Goal: Task Accomplishment & Management: Complete application form

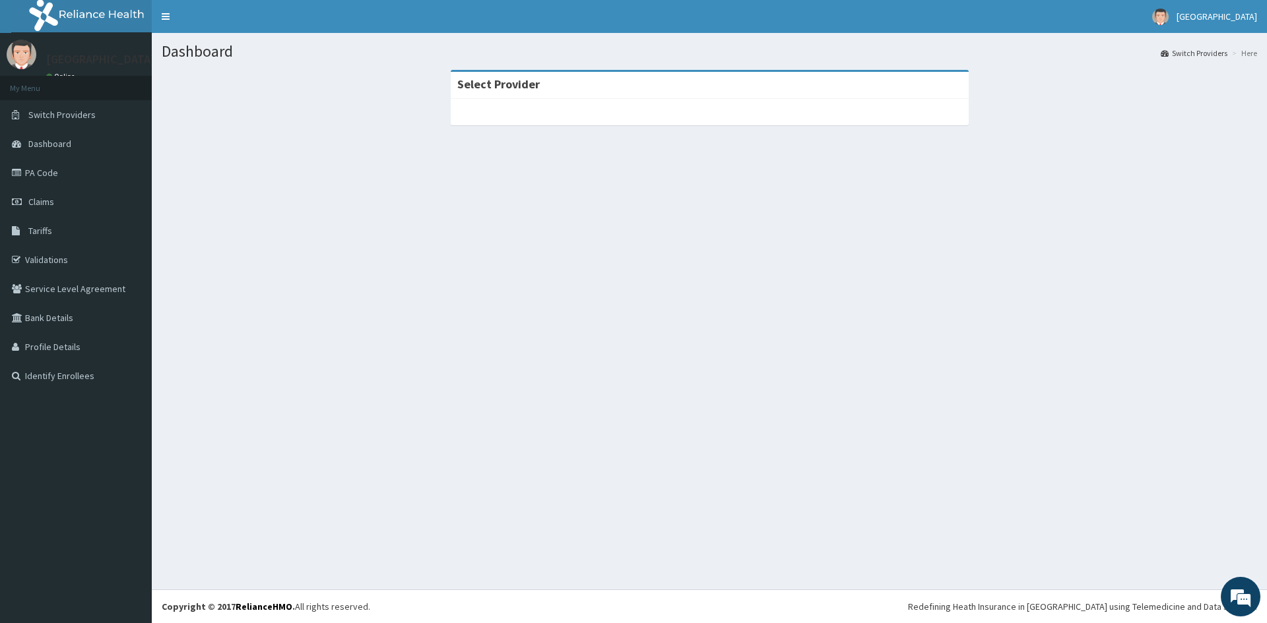
click at [884, 440] on div "Dashboard Switch Providers Here Select Provider" at bounding box center [709, 311] width 1115 height 557
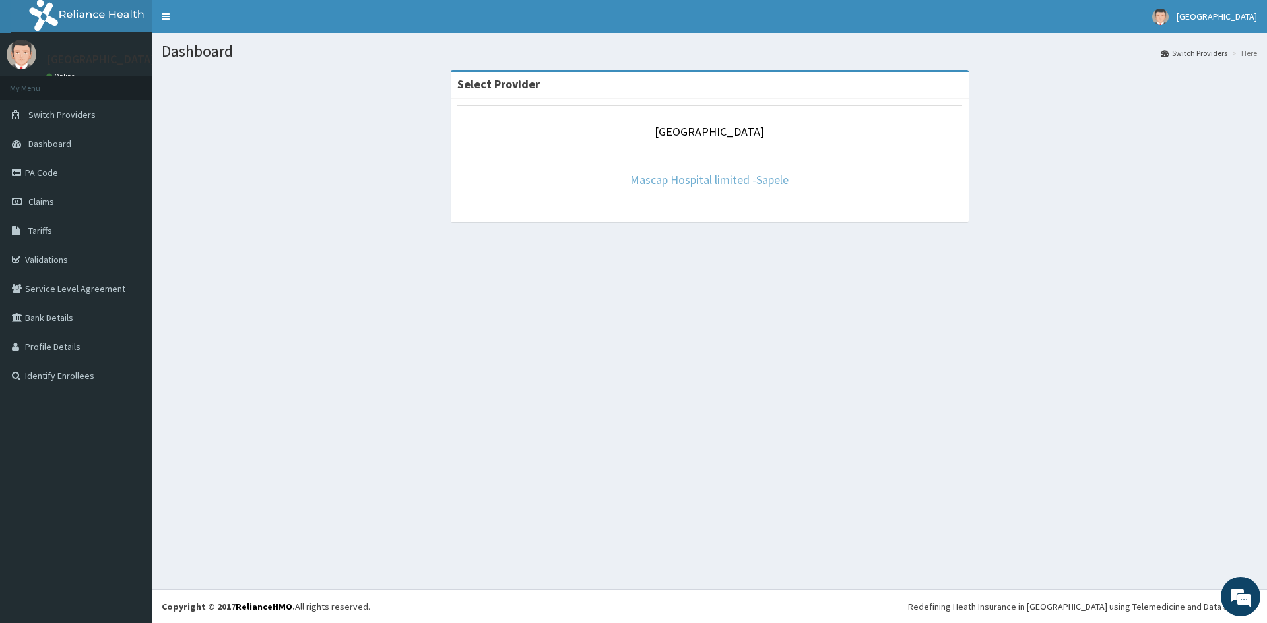
click at [742, 177] on link "Mascap Hospital limited -Sapele" at bounding box center [709, 179] width 158 height 15
click at [745, 180] on link "Mascap Hospital limited -Sapele" at bounding box center [709, 179] width 158 height 15
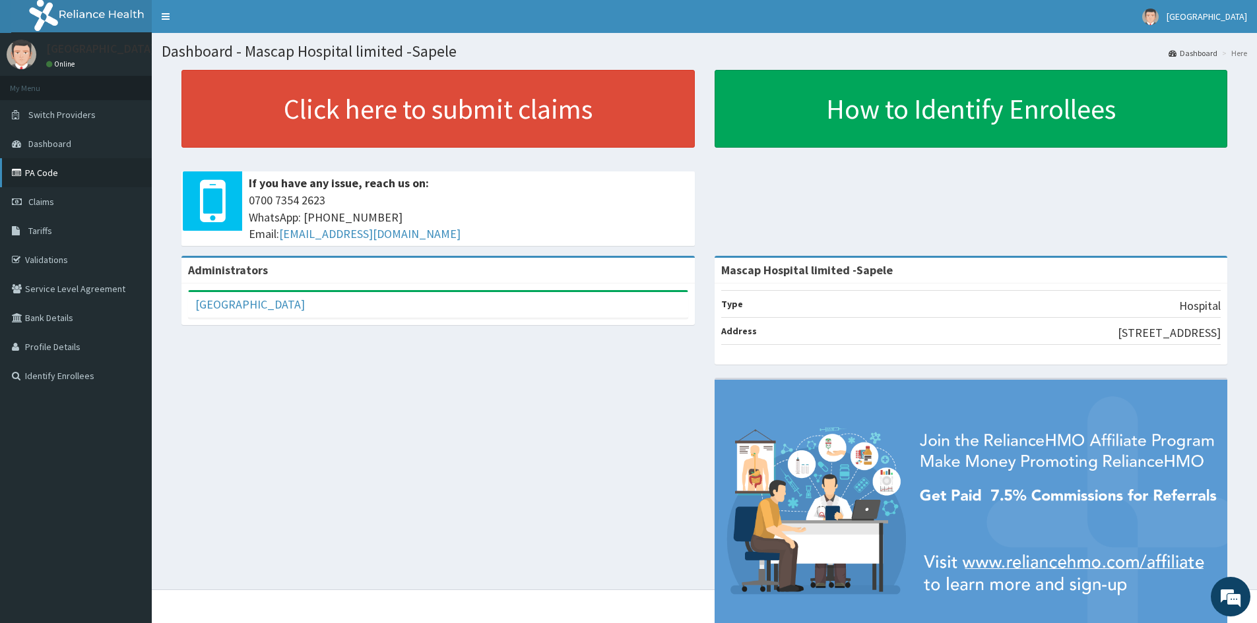
click at [40, 173] on link "PA Code" at bounding box center [76, 172] width 152 height 29
click at [53, 203] on span "Claims" at bounding box center [41, 202] width 26 height 12
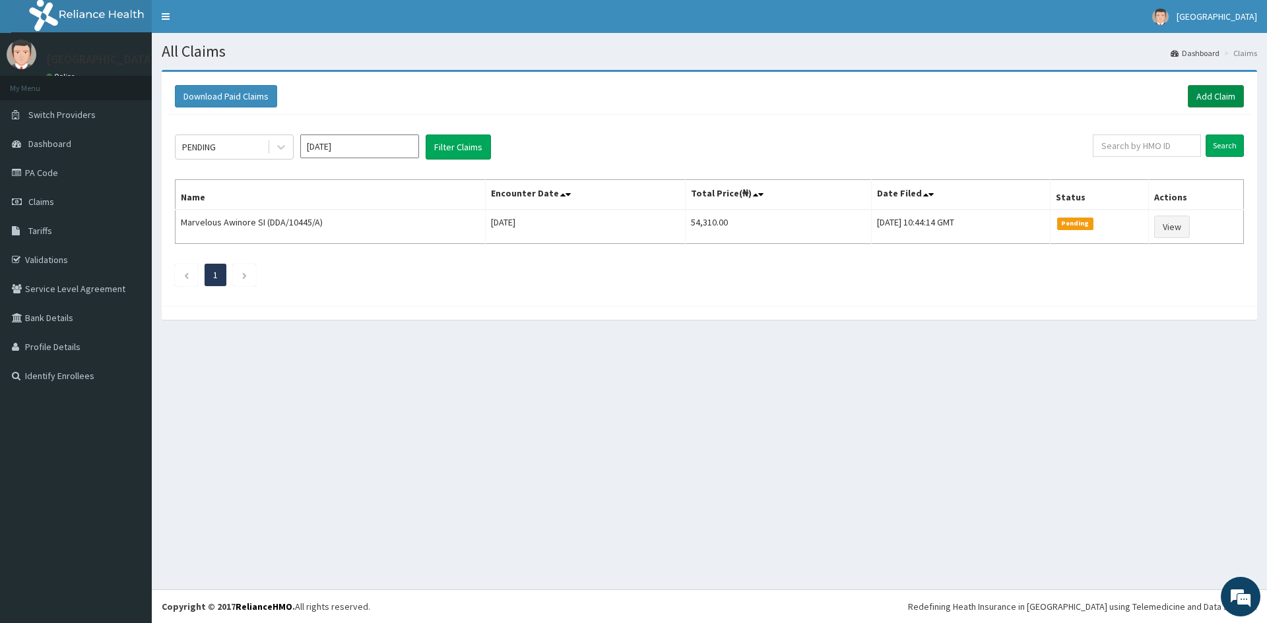
click at [1215, 100] on link "Add Claim" at bounding box center [1215, 96] width 56 height 22
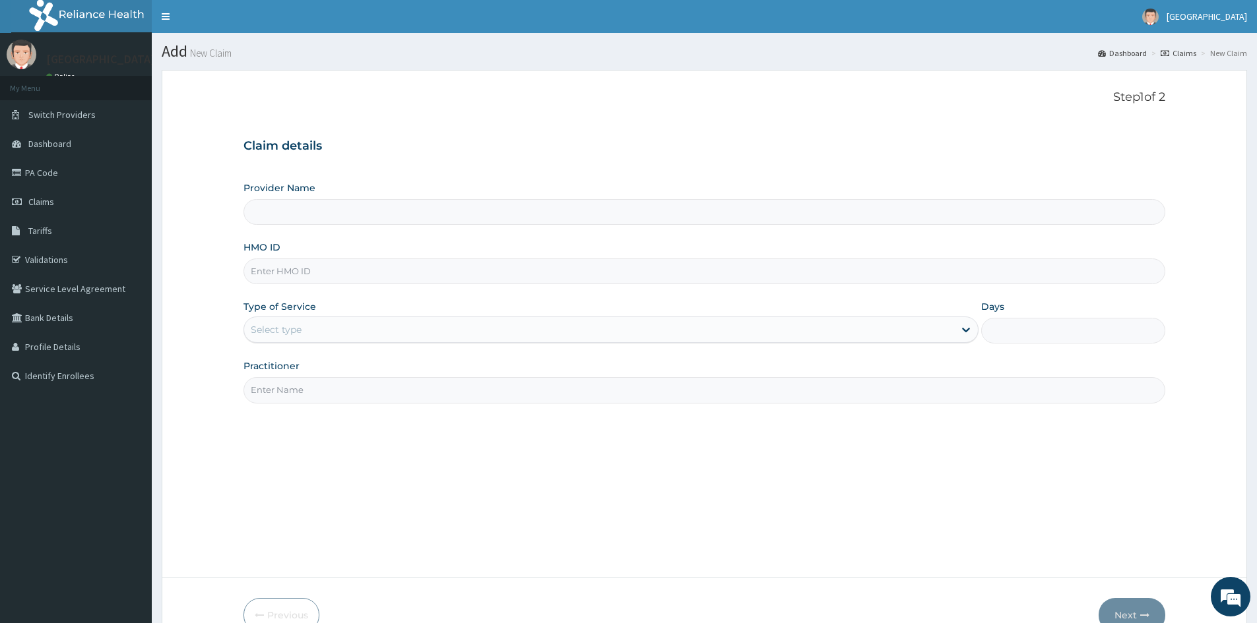
click at [356, 272] on input "HMO ID" at bounding box center [704, 272] width 922 height 26
type input "Mascap Hospital limited -Sapele"
type input "LFM/10036/B"
click at [368, 329] on div "Select type" at bounding box center [599, 329] width 710 height 21
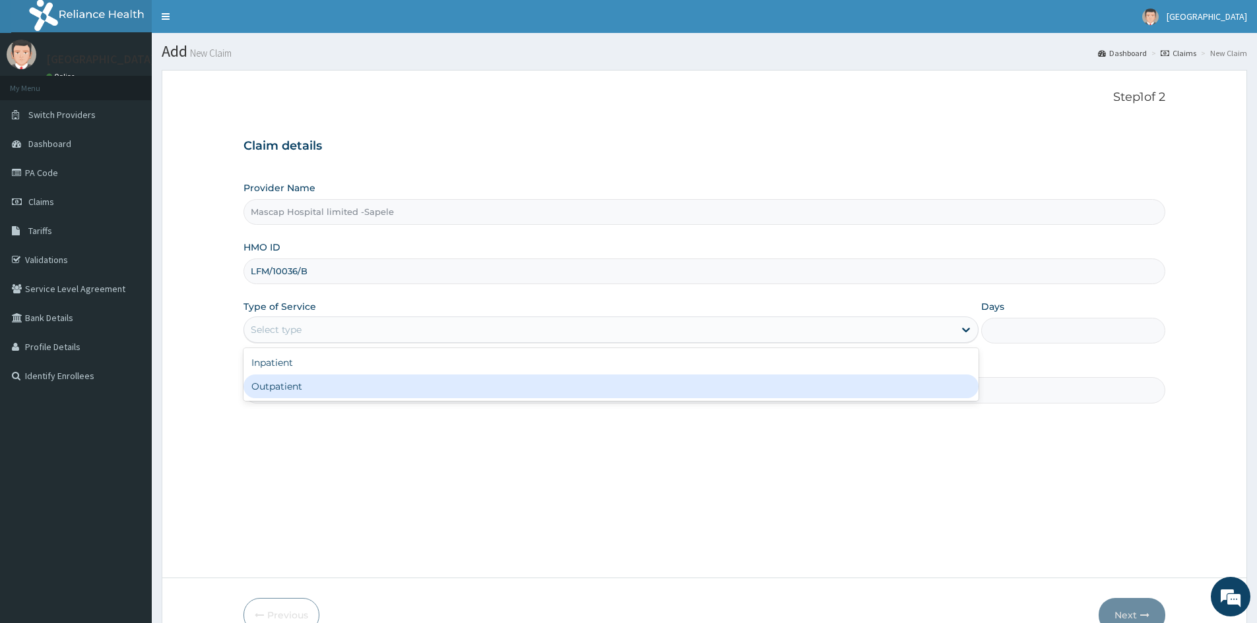
click at [329, 387] on div "Outpatient" at bounding box center [610, 387] width 735 height 24
type input "1"
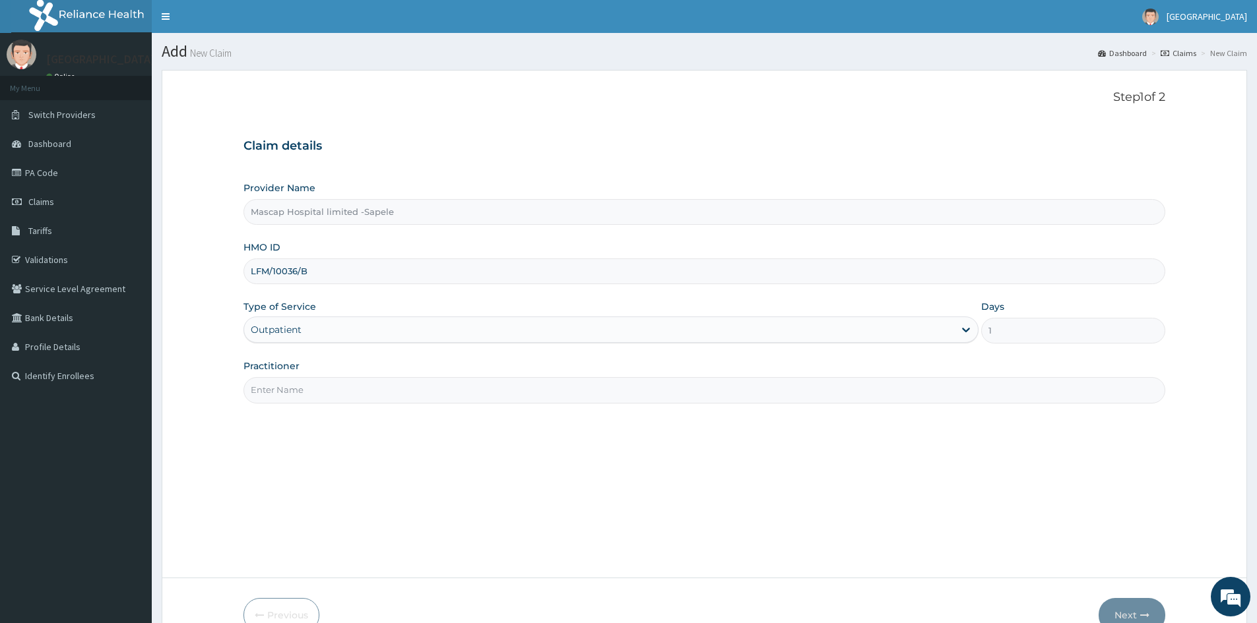
click at [329, 396] on input "Practitioner" at bounding box center [704, 390] width 922 height 26
type input "DR UCHE"
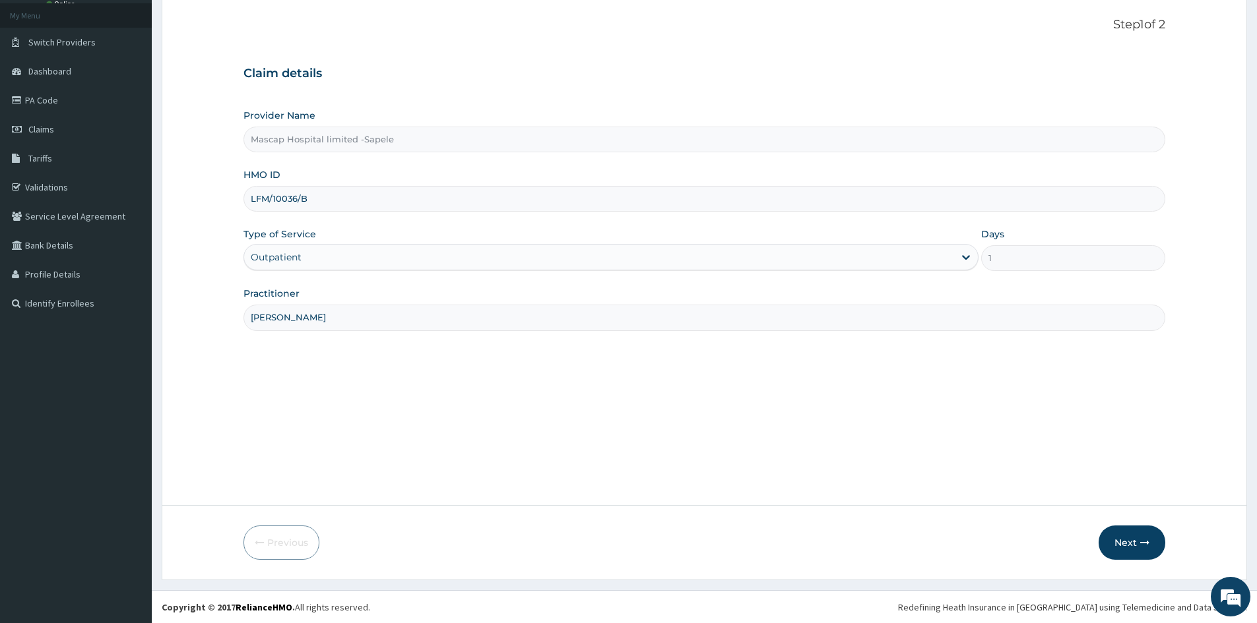
scroll to position [73, 0]
click at [1106, 539] on button "Next" at bounding box center [1131, 542] width 67 height 34
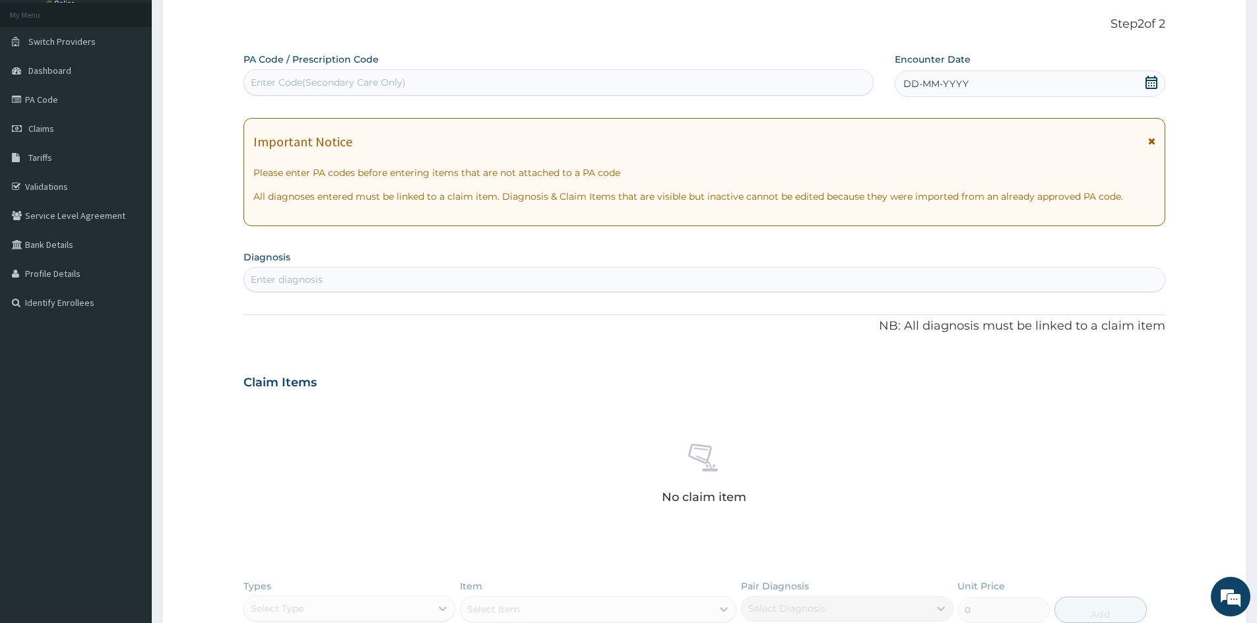
click at [557, 76] on div "Enter Code(Secondary Care Only)" at bounding box center [558, 82] width 629 height 21
paste input "PA/2904F8"
type input "PA/2904F8"
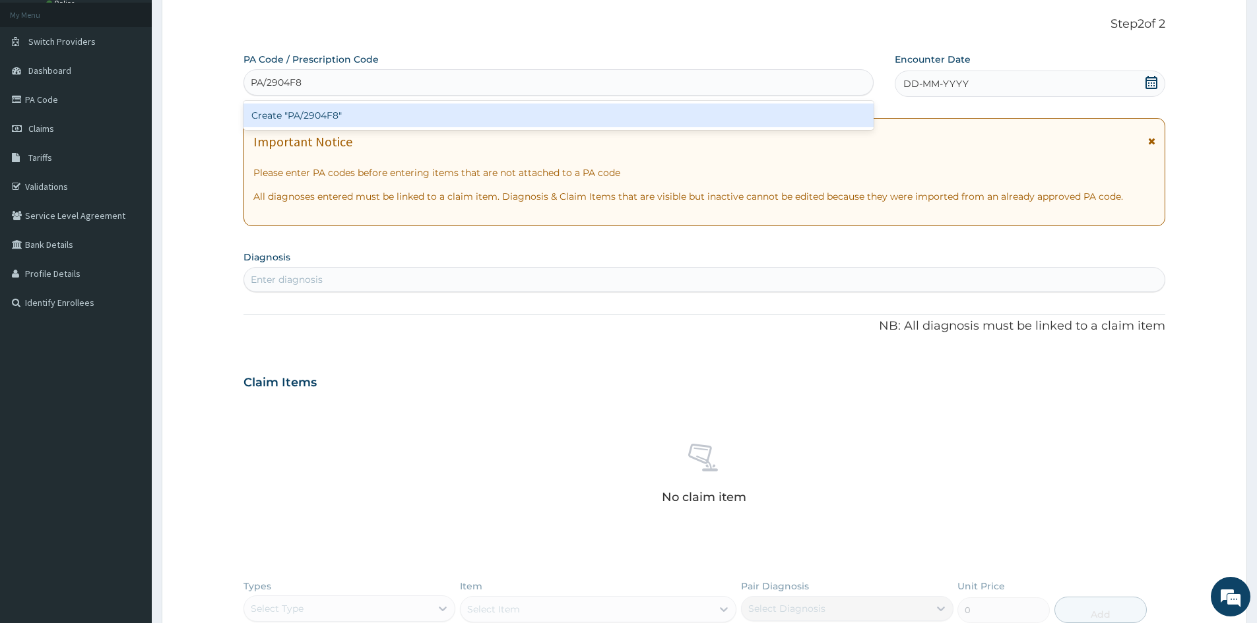
click at [531, 111] on div "Create "PA/2904F8"" at bounding box center [558, 116] width 630 height 24
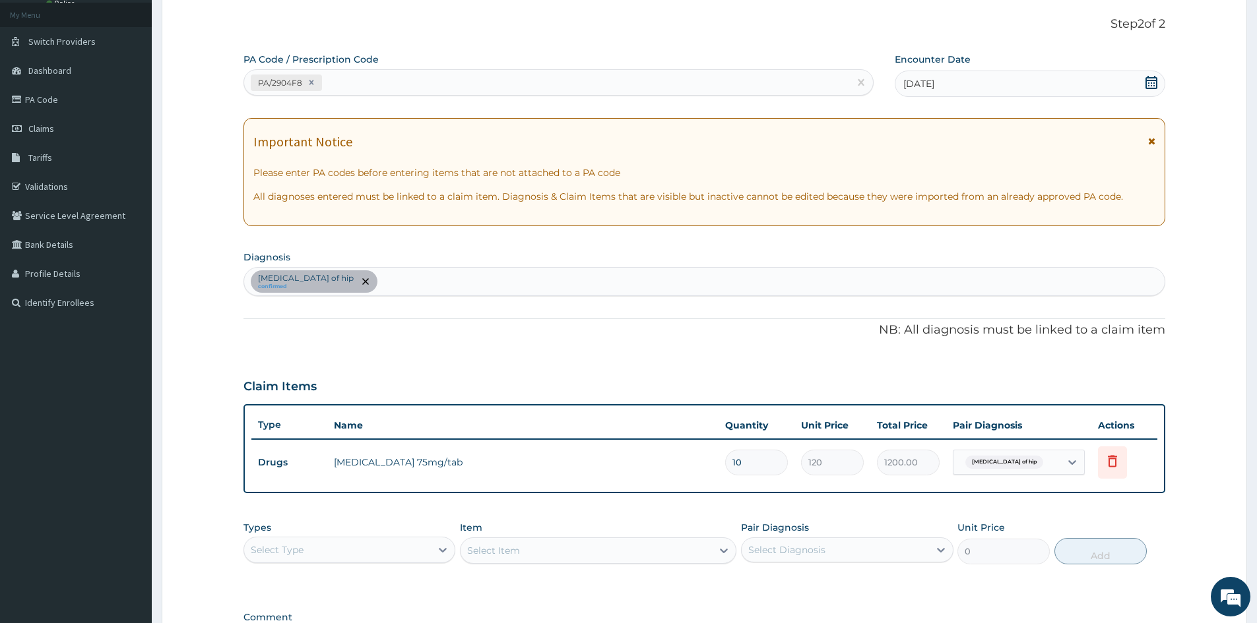
click at [403, 279] on div "Osteoarthritis of hip confirmed" at bounding box center [704, 282] width 920 height 28
type input "[MEDICAL_DATA]"
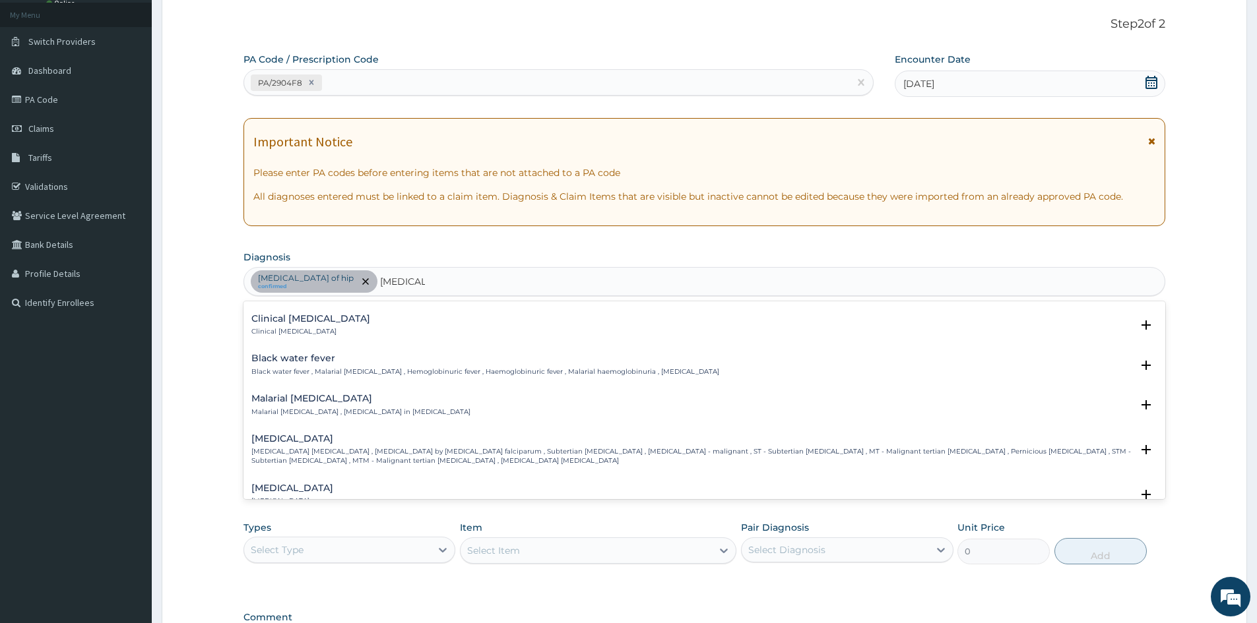
scroll to position [462, 0]
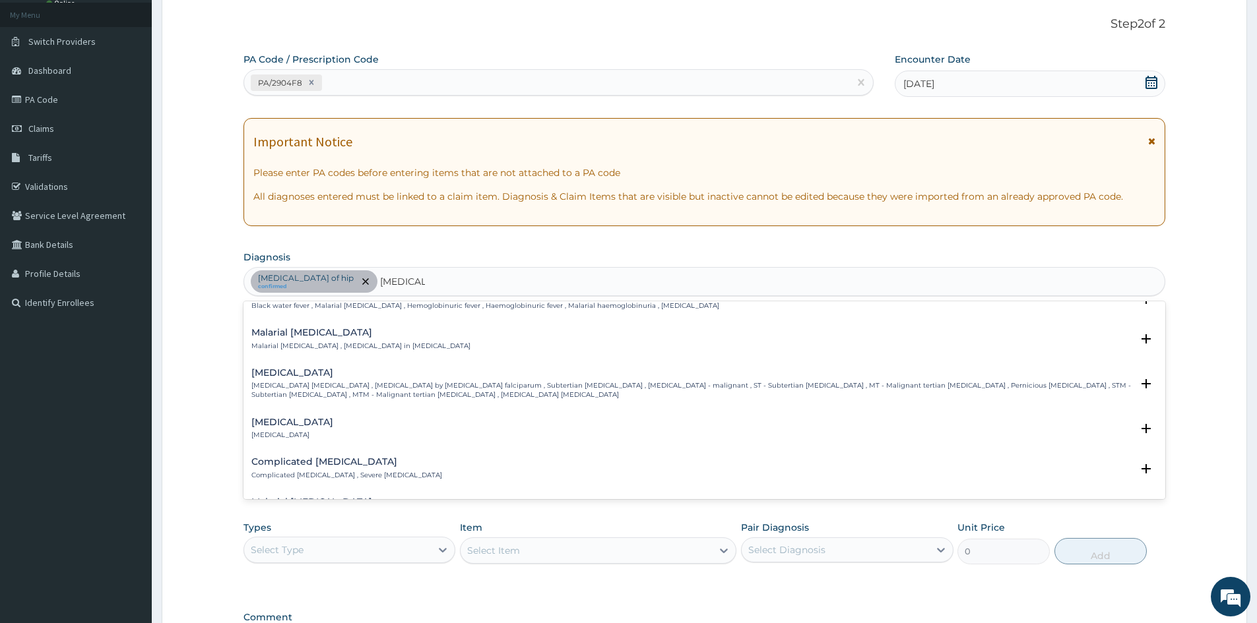
click at [331, 382] on p "[MEDICAL_DATA] [MEDICAL_DATA] , [MEDICAL_DATA] by [MEDICAL_DATA] falciparum , S…" at bounding box center [691, 390] width 880 height 19
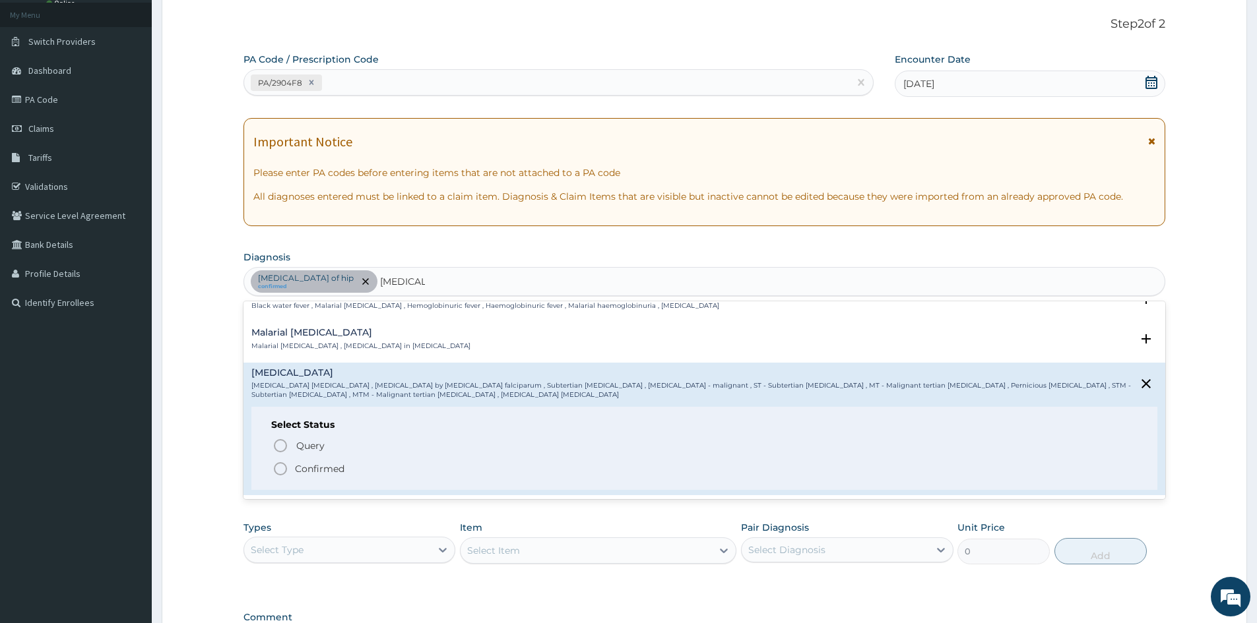
click at [328, 463] on p "Confirmed" at bounding box center [319, 468] width 49 height 13
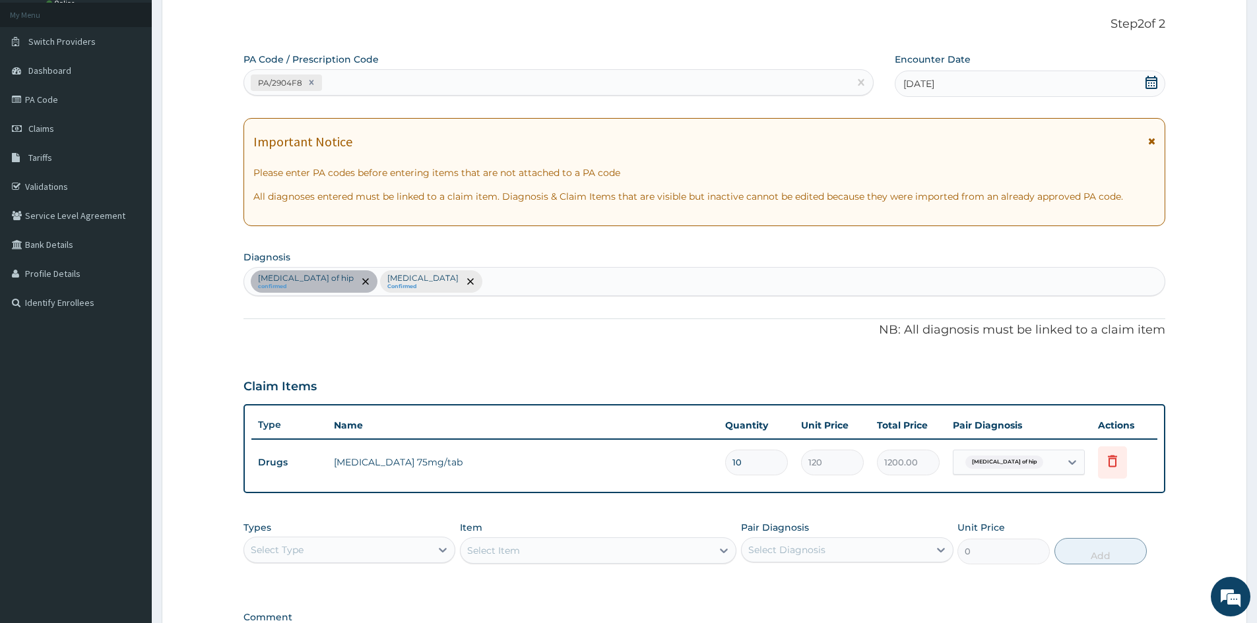
scroll to position [205, 0]
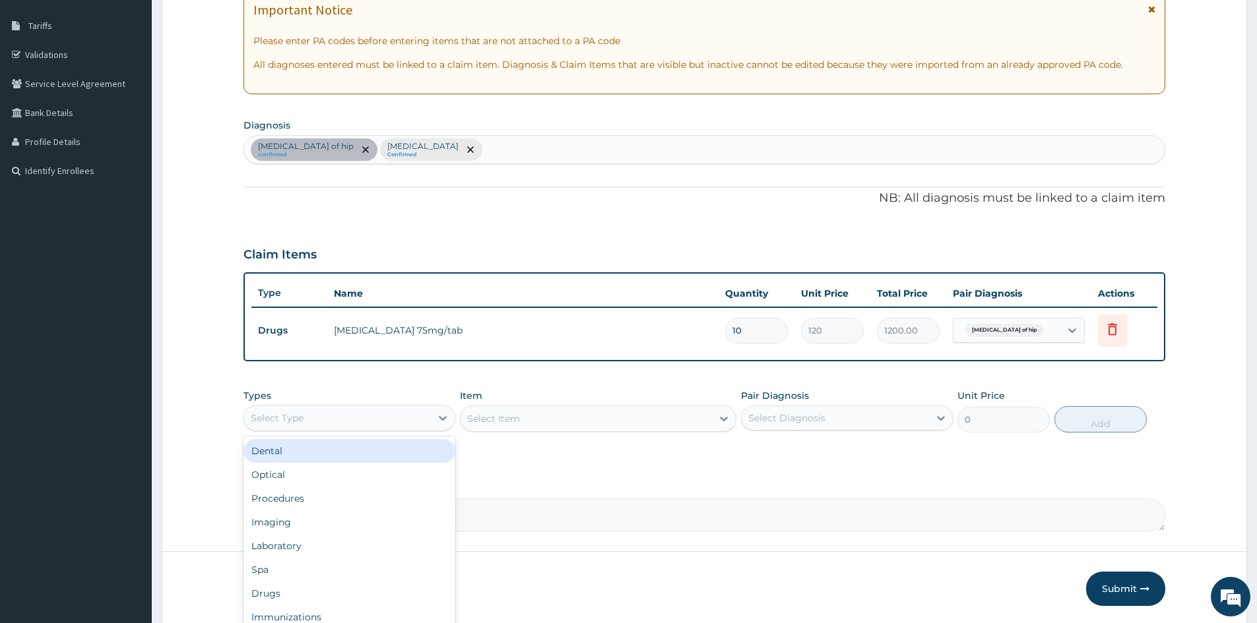
click at [379, 420] on div "Select Type" at bounding box center [337, 418] width 187 height 21
click at [291, 592] on div "Drugs" at bounding box center [349, 594] width 212 height 24
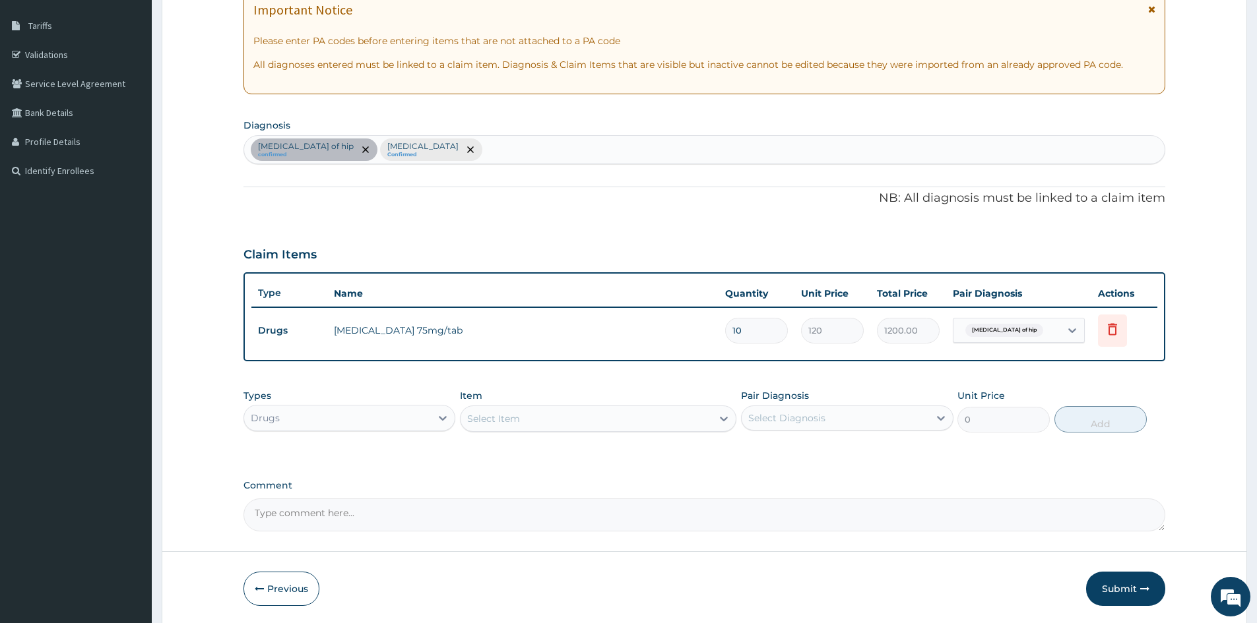
click at [575, 412] on div "Select Item" at bounding box center [585, 418] width 251 height 21
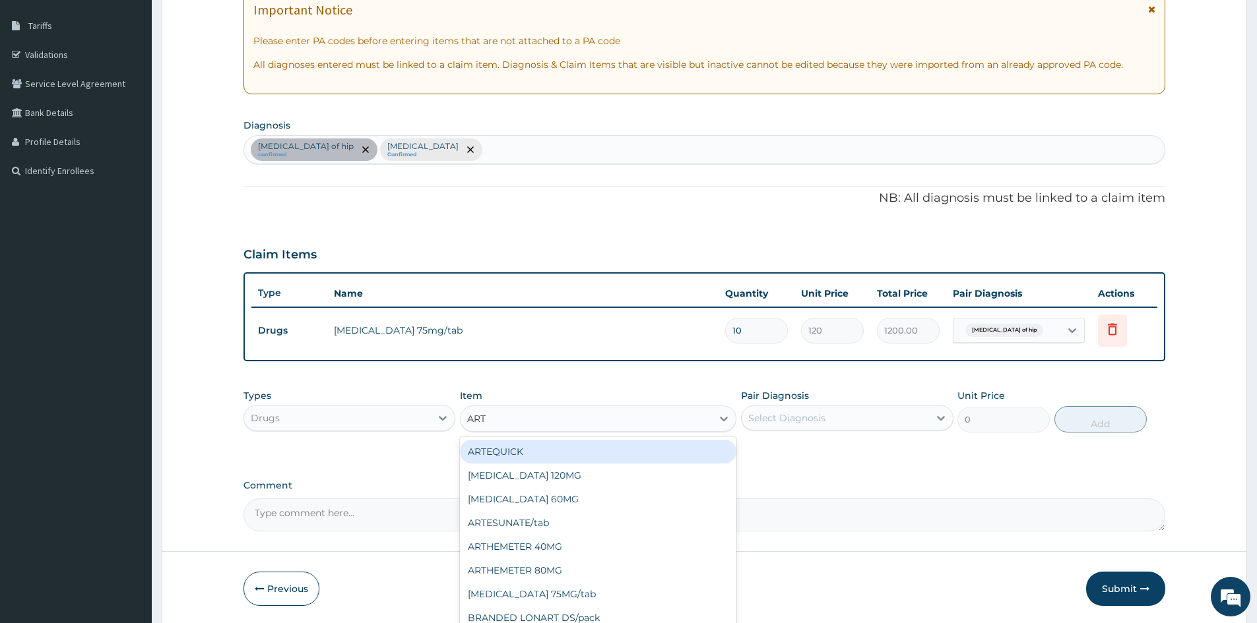
type input "ARTH"
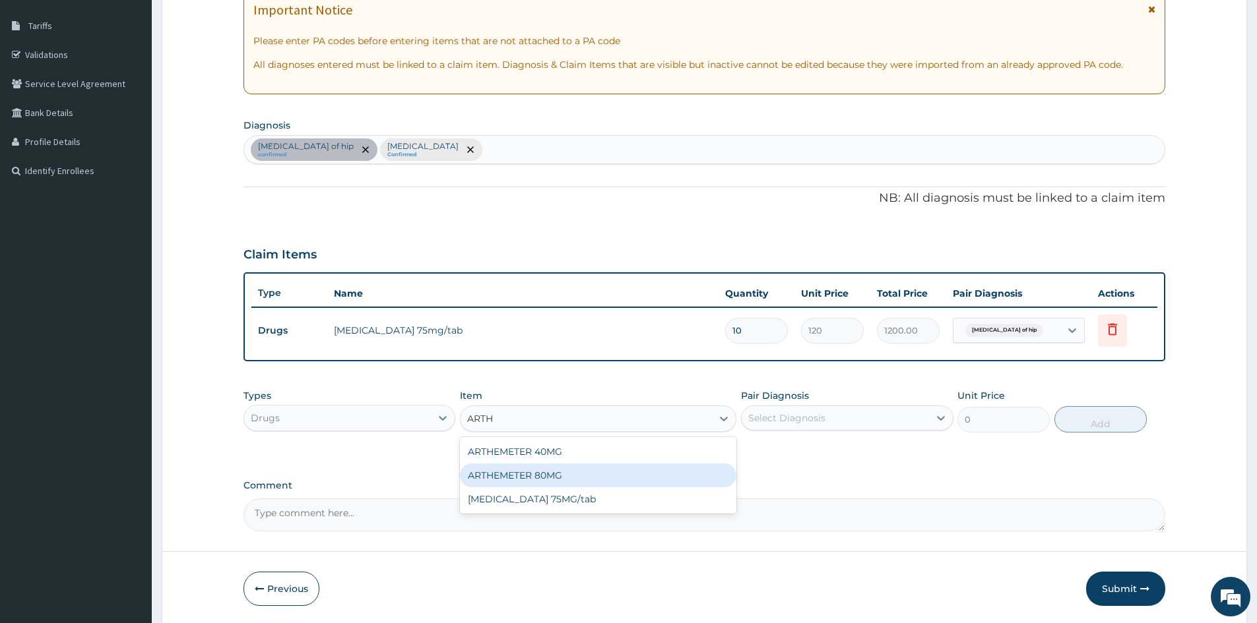
click at [533, 484] on div "ARTHEMETER 80MG" at bounding box center [598, 476] width 276 height 24
type input "500"
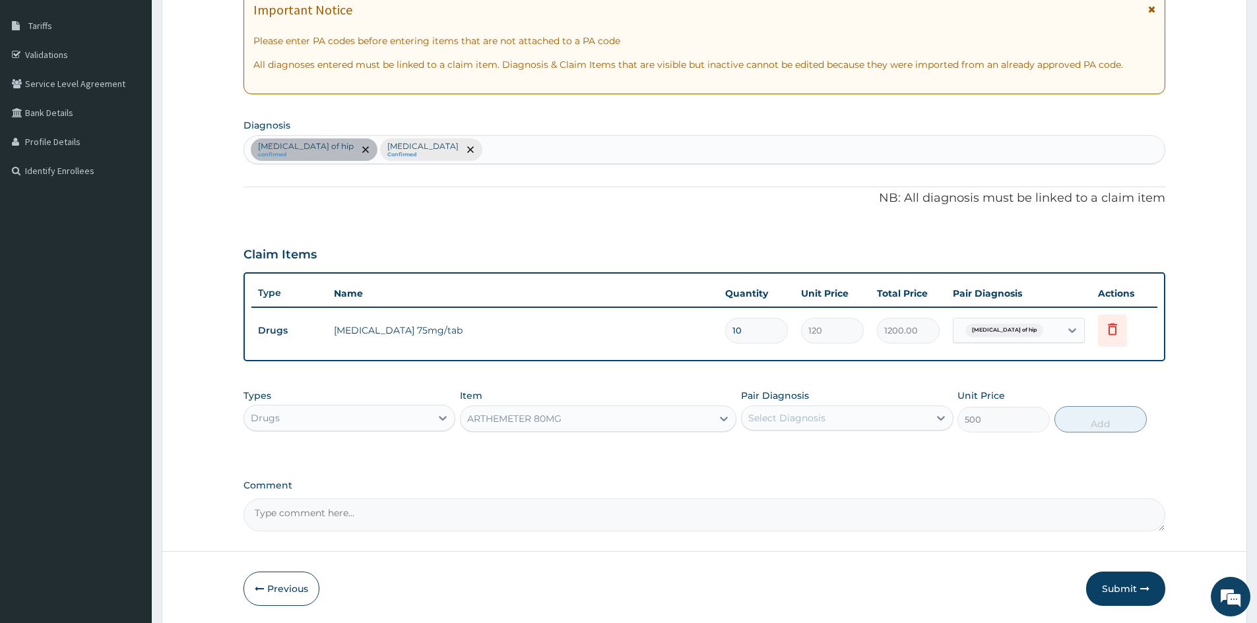
click at [769, 425] on div "Select Diagnosis" at bounding box center [834, 418] width 187 height 21
click at [786, 486] on div "[MEDICAL_DATA]" at bounding box center [847, 479] width 212 height 27
checkbox input "true"
click at [1099, 429] on button "Add" at bounding box center [1100, 419] width 92 height 26
type input "0"
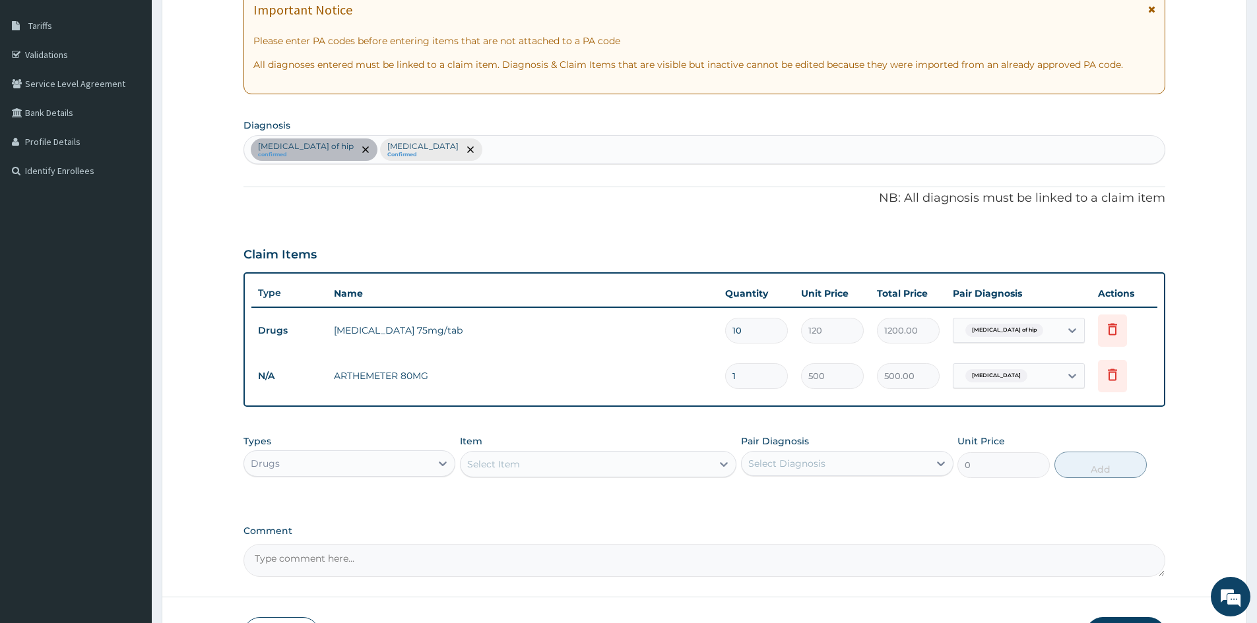
type input "0.00"
type input "6"
type input "3000.00"
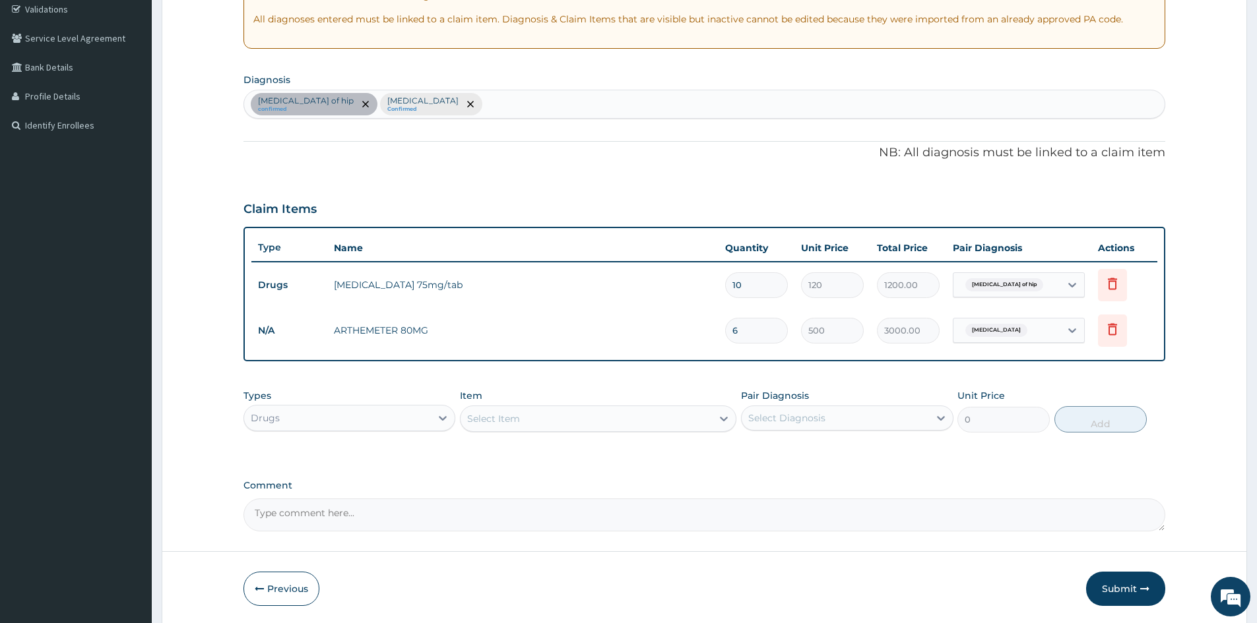
scroll to position [298, 0]
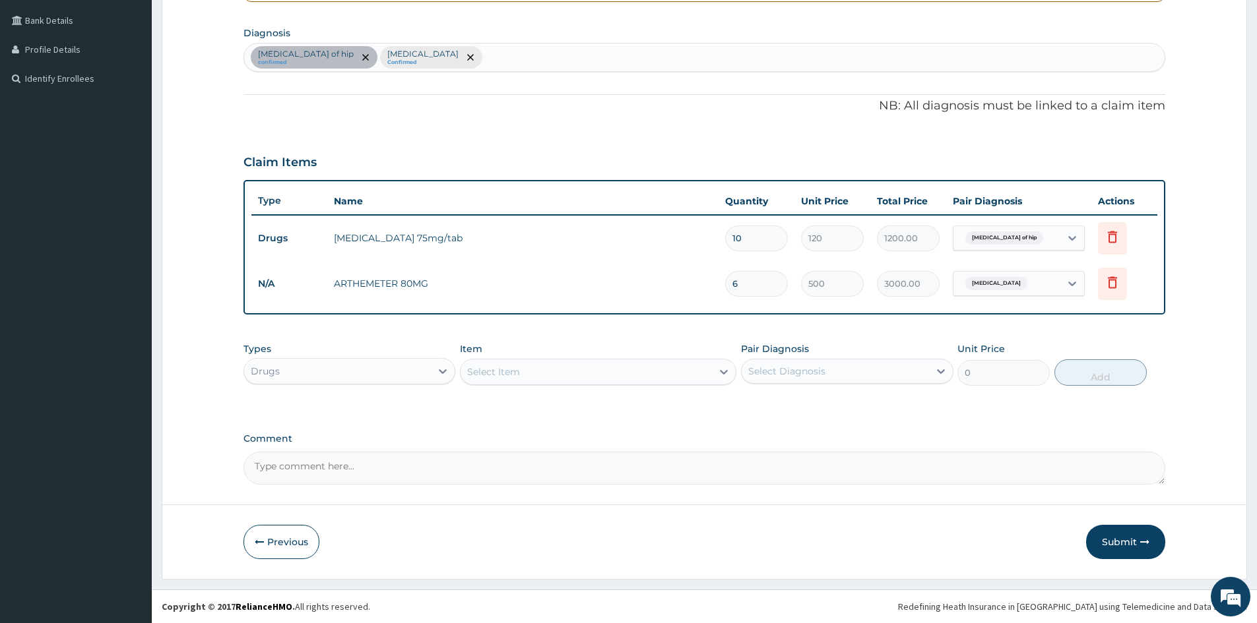
type input "6"
click at [595, 370] on div "Select Item" at bounding box center [585, 371] width 251 height 21
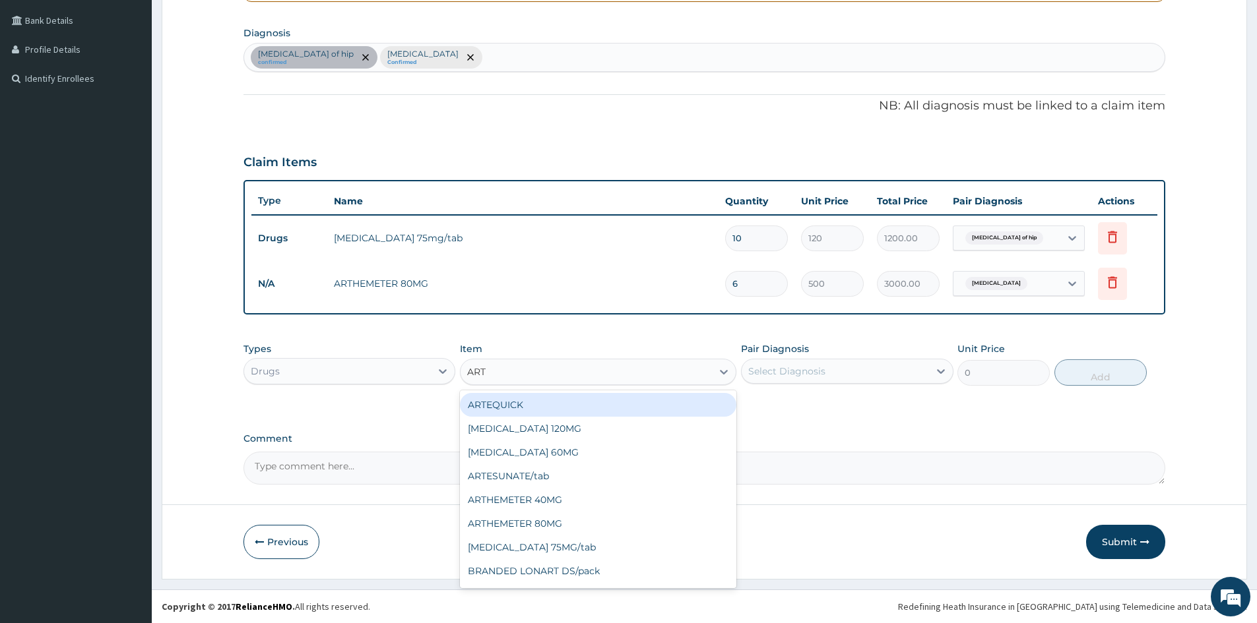
type input "ARTH"
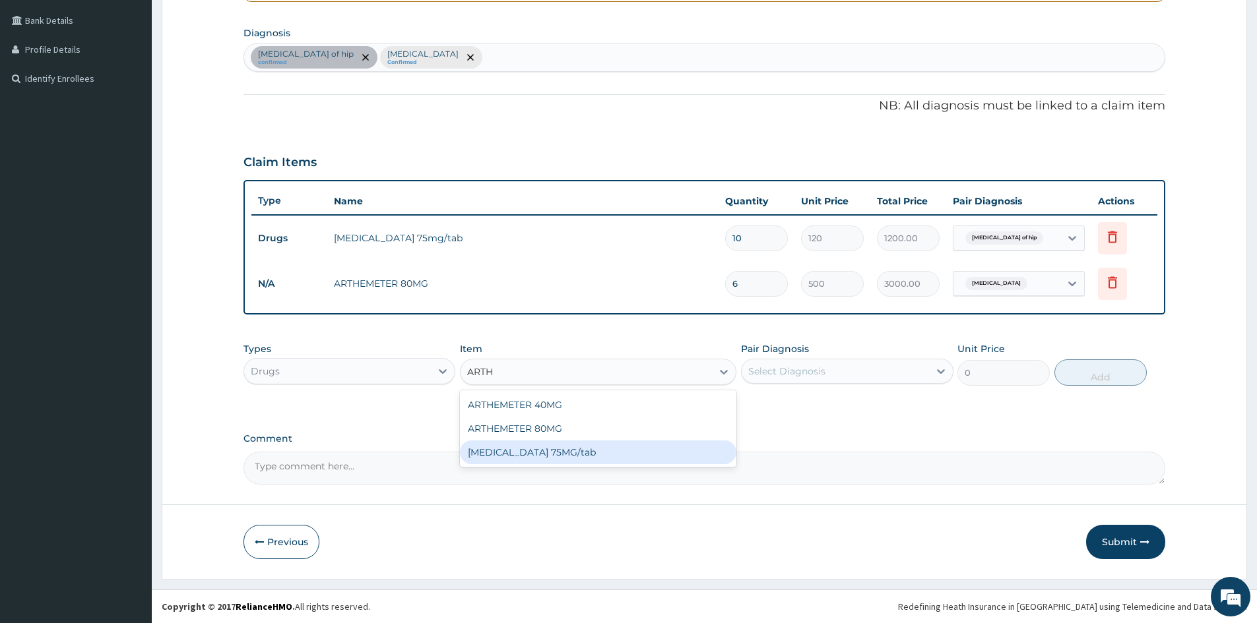
click at [599, 454] on div "[MEDICAL_DATA] 75MG/tab" at bounding box center [598, 453] width 276 height 24
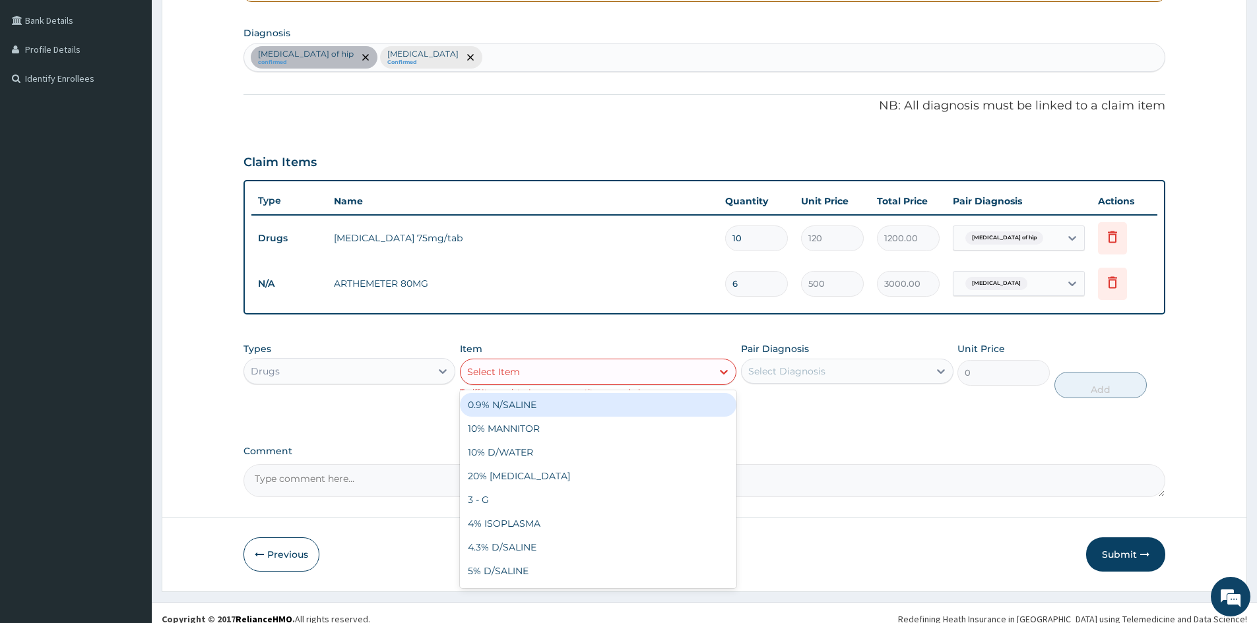
click at [640, 377] on div "Select Item" at bounding box center [585, 371] width 251 height 21
type input "DICLO"
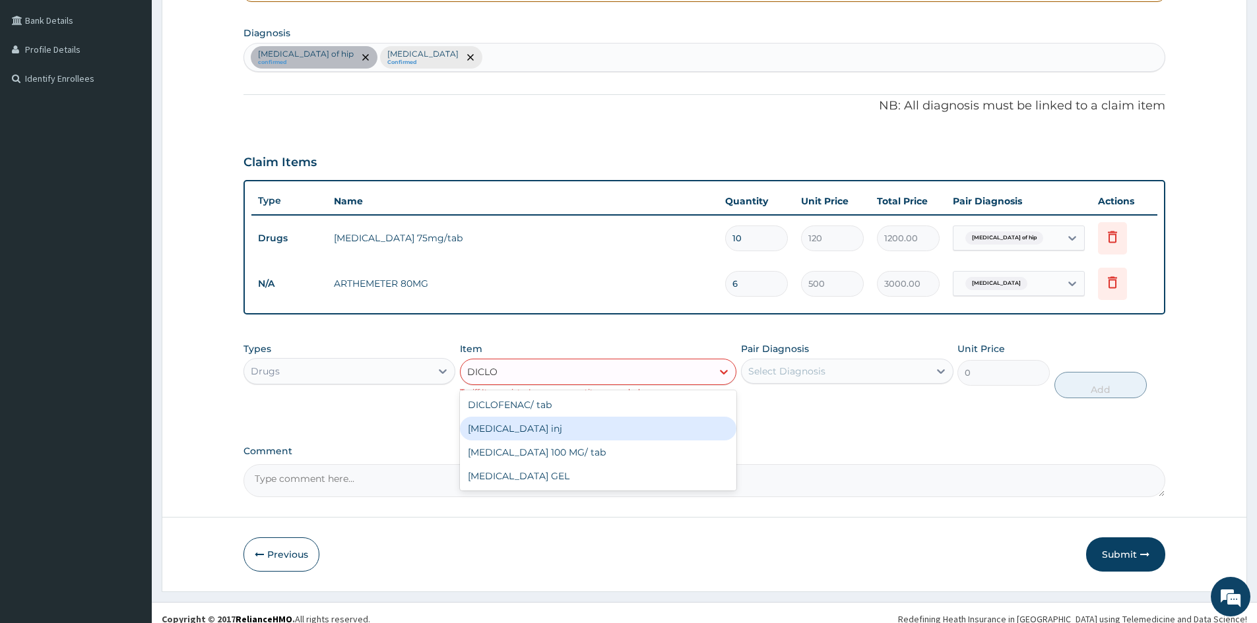
click at [586, 418] on div "[MEDICAL_DATA] inj" at bounding box center [598, 429] width 276 height 24
type input "300"
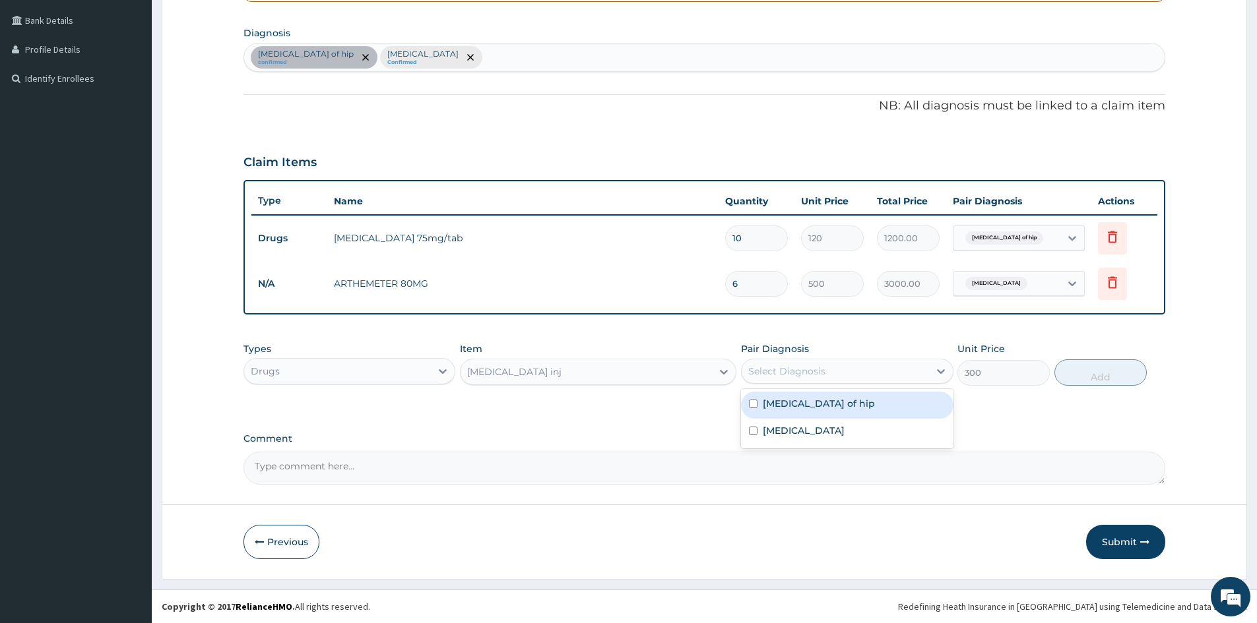
click at [814, 381] on div "Select Diagnosis" at bounding box center [834, 371] width 187 height 21
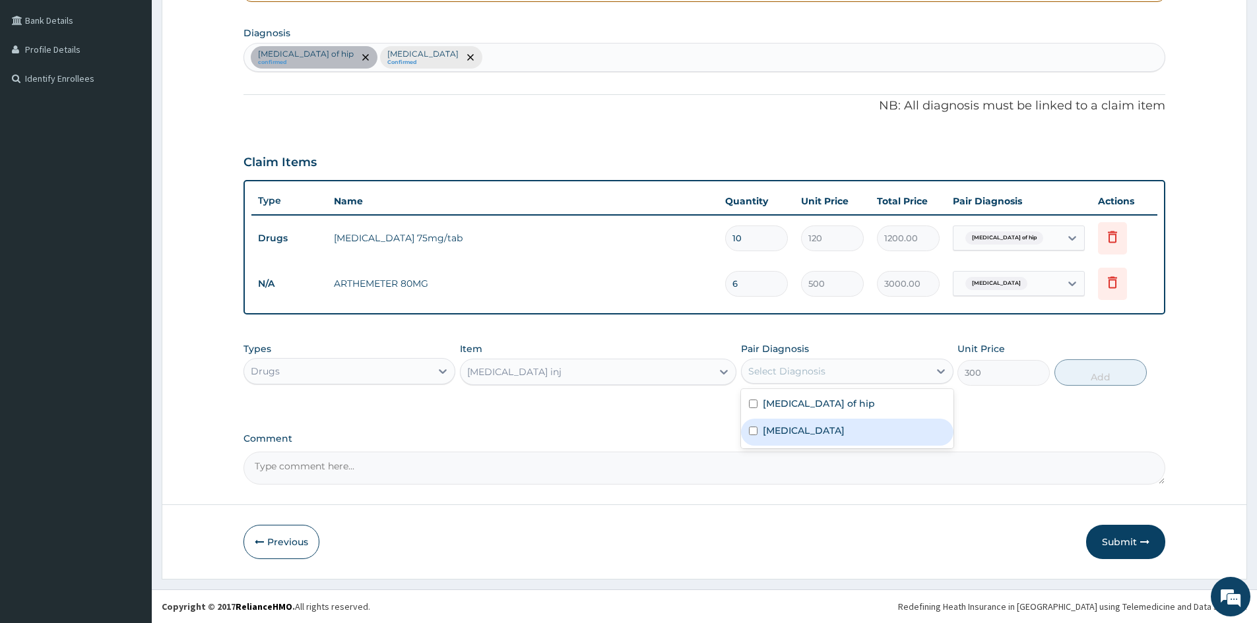
click at [809, 426] on label "[MEDICAL_DATA]" at bounding box center [804, 430] width 82 height 13
checkbox input "true"
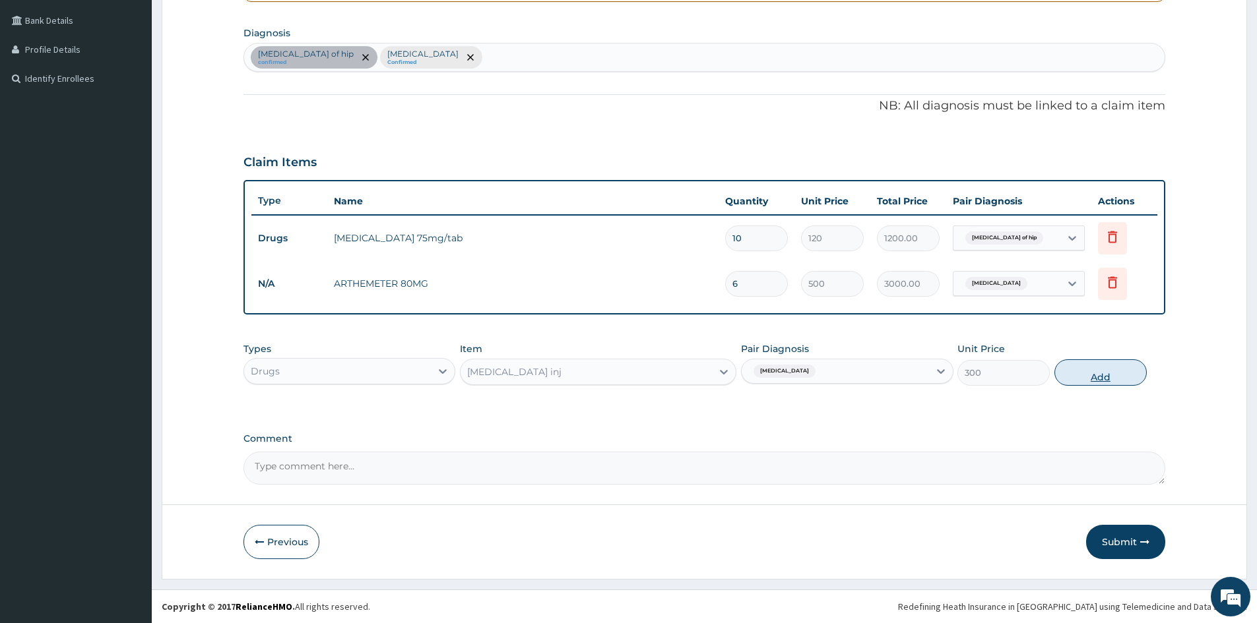
click at [1113, 377] on button "Add" at bounding box center [1100, 373] width 92 height 26
type input "0"
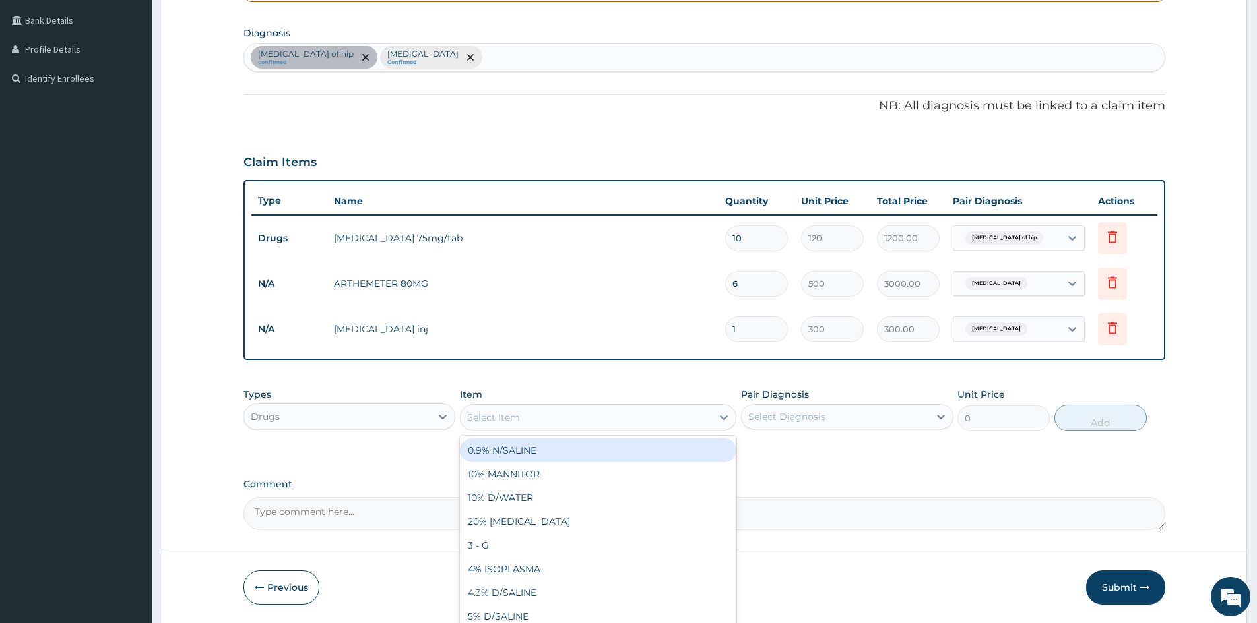
click at [496, 420] on div "Select Item" at bounding box center [493, 417] width 53 height 13
type input "PARACE"
click at [506, 456] on div "PARACETAMOL/tab" at bounding box center [598, 451] width 276 height 24
type input "20"
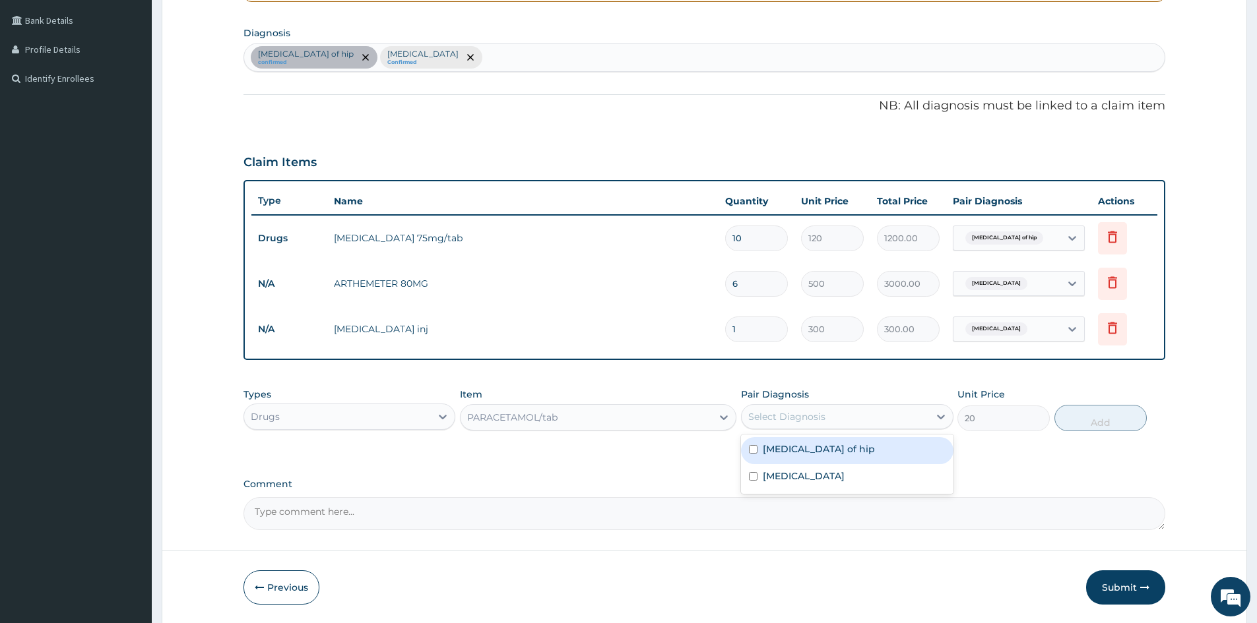
click at [809, 423] on div "Select Diagnosis" at bounding box center [786, 416] width 77 height 13
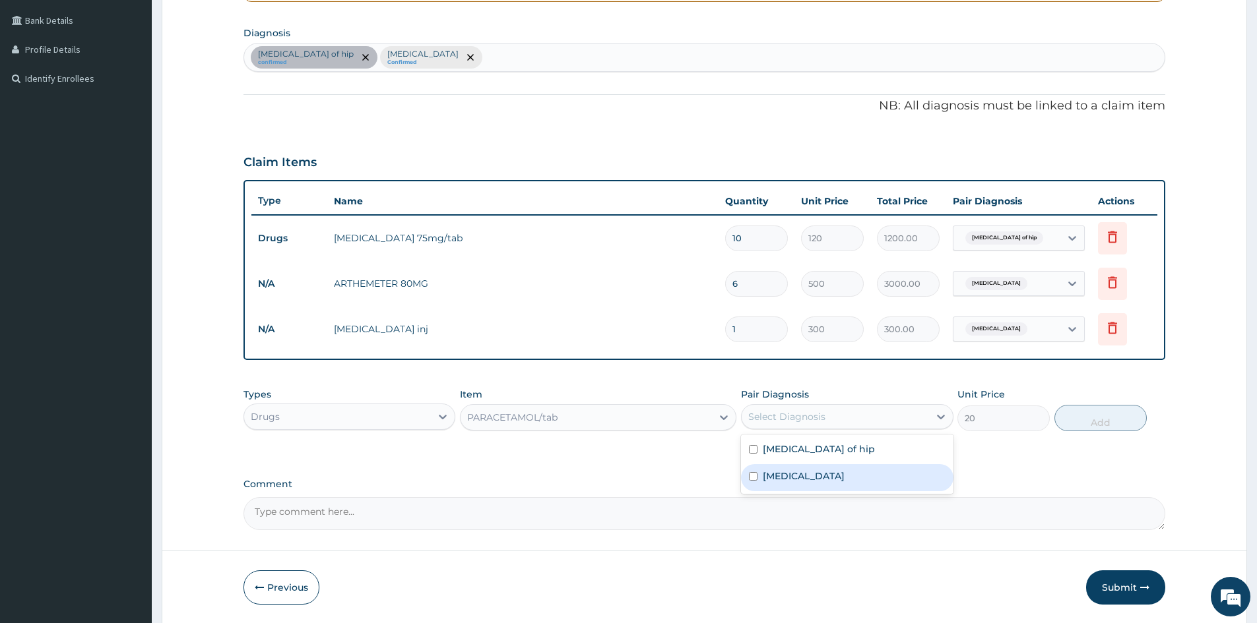
click at [798, 472] on label "Falciparum malaria" at bounding box center [804, 476] width 82 height 13
checkbox input "true"
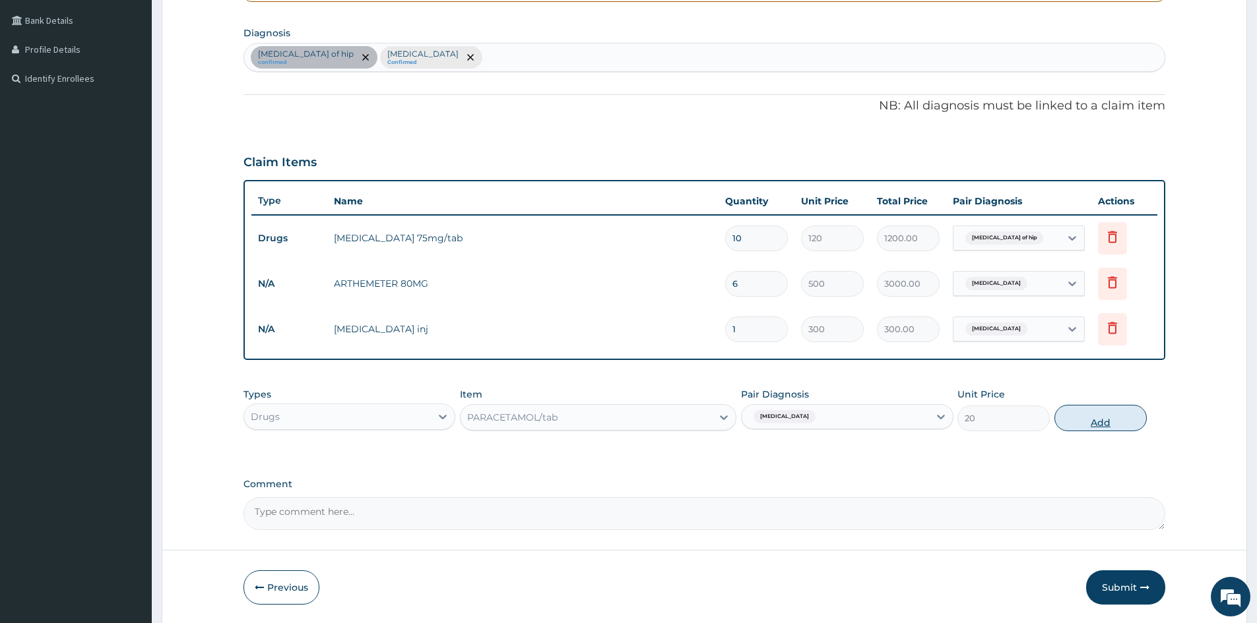
click at [1123, 420] on button "Add" at bounding box center [1100, 418] width 92 height 26
type input "0"
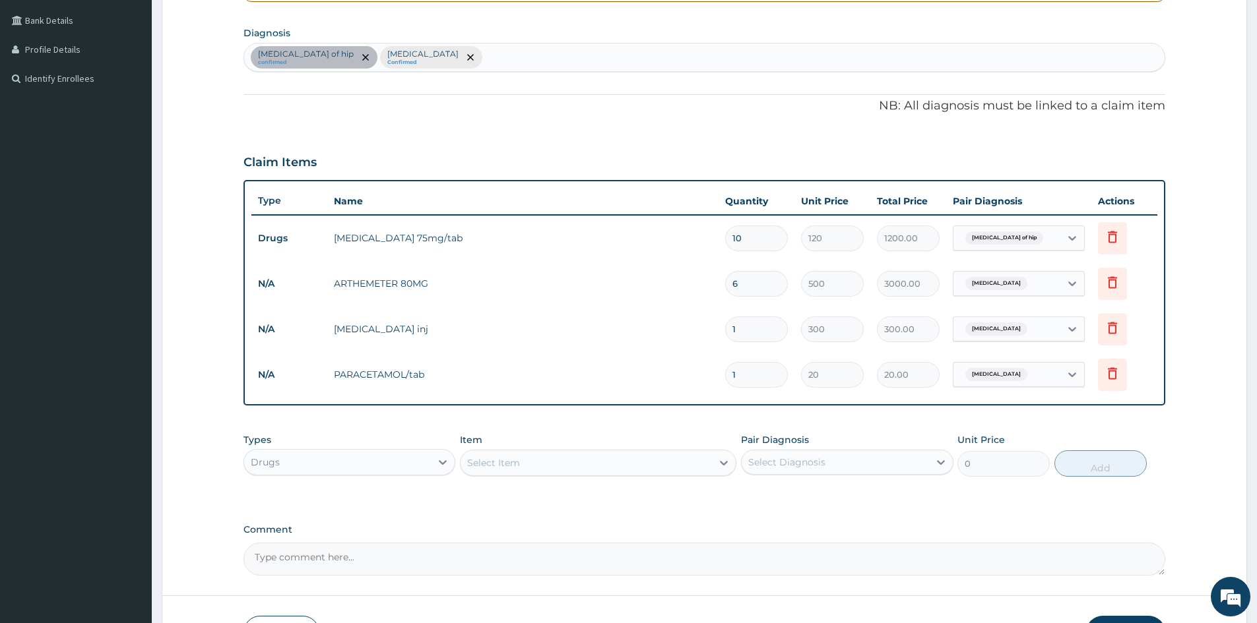
type input "18"
type input "360.00"
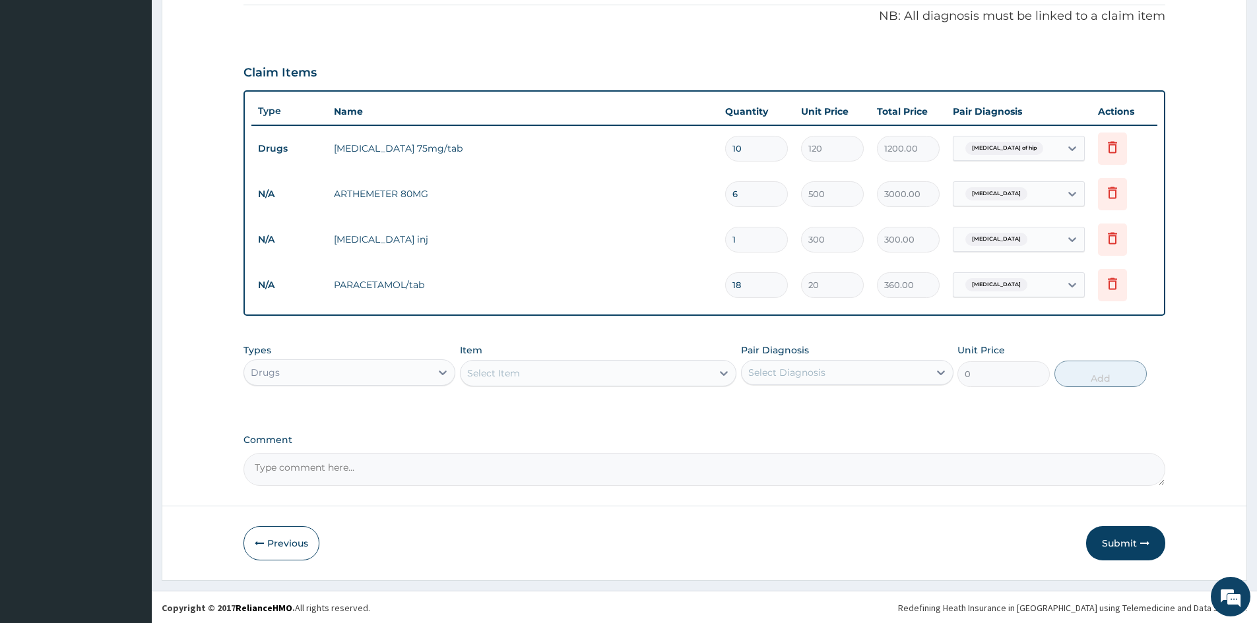
scroll to position [389, 0]
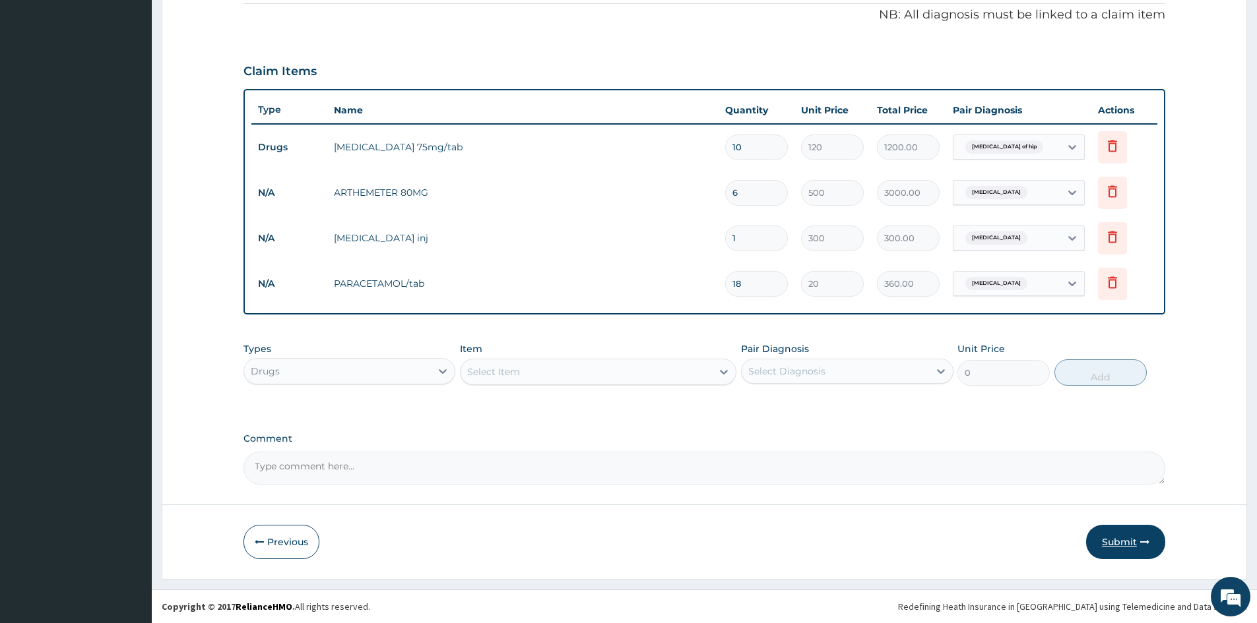
type input "18"
click at [1150, 547] on button "Submit" at bounding box center [1125, 542] width 79 height 34
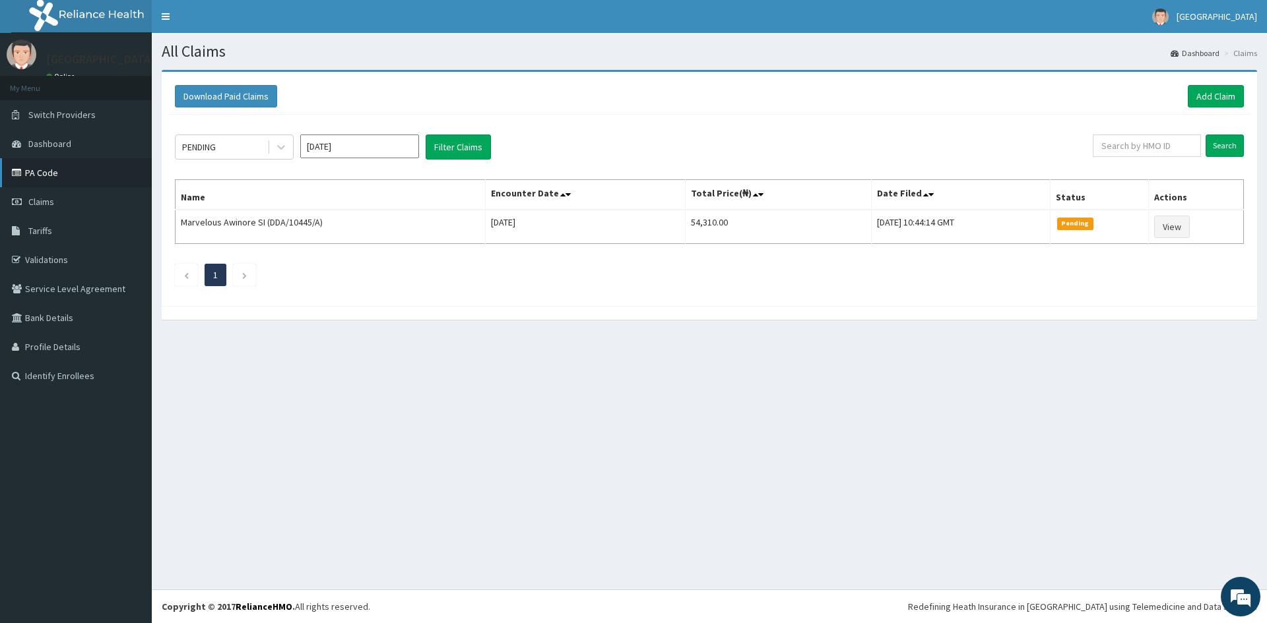
click at [44, 180] on link "PA Code" at bounding box center [76, 172] width 152 height 29
click at [815, 403] on div "All Claims Dashboard Claims Download Paid Claims Add Claim × Note you can only …" at bounding box center [709, 311] width 1115 height 557
click at [1210, 86] on link "Add Claim" at bounding box center [1215, 96] width 56 height 22
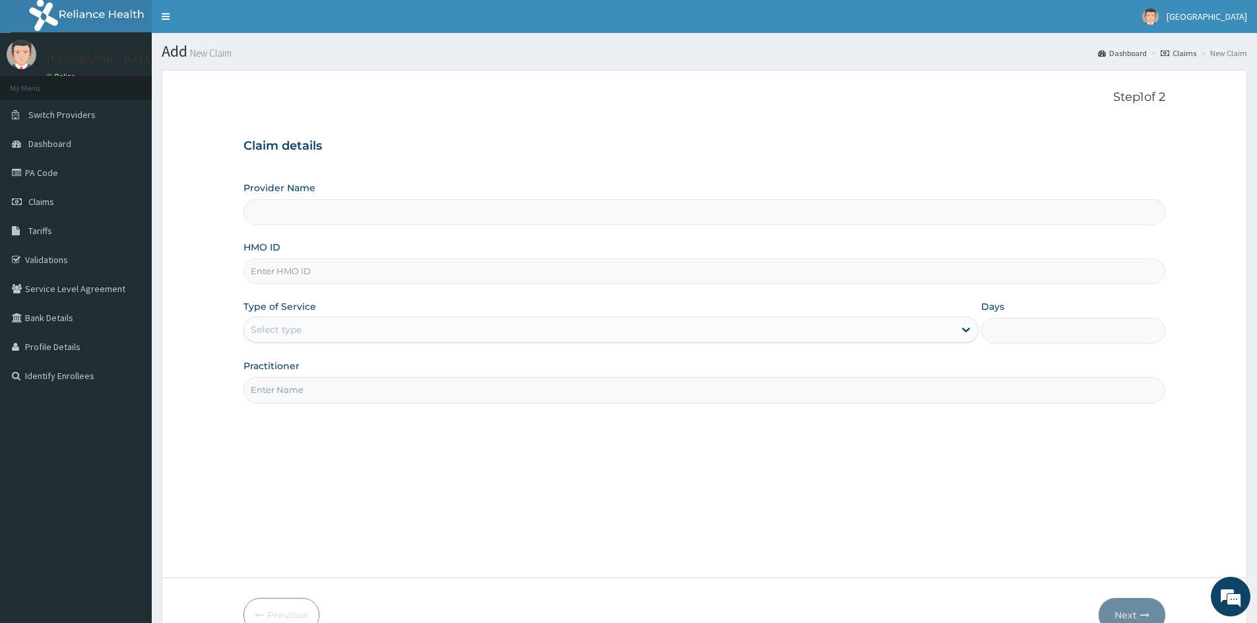
type input "Mascap Hospital limited -Sapele"
click at [264, 279] on input "HMO ID" at bounding box center [704, 272] width 922 height 26
paste input "DDA/10429/A"
type input "DDA/10429/A"
click at [298, 330] on div "Select type" at bounding box center [276, 329] width 51 height 13
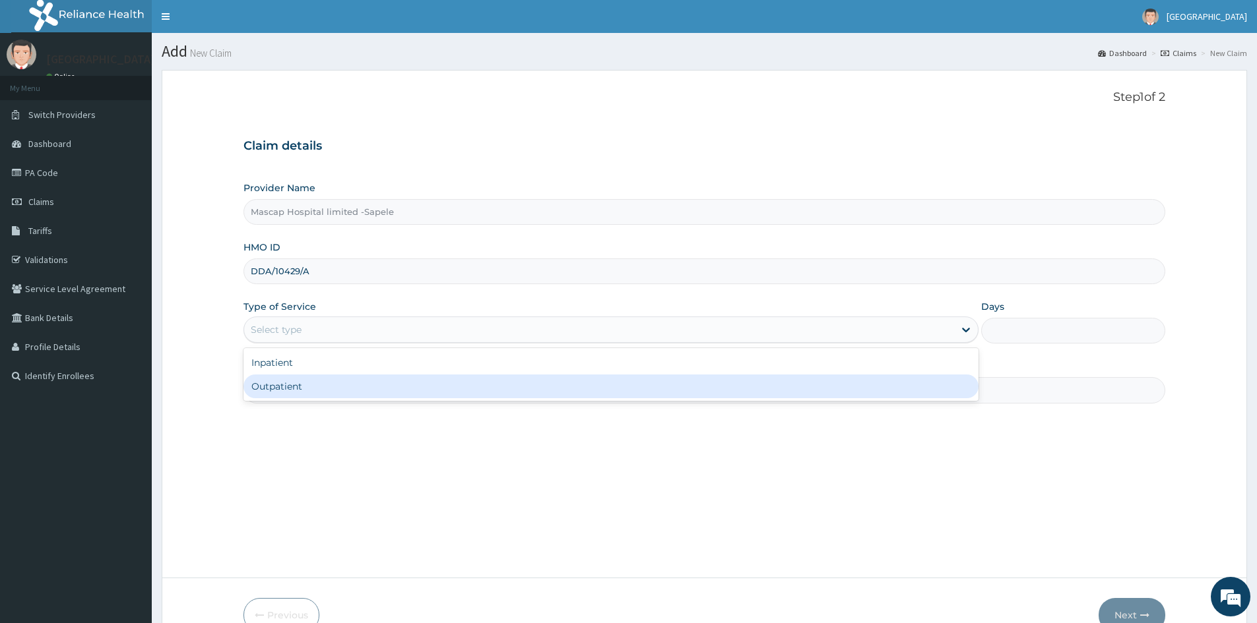
click at [290, 385] on div "Outpatient" at bounding box center [610, 387] width 735 height 24
type input "1"
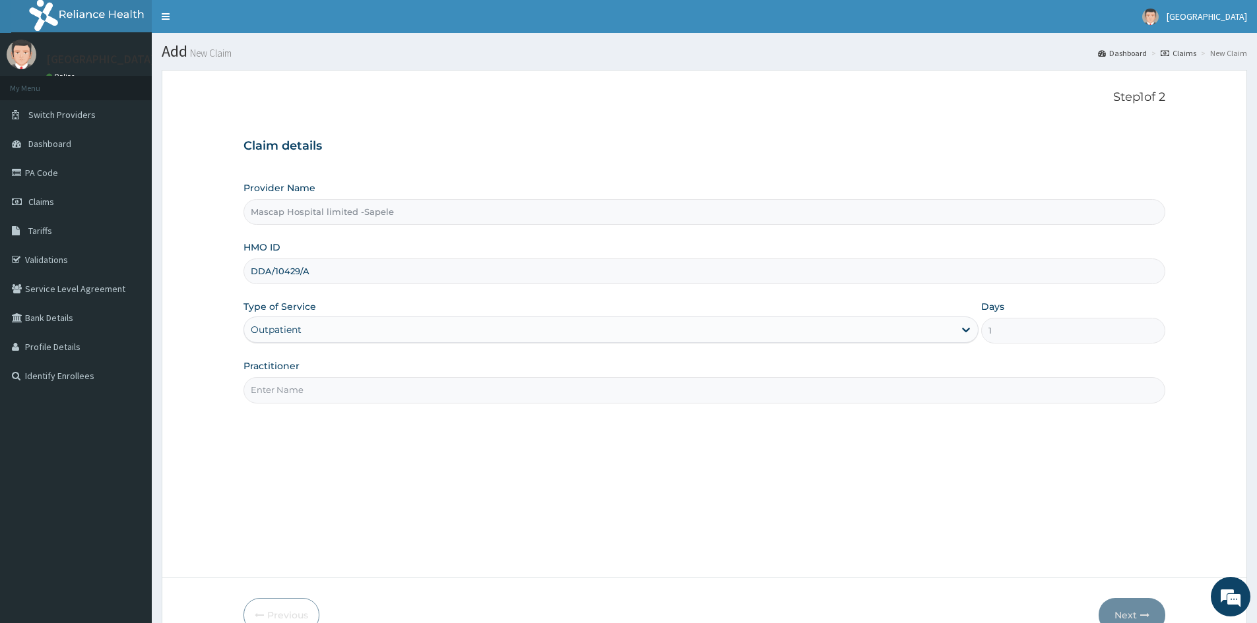
click at [290, 385] on input "Practitioner" at bounding box center [704, 390] width 922 height 26
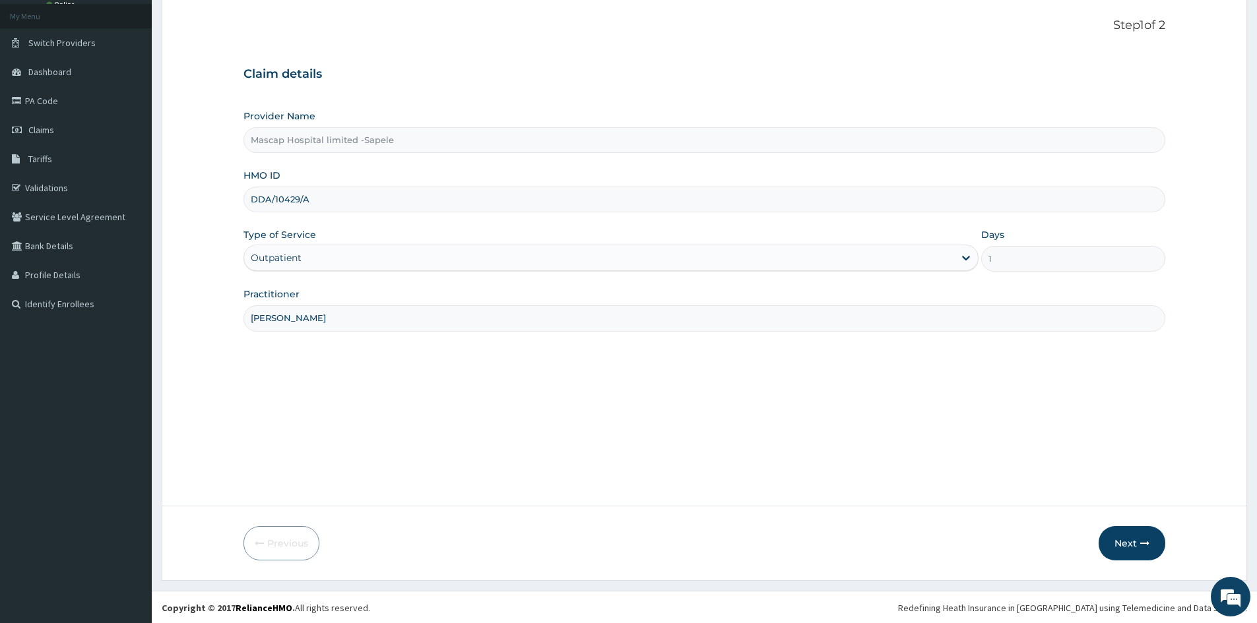
scroll to position [73, 0]
type input "DR ONYEKA"
click at [1125, 537] on button "Next" at bounding box center [1131, 542] width 67 height 34
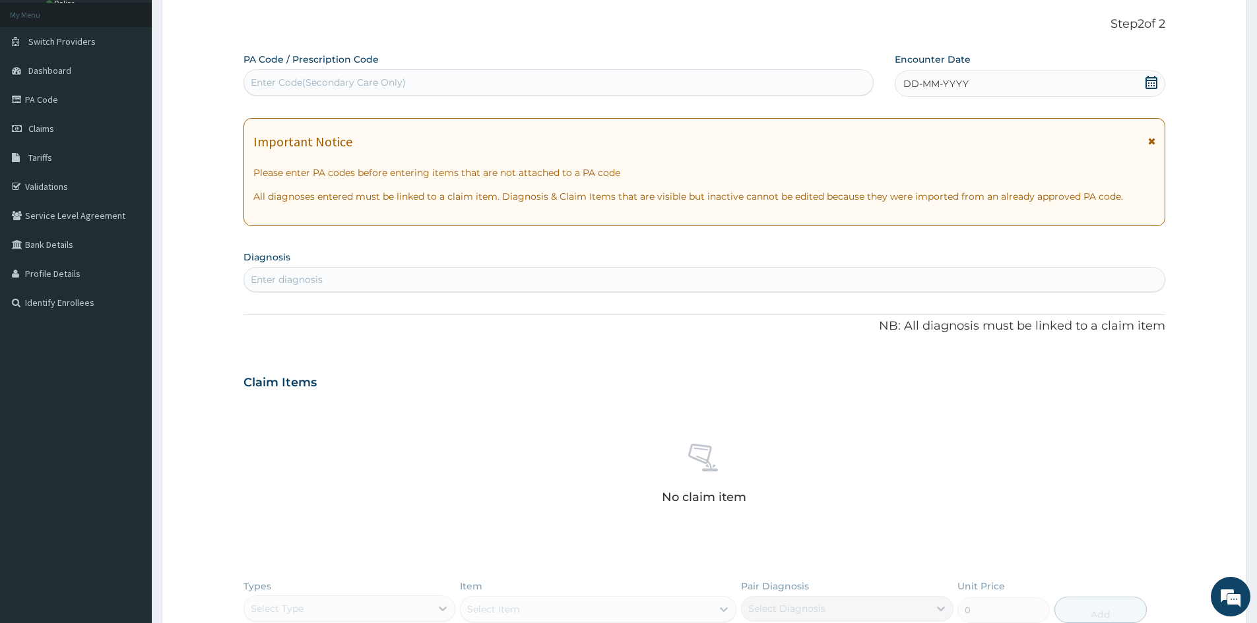
click at [267, 84] on div "Enter Code(Secondary Care Only)" at bounding box center [328, 82] width 155 height 13
paste input "PA/13DBBA"
type input "PA/13DBBA"
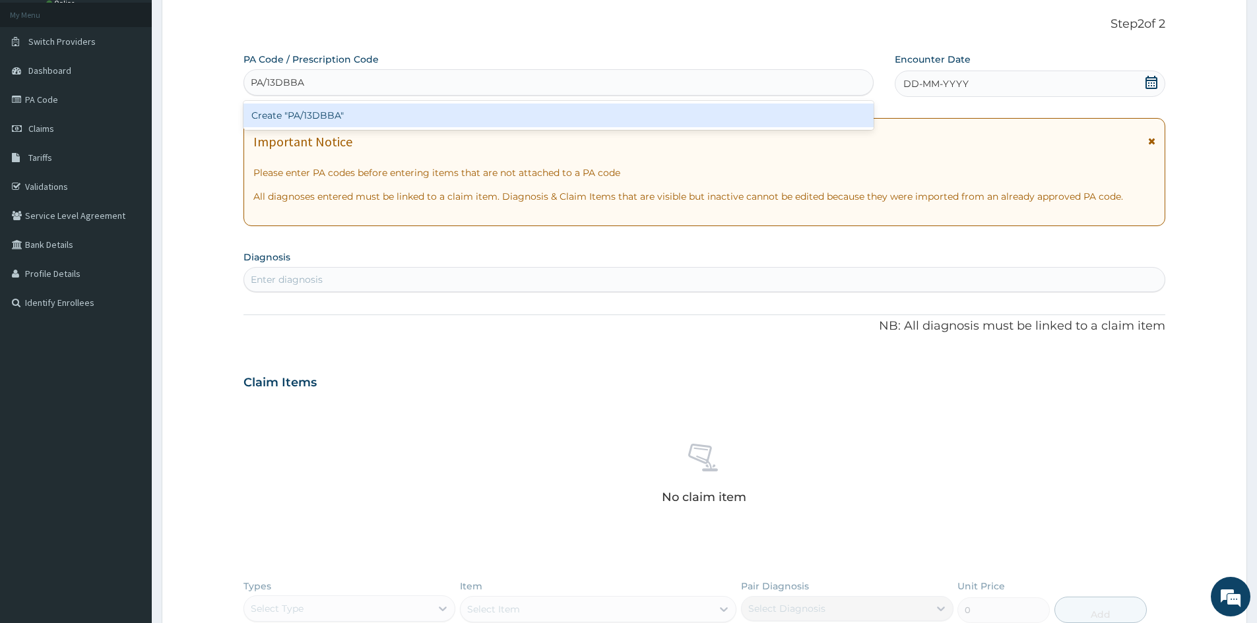
click at [315, 108] on div "Create "PA/13DBBA"" at bounding box center [558, 116] width 630 height 24
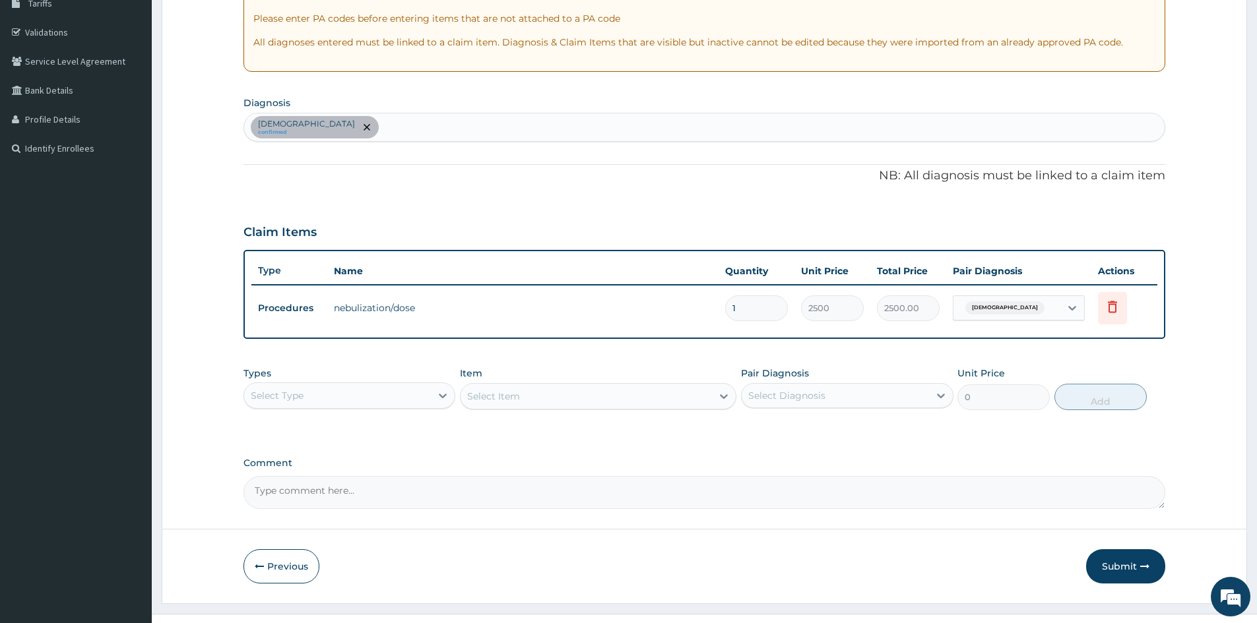
scroll to position [252, 0]
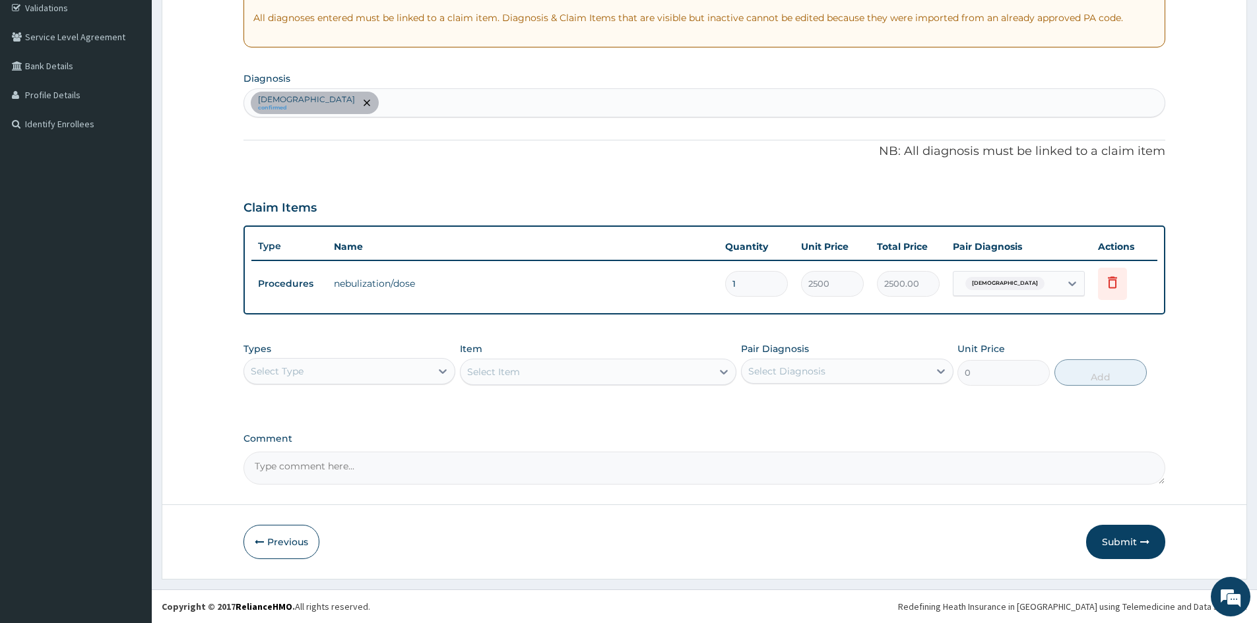
click at [290, 373] on div "Select Type" at bounding box center [277, 371] width 53 height 13
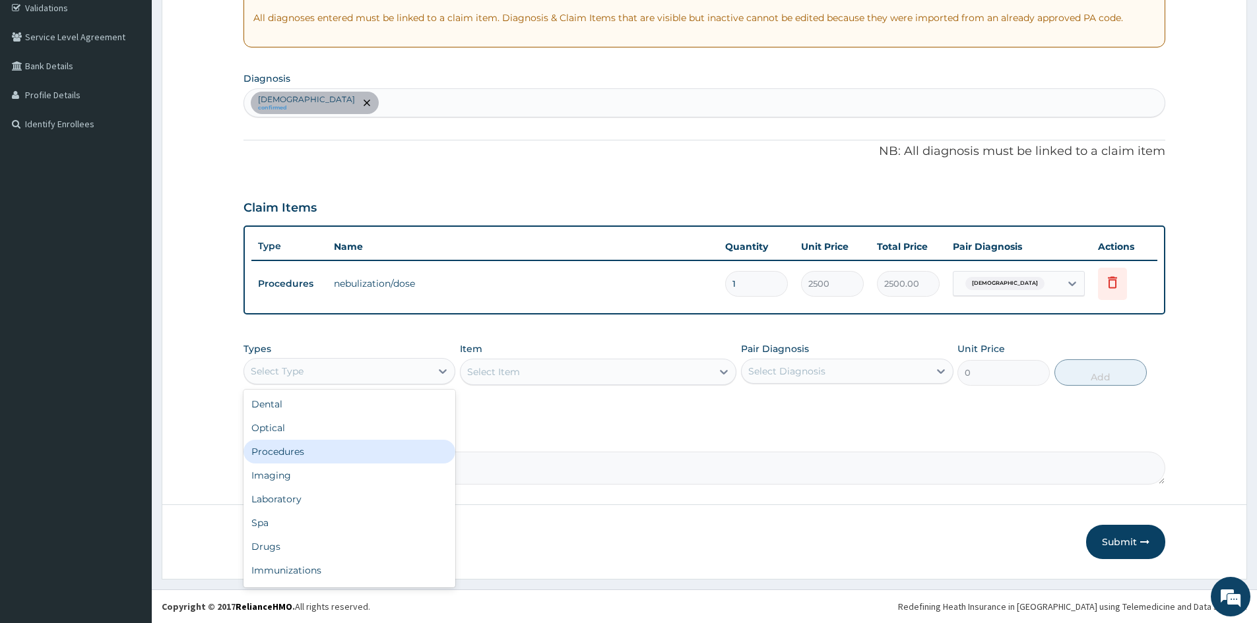
click at [303, 459] on div "Procedures" at bounding box center [349, 452] width 212 height 24
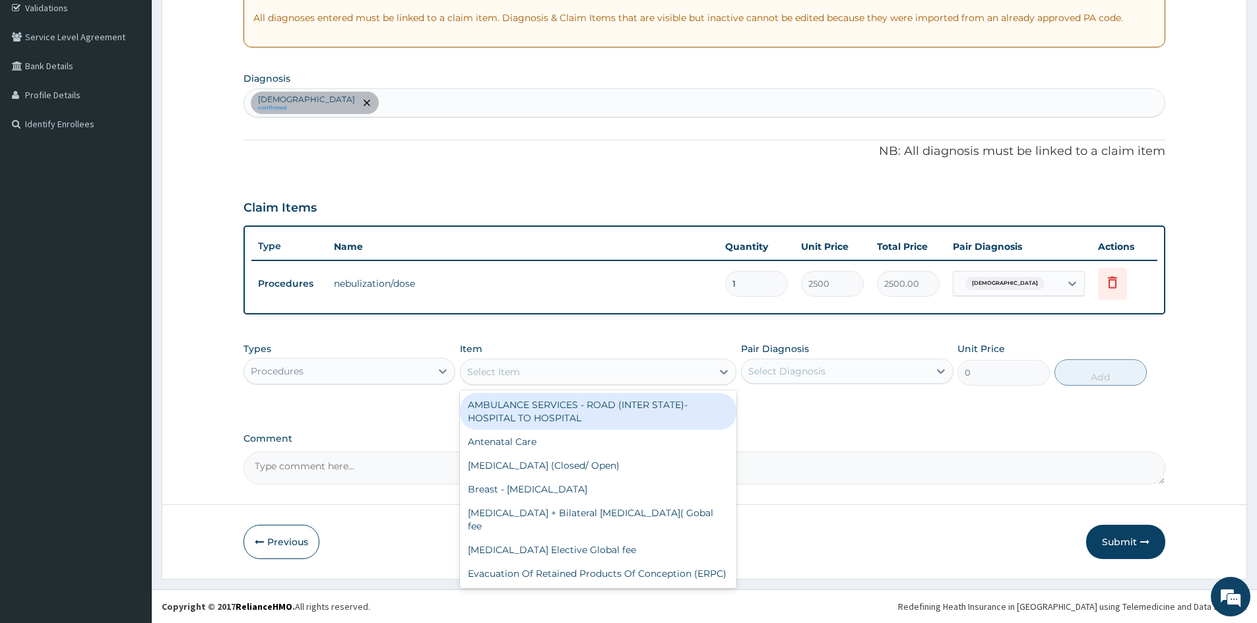
click at [538, 369] on div "Select Item" at bounding box center [585, 371] width 251 height 21
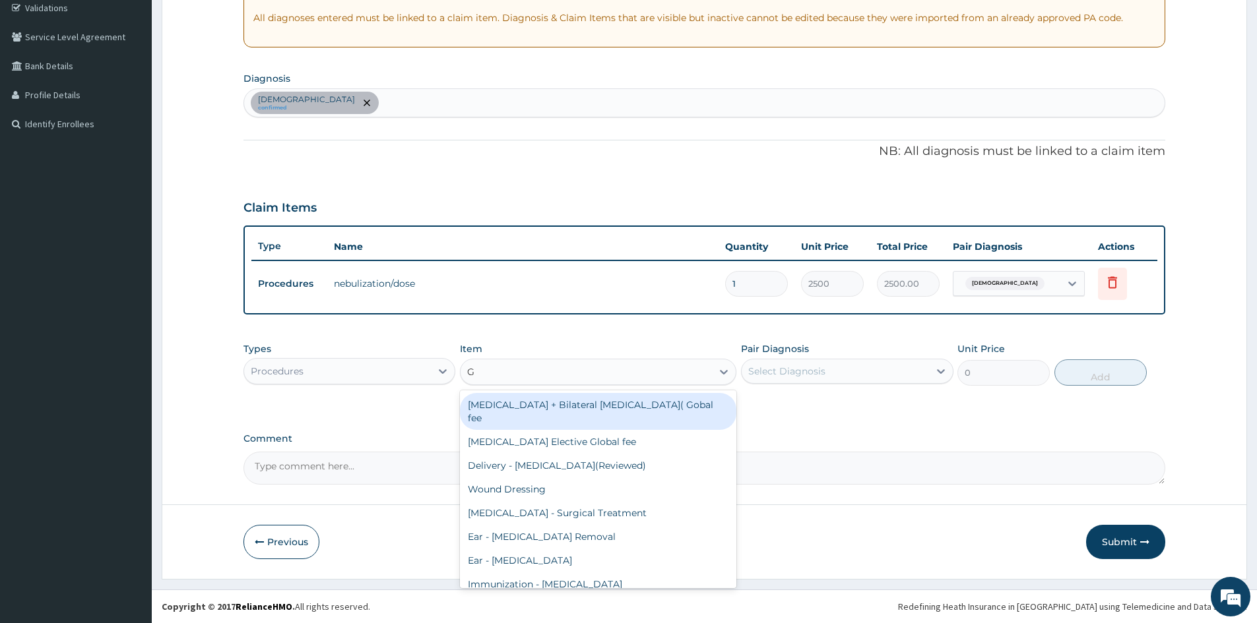
type input "GP"
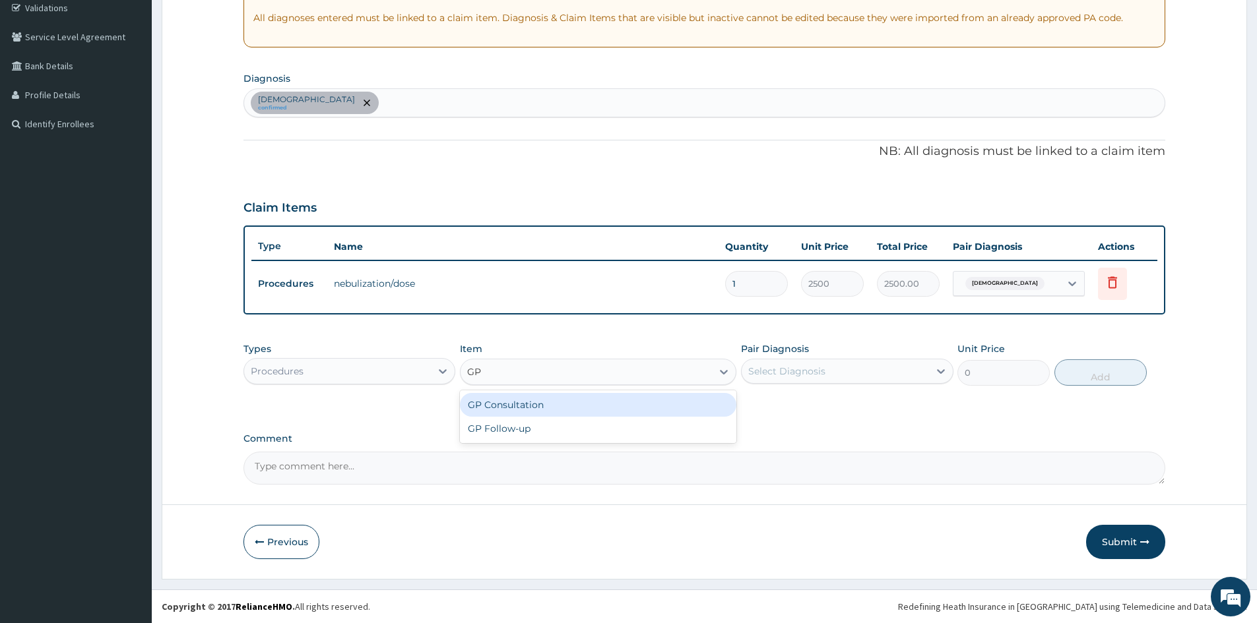
click at [509, 394] on div "GP Consultation" at bounding box center [598, 405] width 276 height 24
type input "1500"
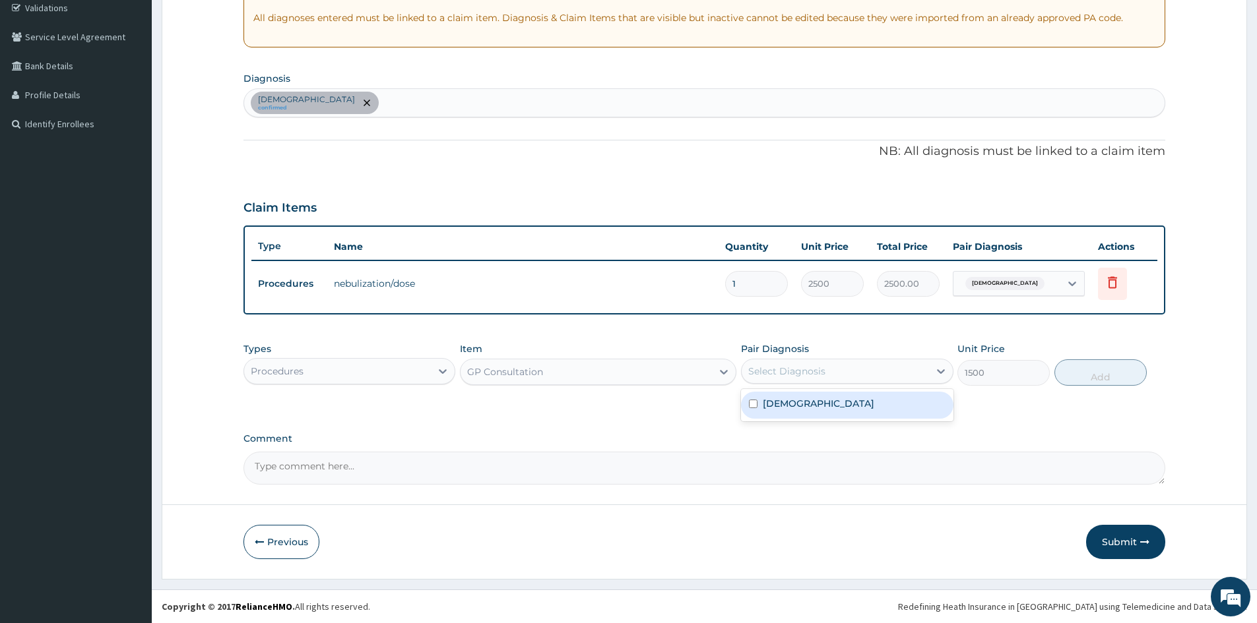
click at [807, 370] on div "Select Diagnosis" at bounding box center [786, 371] width 77 height 13
click at [795, 406] on label "Asthma" at bounding box center [818, 403] width 111 height 13
checkbox input "true"
click at [1074, 371] on button "Add" at bounding box center [1100, 373] width 92 height 26
type input "0"
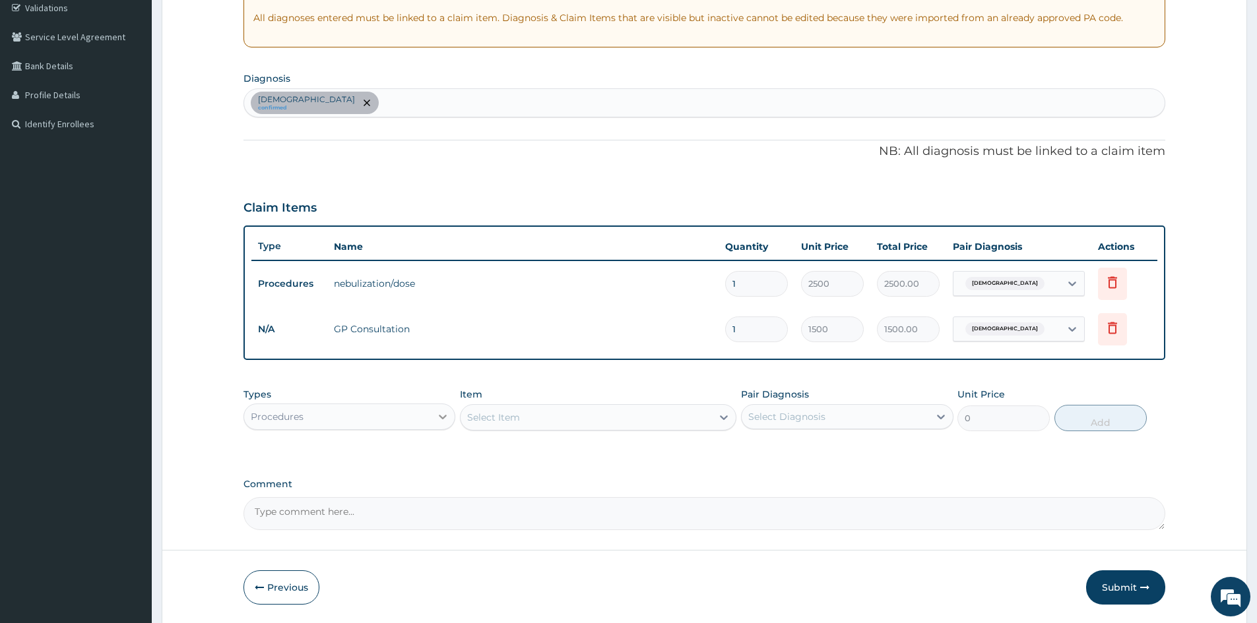
click at [433, 412] on div at bounding box center [443, 417] width 24 height 24
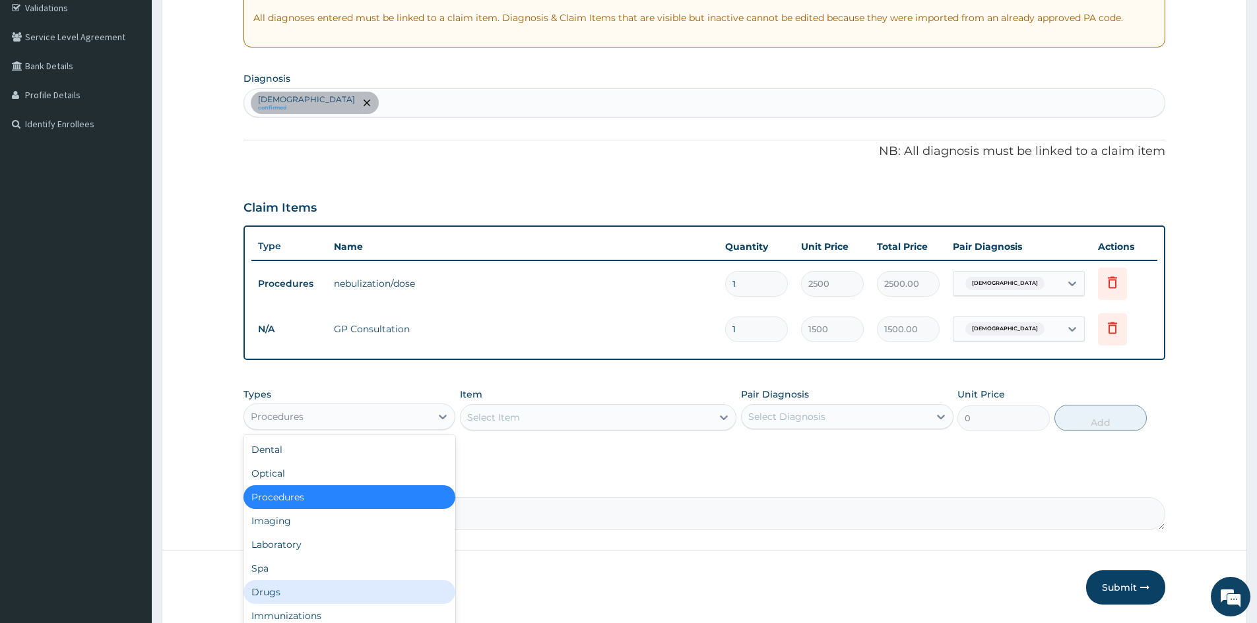
click at [288, 592] on div "Drugs" at bounding box center [349, 592] width 212 height 24
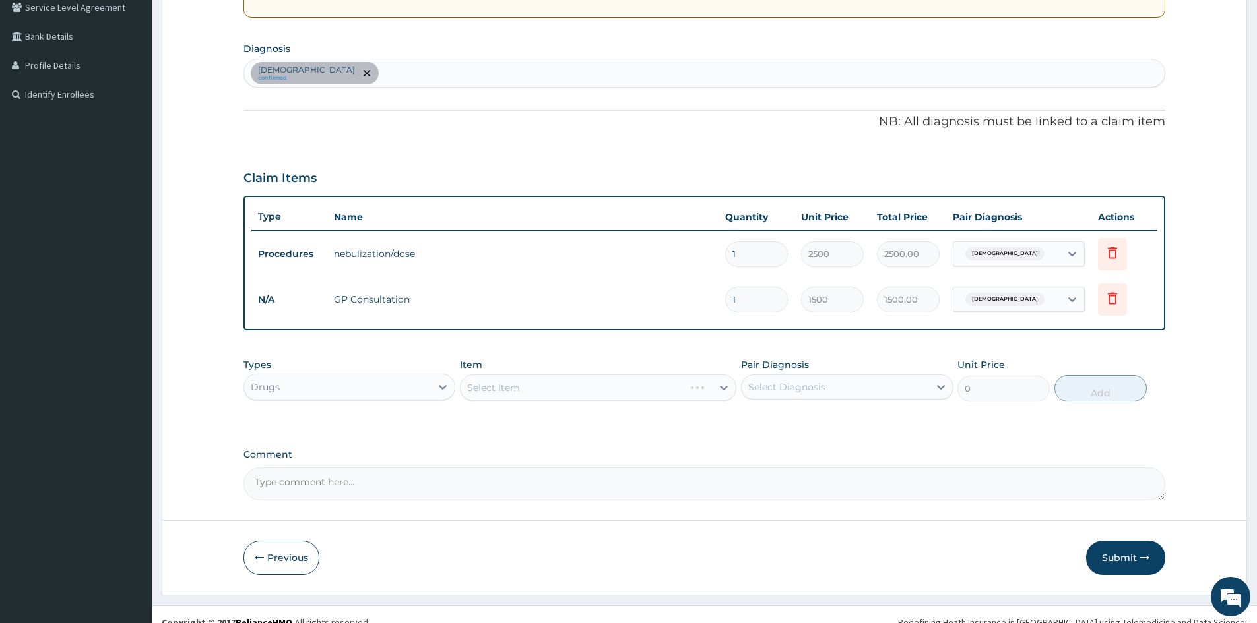
scroll to position [298, 0]
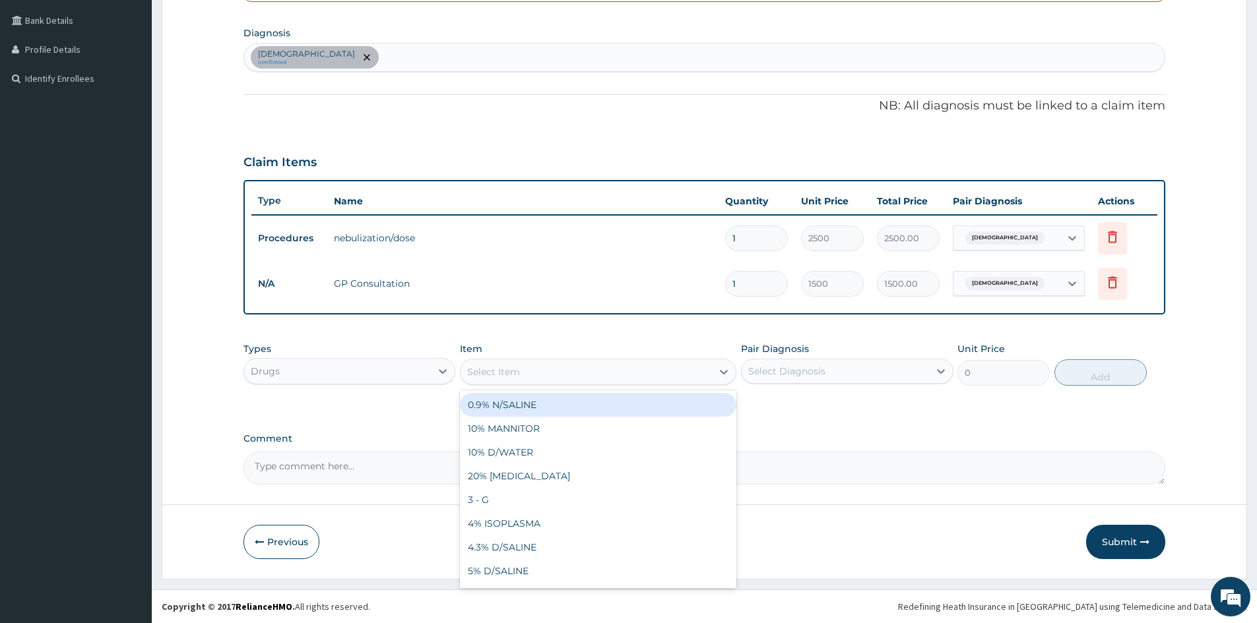
click at [474, 367] on div "Select Item" at bounding box center [493, 371] width 53 height 13
type input "SALB"
click at [505, 406] on div "[MEDICAL_DATA]" at bounding box center [598, 405] width 276 height 24
type input "50"
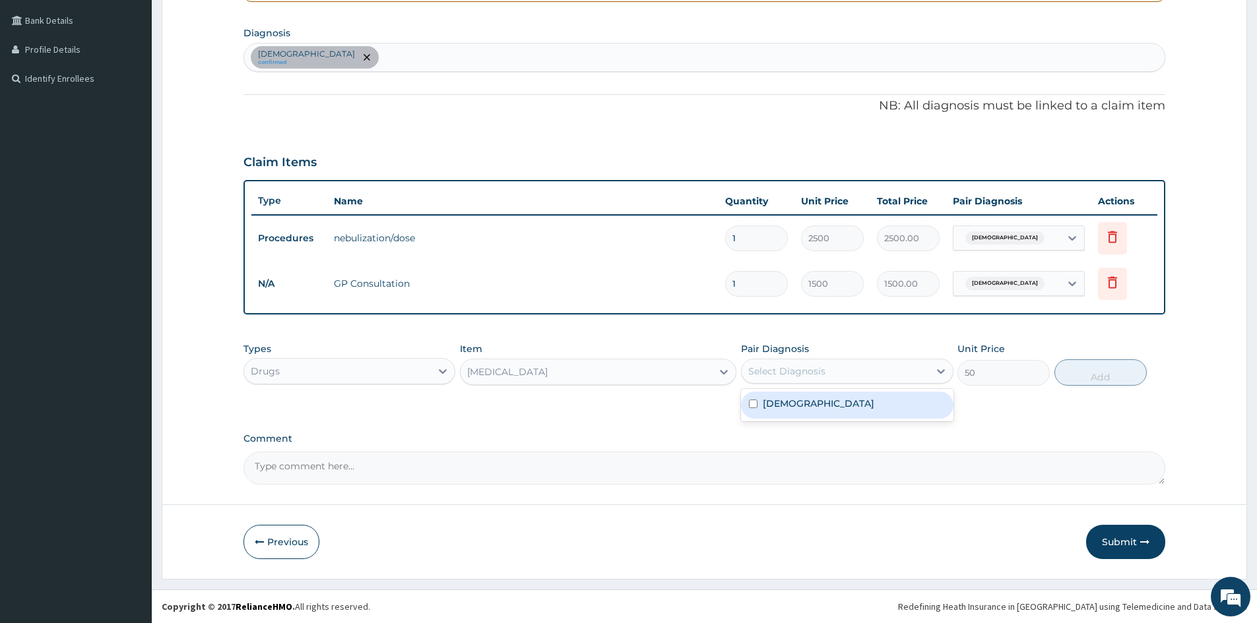
click at [885, 367] on div "Select Diagnosis" at bounding box center [834, 371] width 187 height 21
click at [801, 406] on div "Asthma" at bounding box center [847, 405] width 212 height 27
checkbox input "true"
drag, startPoint x: 1074, startPoint y: 373, endPoint x: 1046, endPoint y: 406, distance: 43.1
click at [1072, 379] on button "Add" at bounding box center [1100, 373] width 92 height 26
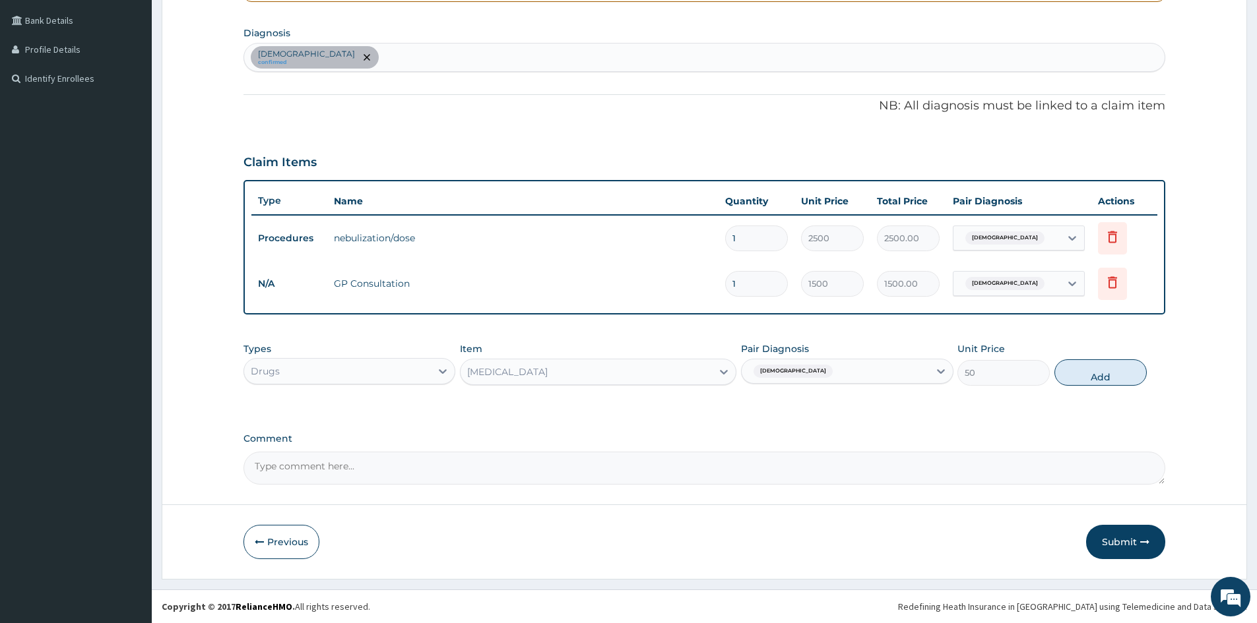
type input "0"
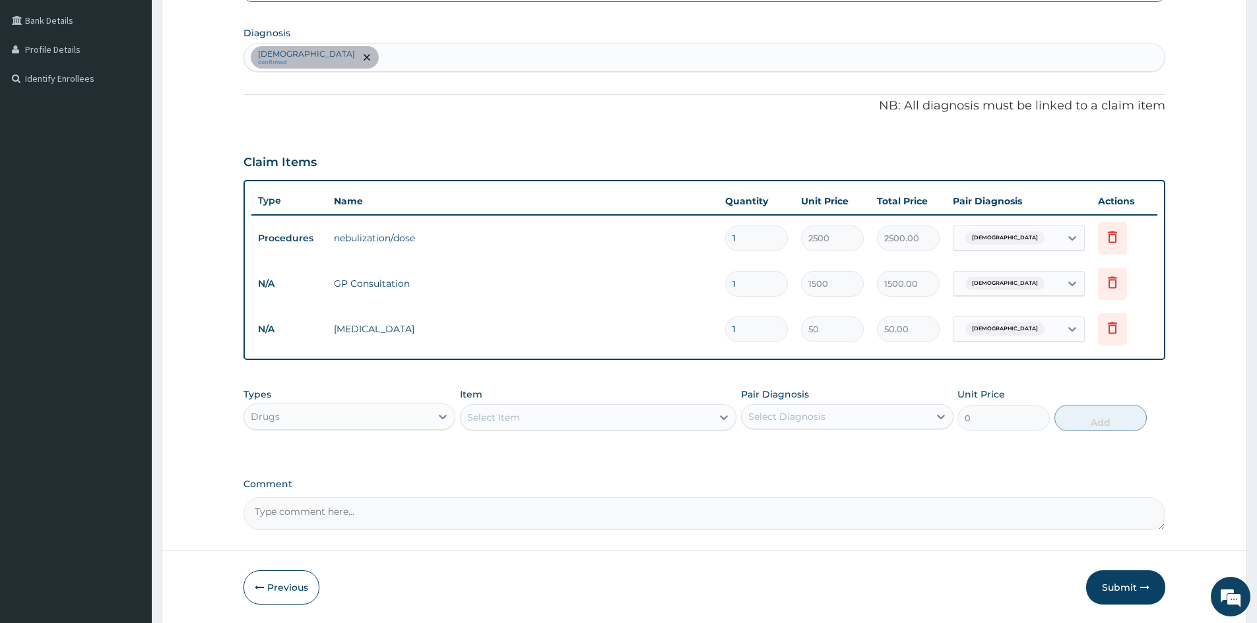
type input "14"
type input "700.00"
type input "14"
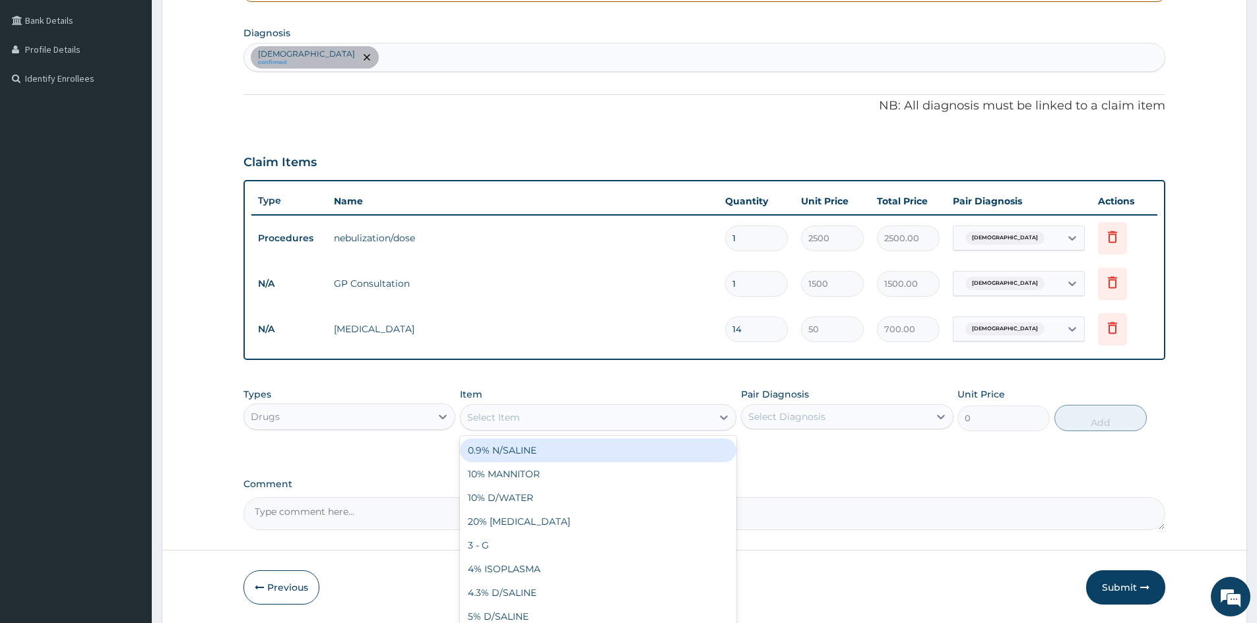
click at [581, 406] on div "Select Item" at bounding box center [598, 417] width 276 height 26
type input "PRED"
drag, startPoint x: 555, startPoint y: 452, endPoint x: 563, endPoint y: 449, distance: 8.0
click at [556, 451] on div "PREDNISOLONE 5MG" at bounding box center [598, 451] width 276 height 24
type input "50"
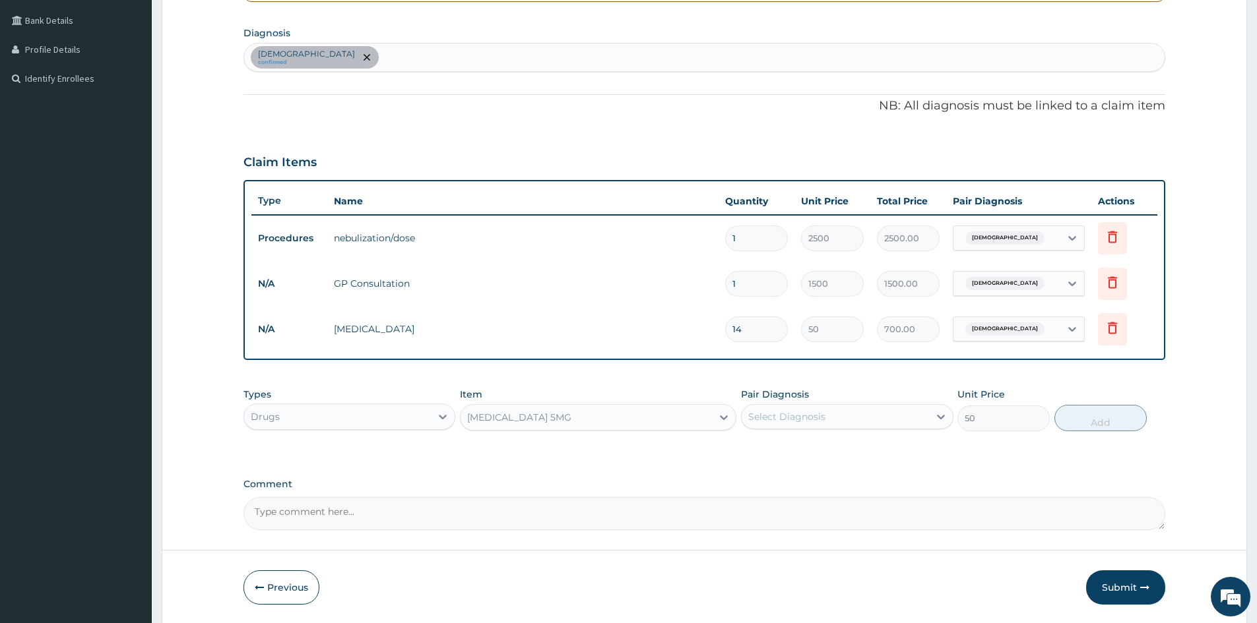
click at [815, 413] on div "Select Diagnosis" at bounding box center [786, 416] width 77 height 13
click at [809, 453] on div "Asthma" at bounding box center [847, 450] width 212 height 27
checkbox input "true"
drag, startPoint x: 1102, startPoint y: 414, endPoint x: 1063, endPoint y: 448, distance: 51.9
click at [1101, 416] on button "Add" at bounding box center [1100, 418] width 92 height 26
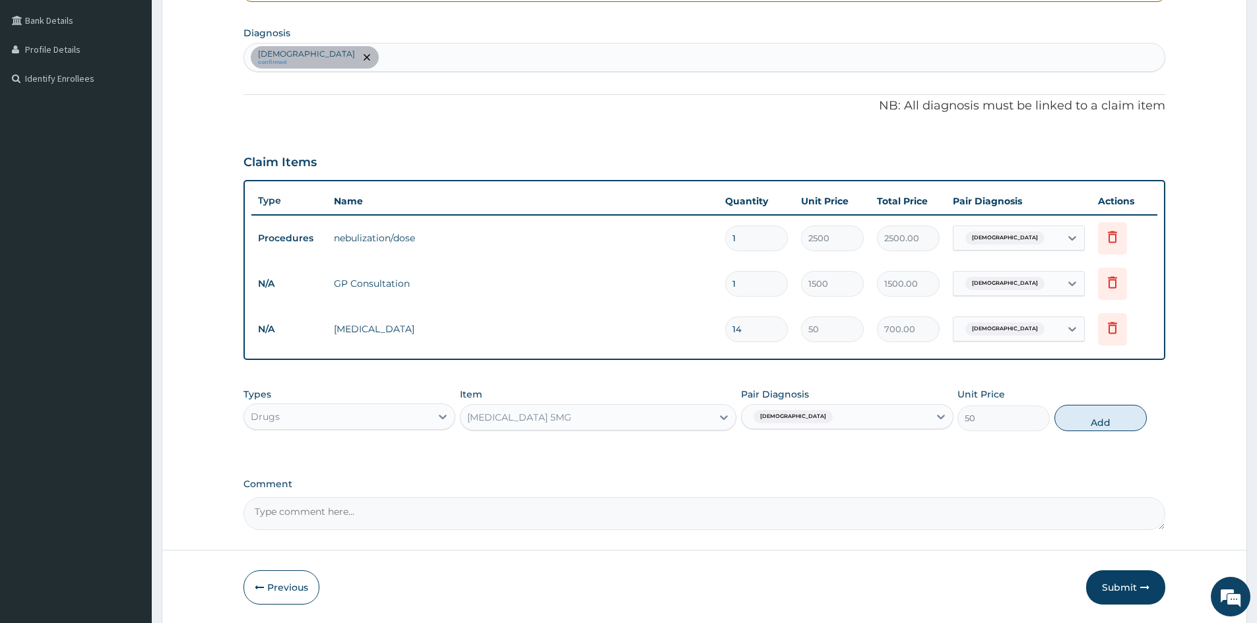
type input "0"
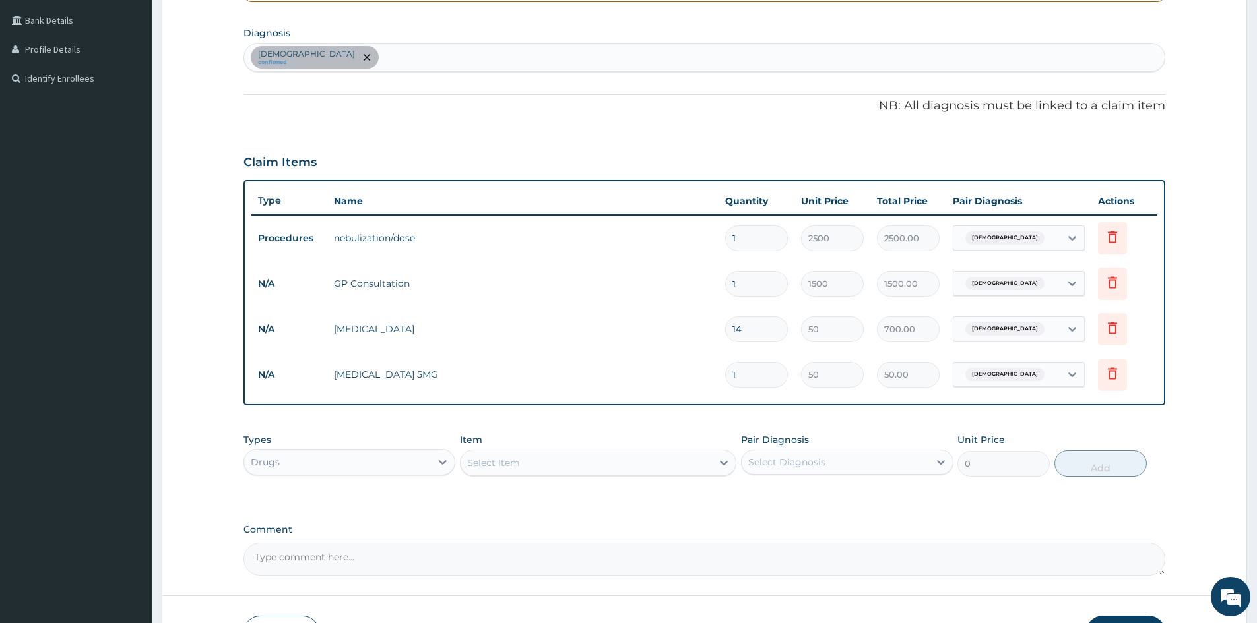
type input "0.00"
type input "2"
type input "100.00"
type input "20"
type input "1000.00"
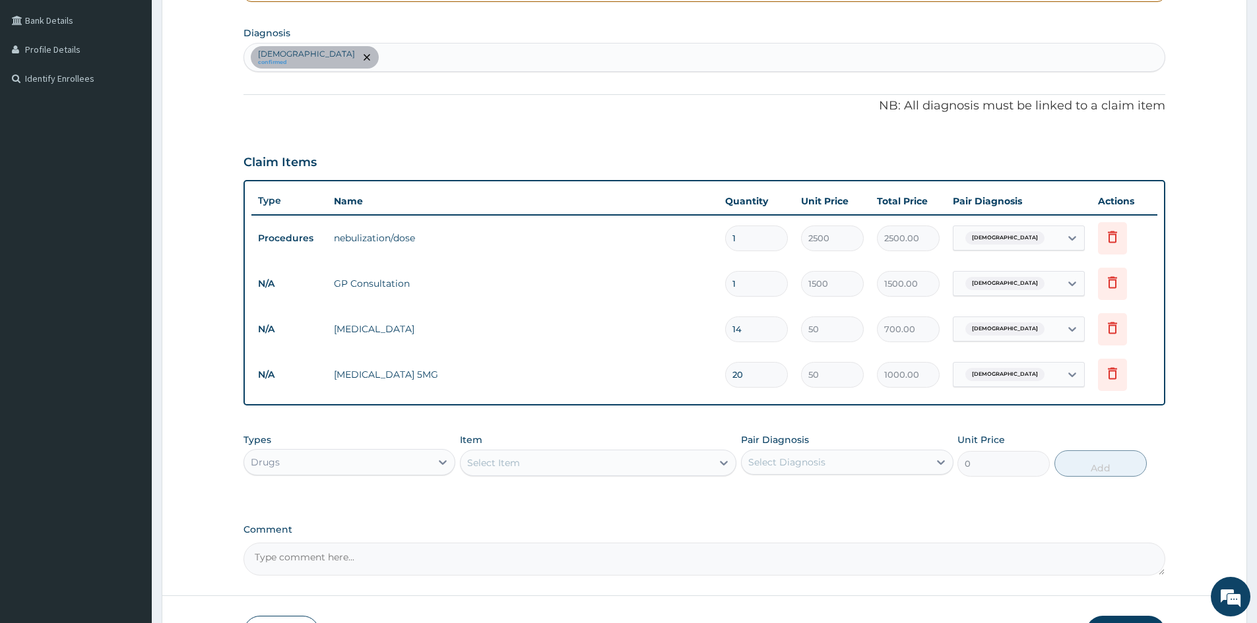
type input "20"
click at [409, 51] on div "Asthma confirmed" at bounding box center [704, 58] width 920 height 28
type input "DIAR"
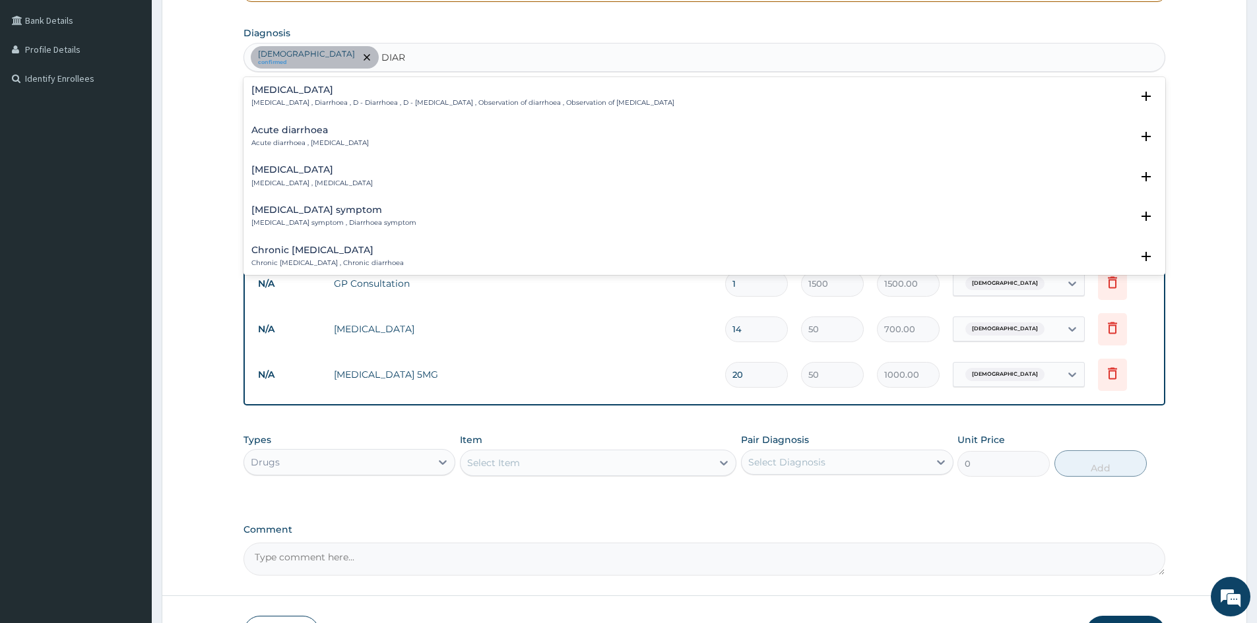
click at [347, 103] on p "Diarrhea , Diarrhoea , D - Diarrhoea , D - Diarrhea , Observation of diarrhoea …" at bounding box center [462, 102] width 423 height 9
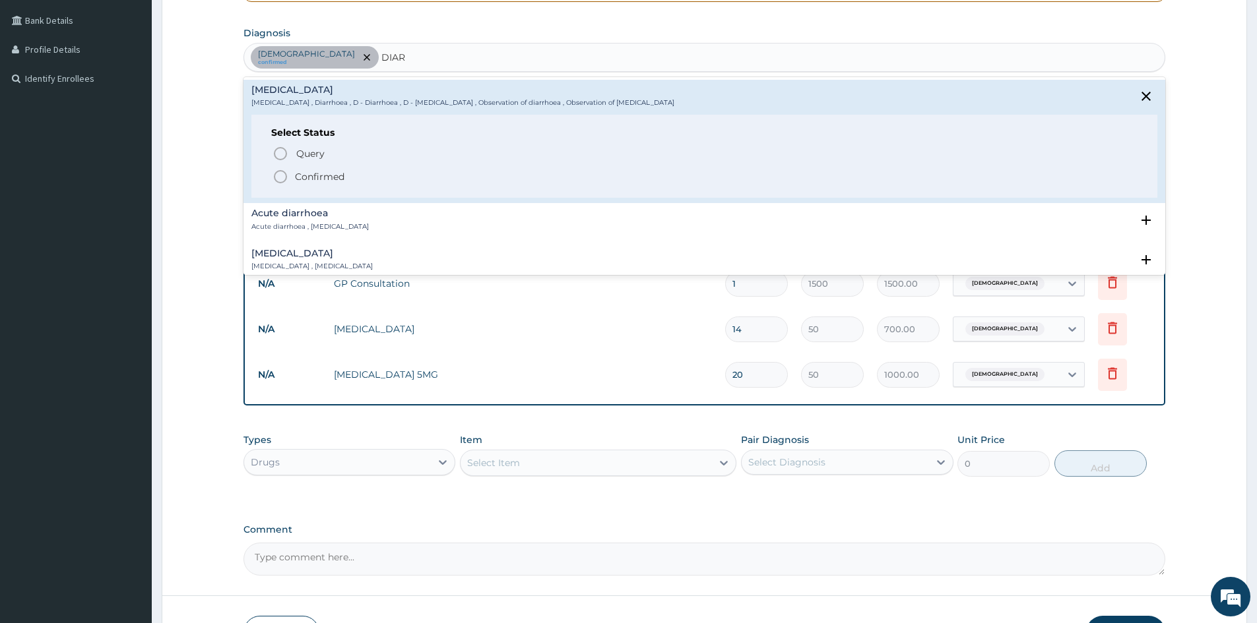
click at [330, 177] on p "Confirmed" at bounding box center [319, 176] width 49 height 13
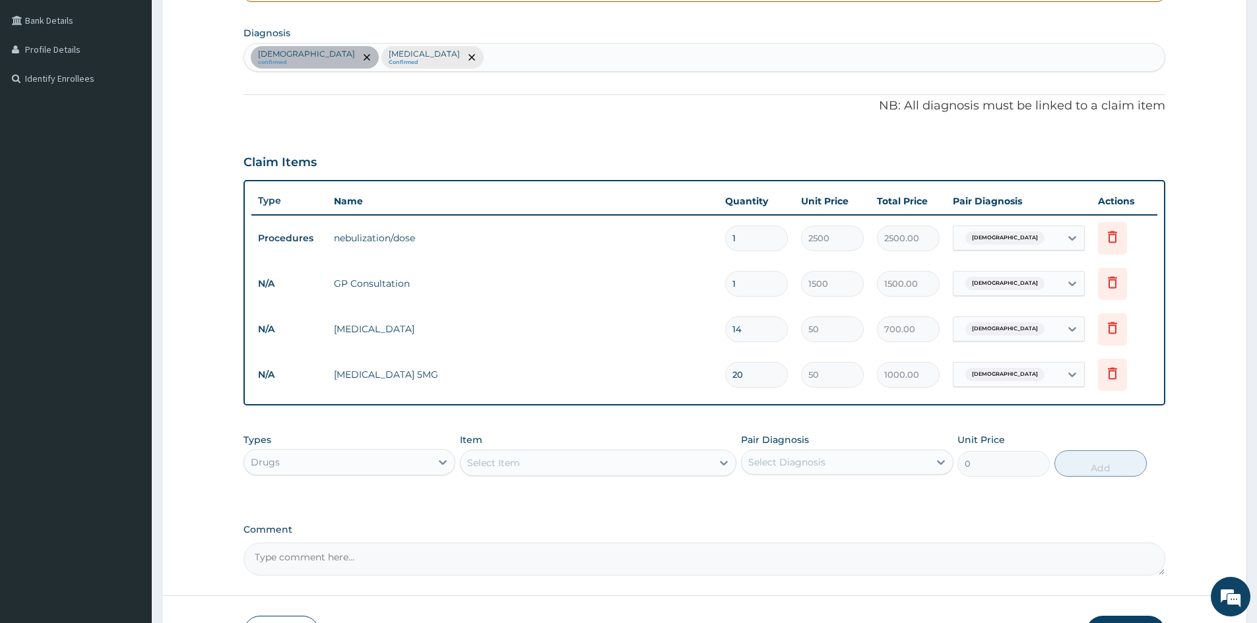
drag, startPoint x: 524, startPoint y: 460, endPoint x: 528, endPoint y: 447, distance: 13.1
click at [524, 459] on div "Select Item" at bounding box center [585, 463] width 251 height 21
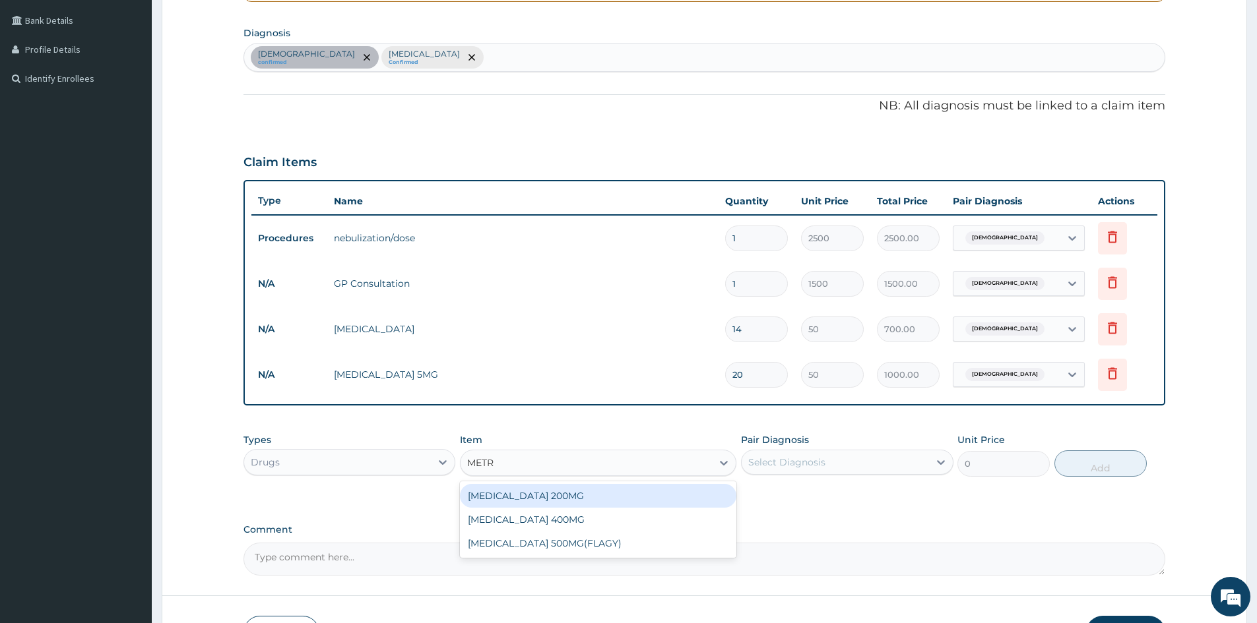
type input "METRO"
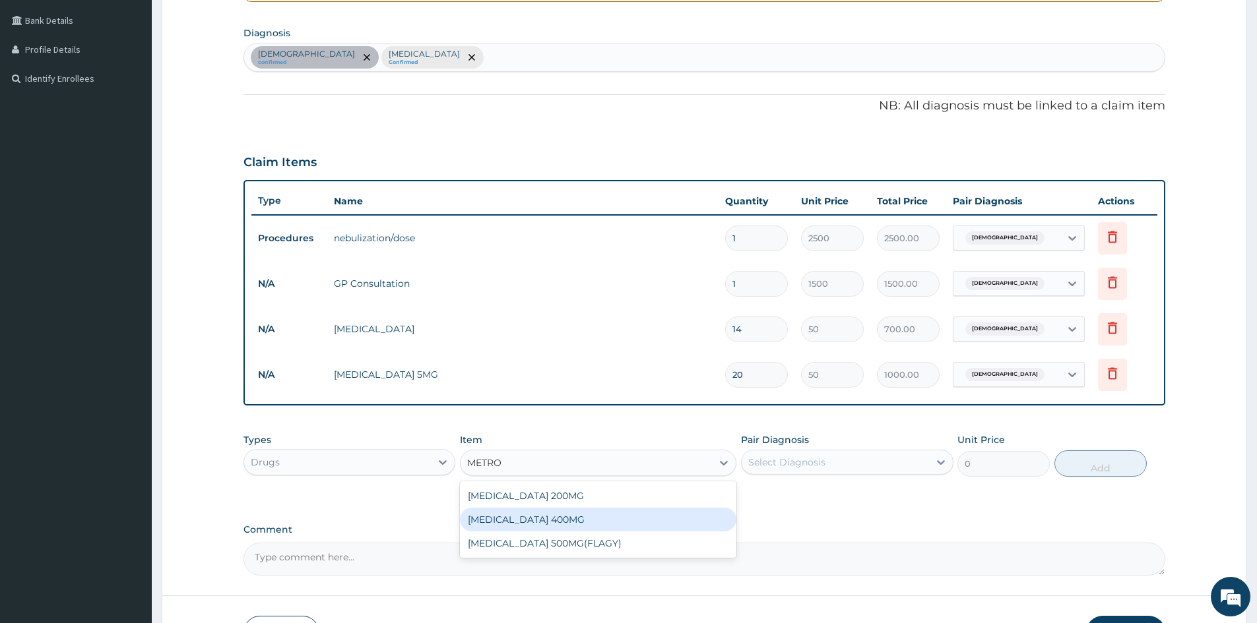
drag, startPoint x: 542, startPoint y: 520, endPoint x: 606, endPoint y: 513, distance: 65.1
click at [546, 520] on div "METRONIDAZOLE 400MG" at bounding box center [598, 520] width 276 height 24
type input "30"
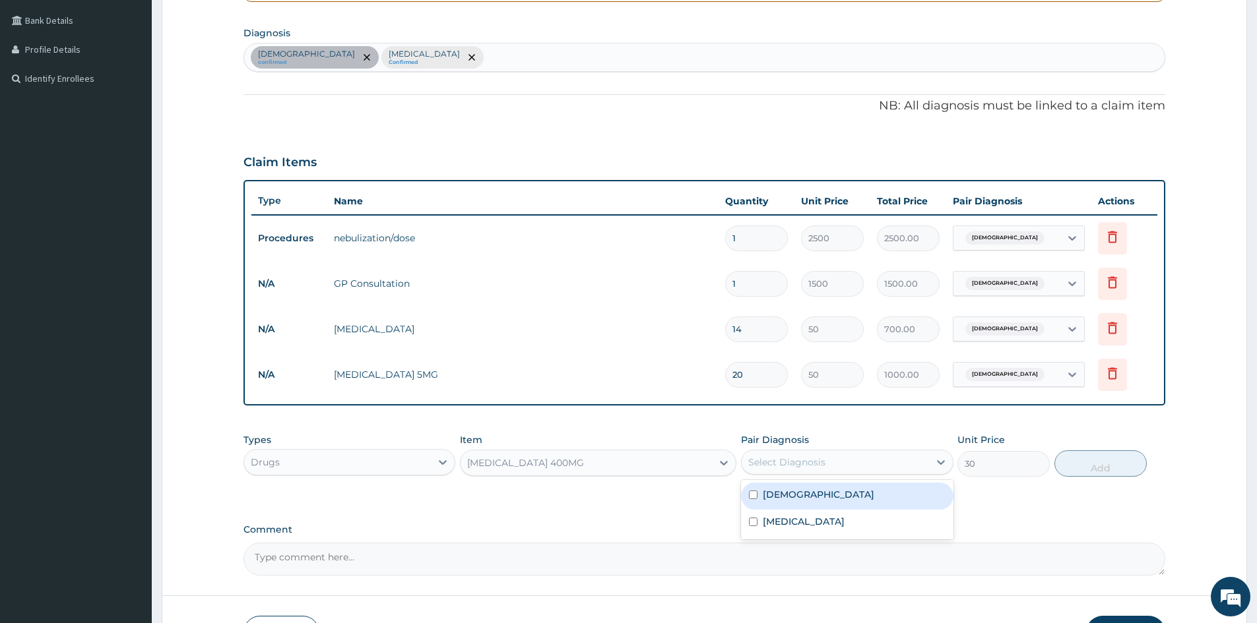
click at [875, 456] on div "Select Diagnosis" at bounding box center [834, 462] width 187 height 21
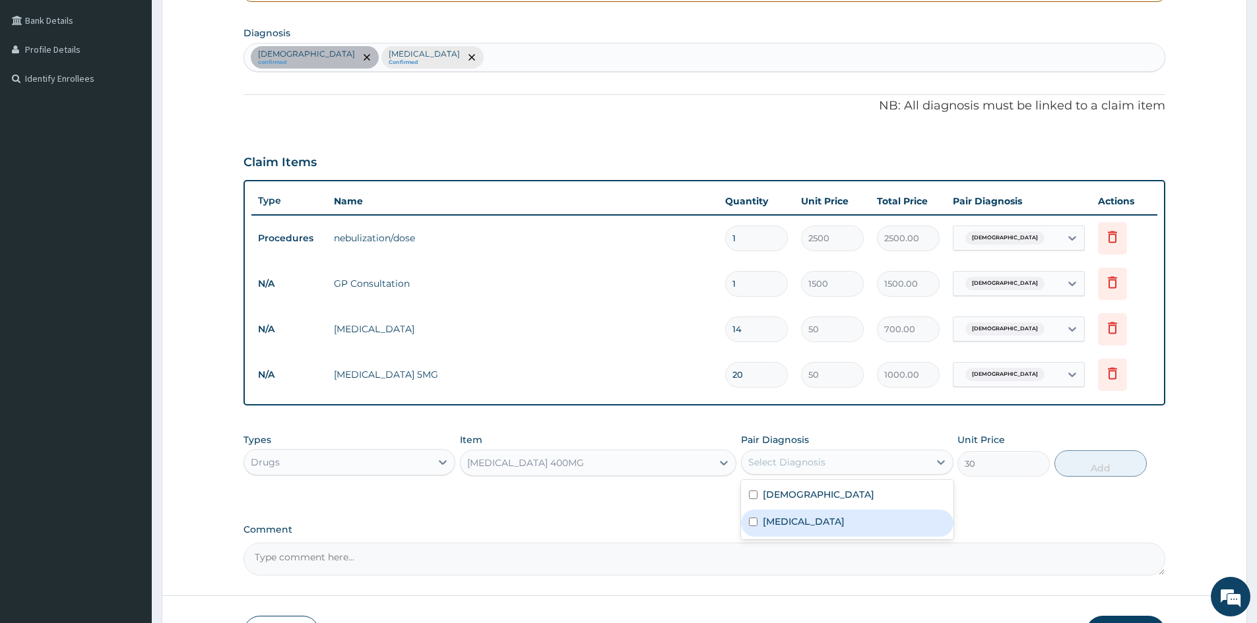
click at [805, 519] on div "Diarrhea" at bounding box center [847, 523] width 212 height 27
checkbox input "true"
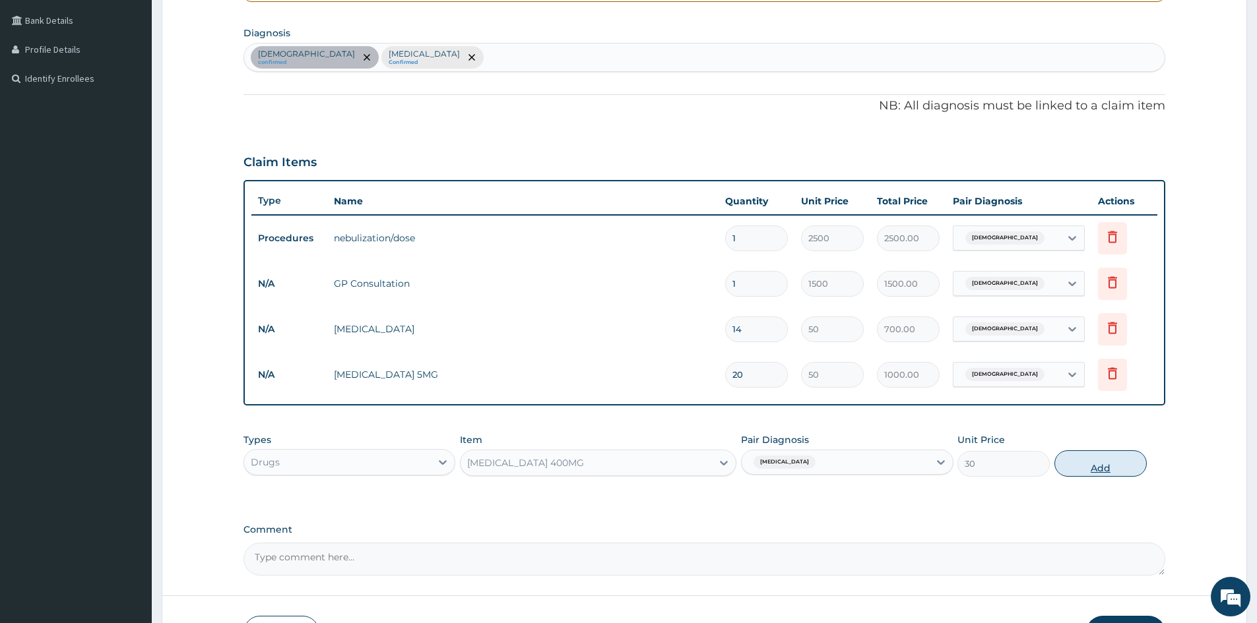
click at [1090, 462] on button "Add" at bounding box center [1100, 464] width 92 height 26
type input "0"
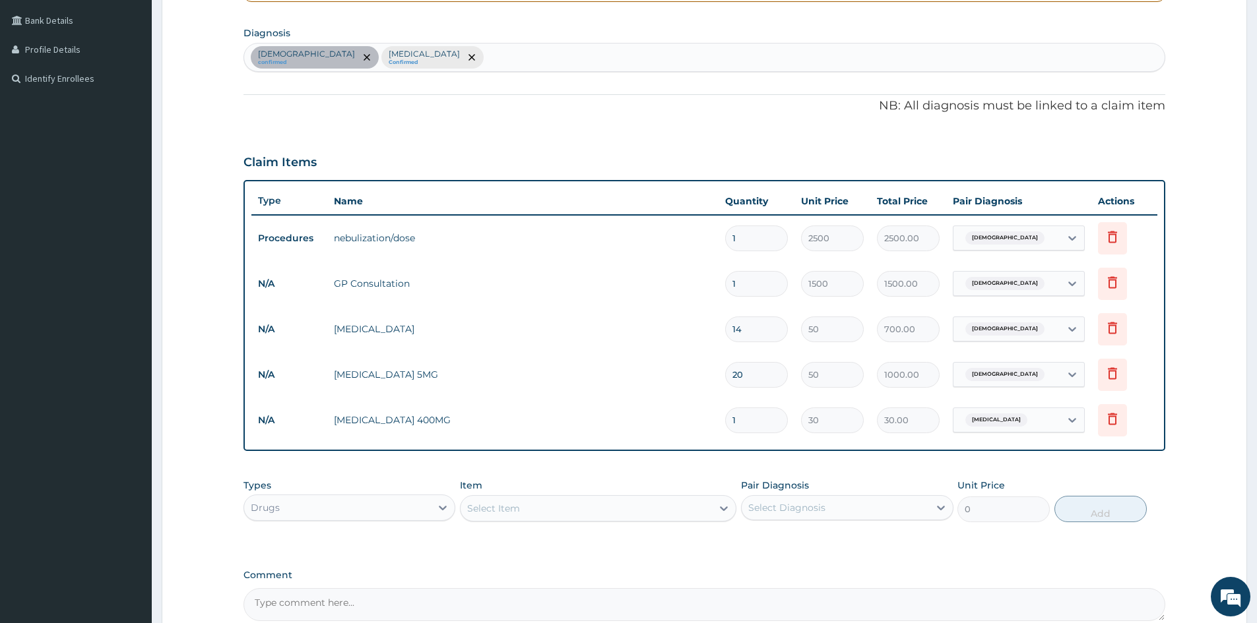
type input "18"
type input "540.00"
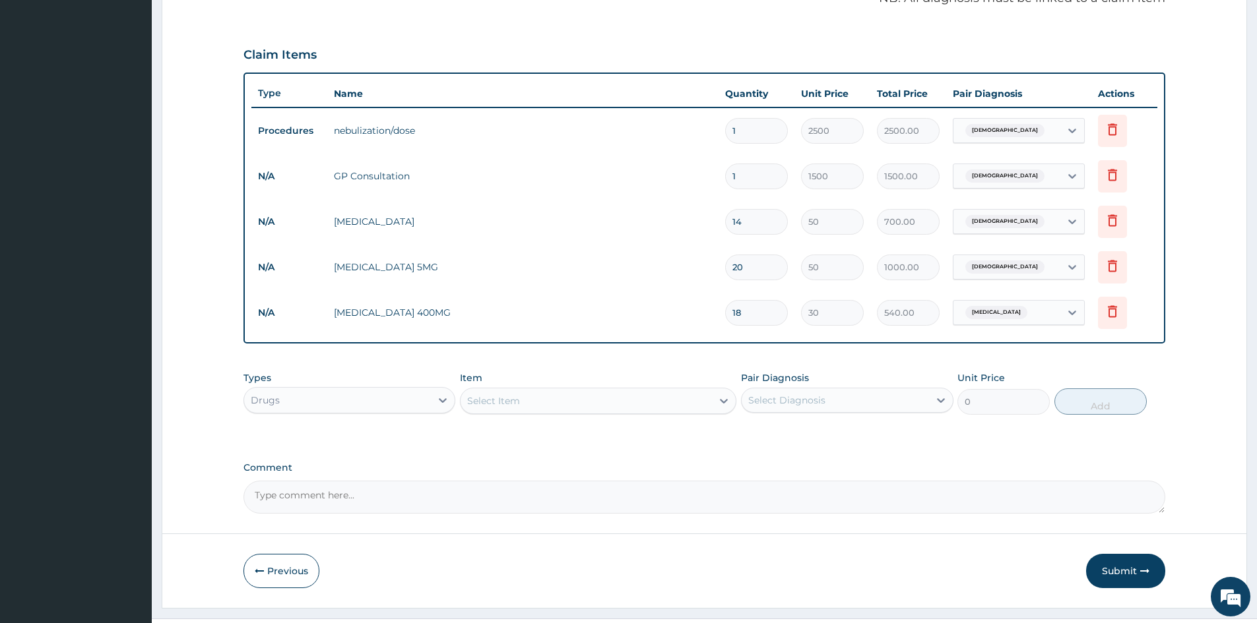
scroll to position [434, 0]
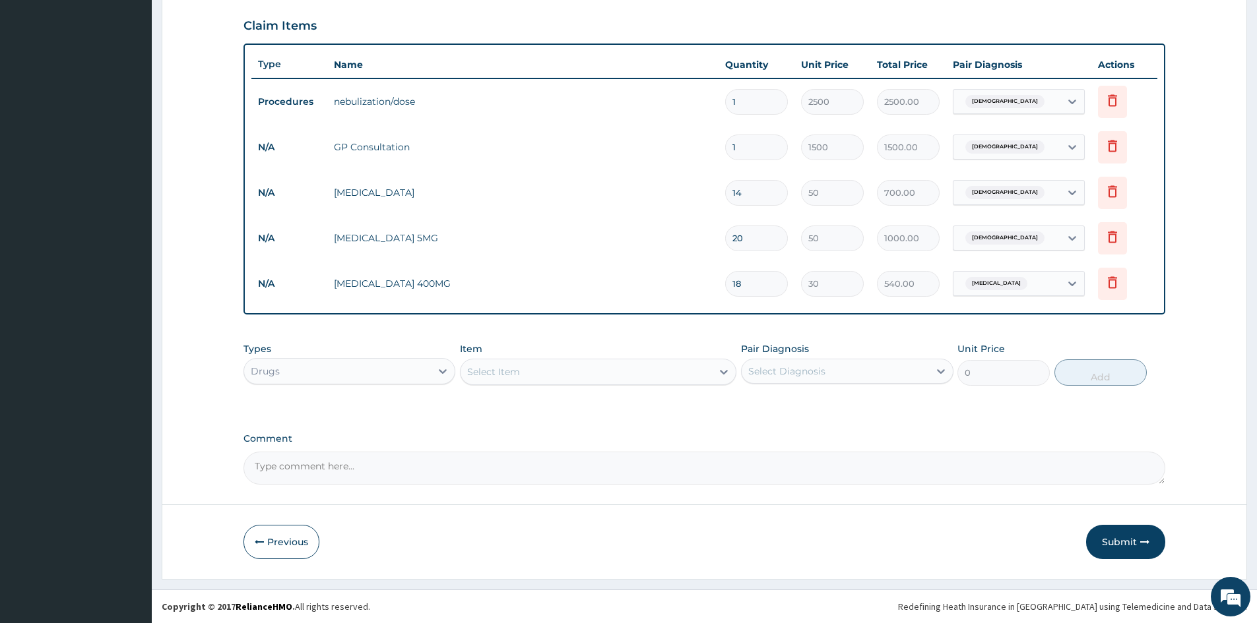
type input "18"
click at [570, 375] on div "Select Item" at bounding box center [585, 371] width 251 height 21
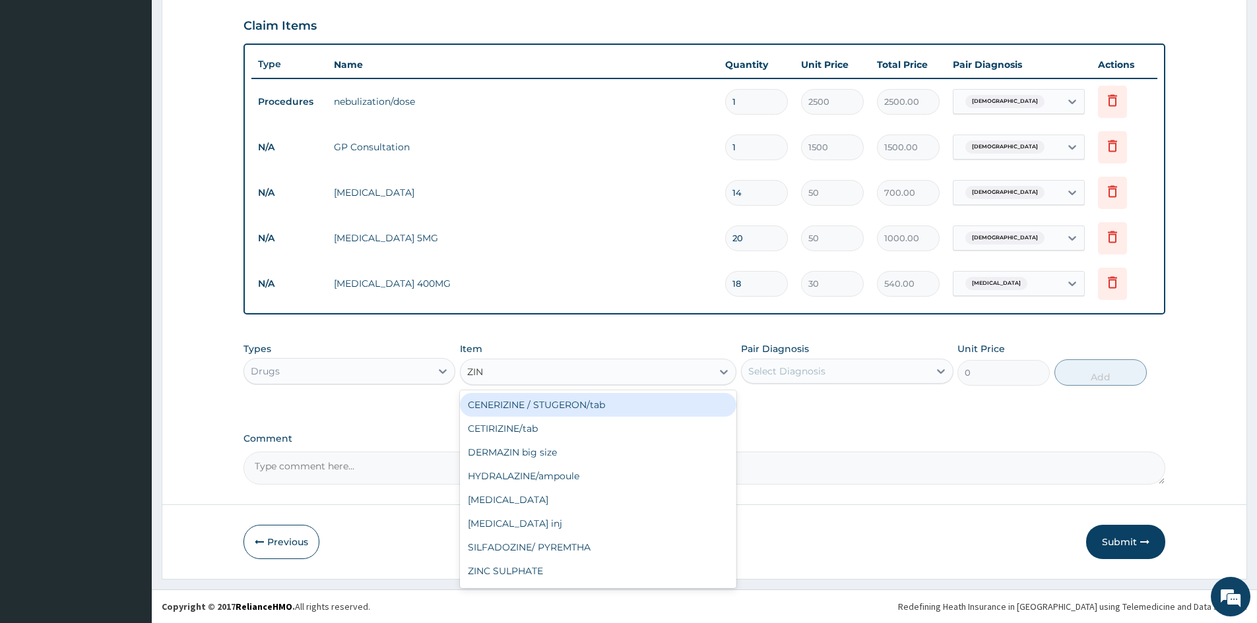
type input "ZINC"
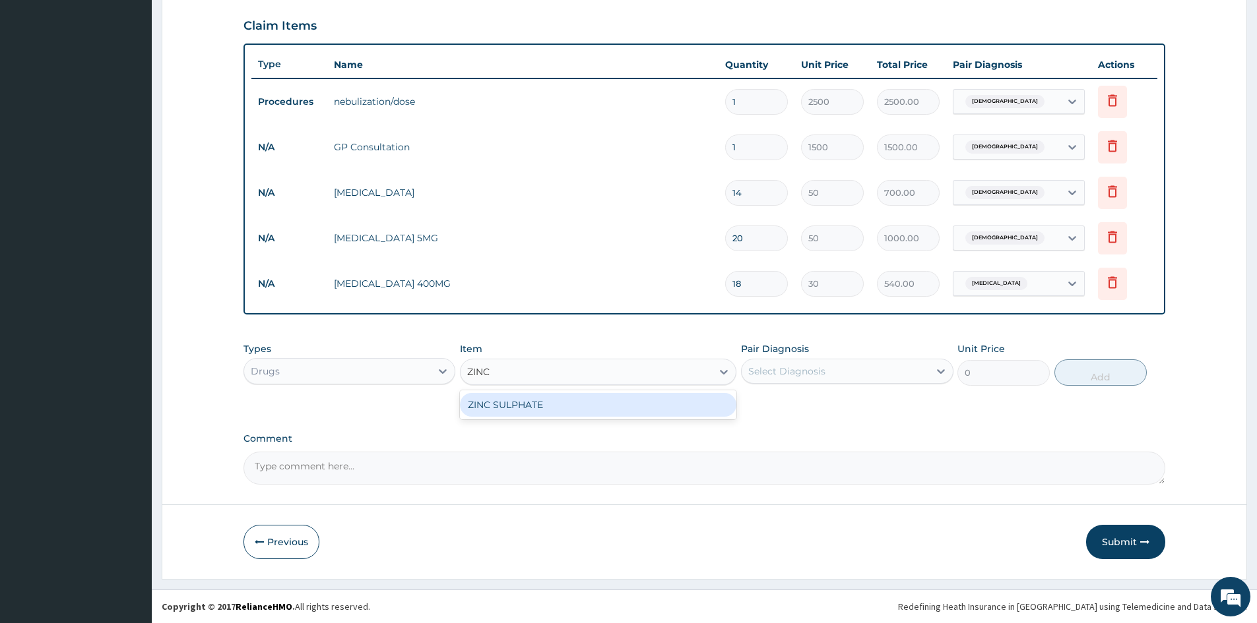
click at [512, 403] on div "ZINC SULPHATE" at bounding box center [598, 405] width 276 height 24
type input "50"
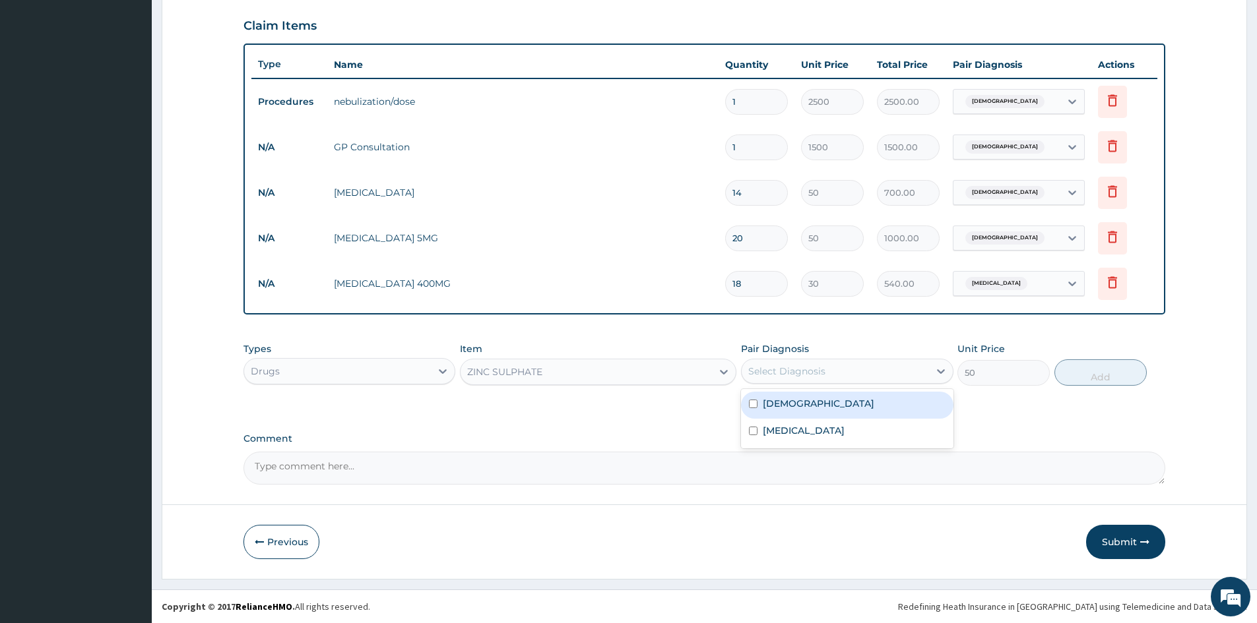
click at [860, 382] on div "Select Diagnosis" at bounding box center [847, 371] width 212 height 25
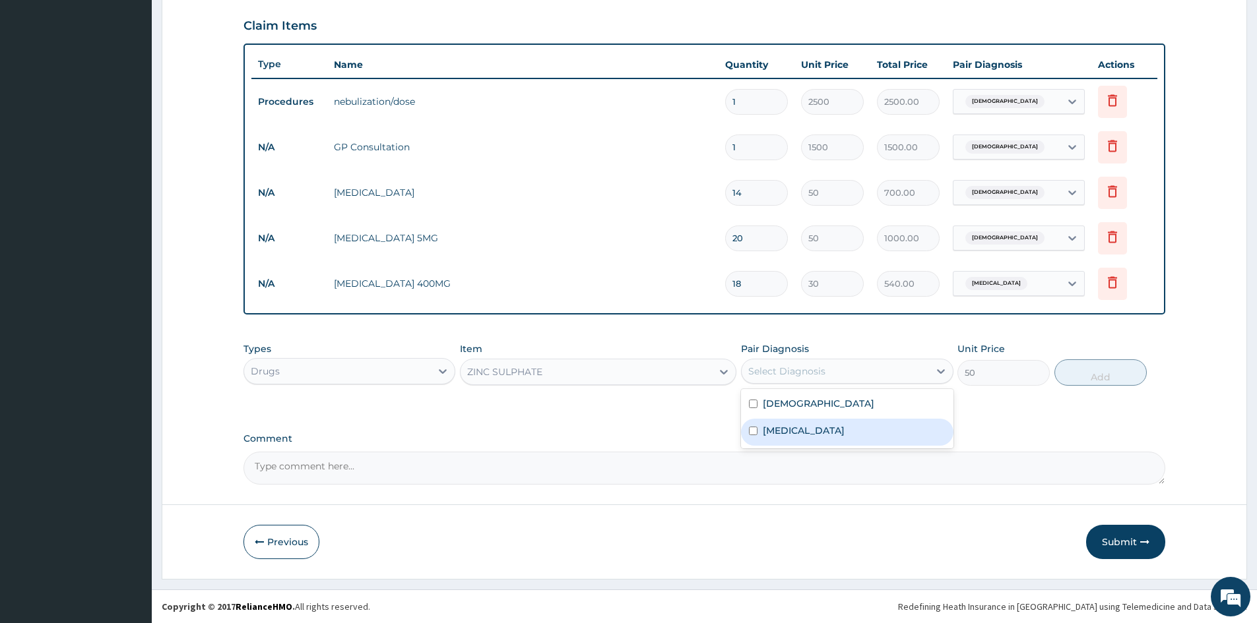
click at [852, 428] on div "Diarrhea" at bounding box center [847, 432] width 212 height 27
checkbox input "true"
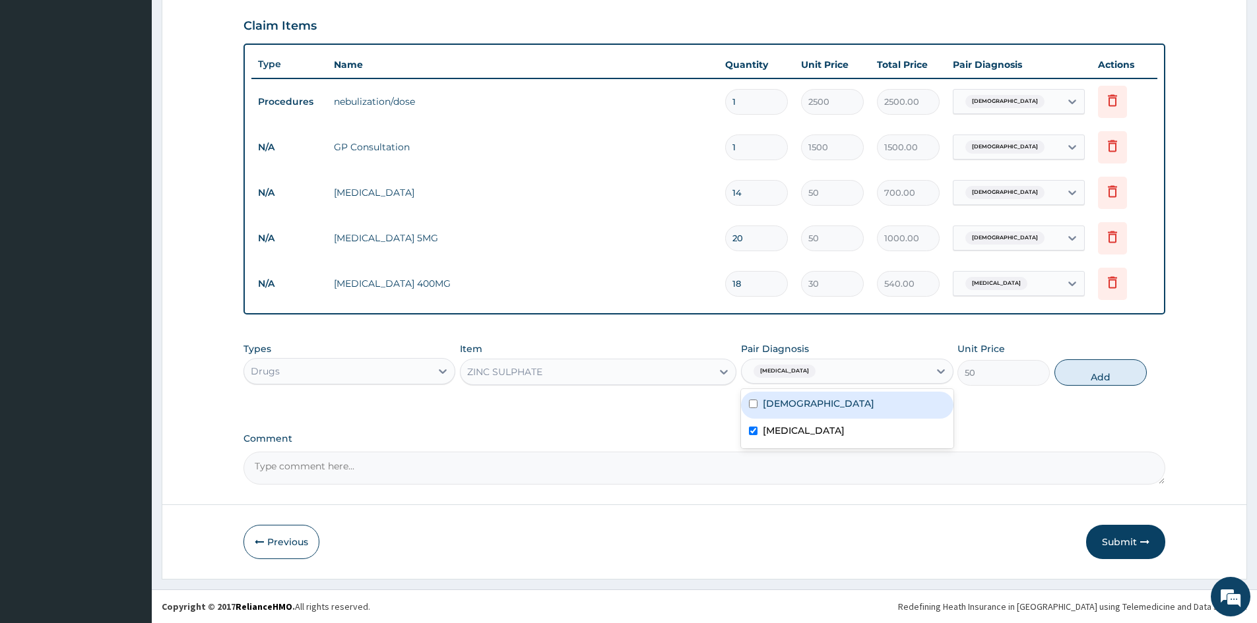
click at [1088, 376] on button "Add" at bounding box center [1100, 373] width 92 height 26
type input "0"
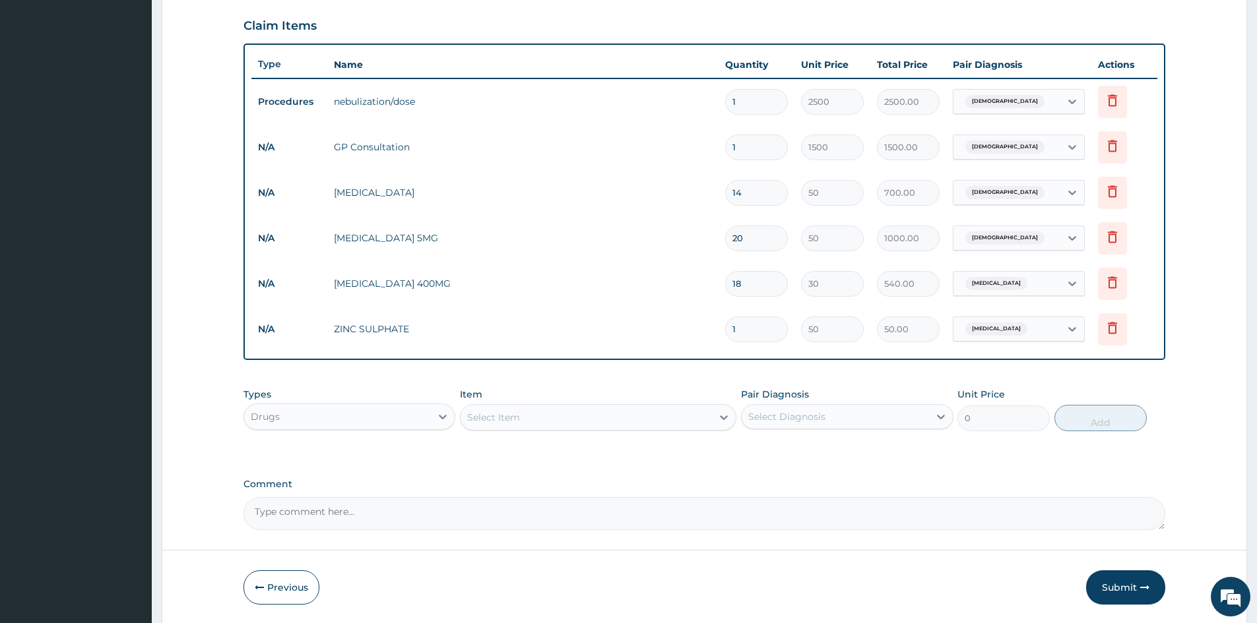
type input "10"
type input "500.00"
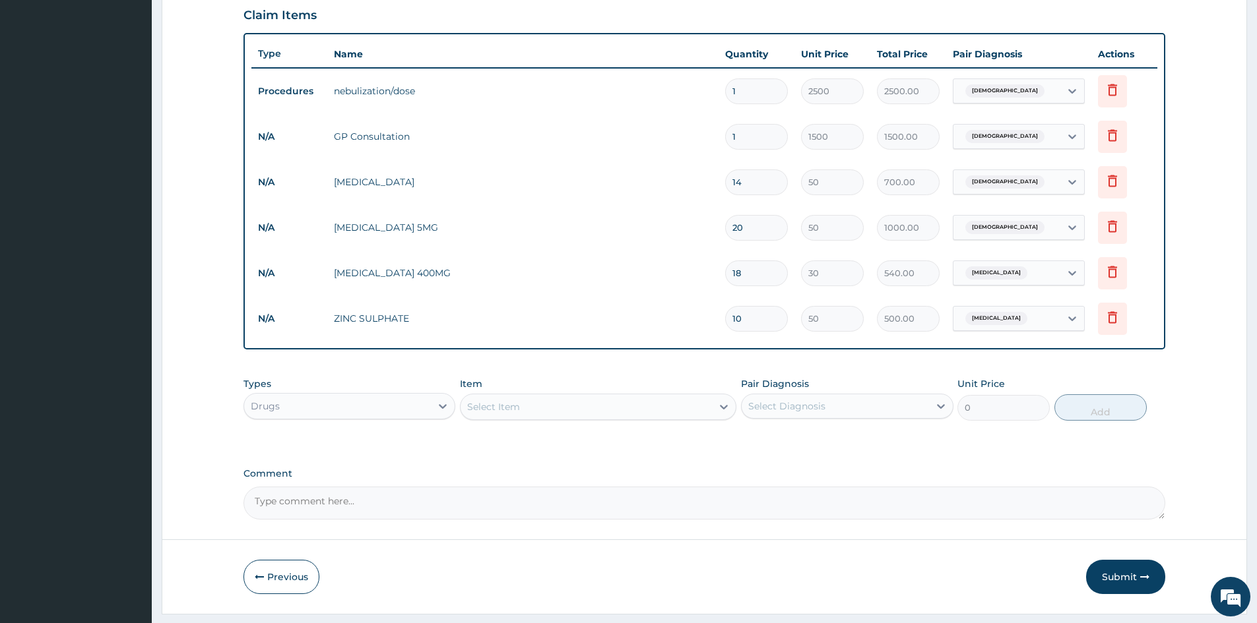
scroll to position [480, 0]
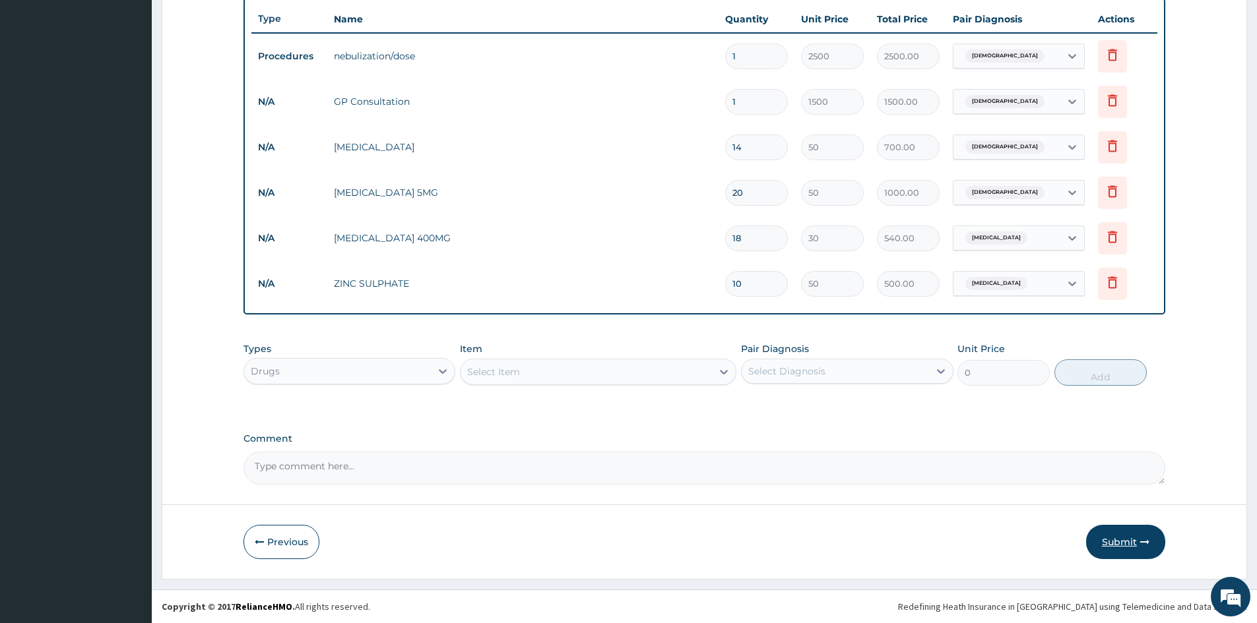
type input "10"
click at [1117, 544] on button "Submit" at bounding box center [1125, 542] width 79 height 34
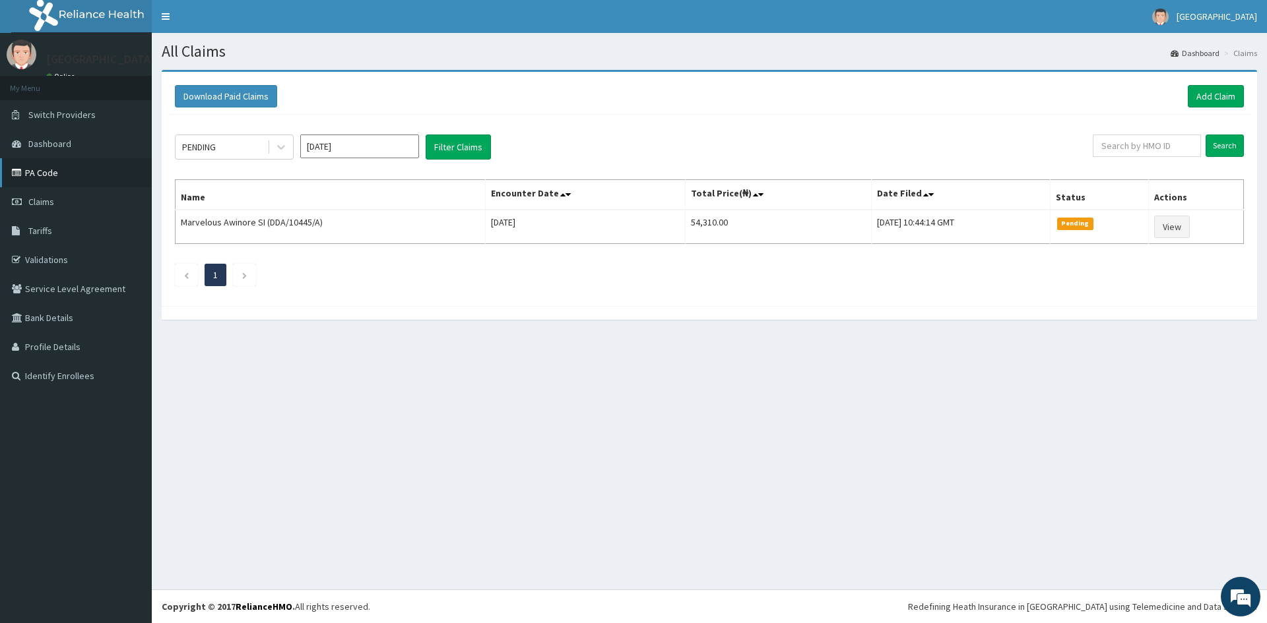
click at [38, 182] on link "PA Code" at bounding box center [76, 172] width 152 height 29
click at [1210, 95] on link "Add Claim" at bounding box center [1215, 96] width 56 height 22
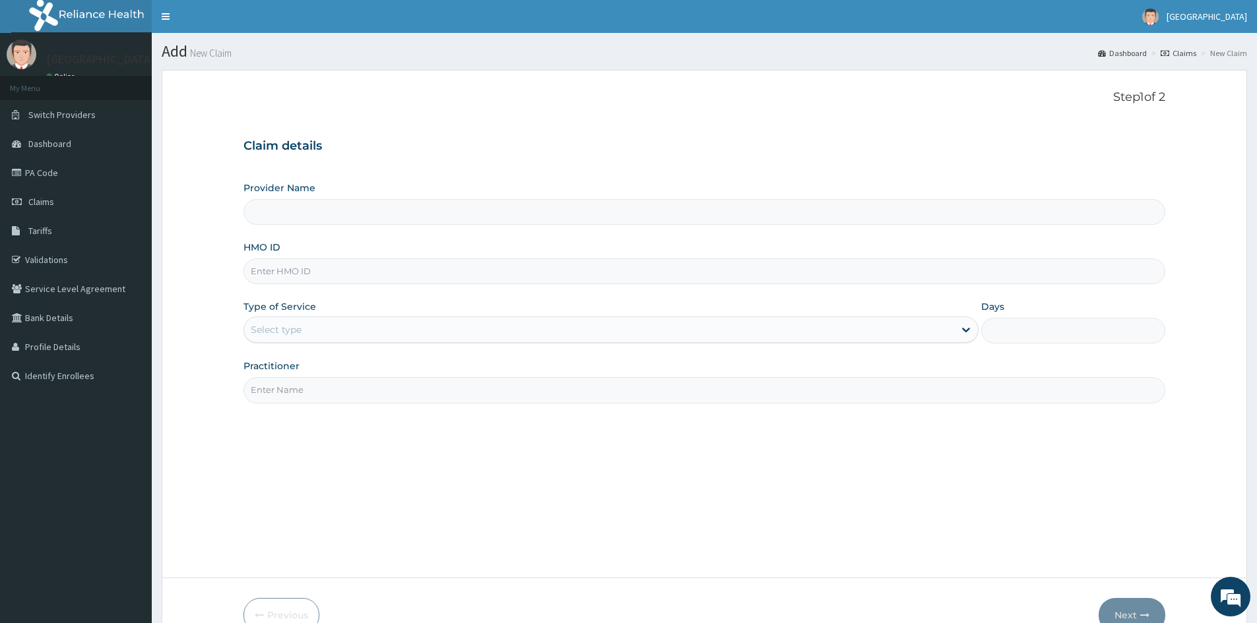
click at [340, 278] on input "HMO ID" at bounding box center [704, 272] width 922 height 26
paste input "LFM/10025/E"
type input "LFM/10025/E"
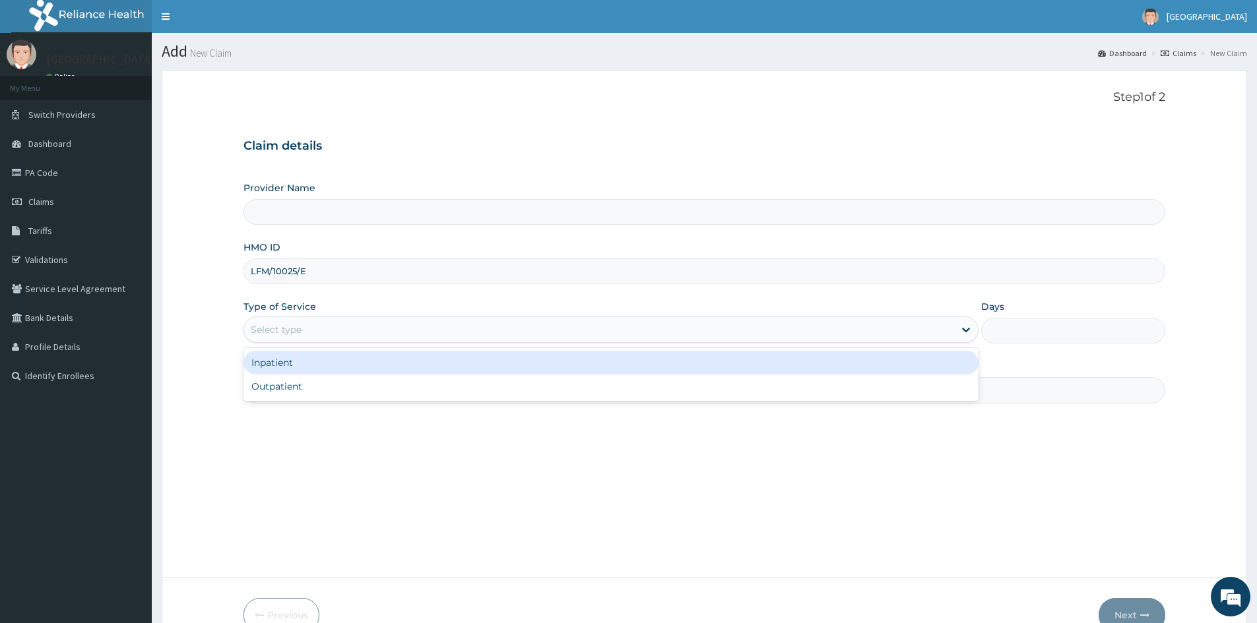
click at [397, 335] on div "Select type" at bounding box center [599, 329] width 710 height 21
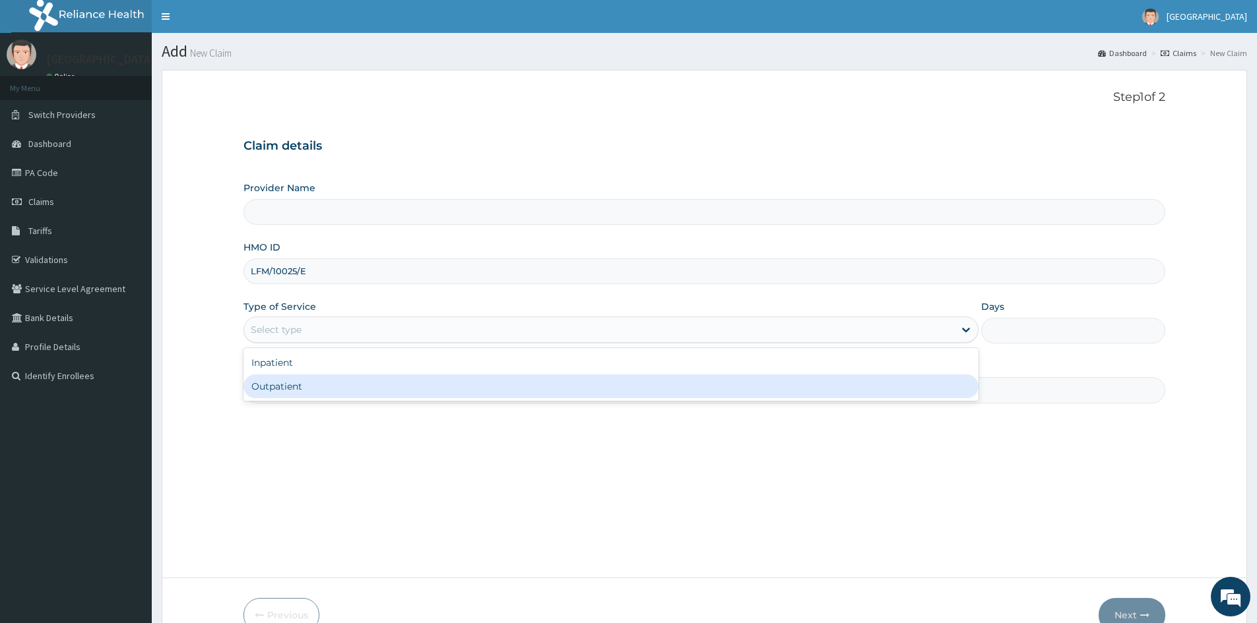
click at [343, 385] on div "Outpatient" at bounding box center [610, 387] width 735 height 24
type input "1"
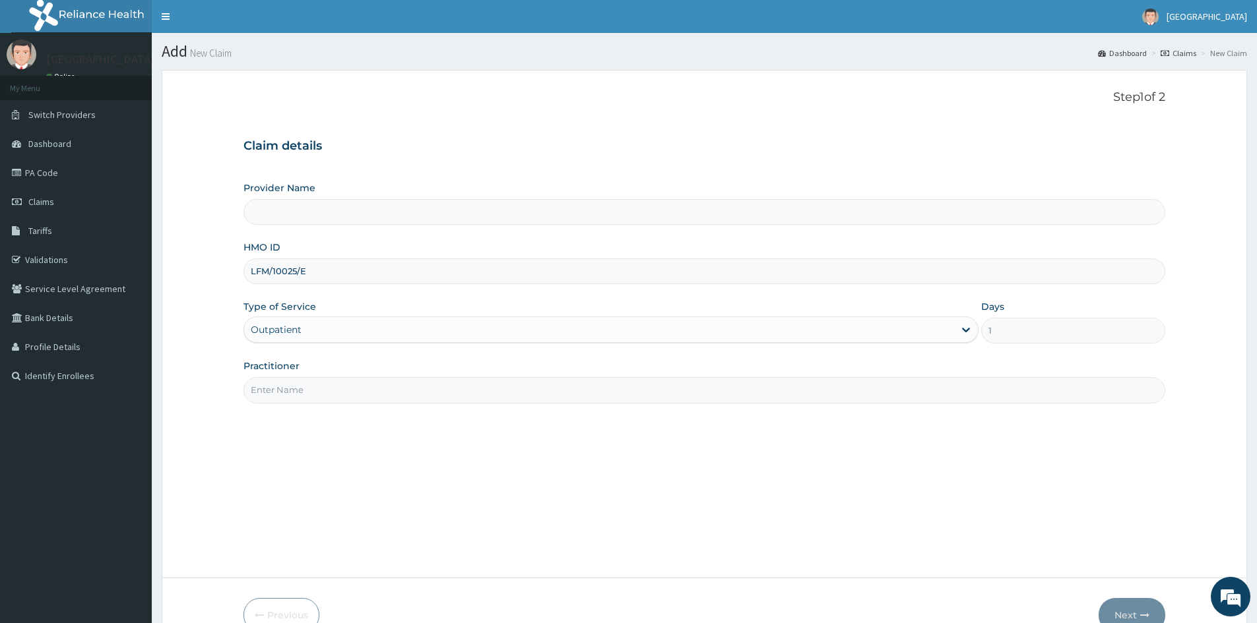
click at [343, 387] on input "Practitioner" at bounding box center [704, 390] width 922 height 26
type input "DR ON"
type input "Mascap Hospital limited -Sapele"
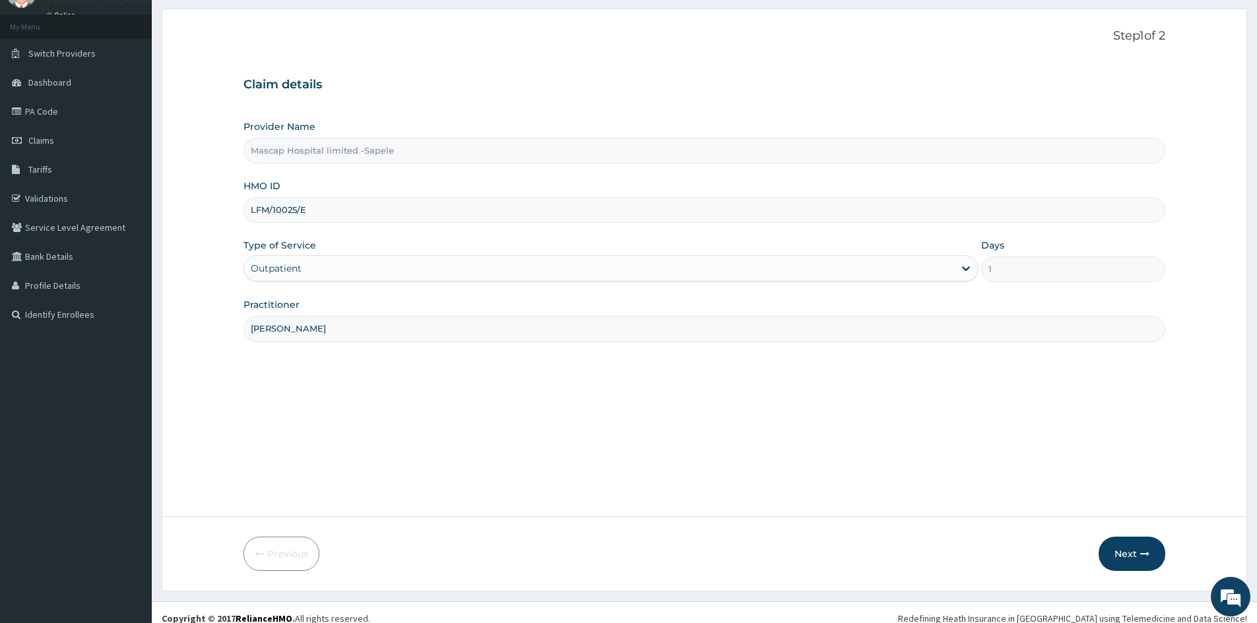
scroll to position [73, 0]
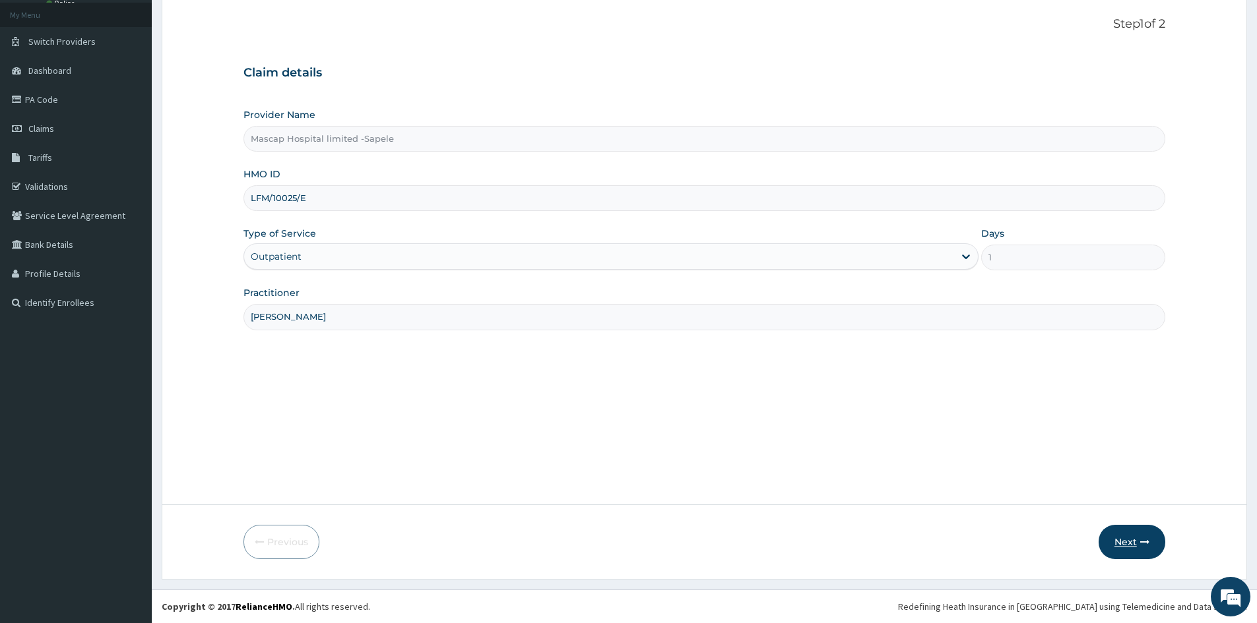
type input "DR ONYEKA"
click at [1146, 543] on icon "button" at bounding box center [1144, 542] width 9 height 9
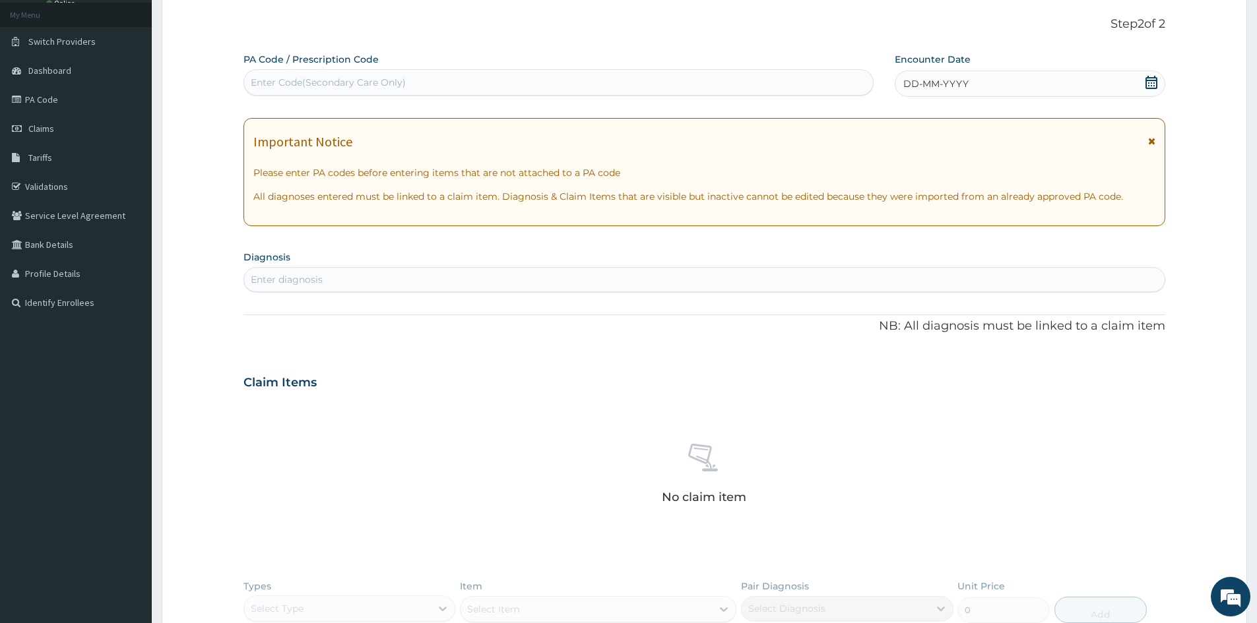
click at [420, 86] on div "Enter Code(Secondary Care Only)" at bounding box center [558, 82] width 629 height 21
paste input "PA/212FF5"
type input "PA/212FF5"
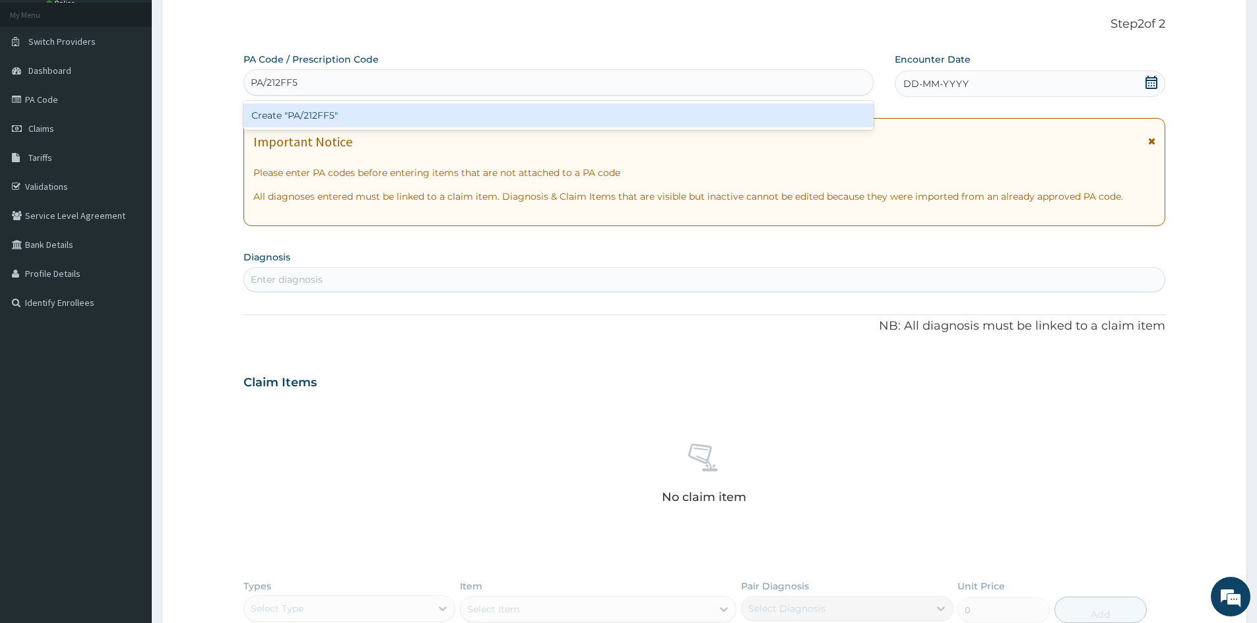
click at [420, 108] on div "Create "PA/212FF5"" at bounding box center [558, 116] width 630 height 24
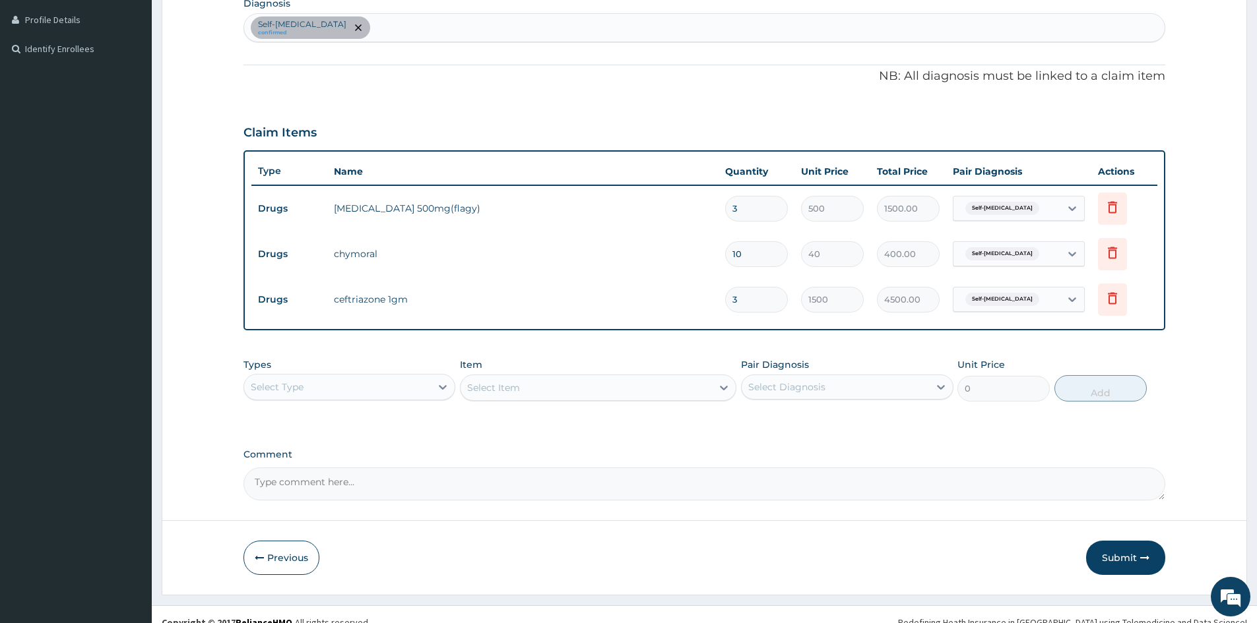
scroll to position [337, 0]
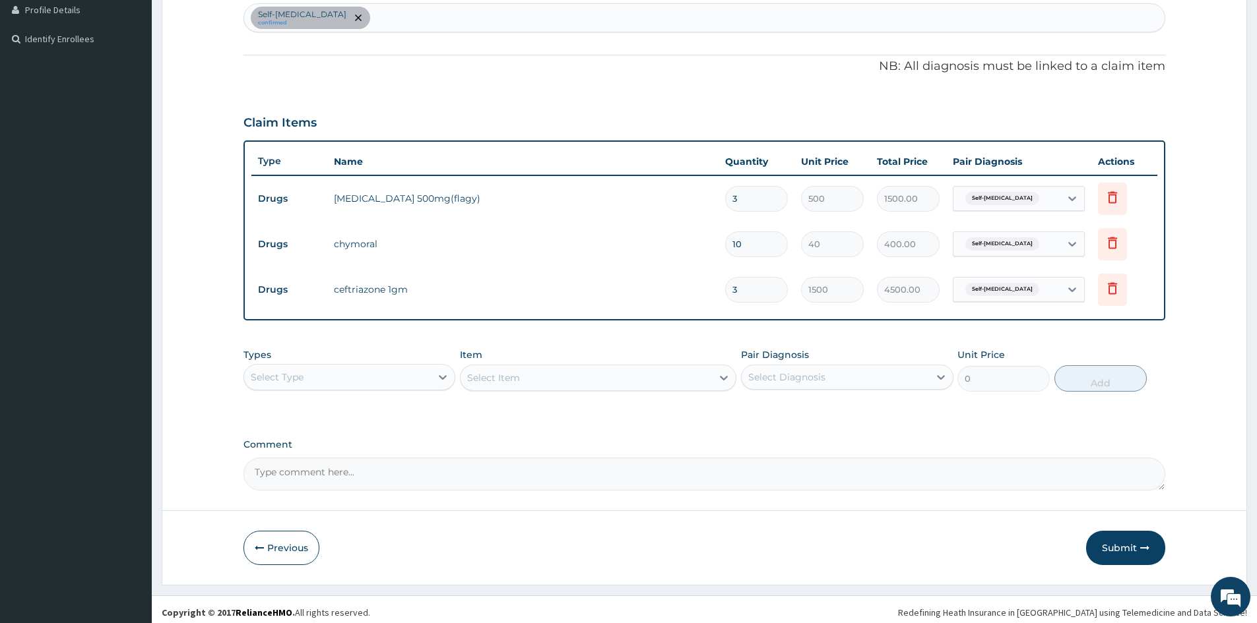
click at [420, 376] on div "Select Type" at bounding box center [337, 377] width 187 height 21
click at [337, 455] on div "Procedures" at bounding box center [349, 458] width 212 height 24
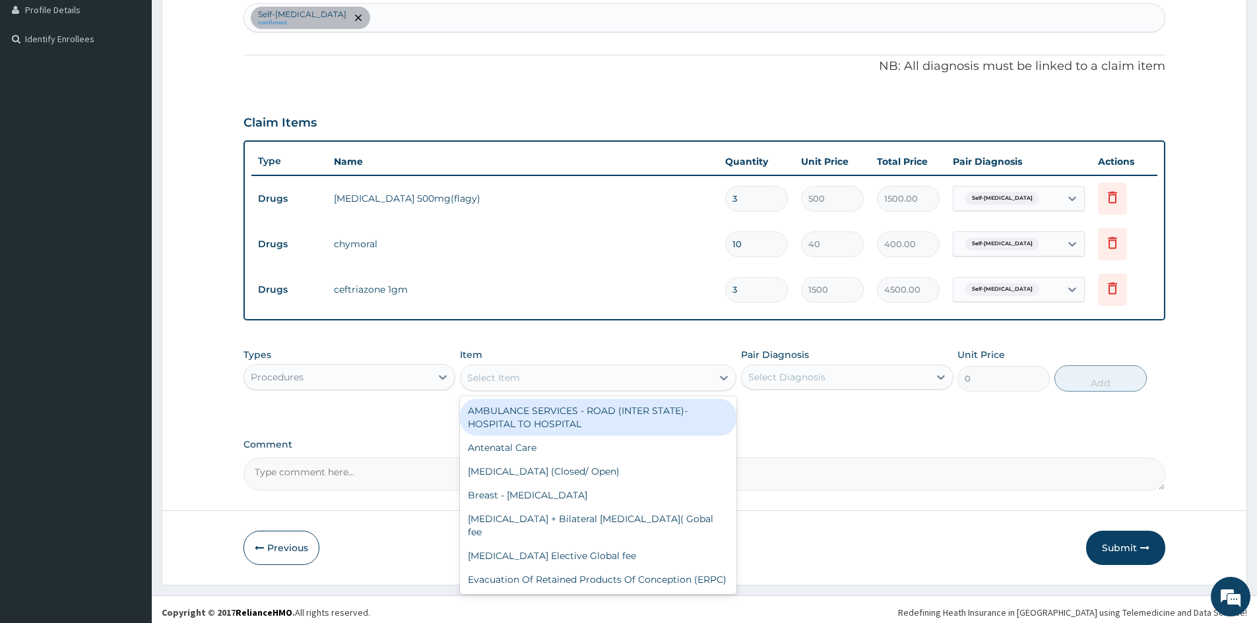
click at [523, 380] on div "Select Item" at bounding box center [585, 377] width 251 height 21
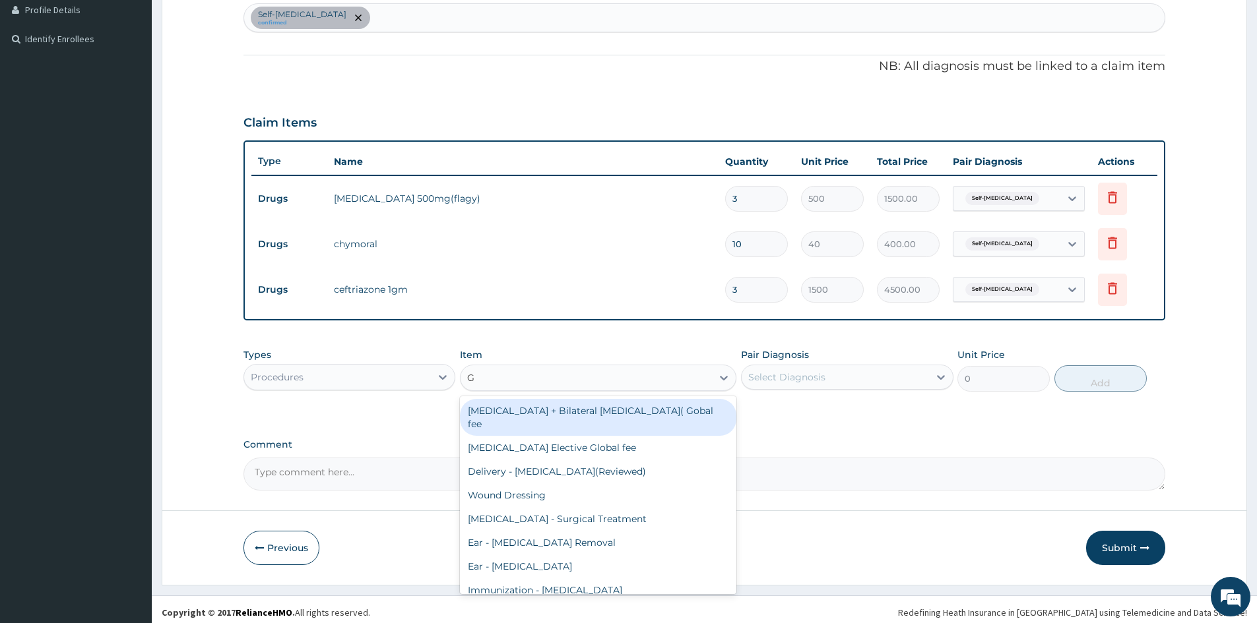
type input "GP"
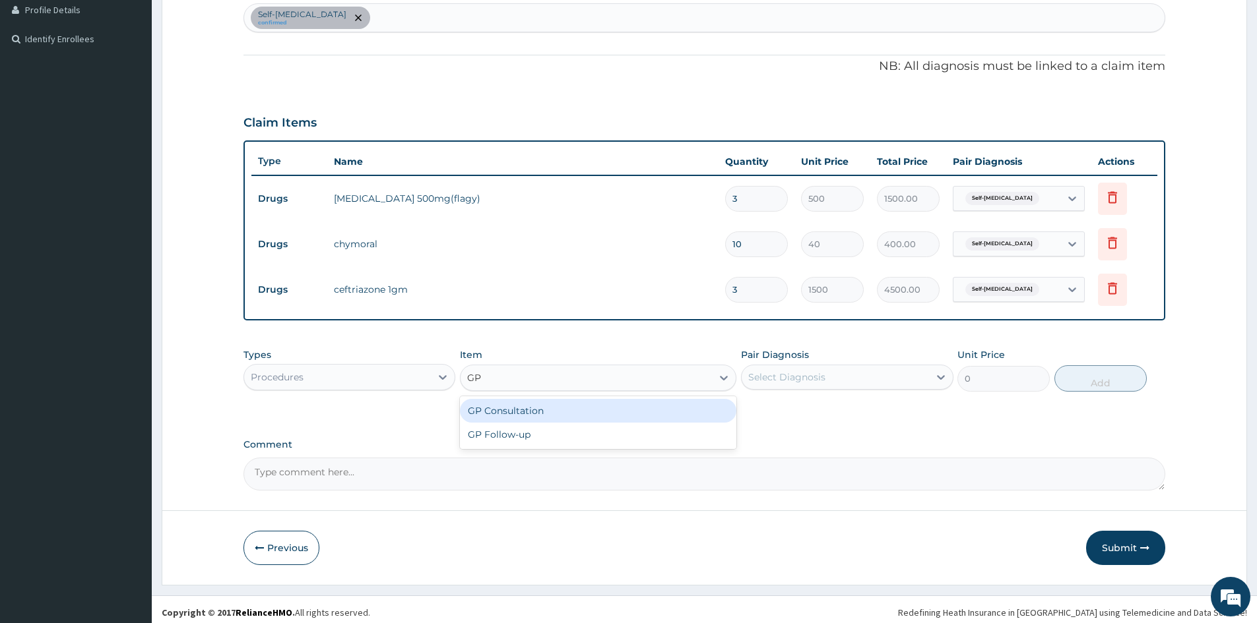
click at [527, 417] on div "GP Consultation" at bounding box center [598, 411] width 276 height 24
type input "1500"
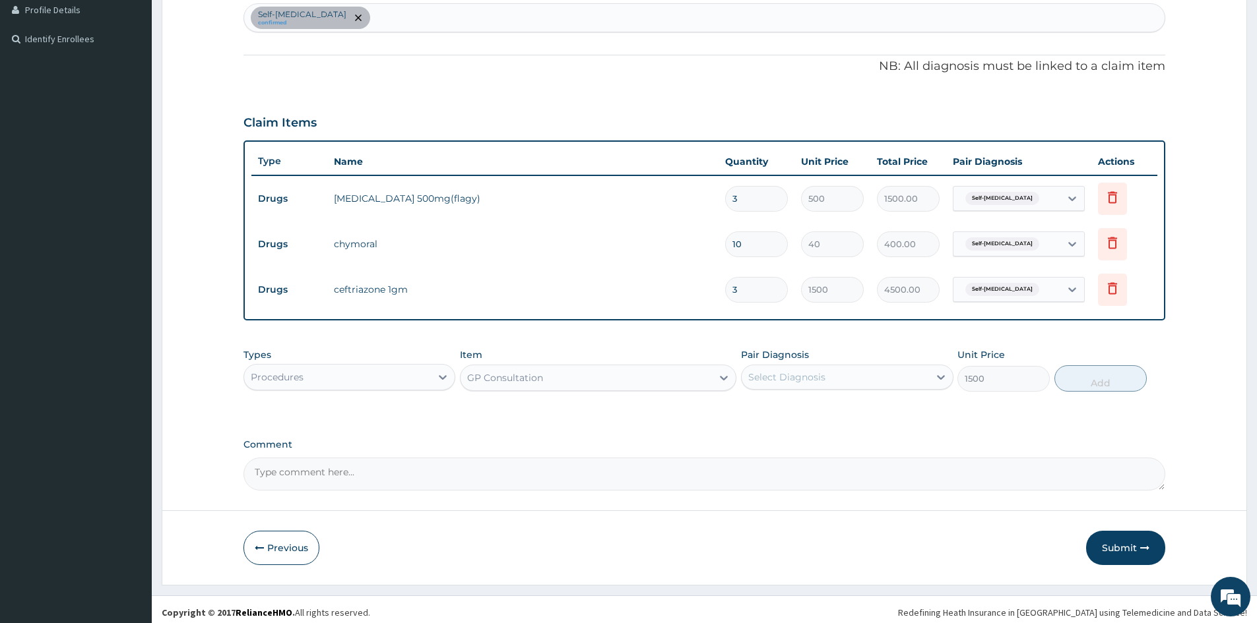
click at [780, 376] on div "Select Diagnosis" at bounding box center [786, 377] width 77 height 13
click at [782, 407] on label "Self-scalding" at bounding box center [814, 409] width 103 height 13
checkbox input "true"
click at [1129, 382] on button "Add" at bounding box center [1100, 378] width 92 height 26
type input "0"
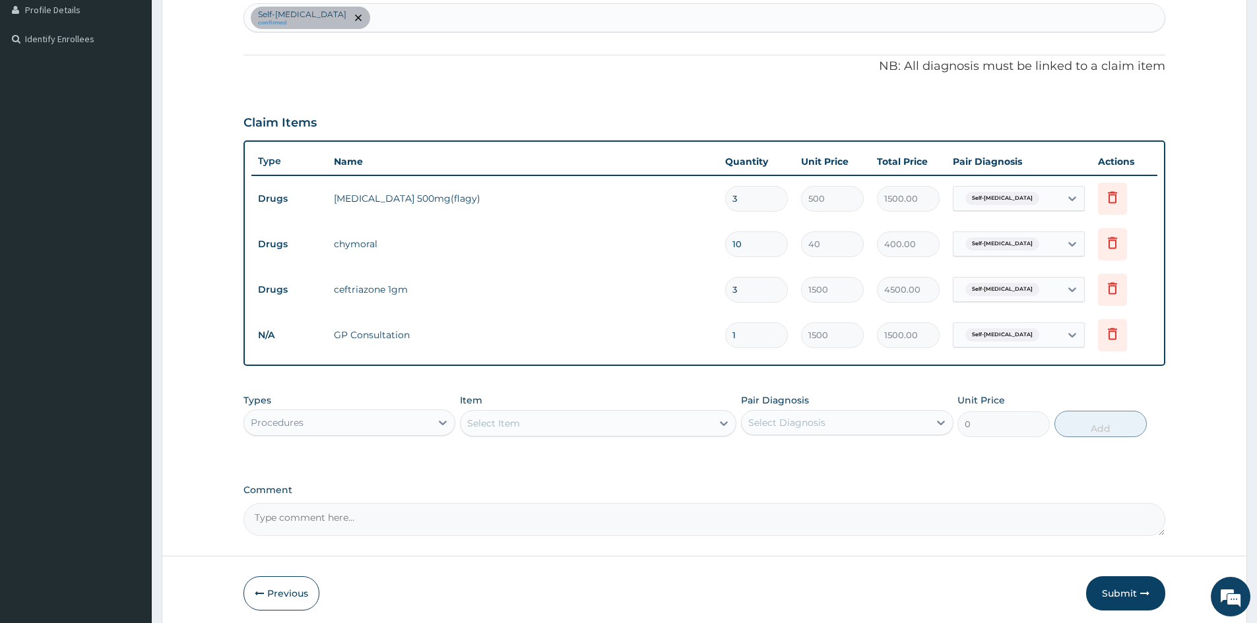
click at [352, 422] on div "Procedures" at bounding box center [337, 422] width 187 height 21
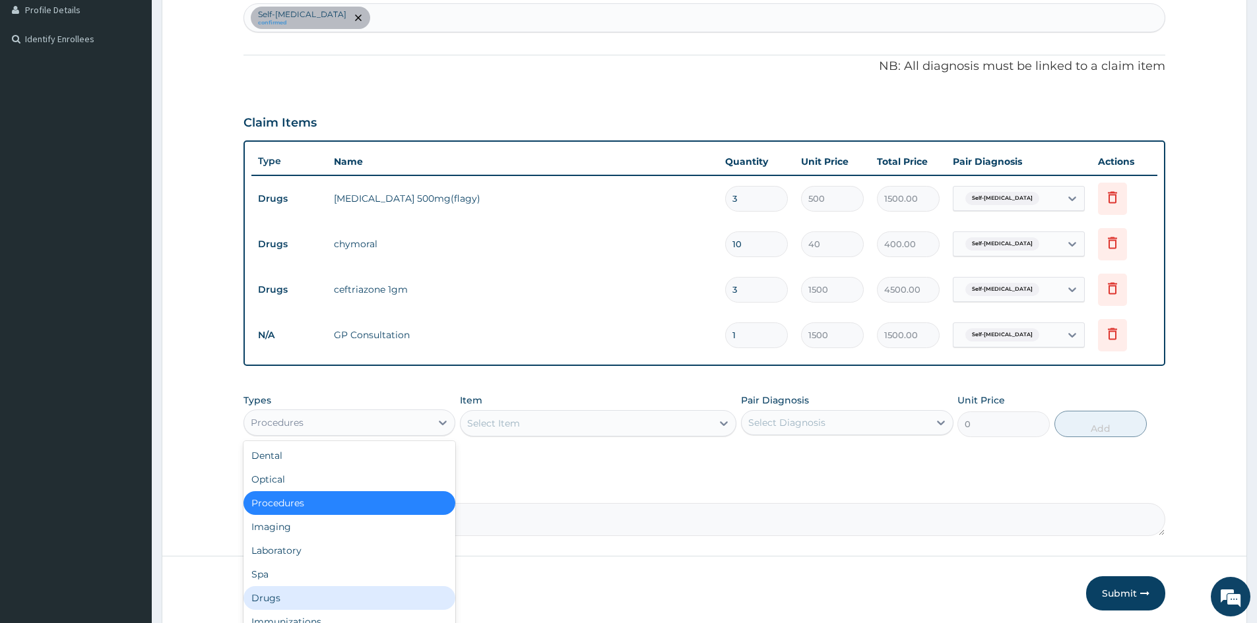
click at [309, 594] on div "Drugs" at bounding box center [349, 598] width 212 height 24
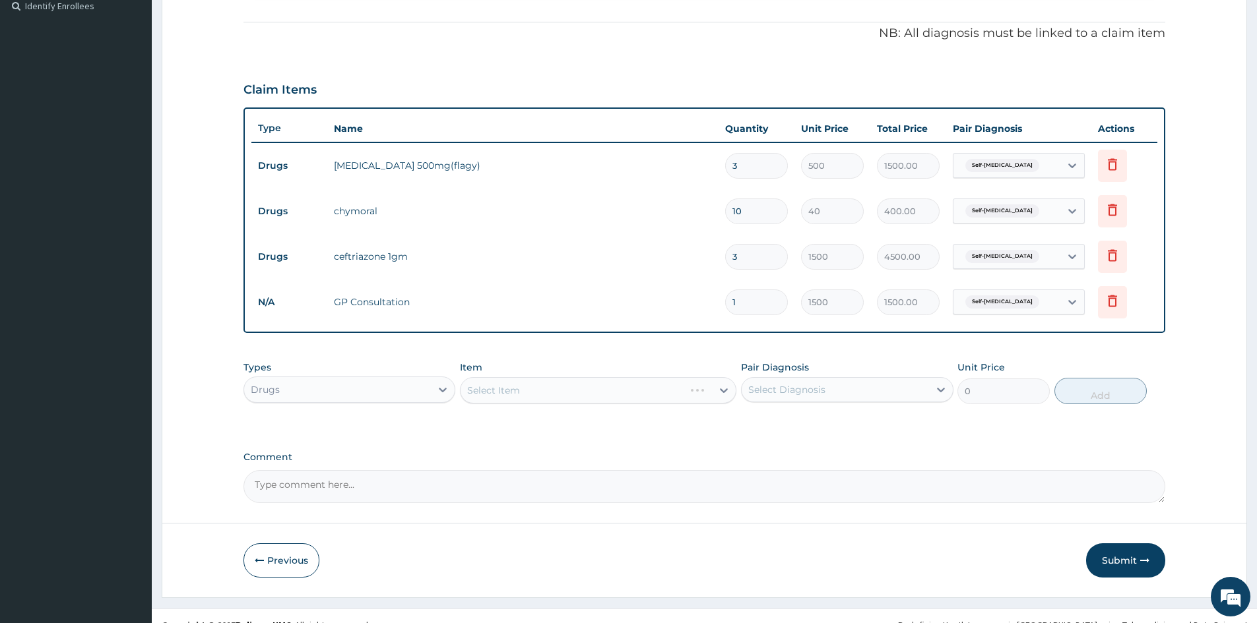
scroll to position [389, 0]
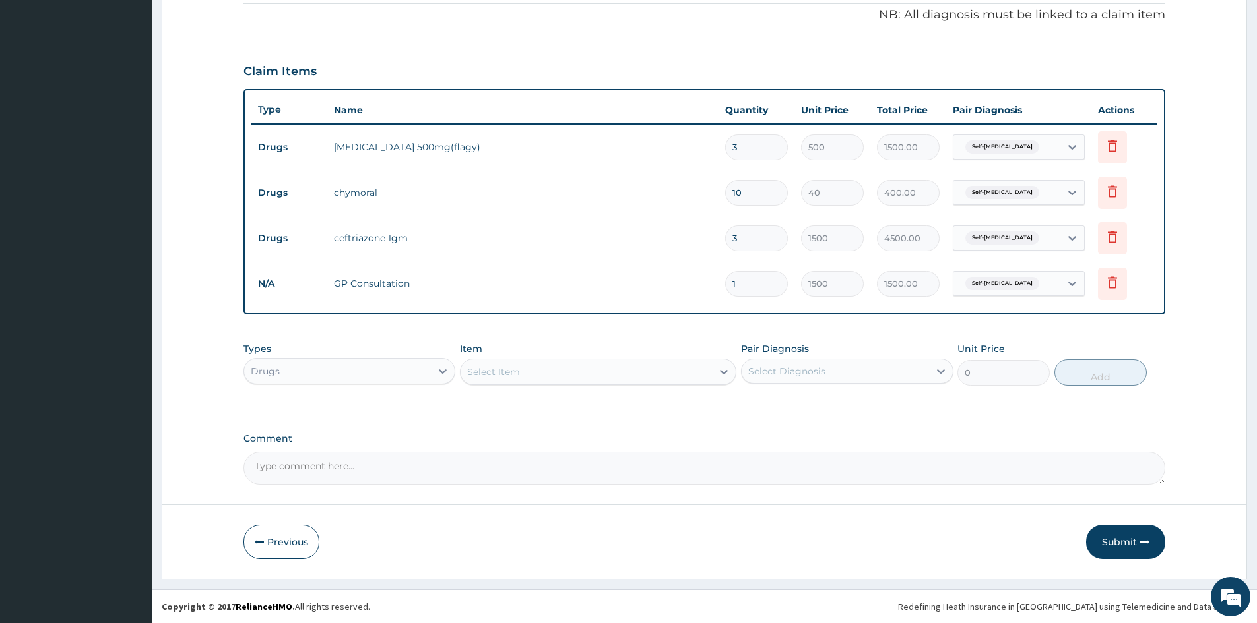
click at [602, 375] on div "Select Item" at bounding box center [585, 371] width 251 height 21
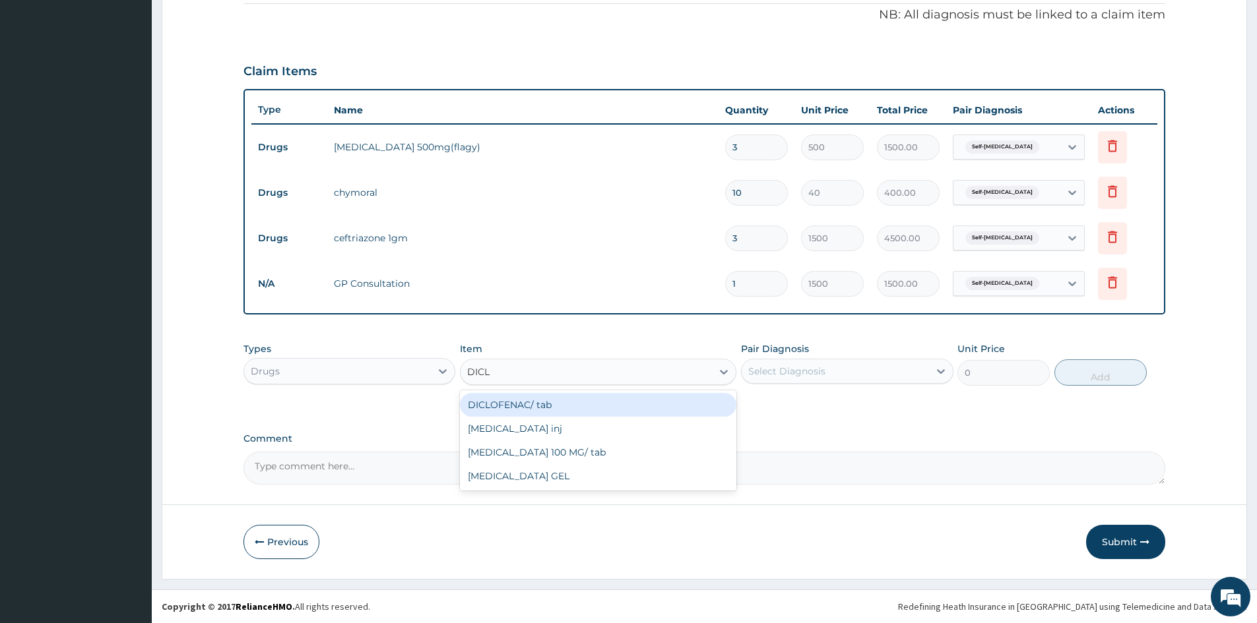
type input "DICLO"
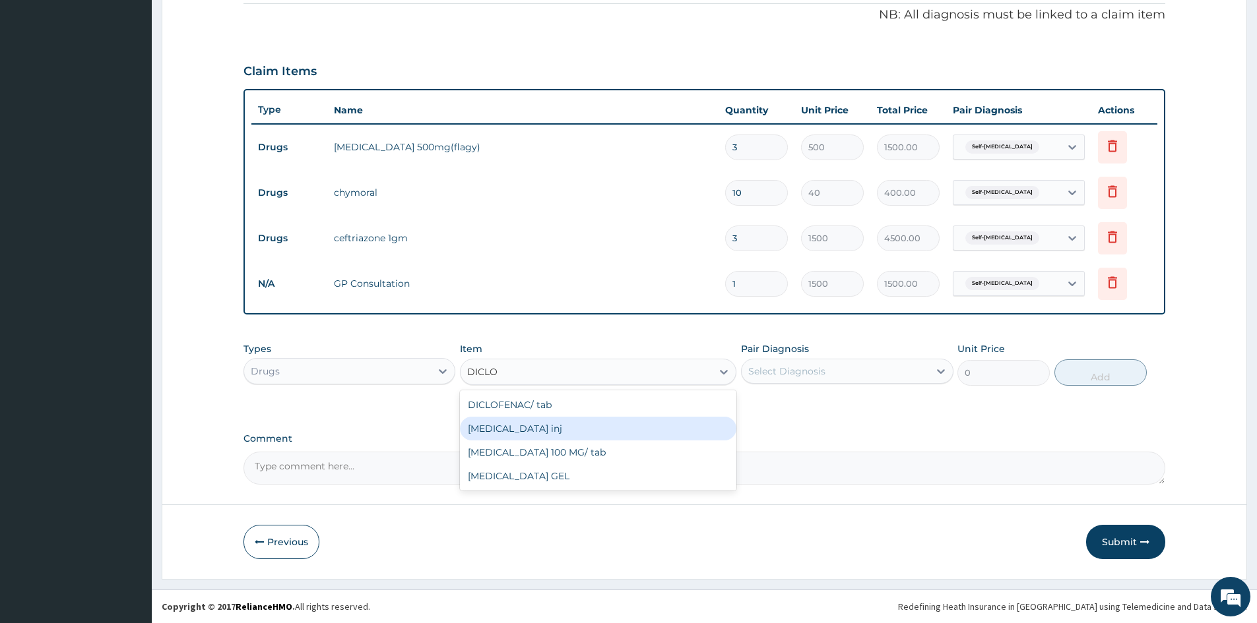
click at [613, 425] on div "[MEDICAL_DATA] inj" at bounding box center [598, 429] width 276 height 24
type input "300"
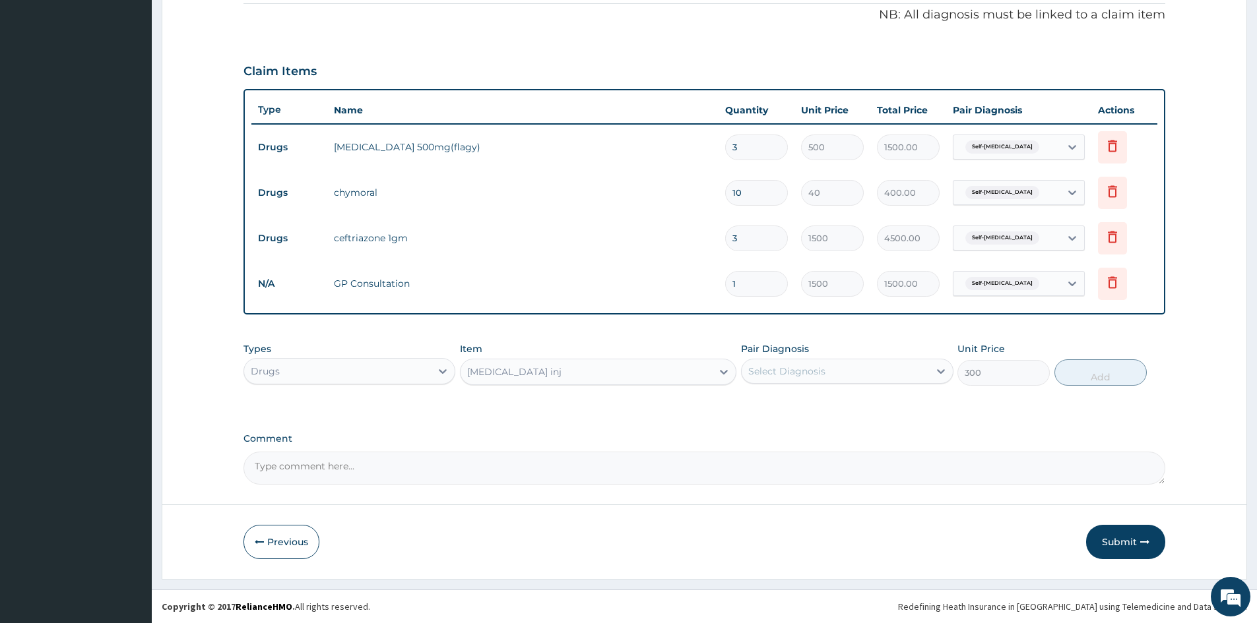
click at [825, 372] on div "Select Diagnosis" at bounding box center [834, 371] width 187 height 21
click at [809, 408] on label "Self-scalding" at bounding box center [814, 403] width 103 height 13
checkbox input "true"
click at [1119, 371] on button "Add" at bounding box center [1100, 373] width 92 height 26
type input "0"
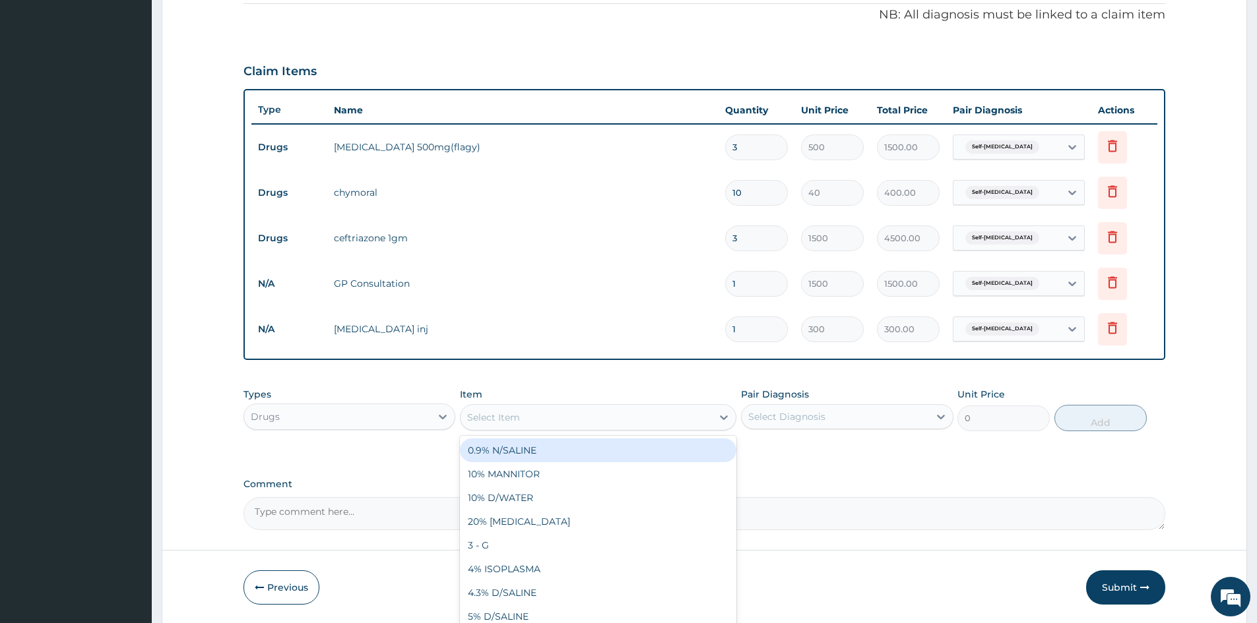
click at [553, 409] on div "Select Item" at bounding box center [585, 417] width 251 height 21
type input "DICLO"
click at [565, 445] on div "DICLOFENAC/ tab" at bounding box center [598, 451] width 276 height 24
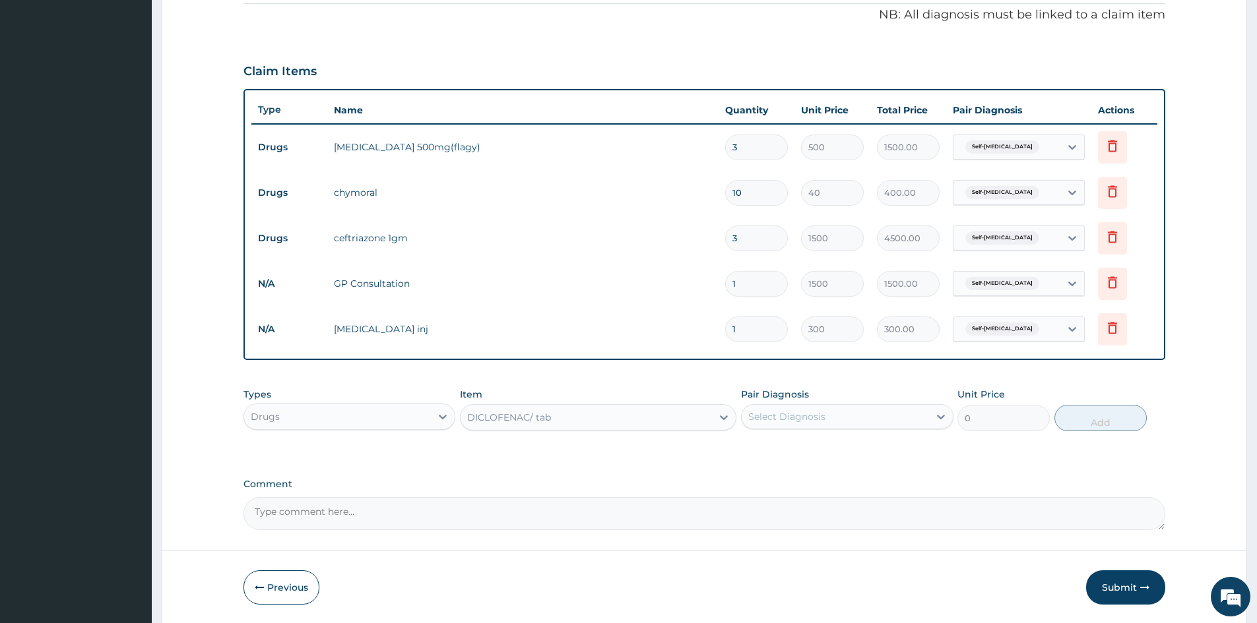
type input "50"
click at [770, 418] on div "Select Diagnosis" at bounding box center [786, 416] width 77 height 13
click at [806, 448] on label "Self-scalding" at bounding box center [814, 449] width 103 height 13
checkbox input "true"
click at [1114, 422] on button "Add" at bounding box center [1100, 418] width 92 height 26
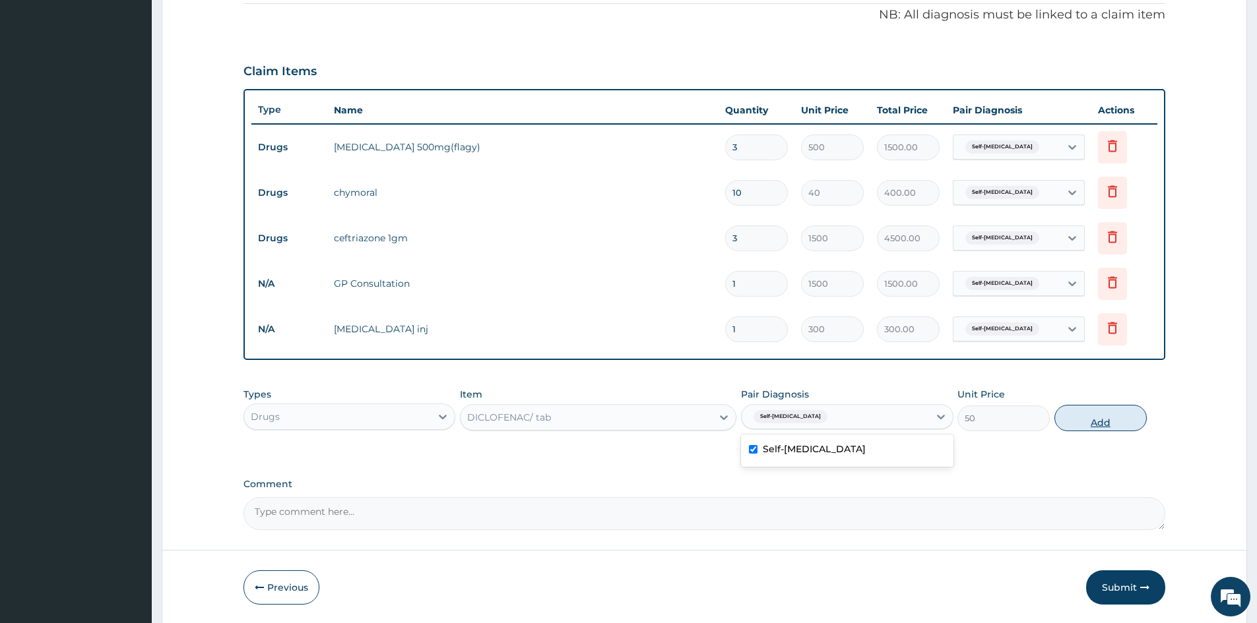
type input "0"
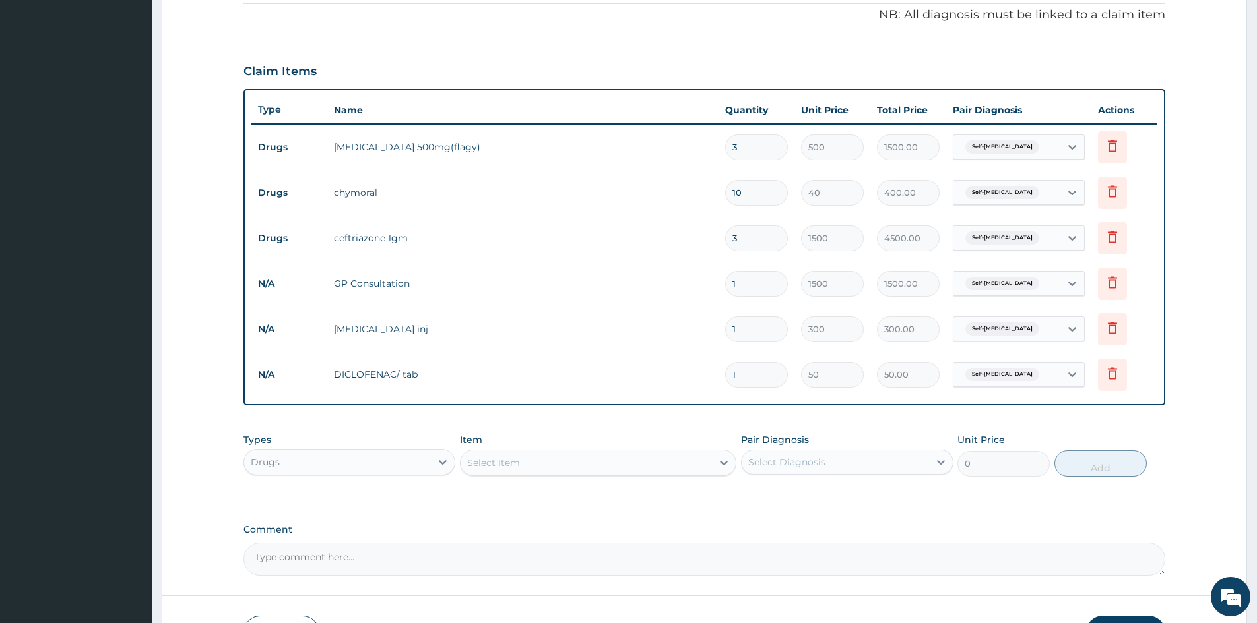
type input "10"
type input "500.00"
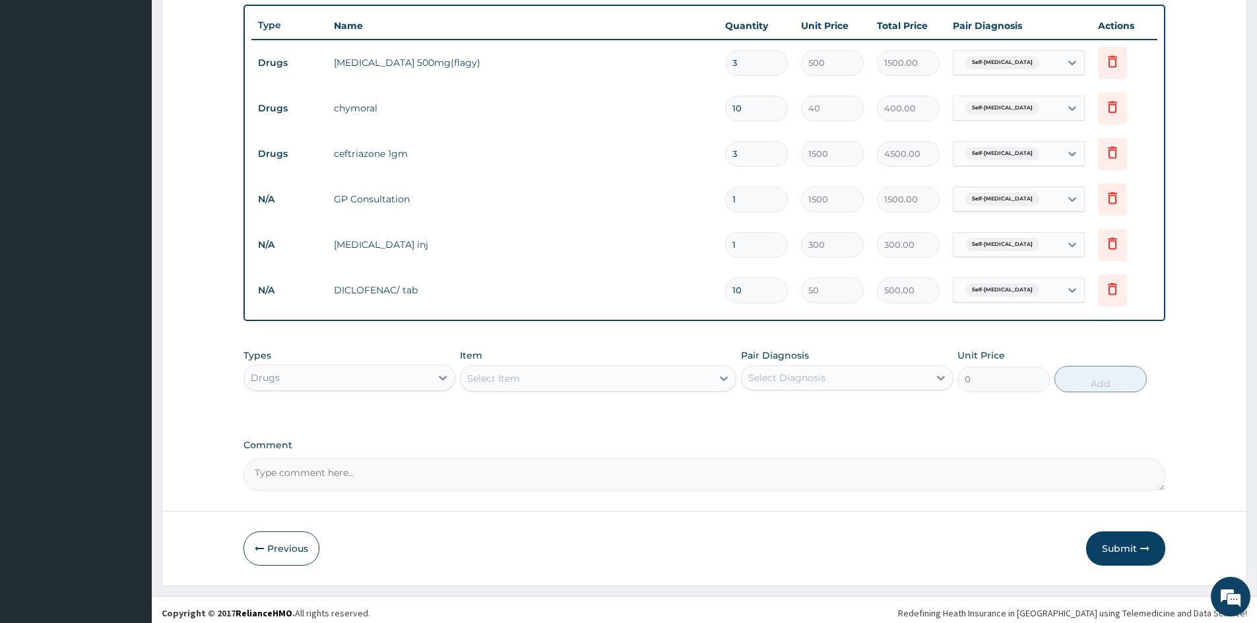
scroll to position [480, 0]
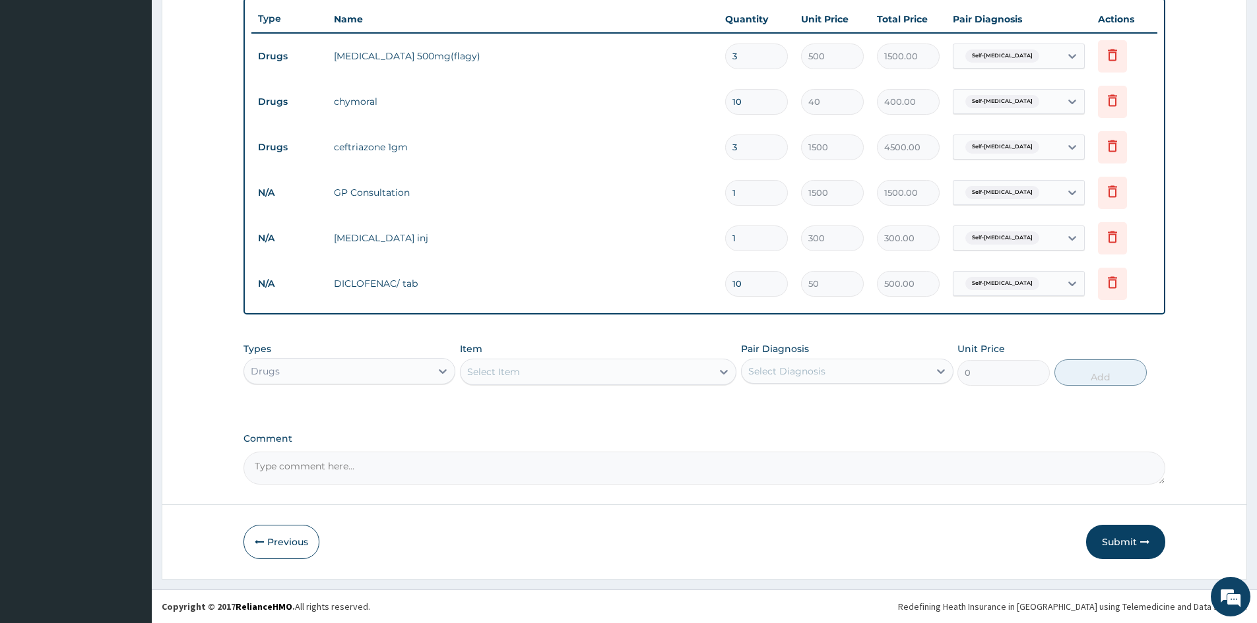
type input "10"
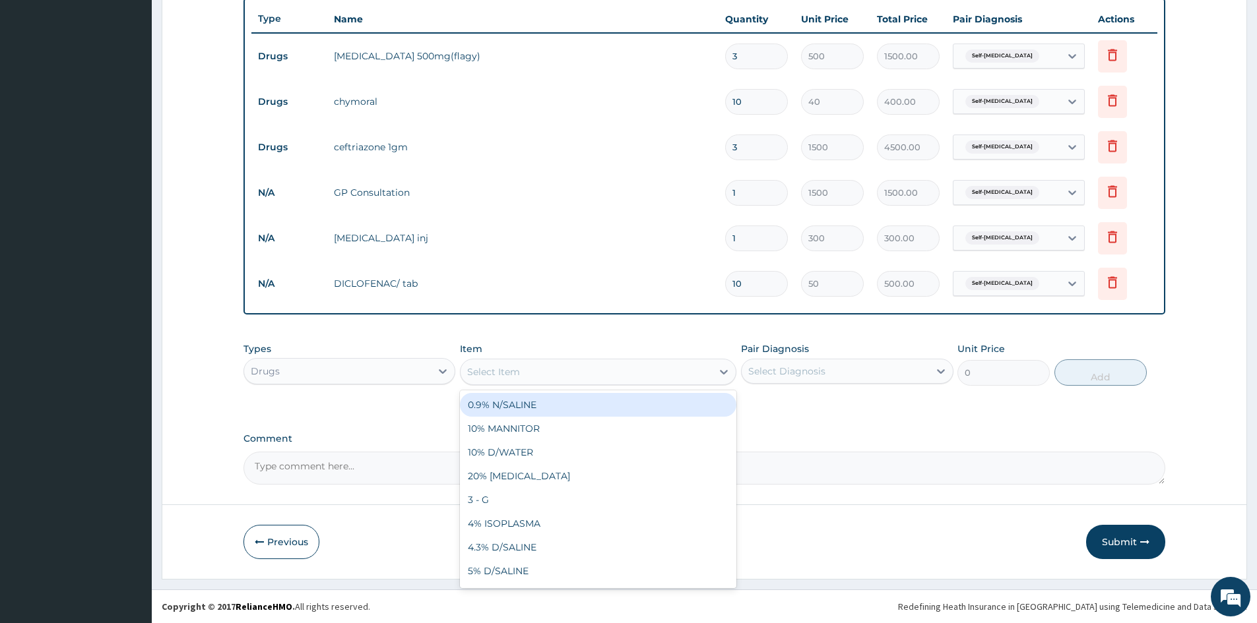
click at [621, 372] on div "Select Item" at bounding box center [585, 371] width 251 height 21
type input "CEFU"
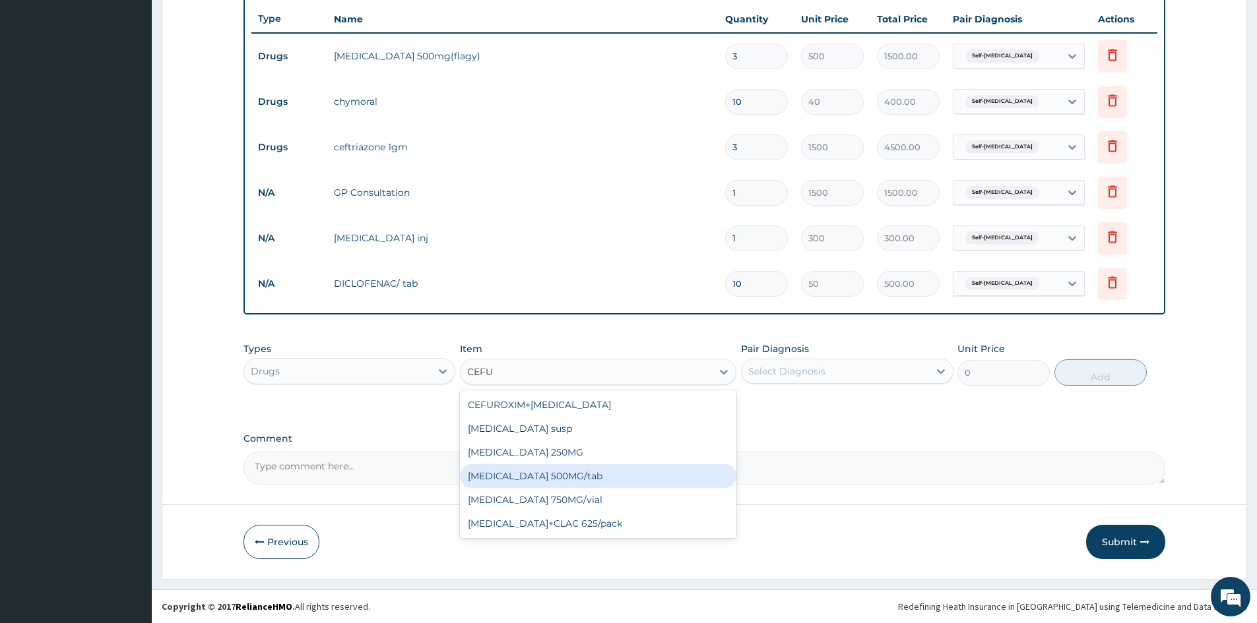
click at [606, 486] on div "[MEDICAL_DATA] 500MG/tab" at bounding box center [598, 476] width 276 height 24
type input "150"
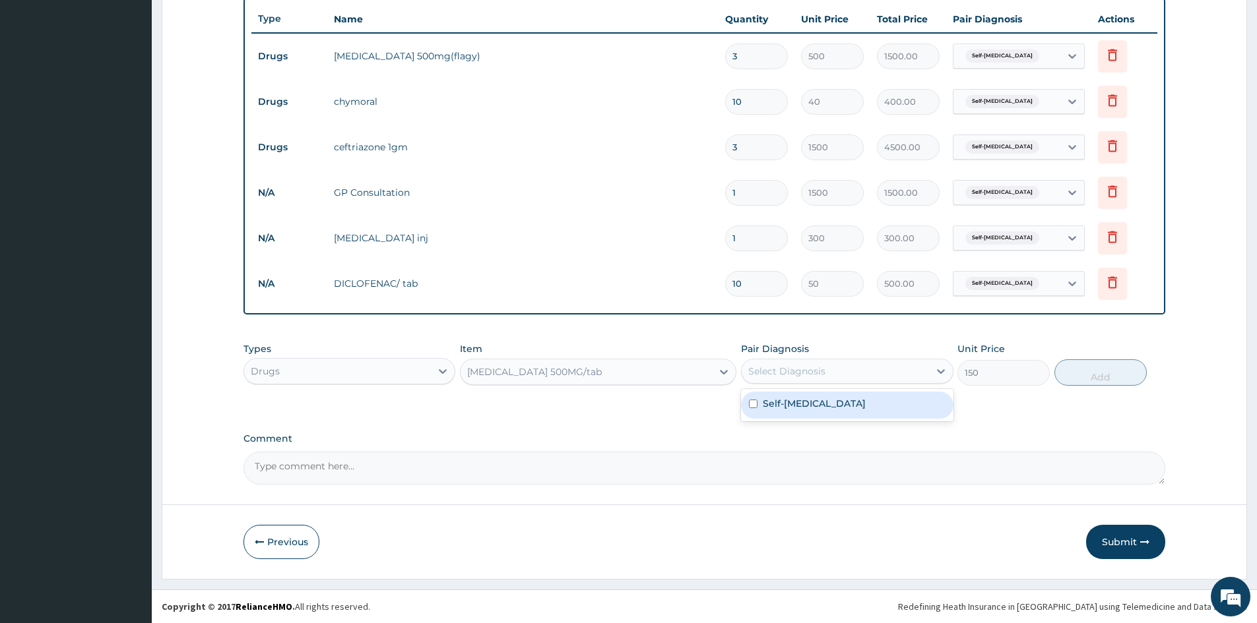
click at [814, 374] on div "Select Diagnosis" at bounding box center [786, 371] width 77 height 13
click at [805, 409] on label "Self-scalding" at bounding box center [814, 403] width 103 height 13
checkbox input "true"
click at [1095, 363] on button "Add" at bounding box center [1100, 373] width 92 height 26
type input "0"
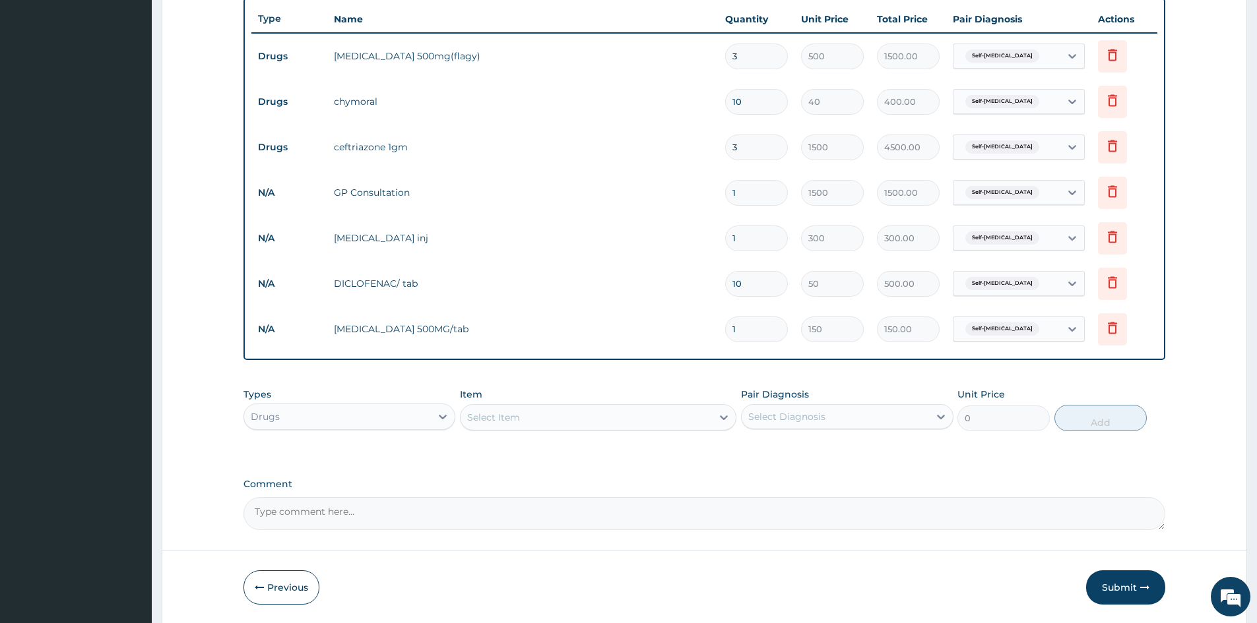
type input "10"
type input "1500.00"
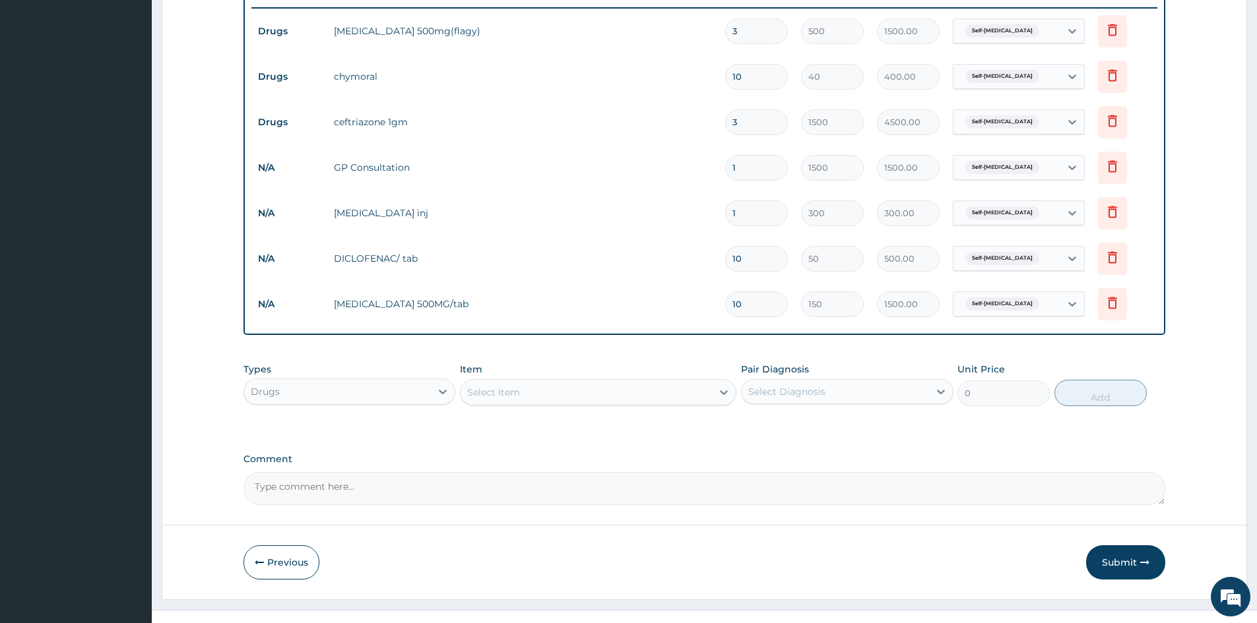
scroll to position [525, 0]
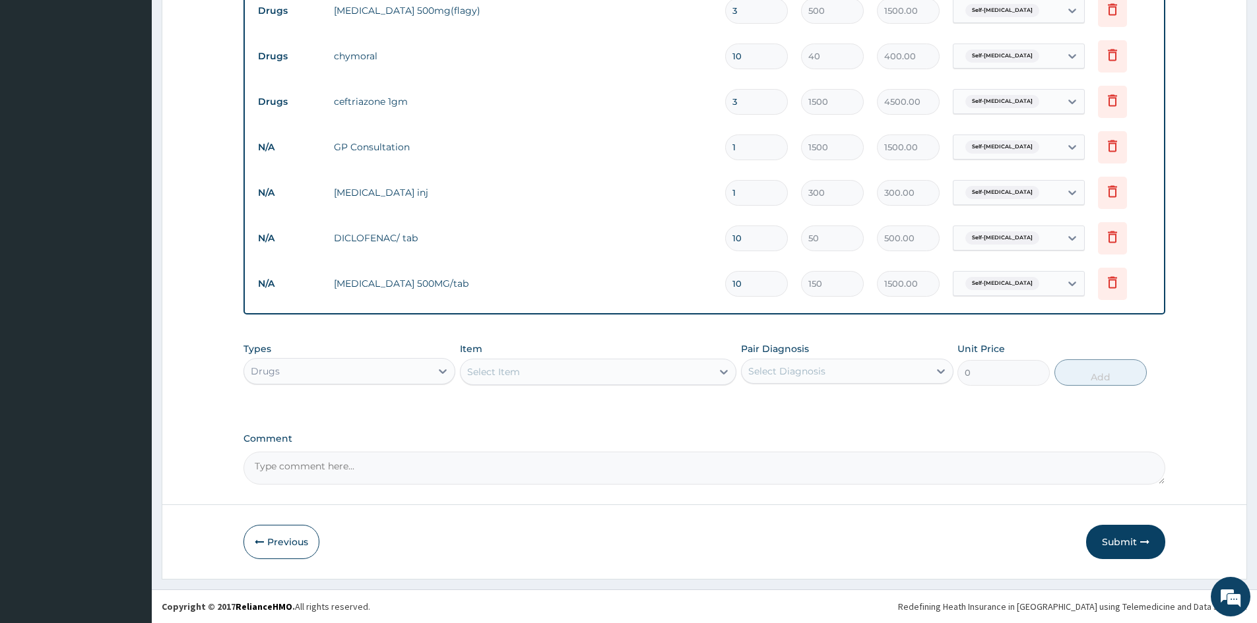
type input "10"
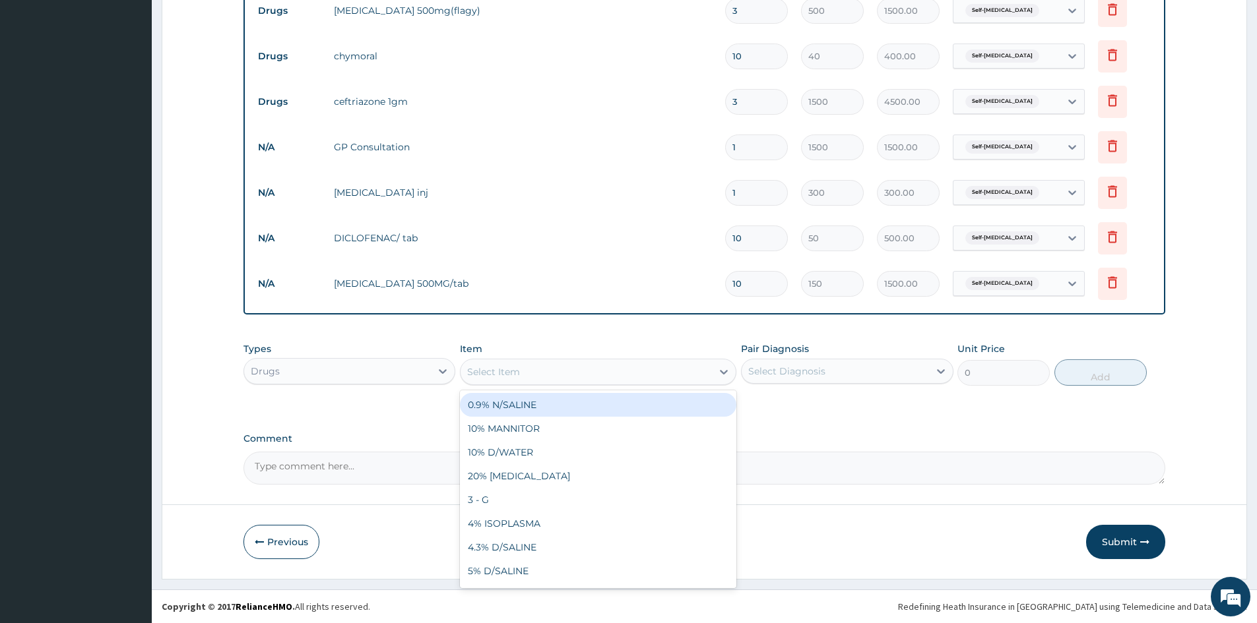
click at [504, 375] on div "Select Item" at bounding box center [493, 371] width 53 height 13
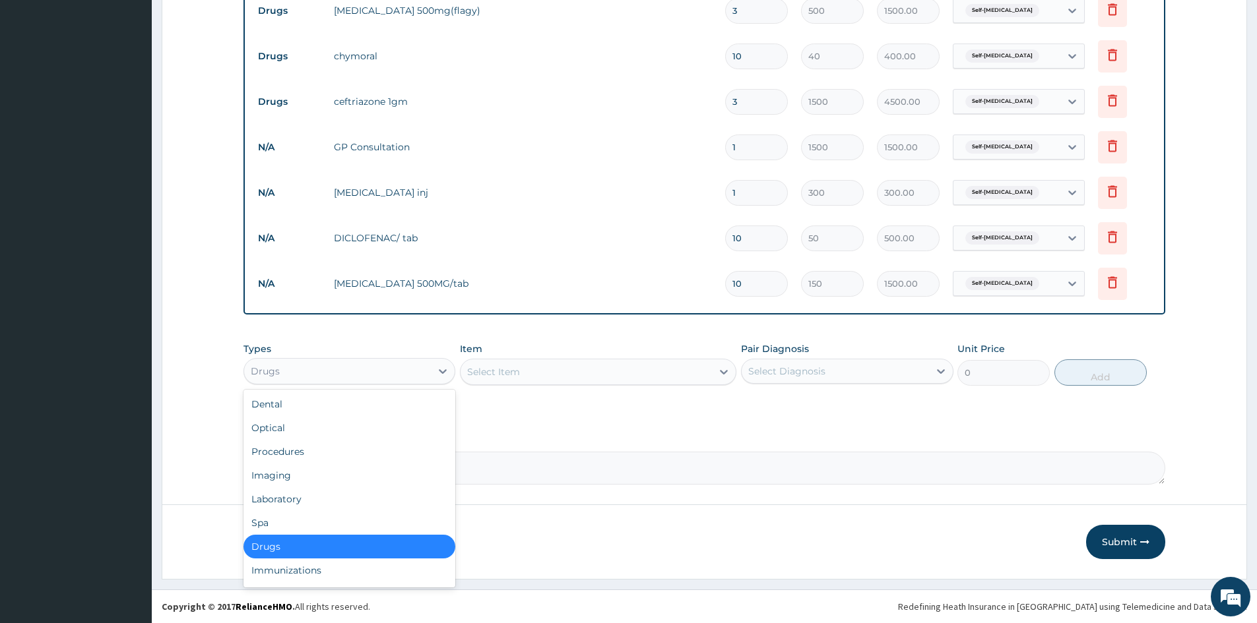
click at [368, 369] on div "Drugs" at bounding box center [337, 371] width 187 height 21
click at [344, 453] on div "Procedures" at bounding box center [349, 452] width 212 height 24
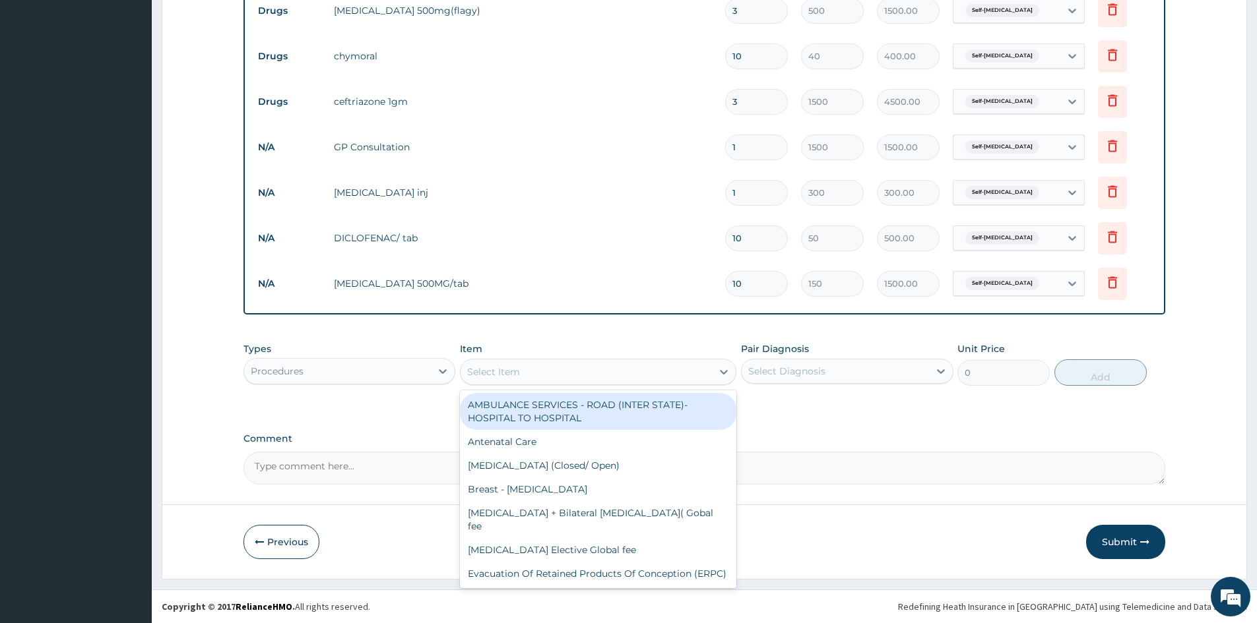
click at [625, 367] on div "Select Item" at bounding box center [585, 371] width 251 height 21
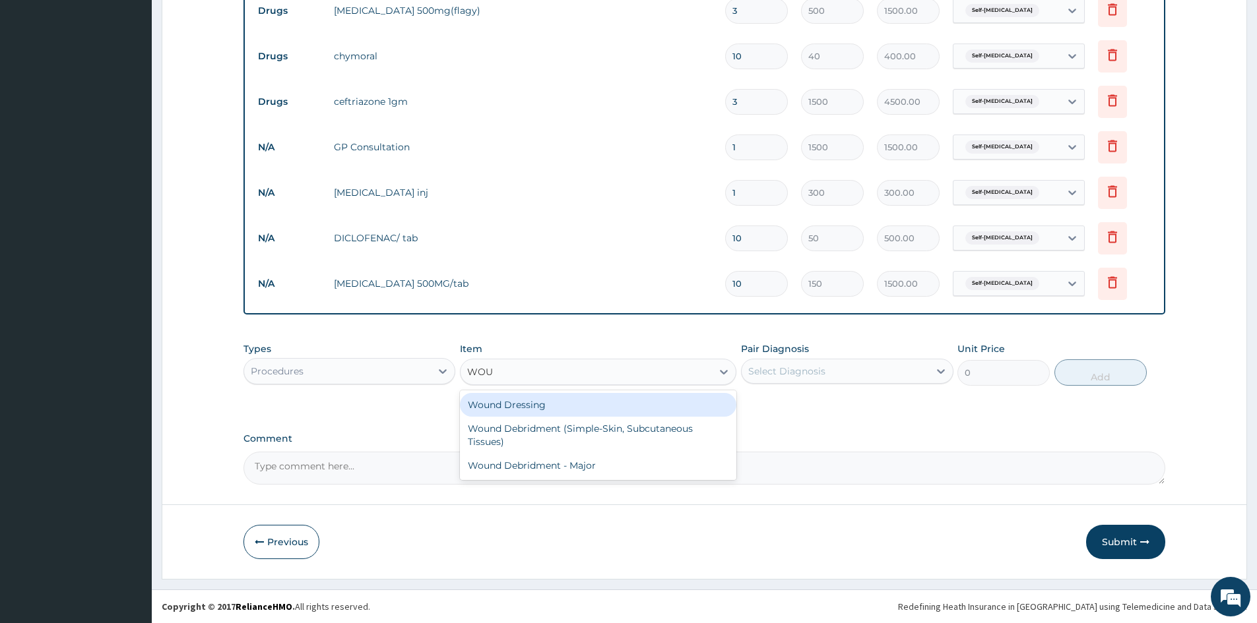
type input "WOUN"
click at [597, 406] on div "Wound Dressing" at bounding box center [598, 405] width 276 height 24
type input "1000"
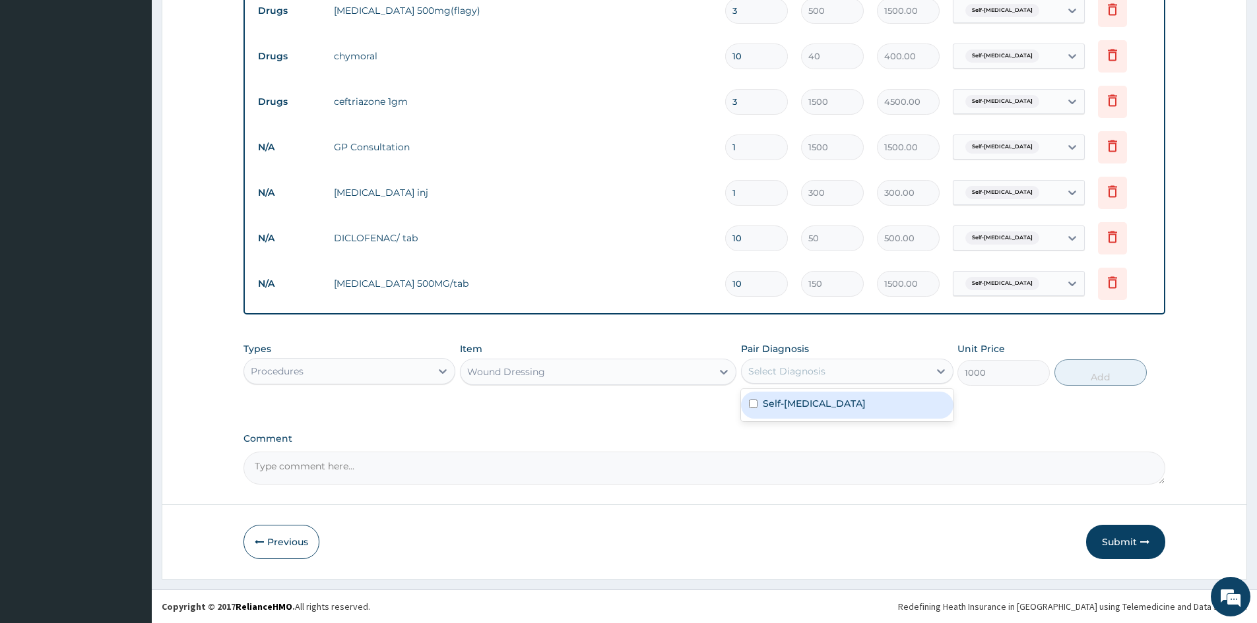
click at [873, 375] on div "Select Diagnosis" at bounding box center [834, 371] width 187 height 21
click at [819, 399] on label "Self-scalding" at bounding box center [814, 403] width 103 height 13
checkbox input "true"
click at [1075, 371] on button "Add" at bounding box center [1100, 373] width 92 height 26
type input "0"
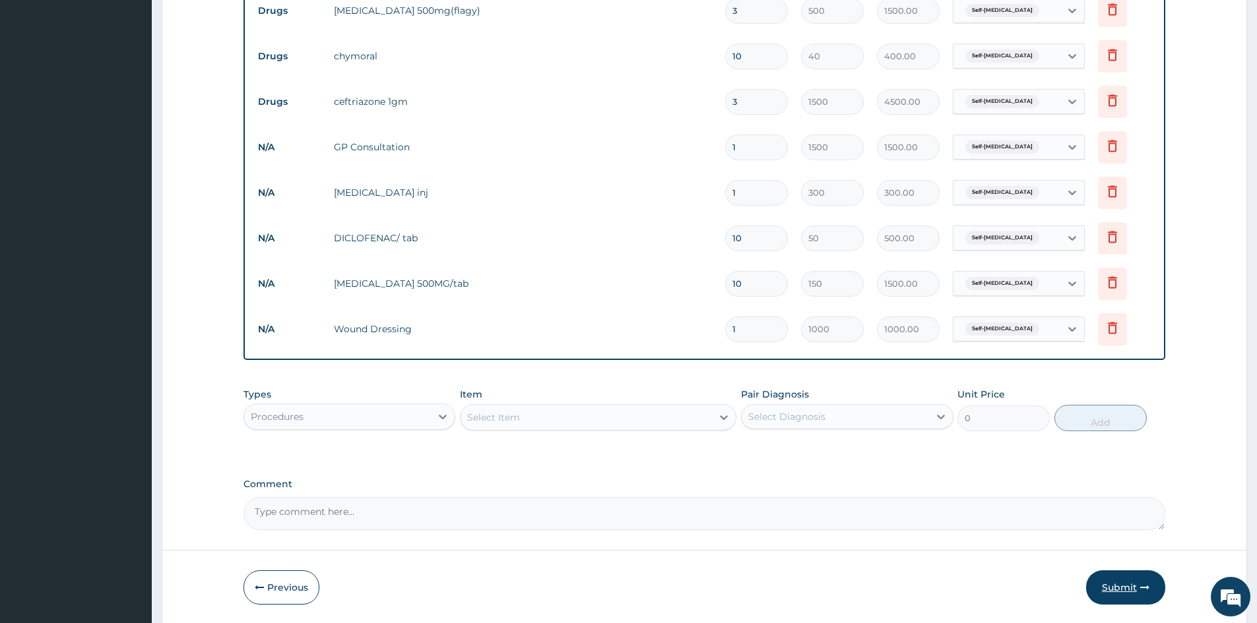
click at [1131, 585] on button "Submit" at bounding box center [1125, 588] width 79 height 34
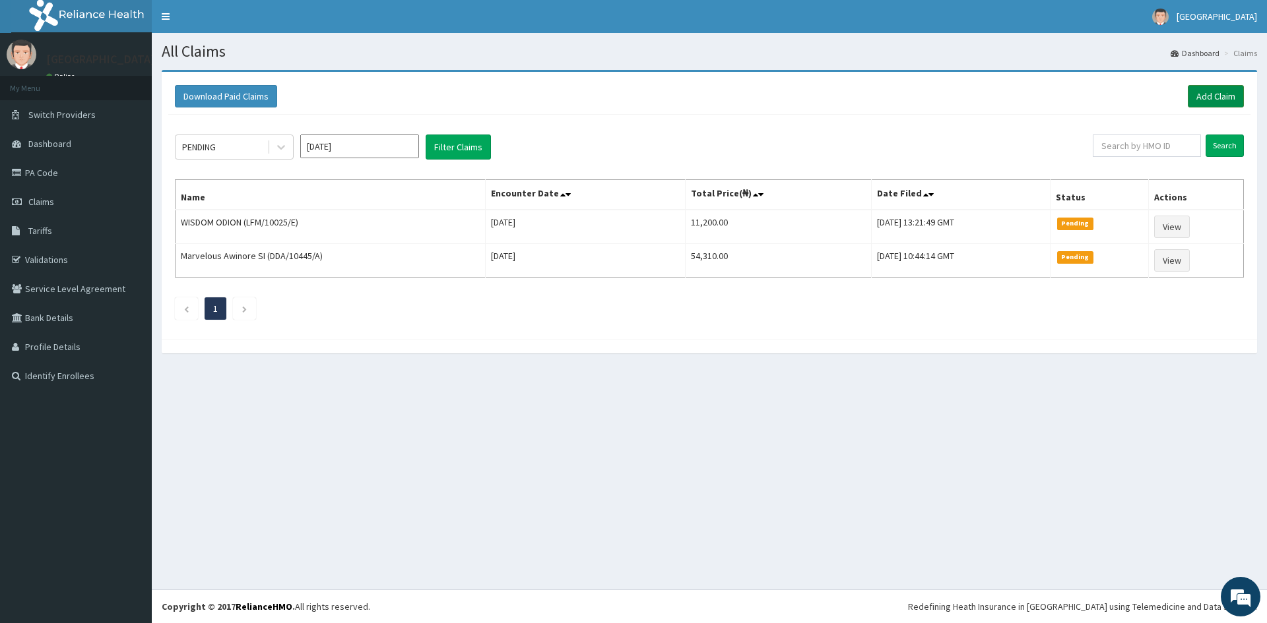
click at [1222, 98] on link "Add Claim" at bounding box center [1215, 96] width 56 height 22
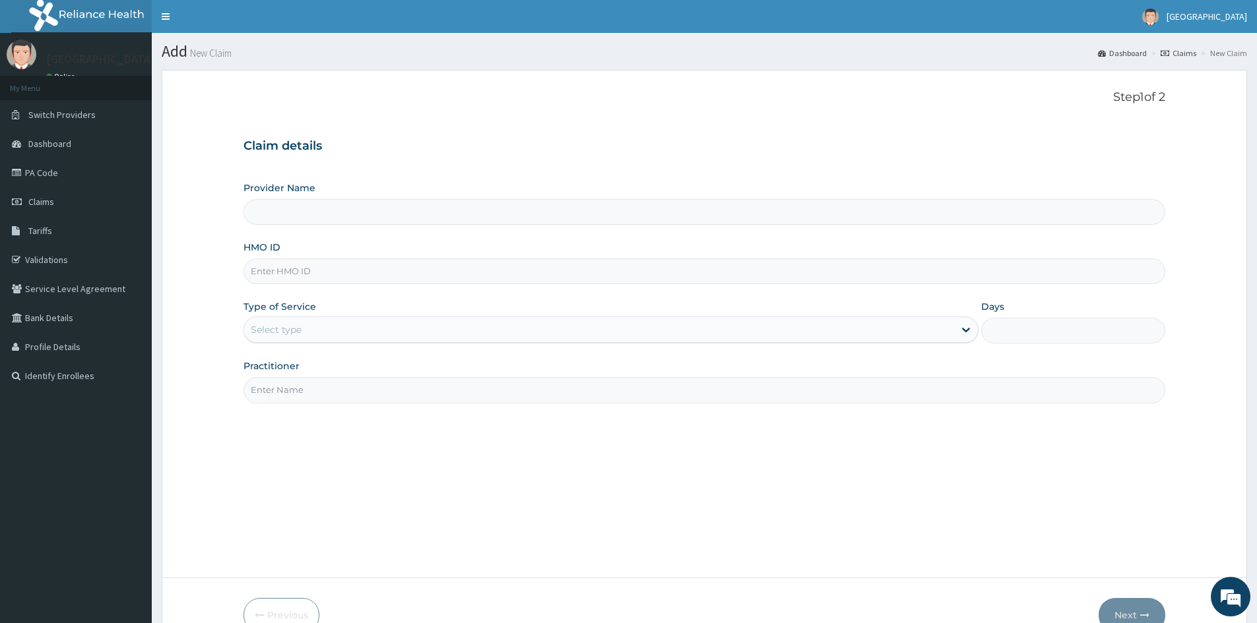
type input "Mascap Hospital limited -Sapele"
click at [513, 269] on input "HMO ID" at bounding box center [704, 272] width 922 height 26
type input "LFM/10140/C"
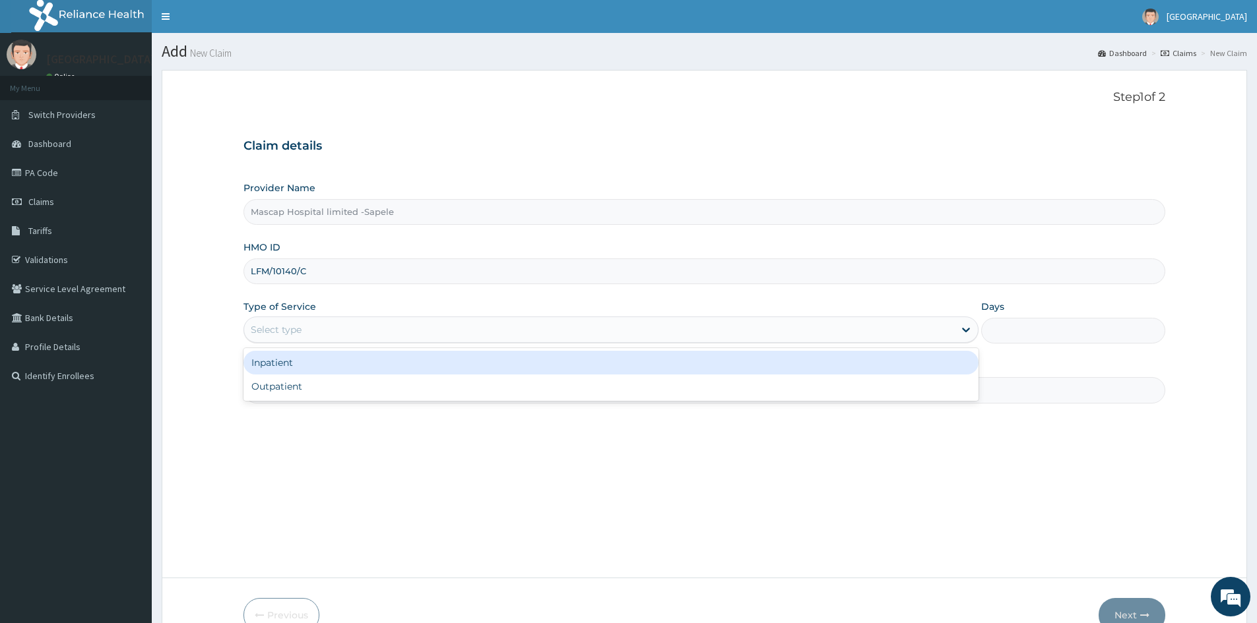
drag, startPoint x: 540, startPoint y: 328, endPoint x: 444, endPoint y: 360, distance: 101.4
click at [538, 328] on div "Select type" at bounding box center [599, 329] width 710 height 21
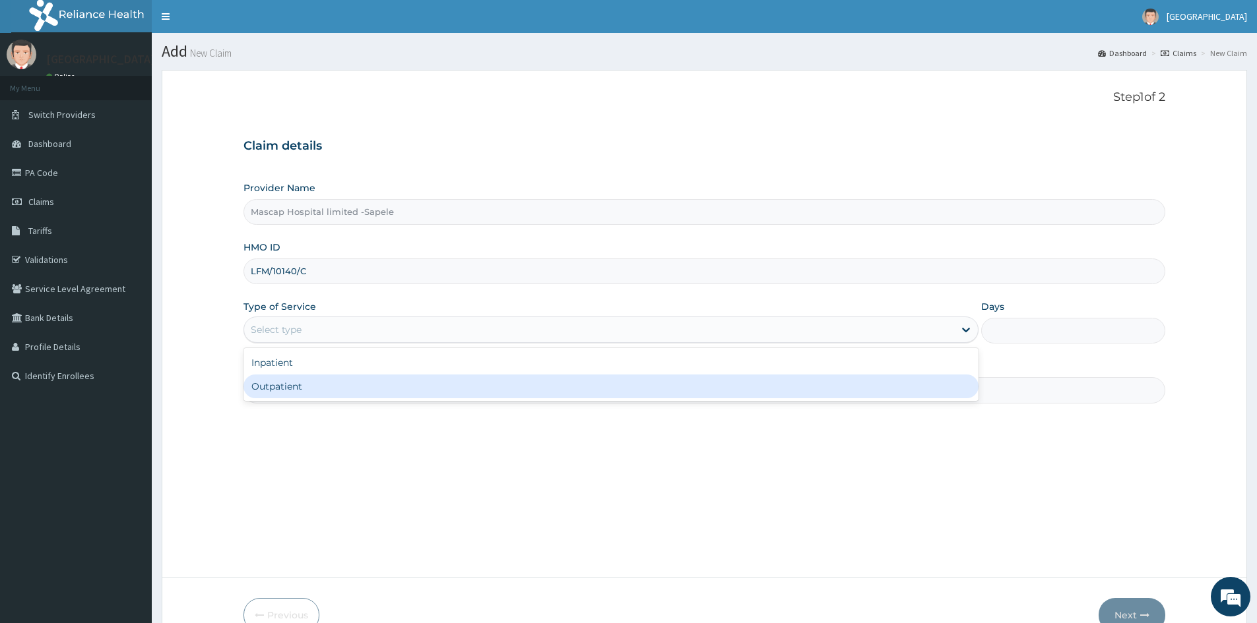
click at [400, 383] on div "Outpatient" at bounding box center [610, 387] width 735 height 24
type input "1"
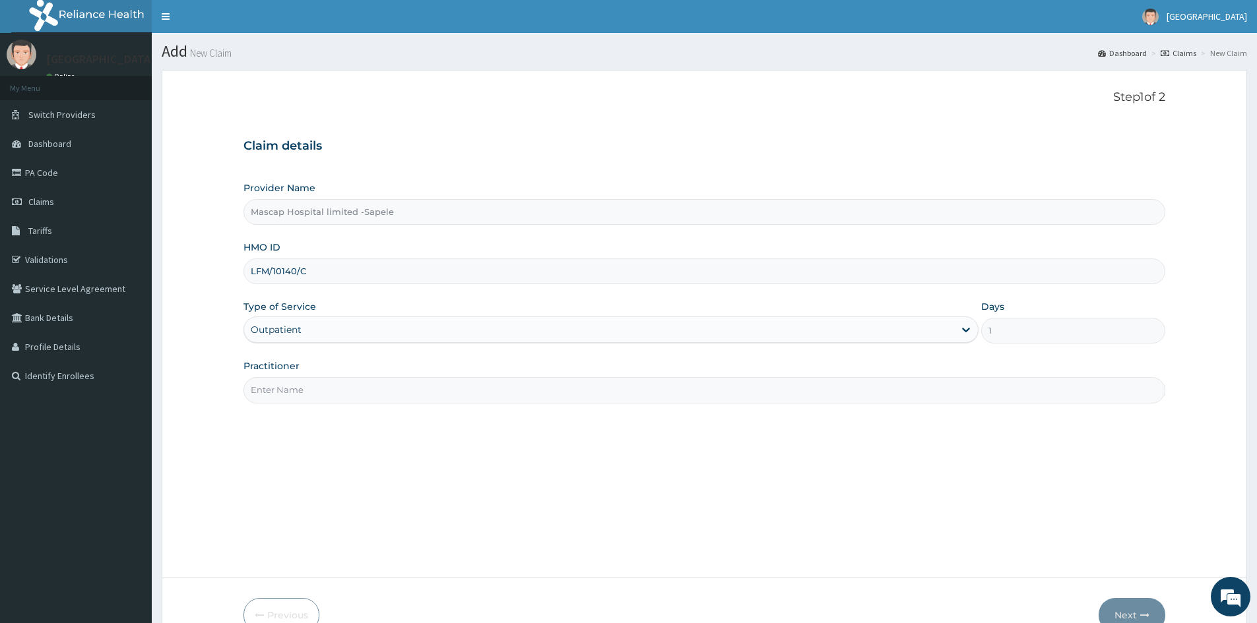
click at [394, 388] on input "Practitioner" at bounding box center [704, 390] width 922 height 26
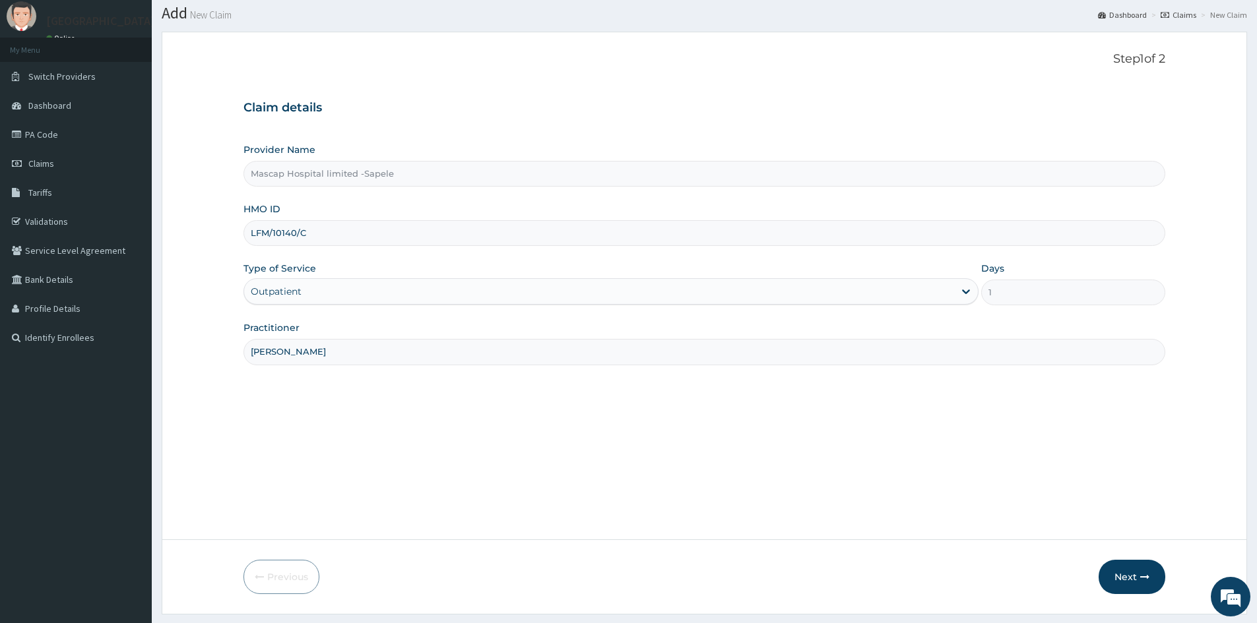
scroll to position [73, 0]
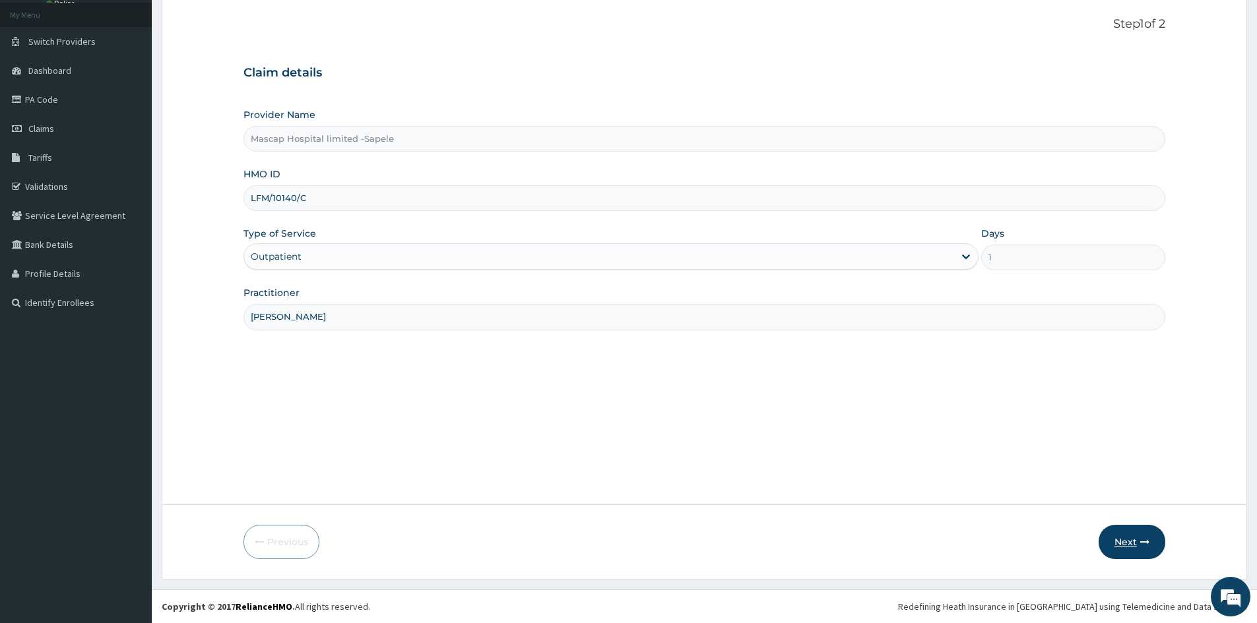
type input "DR ONYEKA"
click at [1133, 546] on button "Next" at bounding box center [1131, 542] width 67 height 34
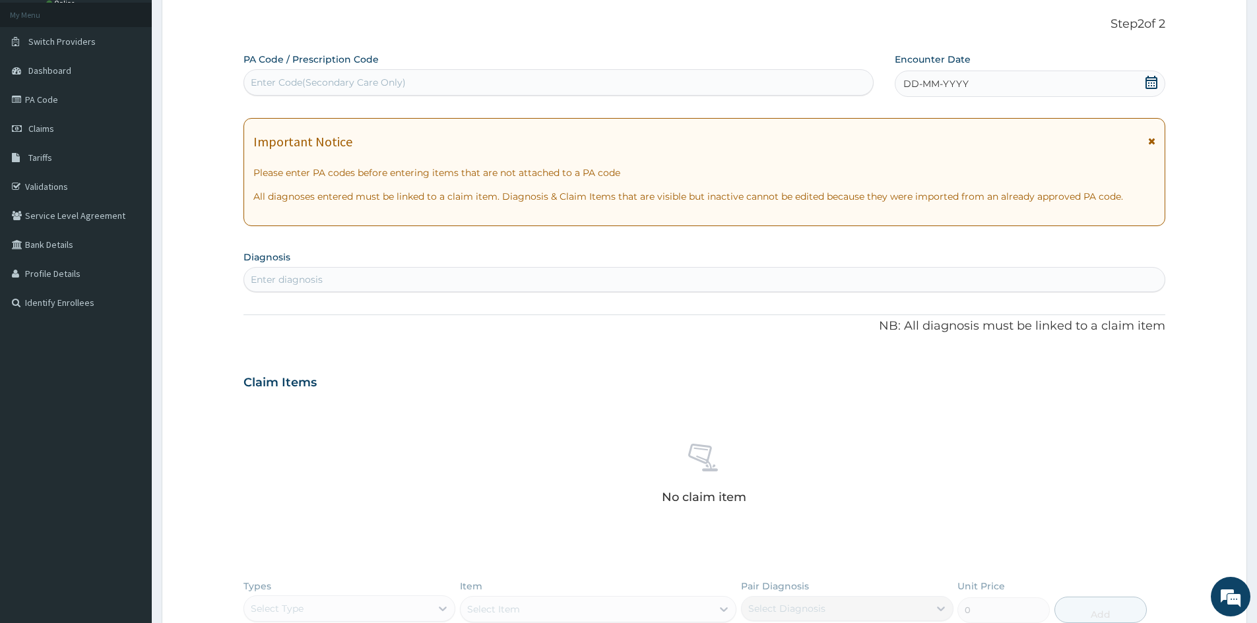
click at [1156, 83] on icon at bounding box center [1151, 82] width 12 height 13
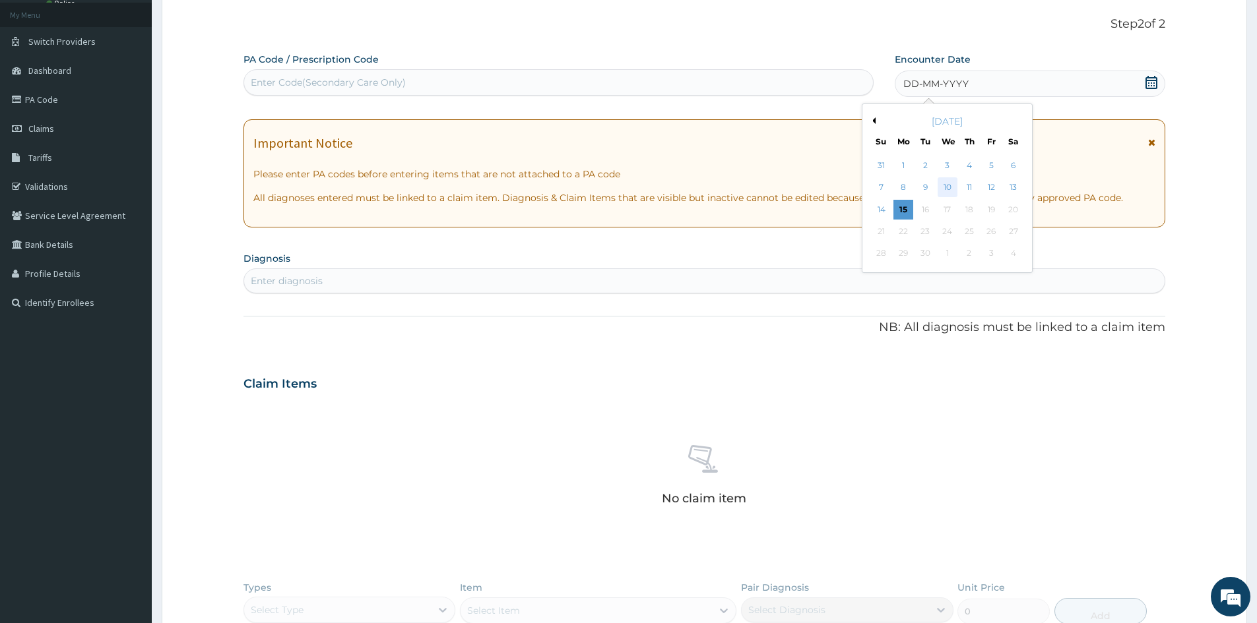
click at [953, 189] on div "10" at bounding box center [947, 188] width 20 height 20
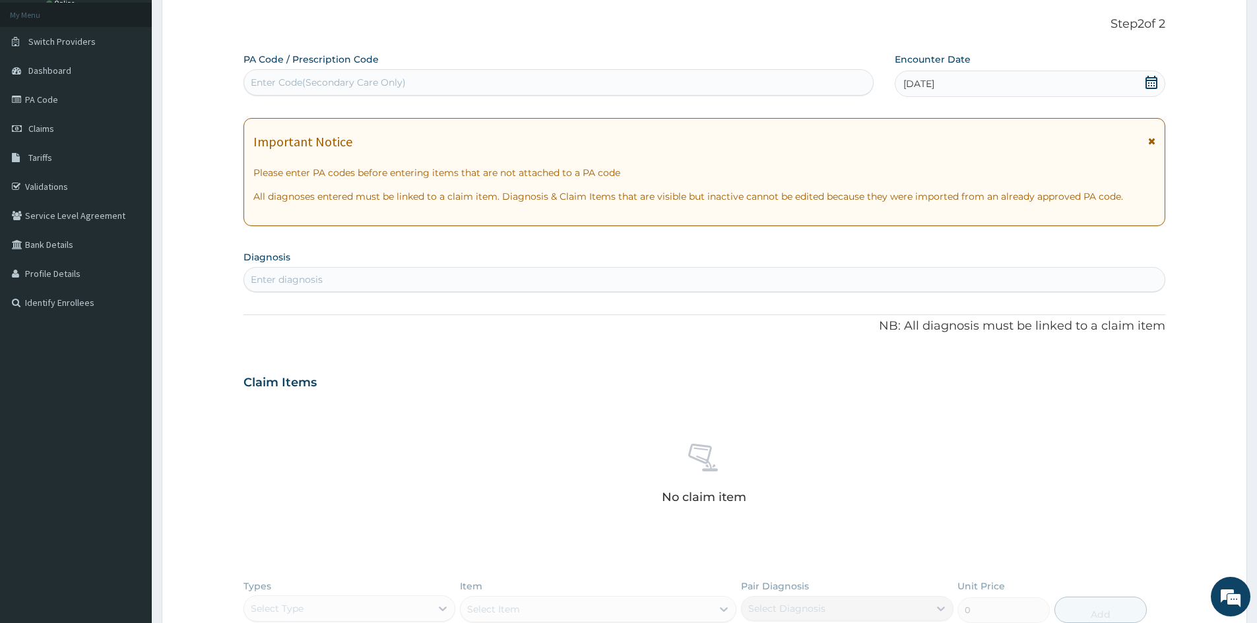
click at [696, 272] on div "Enter diagnosis" at bounding box center [704, 279] width 920 height 21
type input "MALARIA"
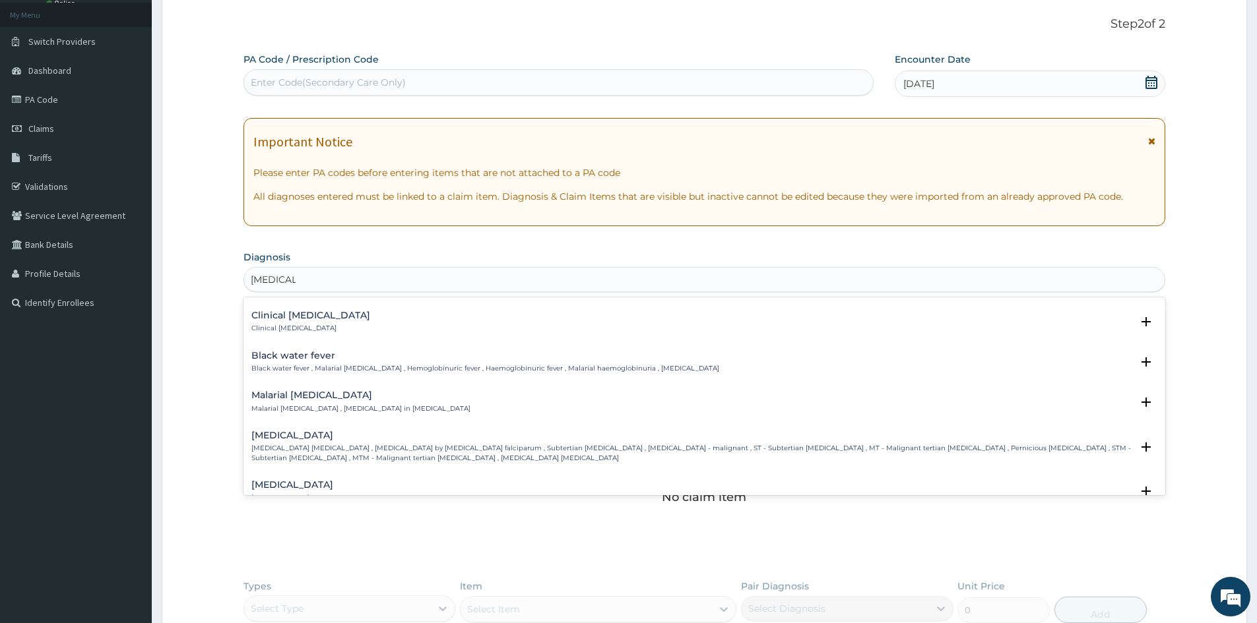
scroll to position [396, 0]
click at [381, 446] on p "[MEDICAL_DATA] [MEDICAL_DATA] , [MEDICAL_DATA] by [MEDICAL_DATA] falciparum , S…" at bounding box center [691, 452] width 880 height 19
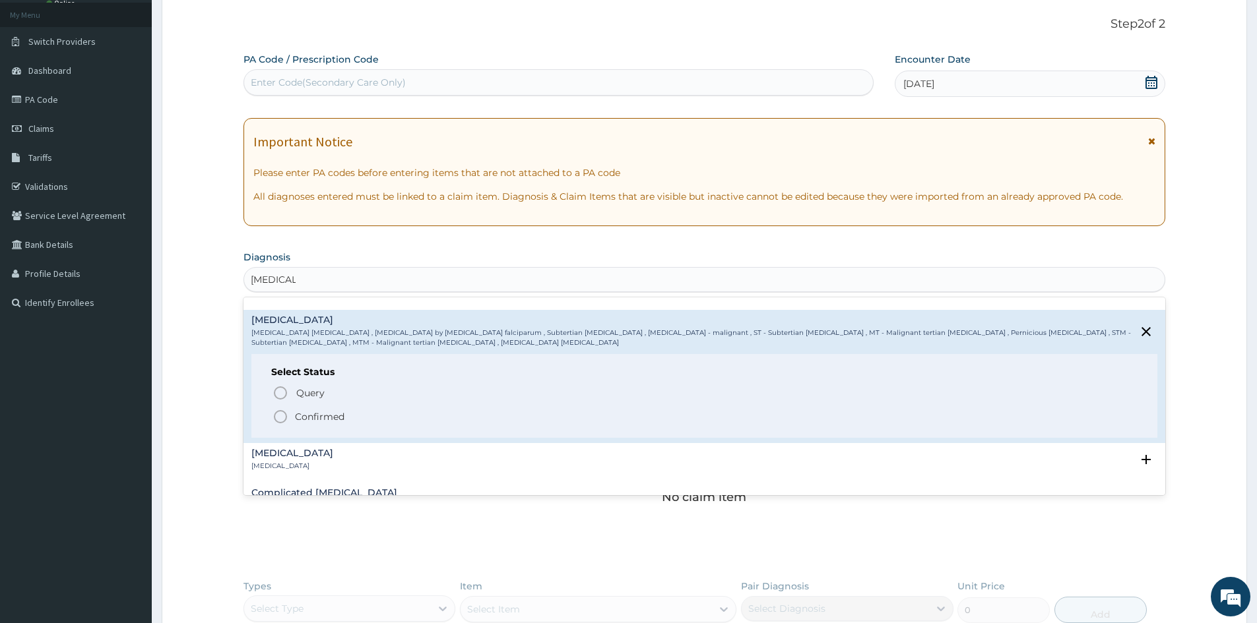
scroll to position [528, 0]
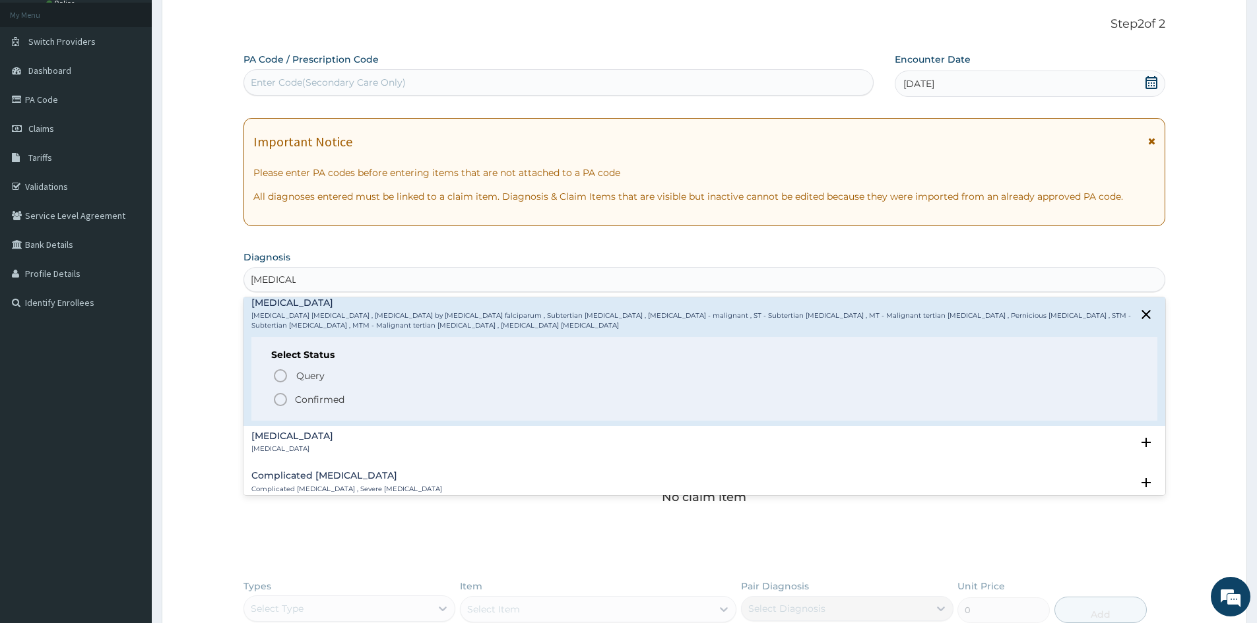
click at [336, 390] on div "Query Query covers suspected (?), Keep in view (kiv), Ruled out (r/o) Confirmed" at bounding box center [704, 387] width 866 height 40
click at [339, 397] on p "Confirmed" at bounding box center [319, 399] width 49 height 13
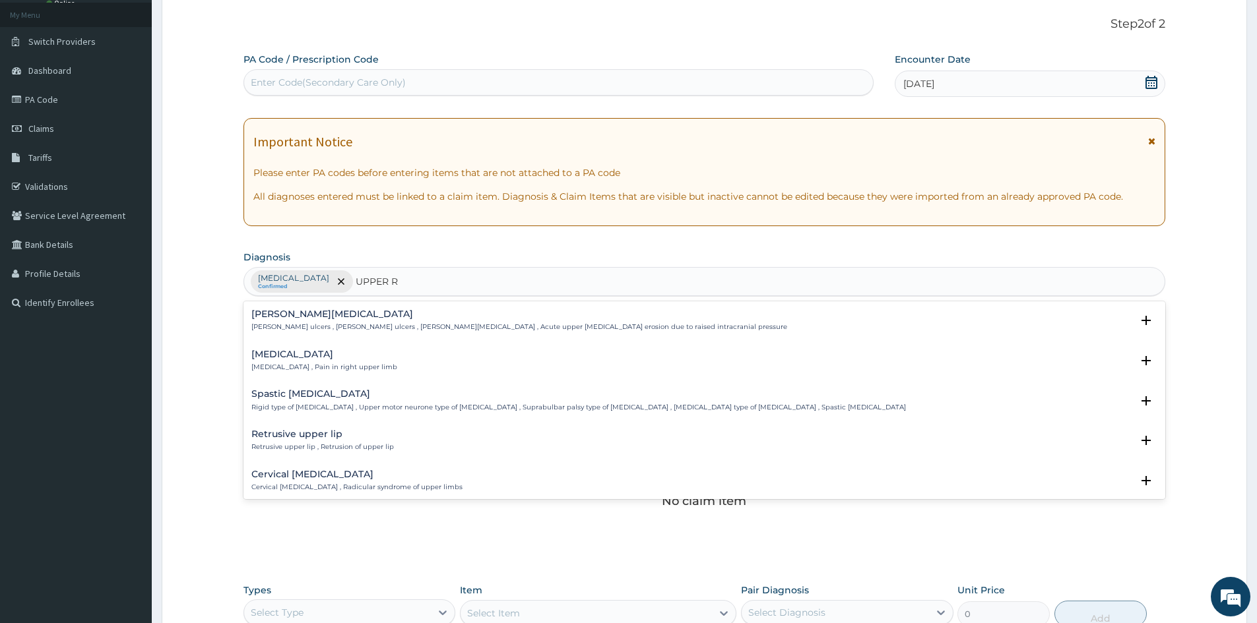
type input "UPPER RE"
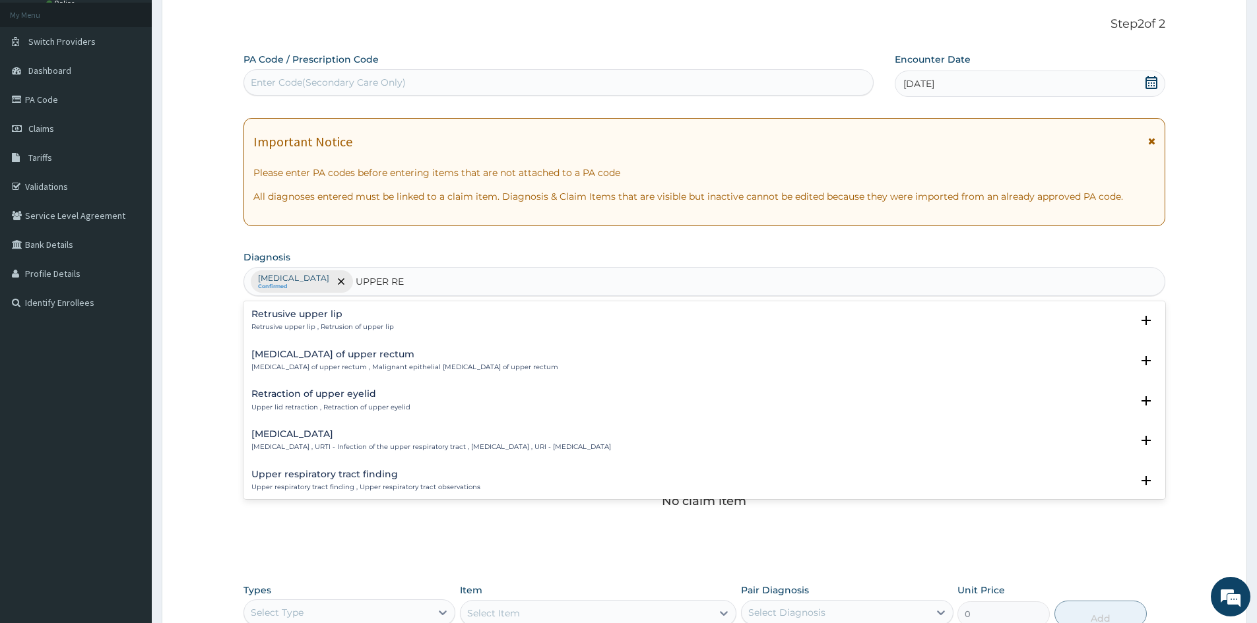
click at [388, 437] on h4 "Upper respiratory infection" at bounding box center [431, 434] width 360 height 10
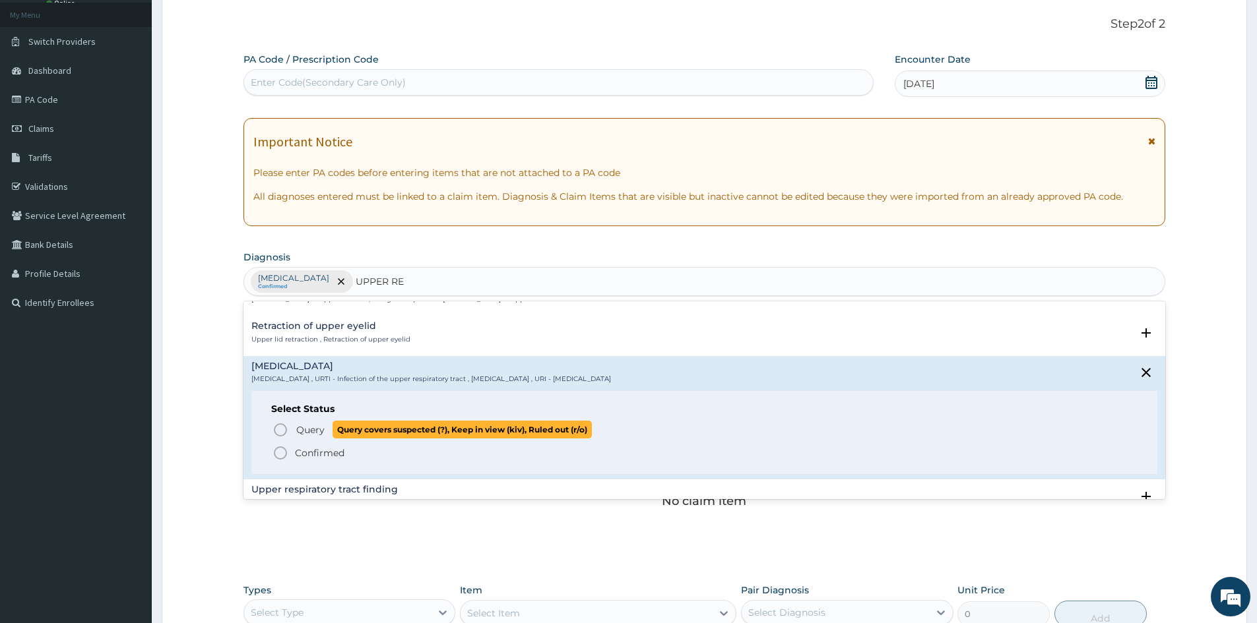
scroll to position [132, 0]
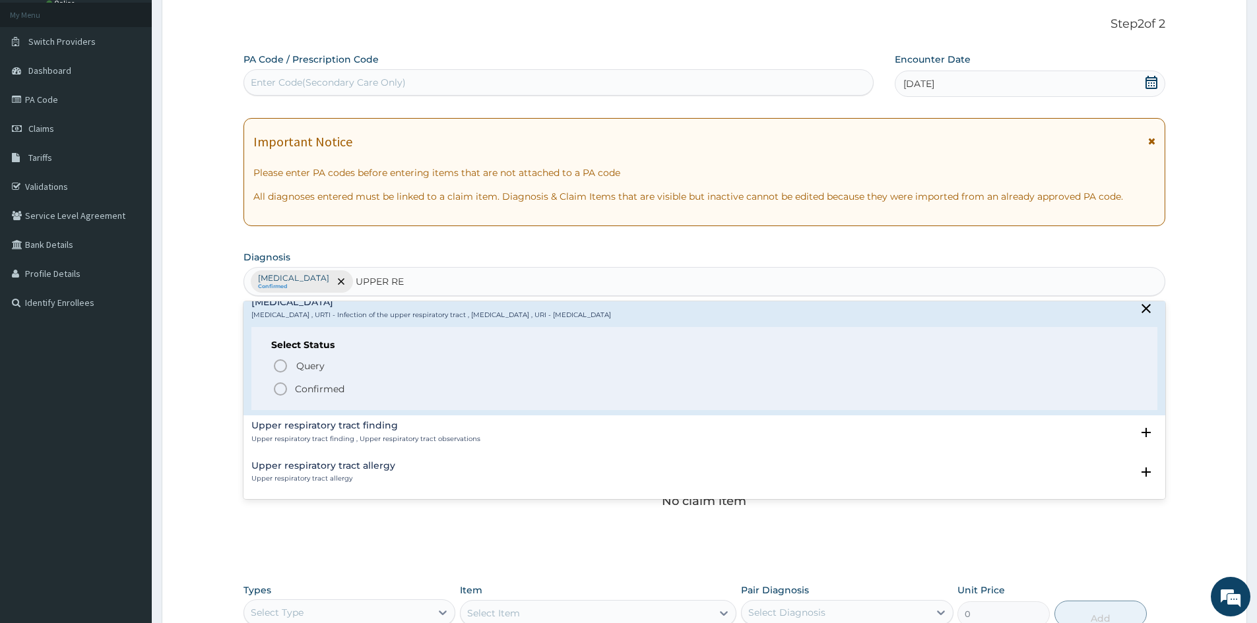
click at [321, 392] on p "Confirmed" at bounding box center [319, 389] width 49 height 13
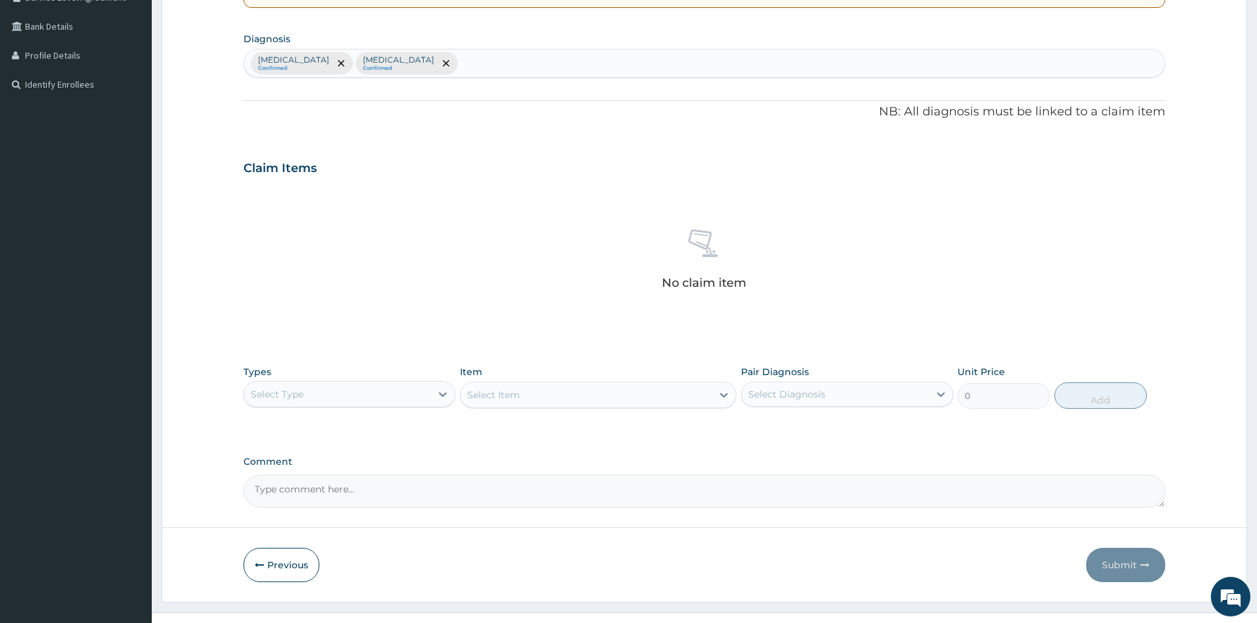
scroll to position [315, 0]
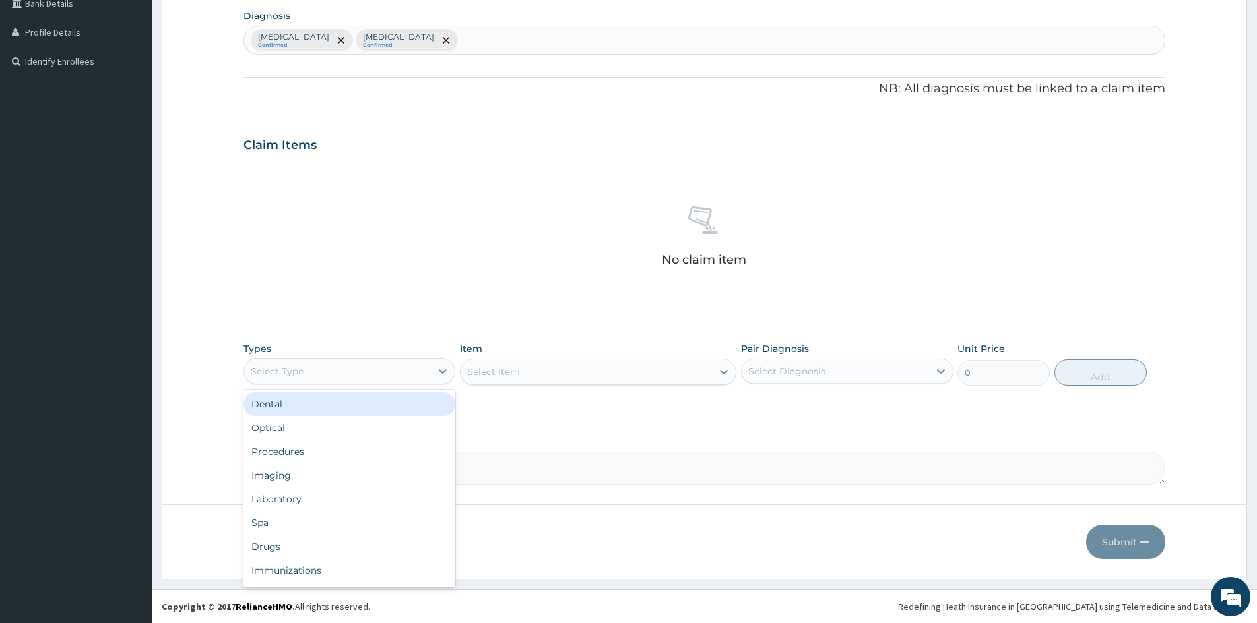
click at [363, 372] on div "Select Type" at bounding box center [337, 371] width 187 height 21
click at [323, 449] on div "Procedures" at bounding box center [349, 452] width 212 height 24
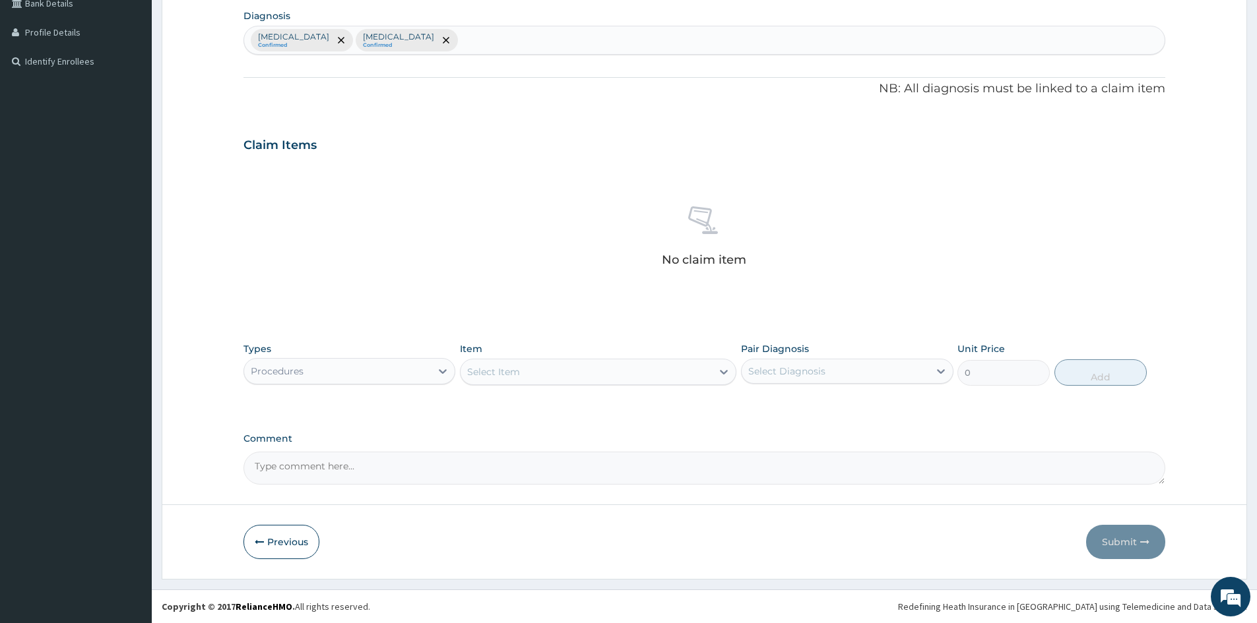
click at [658, 373] on div "Select Item" at bounding box center [585, 371] width 251 height 21
type input "GP"
drag, startPoint x: 552, startPoint y: 398, endPoint x: 563, endPoint y: 408, distance: 15.0
click at [553, 398] on div "GP Consultation" at bounding box center [598, 405] width 276 height 24
type input "1500"
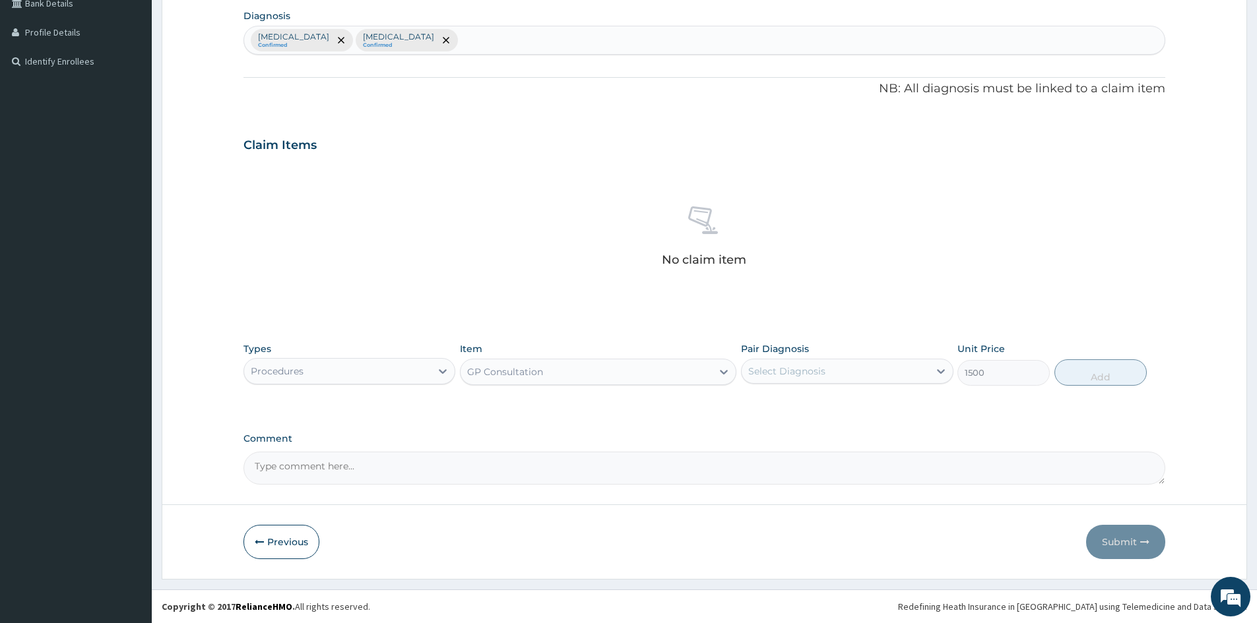
click at [851, 371] on div "Select Diagnosis" at bounding box center [834, 371] width 187 height 21
click at [834, 406] on label "[MEDICAL_DATA]" at bounding box center [804, 403] width 82 height 13
checkbox input "true"
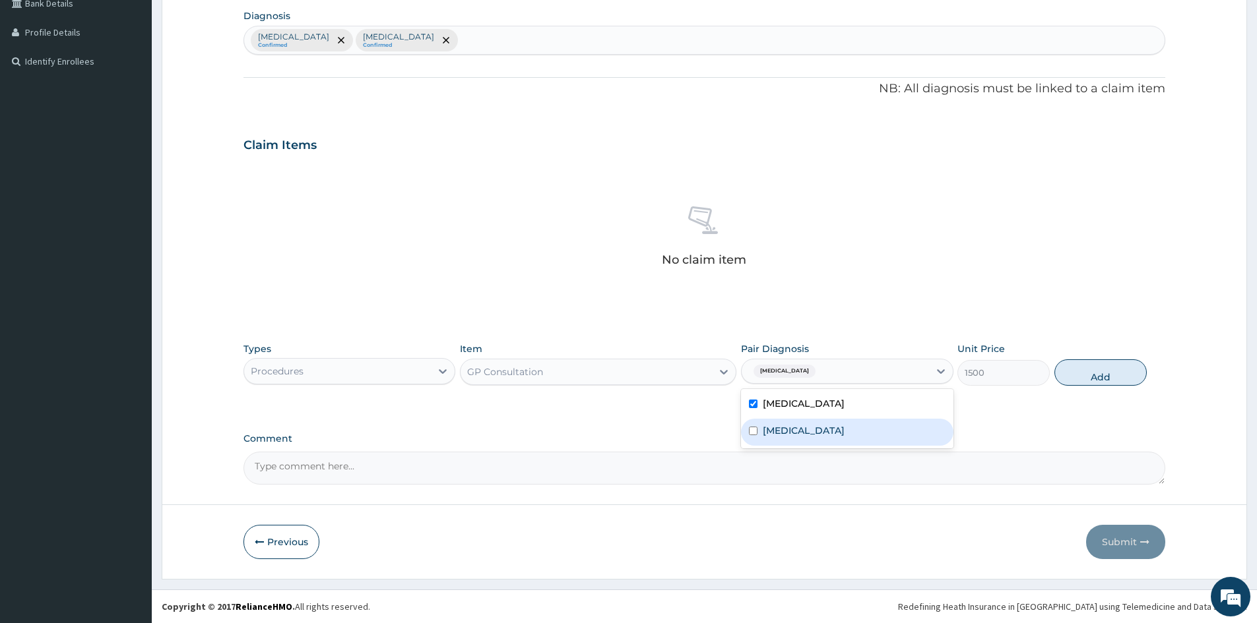
click at [844, 433] on label "[MEDICAL_DATA]" at bounding box center [804, 430] width 82 height 13
checkbox input "true"
click at [1096, 382] on button "Add" at bounding box center [1100, 373] width 92 height 26
type input "0"
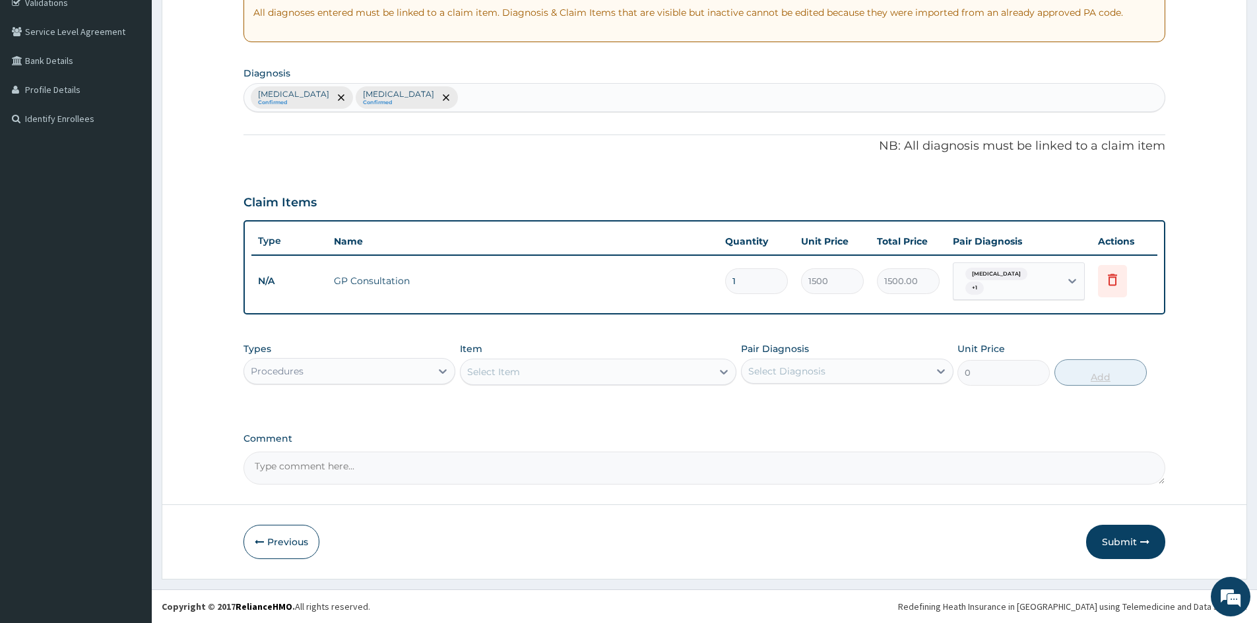
scroll to position [257, 0]
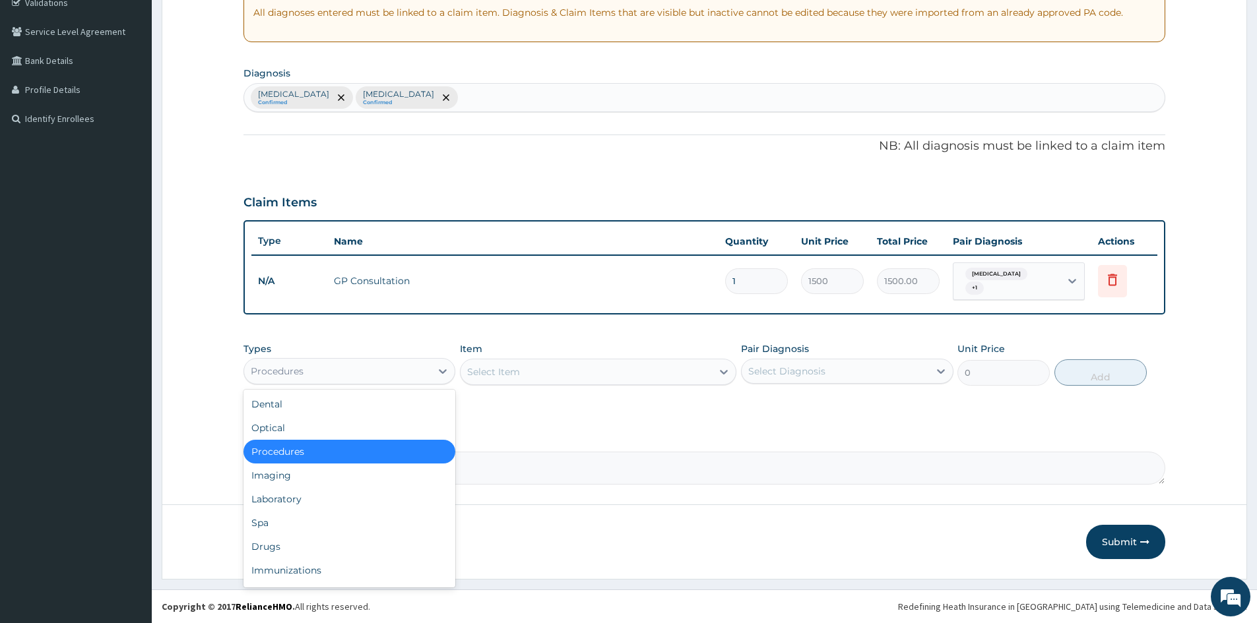
click at [369, 372] on div "Procedures" at bounding box center [337, 371] width 187 height 21
click at [326, 539] on div "Drugs" at bounding box center [349, 547] width 212 height 24
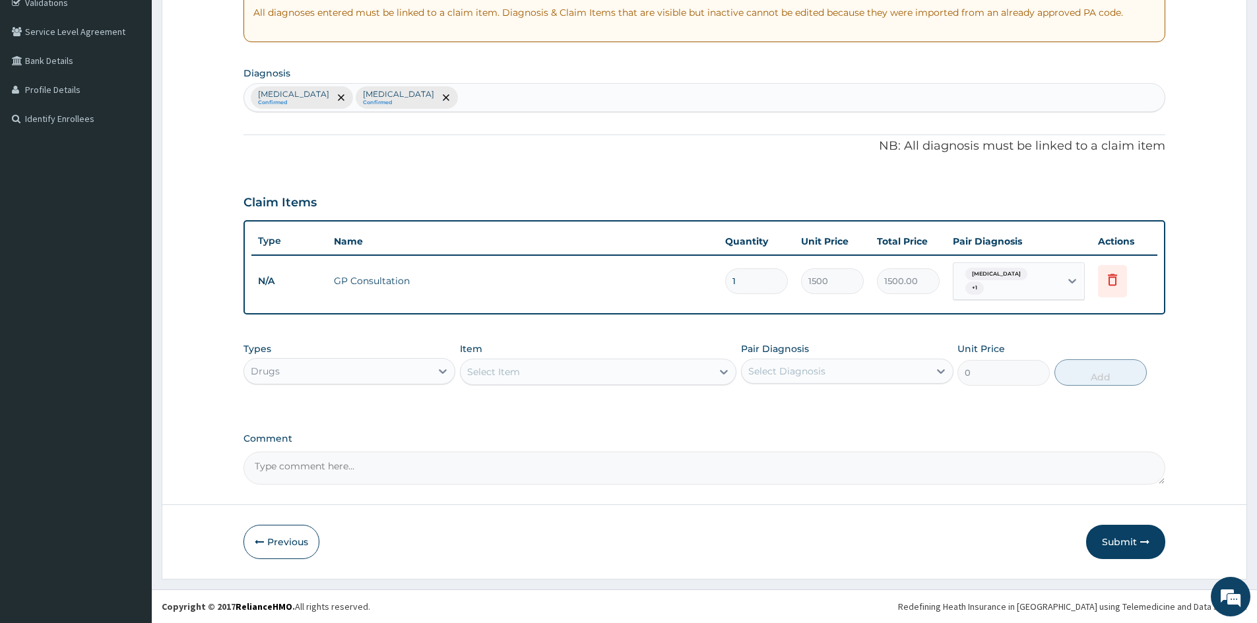
click at [520, 366] on div "Select Item" at bounding box center [585, 371] width 251 height 21
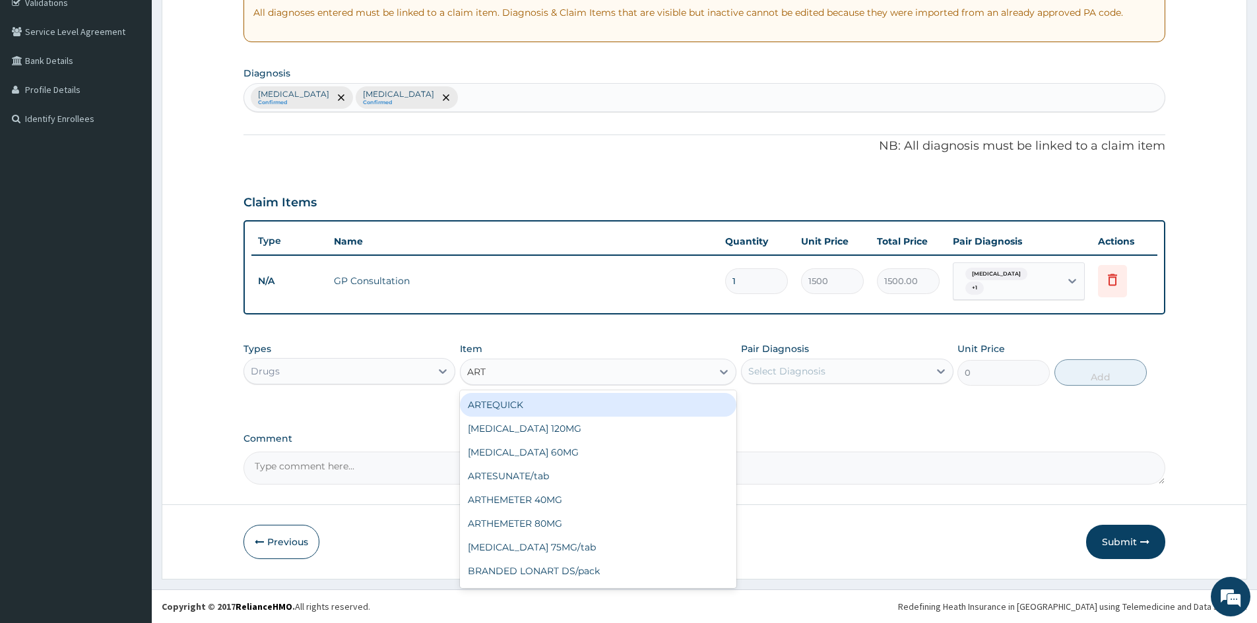
type input "ARTH"
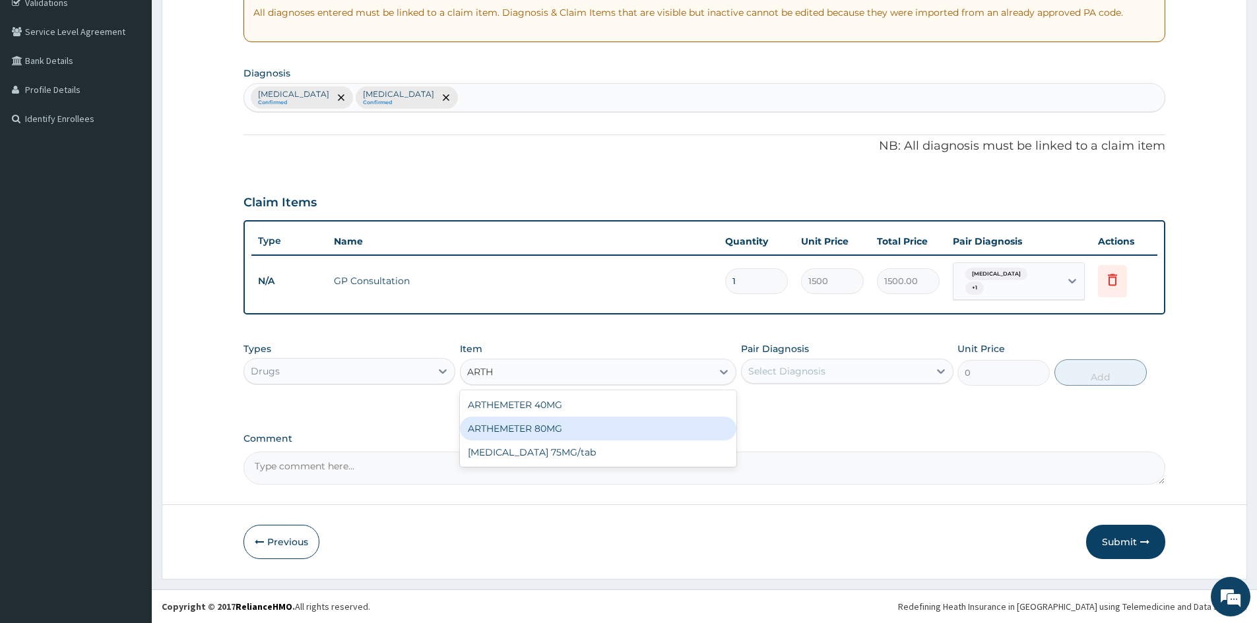
click at [536, 438] on div "ARTHEMETER 80MG" at bounding box center [598, 429] width 276 height 24
type input "500"
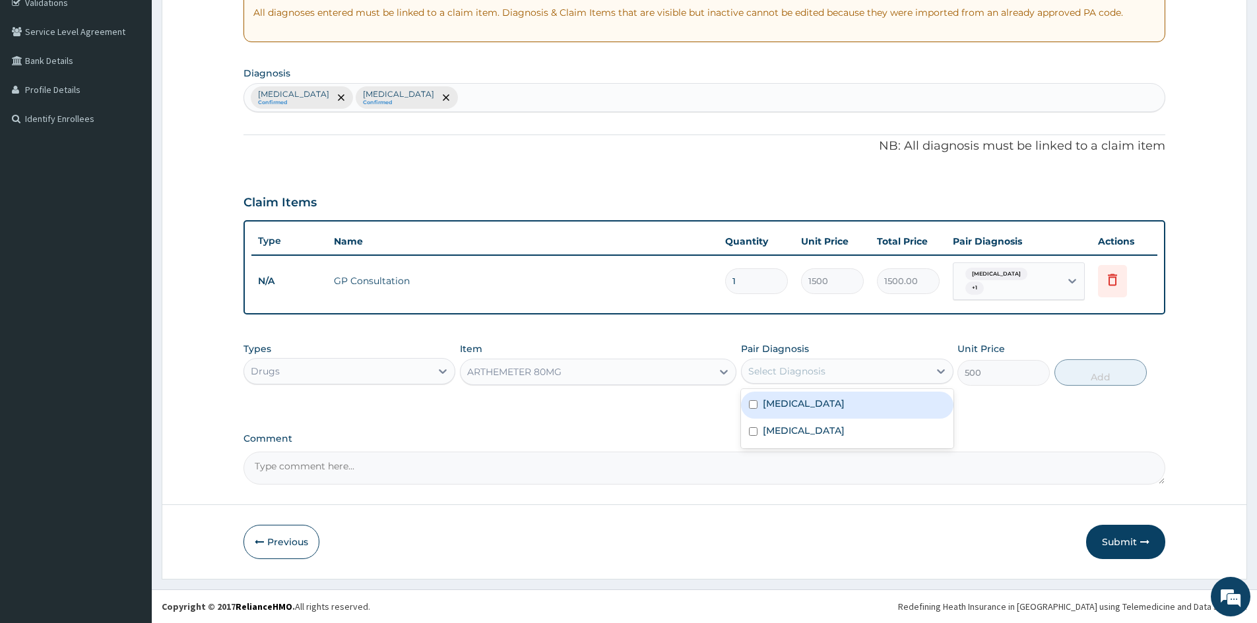
click at [807, 379] on div "Select Diagnosis" at bounding box center [834, 371] width 187 height 21
drag, startPoint x: 819, startPoint y: 409, endPoint x: 846, endPoint y: 402, distance: 28.5
click at [820, 408] on label "Falciparum malaria" at bounding box center [804, 403] width 82 height 13
checkbox input "true"
click at [1116, 373] on button "Add" at bounding box center [1100, 373] width 92 height 26
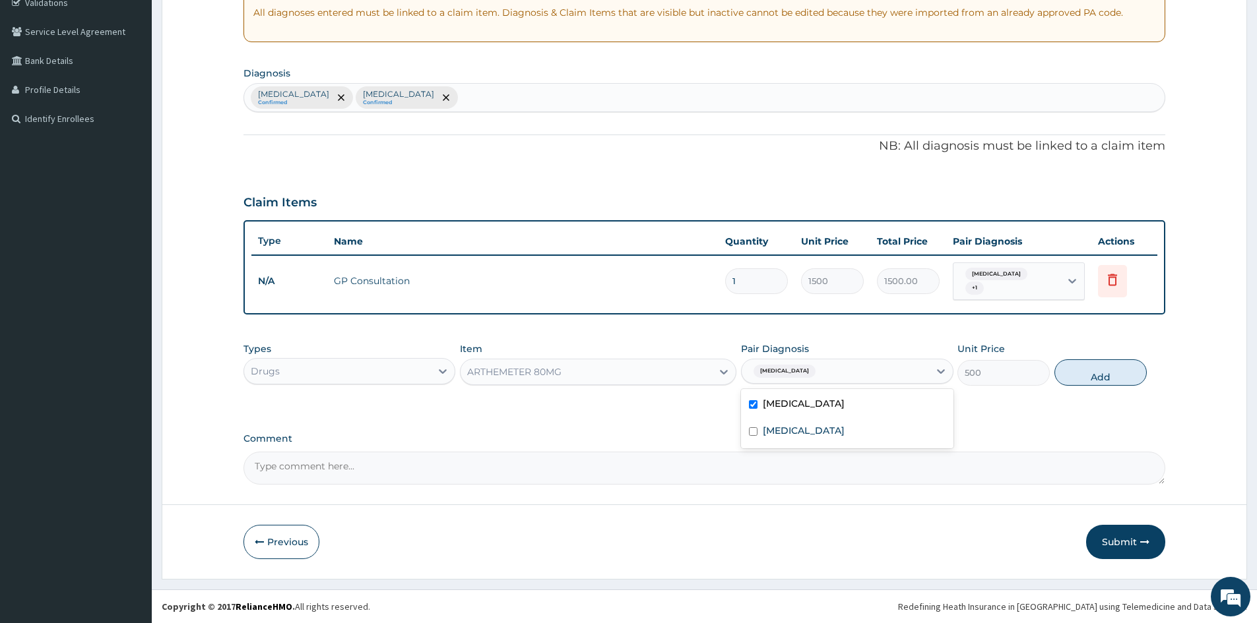
type input "0"
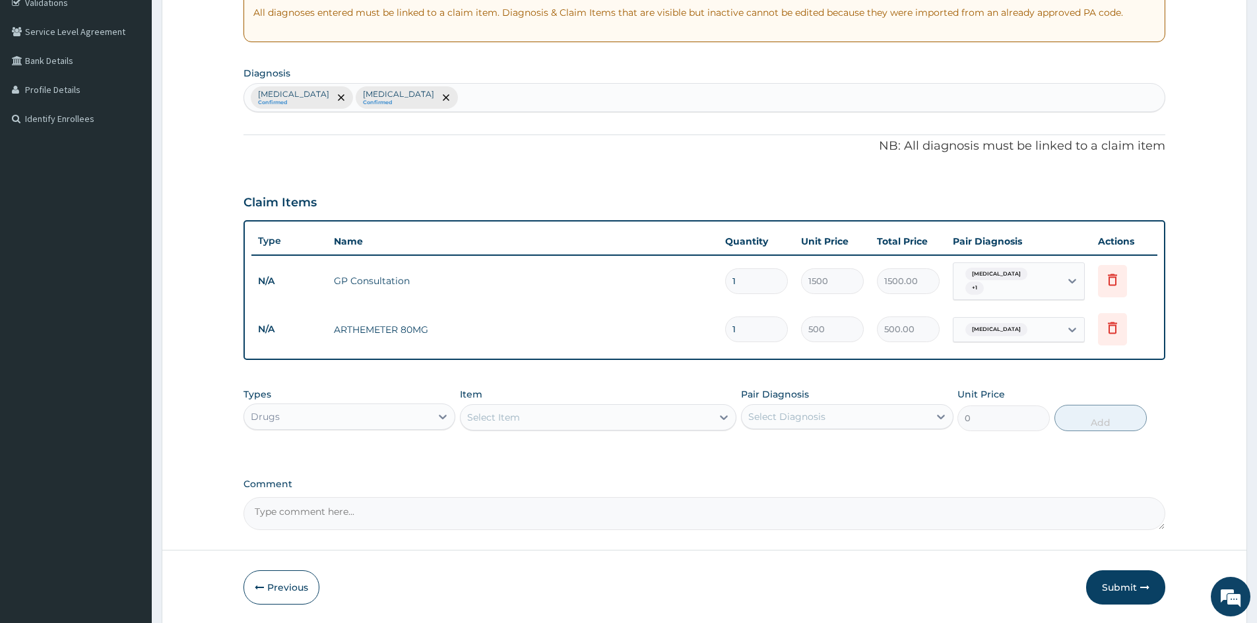
type input "0.00"
type input "6"
type input "3000.00"
type input "6"
click at [606, 412] on div "Select Item" at bounding box center [585, 417] width 251 height 21
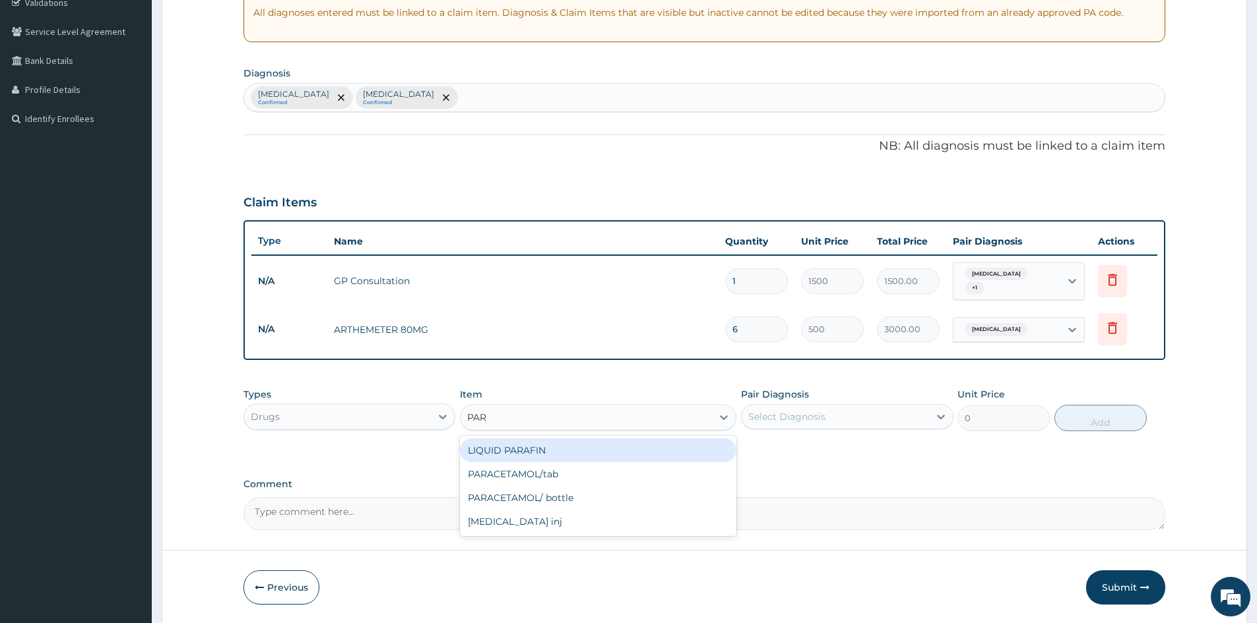
type input "PARA"
click at [606, 472] on div "PARACETAMOL/tab" at bounding box center [598, 474] width 276 height 24
type input "20"
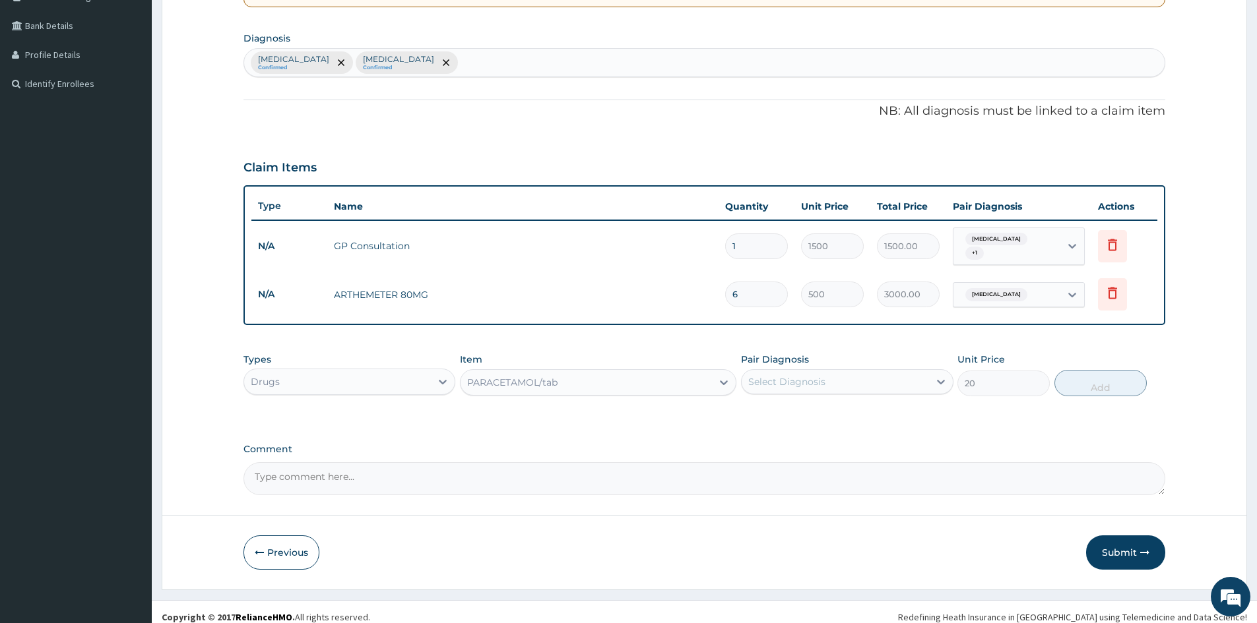
scroll to position [303, 0]
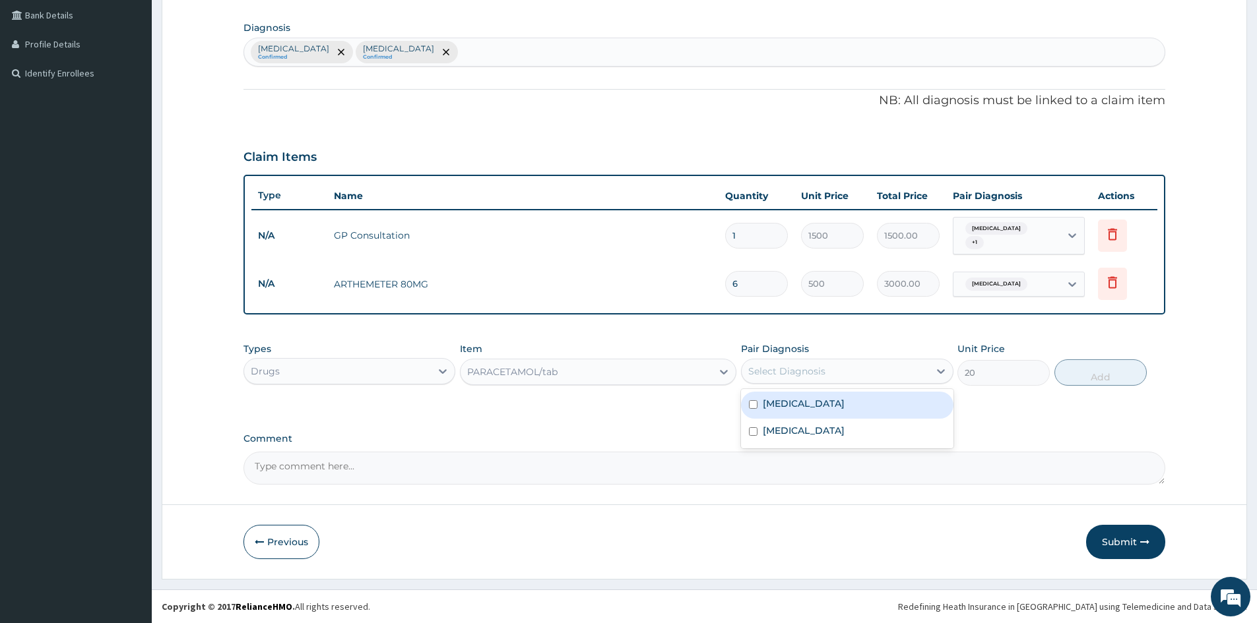
click at [798, 367] on div "Select Diagnosis" at bounding box center [786, 371] width 77 height 13
click at [805, 406] on label "Falciparum malaria" at bounding box center [804, 403] width 82 height 13
checkbox input "true"
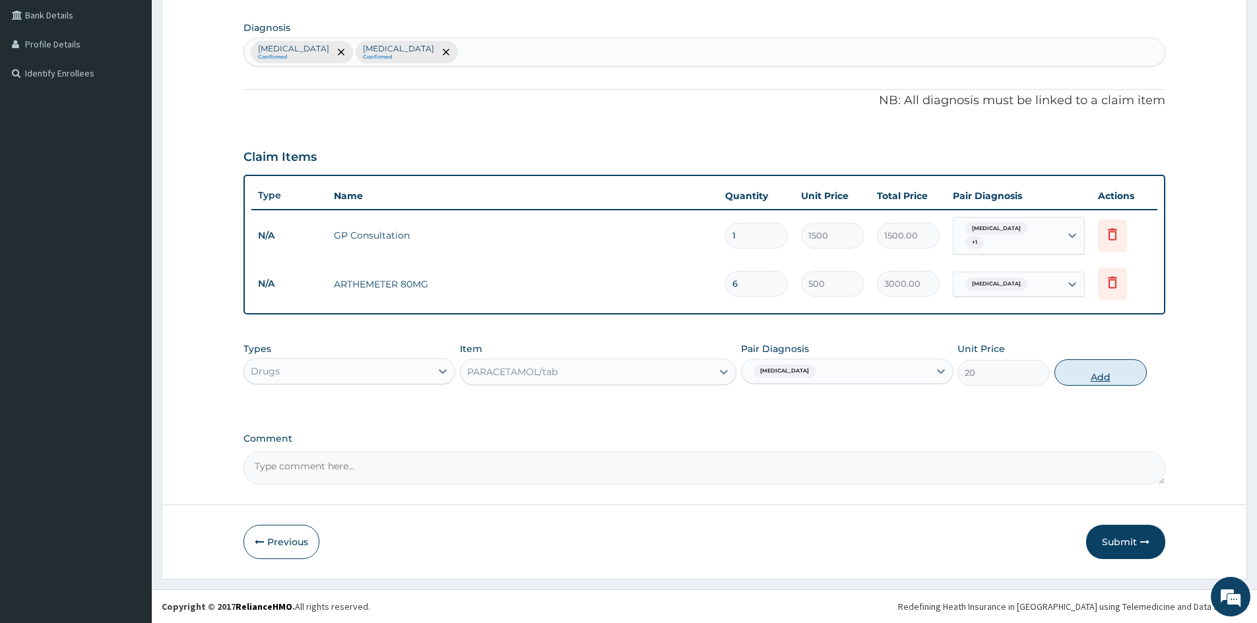
click at [1079, 380] on button "Add" at bounding box center [1100, 373] width 92 height 26
type input "0"
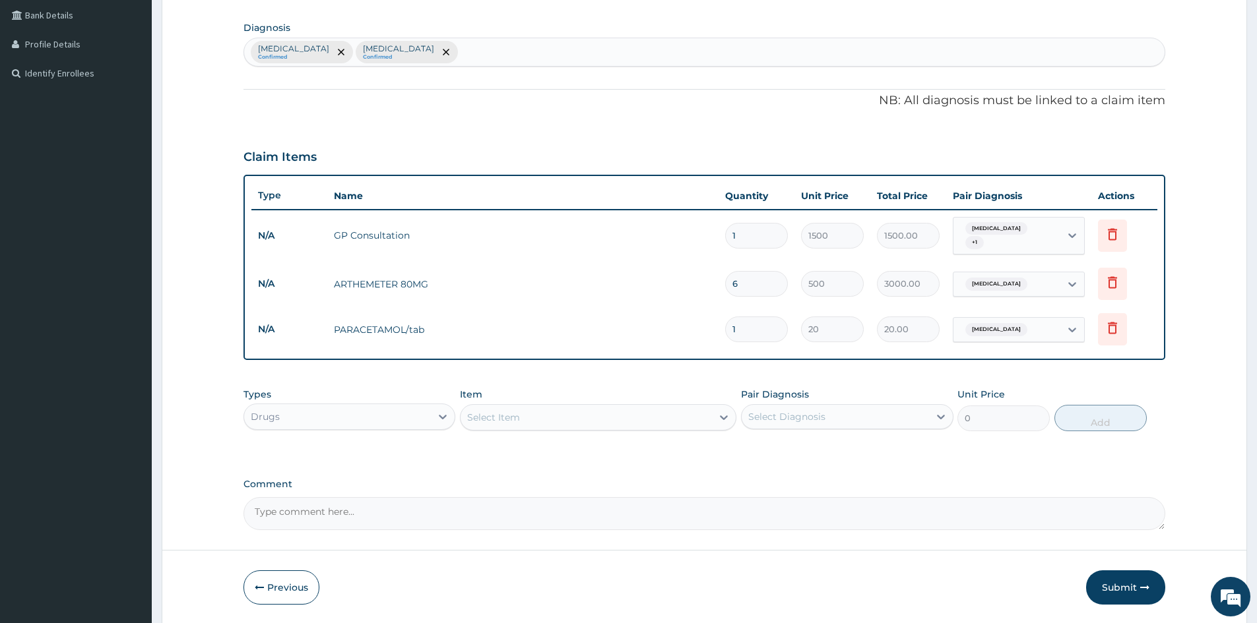
type input "18"
type input "360.00"
type input "18"
click at [555, 417] on div "Select Item" at bounding box center [585, 417] width 251 height 21
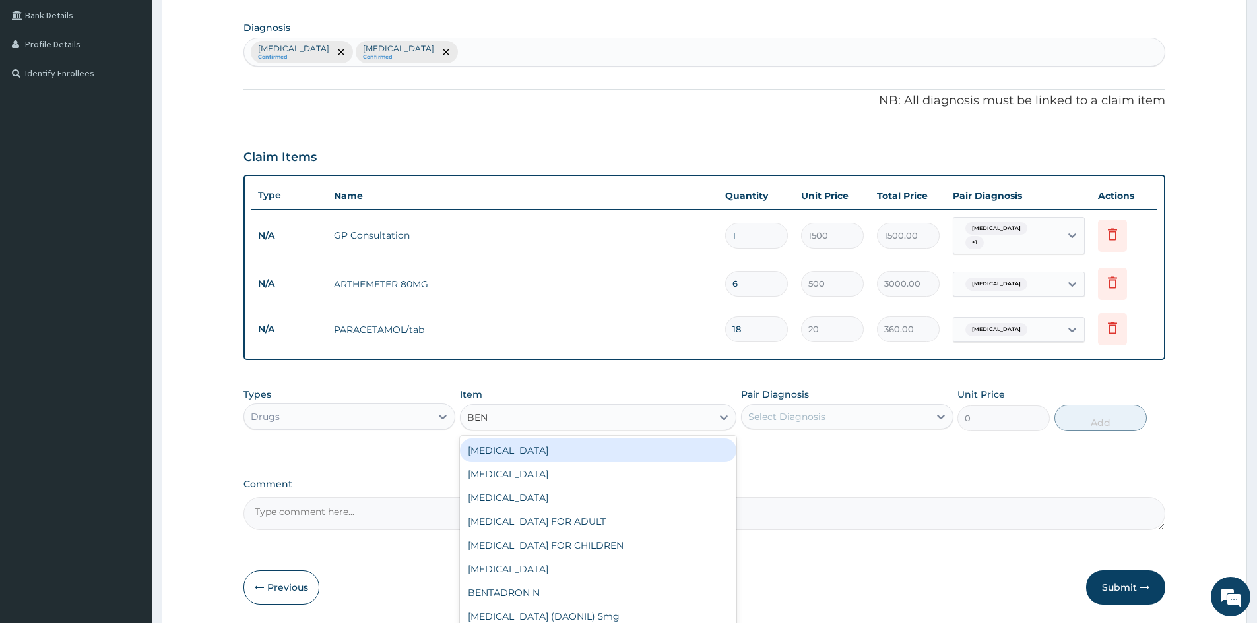
type input "BENY"
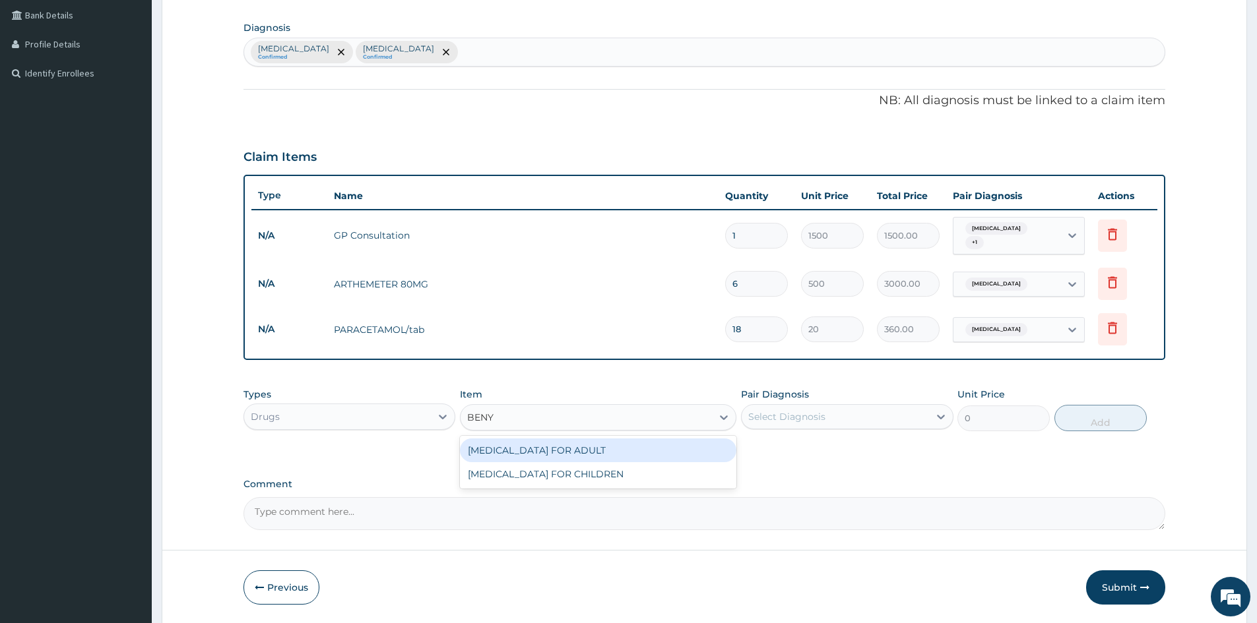
click at [567, 452] on div "[MEDICAL_DATA] FOR ADULT" at bounding box center [598, 451] width 276 height 24
type input "1200"
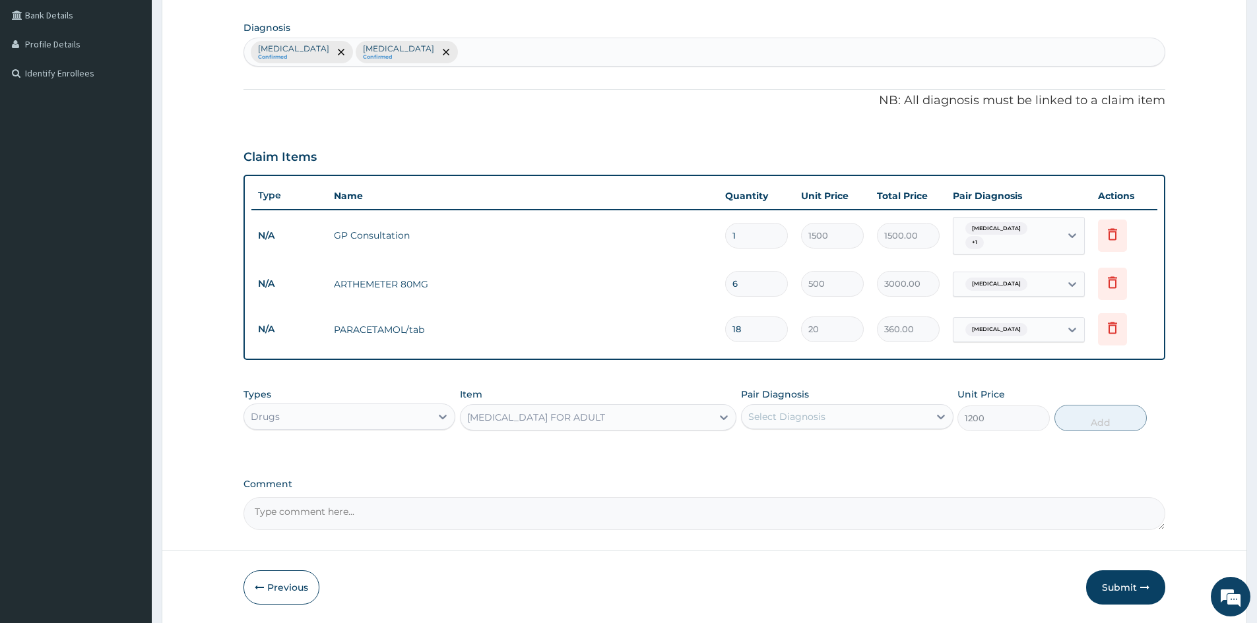
click at [778, 414] on div "Select Diagnosis" at bounding box center [786, 416] width 77 height 13
click at [816, 489] on div "[MEDICAL_DATA]" at bounding box center [847, 477] width 212 height 27
checkbox input "true"
drag, startPoint x: 1083, startPoint y: 420, endPoint x: 1052, endPoint y: 416, distance: 31.3
click at [1084, 422] on button "Add" at bounding box center [1100, 418] width 92 height 26
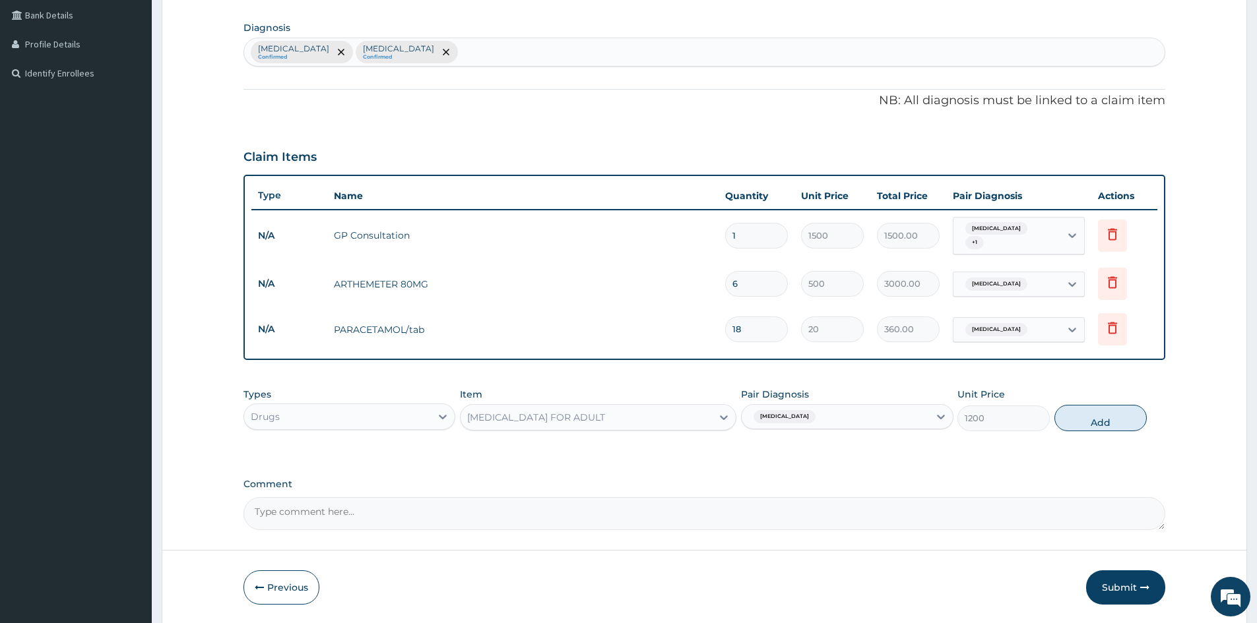
type input "0"
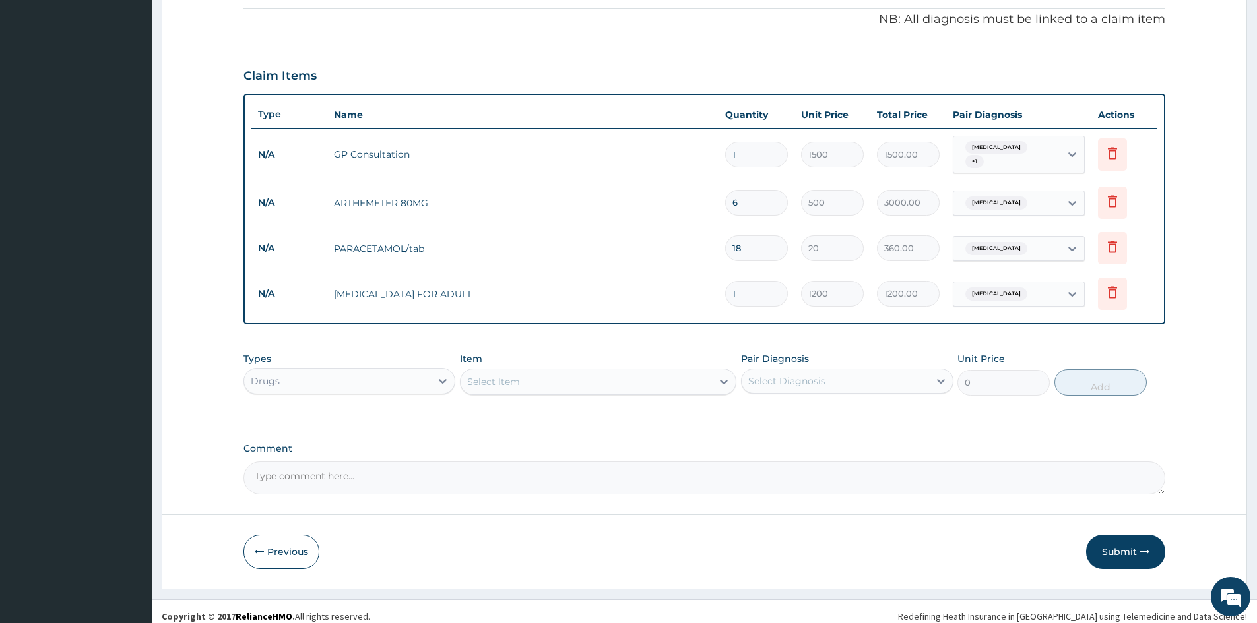
scroll to position [394, 0]
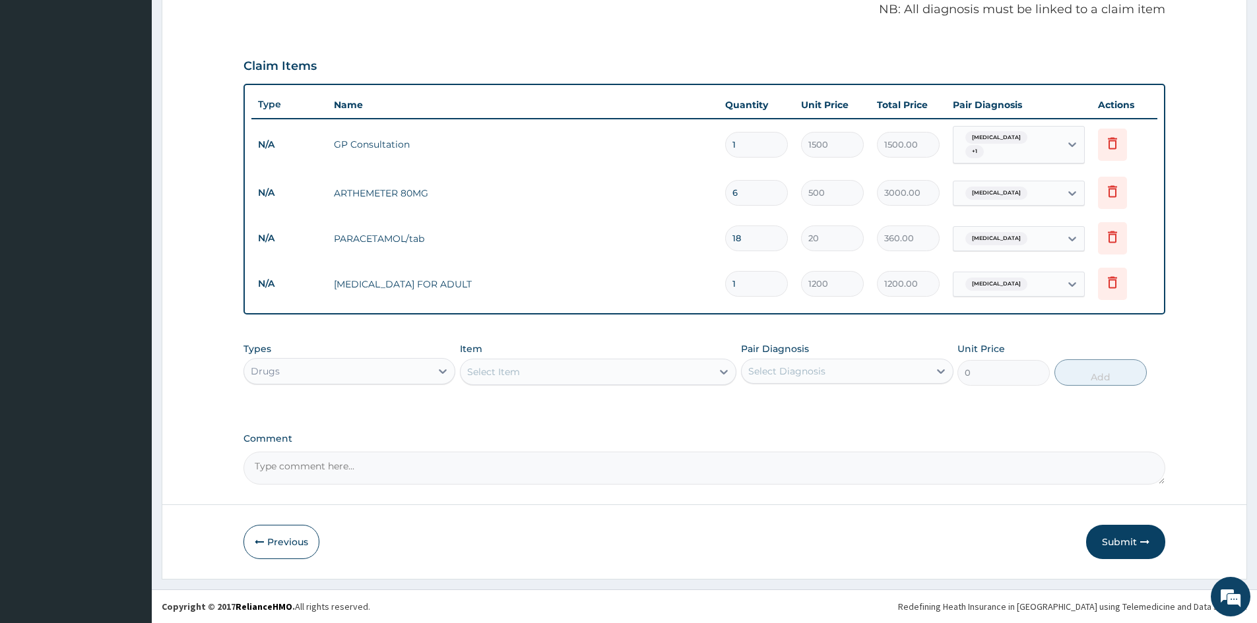
click at [543, 363] on div "Select Item" at bounding box center [585, 371] width 251 height 21
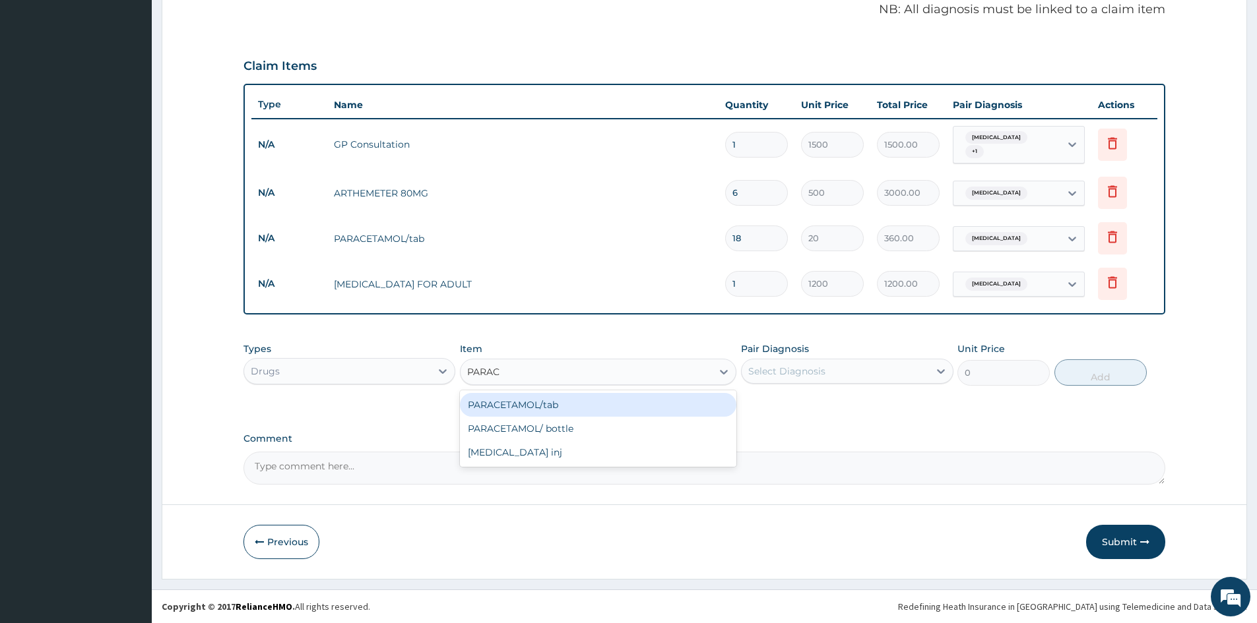
type input "PARACE"
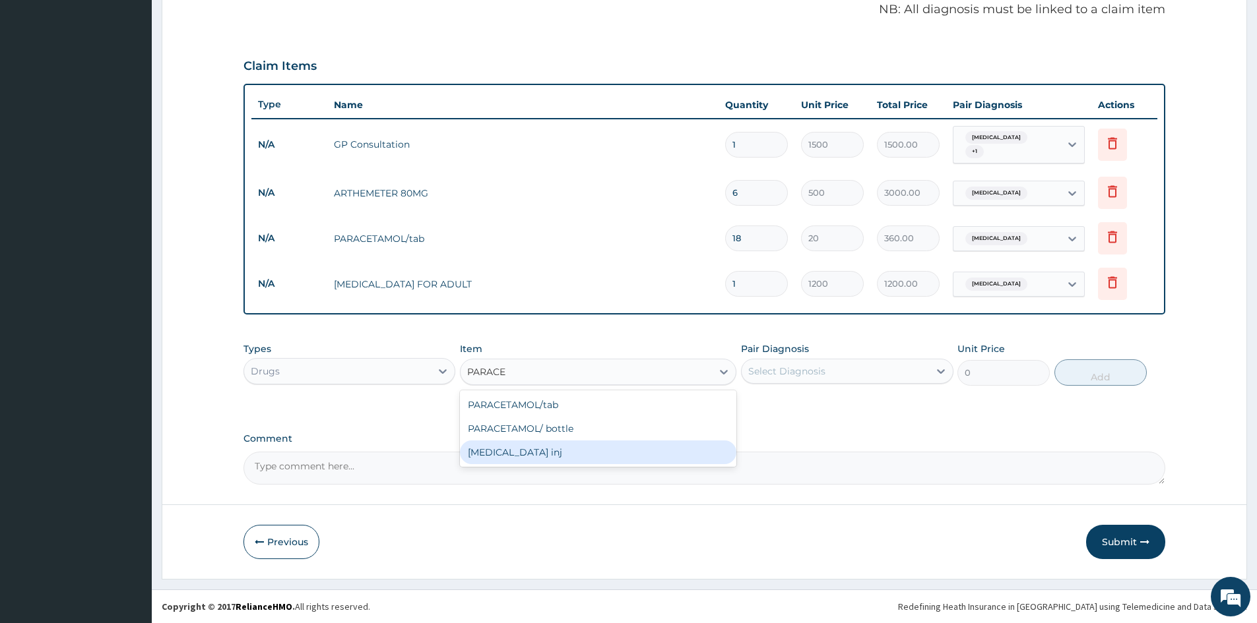
click at [530, 454] on div "PARACETAMOL inj" at bounding box center [598, 453] width 276 height 24
type input "300"
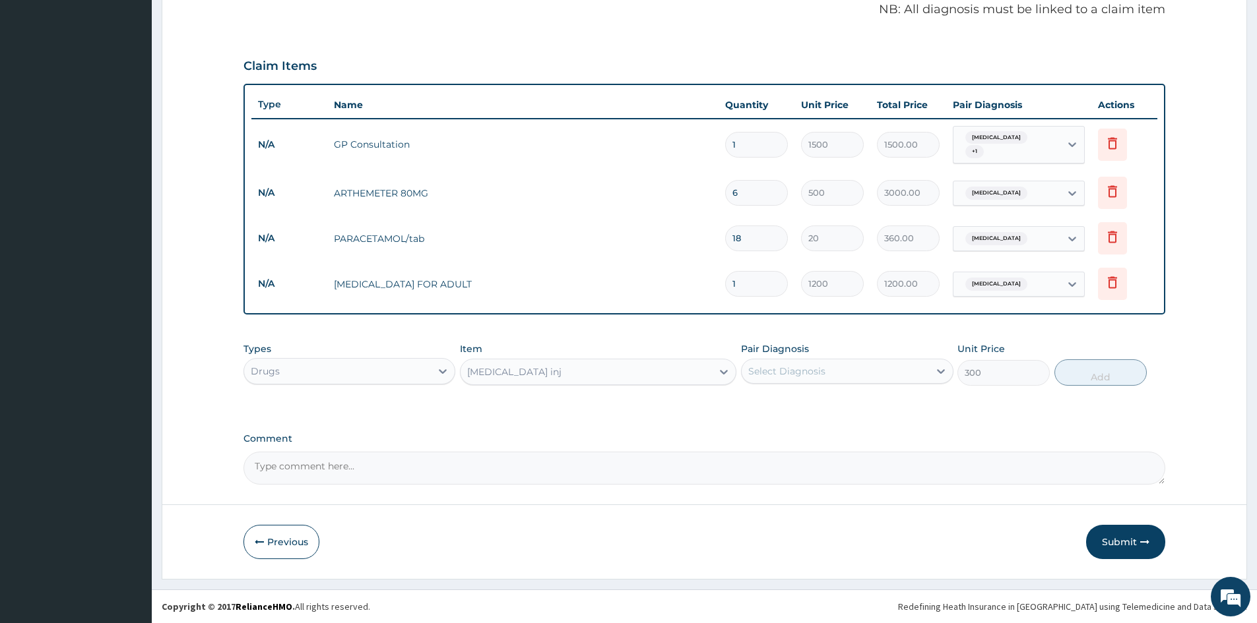
click at [788, 370] on div "Select Diagnosis" at bounding box center [786, 371] width 77 height 13
click at [797, 408] on label "[MEDICAL_DATA]" at bounding box center [804, 403] width 82 height 13
checkbox input "true"
click at [1084, 381] on button "Add" at bounding box center [1100, 373] width 92 height 26
type input "0"
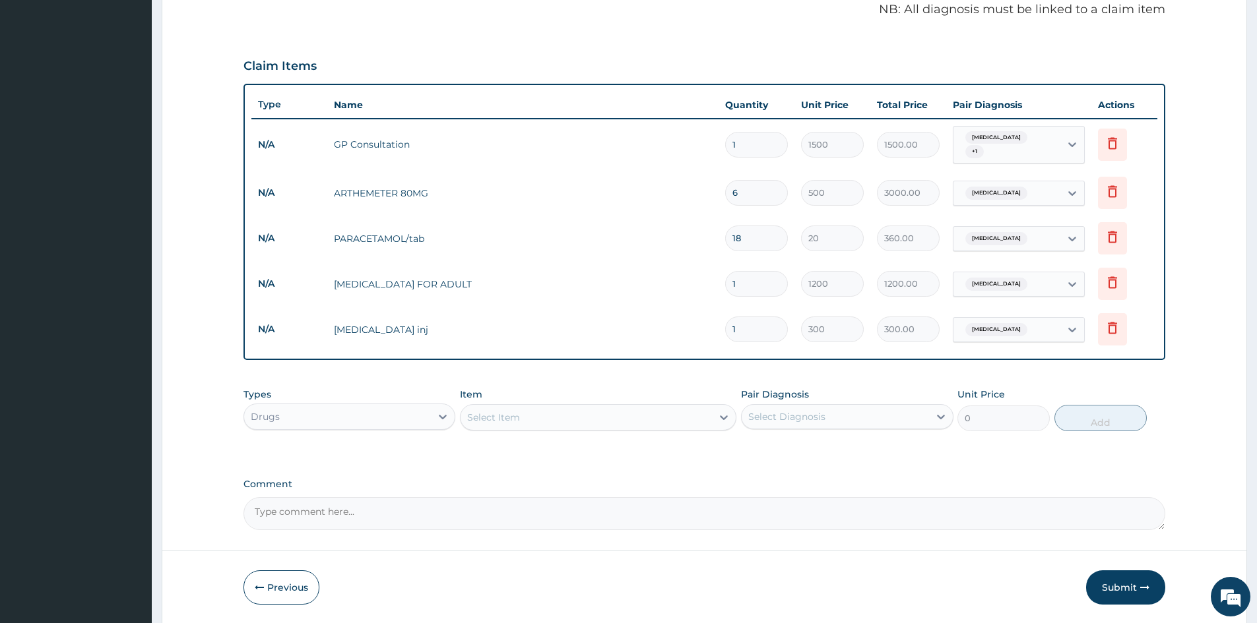
type input "0.00"
type input "2"
type input "600.00"
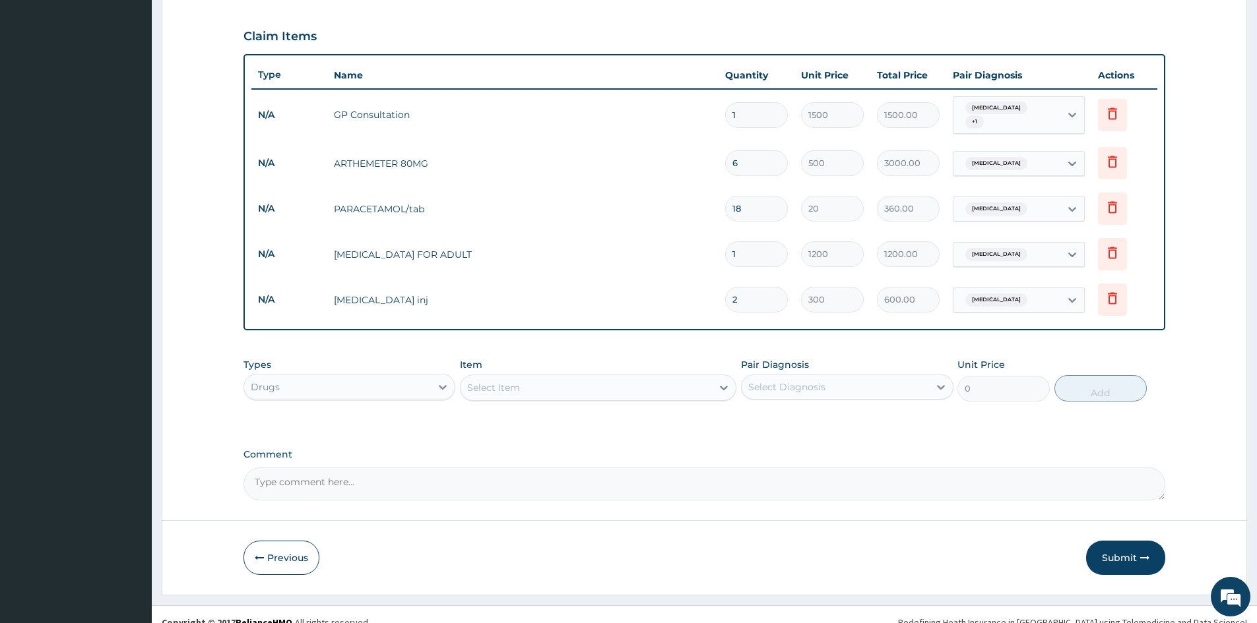
scroll to position [439, 0]
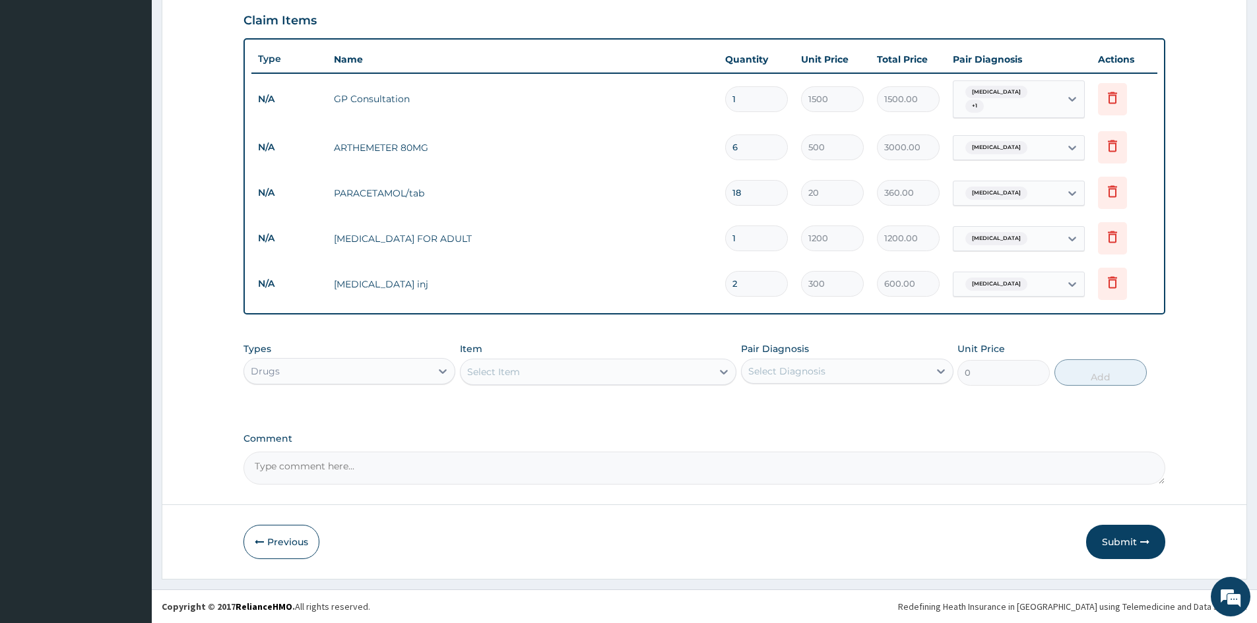
type input "2"
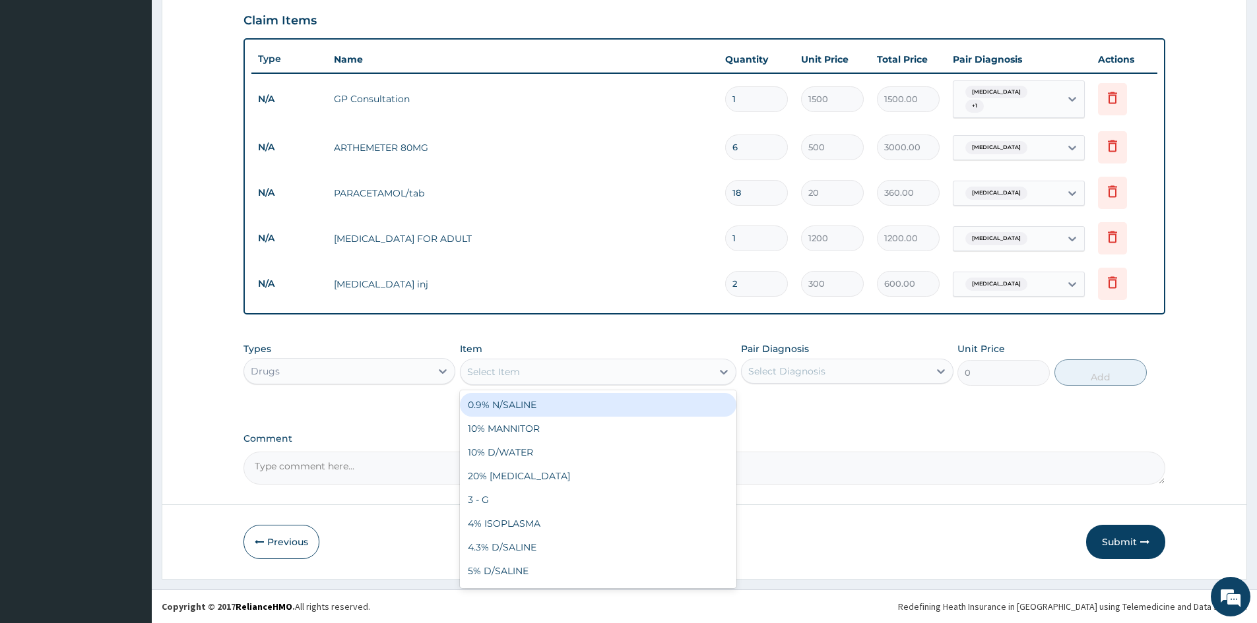
click at [529, 377] on div "Select Item" at bounding box center [585, 371] width 251 height 21
type input "ERYTH"
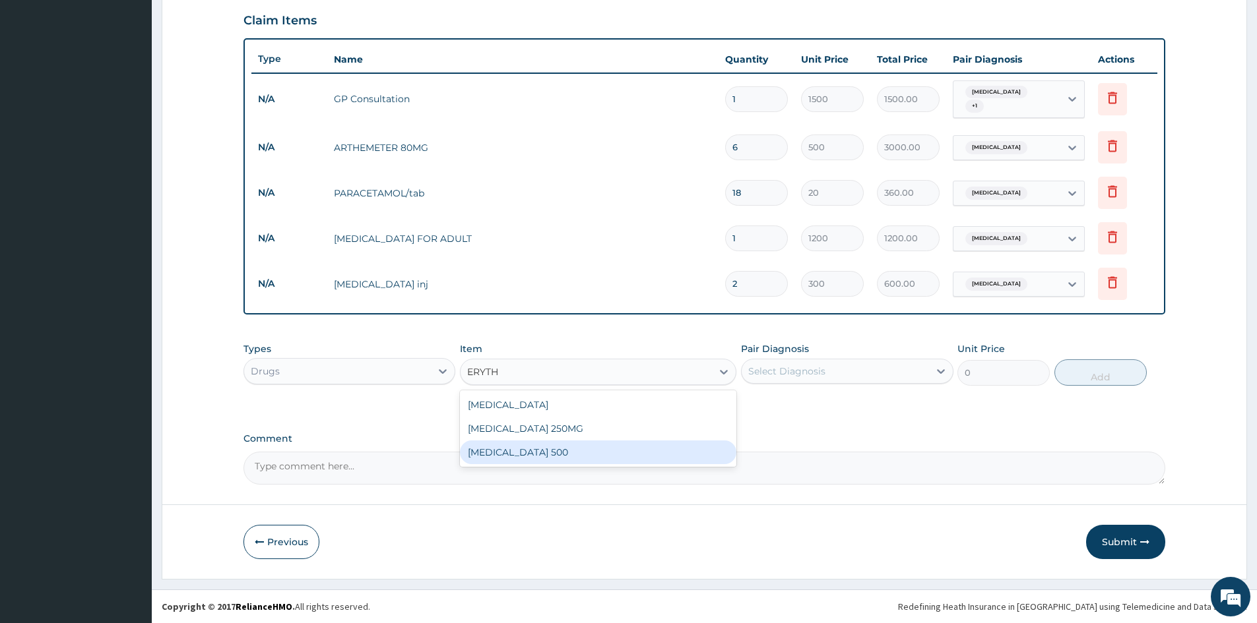
click at [569, 451] on div "ERYTHROMYCIN 500" at bounding box center [598, 453] width 276 height 24
type input "80"
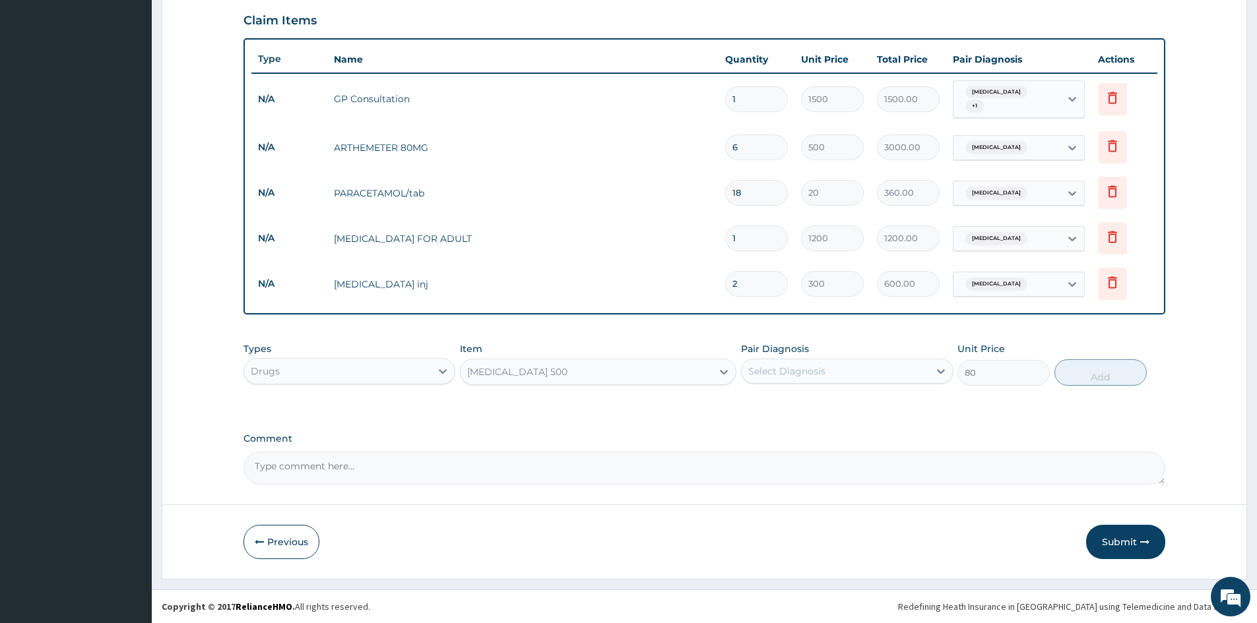
click at [796, 375] on div "Select Diagnosis" at bounding box center [786, 371] width 77 height 13
click at [790, 427] on label "Upper respiratory infection" at bounding box center [804, 430] width 82 height 13
checkbox input "true"
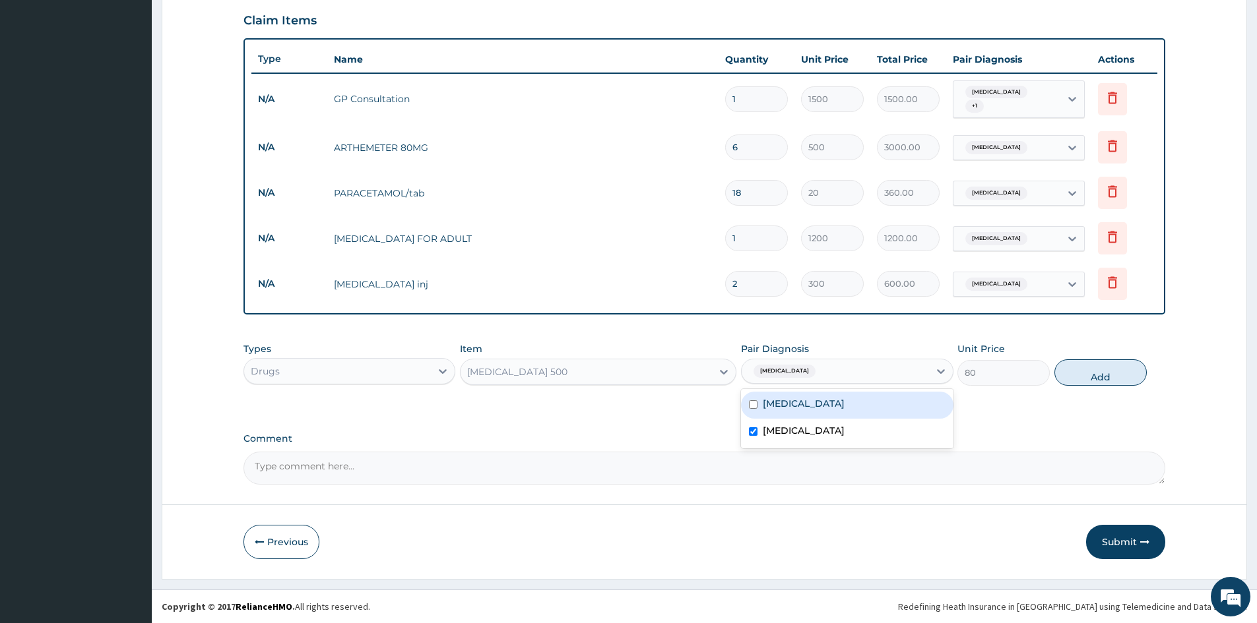
click at [1086, 378] on button "Add" at bounding box center [1100, 373] width 92 height 26
type input "0"
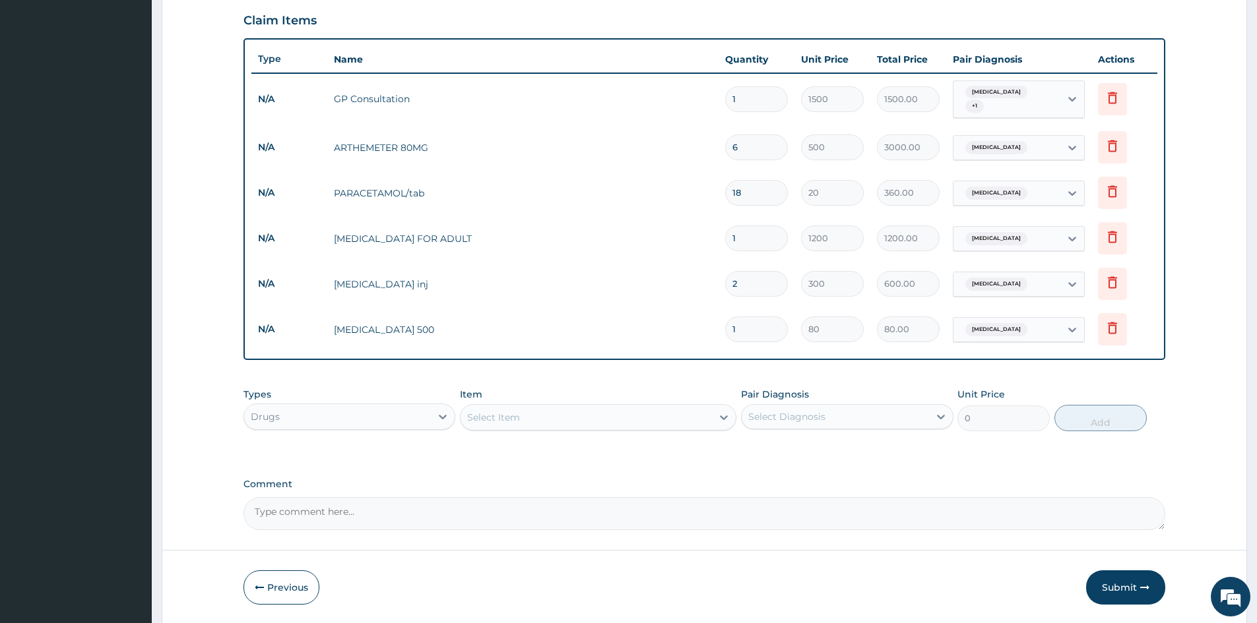
type input "10"
type input "800.00"
type input "10"
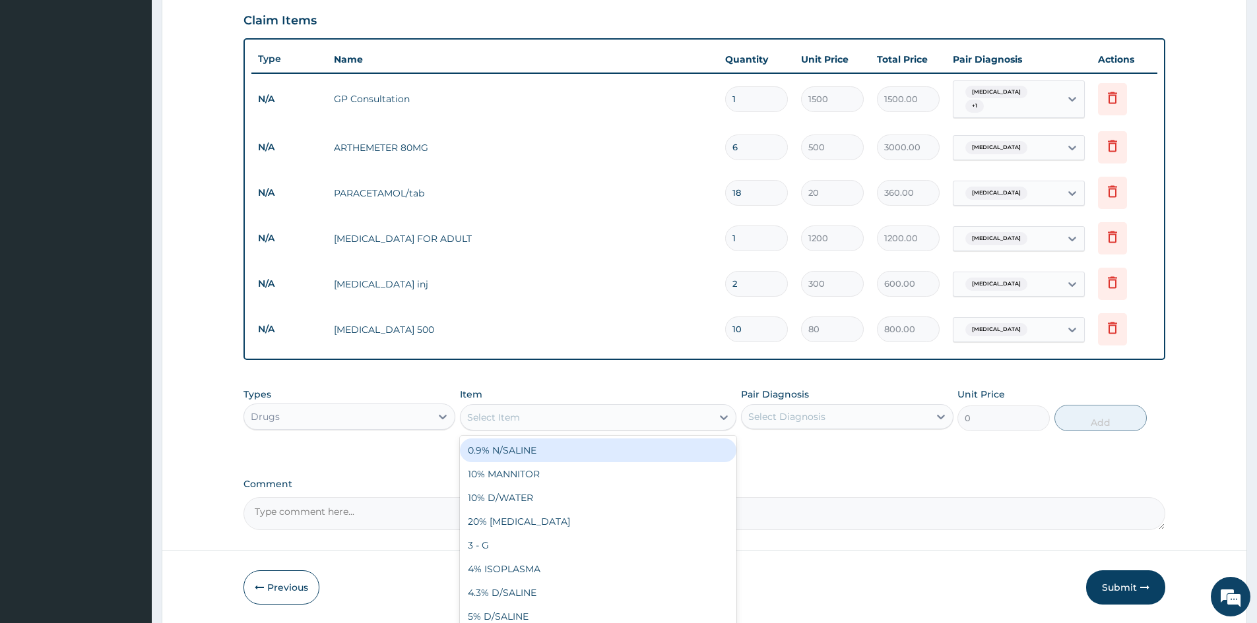
click at [556, 414] on div "Select Item" at bounding box center [585, 417] width 251 height 21
type input "LORAT"
drag, startPoint x: 504, startPoint y: 447, endPoint x: 551, endPoint y: 460, distance: 49.5
click at [505, 448] on div "LORATIDINE/tab" at bounding box center [598, 451] width 276 height 24
type input "30"
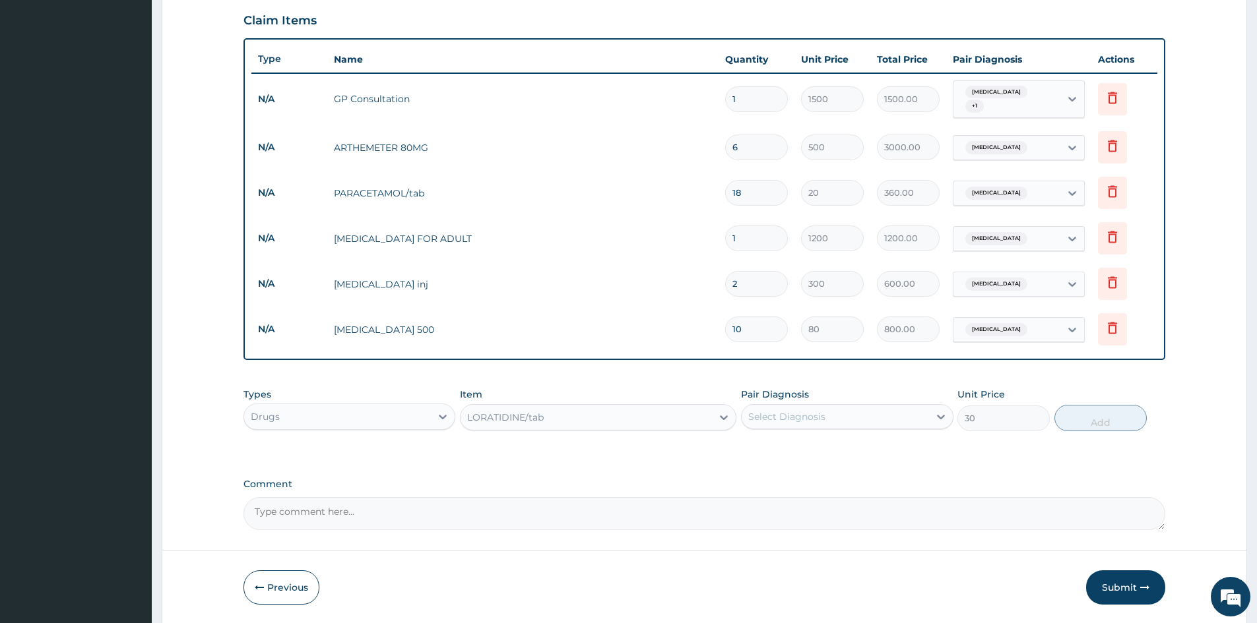
click at [829, 416] on div "Select Diagnosis" at bounding box center [834, 416] width 187 height 21
click at [831, 470] on label "Upper respiratory infection" at bounding box center [804, 476] width 82 height 13
checkbox input "true"
click at [1073, 427] on button "Add" at bounding box center [1100, 418] width 92 height 26
type input "0"
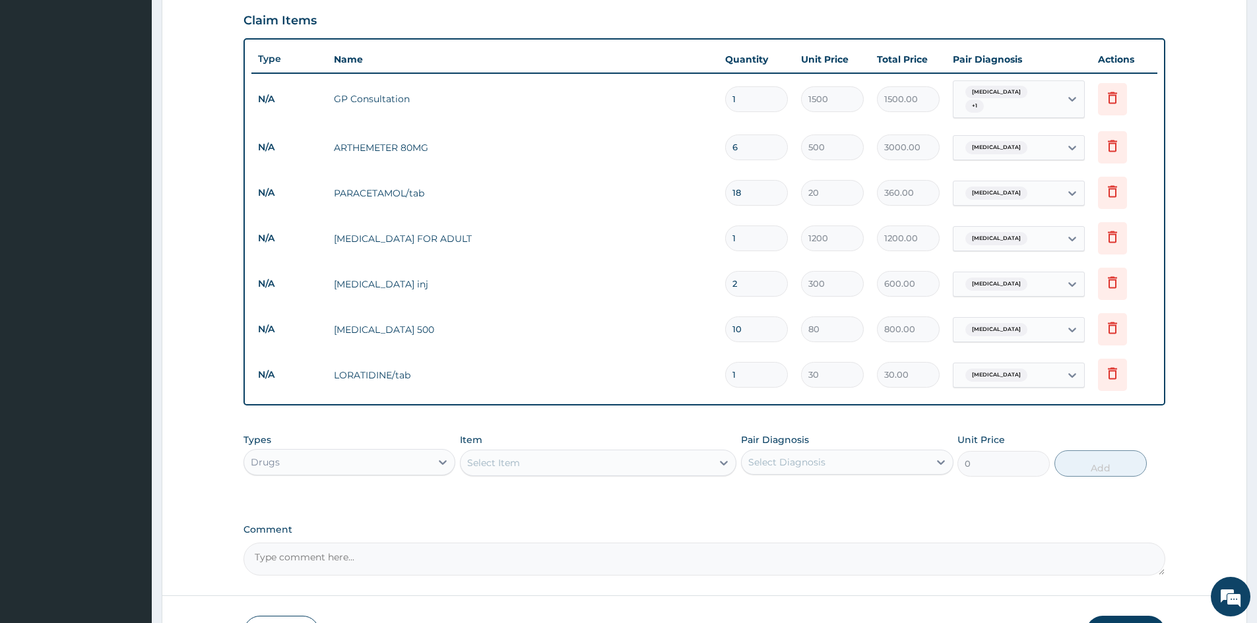
type input "0.00"
type input "7"
type input "210.00"
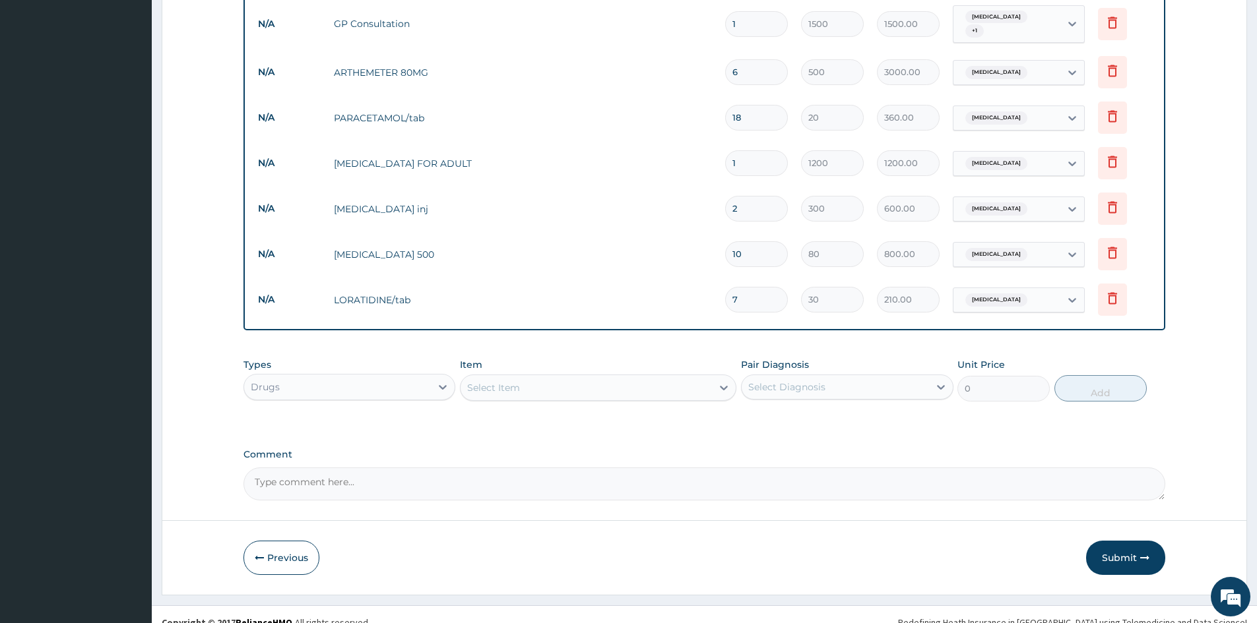
scroll to position [530, 0]
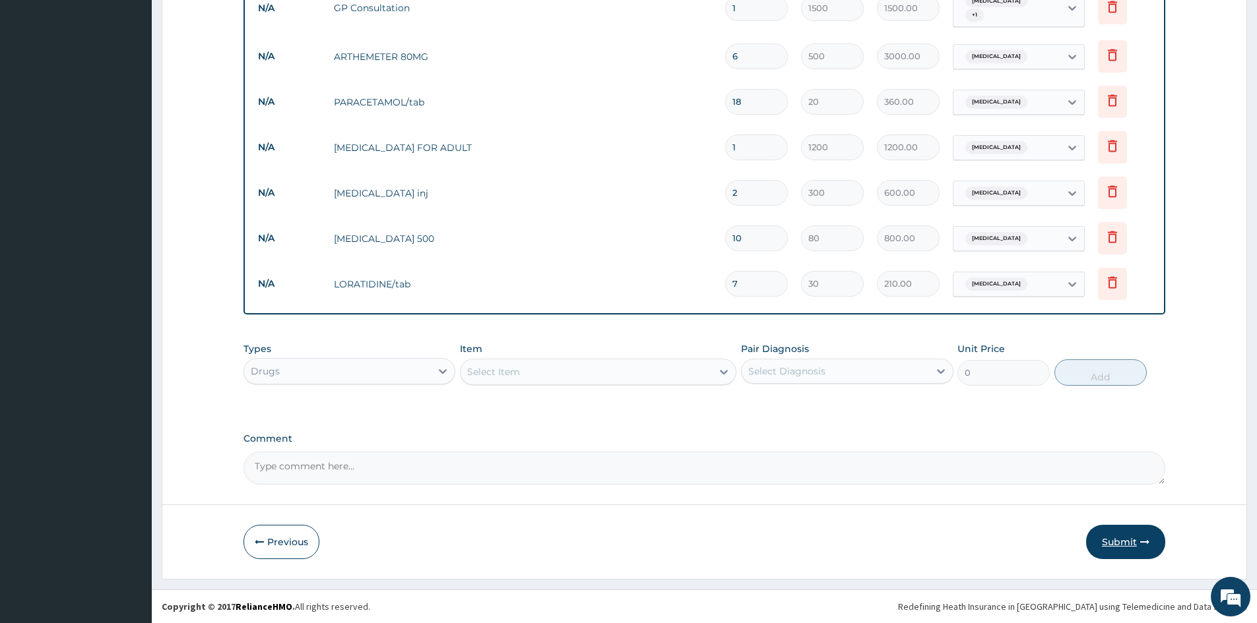
type input "7"
click at [1108, 546] on button "Submit" at bounding box center [1125, 542] width 79 height 34
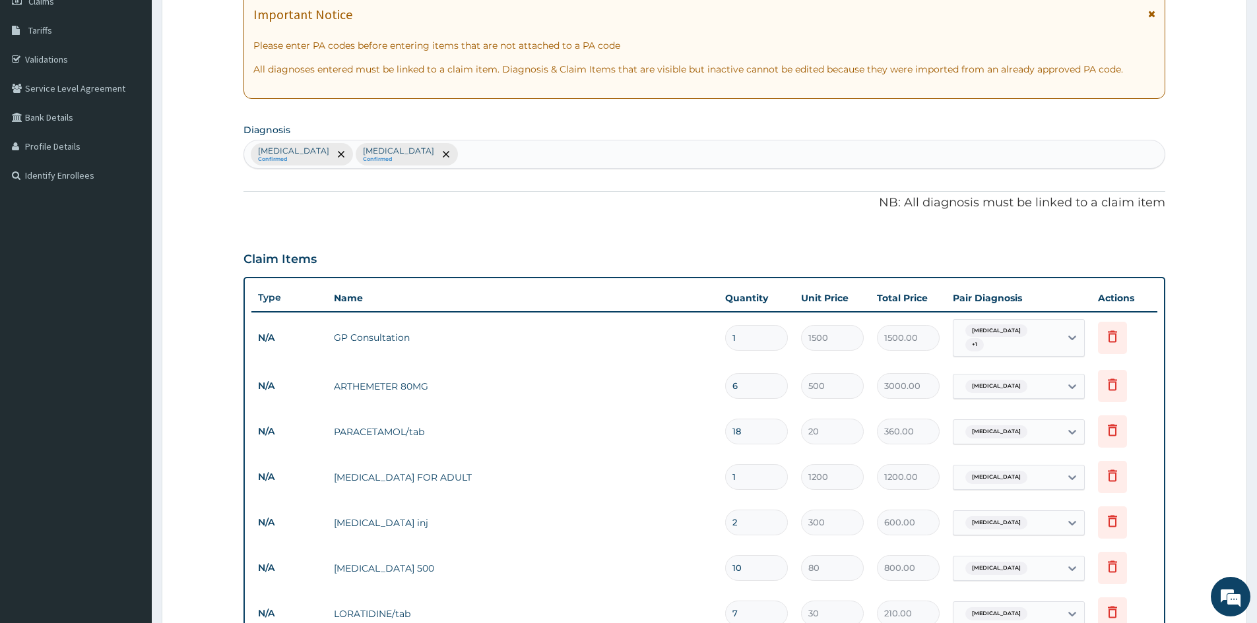
scroll to position [135, 0]
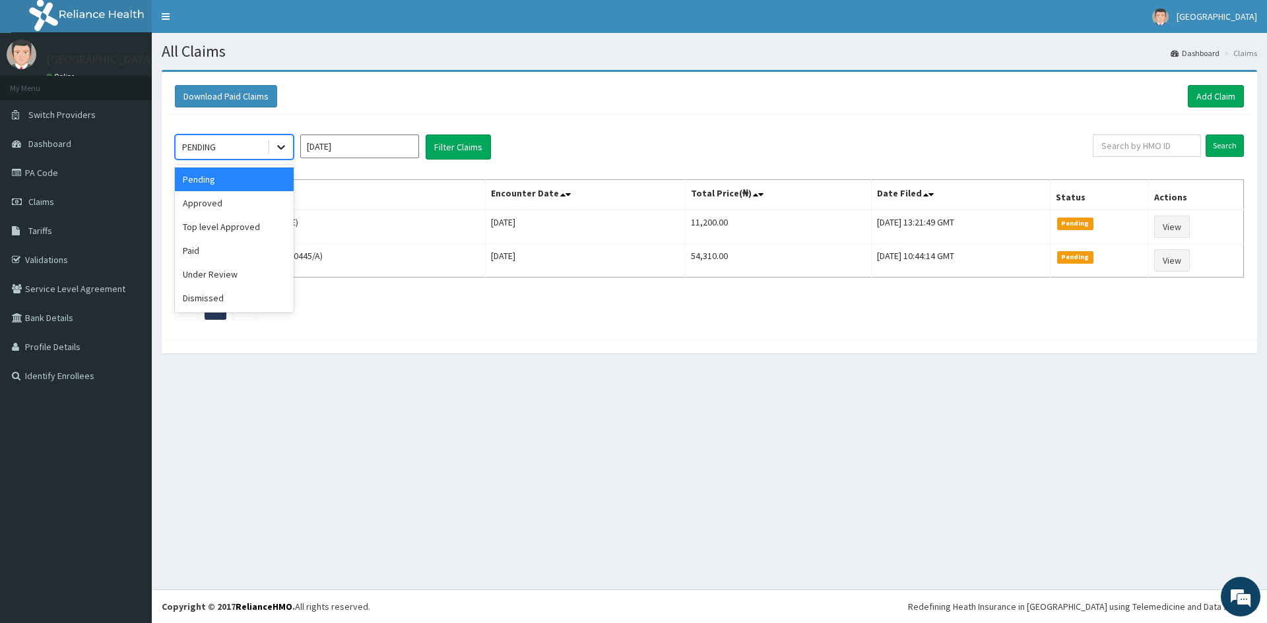
click at [286, 152] on icon at bounding box center [280, 147] width 13 height 13
click at [255, 214] on div "Approved" at bounding box center [234, 203] width 119 height 24
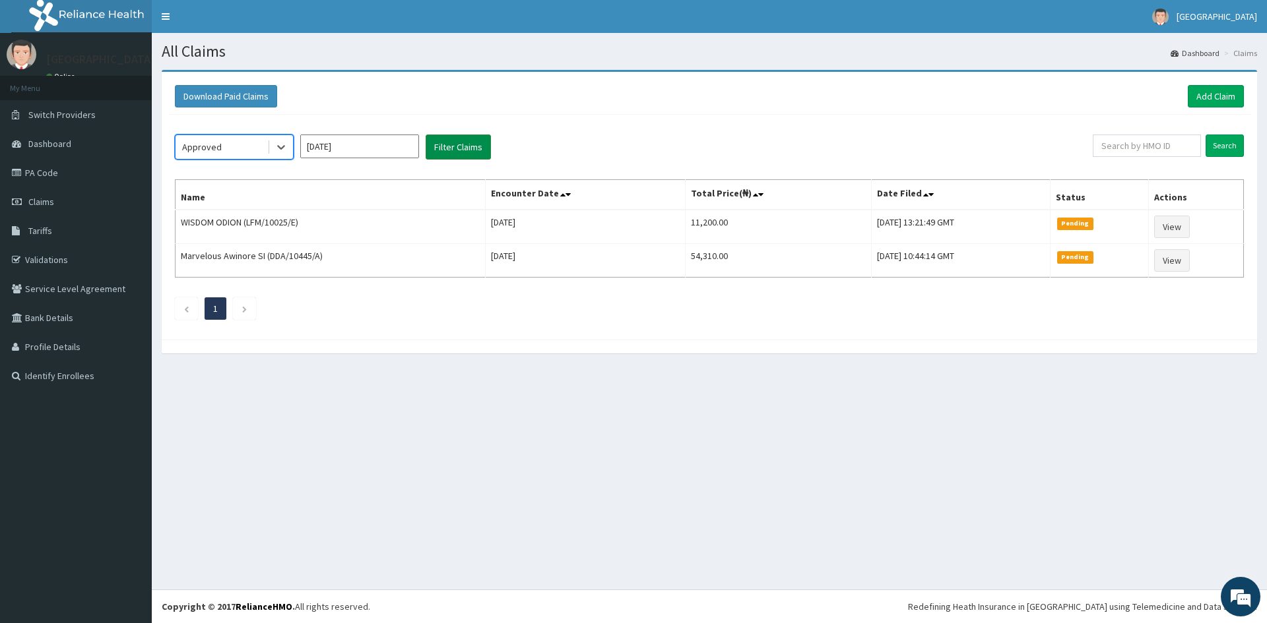
click at [474, 152] on button "Filter Claims" at bounding box center [457, 147] width 65 height 25
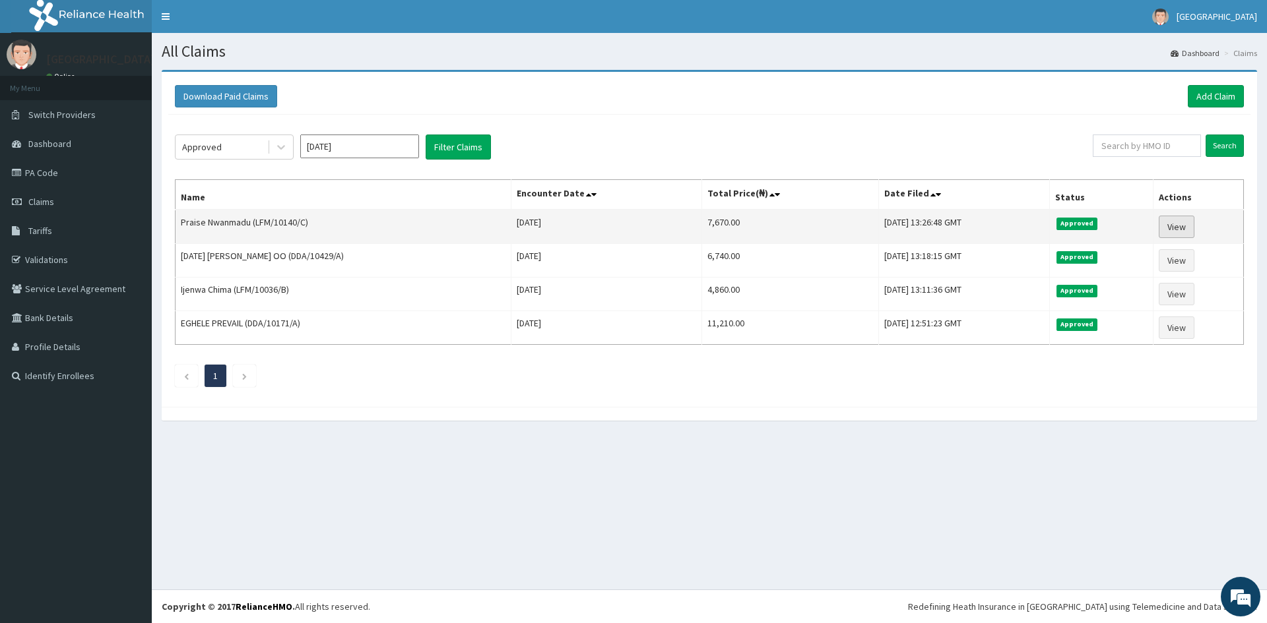
click at [1174, 234] on link "View" at bounding box center [1176, 227] width 36 height 22
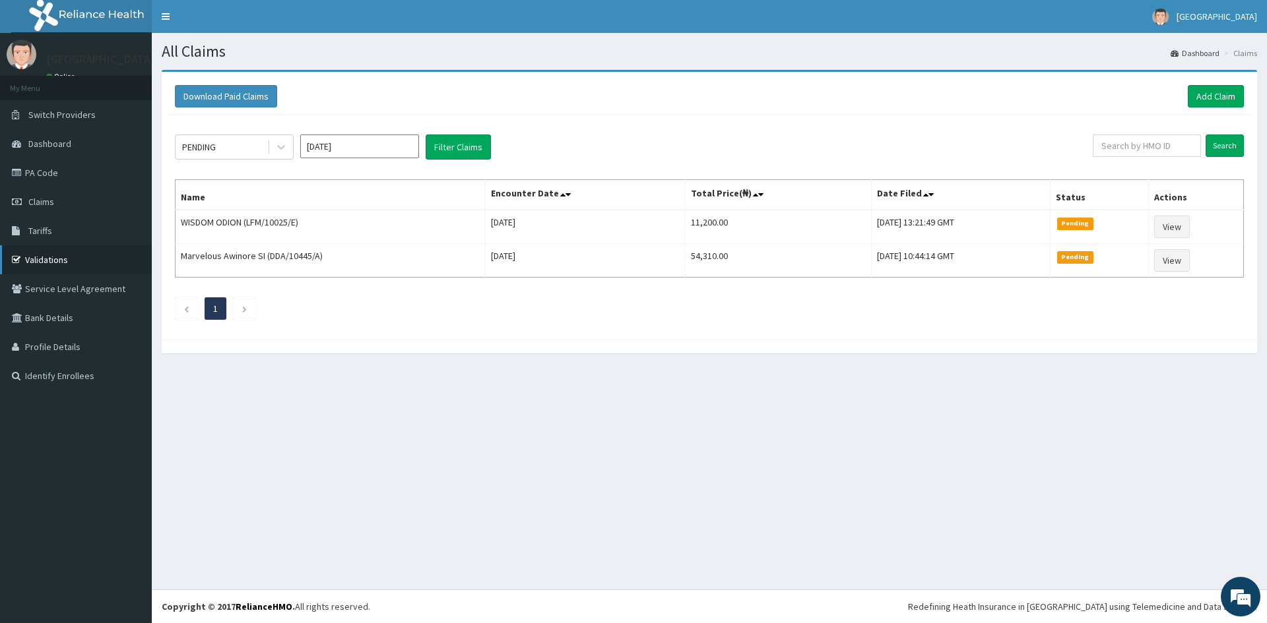
click at [47, 265] on link "Validations" at bounding box center [76, 259] width 152 height 29
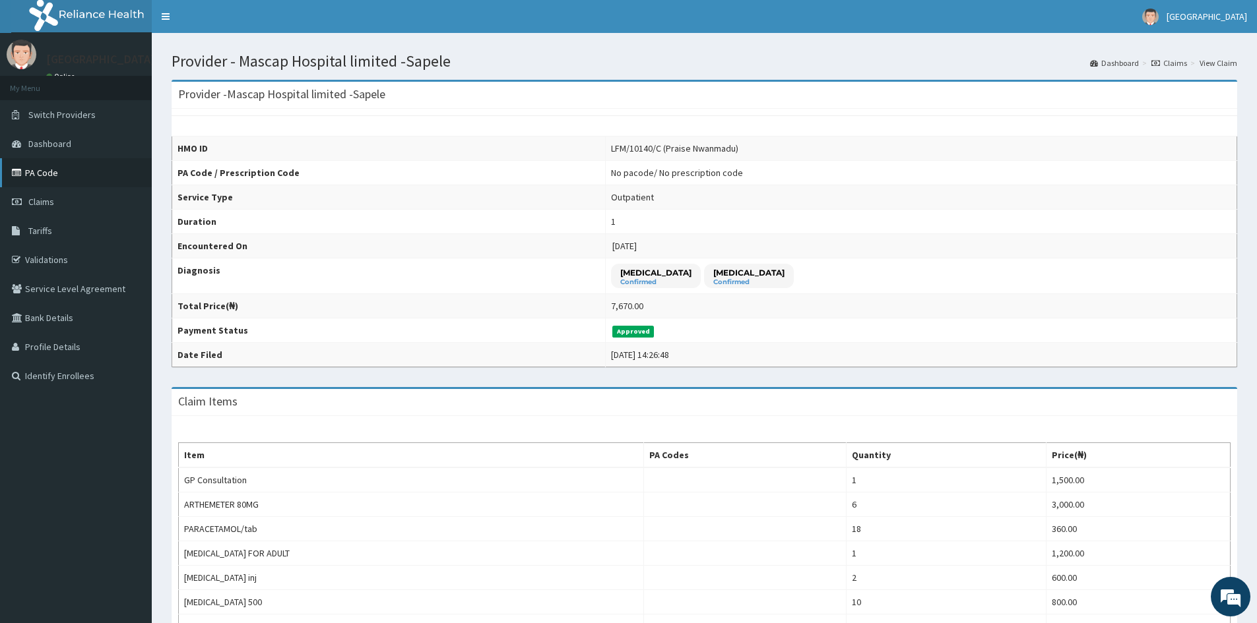
click at [36, 169] on link "PA Code" at bounding box center [76, 172] width 152 height 29
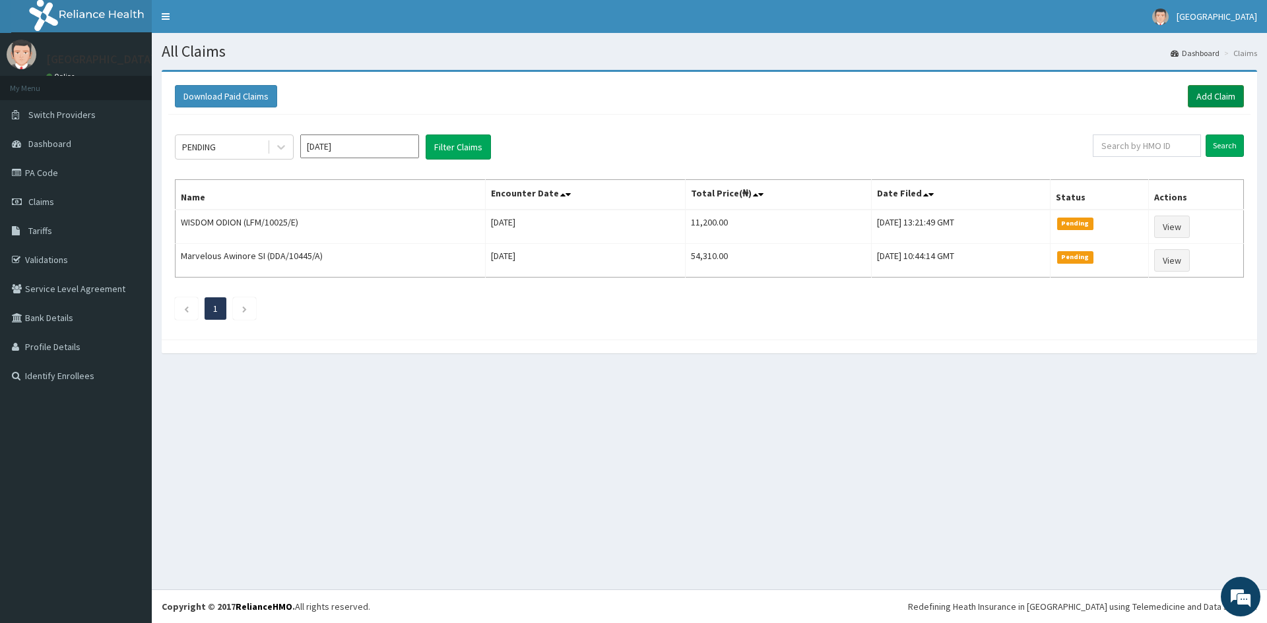
click at [1224, 98] on link "Add Claim" at bounding box center [1215, 96] width 56 height 22
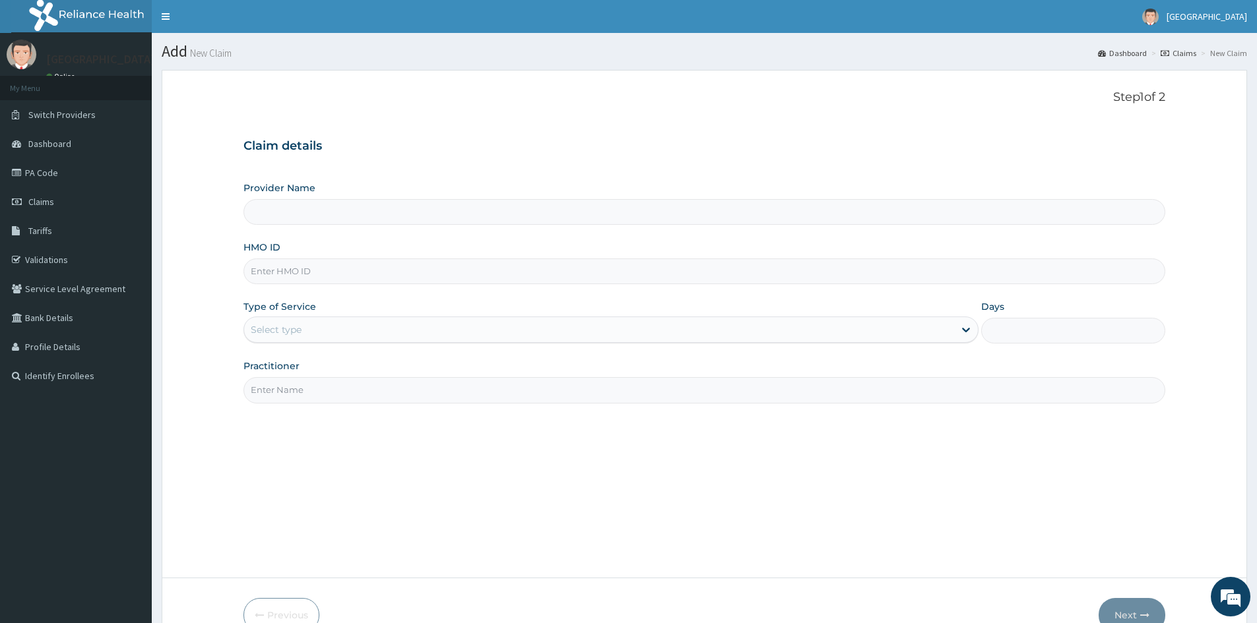
click at [552, 266] on input "HMO ID" at bounding box center [704, 272] width 922 height 26
type input "DDA/10444/A"
type input "Mascap Hospital limited -Sapele"
type input "DDA/10444/A"
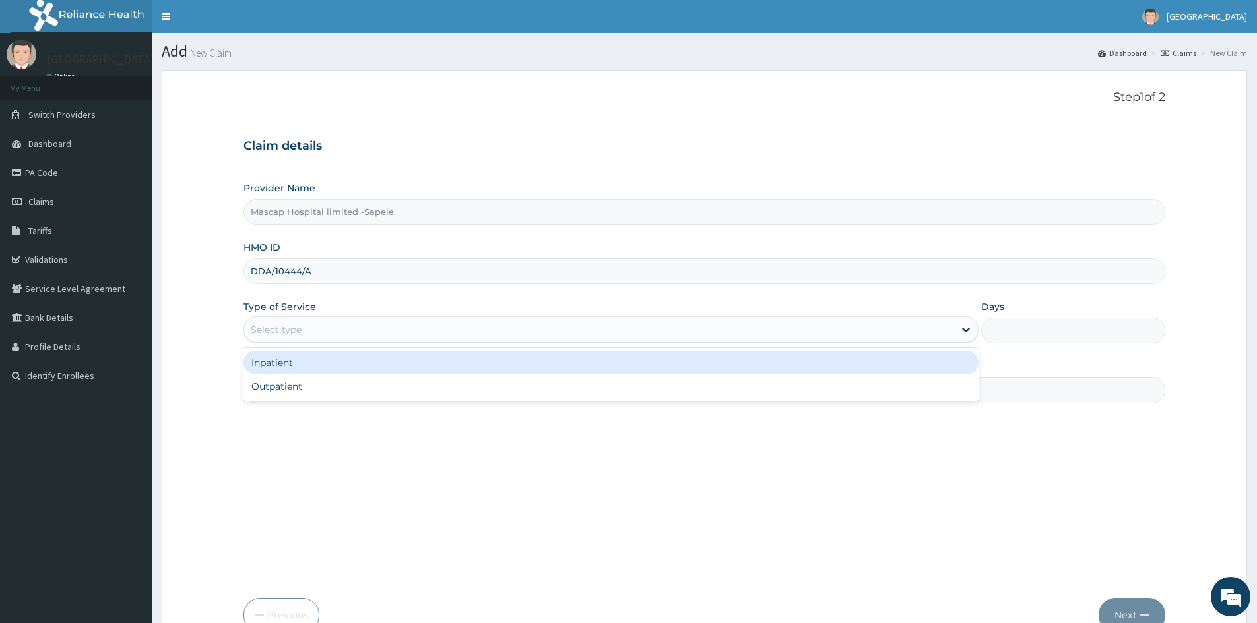
click at [472, 330] on div "Select type" at bounding box center [599, 329] width 710 height 21
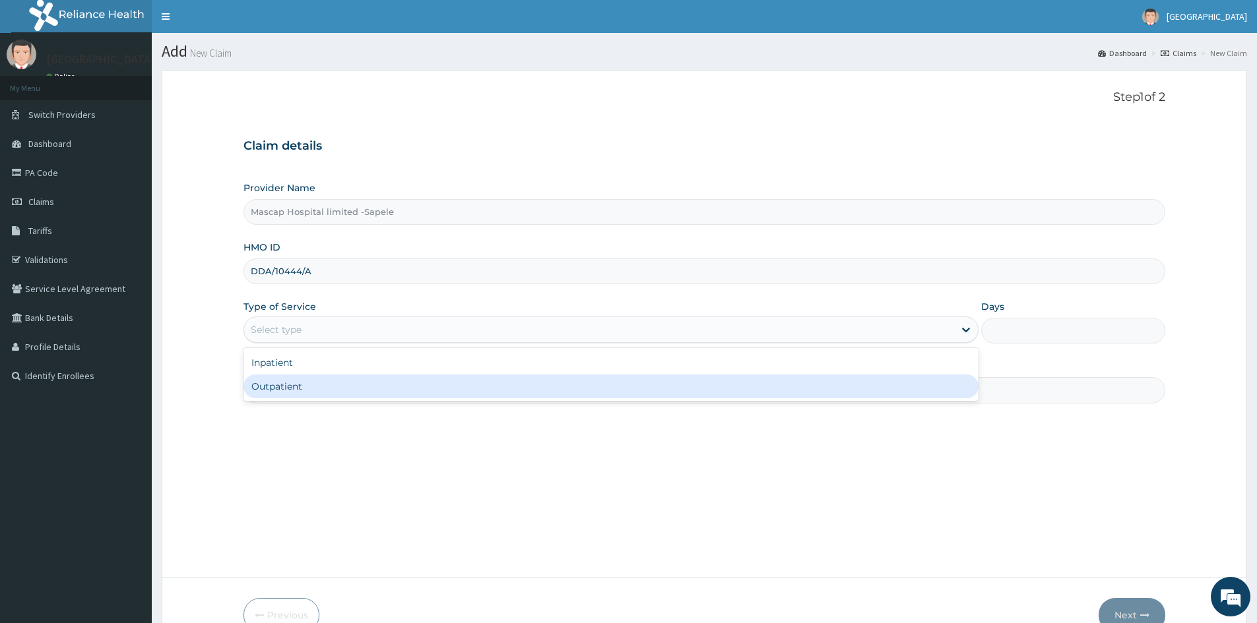
click at [336, 376] on div "Outpatient" at bounding box center [610, 387] width 735 height 24
type input "1"
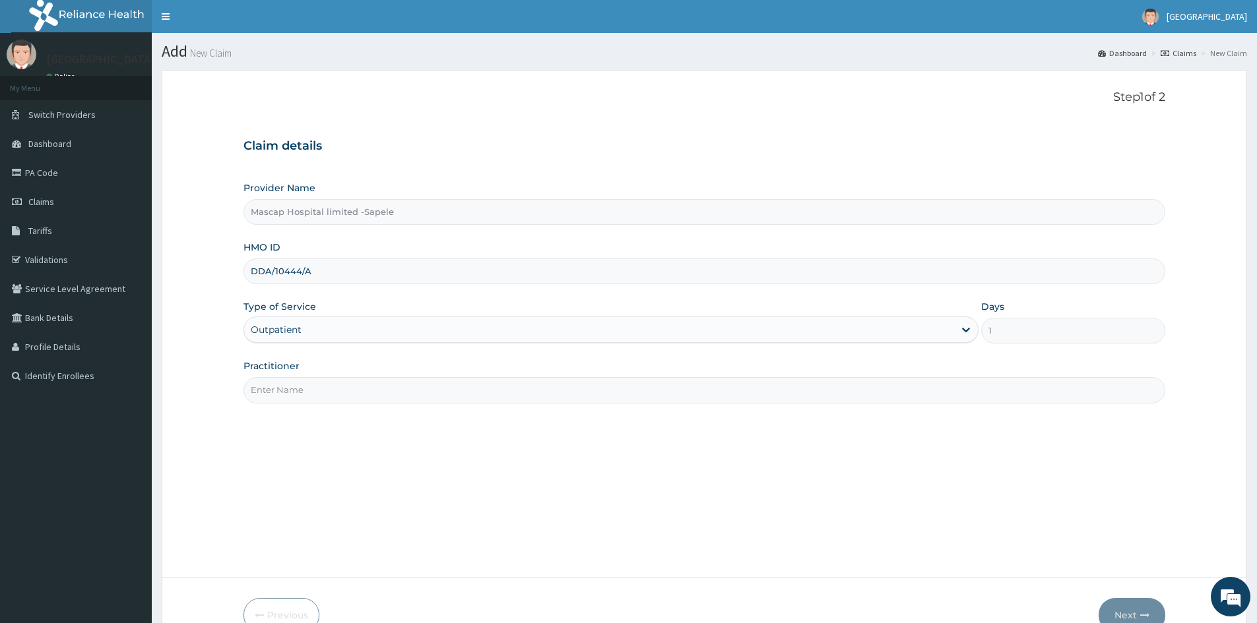
click at [328, 381] on input "Practitioner" at bounding box center [704, 390] width 922 height 26
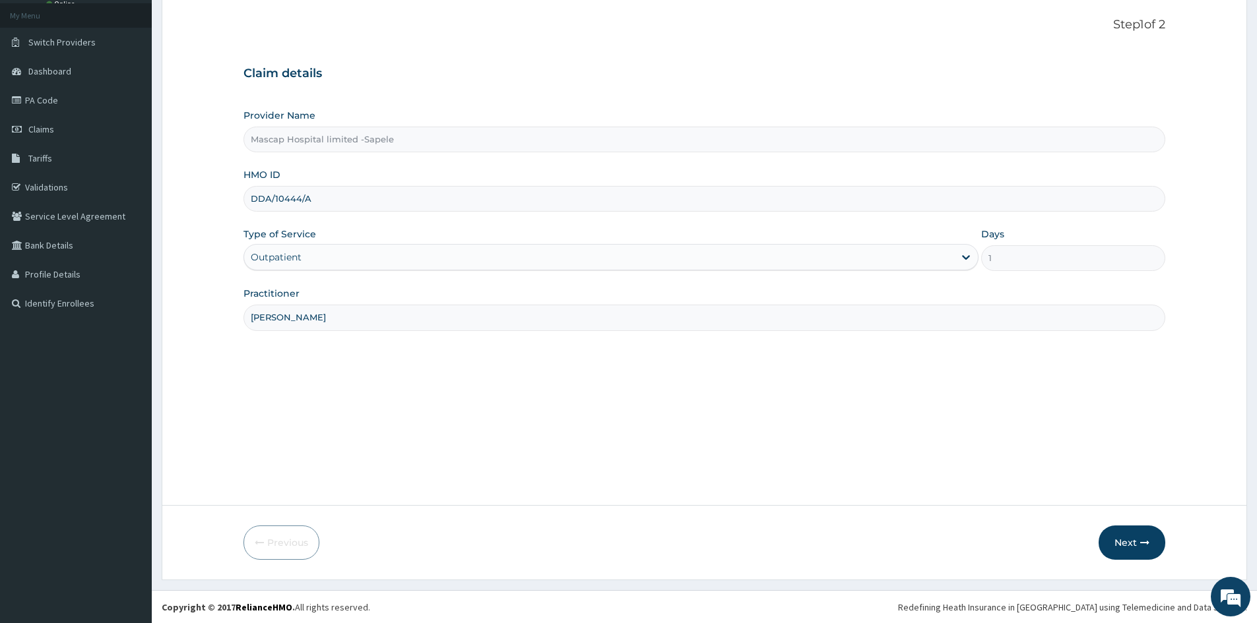
scroll to position [73, 0]
type input "[PERSON_NAME]"
click at [1131, 548] on button "Next" at bounding box center [1131, 542] width 67 height 34
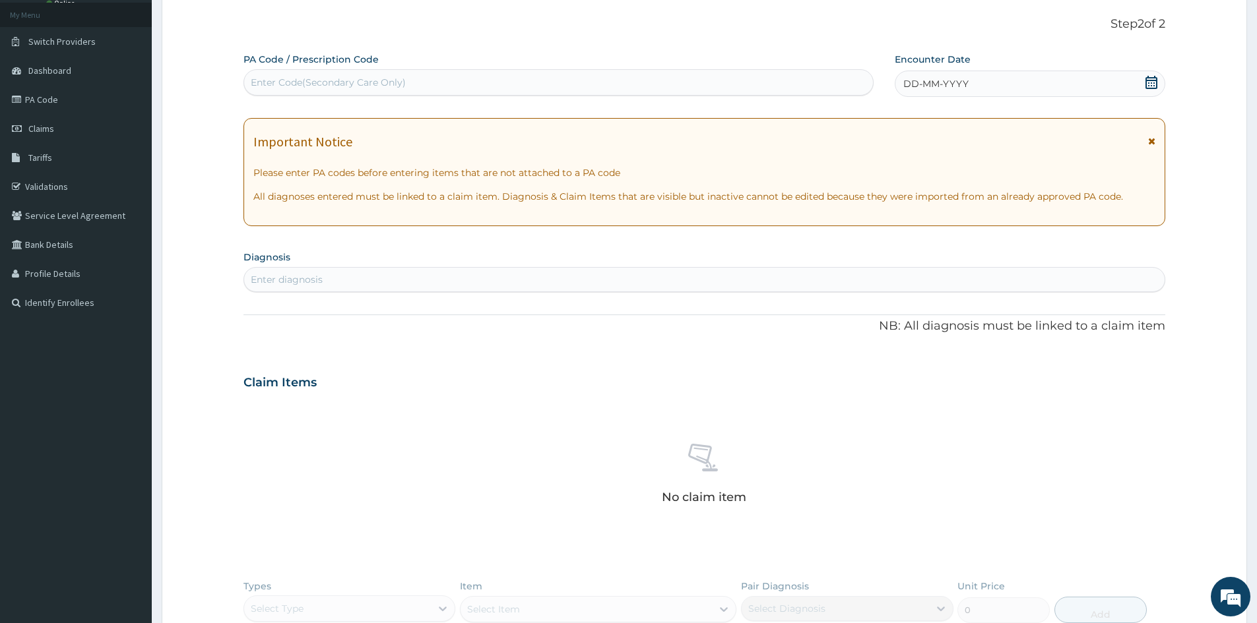
click at [1154, 83] on icon at bounding box center [1151, 82] width 12 height 13
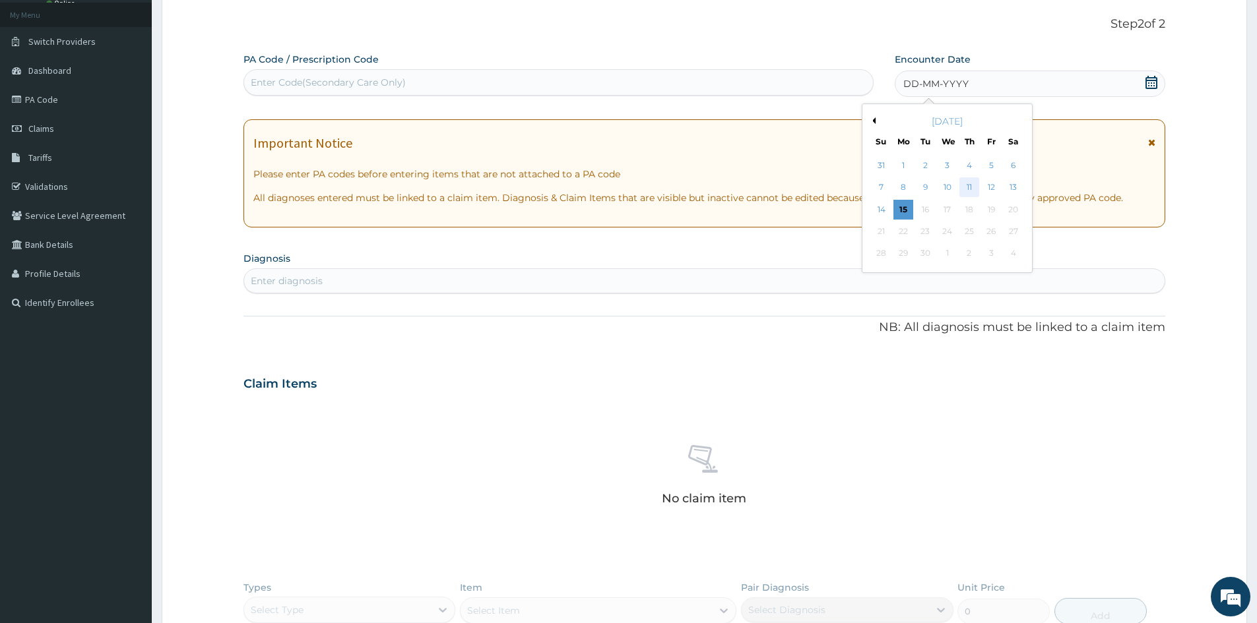
click at [967, 189] on div "11" at bounding box center [969, 188] width 20 height 20
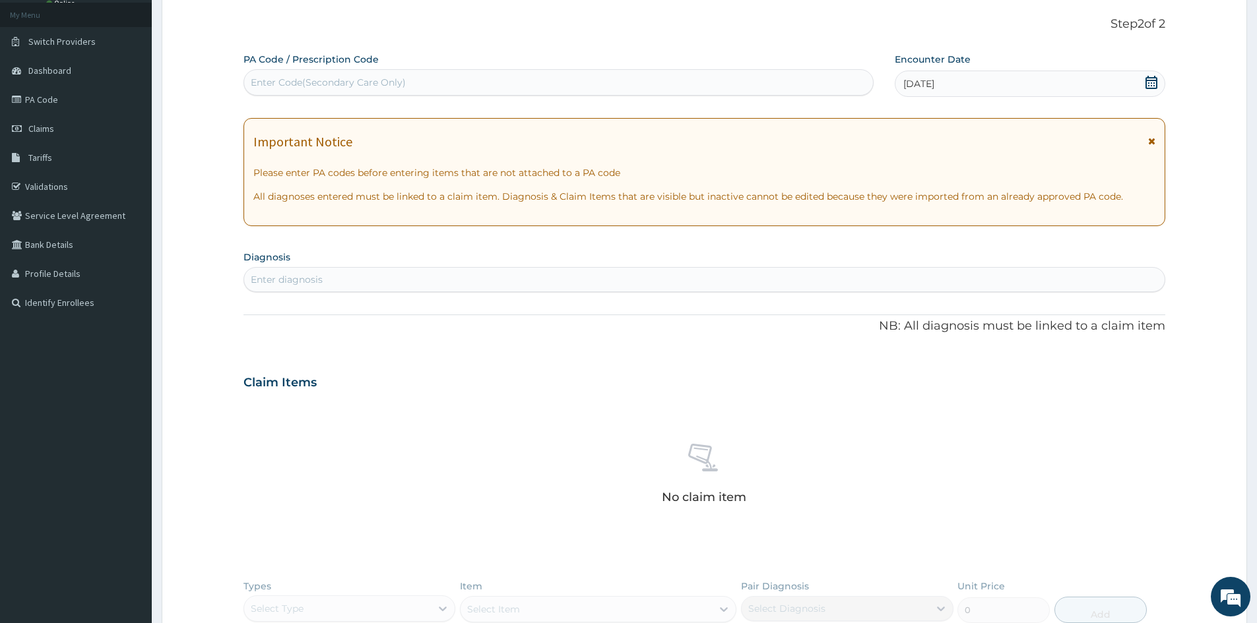
click at [512, 276] on div "Enter diagnosis" at bounding box center [704, 279] width 920 height 21
type input "[MEDICAL_DATA]"
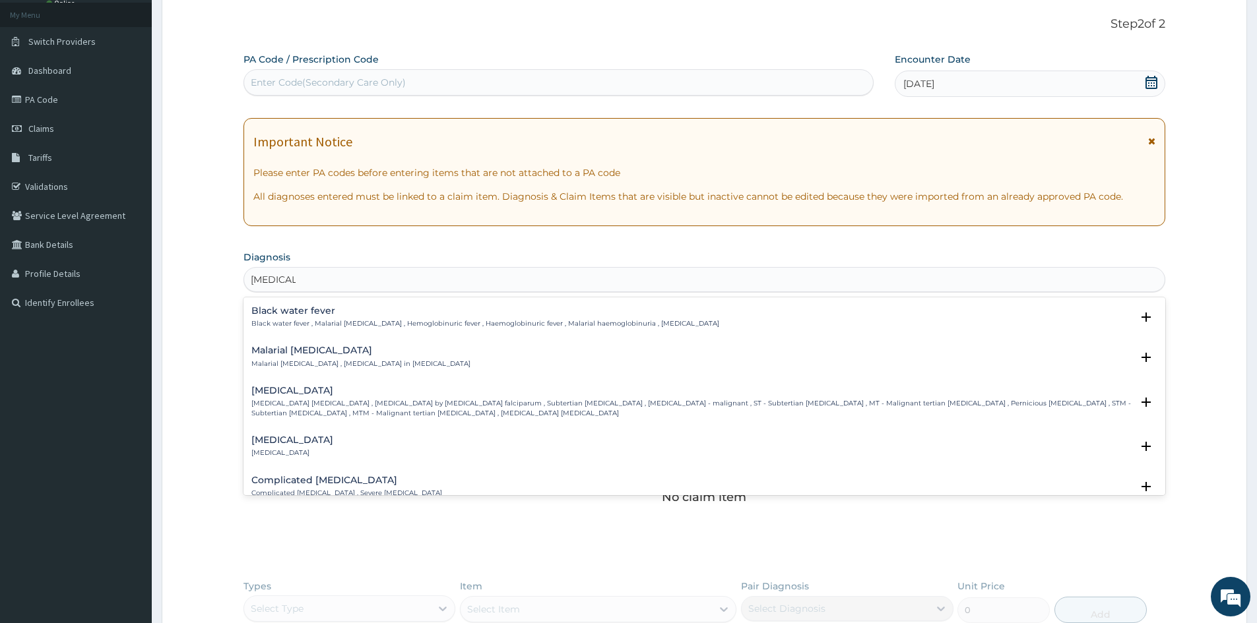
scroll to position [462, 0]
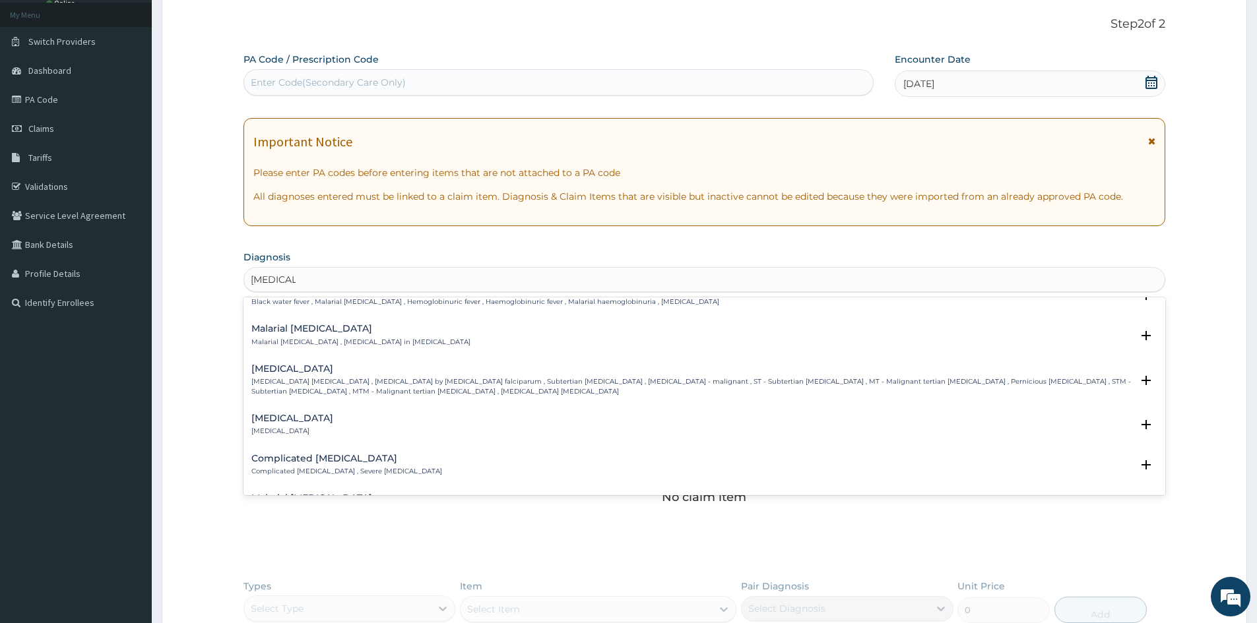
click at [346, 374] on h4 "[MEDICAL_DATA]" at bounding box center [691, 369] width 880 height 10
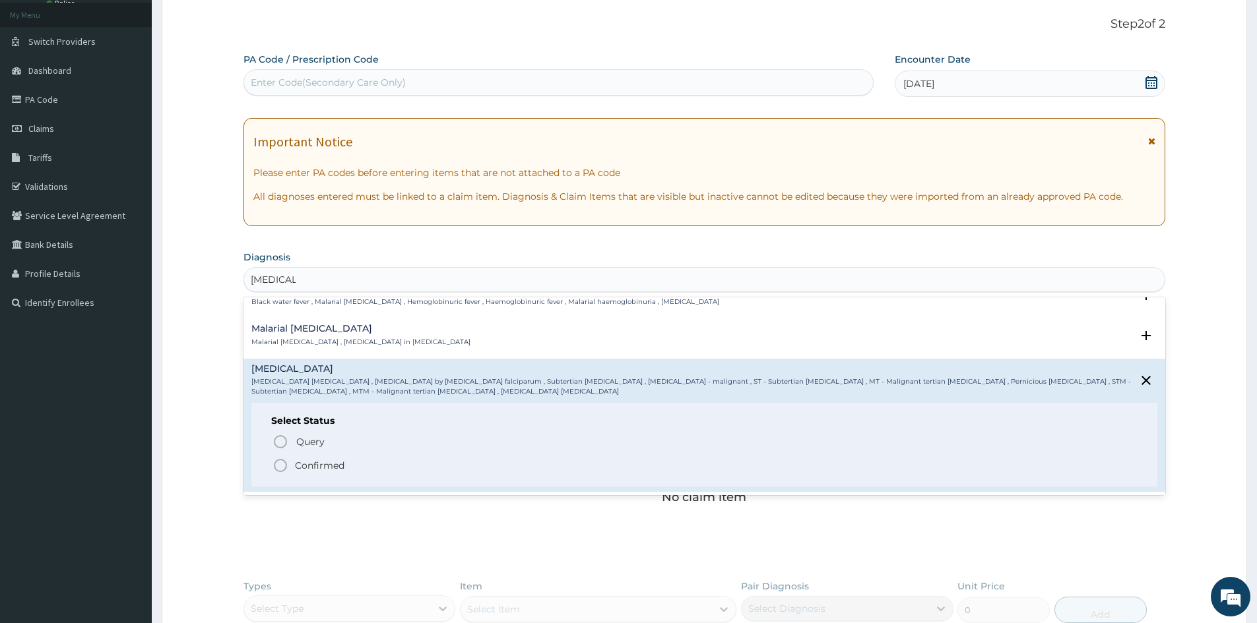
click at [302, 466] on p "Confirmed" at bounding box center [319, 465] width 49 height 13
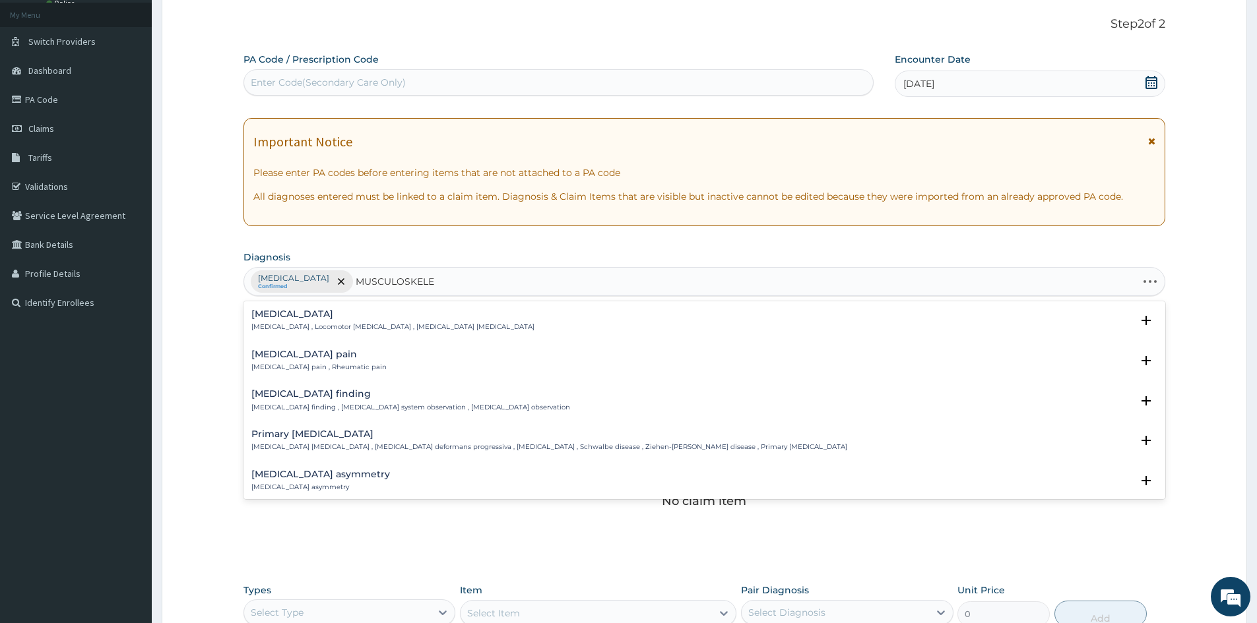
type input "MUSCULOSKELET"
click at [348, 361] on div "[MEDICAL_DATA] pain [MEDICAL_DATA] pain , Rheumatic pain" at bounding box center [318, 361] width 135 height 23
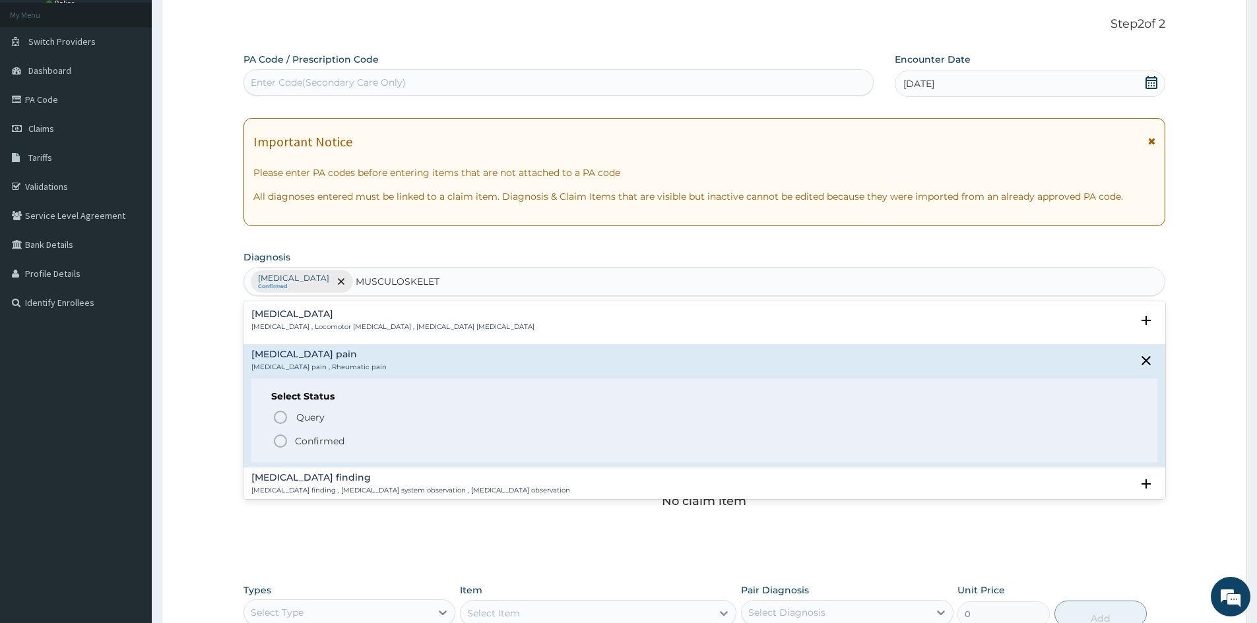
click at [332, 441] on p "Confirmed" at bounding box center [319, 441] width 49 height 13
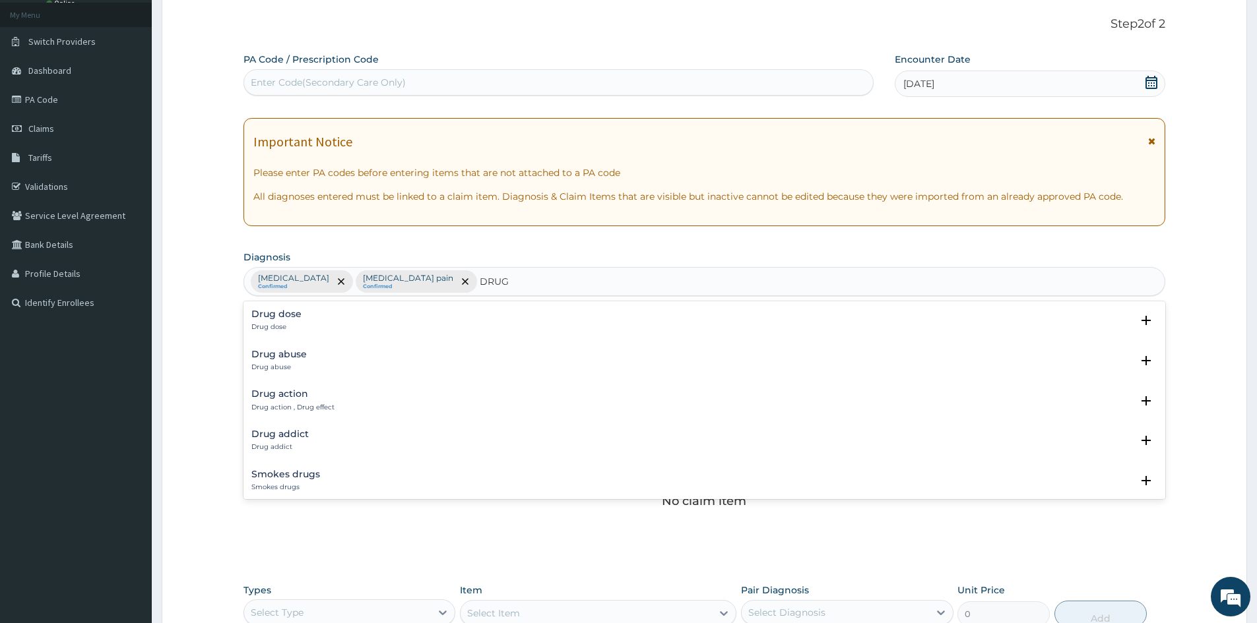
type input "DRUG R"
click at [307, 402] on div "[MEDICAL_DATA] [MEDICAL_DATA]" at bounding box center [292, 400] width 82 height 23
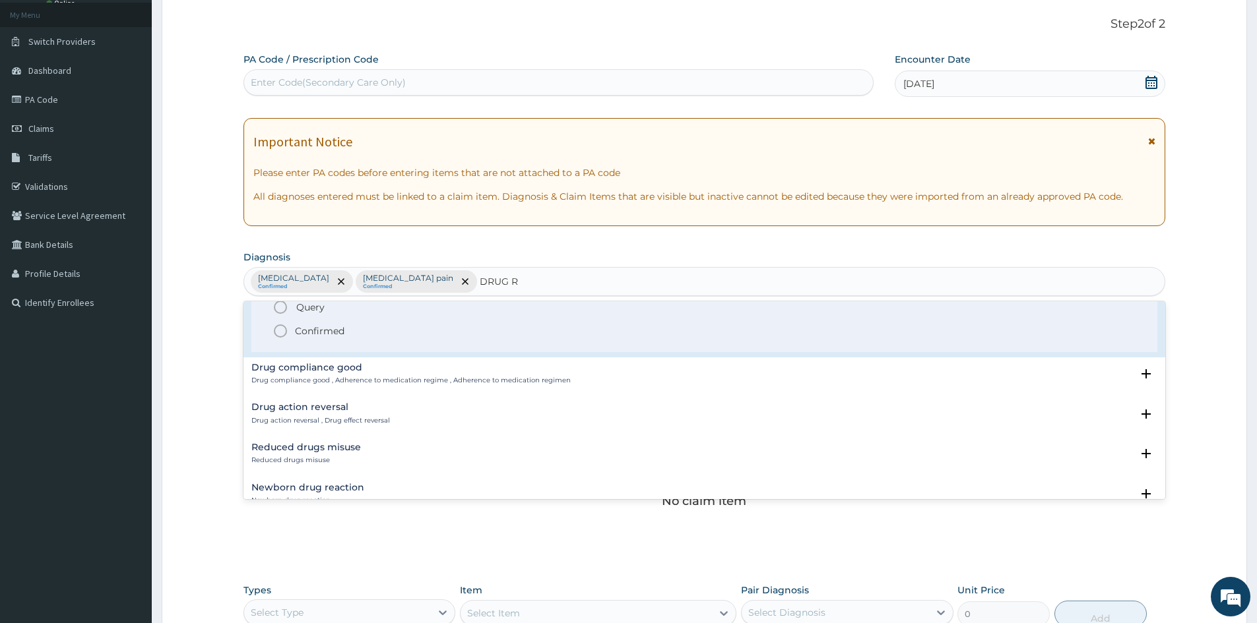
scroll to position [132, 0]
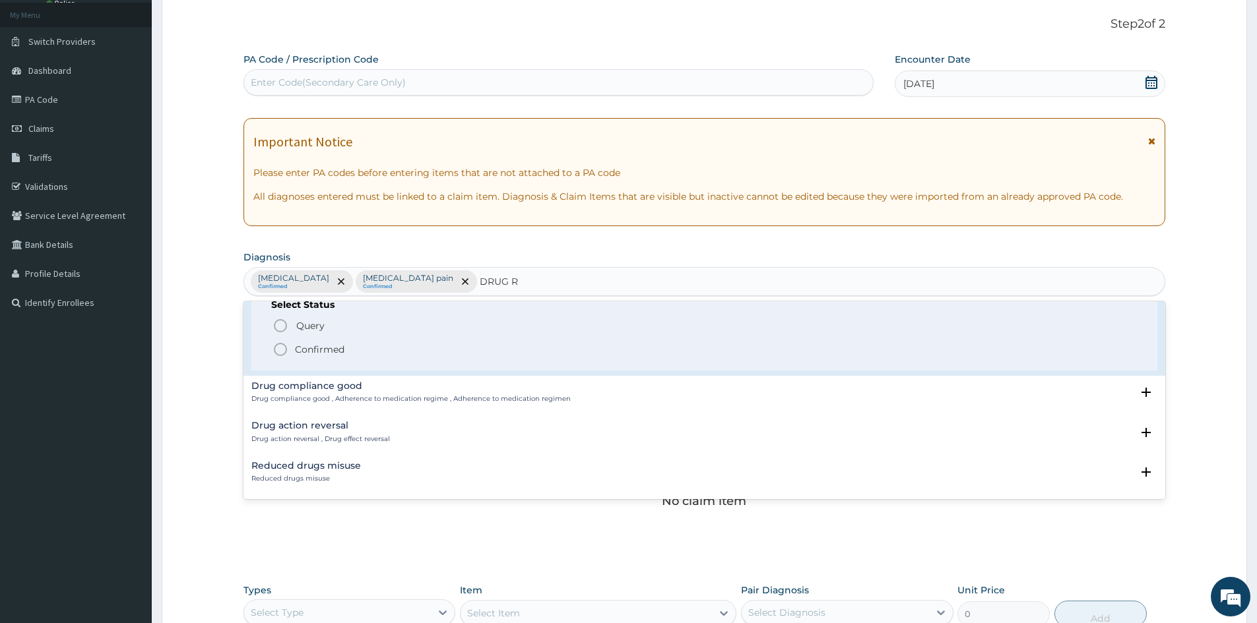
click at [320, 348] on p "Confirmed" at bounding box center [319, 349] width 49 height 13
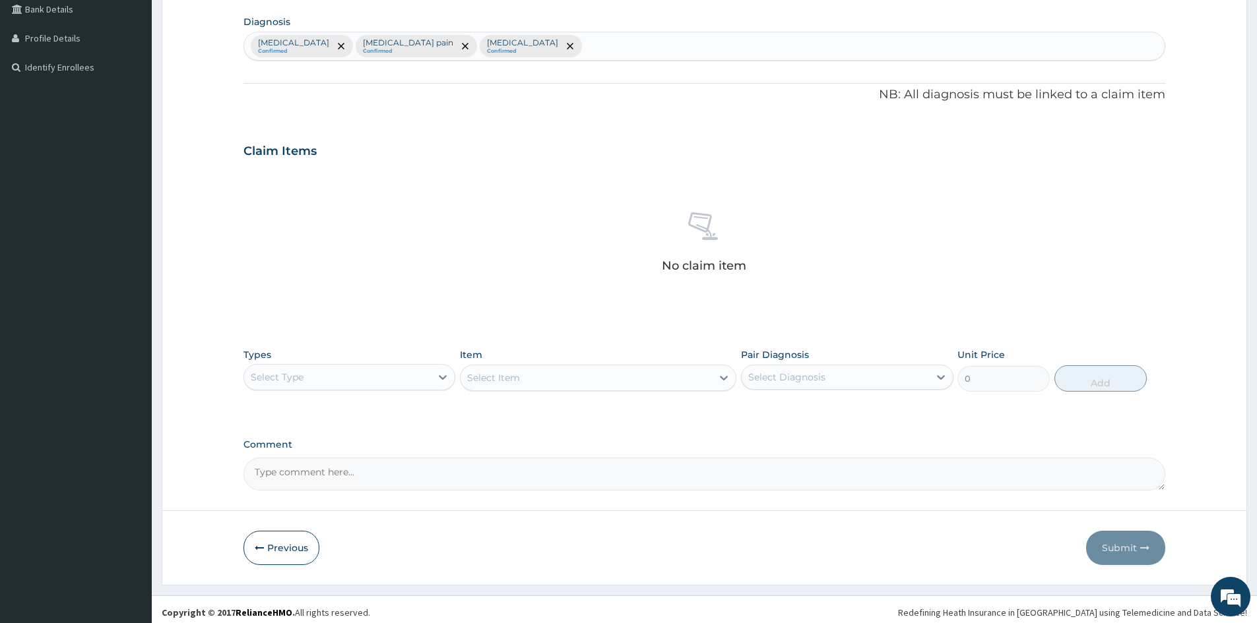
scroll to position [315, 0]
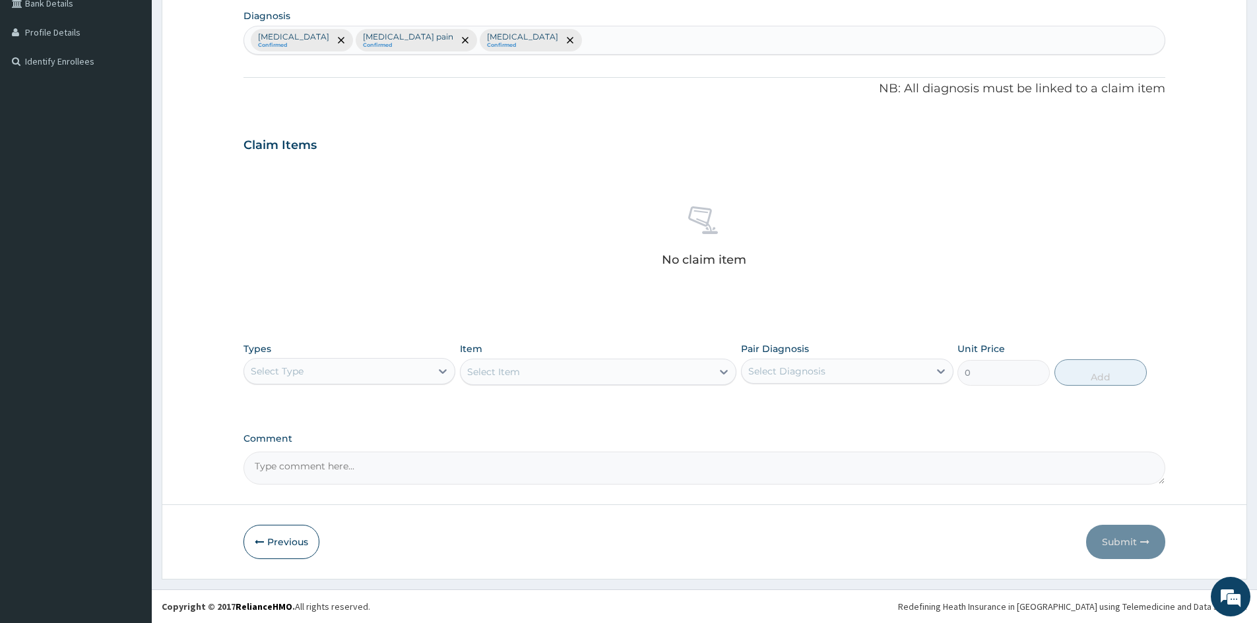
click at [357, 461] on textarea "Comment" at bounding box center [704, 468] width 922 height 33
click at [330, 363] on div "Select Type" at bounding box center [337, 371] width 187 height 21
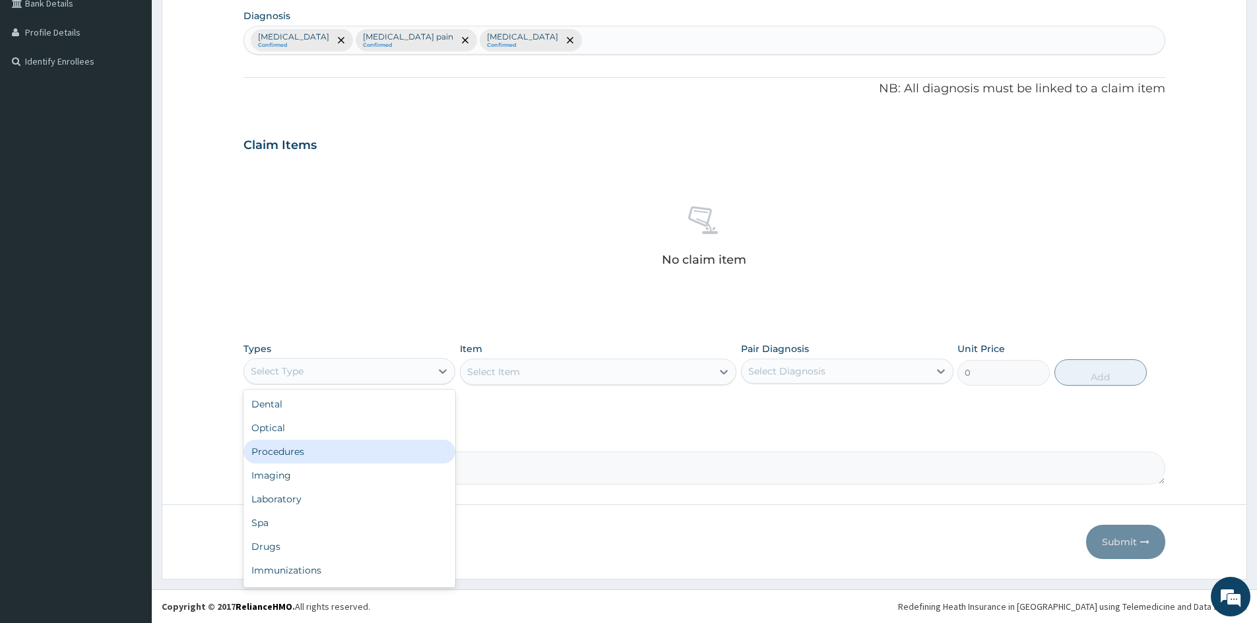
click at [311, 448] on div "Procedures" at bounding box center [349, 452] width 212 height 24
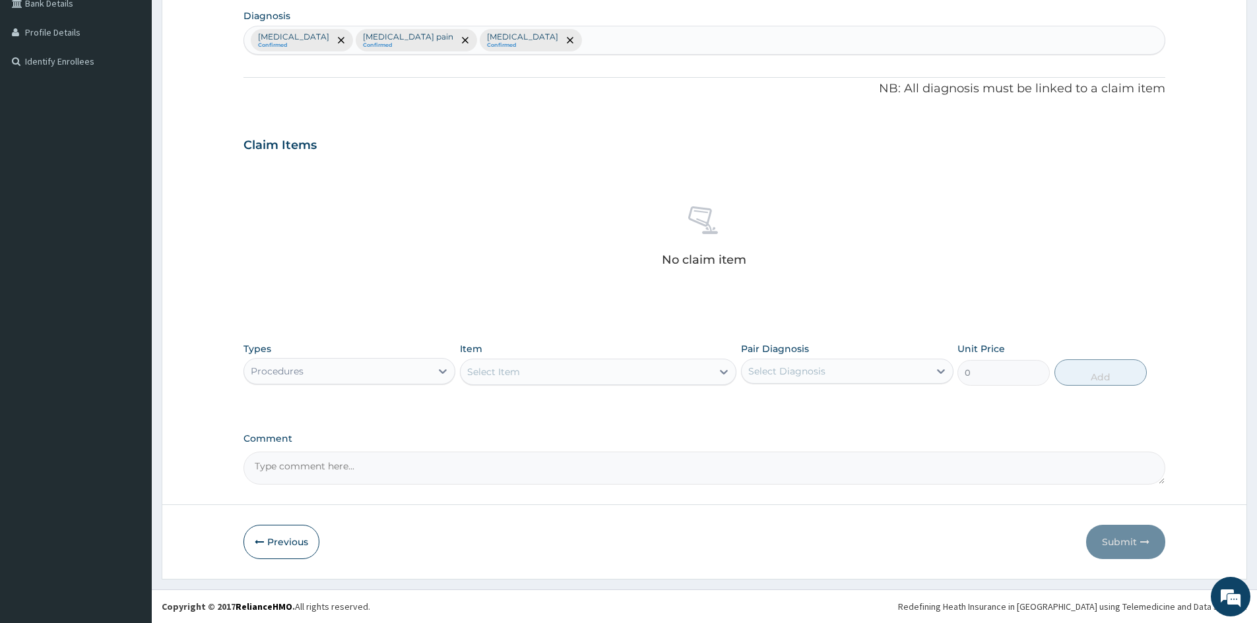
click at [546, 375] on div "Select Item" at bounding box center [585, 371] width 251 height 21
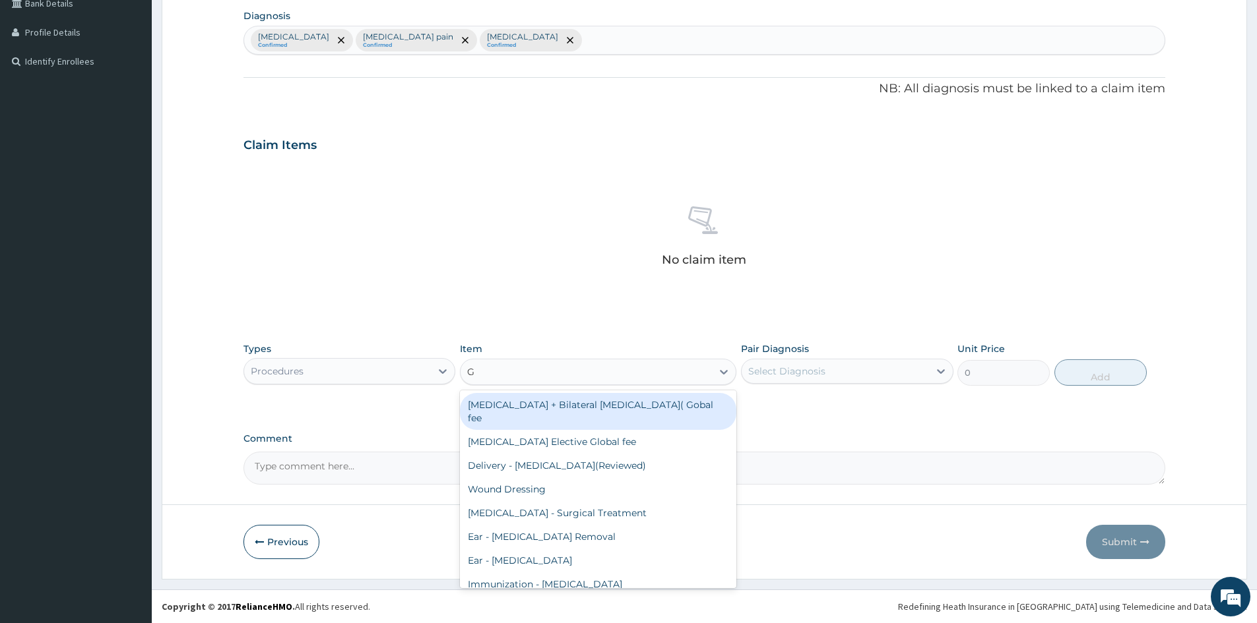
type input "GP"
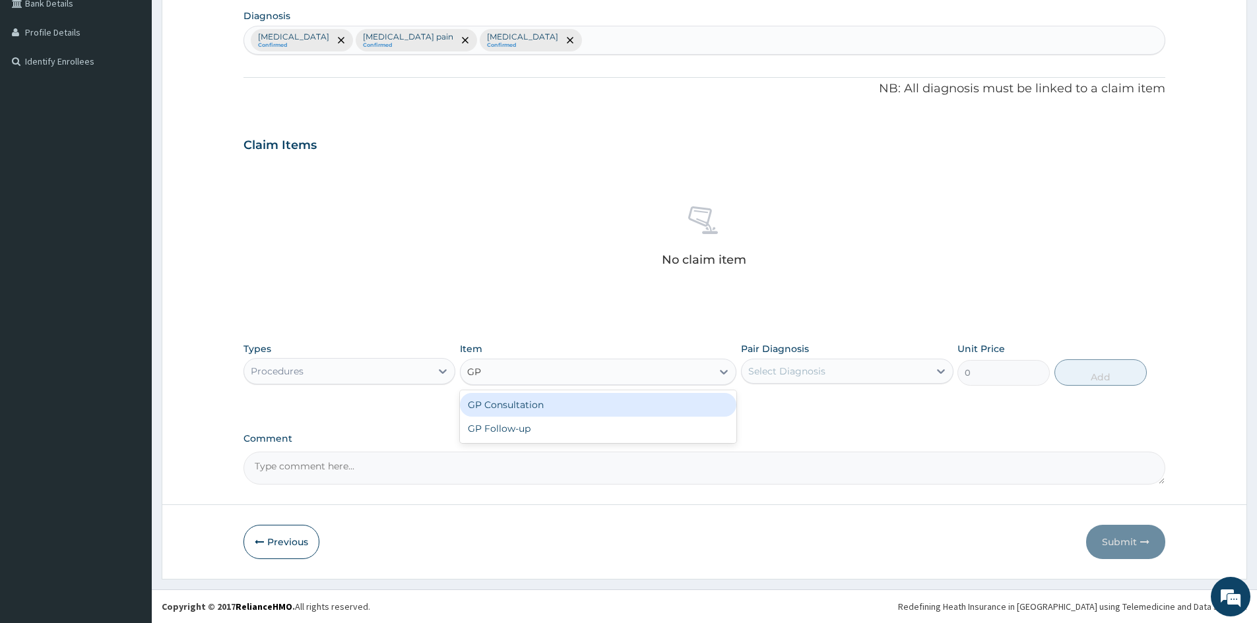
click at [516, 401] on div "GP Consultation" at bounding box center [598, 405] width 276 height 24
type input "1500"
drag, startPoint x: 864, startPoint y: 363, endPoint x: 865, endPoint y: 377, distance: 13.9
click at [865, 372] on div "Select Diagnosis" at bounding box center [834, 371] width 187 height 21
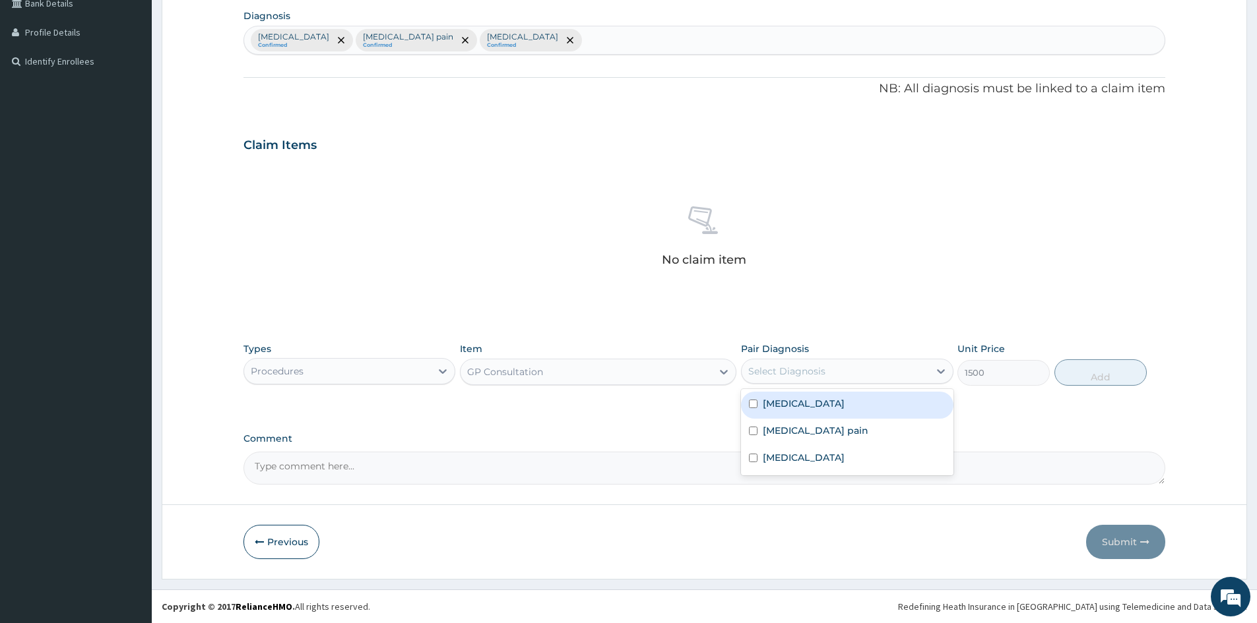
click at [844, 397] on label "[MEDICAL_DATA]" at bounding box center [804, 403] width 82 height 13
checkbox input "true"
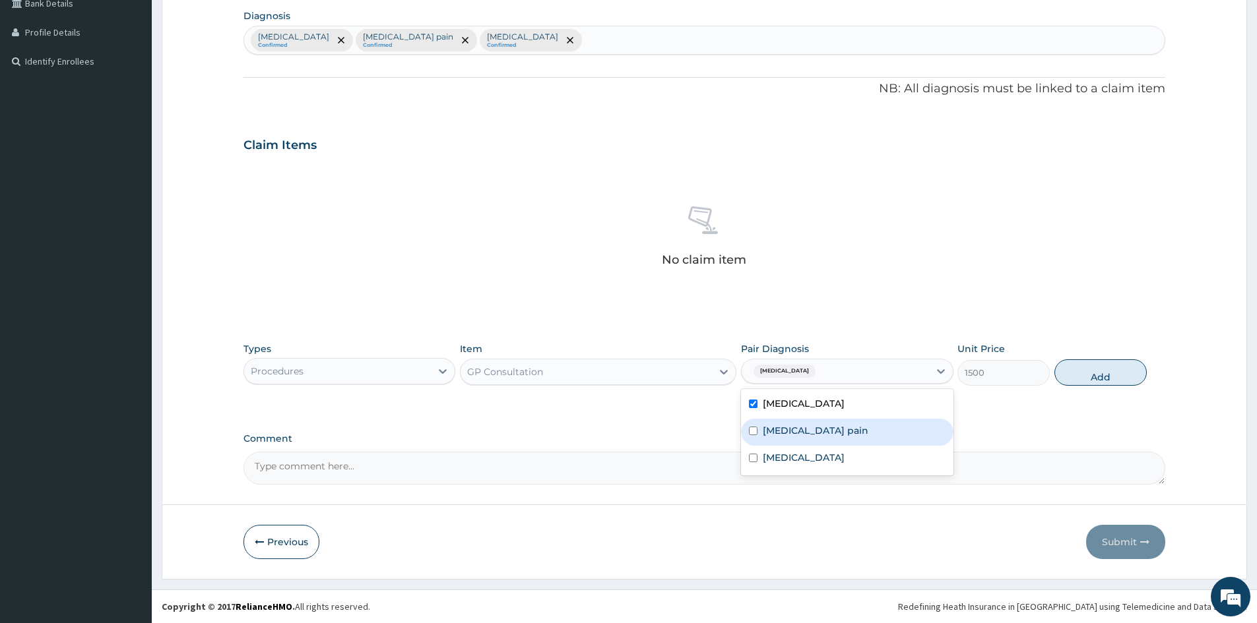
click at [841, 424] on label "[MEDICAL_DATA] pain" at bounding box center [816, 430] width 106 height 13
checkbox input "true"
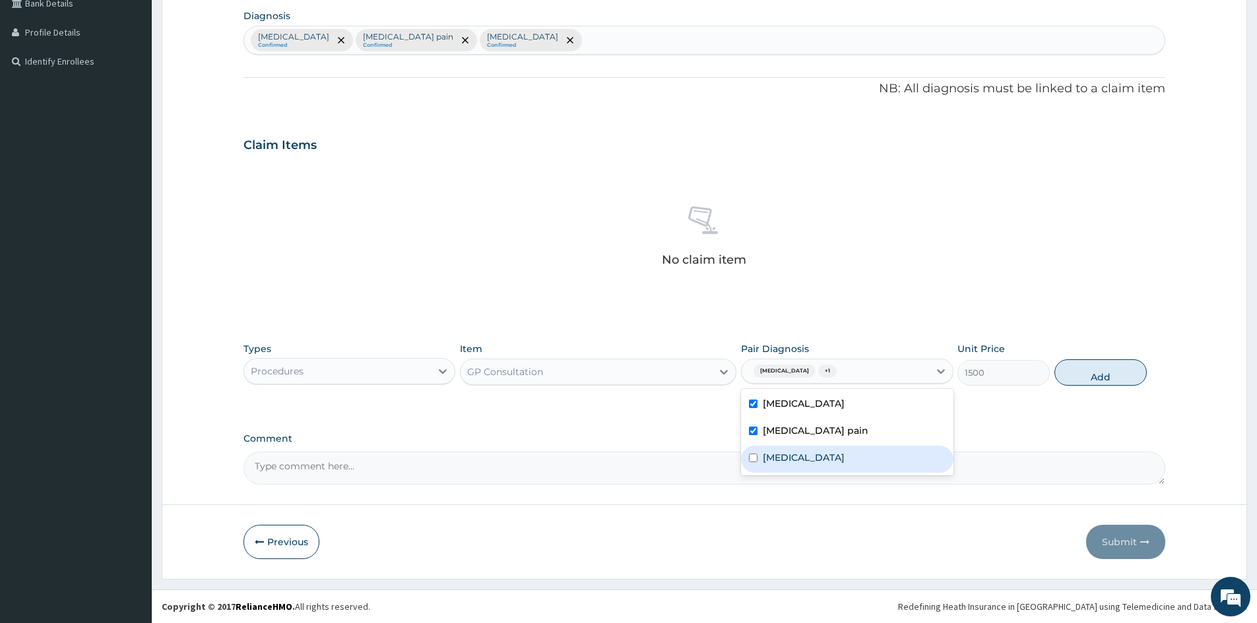
click at [833, 456] on label "[MEDICAL_DATA]" at bounding box center [804, 457] width 82 height 13
checkbox input "true"
drag, startPoint x: 1092, startPoint y: 379, endPoint x: 708, endPoint y: 318, distance: 388.8
click at [1088, 381] on button "Add" at bounding box center [1100, 373] width 92 height 26
type input "0"
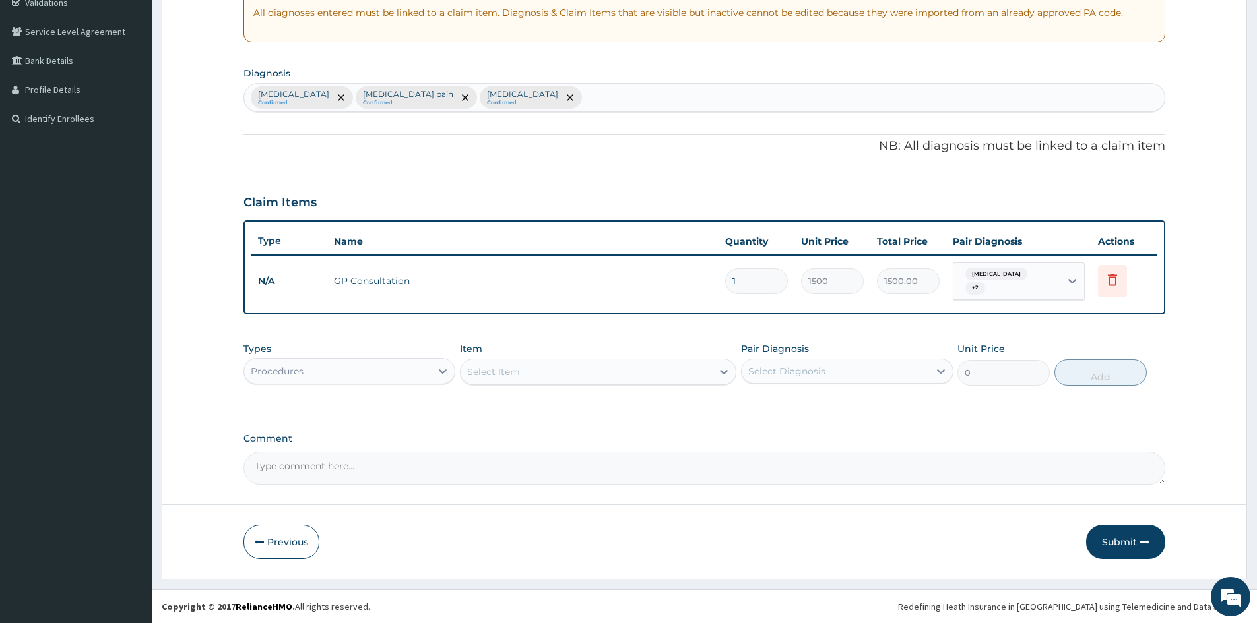
scroll to position [257, 0]
click at [325, 373] on div "Procedures" at bounding box center [337, 371] width 187 height 21
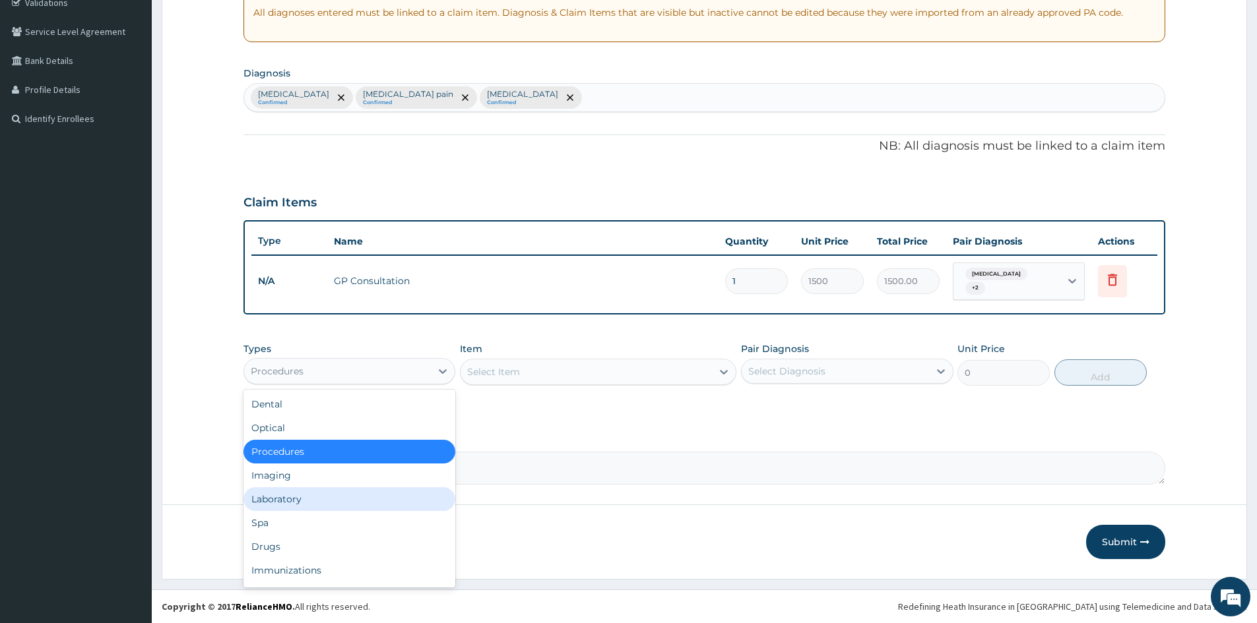
click at [309, 499] on div "Laboratory" at bounding box center [349, 499] width 212 height 24
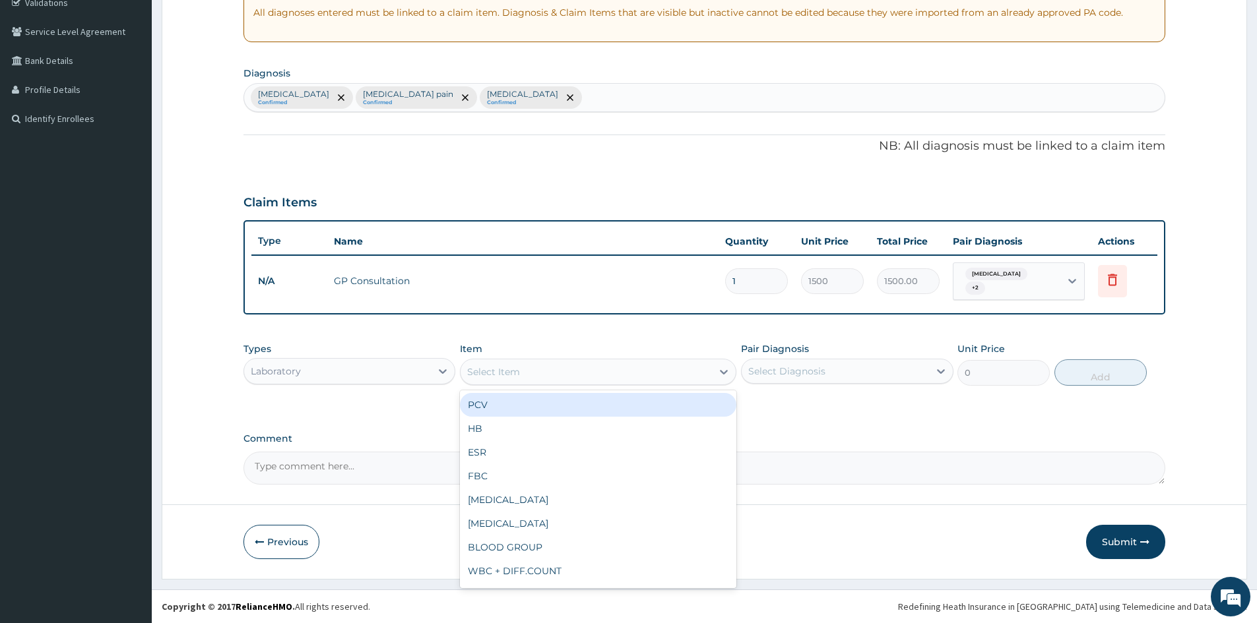
click at [565, 369] on div "Select Item" at bounding box center [585, 371] width 251 height 21
type input "MP"
click at [498, 404] on div "[MEDICAL_DATA] [MEDICAL_DATA] (MP)" at bounding box center [598, 405] width 276 height 24
type input "800"
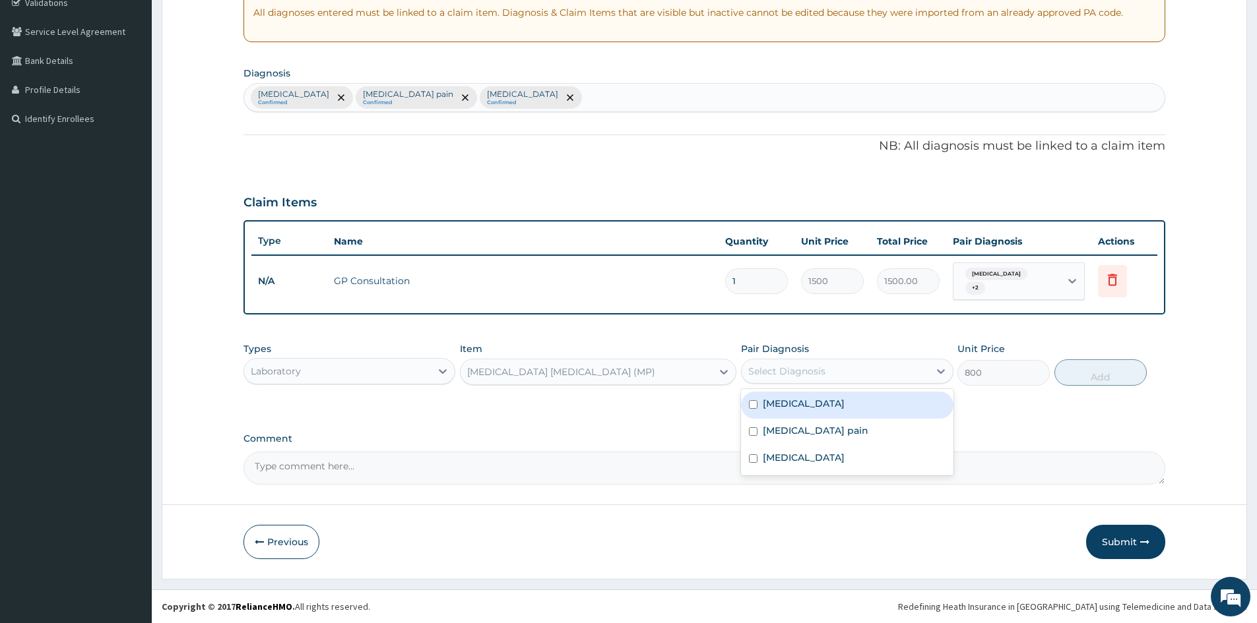
drag, startPoint x: 784, startPoint y: 370, endPoint x: 785, endPoint y: 389, distance: 19.2
click at [784, 372] on div "Select Diagnosis" at bounding box center [786, 371] width 77 height 13
click at [799, 413] on div "[MEDICAL_DATA]" at bounding box center [847, 405] width 212 height 27
checkbox input "true"
drag, startPoint x: 1089, startPoint y: 370, endPoint x: 1077, endPoint y: 375, distance: 12.7
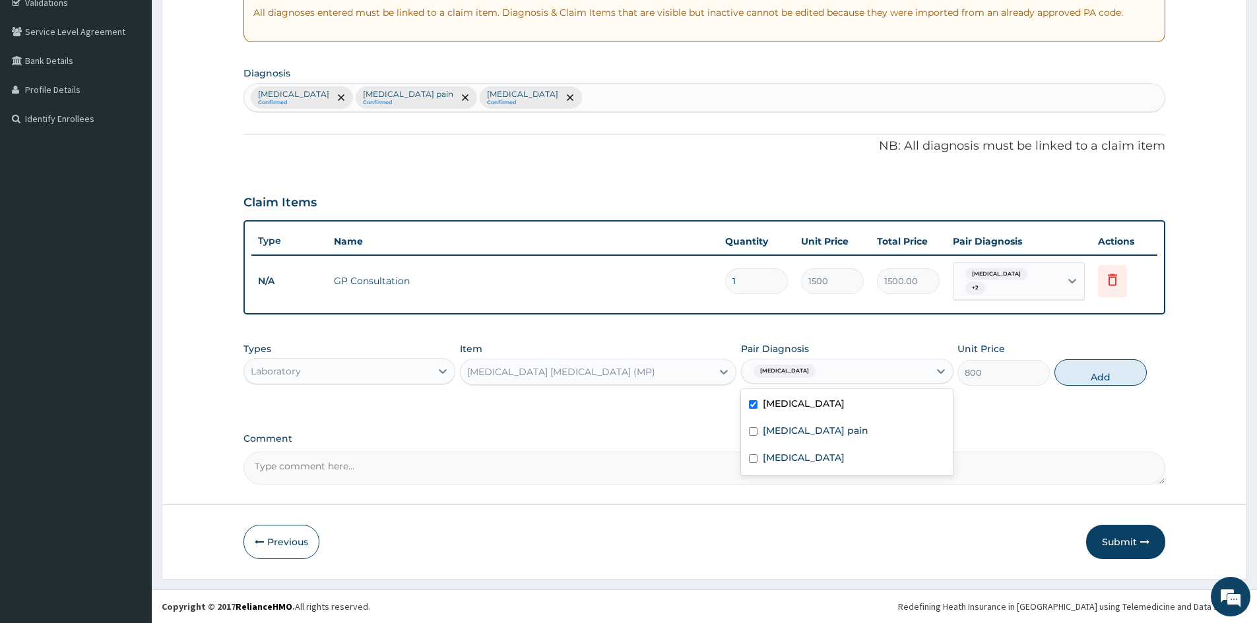
click at [1088, 371] on button "Add" at bounding box center [1100, 373] width 92 height 26
type input "0"
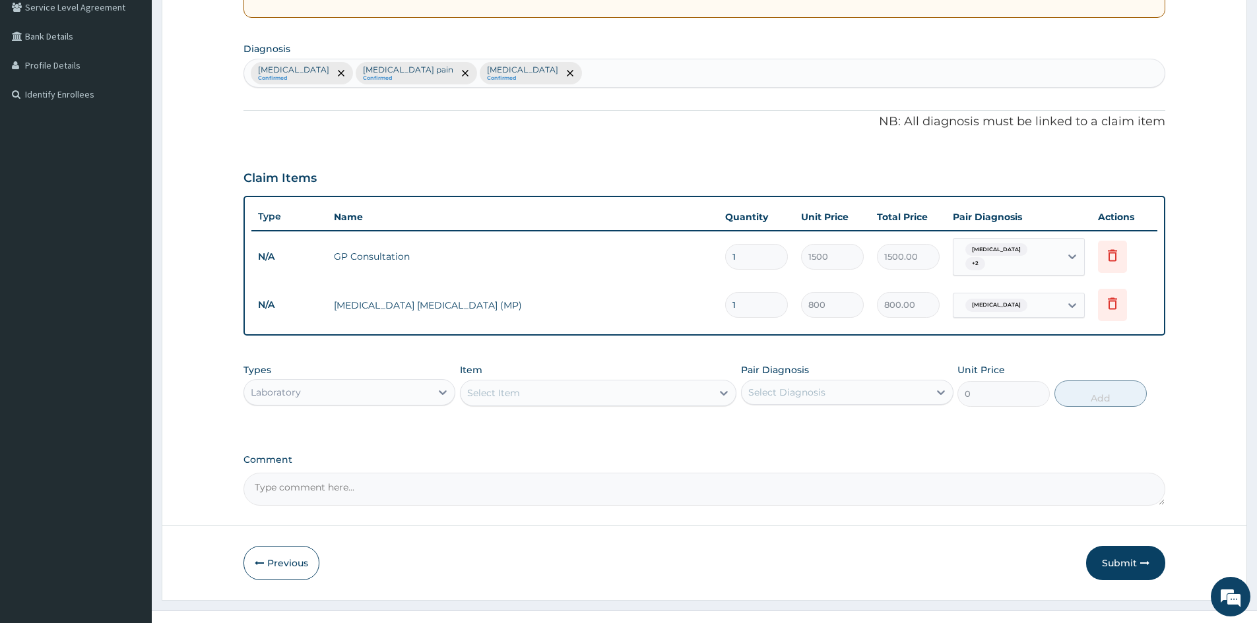
scroll to position [303, 0]
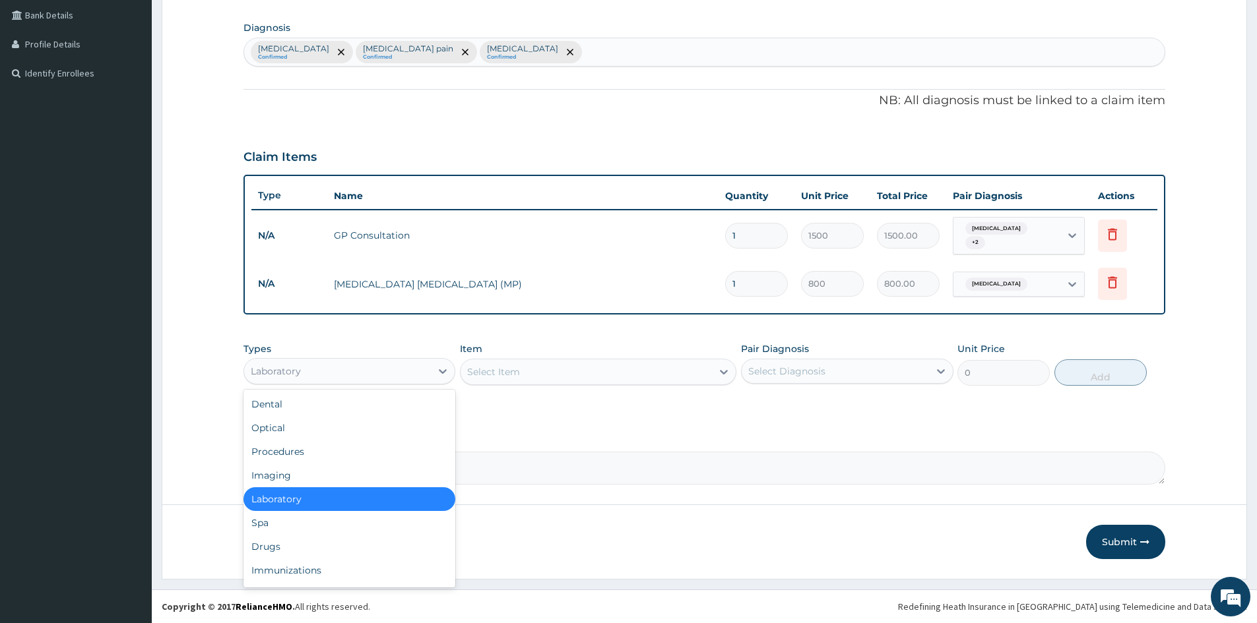
click at [340, 381] on div "Laboratory" at bounding box center [337, 371] width 187 height 21
click at [301, 543] on div "Drugs" at bounding box center [349, 547] width 212 height 24
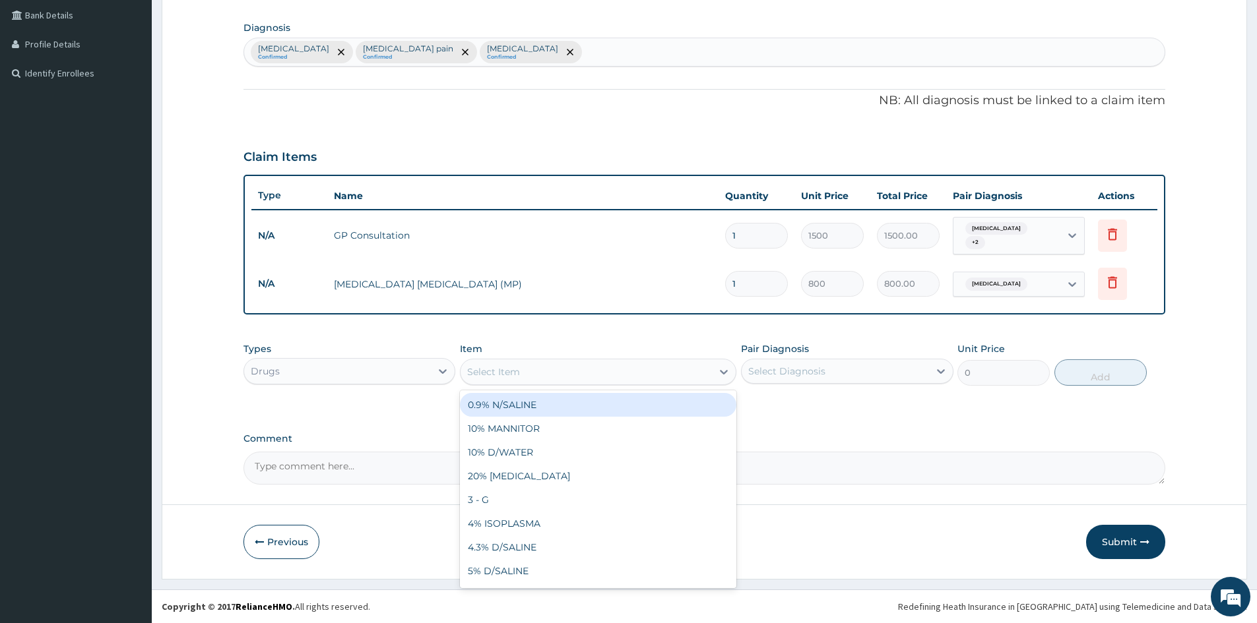
click at [602, 375] on div "Select Item" at bounding box center [585, 371] width 251 height 21
type input "ARTH"
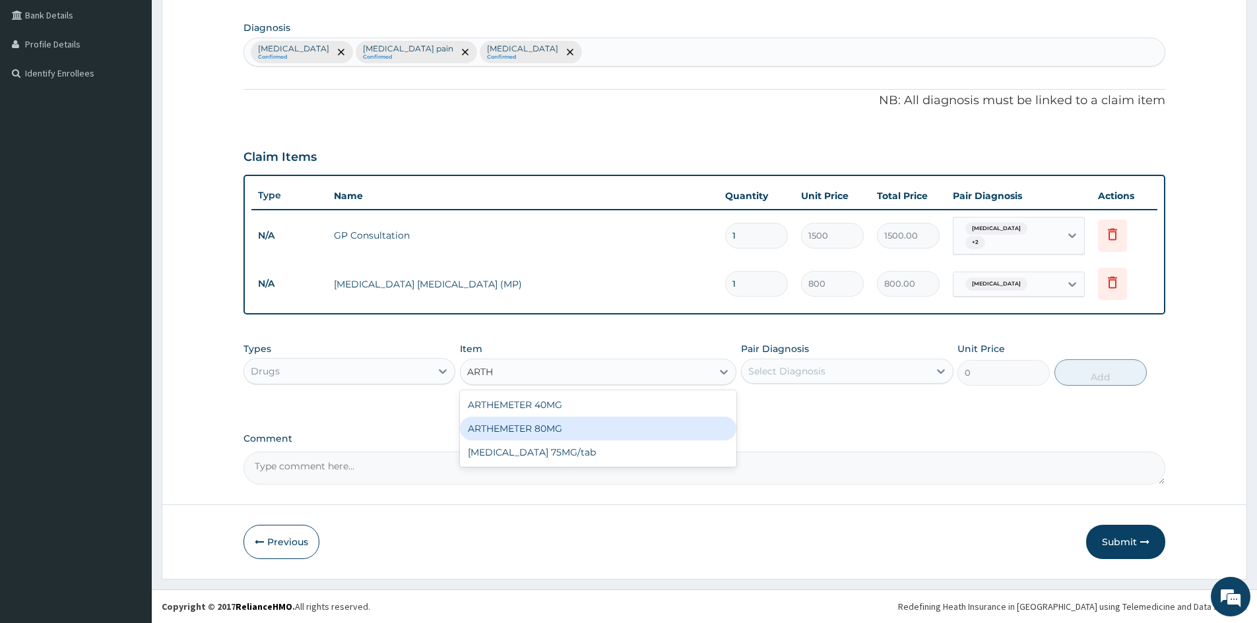
click at [523, 425] on div "ARTHEMETER 80MG" at bounding box center [598, 429] width 276 height 24
type input "500"
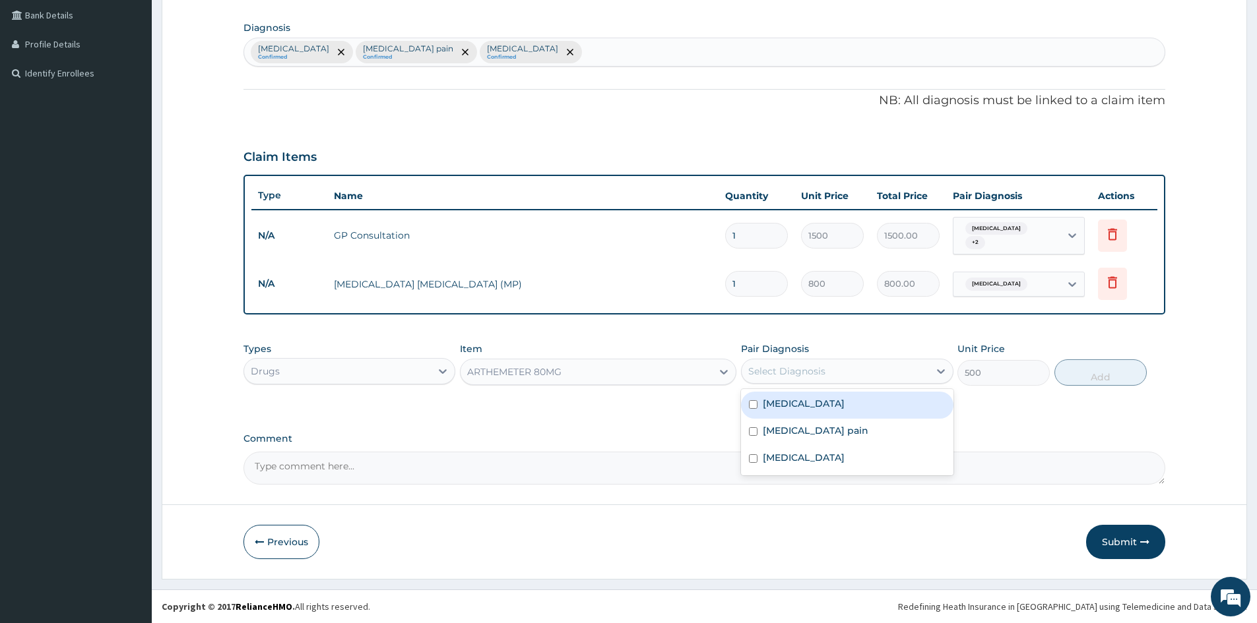
click at [780, 379] on div "Select Diagnosis" at bounding box center [834, 371] width 187 height 21
click at [792, 407] on label "[MEDICAL_DATA]" at bounding box center [804, 403] width 82 height 13
checkbox input "true"
click at [1092, 375] on button "Add" at bounding box center [1100, 373] width 92 height 26
type input "0"
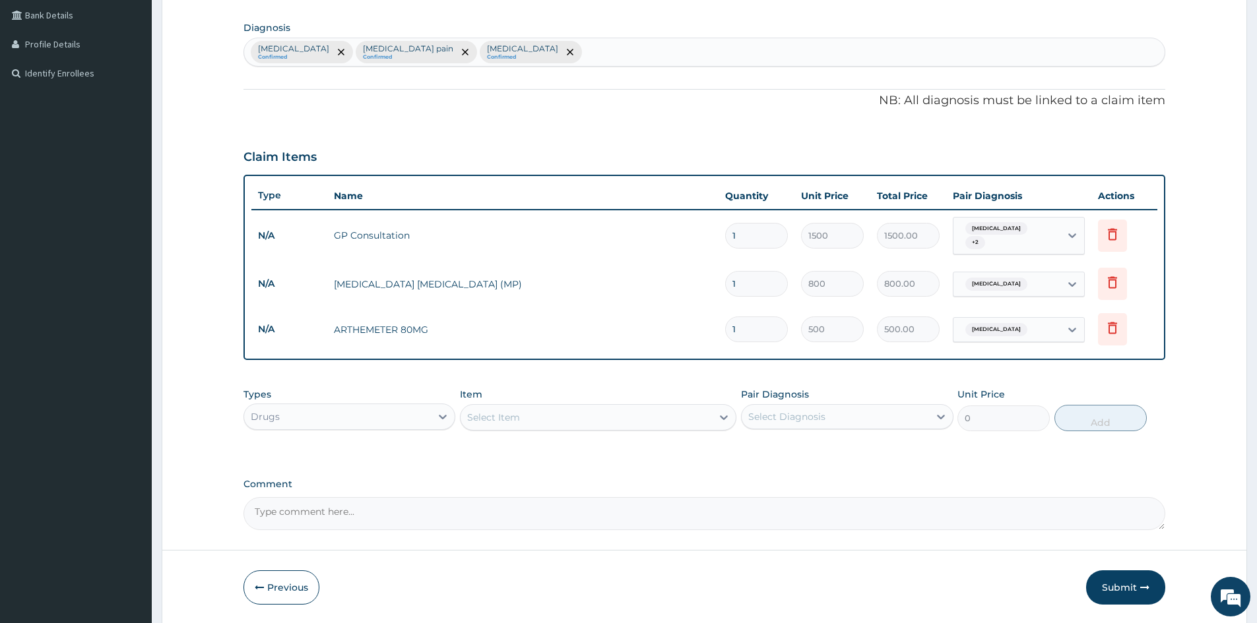
type input "0.00"
type input "6"
type input "3000.00"
type input "6"
click at [529, 420] on div "Select Item" at bounding box center [585, 417] width 251 height 21
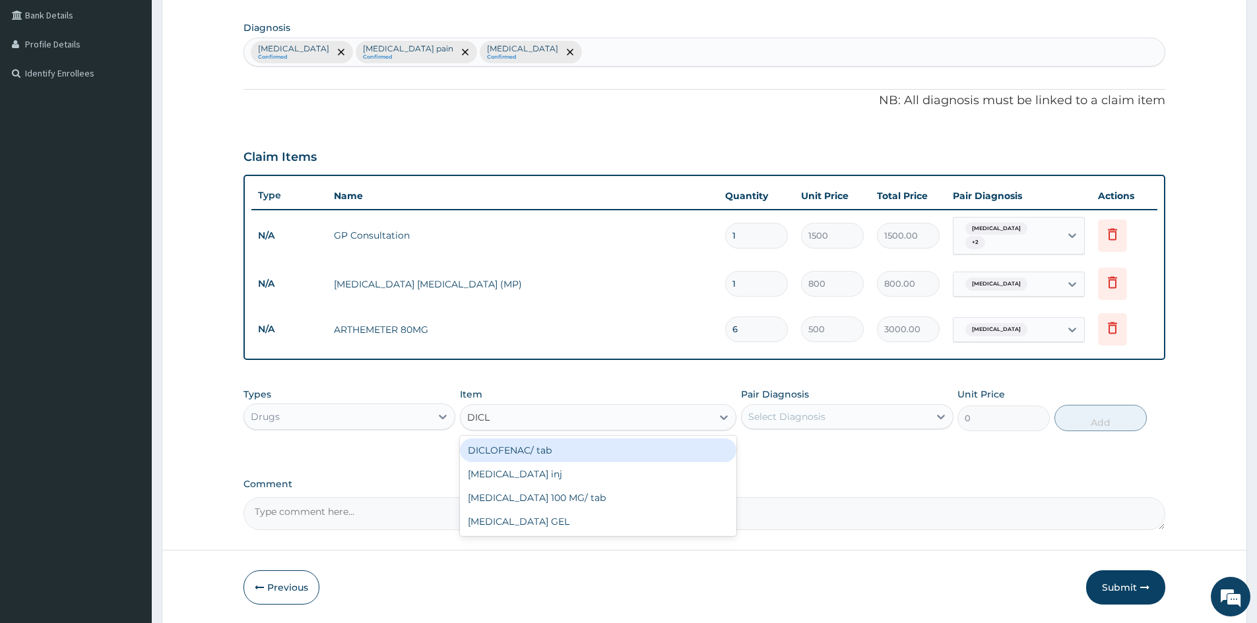
type input "DICLO"
click at [537, 474] on div "[MEDICAL_DATA] inj" at bounding box center [598, 474] width 276 height 24
type input "300"
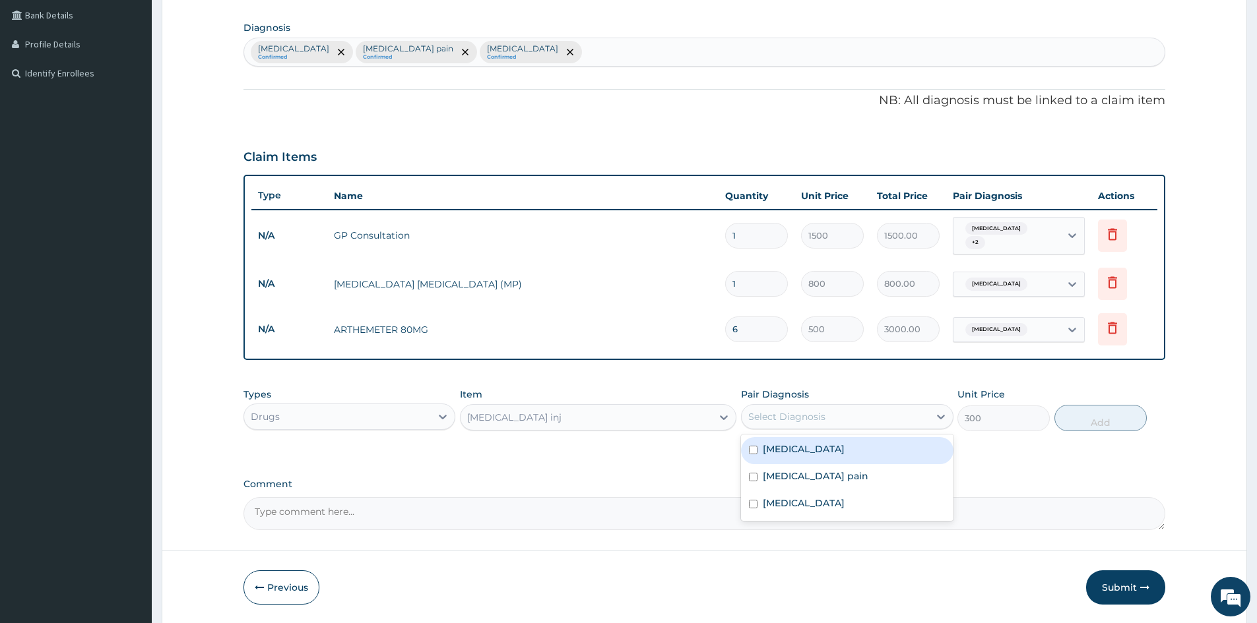
click at [821, 424] on div "Select Diagnosis" at bounding box center [834, 416] width 187 height 21
click at [814, 444] on label "[MEDICAL_DATA]" at bounding box center [804, 449] width 82 height 13
checkbox input "true"
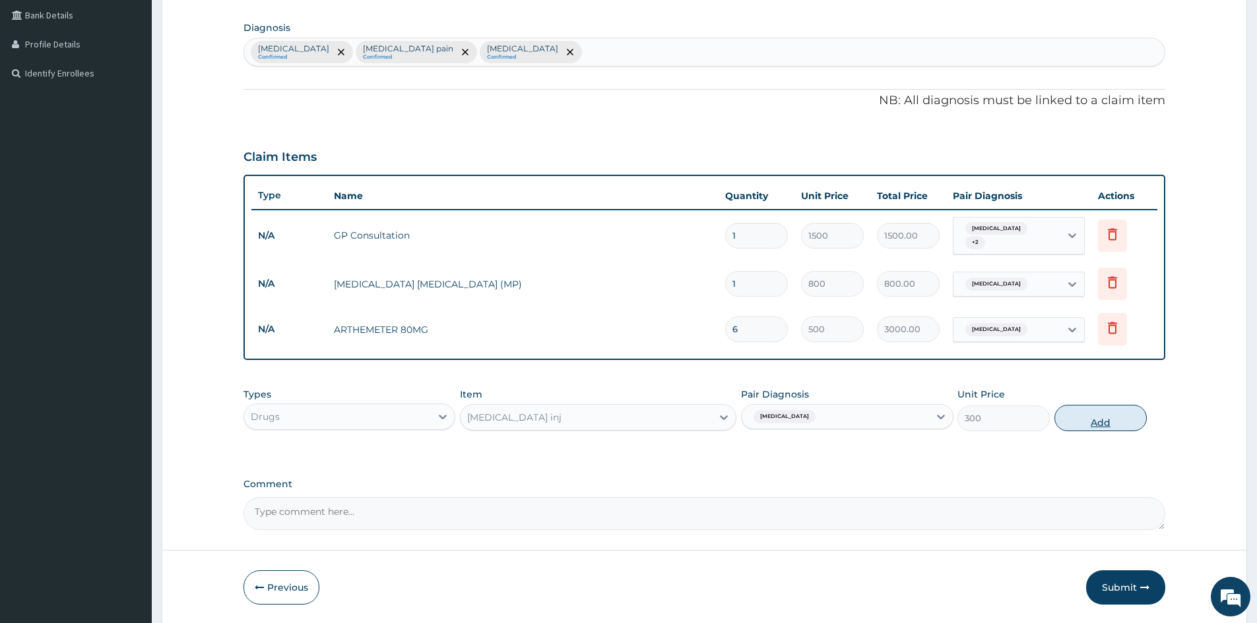
click at [1074, 418] on button "Add" at bounding box center [1100, 418] width 92 height 26
type input "0"
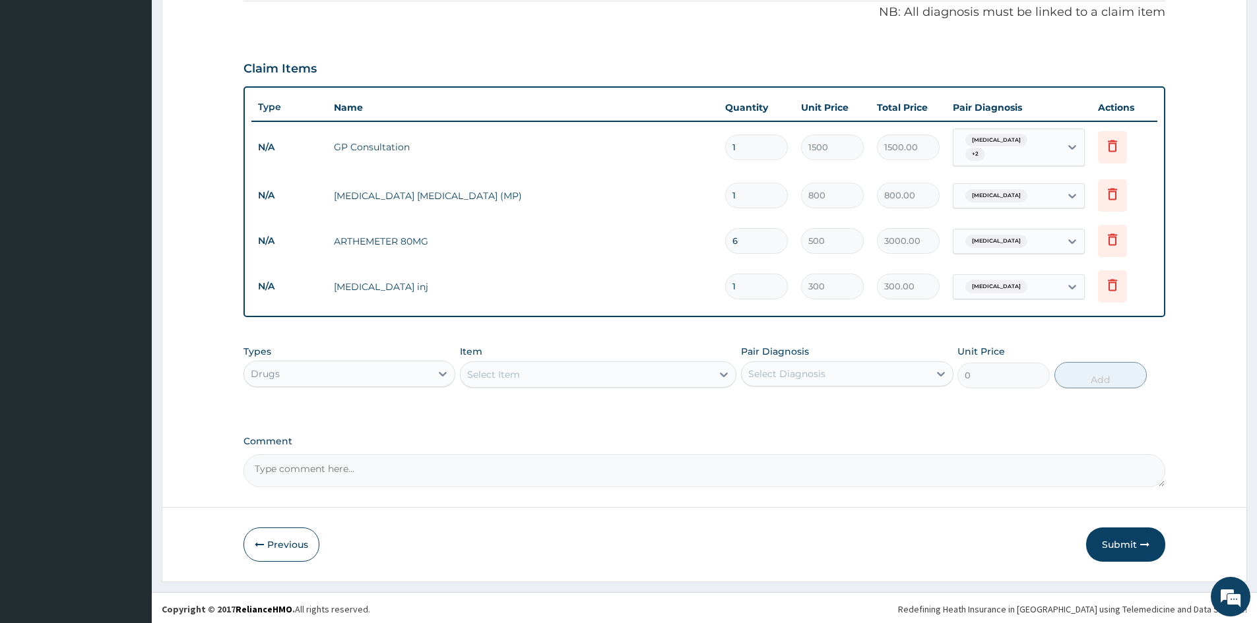
scroll to position [394, 0]
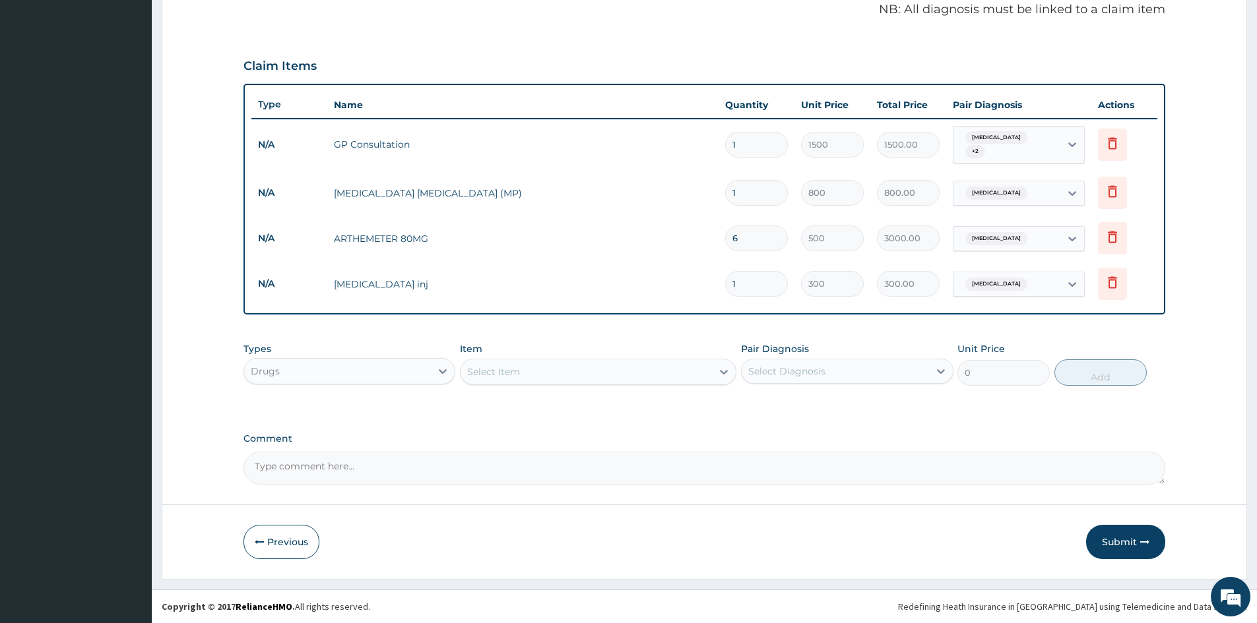
click at [554, 373] on div "Select Item" at bounding box center [585, 371] width 251 height 21
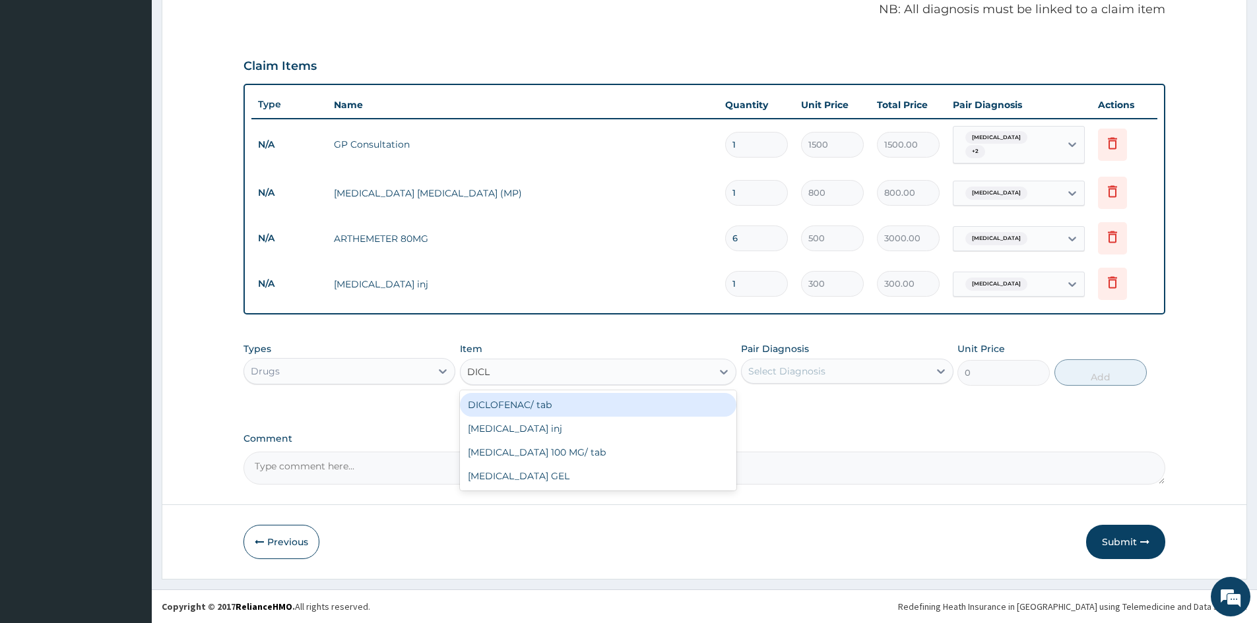
type input "DICLO"
click at [518, 410] on div "DICLOFENAC/ tab" at bounding box center [598, 405] width 276 height 24
type input "50"
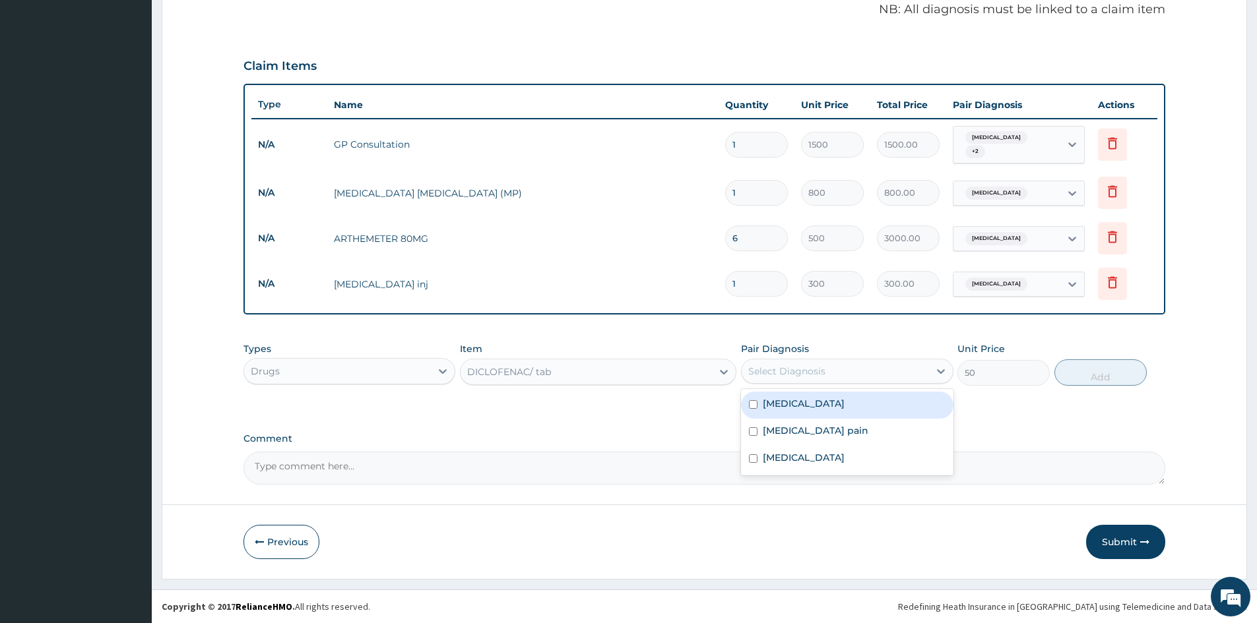
click at [804, 361] on div "Select Diagnosis" at bounding box center [847, 371] width 212 height 25
click at [790, 411] on div "[MEDICAL_DATA]" at bounding box center [847, 405] width 212 height 27
checkbox input "true"
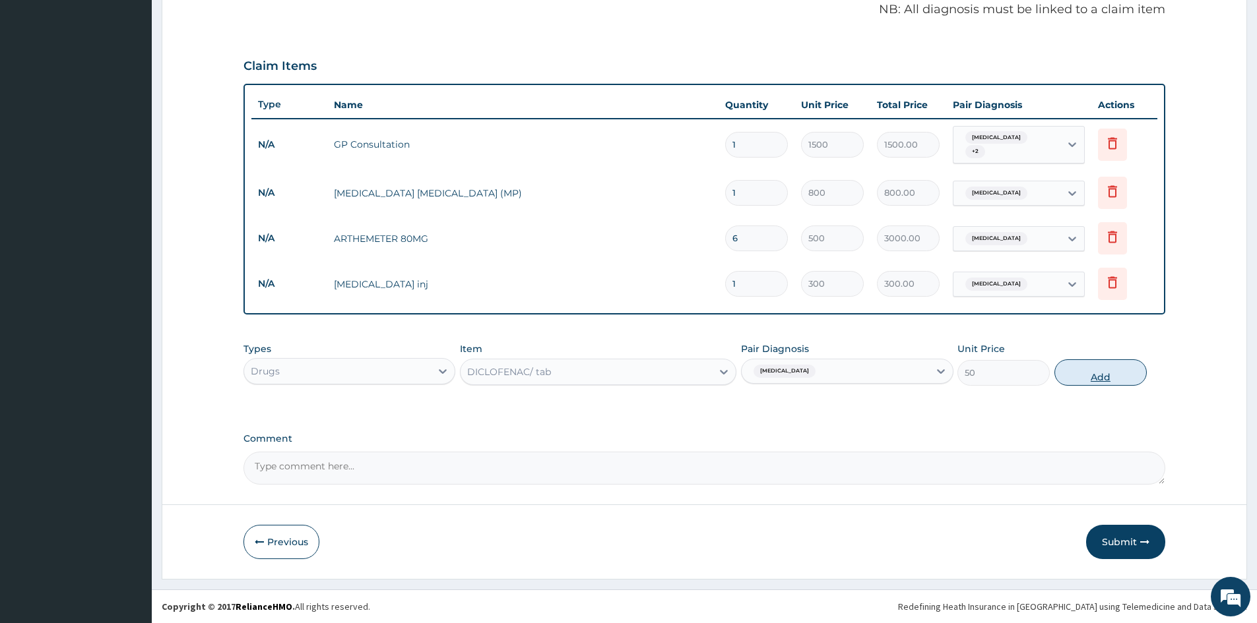
click at [1100, 372] on button "Add" at bounding box center [1100, 373] width 92 height 26
type input "0"
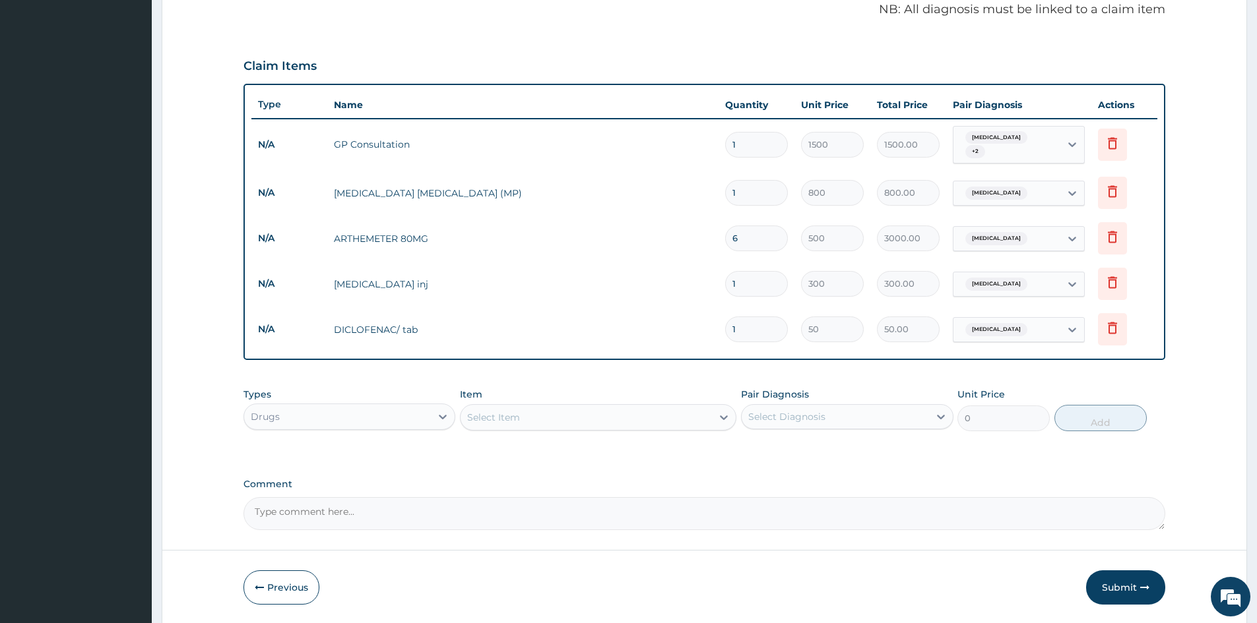
type input "12"
type input "600.00"
type input "12"
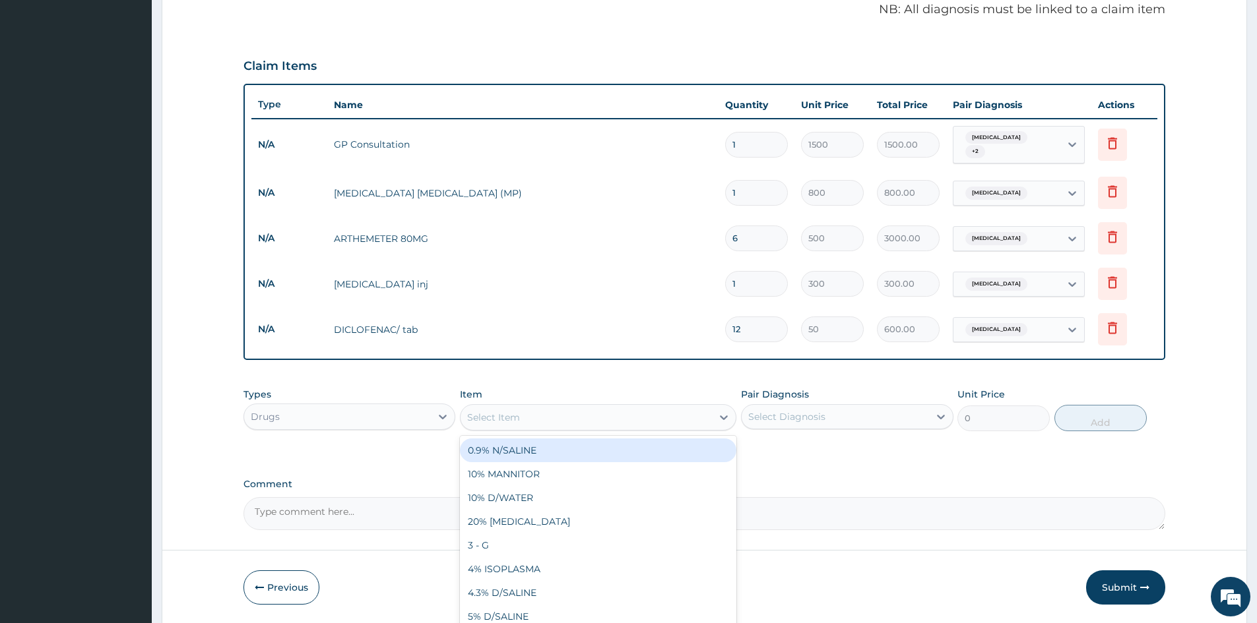
click at [592, 414] on div "Select Item" at bounding box center [585, 417] width 251 height 21
type input "OMEP"
click at [544, 451] on div "OMEPRAZOLE" at bounding box center [598, 451] width 276 height 24
type input "100"
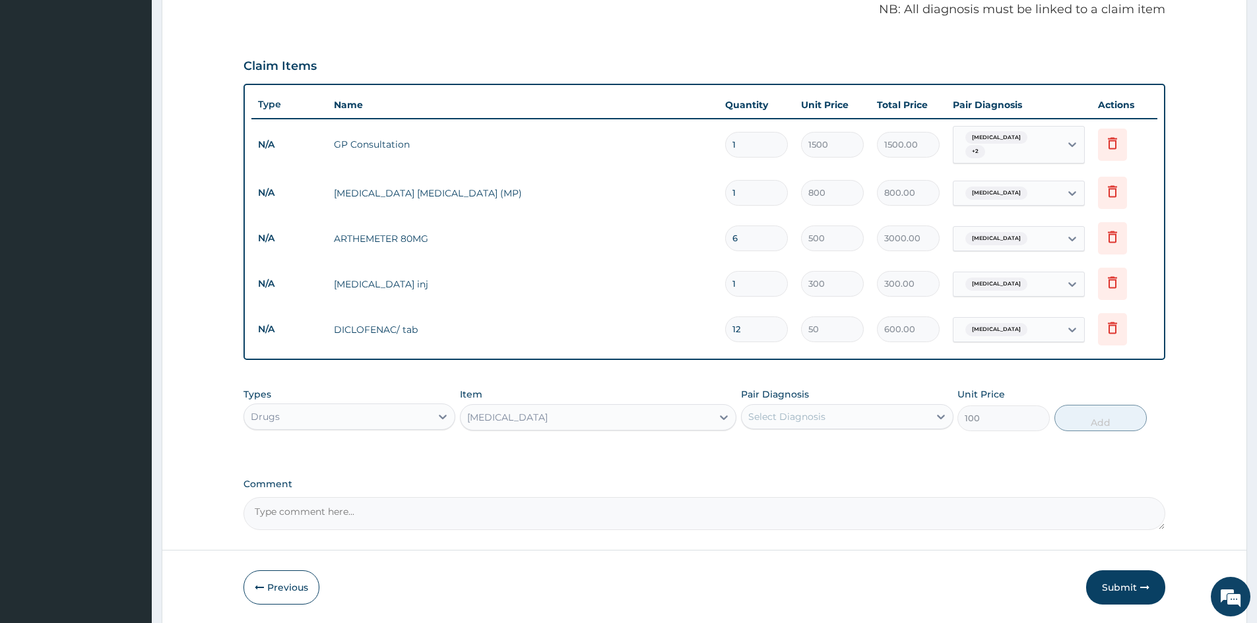
click at [843, 416] on div "Select Diagnosis" at bounding box center [834, 416] width 187 height 21
click at [812, 500] on label "Fixed drug reaction" at bounding box center [804, 503] width 82 height 13
checkbox input "true"
click at [303, 513] on textarea "Comment" at bounding box center [704, 513] width 922 height 33
drag, startPoint x: 430, startPoint y: 511, endPoint x: 467, endPoint y: 509, distance: 37.0
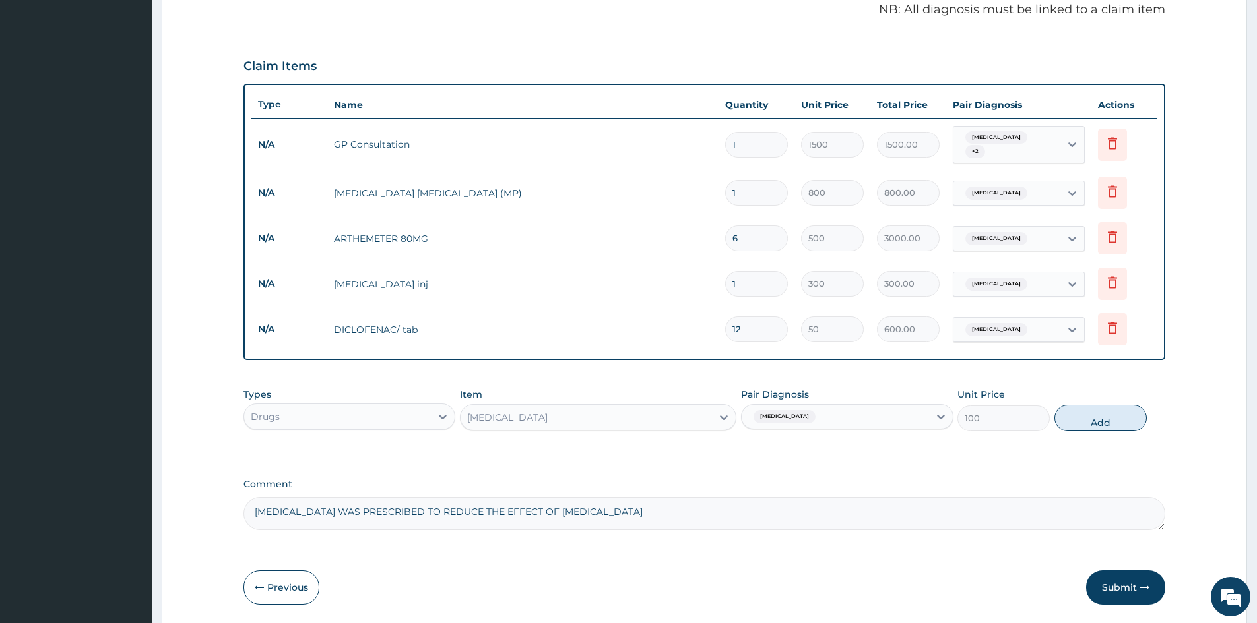
click at [467, 509] on textarea "OMEPRAZOLE WAS PRESCRIBED TO REDUCE THE EFFECT OF DICLOFENAC" at bounding box center [704, 513] width 922 height 33
click at [633, 504] on textarea "OMEPRAZOLE WAS PRESCRIBED TO MITIGATE THE EFFECT OF DICLOFENAC" at bounding box center [704, 513] width 922 height 33
type textarea "OMEPRAZOLE WAS PRESCRIBED TO MITIGATE THE EFFECT OF DICLOFENAC IN THE STOMACH."
click at [1067, 420] on button "Add" at bounding box center [1100, 418] width 92 height 26
type input "0"
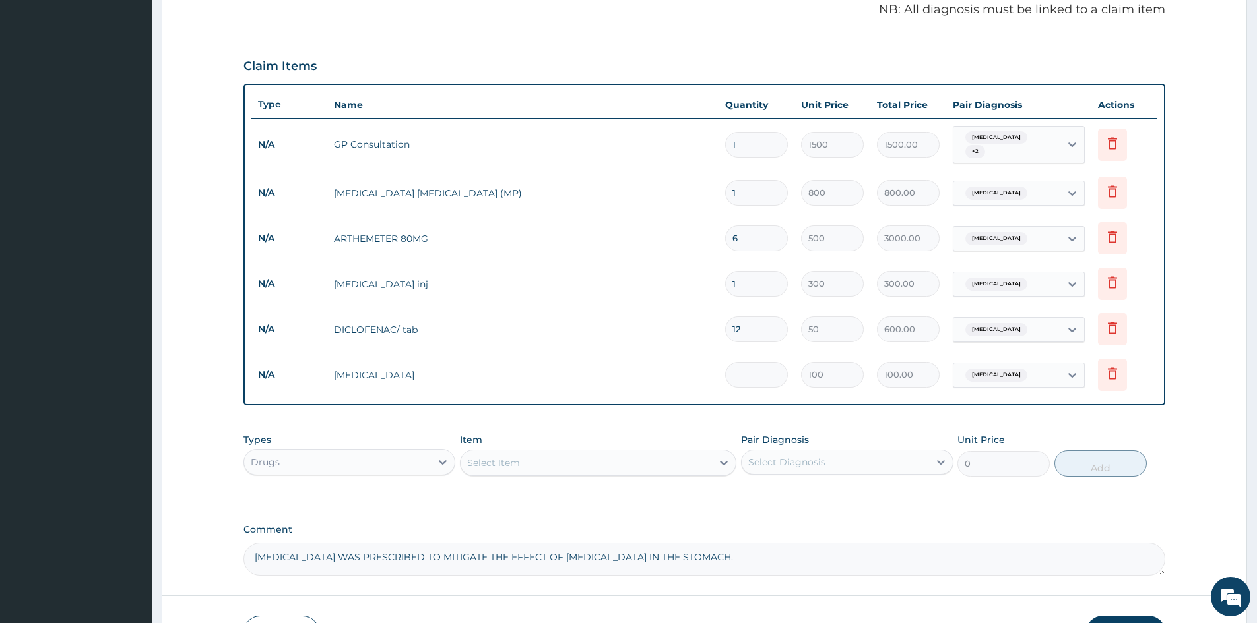
type input "0.00"
type input "6"
type input "600.00"
type input "6"
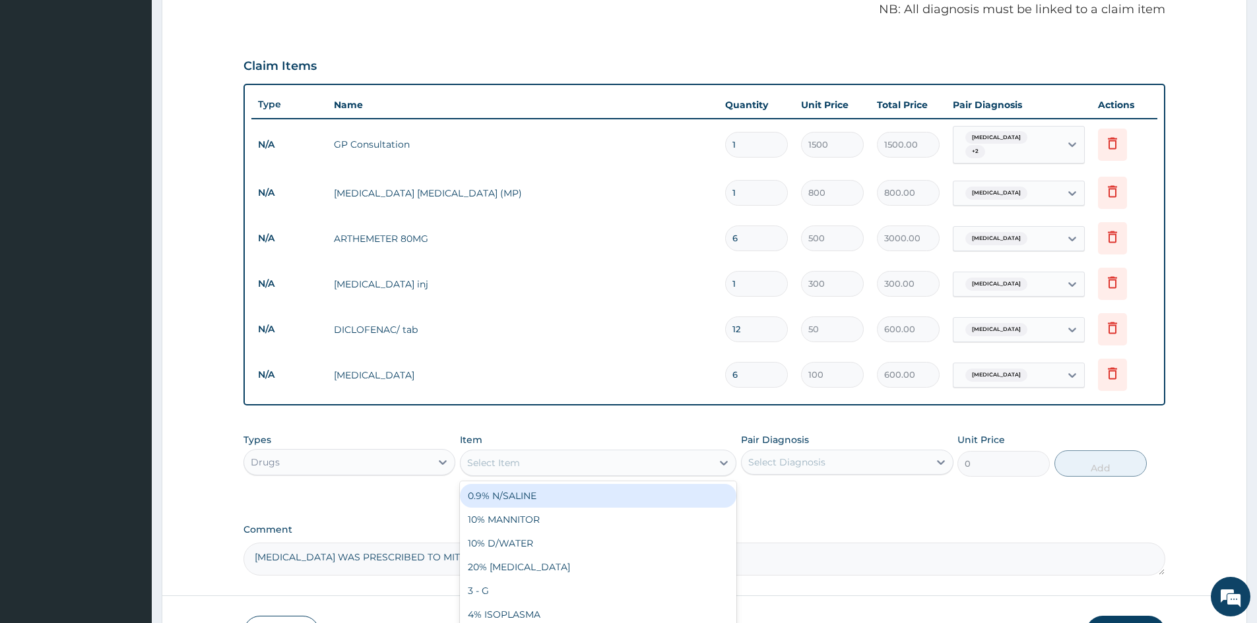
click at [609, 471] on div "Select Item" at bounding box center [585, 463] width 251 height 21
type input "METHOC"
click at [587, 494] on div "METHOCARBANOL 500MG (ROBINAX)" at bounding box center [598, 496] width 276 height 24
type input "100"
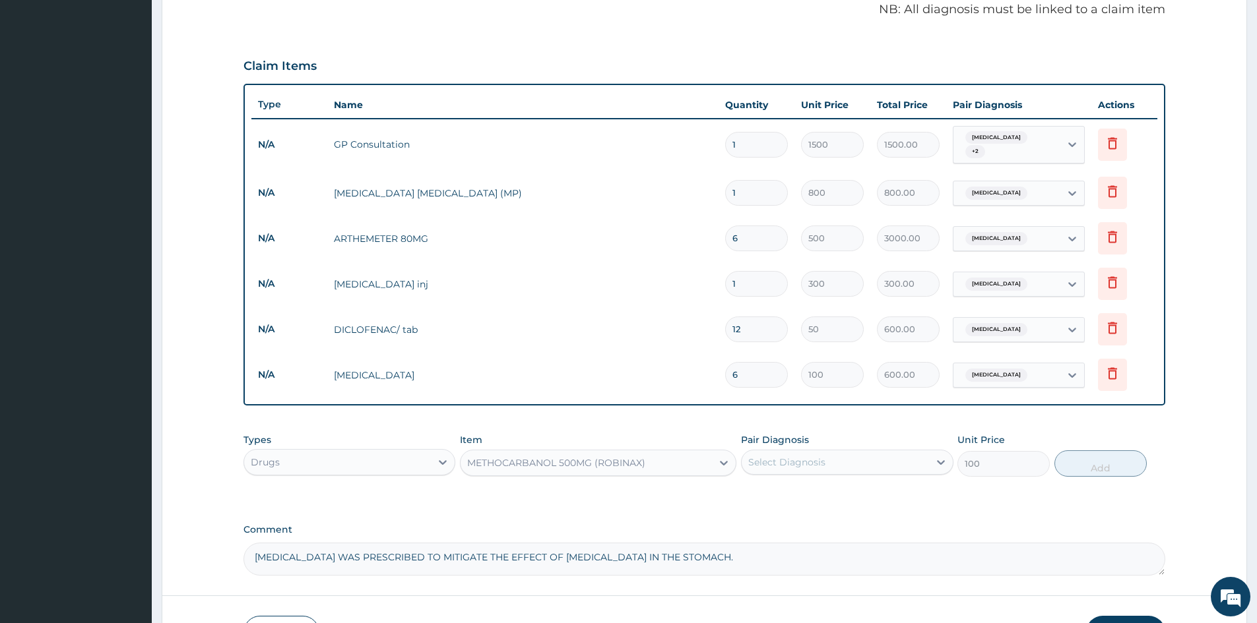
click at [821, 472] on div "Select Diagnosis" at bounding box center [834, 462] width 187 height 21
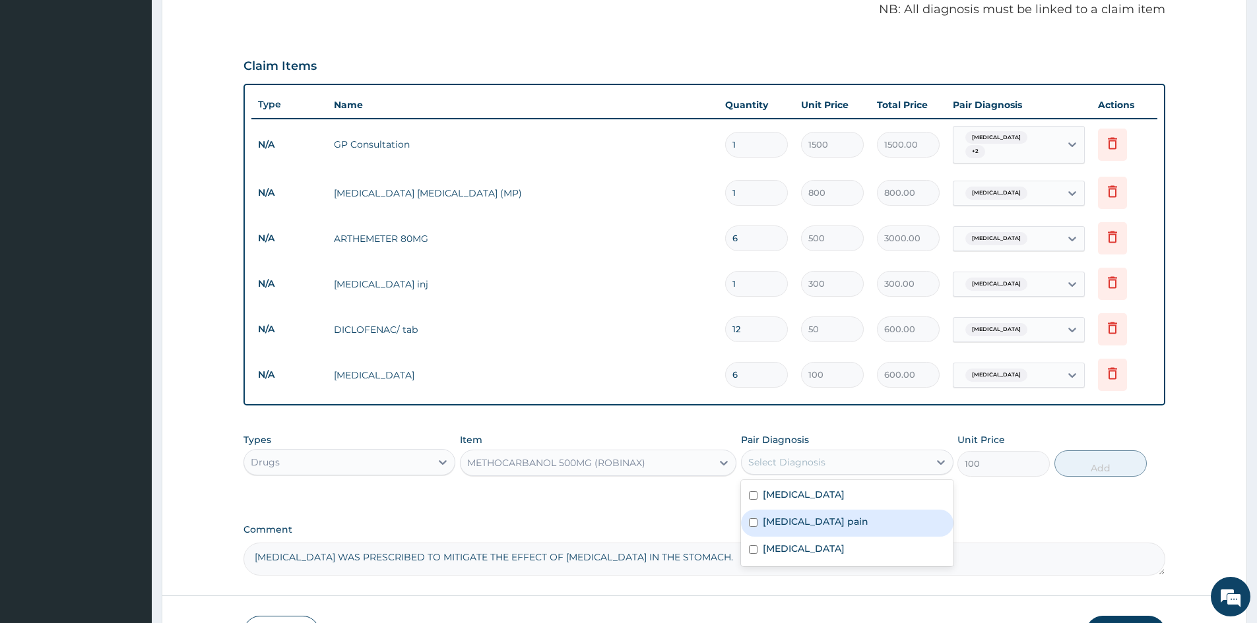
click at [820, 527] on label "Musculoskeletal pain" at bounding box center [816, 521] width 106 height 13
checkbox input "true"
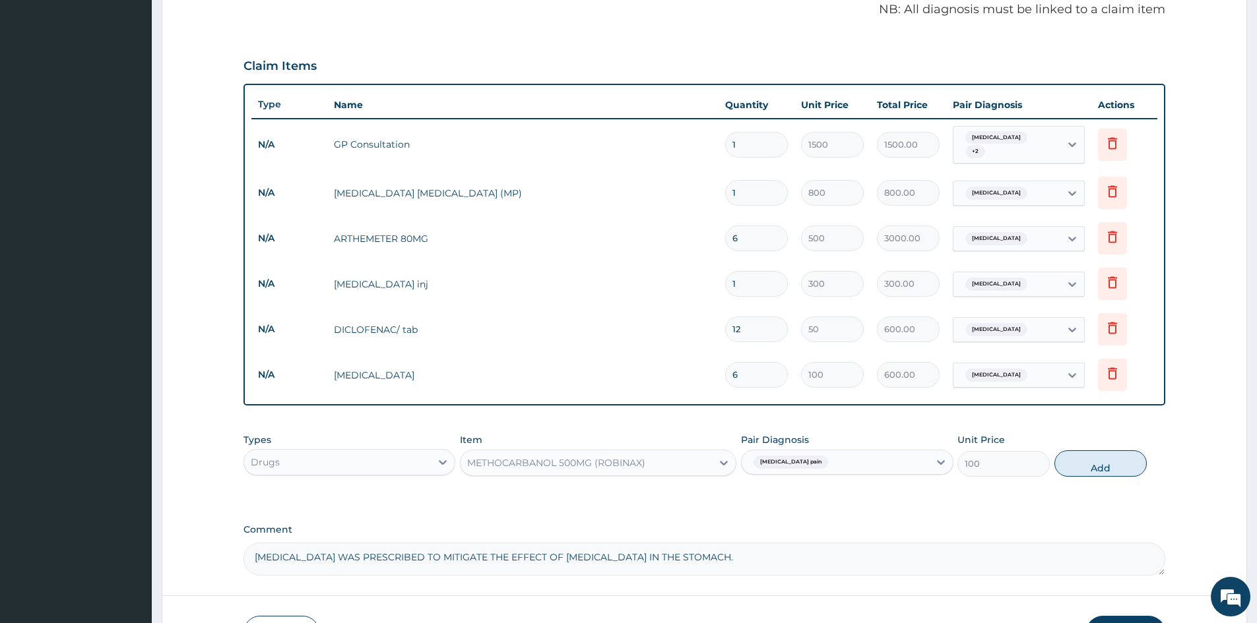
drag, startPoint x: 1100, startPoint y: 465, endPoint x: 1106, endPoint y: 475, distance: 11.5
click at [1100, 466] on button "Add" at bounding box center [1100, 464] width 92 height 26
type input "0"
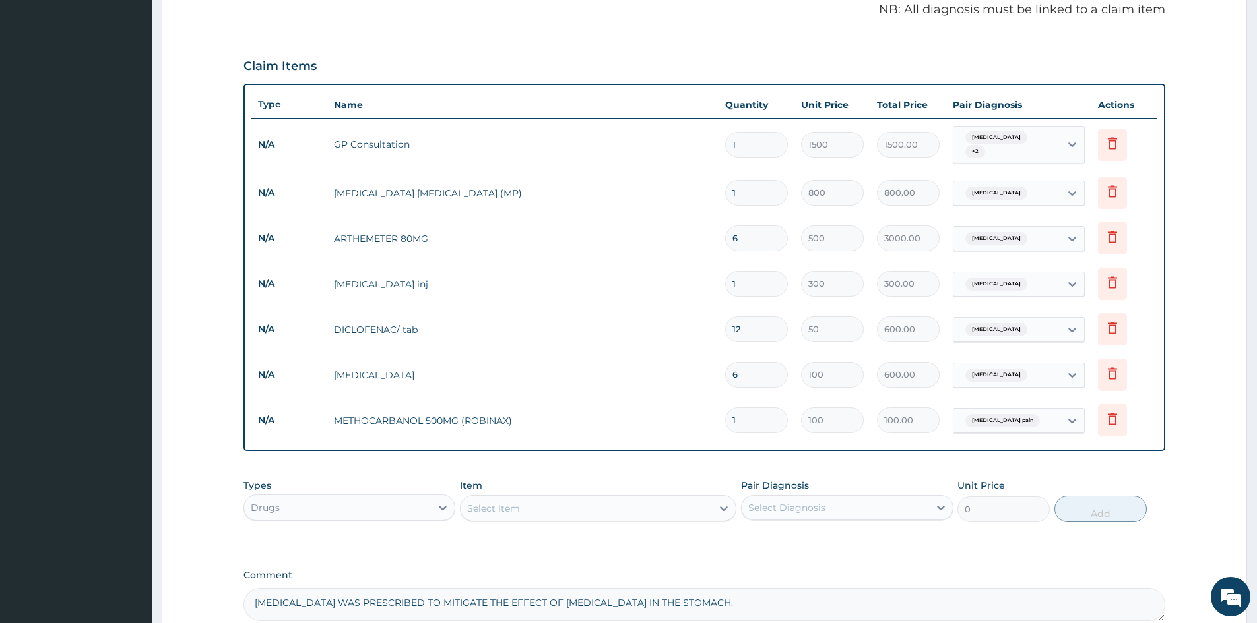
type input "0.00"
type input "2"
type input "200.00"
type input "20"
type input "2000.00"
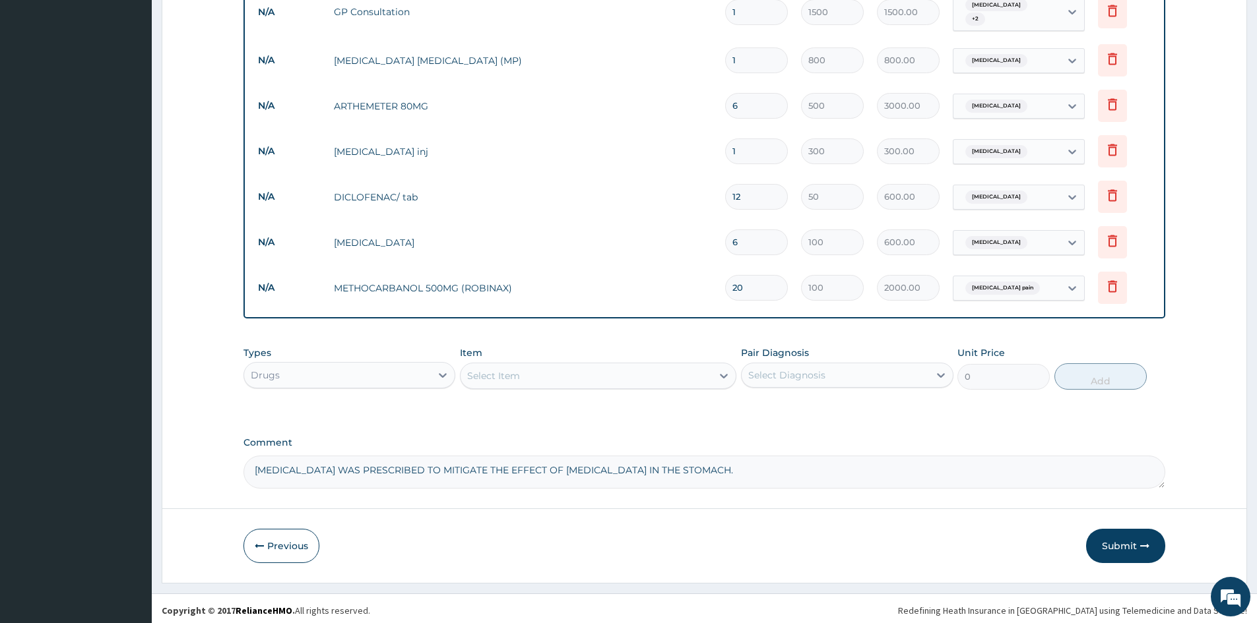
scroll to position [530, 0]
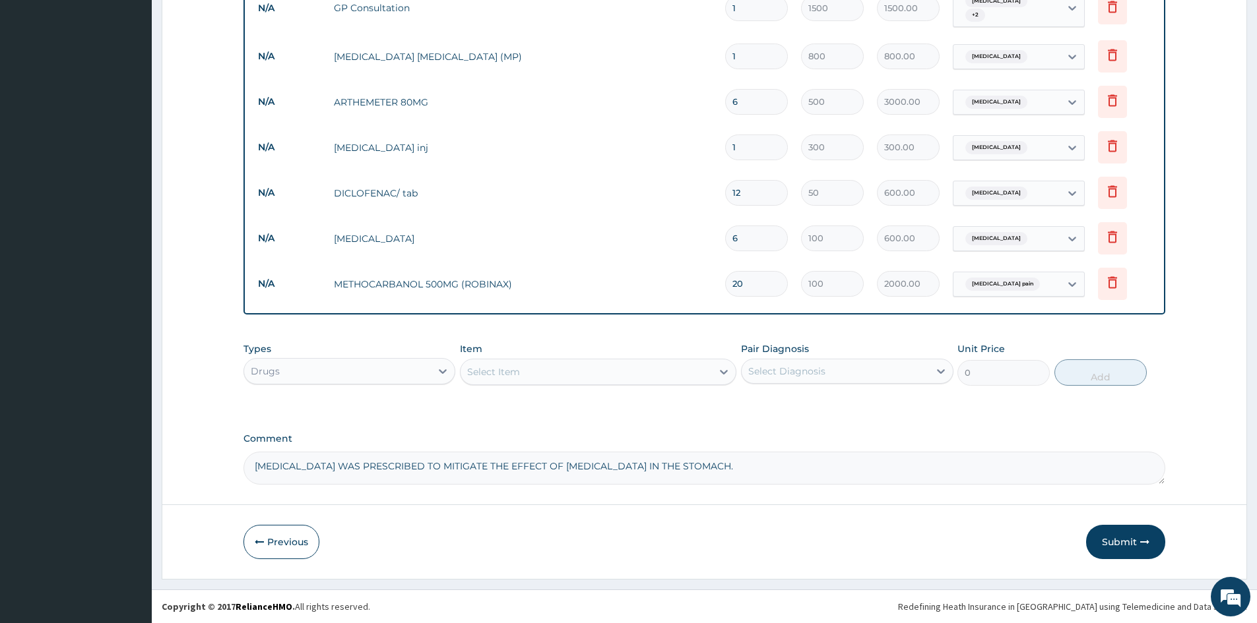
type input "20"
click at [619, 365] on div "Select Item" at bounding box center [585, 371] width 251 height 21
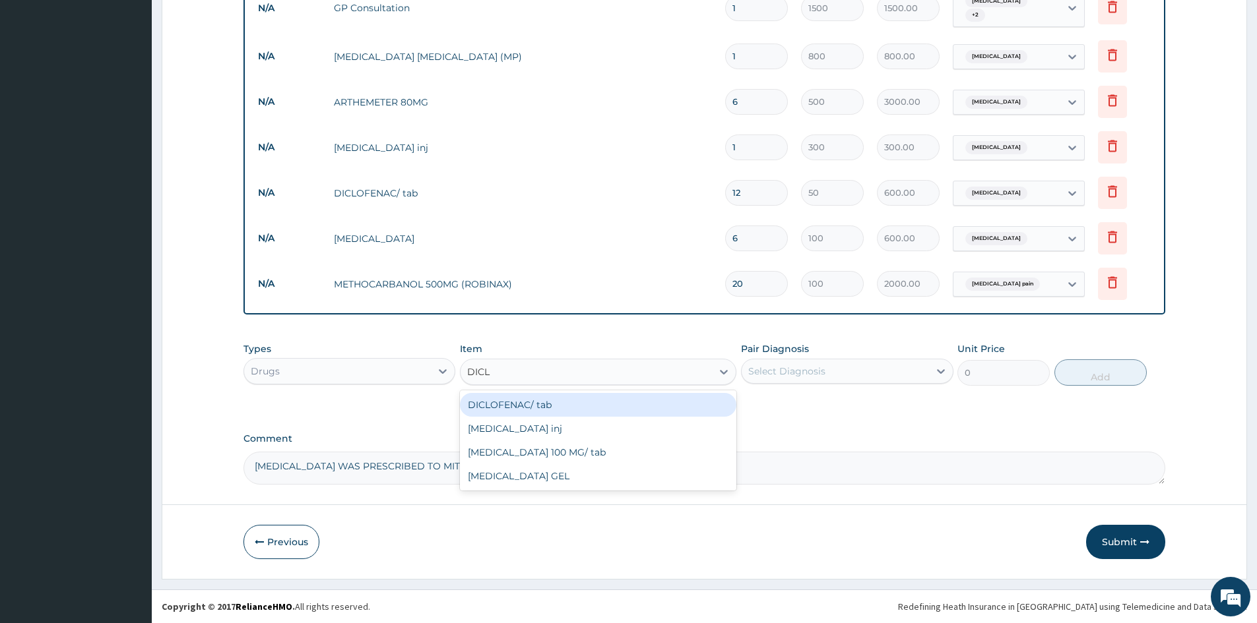
type input "DICLO"
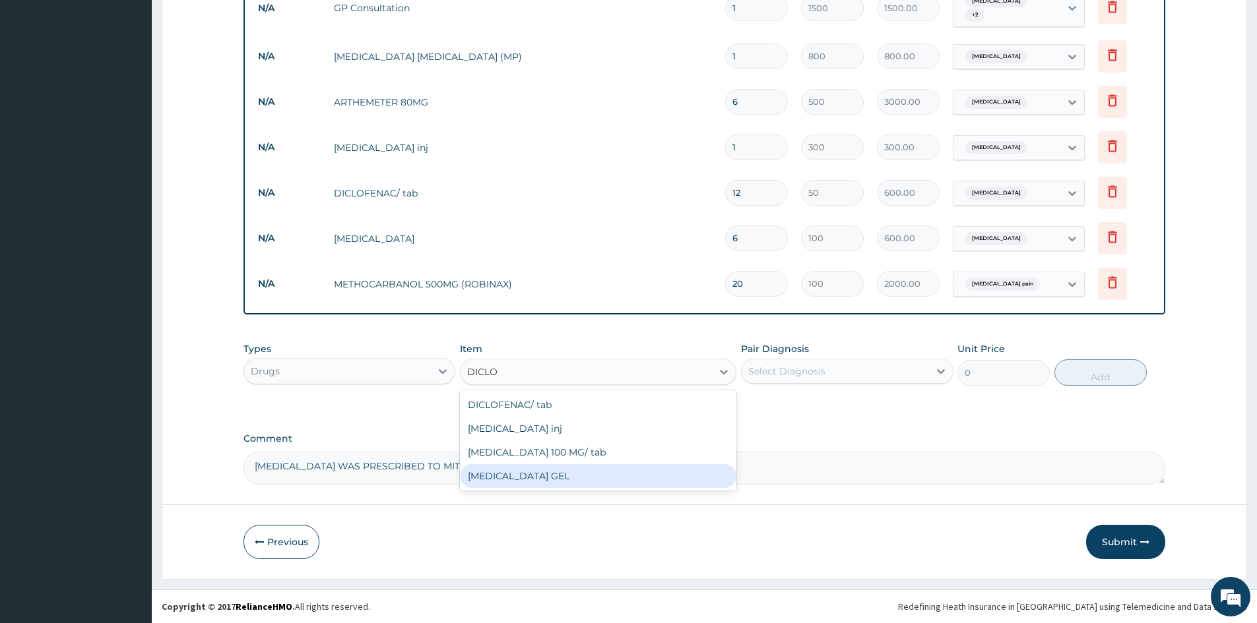
click at [584, 468] on div "DICLOFENAC GEL" at bounding box center [598, 476] width 276 height 24
type input "1000"
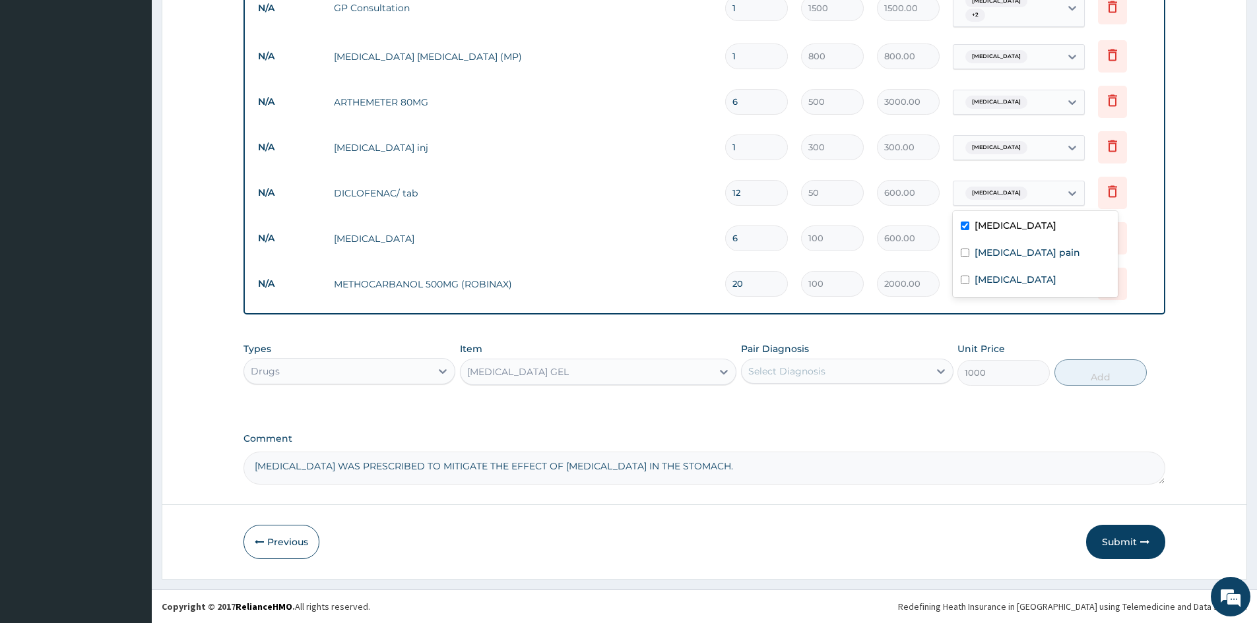
click at [1007, 190] on span "Falciparum malaria" at bounding box center [996, 193] width 62 height 13
click at [997, 251] on label "Musculoskeletal pain" at bounding box center [1027, 252] width 106 height 13
checkbox input "true"
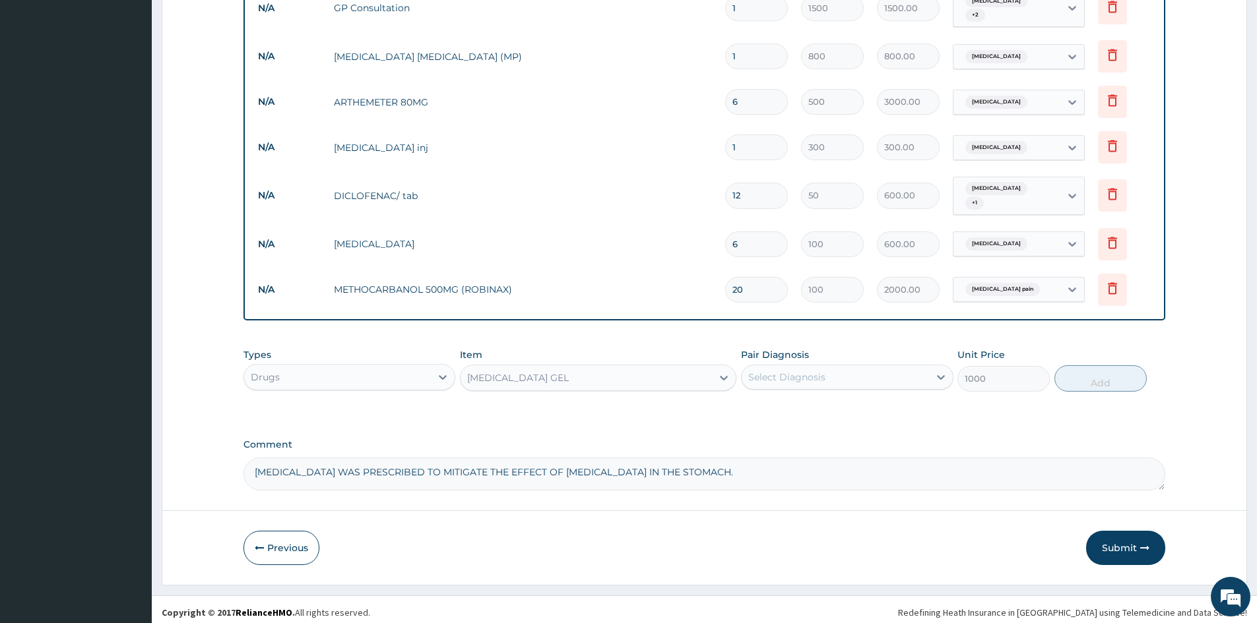
drag, startPoint x: 604, startPoint y: 254, endPoint x: 621, endPoint y: 259, distance: 17.8
click at [607, 254] on td "OMEPRAZOLE" at bounding box center [522, 244] width 391 height 26
click at [771, 348] on label "Pair Diagnosis" at bounding box center [775, 354] width 68 height 13
click at [781, 371] on div "Select Diagnosis" at bounding box center [786, 377] width 77 height 13
click at [817, 441] on label "Musculoskeletal pain" at bounding box center [816, 436] width 106 height 13
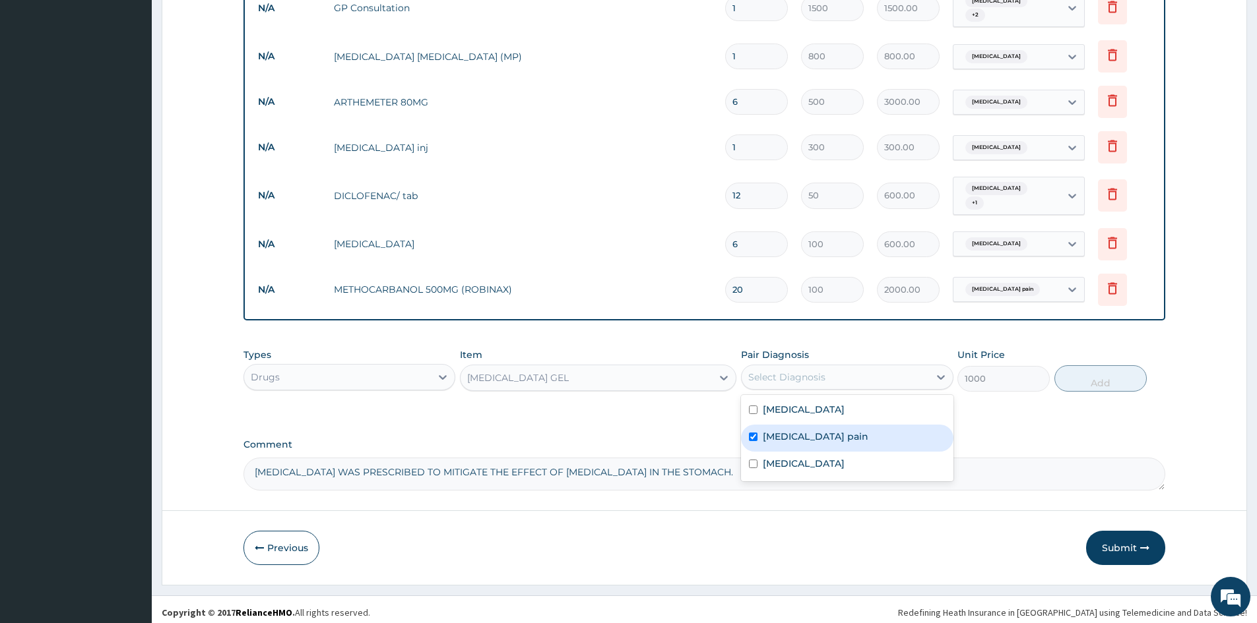
checkbox input "true"
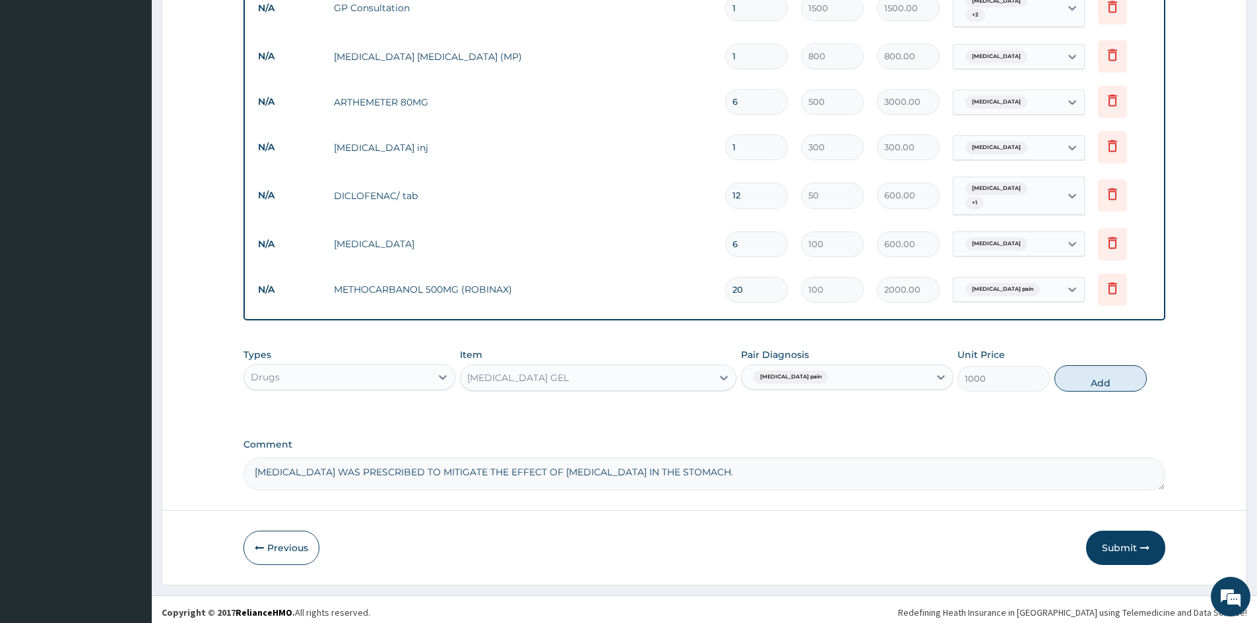
click at [1102, 383] on button "Add" at bounding box center [1100, 378] width 92 height 26
type input "0"
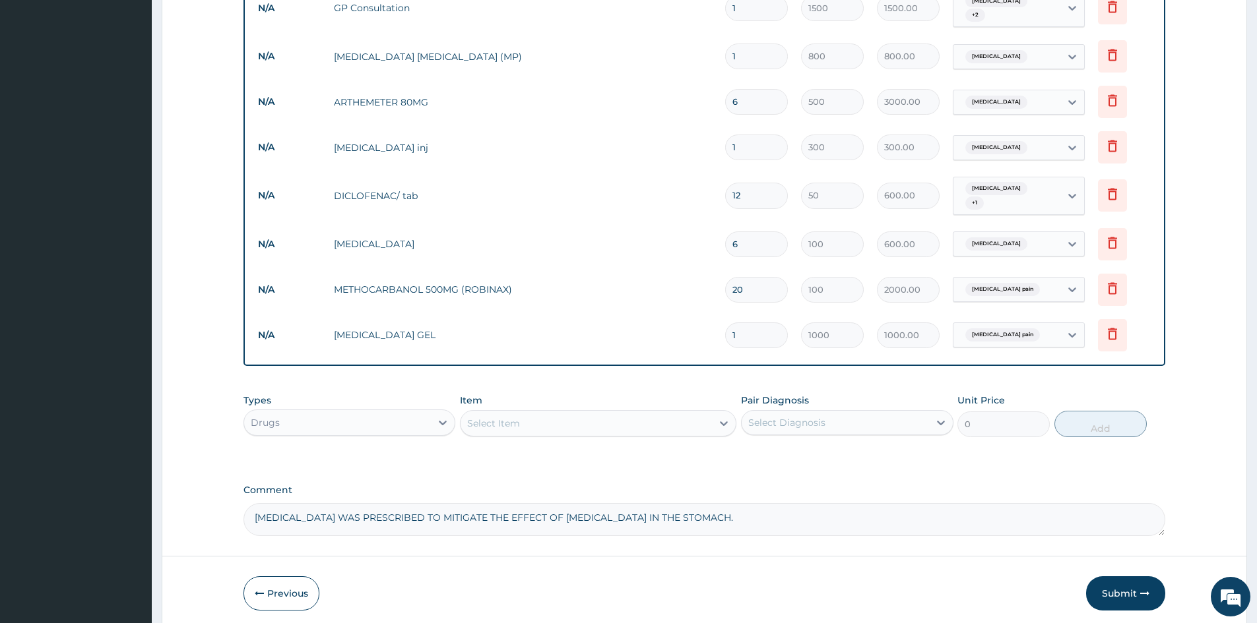
click at [1110, 592] on button "Submit" at bounding box center [1125, 594] width 79 height 34
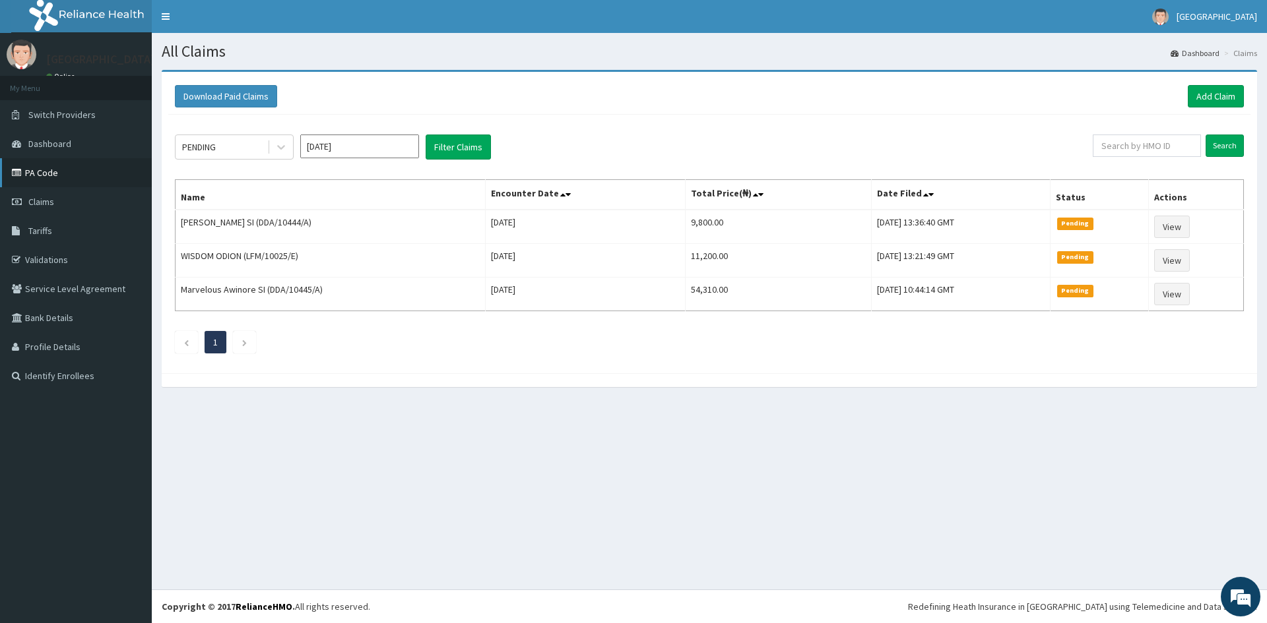
click at [65, 177] on link "PA Code" at bounding box center [76, 172] width 152 height 29
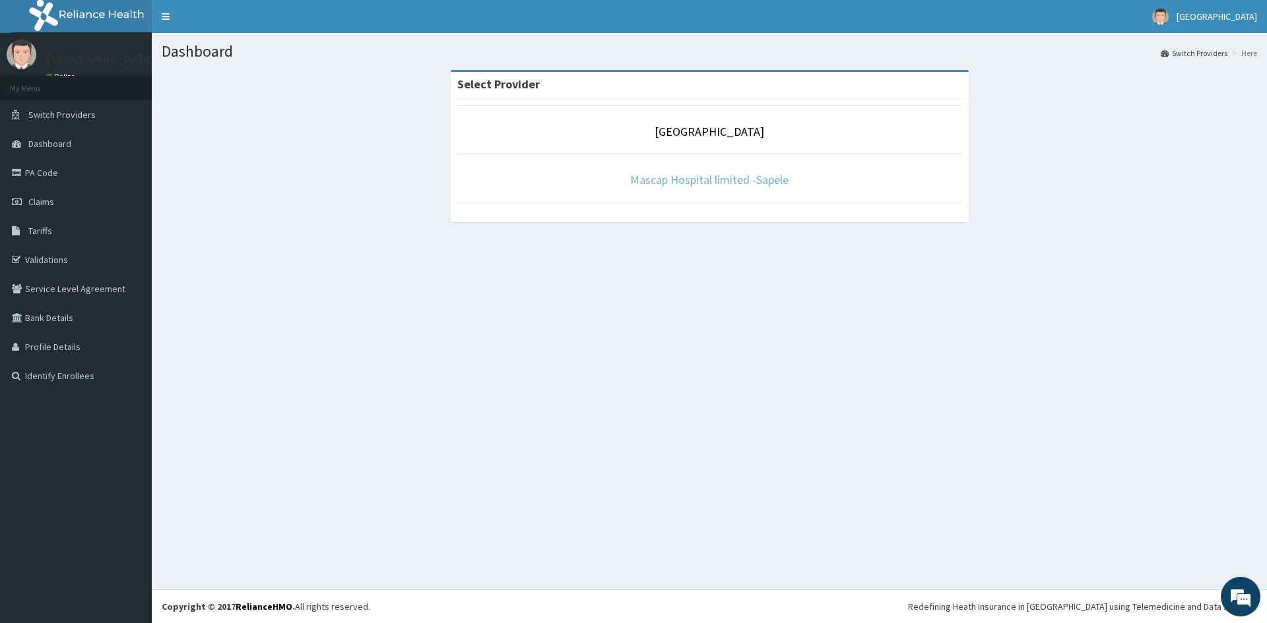
click at [685, 179] on link "Mascap Hospital limited -Sapele" at bounding box center [709, 179] width 158 height 15
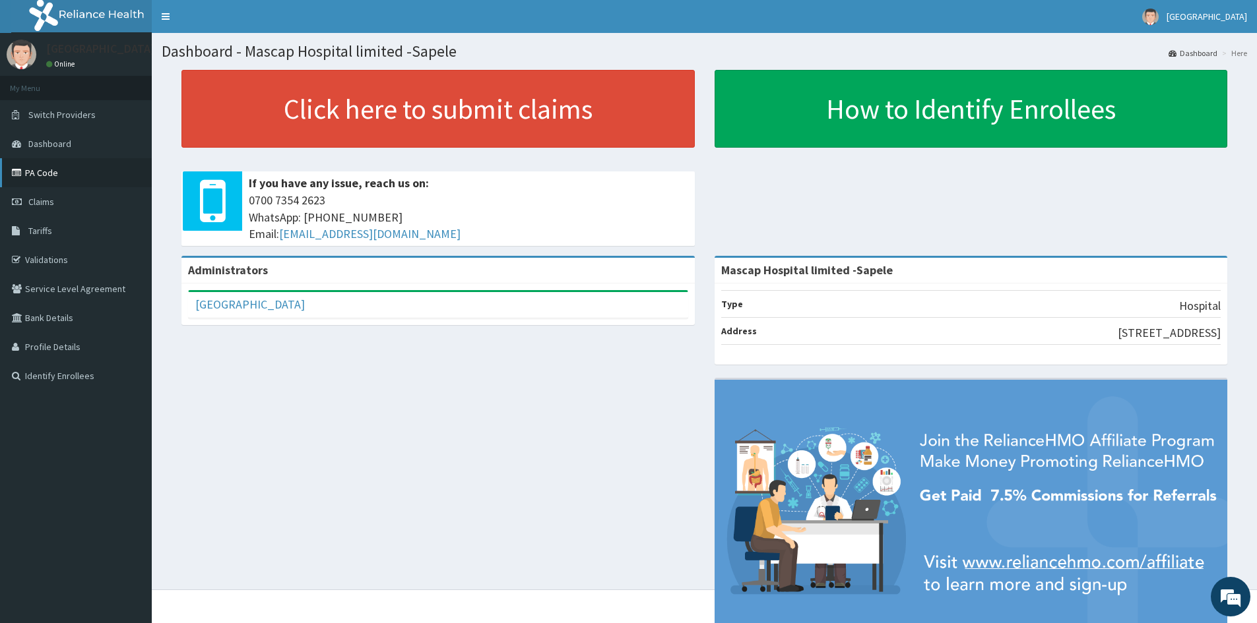
click at [45, 179] on link "PA Code" at bounding box center [76, 172] width 152 height 29
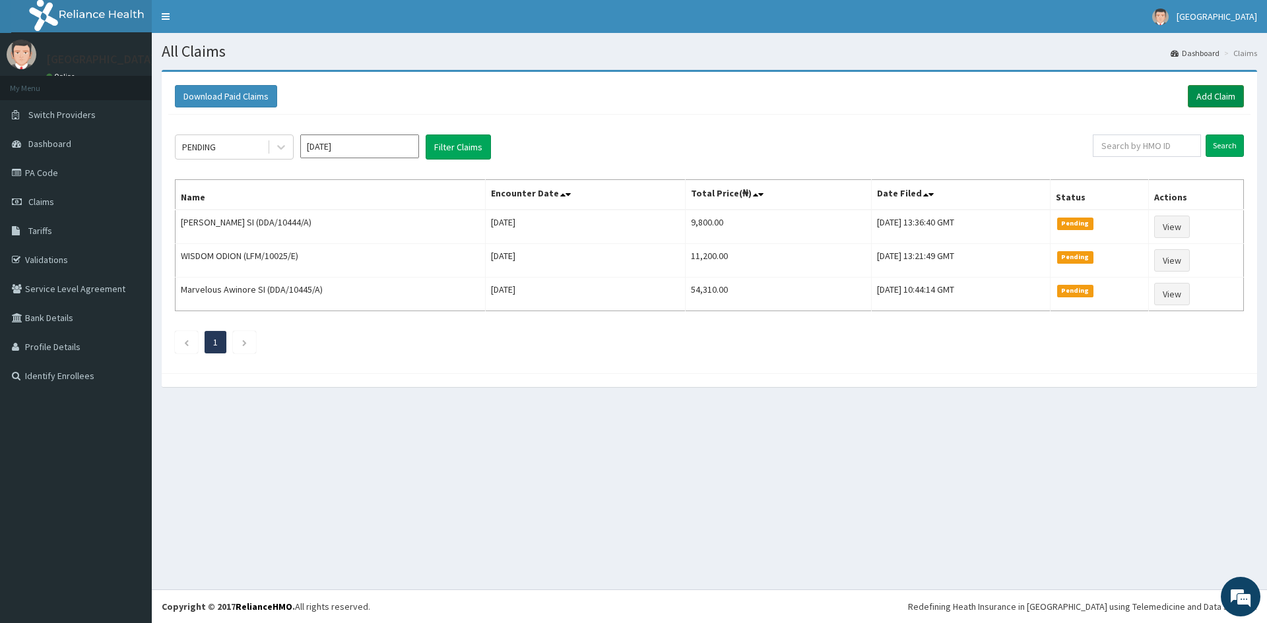
click at [1210, 103] on link "Add Claim" at bounding box center [1215, 96] width 56 height 22
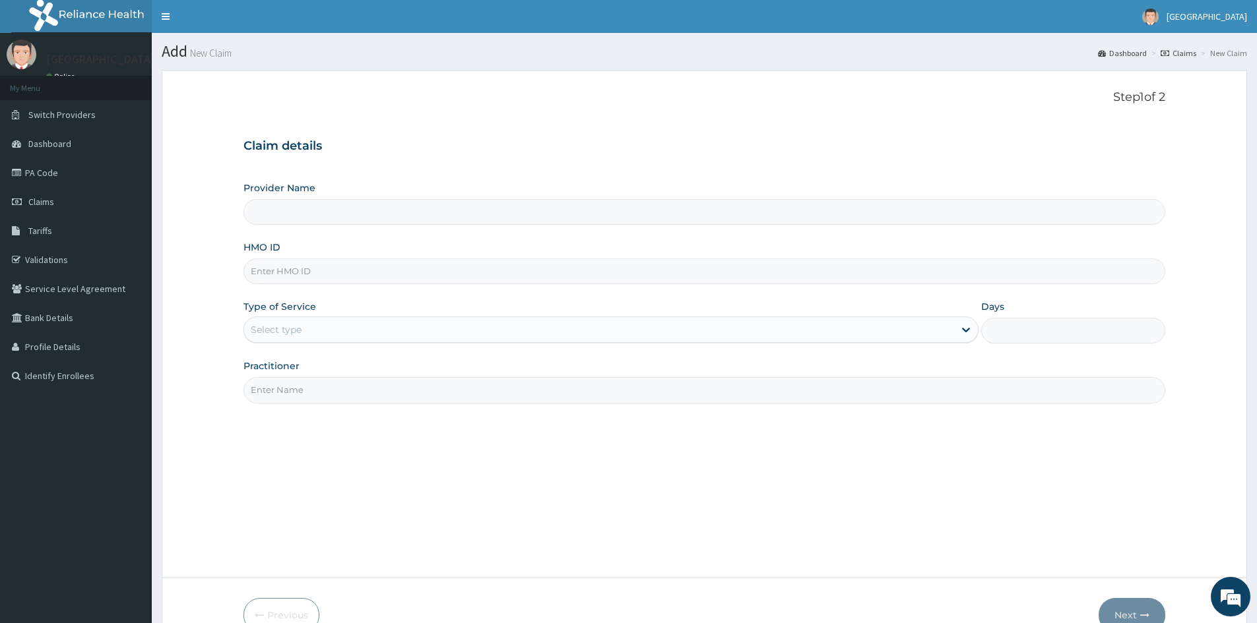
click at [261, 278] on input "HMO ID" at bounding box center [704, 272] width 922 height 26
type input "D"
type input "Mascap Hospital limited -Sapele"
type input "DDA/10415/E"
click at [280, 329] on div "Select type" at bounding box center [276, 329] width 51 height 13
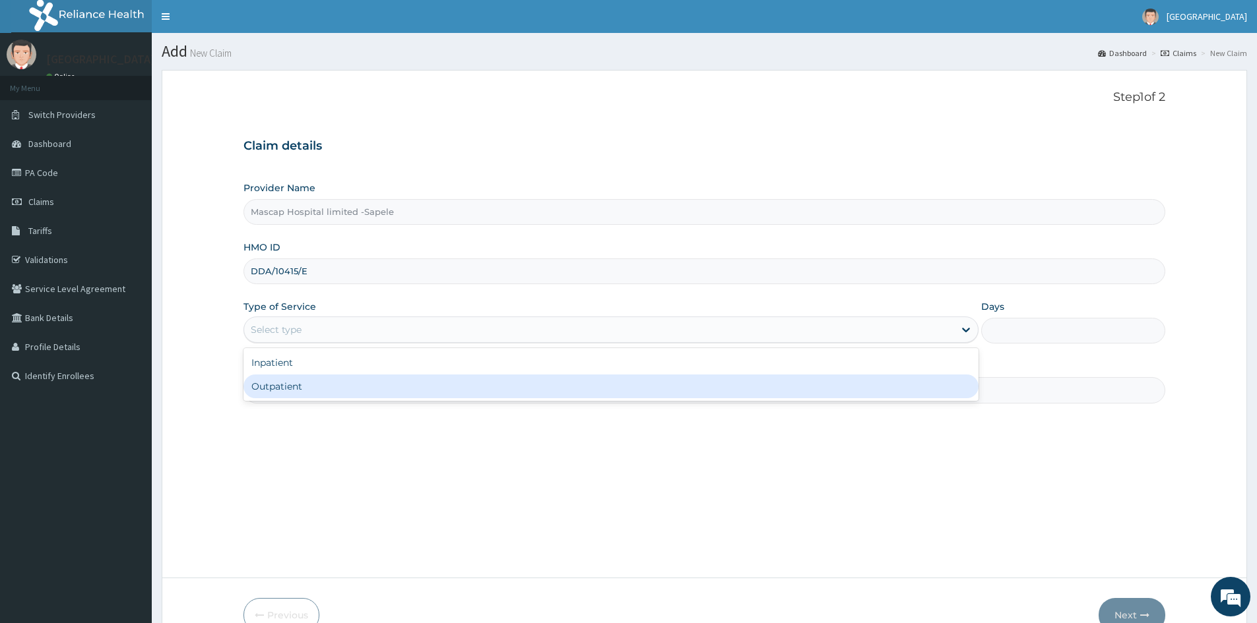
click at [290, 390] on div "Outpatient" at bounding box center [610, 387] width 735 height 24
type input "1"
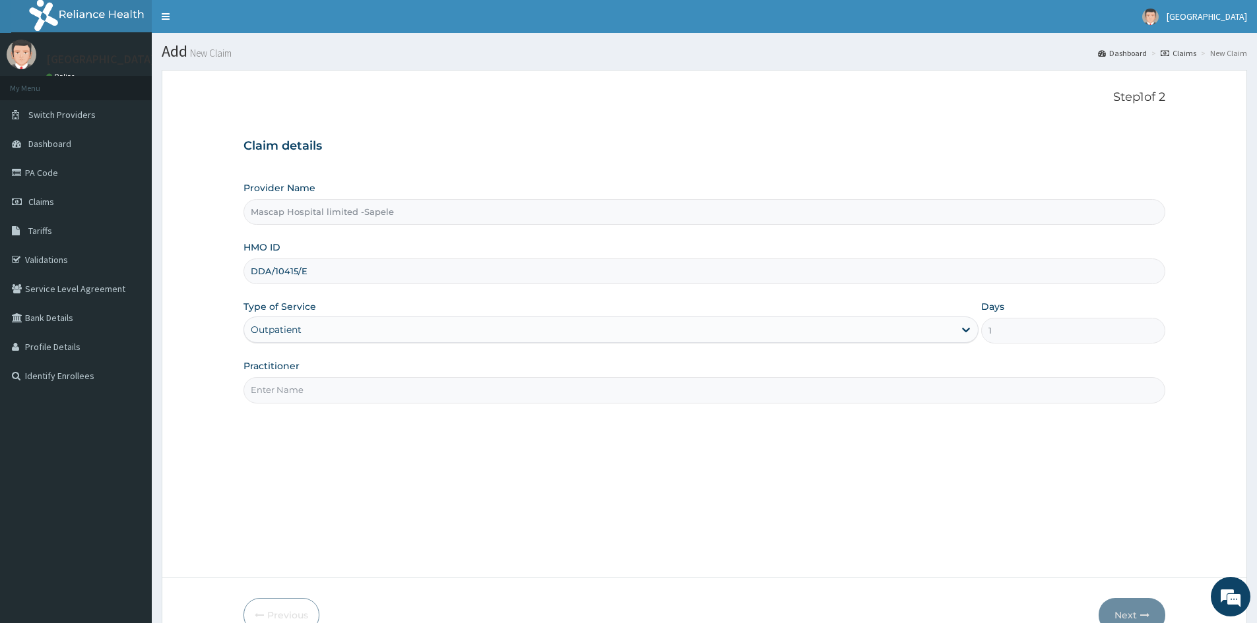
click at [290, 390] on input "Practitioner" at bounding box center [704, 390] width 922 height 26
type input "DR UCHE"
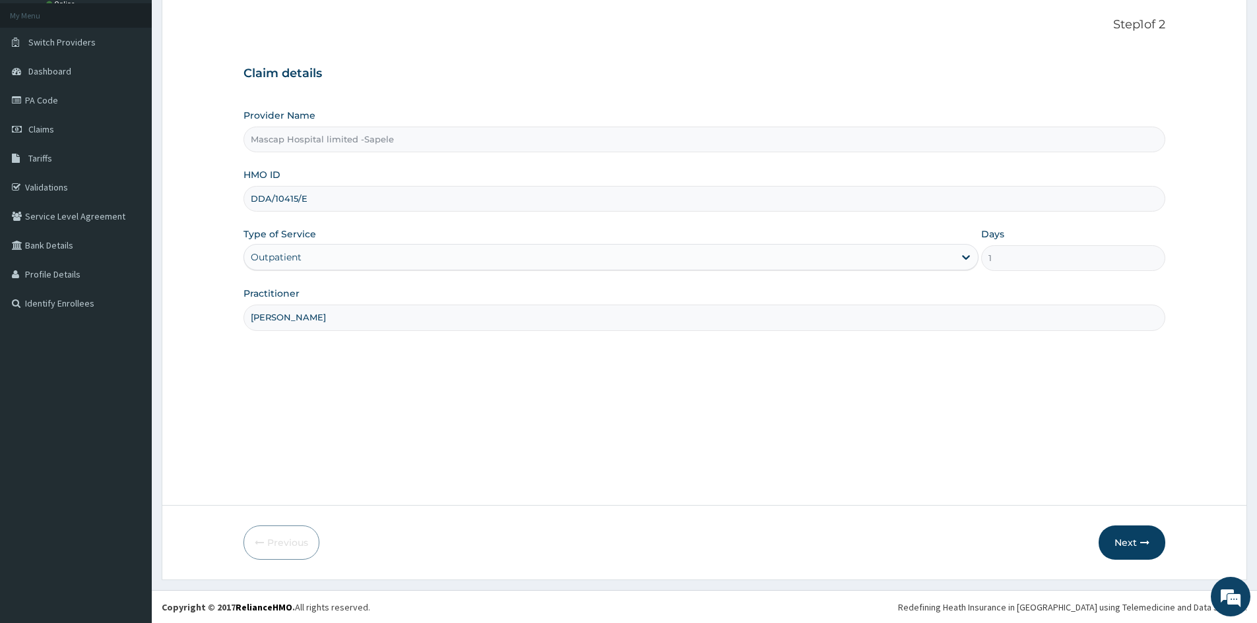
scroll to position [73, 0]
click at [1149, 536] on button "Next" at bounding box center [1131, 542] width 67 height 34
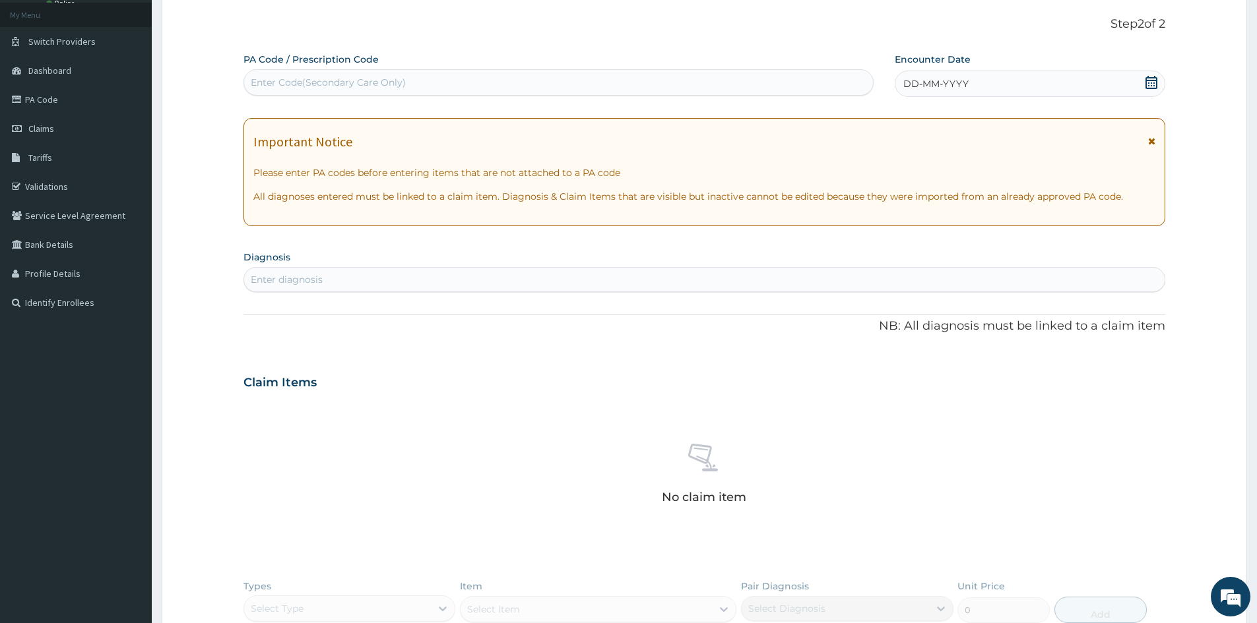
click at [1146, 81] on icon at bounding box center [1150, 82] width 13 height 13
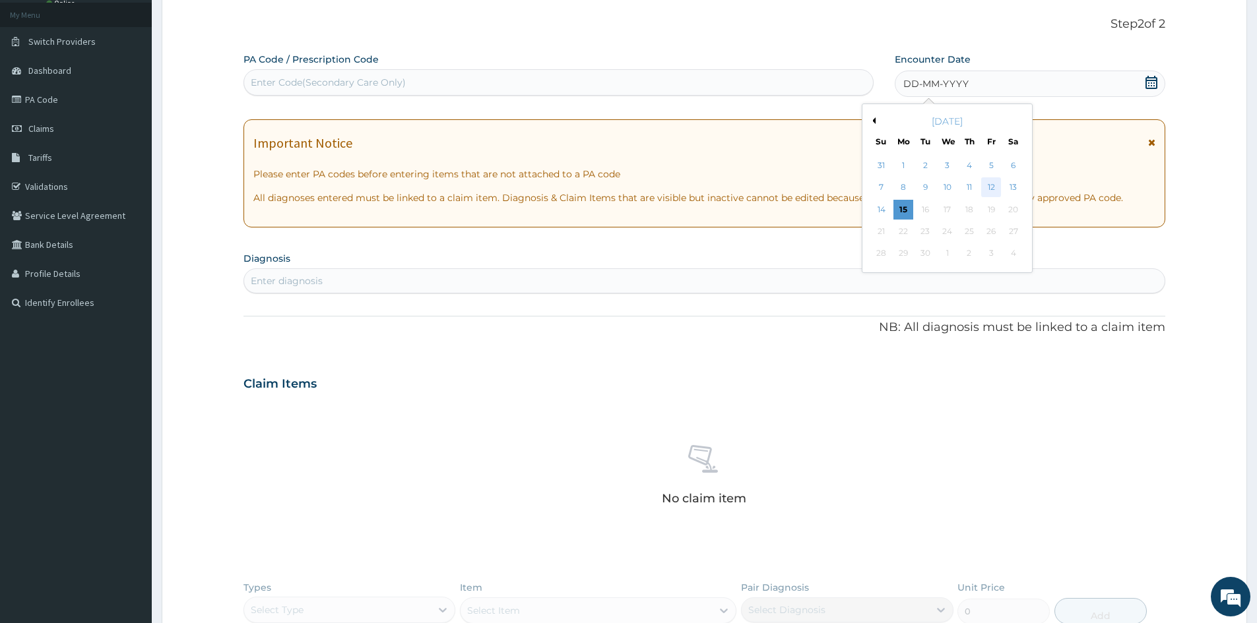
click at [984, 185] on div "12" at bounding box center [992, 188] width 20 height 20
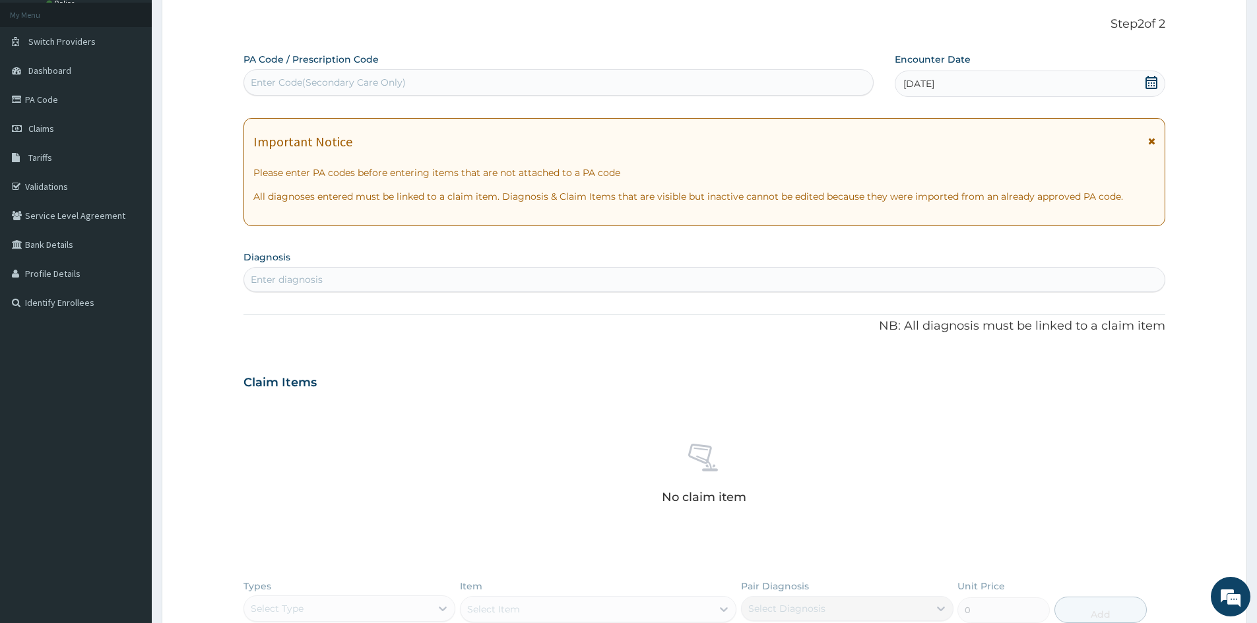
click at [442, 280] on div "Enter diagnosis" at bounding box center [704, 279] width 920 height 21
type input "[MEDICAL_DATA]"
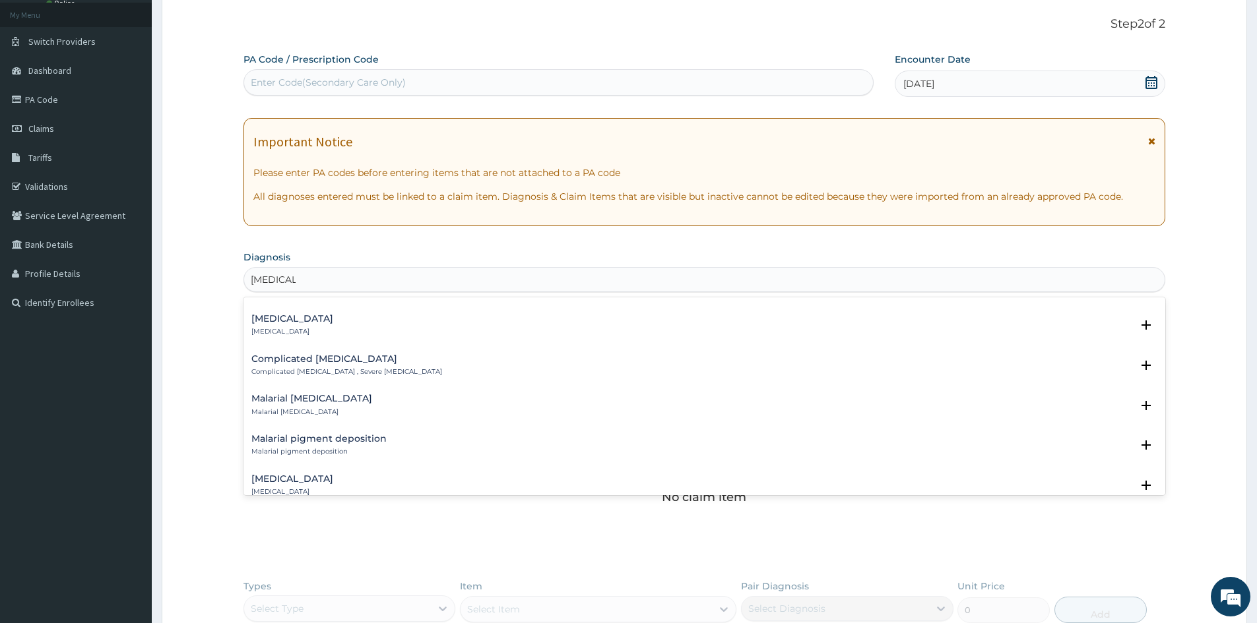
scroll to position [594, 0]
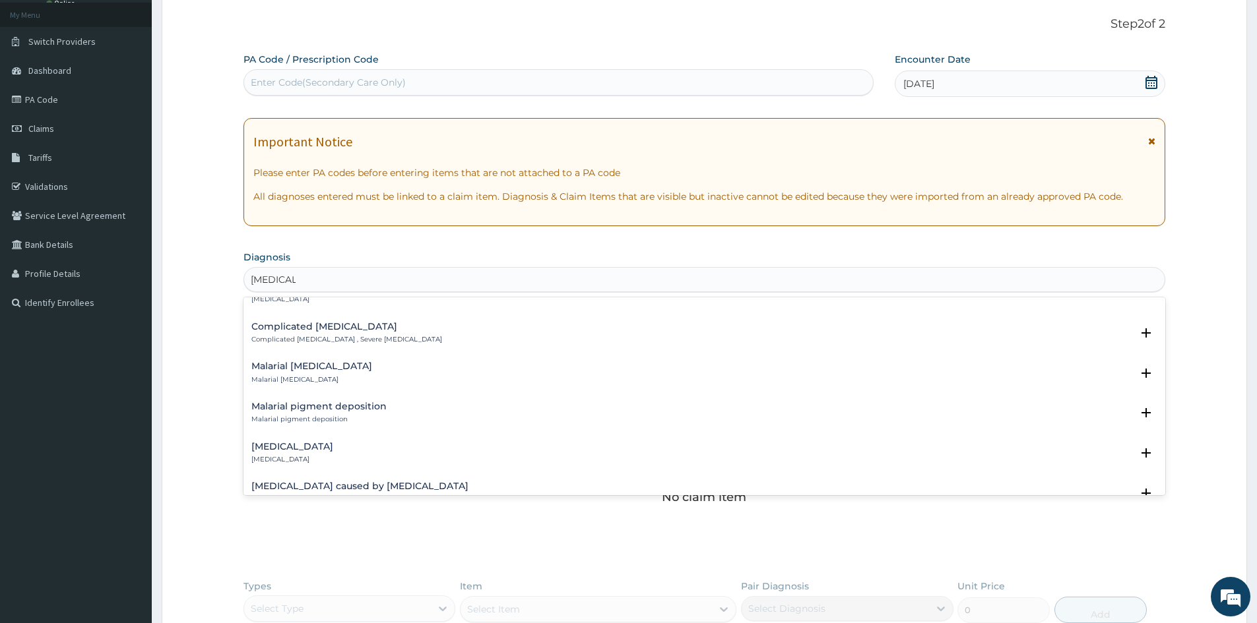
click at [360, 338] on p "Complicated [MEDICAL_DATA] , Severe [MEDICAL_DATA]" at bounding box center [346, 339] width 191 height 9
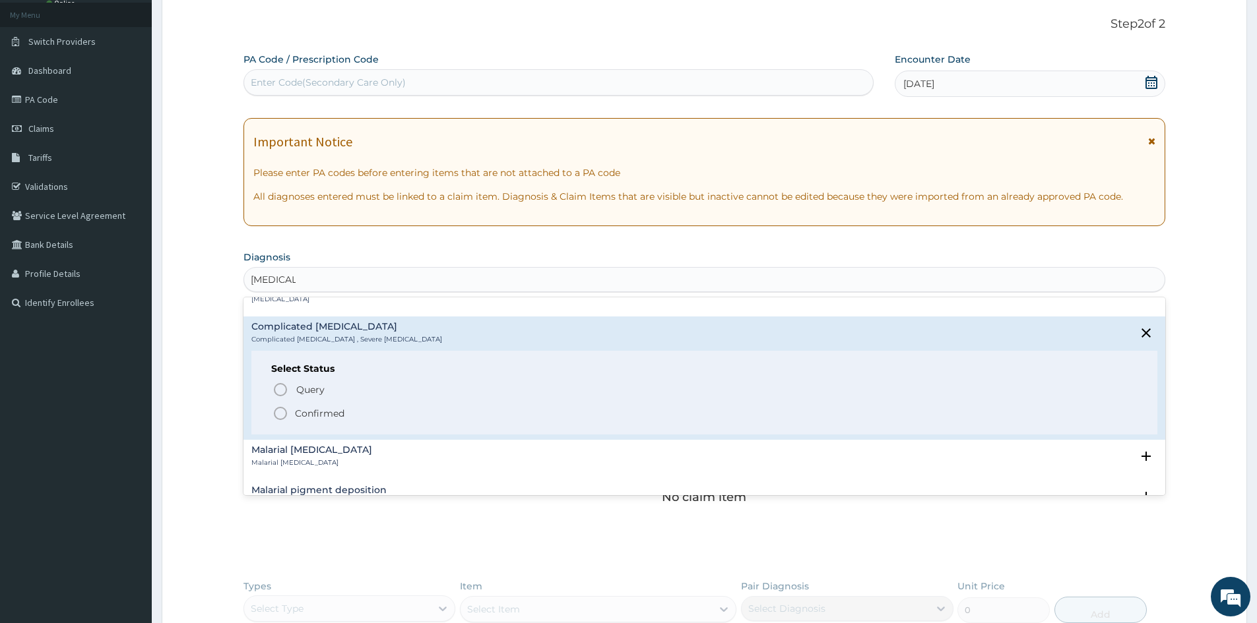
click at [323, 418] on p "Confirmed" at bounding box center [319, 413] width 49 height 13
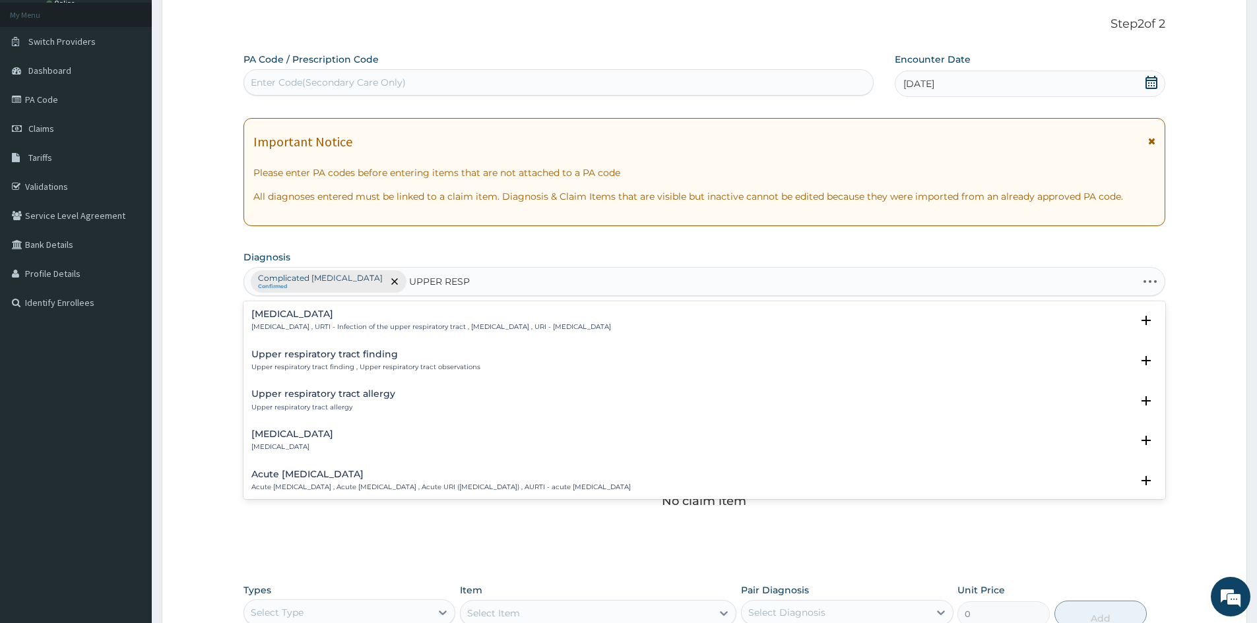
type input "UPPER RESPI"
click at [399, 327] on p "[MEDICAL_DATA] , URTI - Infection of the upper respiratory tract , [MEDICAL_DAT…" at bounding box center [431, 327] width 360 height 9
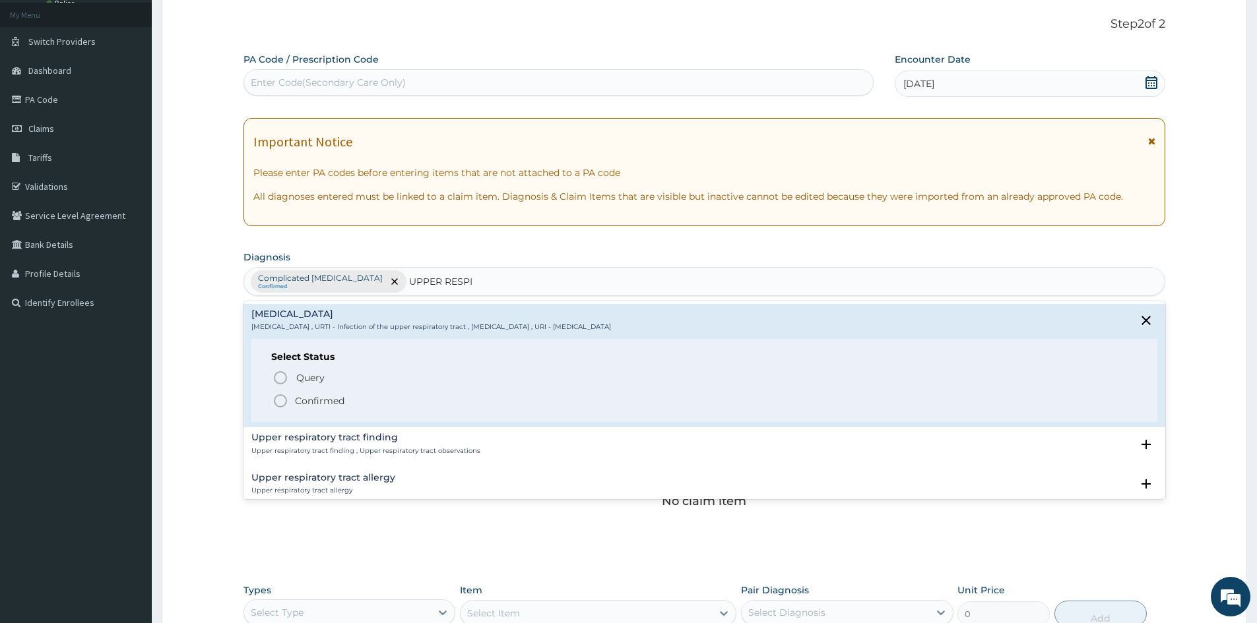
click at [338, 396] on p "Confirmed" at bounding box center [319, 400] width 49 height 13
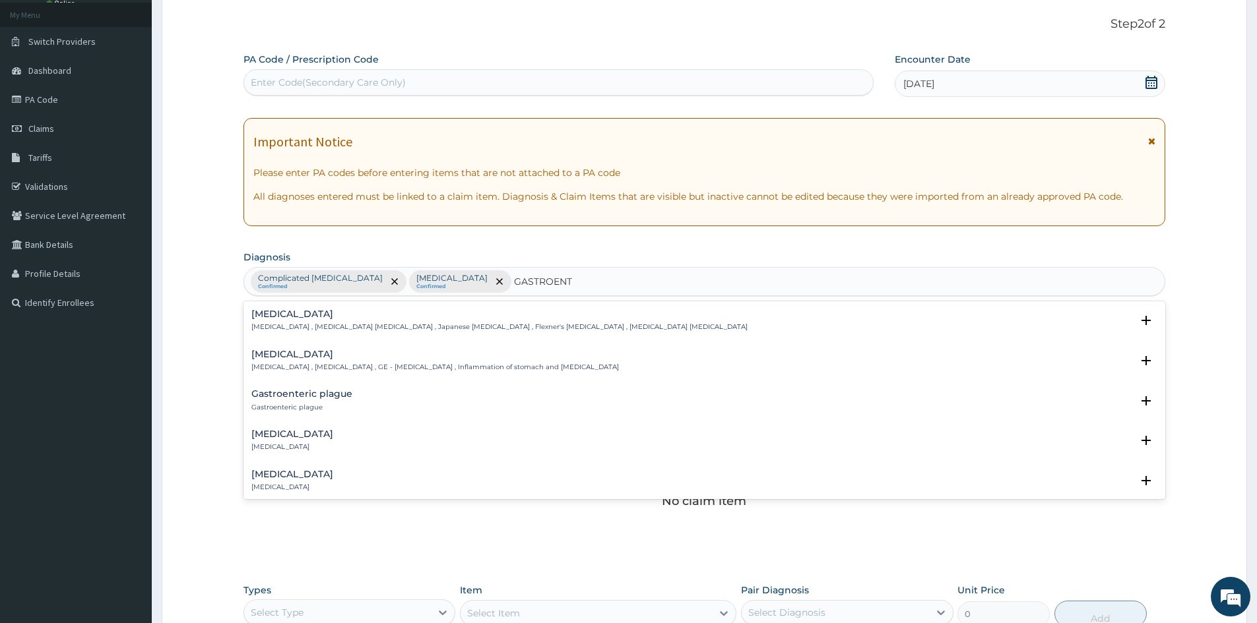
type input "GASTROENTE"
click at [311, 369] on p "[MEDICAL_DATA] , [MEDICAL_DATA] , GE - [MEDICAL_DATA] , Inflammation of stomach…" at bounding box center [434, 367] width 367 height 9
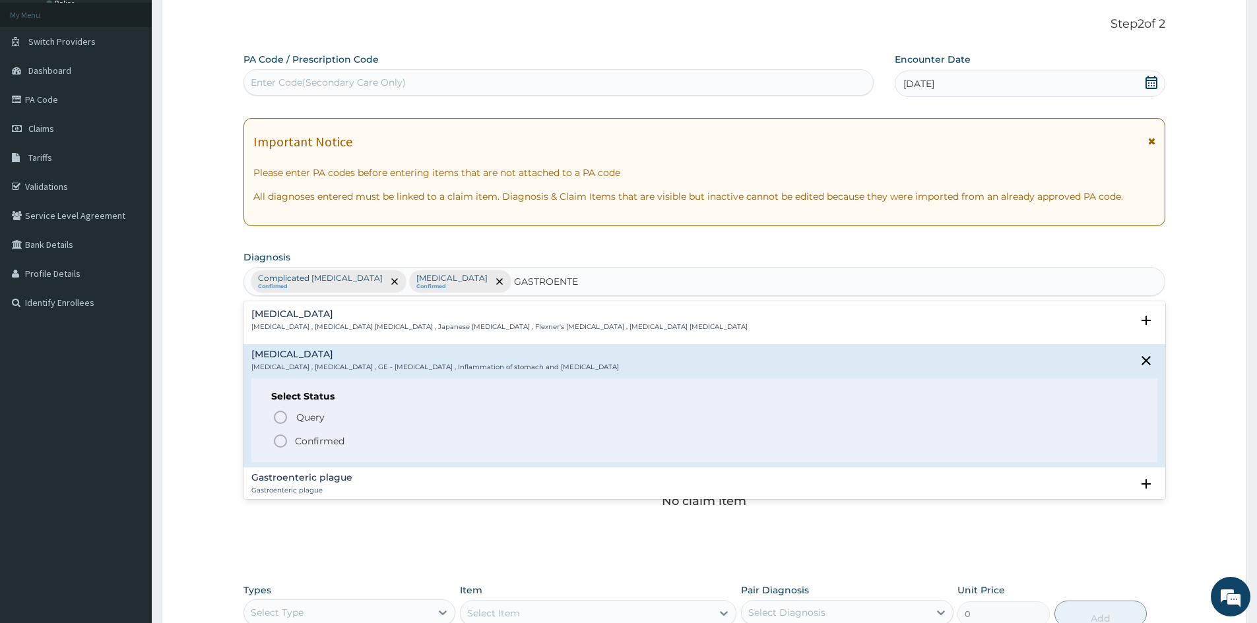
click at [313, 441] on p "Confirmed" at bounding box center [319, 441] width 49 height 13
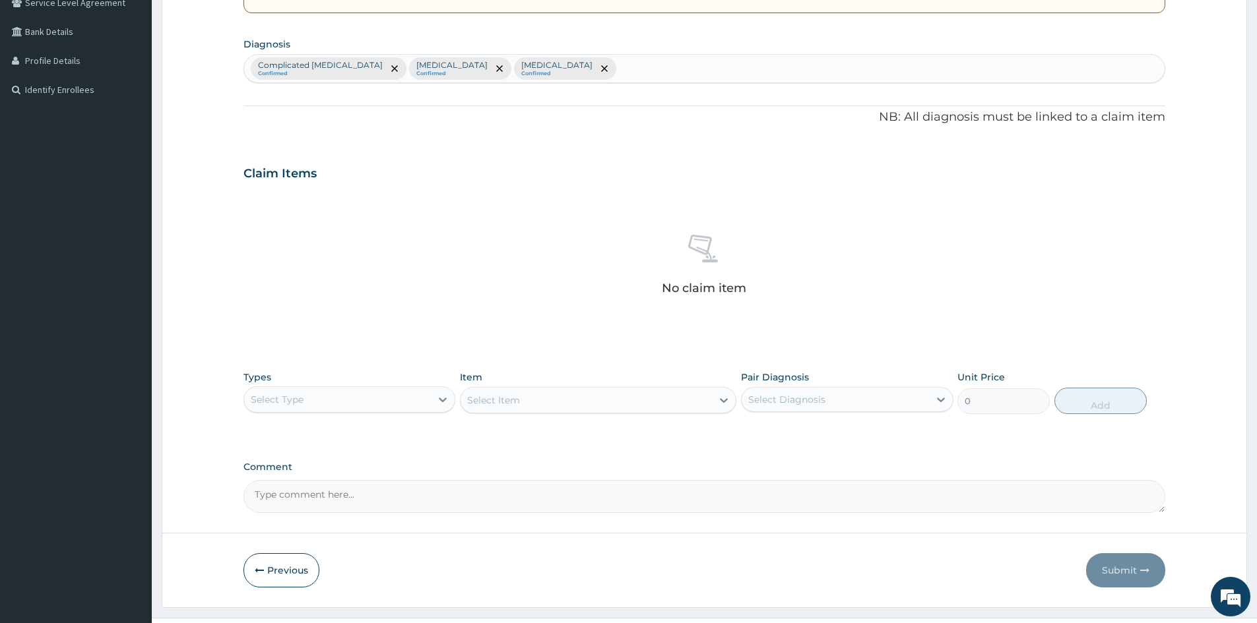
scroll to position [315, 0]
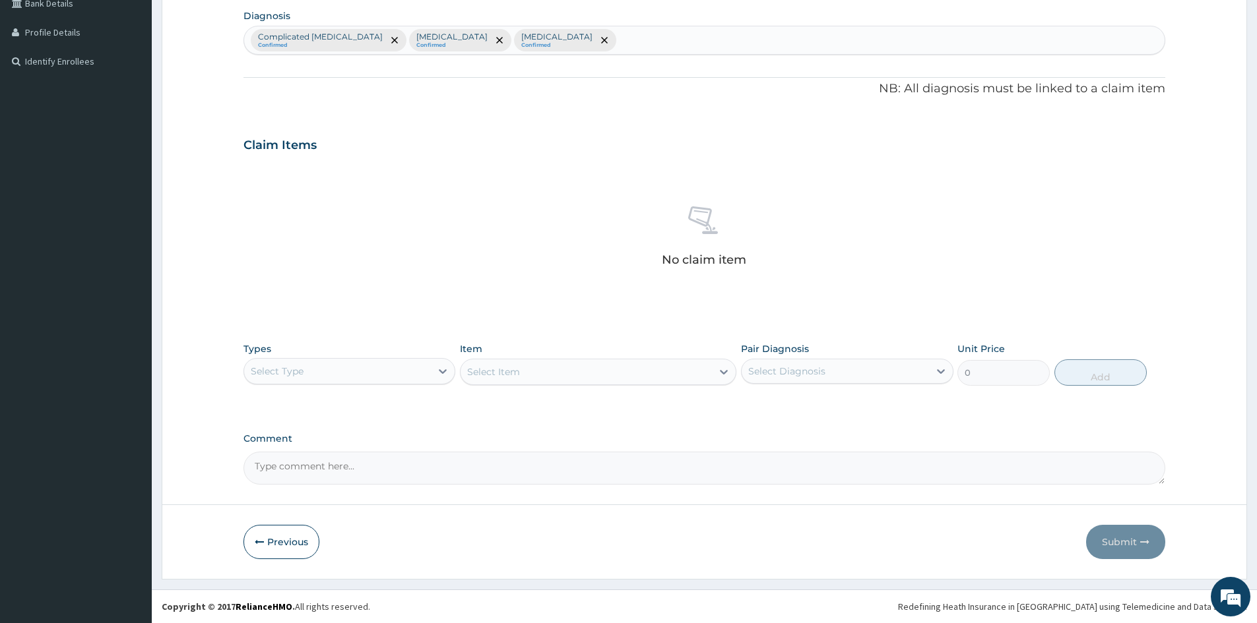
click at [290, 368] on div "Select Type" at bounding box center [277, 371] width 53 height 13
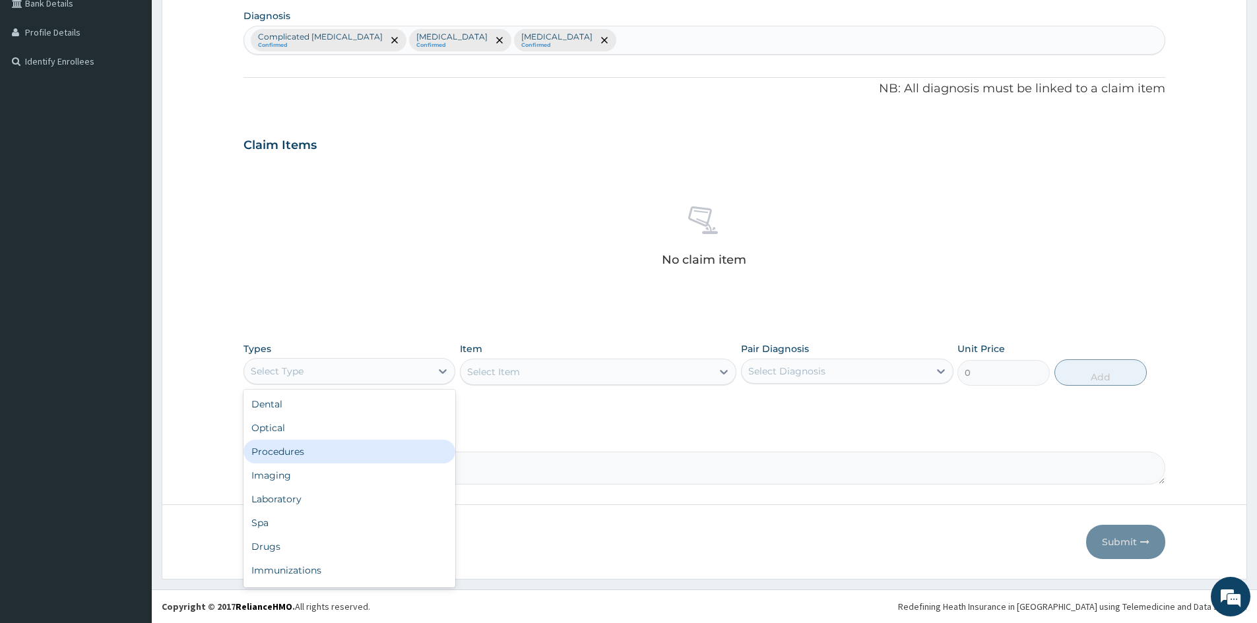
click at [333, 451] on div "Procedures" at bounding box center [349, 452] width 212 height 24
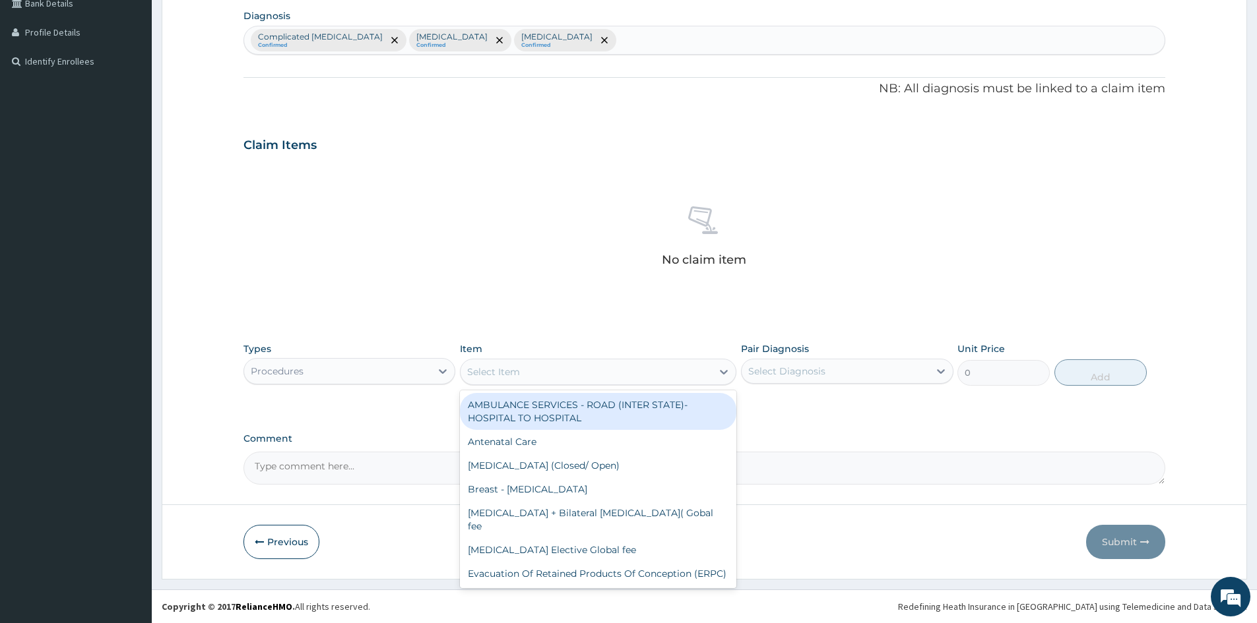
click at [598, 372] on div "Select Item" at bounding box center [585, 371] width 251 height 21
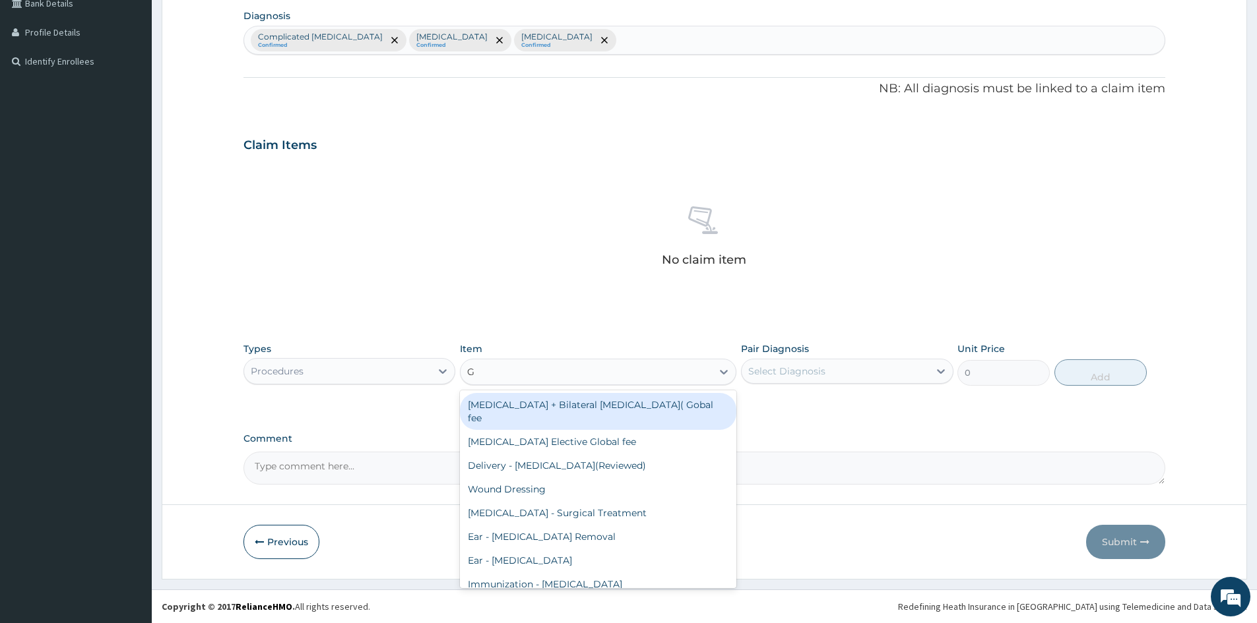
type input "GP"
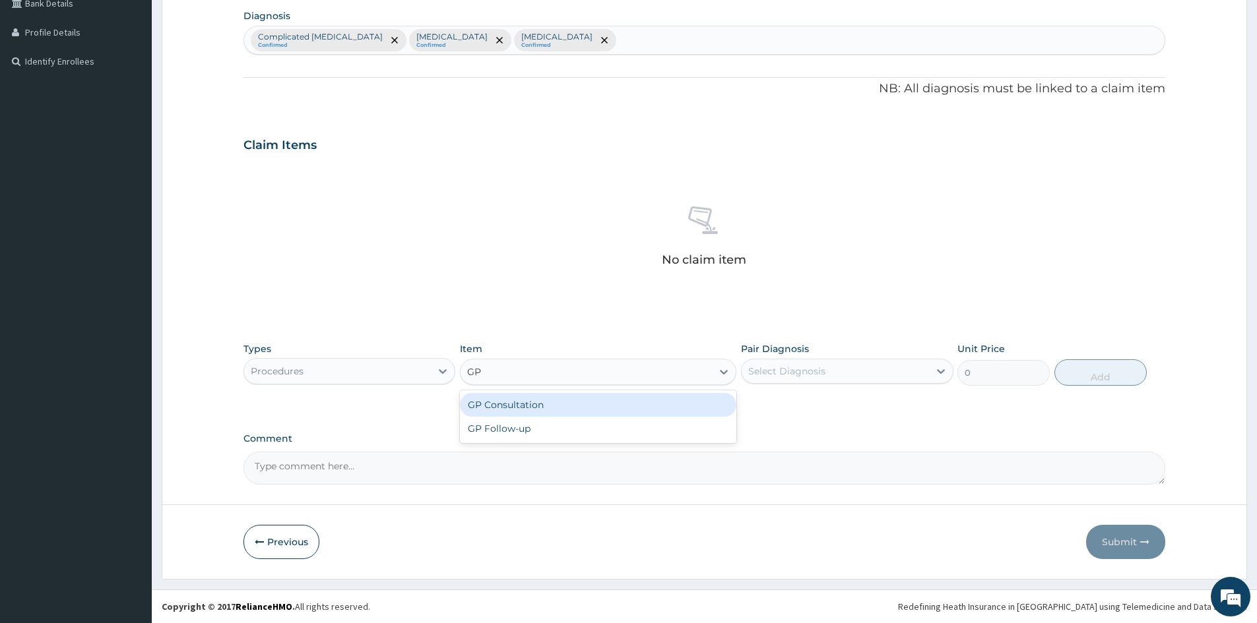
click at [538, 399] on div "GP Consultation" at bounding box center [598, 405] width 276 height 24
type input "1500"
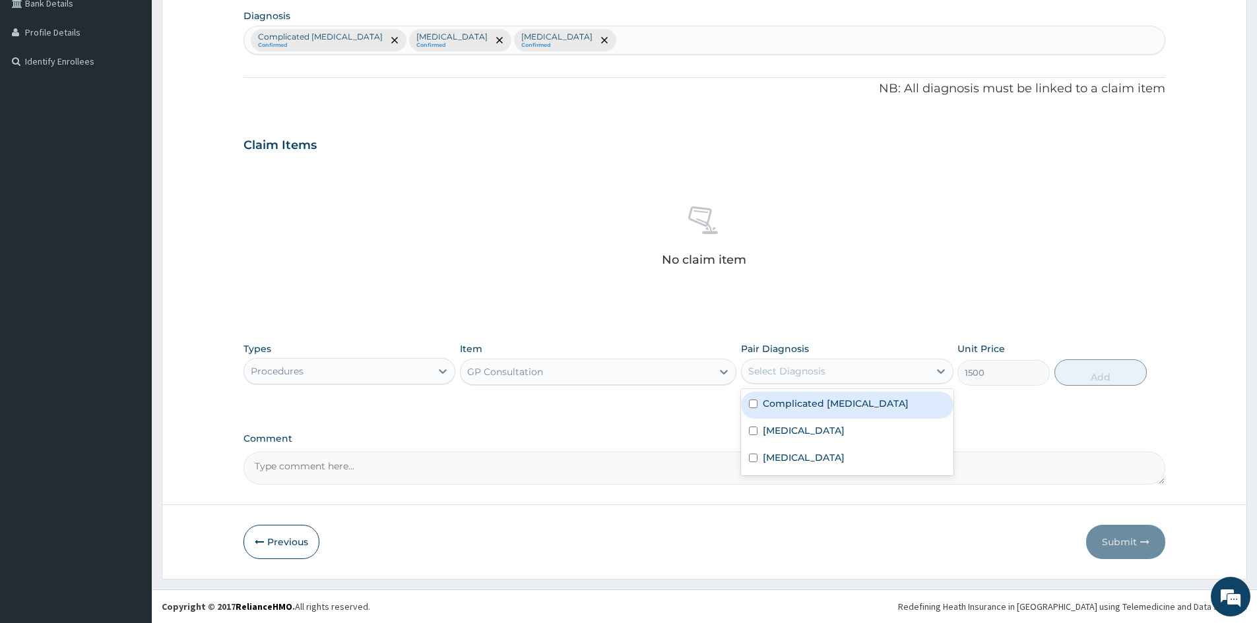
click at [846, 374] on div "Select Diagnosis" at bounding box center [834, 371] width 187 height 21
click at [812, 399] on label "Complicated malaria" at bounding box center [836, 403] width 146 height 13
checkbox input "true"
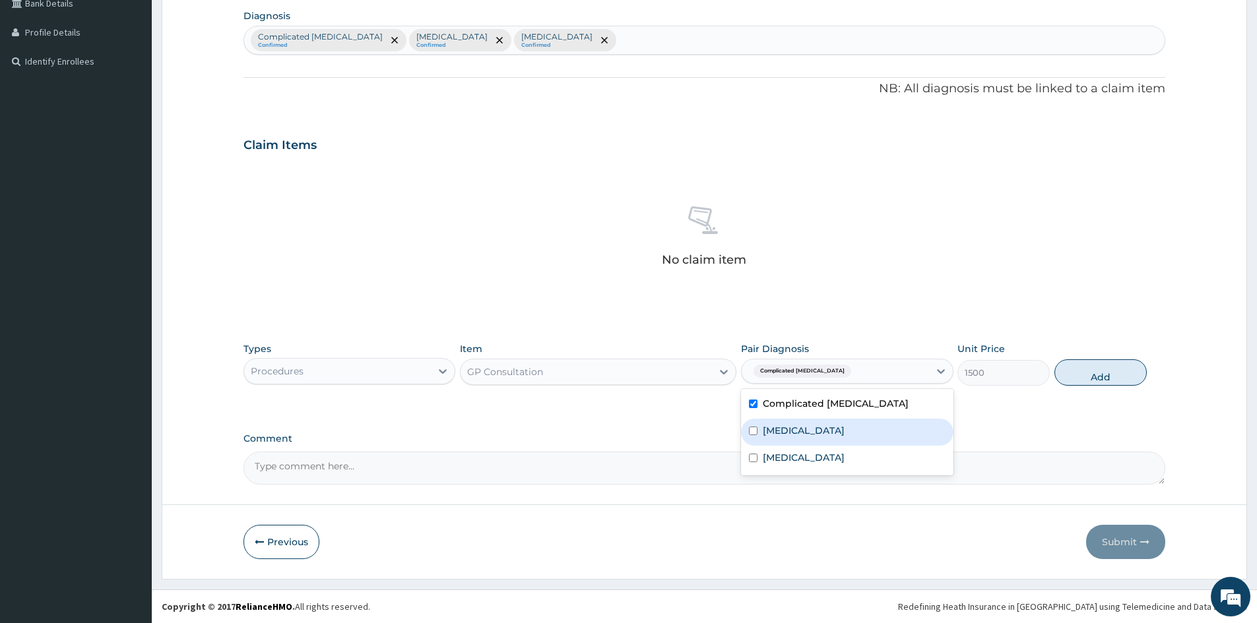
click at [805, 424] on label "Upper respiratory infection" at bounding box center [804, 430] width 82 height 13
checkbox input "true"
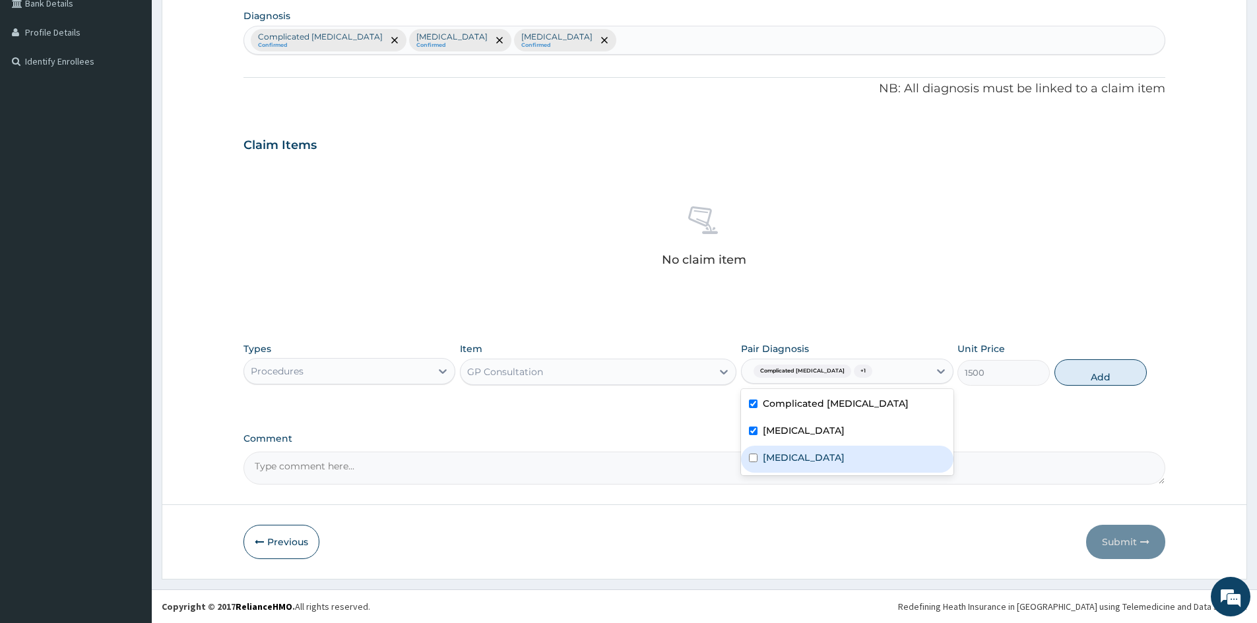
click at [803, 466] on div "Gastroenteritis" at bounding box center [847, 459] width 212 height 27
checkbox input "true"
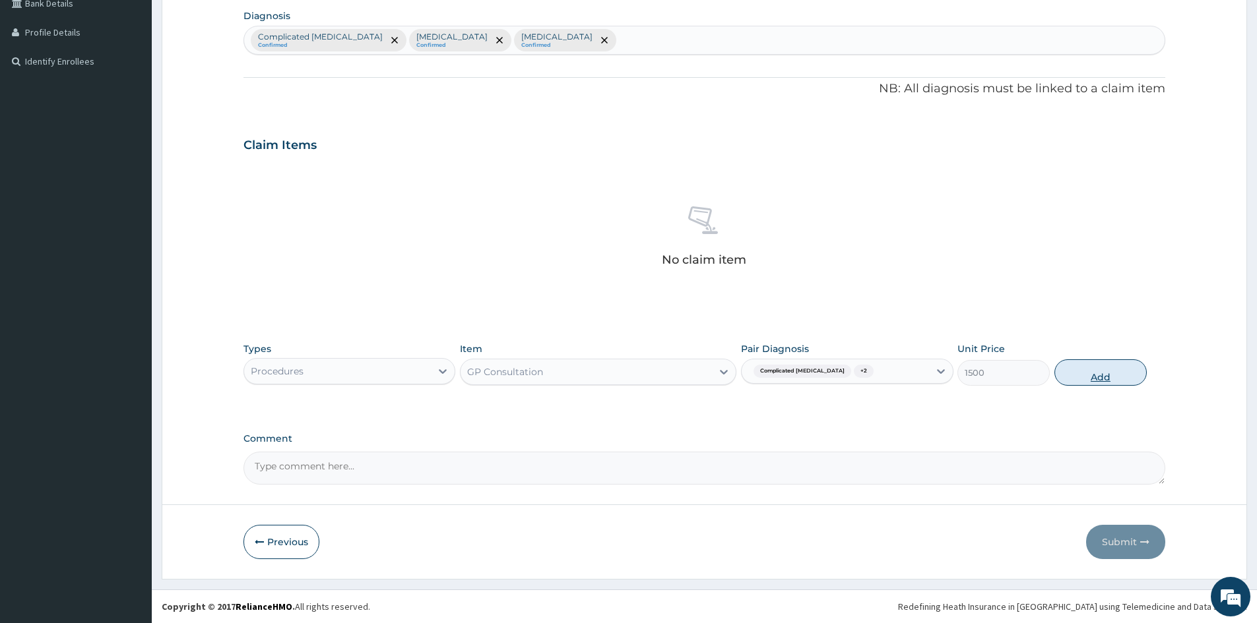
click at [1072, 379] on button "Add" at bounding box center [1100, 373] width 92 height 26
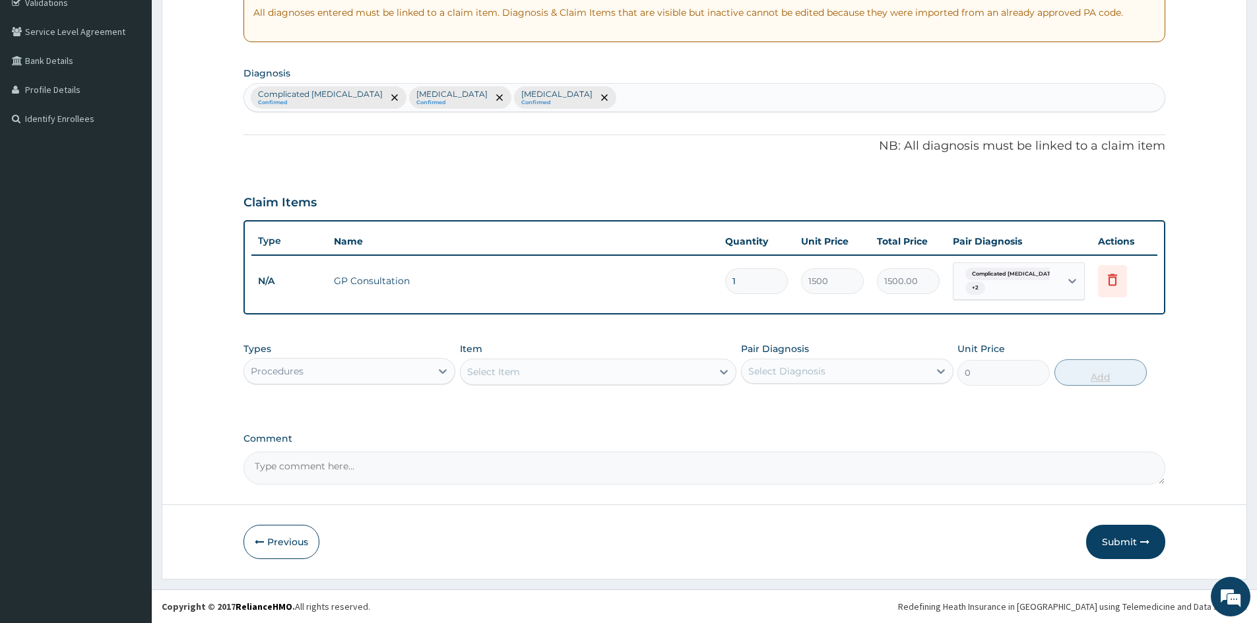
scroll to position [257, 0]
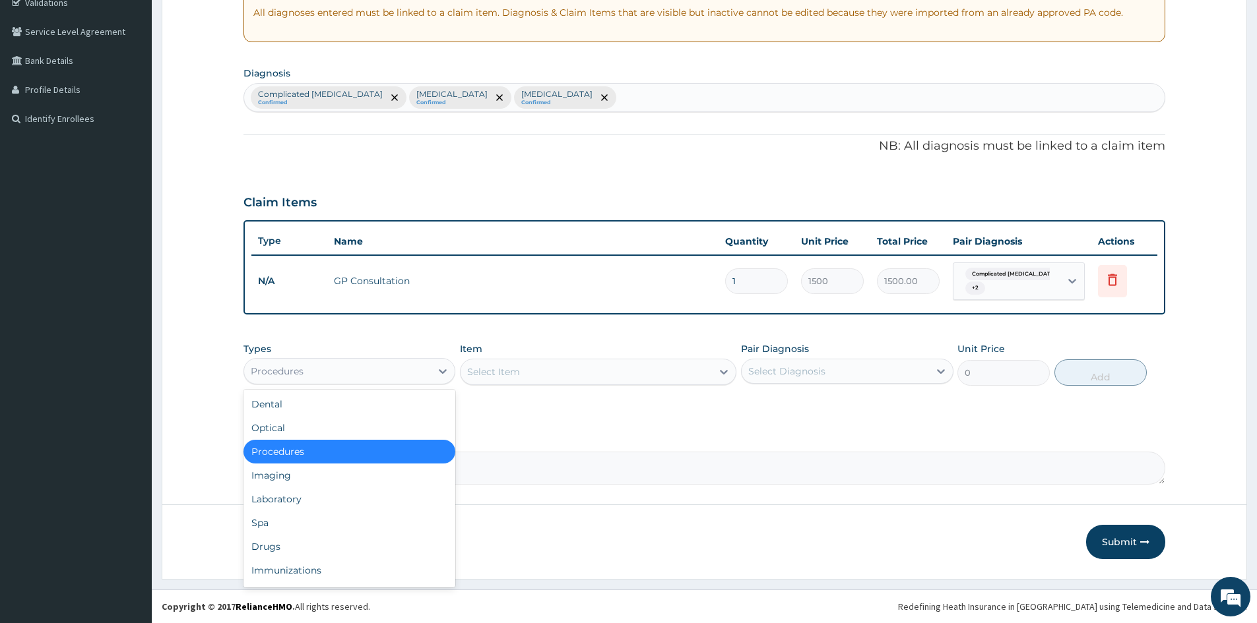
click at [367, 373] on div "Procedures" at bounding box center [337, 371] width 187 height 21
click at [336, 494] on div "Laboratory" at bounding box center [349, 499] width 212 height 24
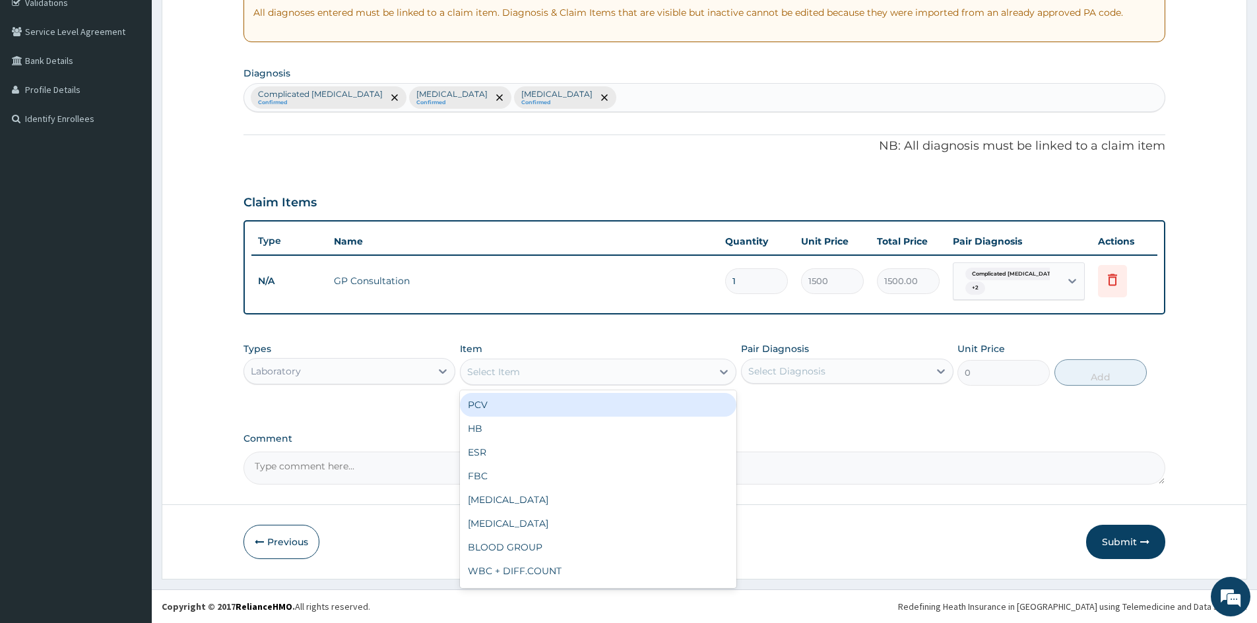
click at [601, 371] on div "Select Item" at bounding box center [585, 371] width 251 height 21
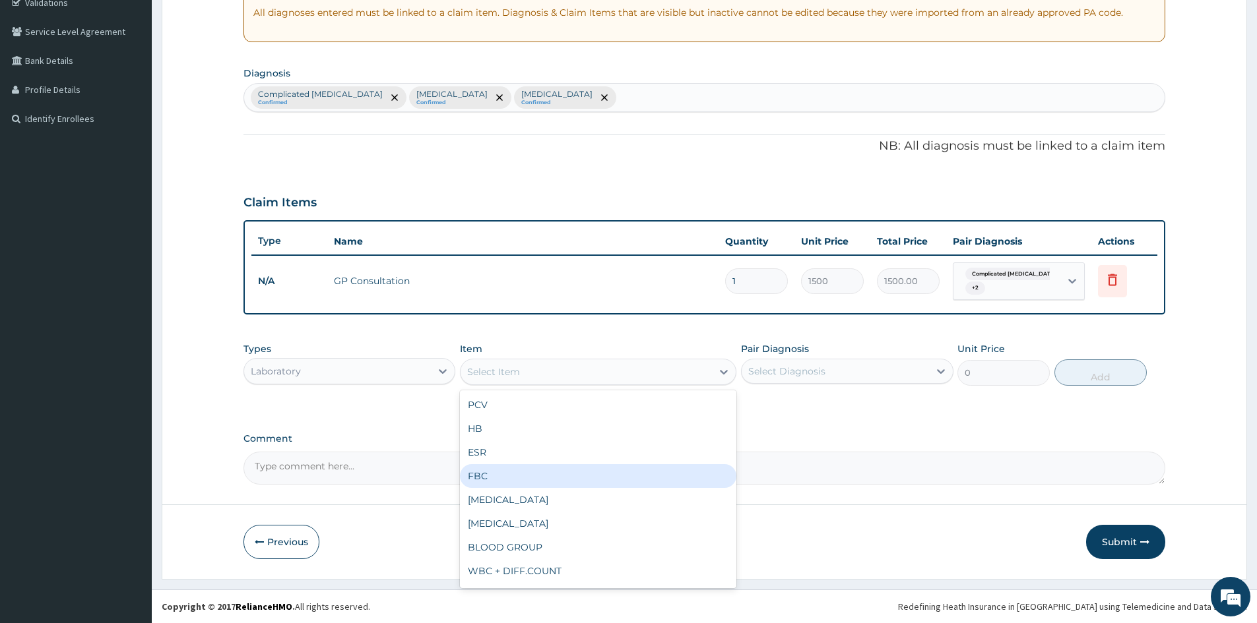
click at [550, 472] on div "FBC" at bounding box center [598, 476] width 276 height 24
type input "2000"
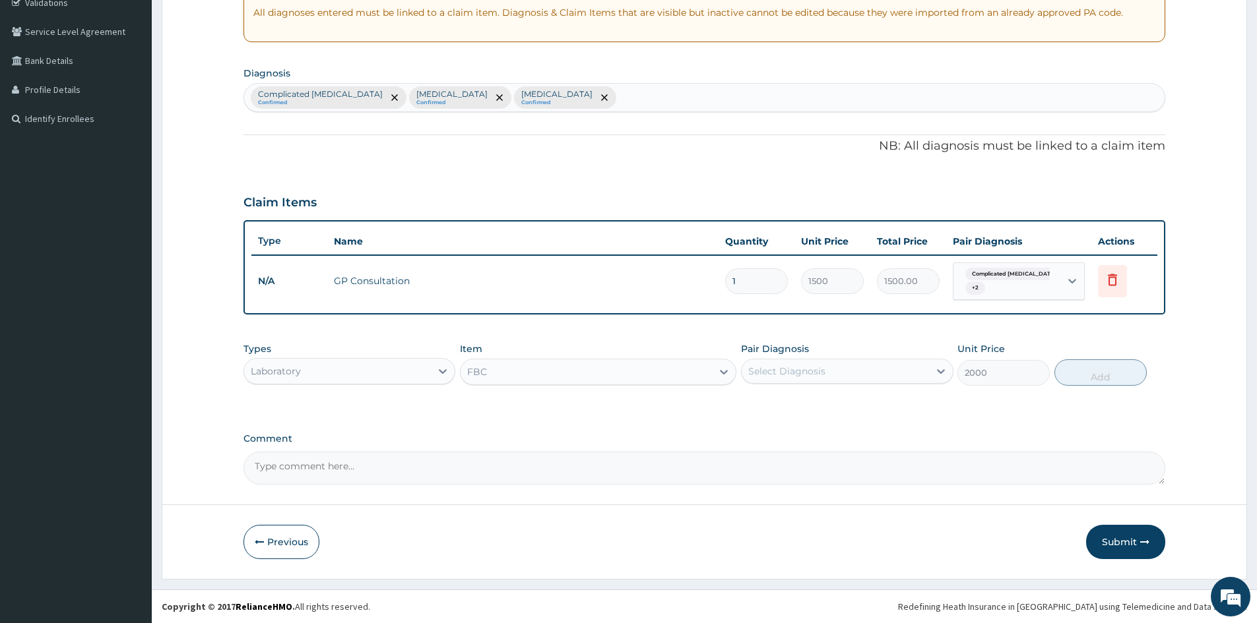
click at [781, 373] on div "Select Diagnosis" at bounding box center [786, 371] width 77 height 13
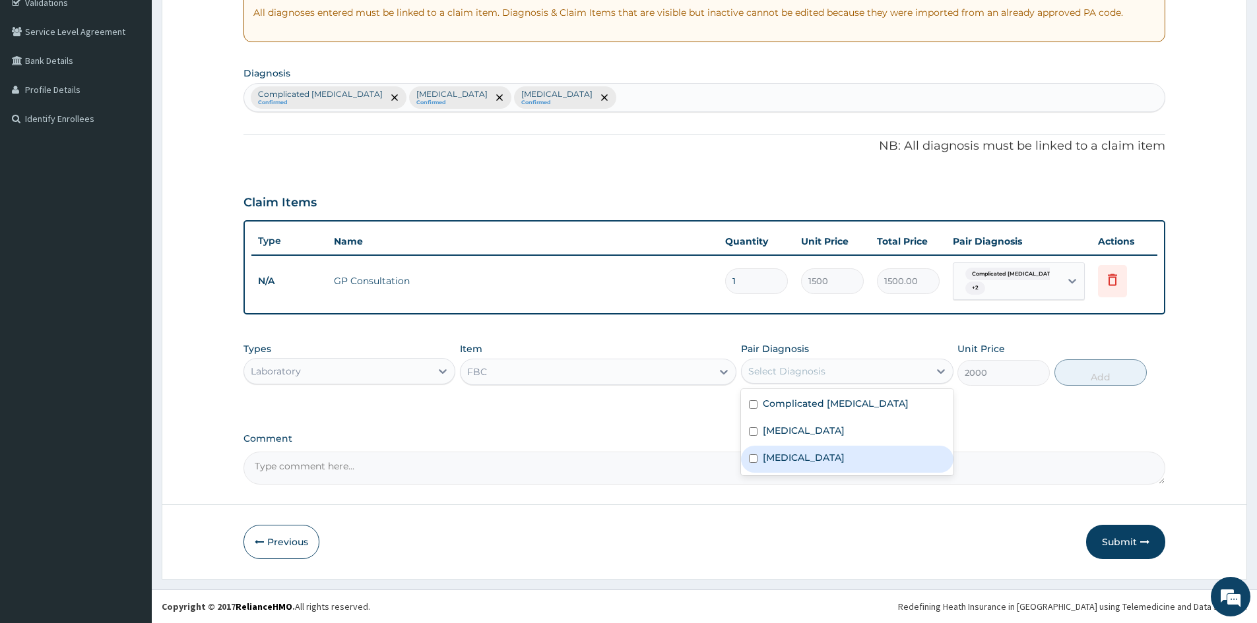
click at [786, 464] on label "Gastroenteritis" at bounding box center [804, 457] width 82 height 13
checkbox input "true"
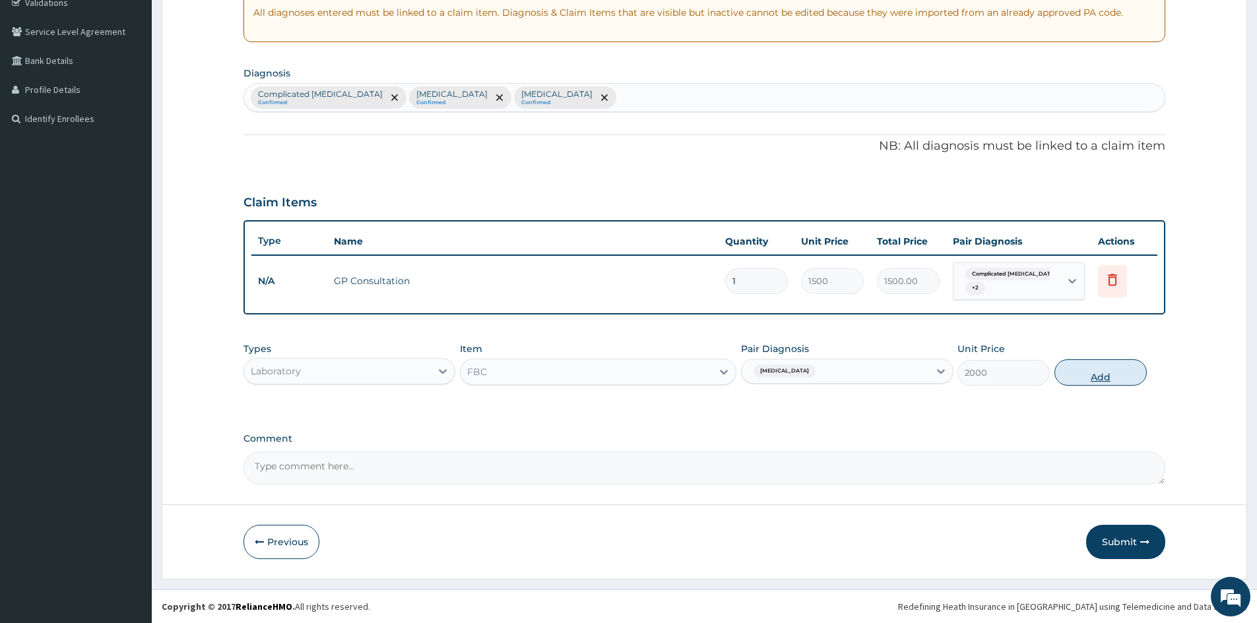
click at [1082, 369] on button "Add" at bounding box center [1100, 373] width 92 height 26
type input "0"
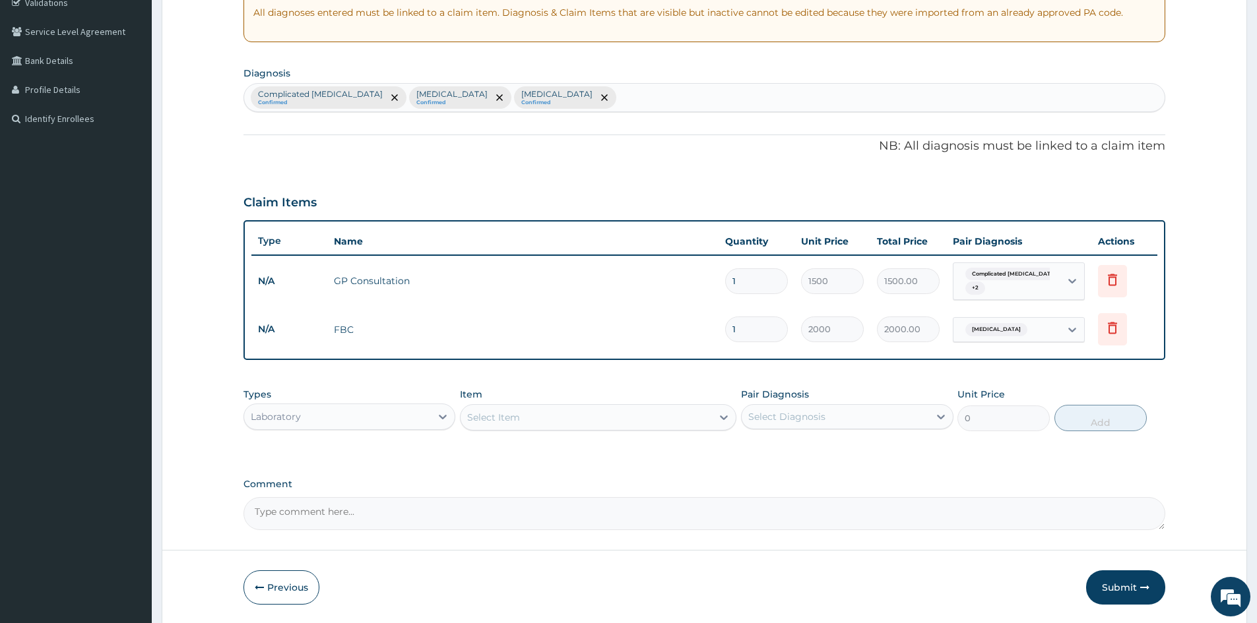
click at [633, 423] on div "Select Item" at bounding box center [585, 417] width 251 height 21
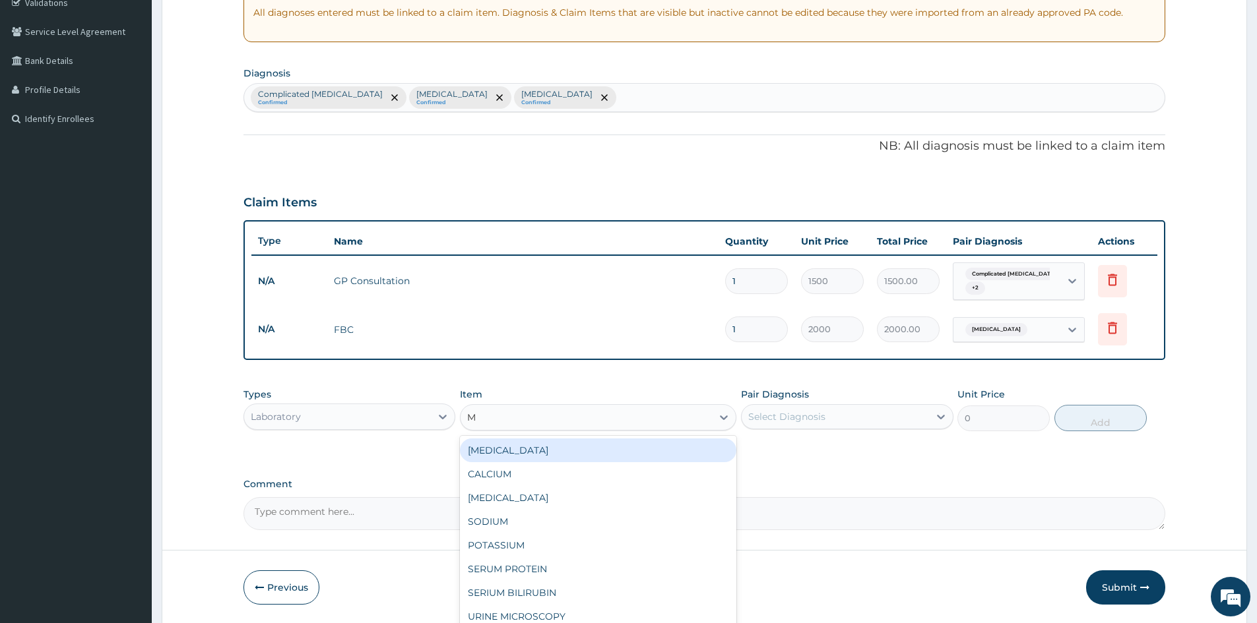
type input "MP"
click at [617, 451] on div "MALARIA PARASITE (MP)" at bounding box center [598, 451] width 276 height 24
type input "800"
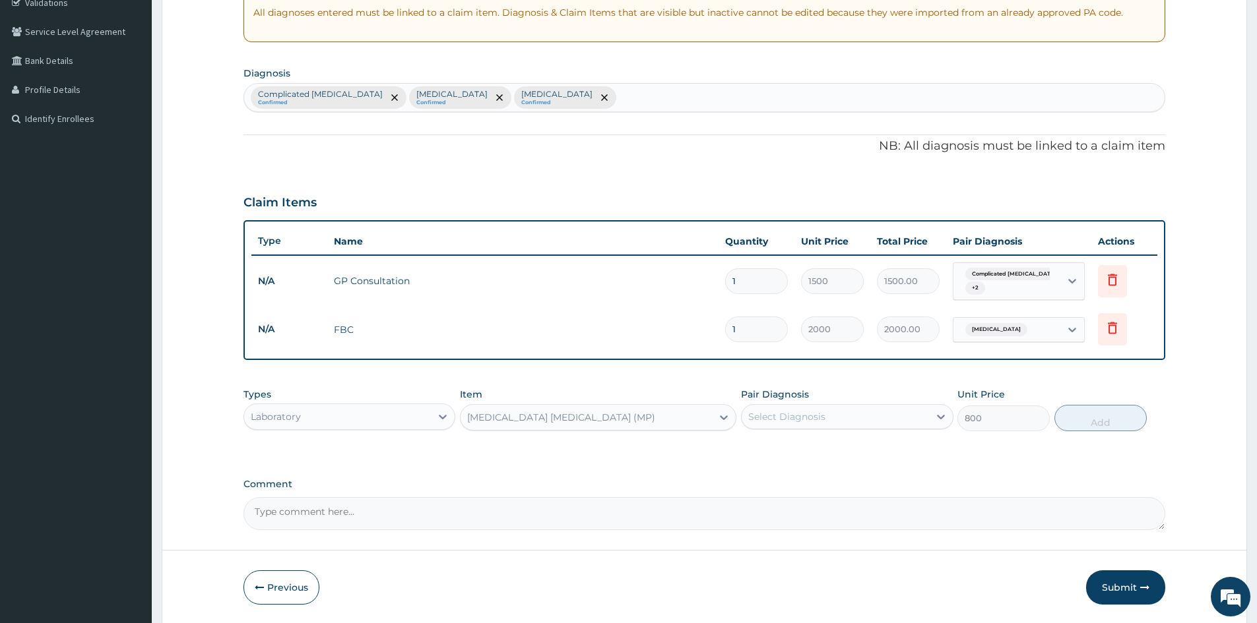
drag, startPoint x: 781, startPoint y: 412, endPoint x: 782, endPoint y: 420, distance: 8.6
click at [782, 412] on div "Select Diagnosis" at bounding box center [786, 416] width 77 height 13
click at [782, 455] on label "Complicated malaria" at bounding box center [836, 449] width 146 height 13
checkbox input "true"
click at [1098, 422] on button "Add" at bounding box center [1100, 418] width 92 height 26
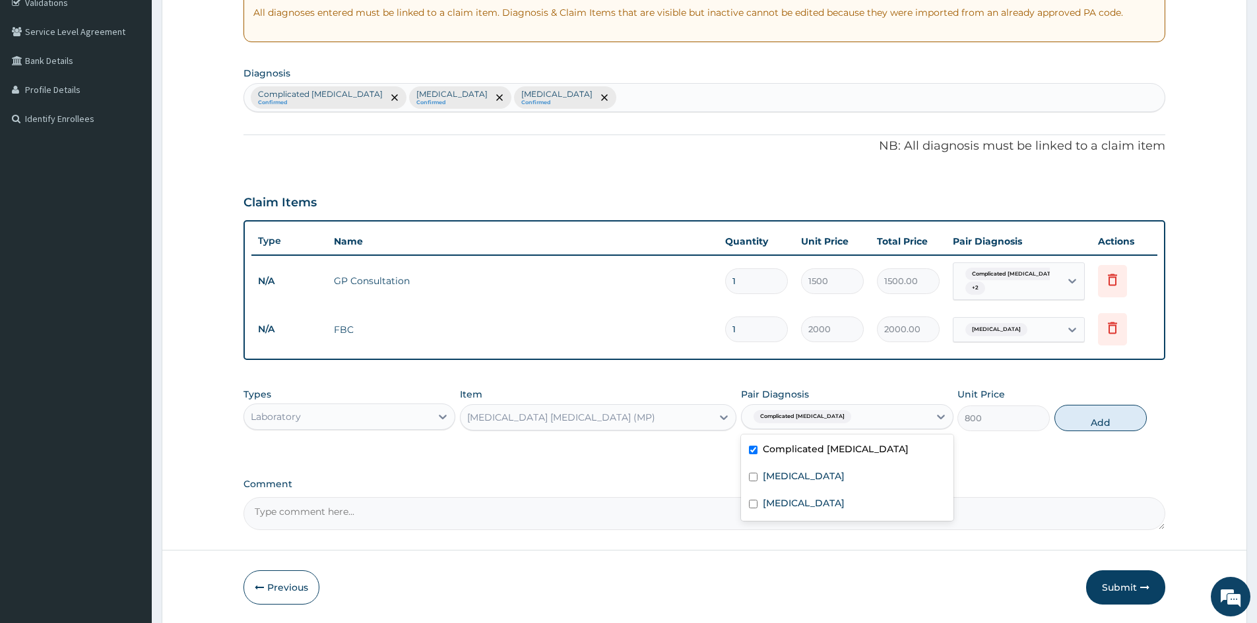
type input "0"
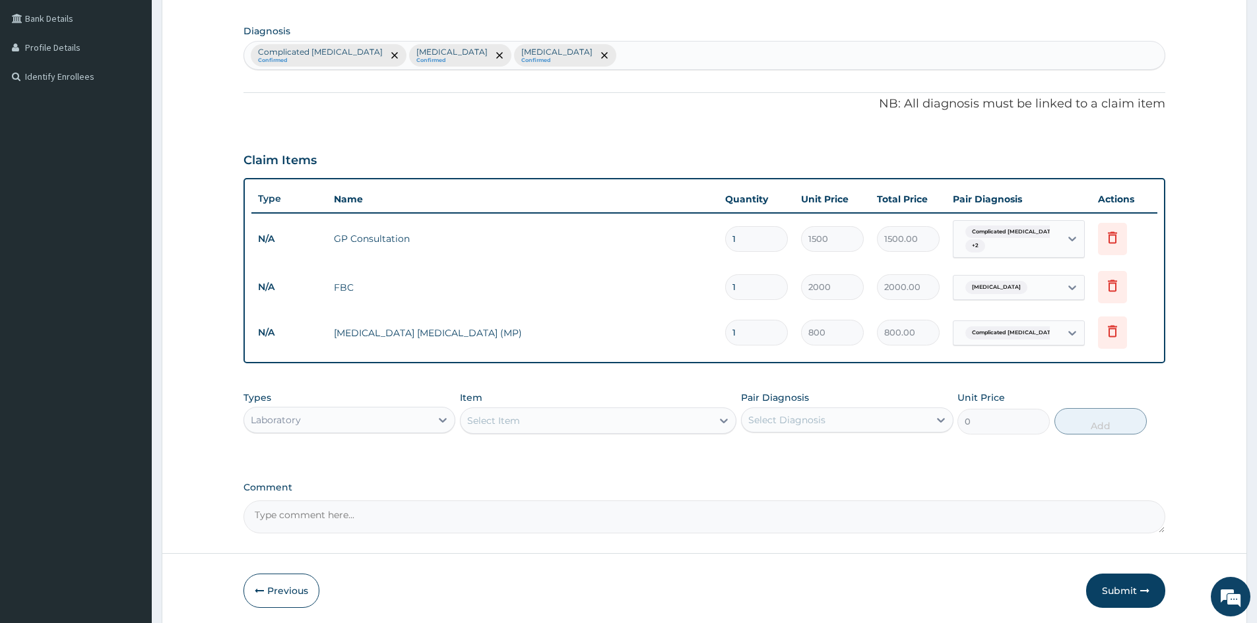
scroll to position [348, 0]
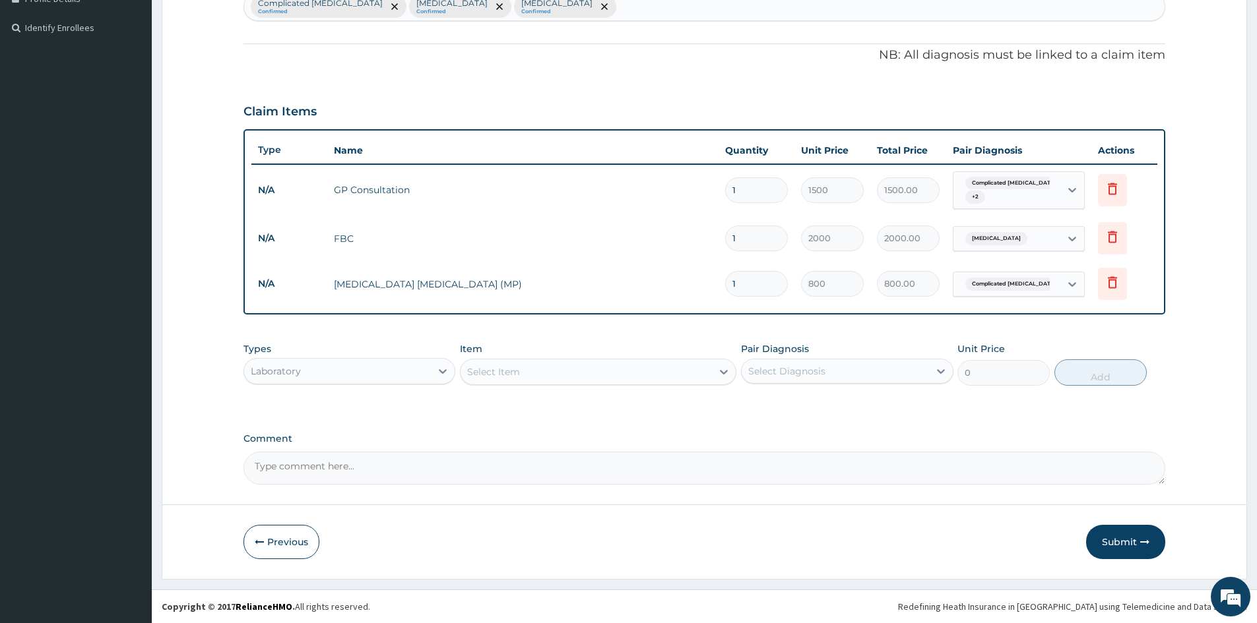
click at [379, 379] on div "Laboratory" at bounding box center [337, 371] width 187 height 21
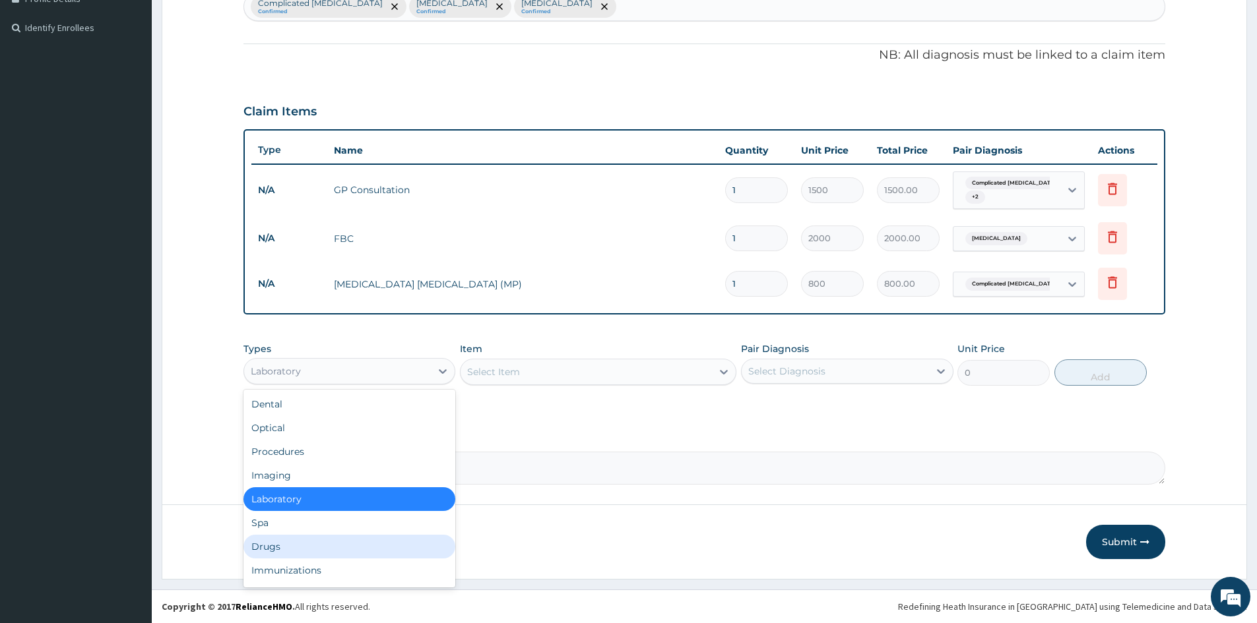
click at [339, 547] on div "Drugs" at bounding box center [349, 547] width 212 height 24
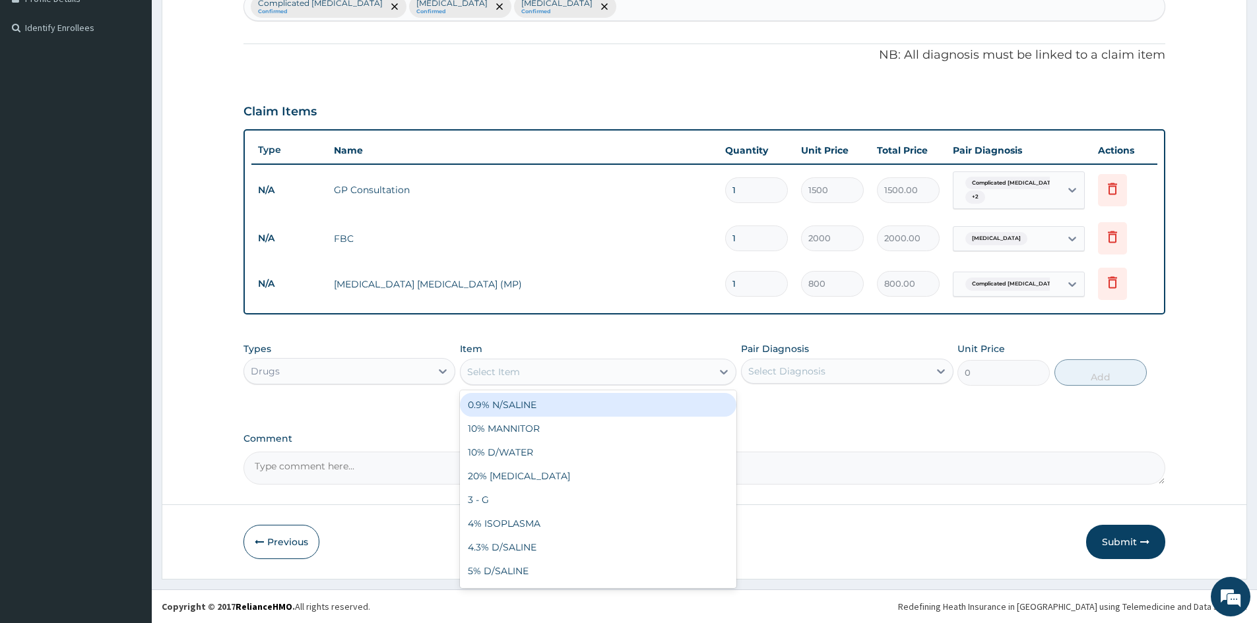
click at [499, 369] on div "Select Item" at bounding box center [493, 371] width 53 height 13
type input "ARTES"
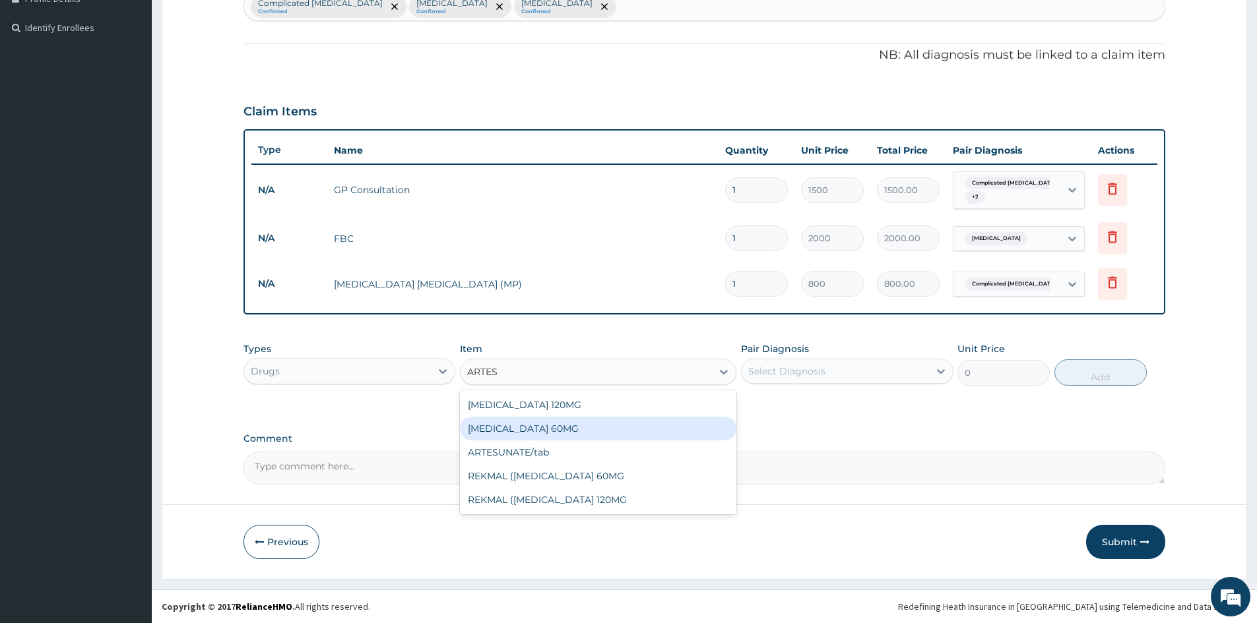
click at [561, 422] on div "ARTESUNATE 60MG" at bounding box center [598, 429] width 276 height 24
type input "1200"
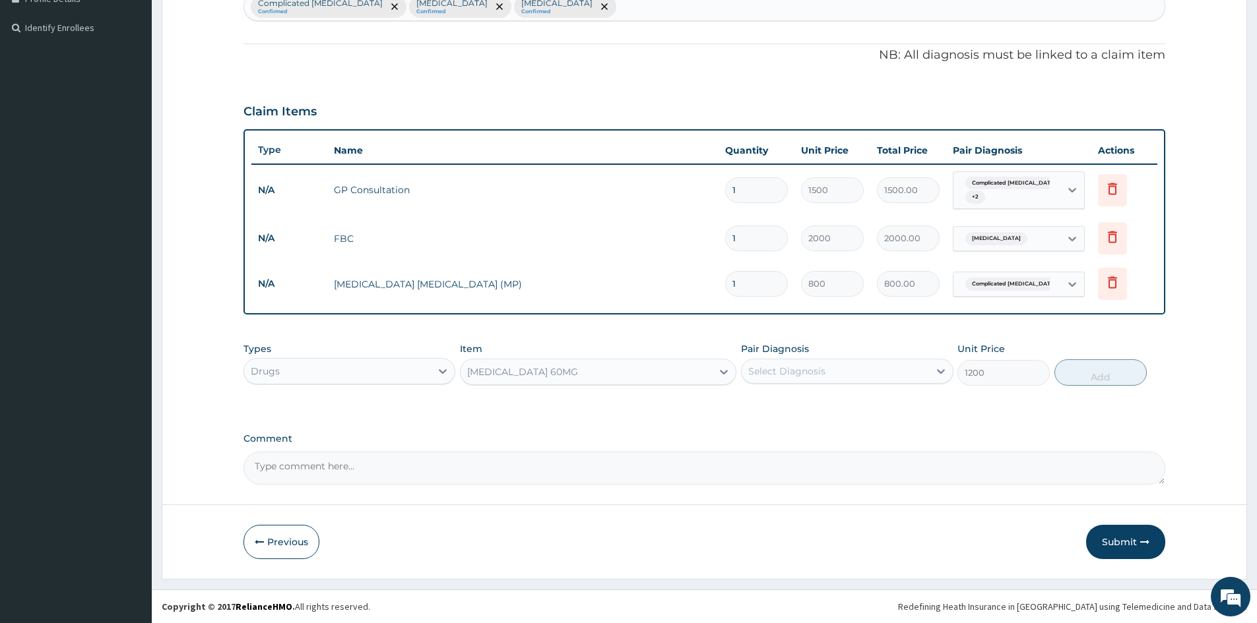
click at [842, 364] on div "Select Diagnosis" at bounding box center [834, 371] width 187 height 21
click at [819, 412] on div "Complicated malaria" at bounding box center [847, 405] width 212 height 27
checkbox input "true"
click at [1082, 376] on button "Add" at bounding box center [1100, 373] width 92 height 26
type input "0"
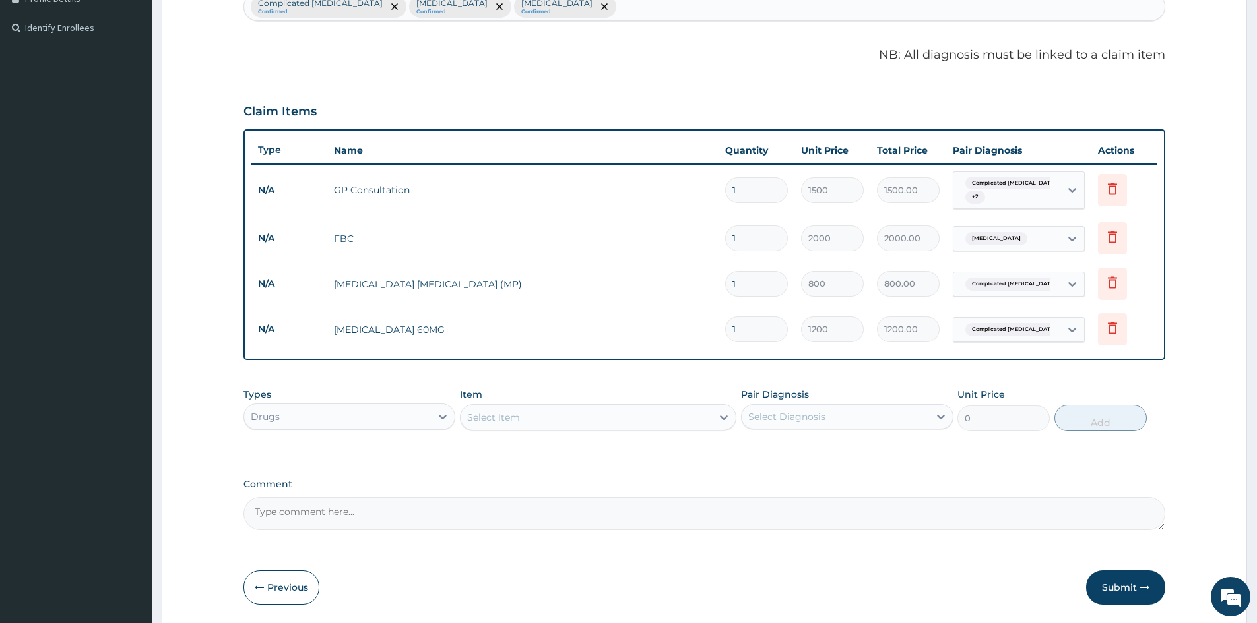
type input "0.00"
type input "3"
type input "3600.00"
type input "3"
click at [638, 410] on div "Select Item" at bounding box center [585, 417] width 251 height 21
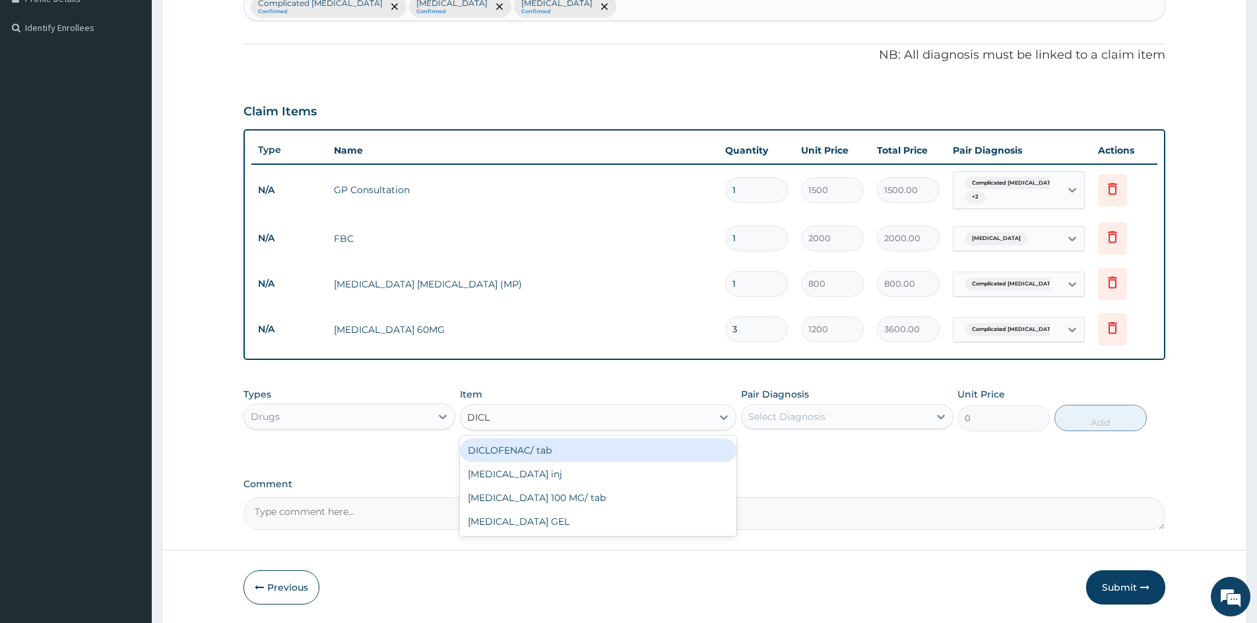
type input "DICLO"
click at [576, 482] on div "DICLOFENAC inj" at bounding box center [598, 474] width 276 height 24
type input "300"
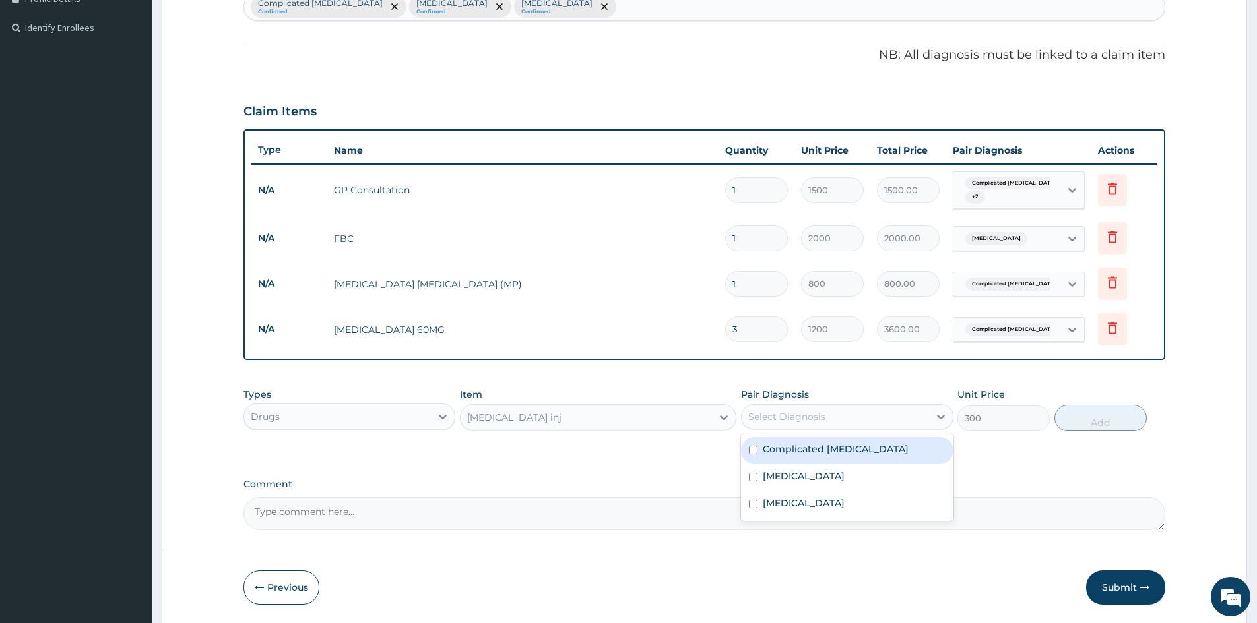
click at [786, 426] on div "Select Diagnosis" at bounding box center [834, 416] width 187 height 21
click at [791, 454] on label "Complicated malaria" at bounding box center [836, 449] width 146 height 13
checkbox input "true"
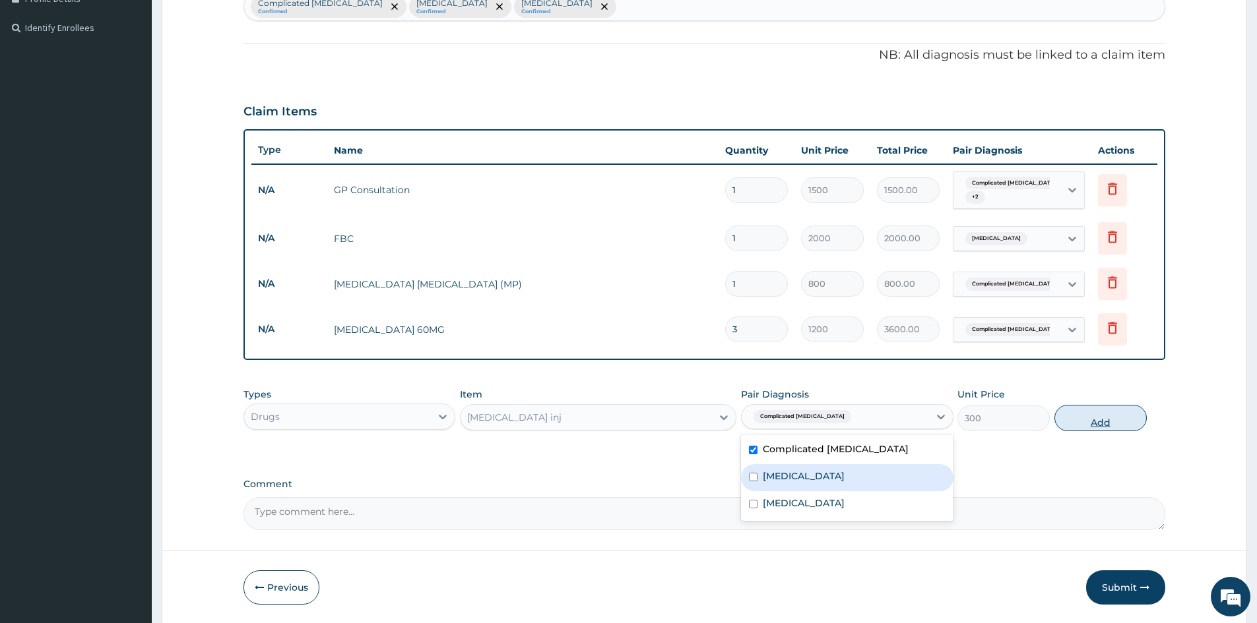
click at [1108, 424] on button "Add" at bounding box center [1100, 418] width 92 height 26
type input "0"
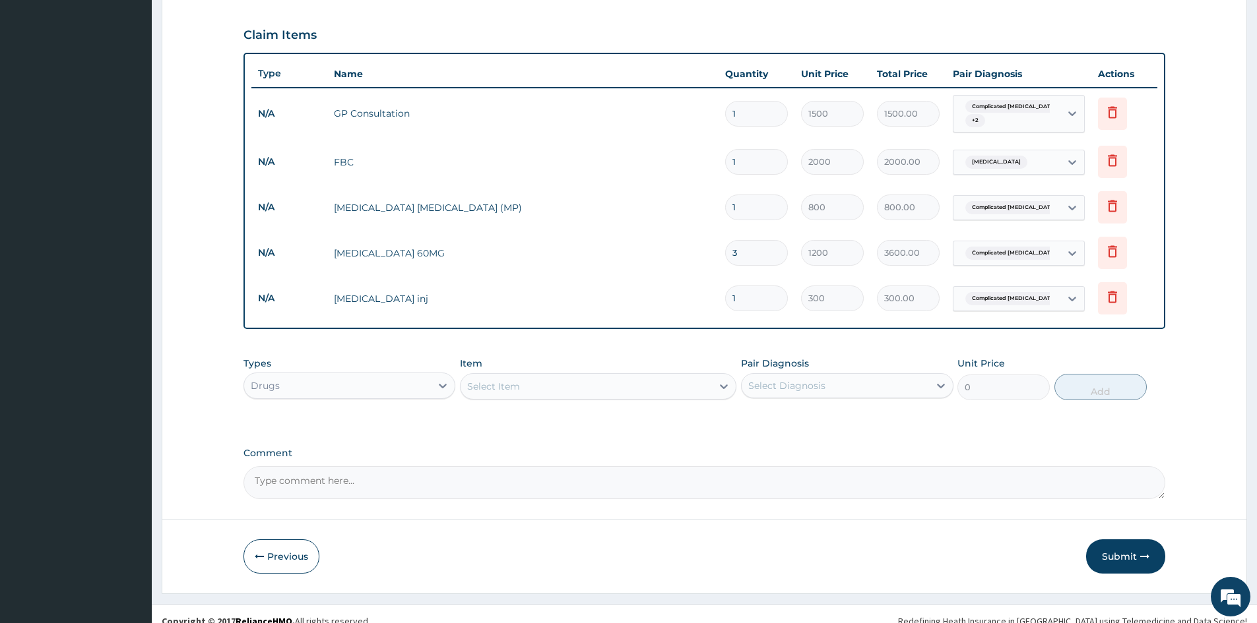
scroll to position [439, 0]
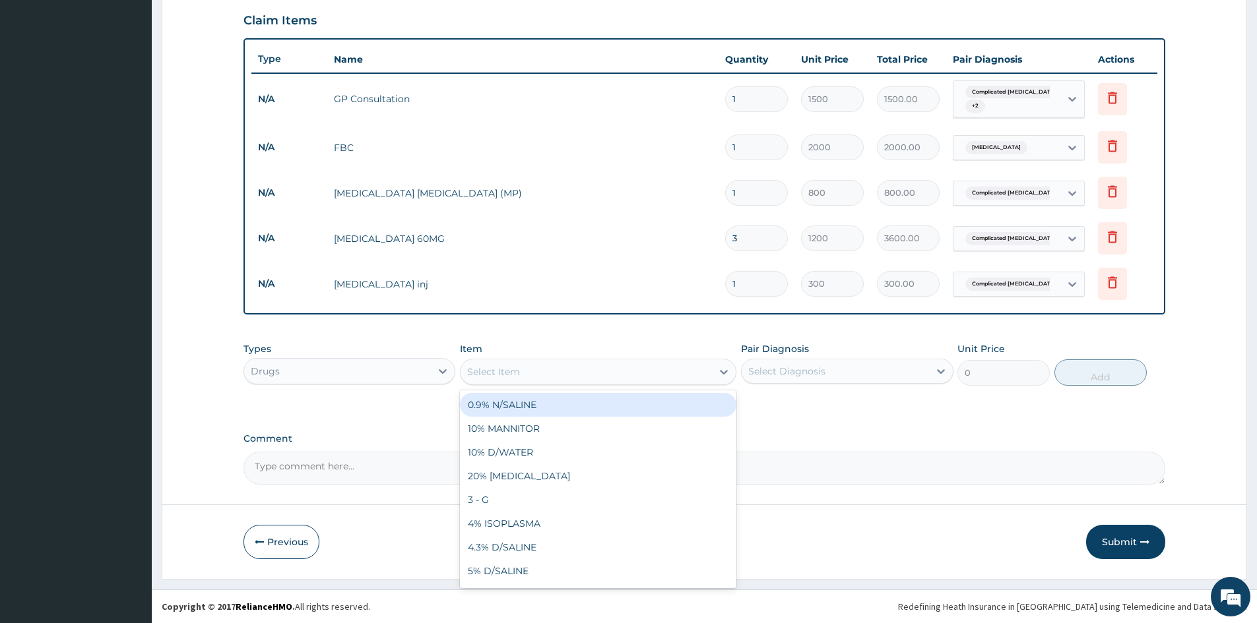
click at [526, 371] on div "Select Item" at bounding box center [585, 371] width 251 height 21
type input "BENY"
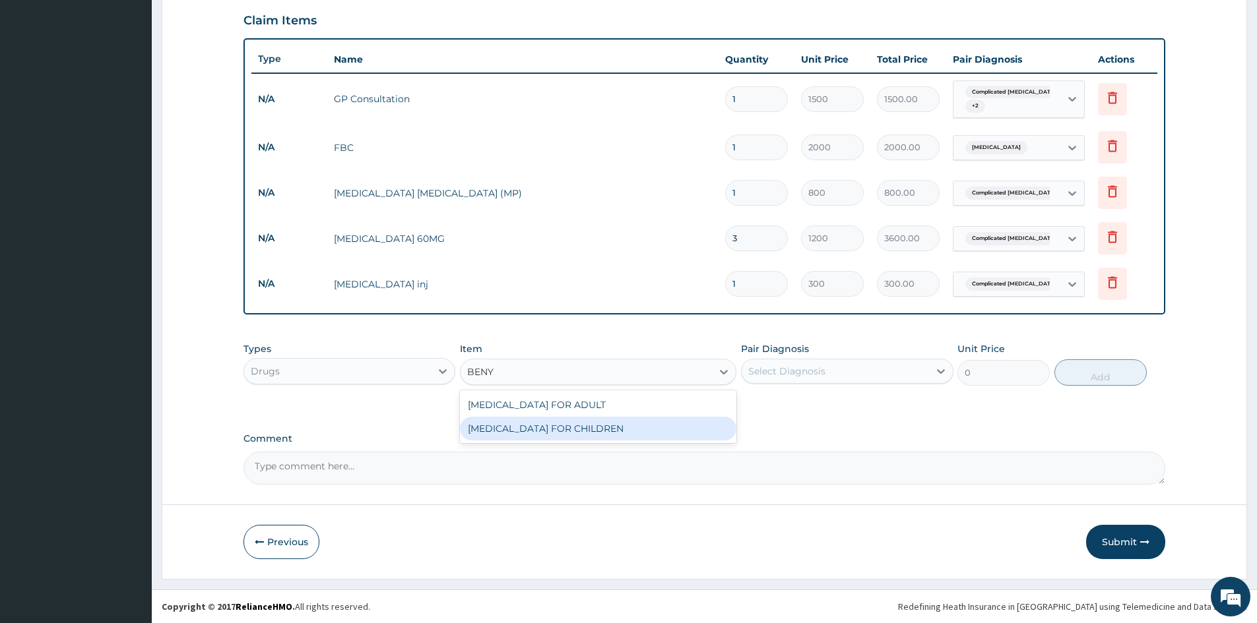
click at [544, 420] on div "BENYLIN FOR CHILDREN" at bounding box center [598, 429] width 276 height 24
type input "700"
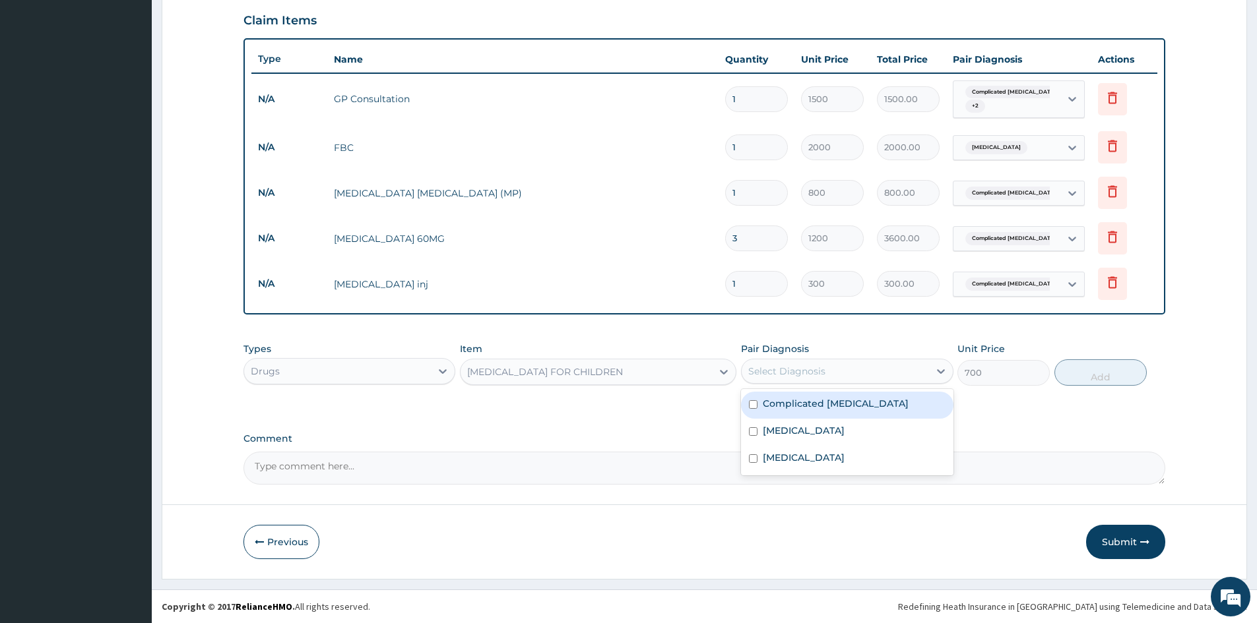
click at [800, 373] on div "Select Diagnosis" at bounding box center [786, 371] width 77 height 13
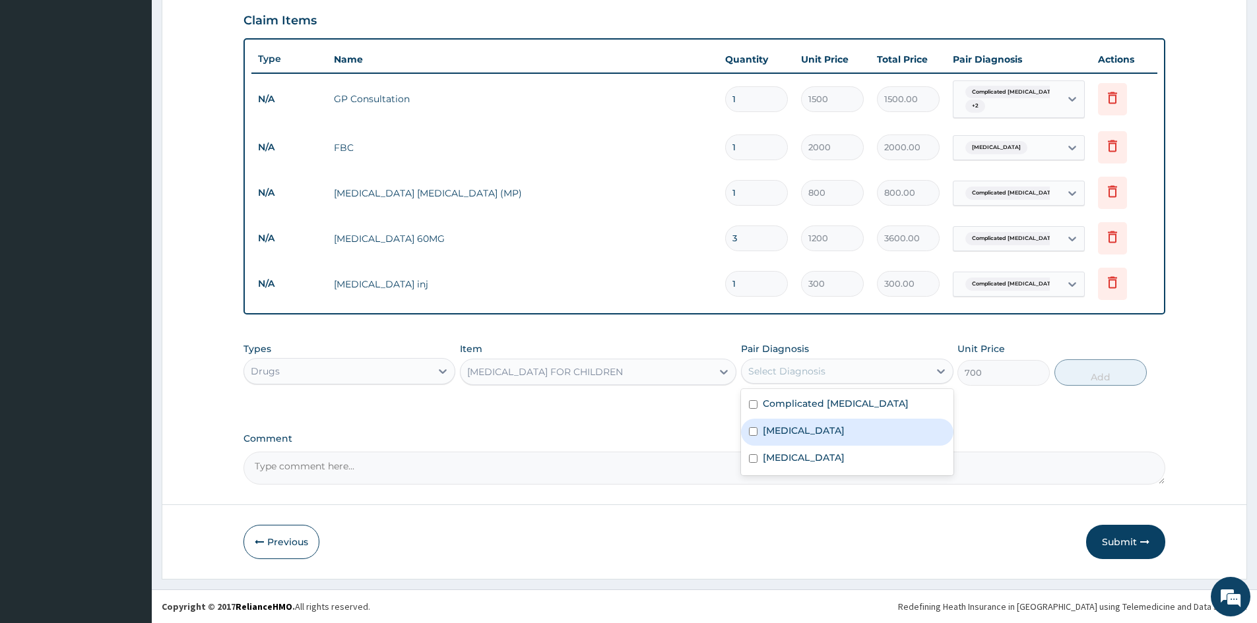
click at [824, 444] on div "Upper respiratory infection" at bounding box center [847, 432] width 212 height 27
checkbox input "true"
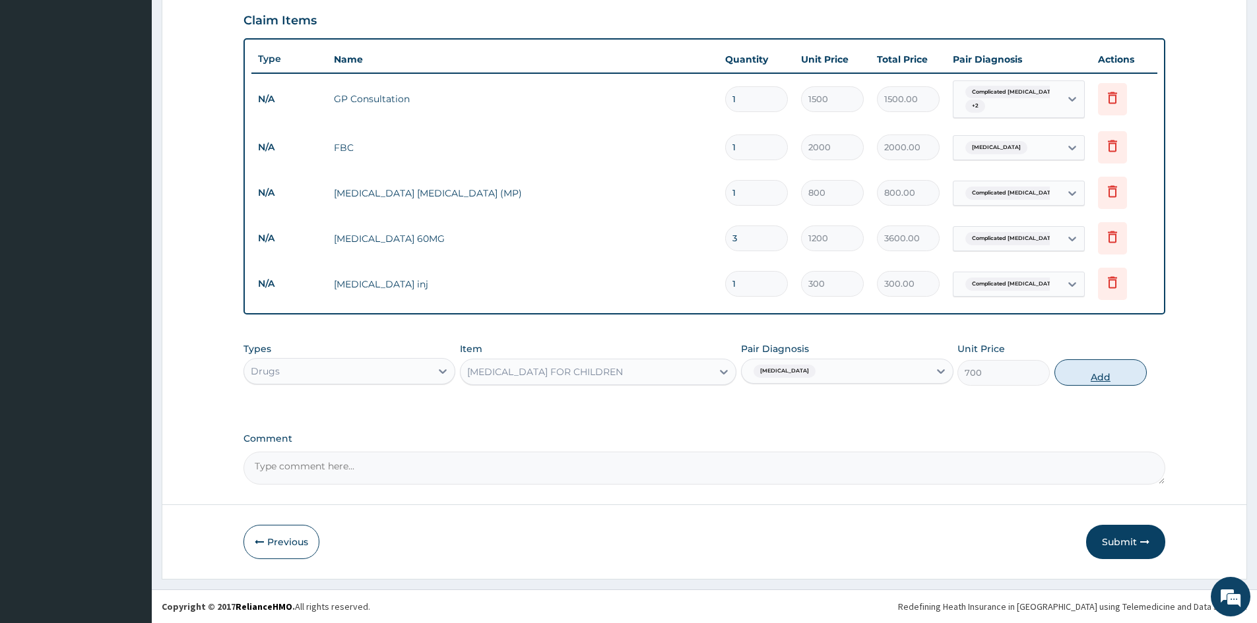
click at [1123, 374] on button "Add" at bounding box center [1100, 373] width 92 height 26
type input "0"
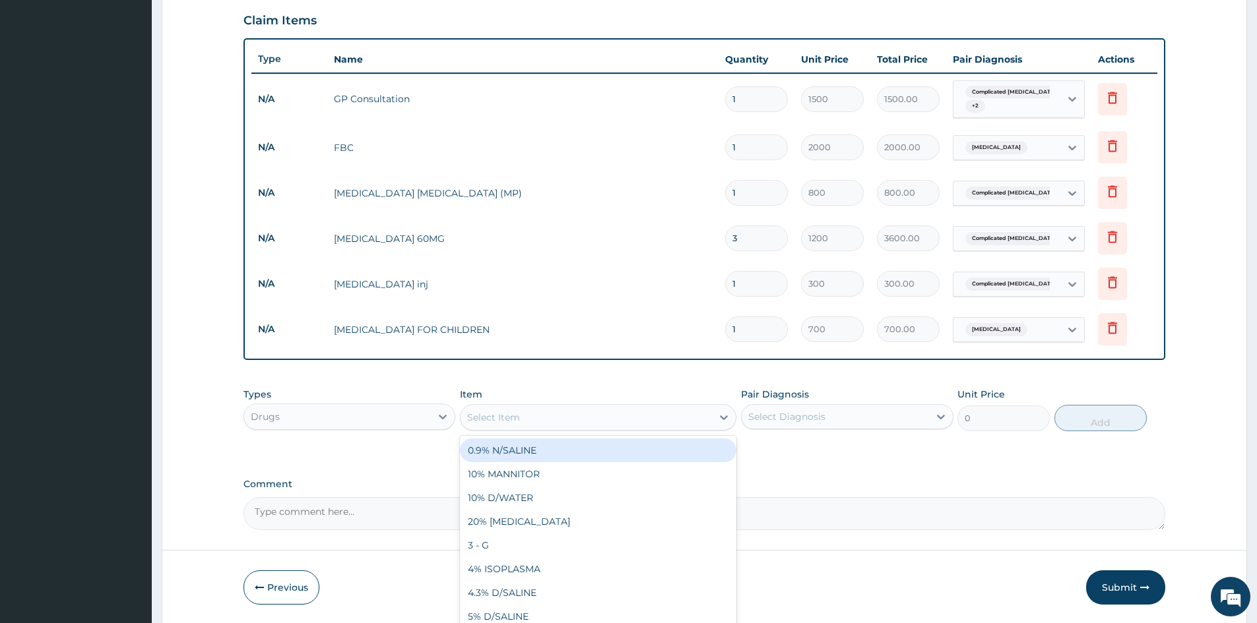
click at [666, 406] on div "Select Item" at bounding box center [598, 417] width 276 height 26
type input "LORAT"
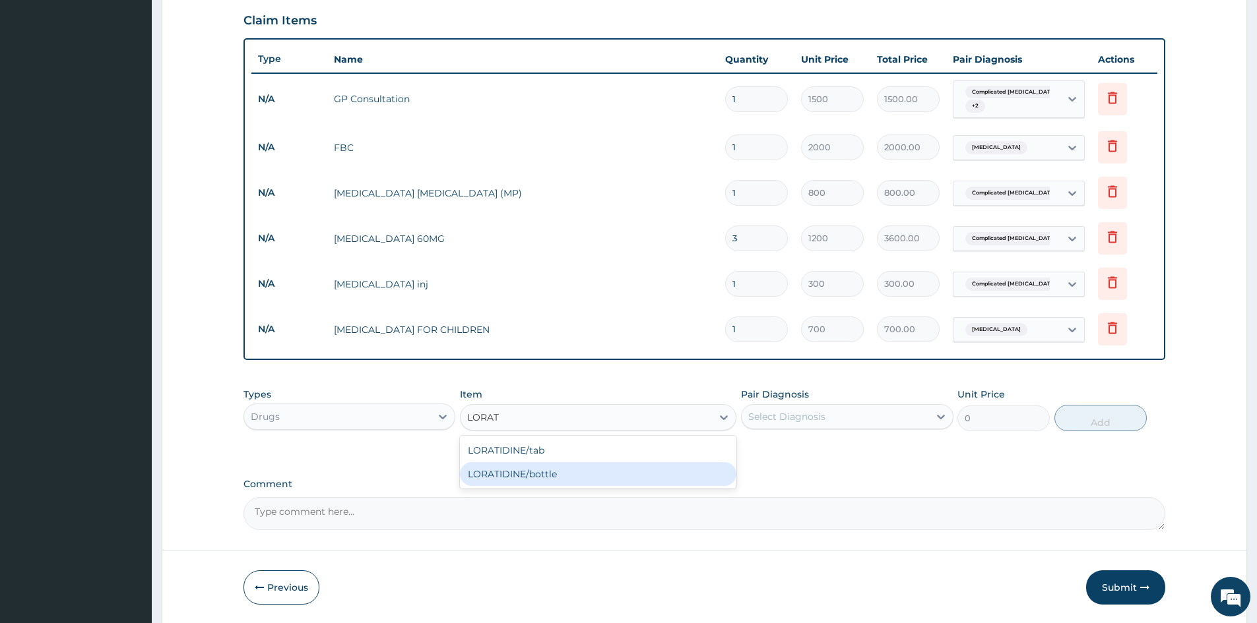
click at [622, 469] on div "LORATIDINE/bottle" at bounding box center [598, 474] width 276 height 24
type input "1000"
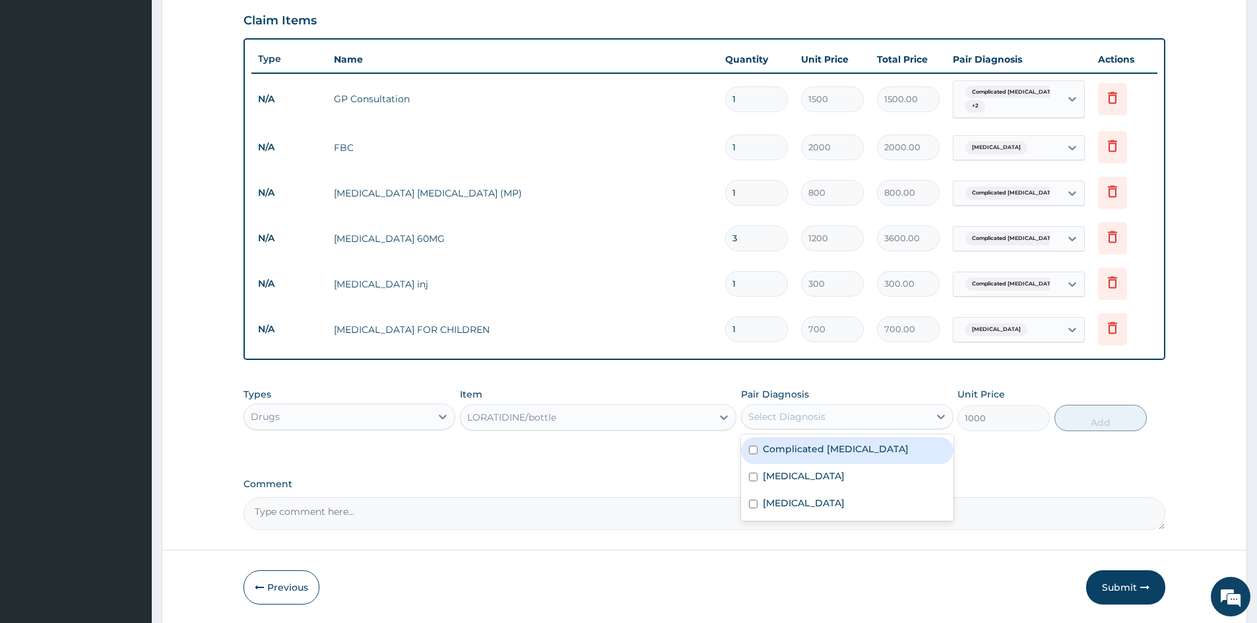
click at [799, 418] on div "Select Diagnosis" at bounding box center [786, 416] width 77 height 13
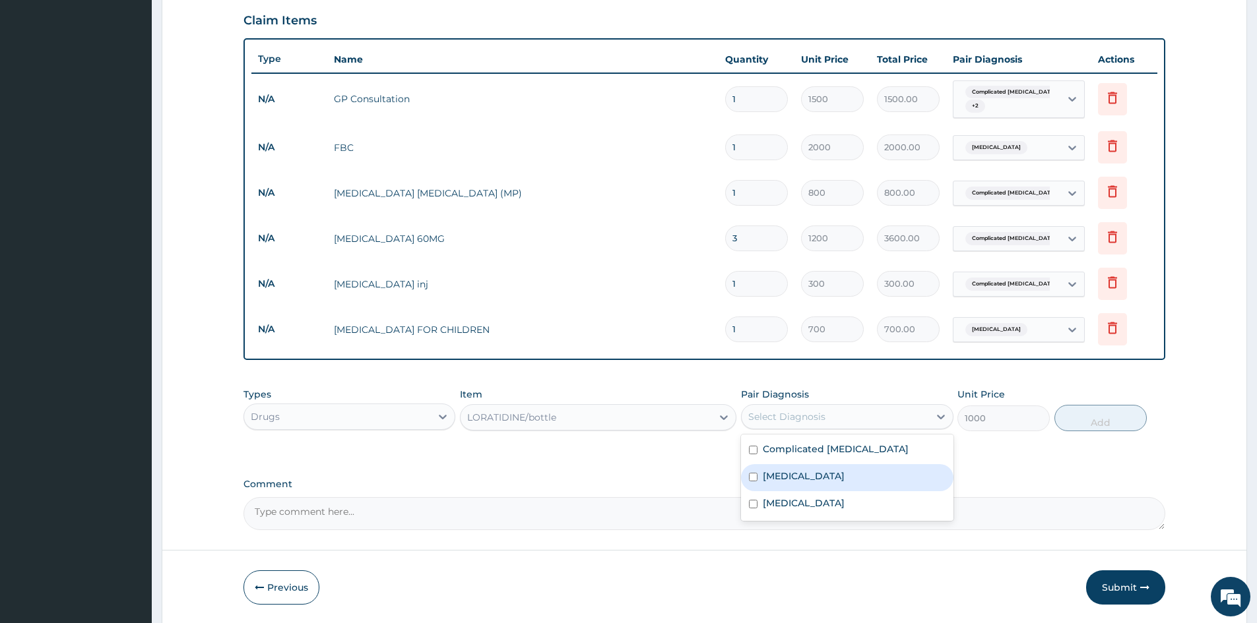
click at [803, 474] on label "Upper respiratory infection" at bounding box center [804, 476] width 82 height 13
checkbox input "true"
click at [1081, 423] on button "Add" at bounding box center [1100, 418] width 92 height 26
type input "0"
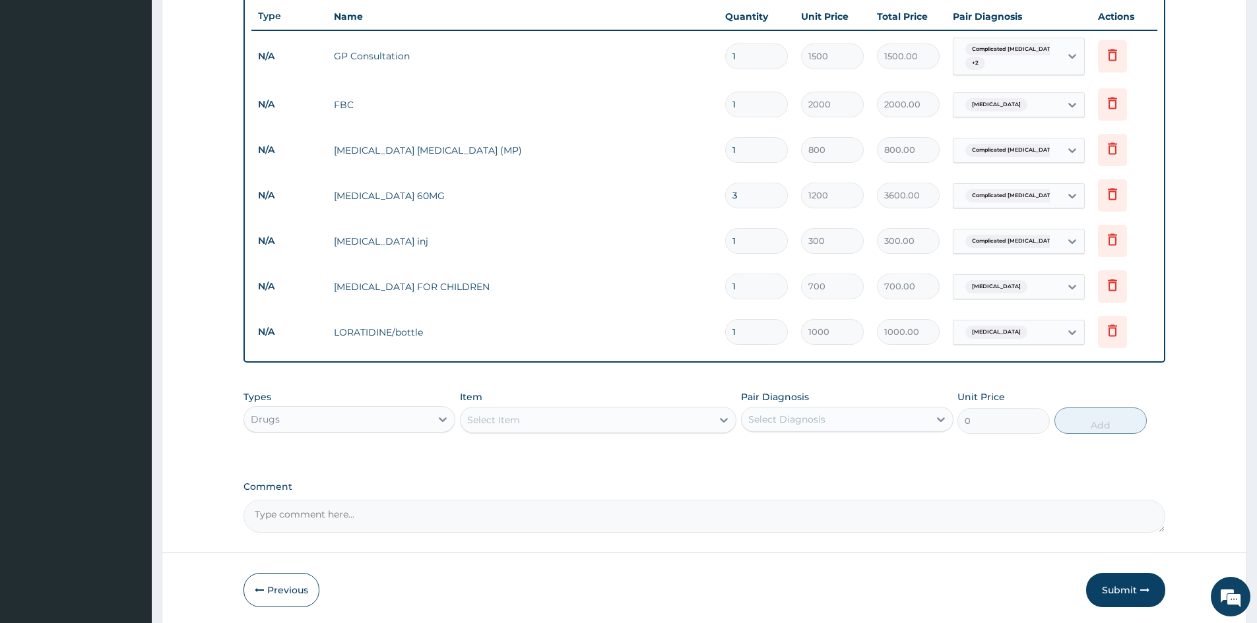
scroll to position [505, 0]
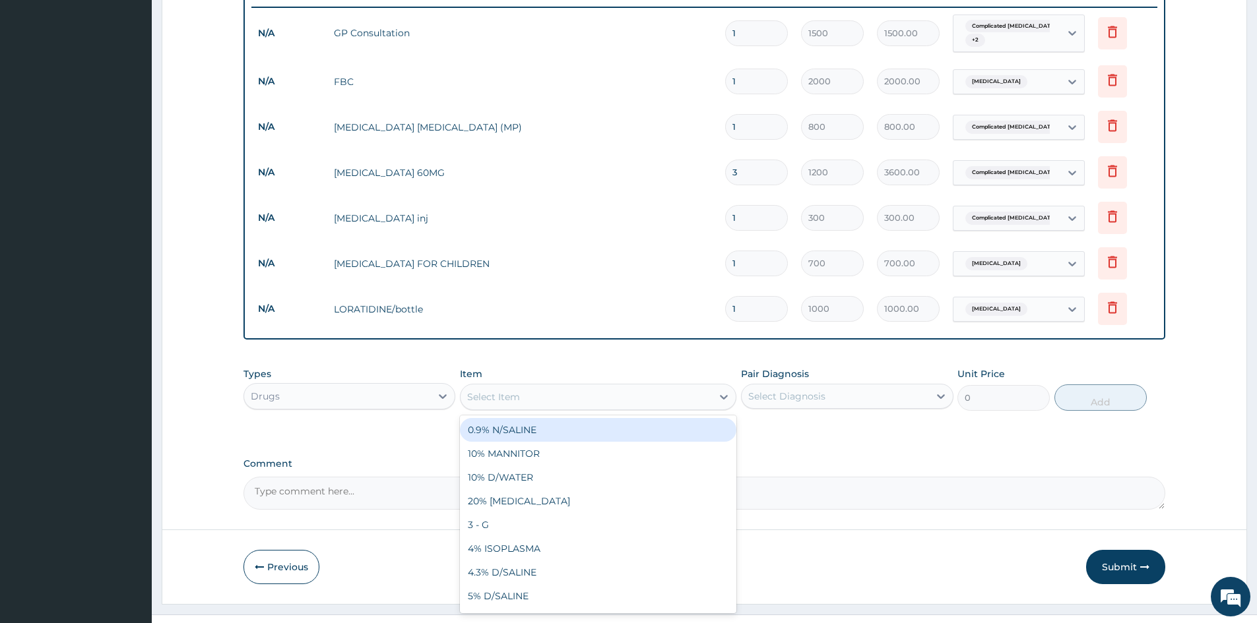
click at [523, 404] on div "Select Item" at bounding box center [585, 397] width 251 height 21
type input "ZIN"
type input "ZINC"
click at [558, 428] on div "ZINC SULPHATE" at bounding box center [598, 430] width 276 height 24
type input "50"
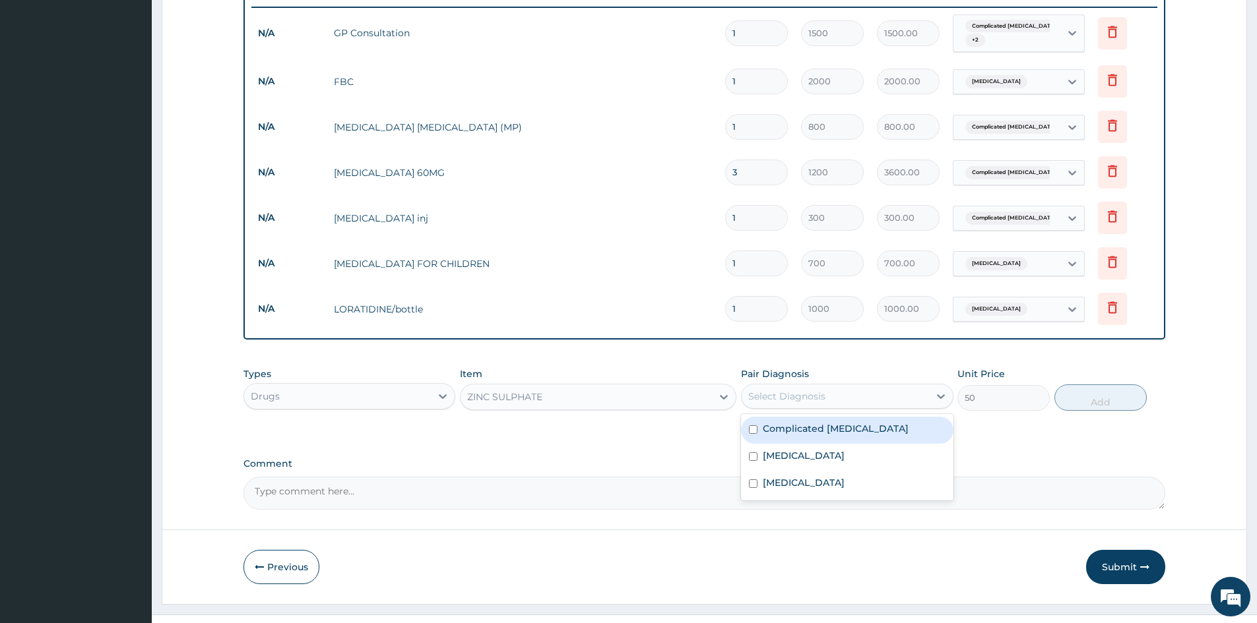
click at [807, 402] on div "Select Diagnosis" at bounding box center [786, 396] width 77 height 13
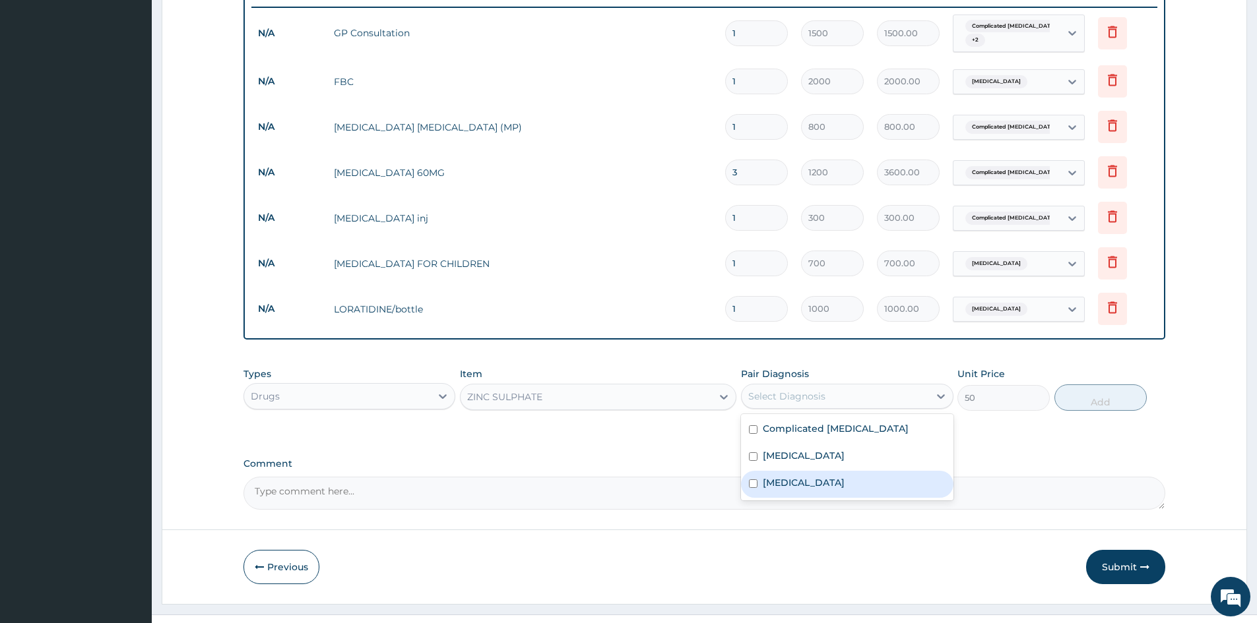
click at [809, 480] on label "Gastroenteritis" at bounding box center [804, 482] width 82 height 13
checkbox input "true"
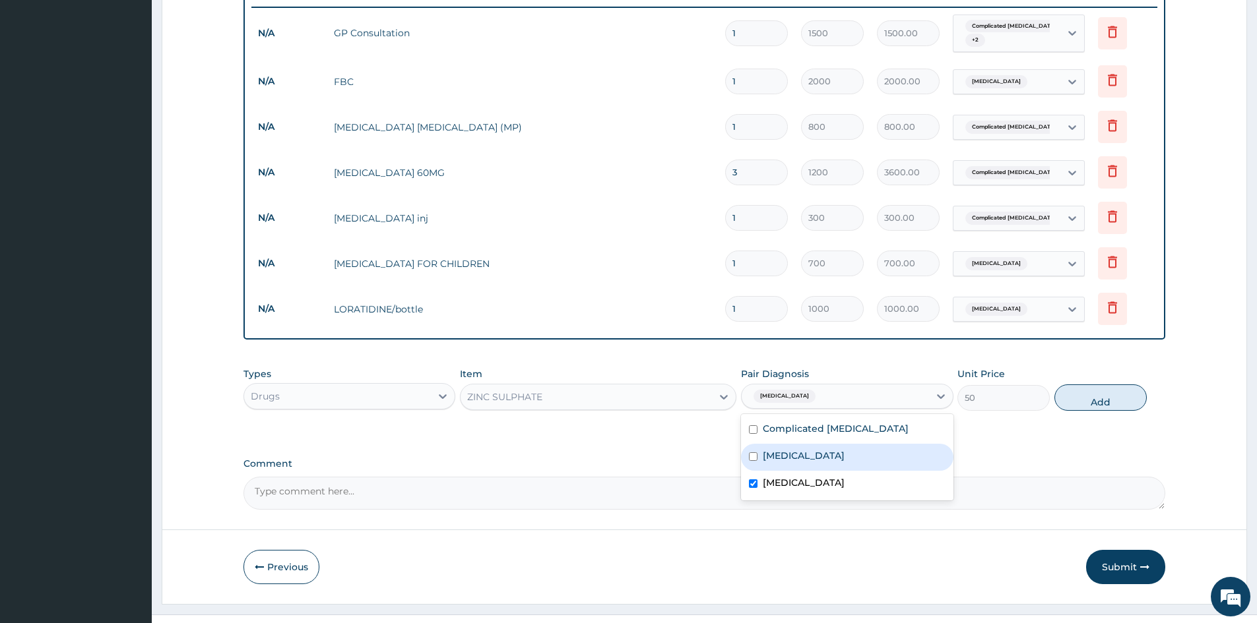
click at [811, 458] on label "Upper respiratory infection" at bounding box center [804, 455] width 82 height 13
checkbox input "true"
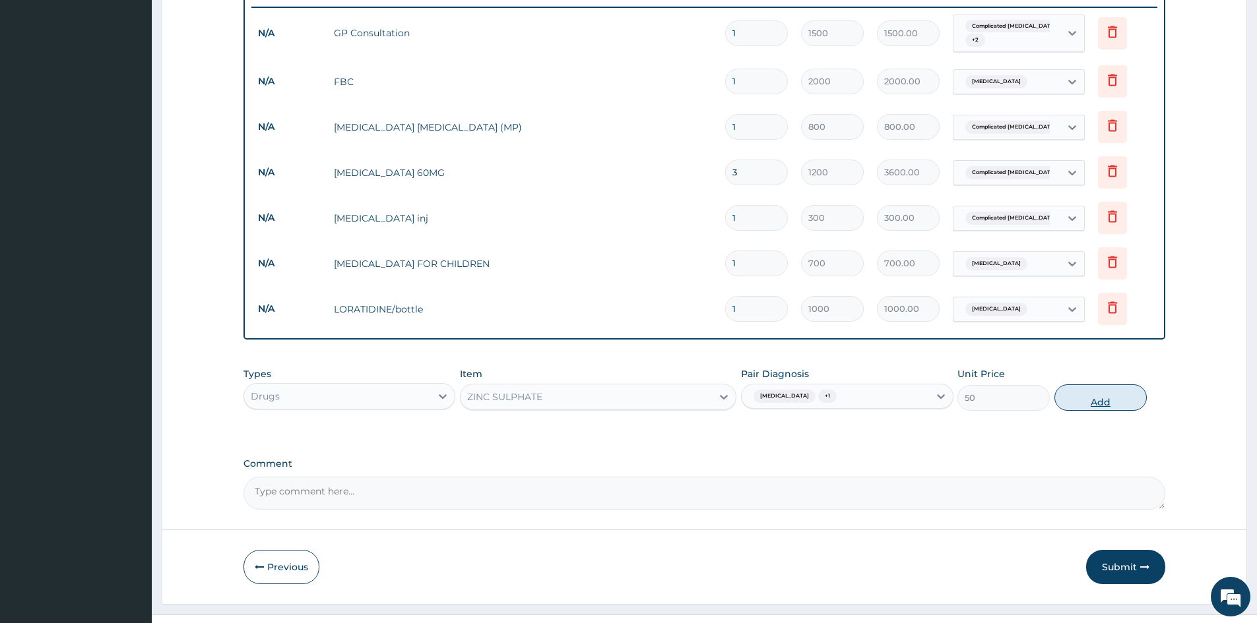
click at [1105, 406] on button "Add" at bounding box center [1100, 398] width 92 height 26
type input "0"
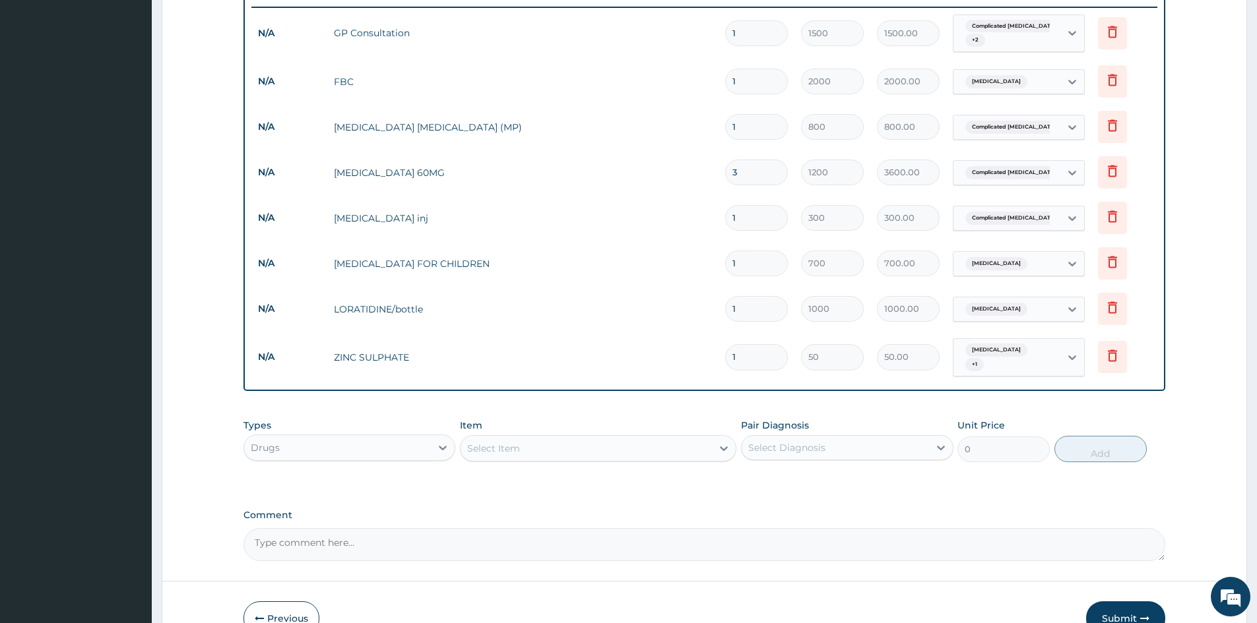
type input "0.00"
type input "5"
type input "250.00"
type input "5"
click at [579, 440] on div "Select Item" at bounding box center [585, 448] width 251 height 21
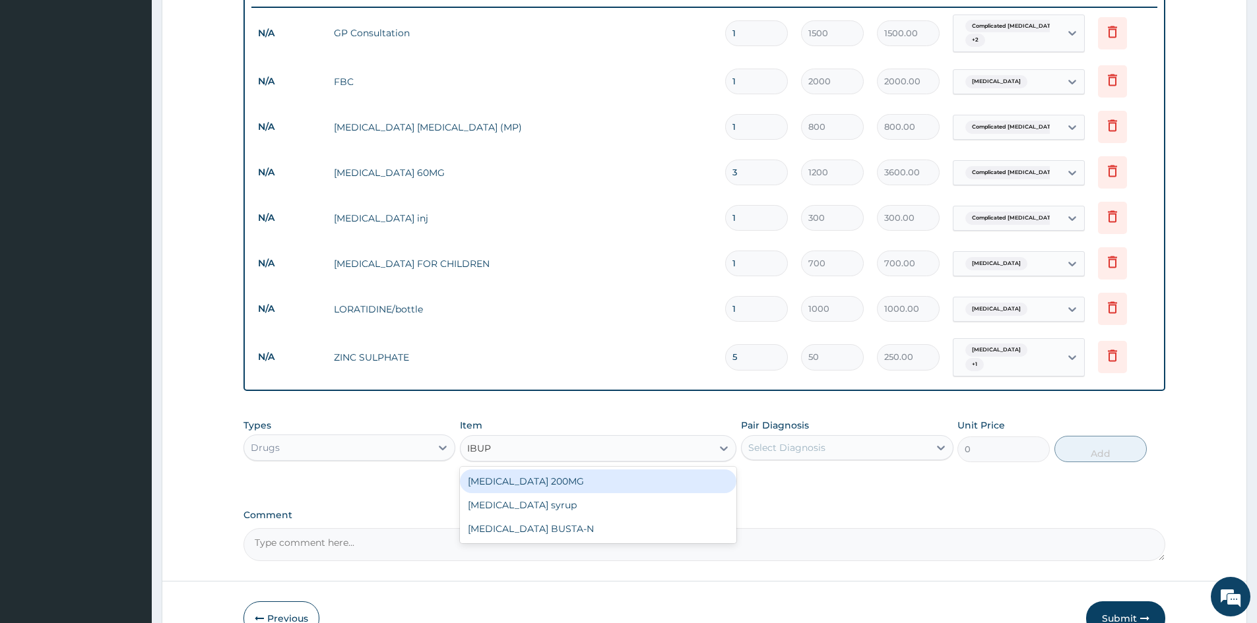
type input "IBUPR"
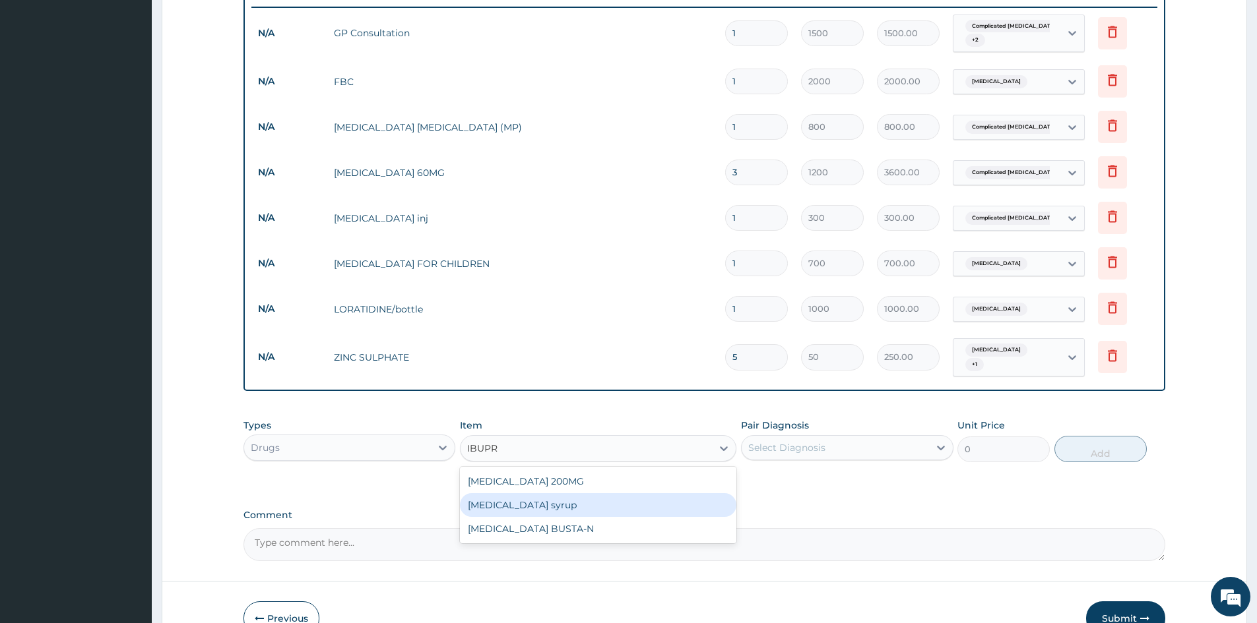
click at [510, 493] on div "[MEDICAL_DATA] syrup" at bounding box center [598, 505] width 276 height 24
type input "500"
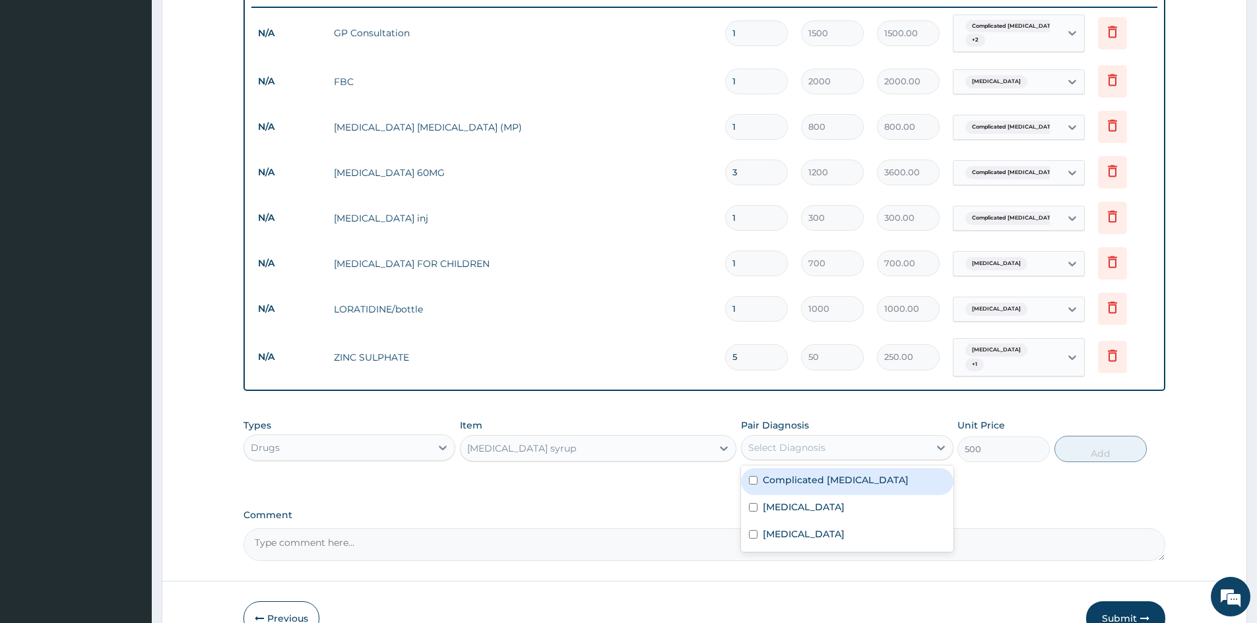
click at [868, 438] on div "Select Diagnosis" at bounding box center [834, 447] width 187 height 21
click at [856, 482] on div "Complicated malaria" at bounding box center [847, 481] width 212 height 27
checkbox input "true"
click at [1082, 439] on button "Add" at bounding box center [1100, 449] width 92 height 26
type input "0"
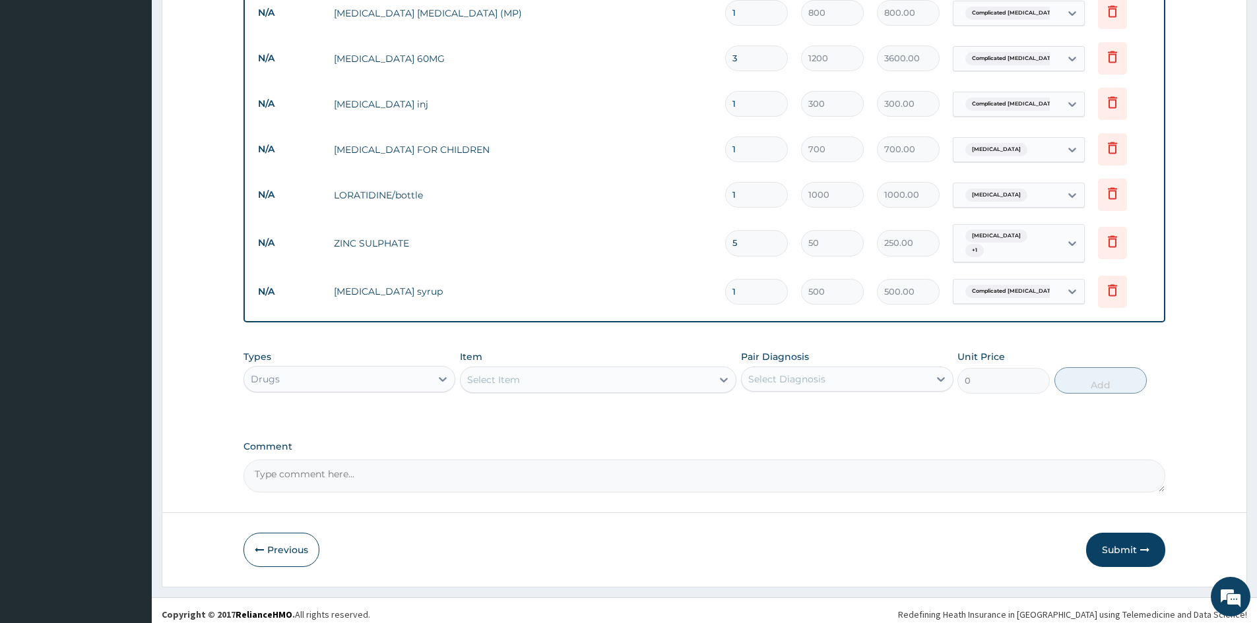
scroll to position [621, 0]
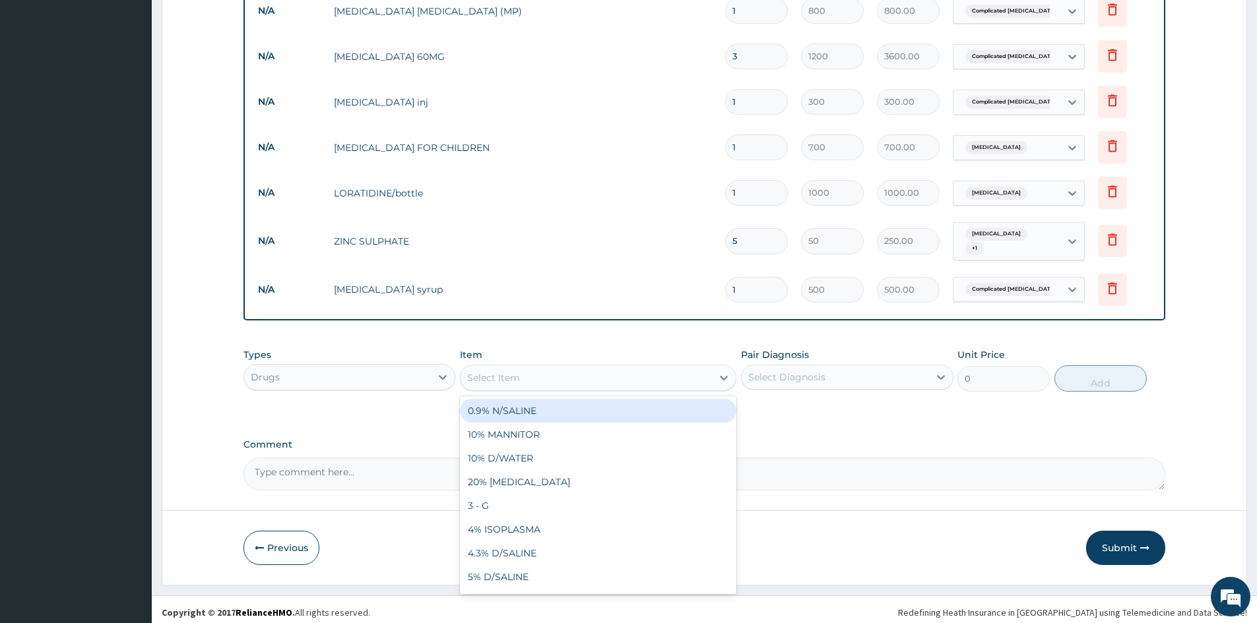
click at [568, 369] on div "Select Item" at bounding box center [585, 377] width 251 height 21
type input "CEFU"
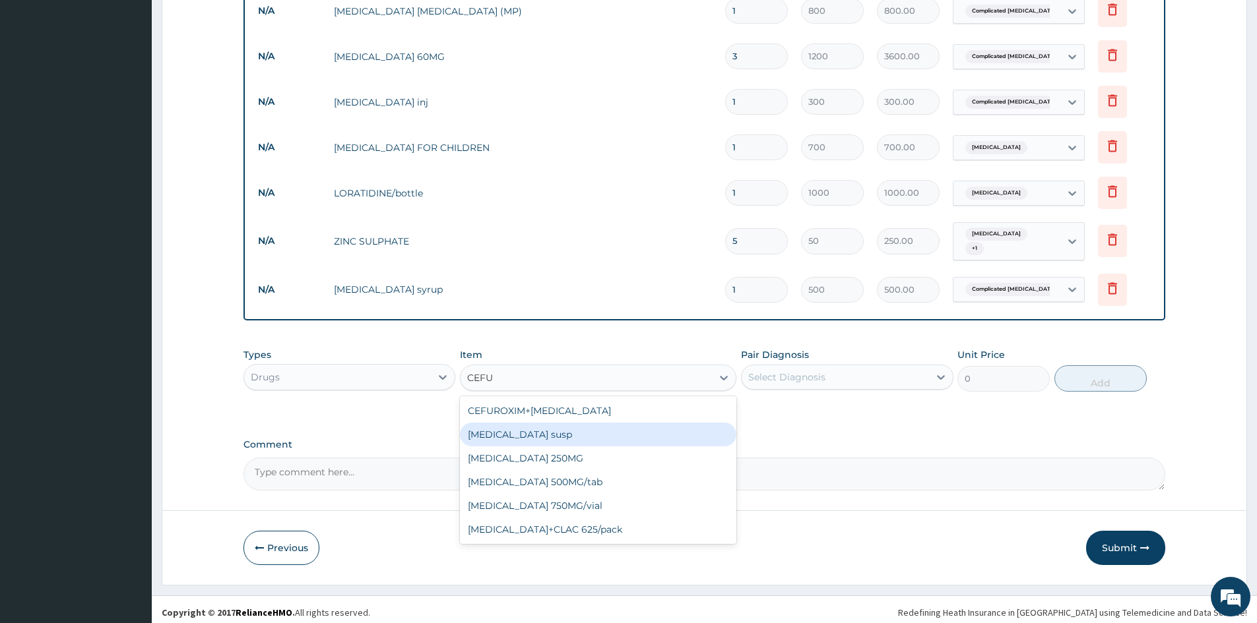
click at [551, 439] on div "CEFUROXIME susp" at bounding box center [598, 435] width 276 height 24
type input "2000"
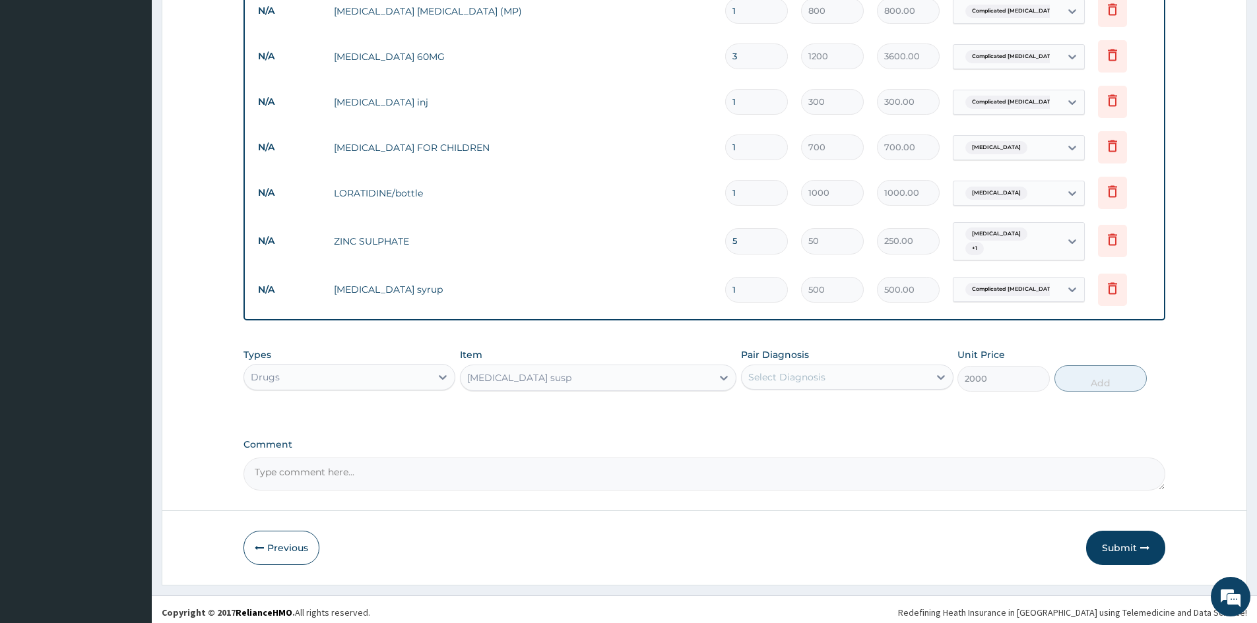
click at [780, 379] on div "Select Diagnosis" at bounding box center [834, 377] width 187 height 21
click at [798, 457] on label "[MEDICAL_DATA]" at bounding box center [804, 463] width 82 height 13
checkbox input "true"
click at [1099, 379] on button "Add" at bounding box center [1100, 378] width 92 height 26
type input "0"
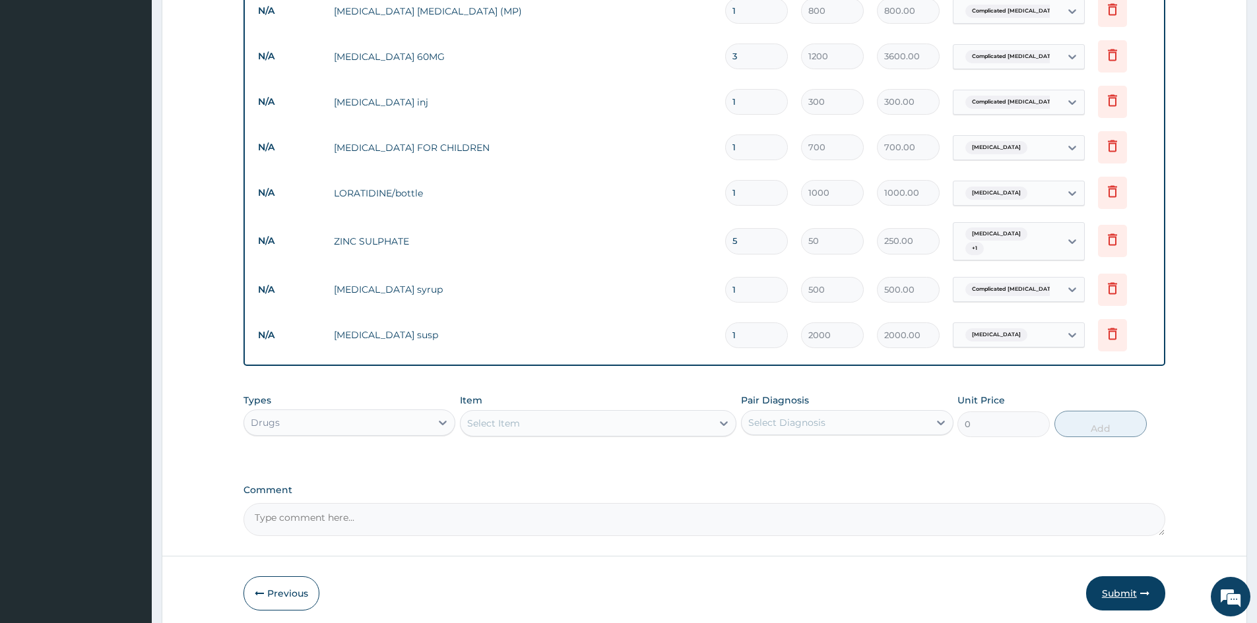
click at [1114, 589] on button "Submit" at bounding box center [1125, 594] width 79 height 34
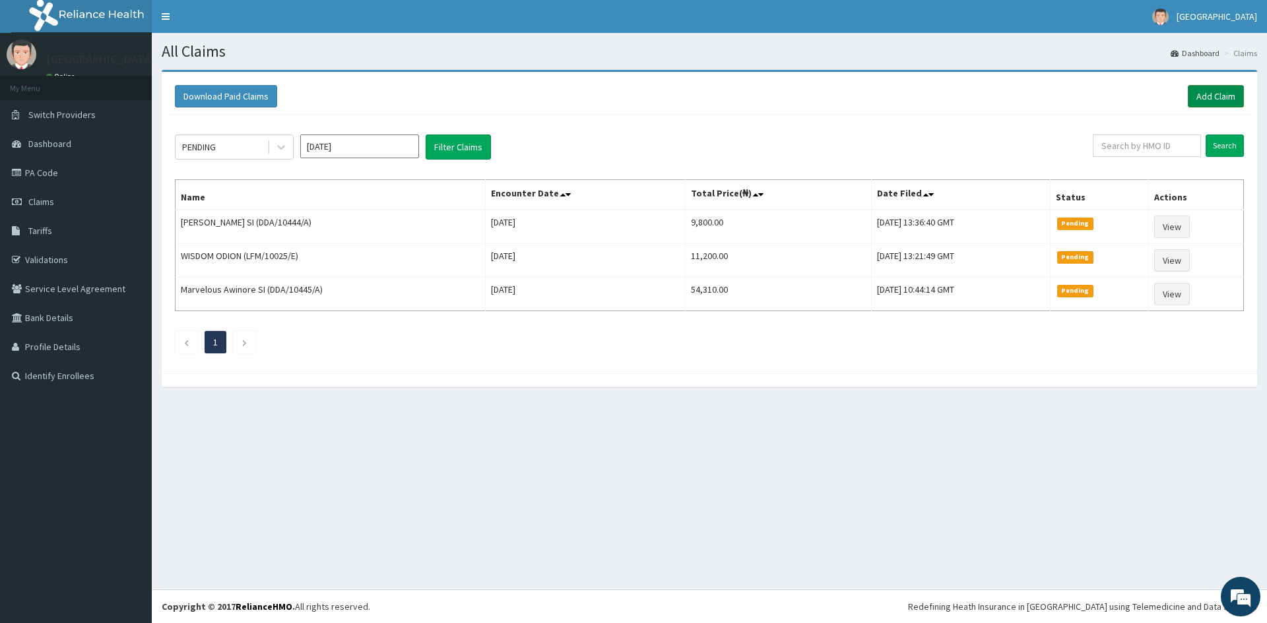
click at [1222, 92] on link "Add Claim" at bounding box center [1215, 96] width 56 height 22
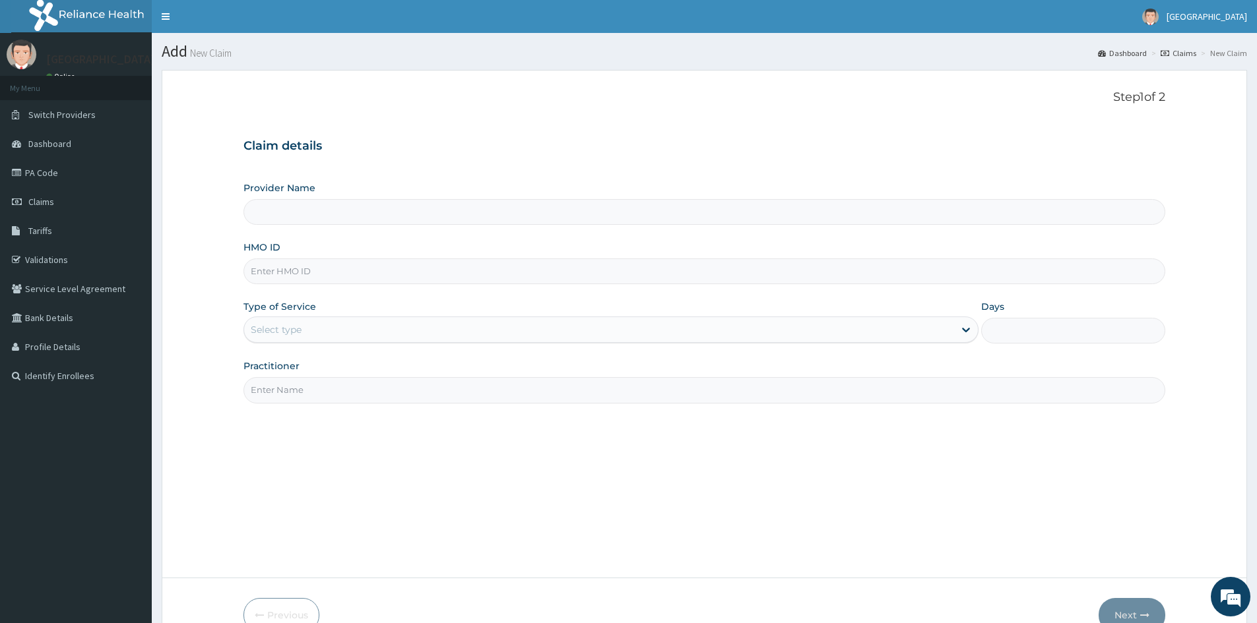
click at [513, 264] on input "HMO ID" at bounding box center [704, 272] width 922 height 26
type input "DDA/10415/"
type input "Mascap Hospital limited -Sapele"
type input "DDA/10415/F"
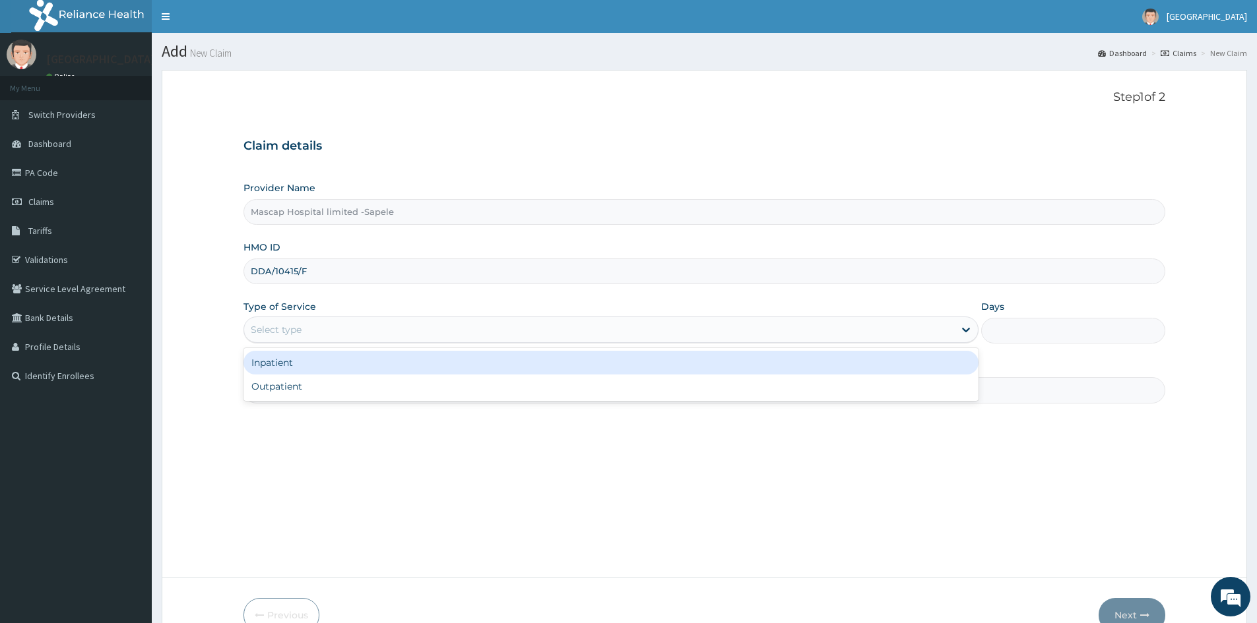
click at [325, 330] on div "Select type" at bounding box center [599, 329] width 710 height 21
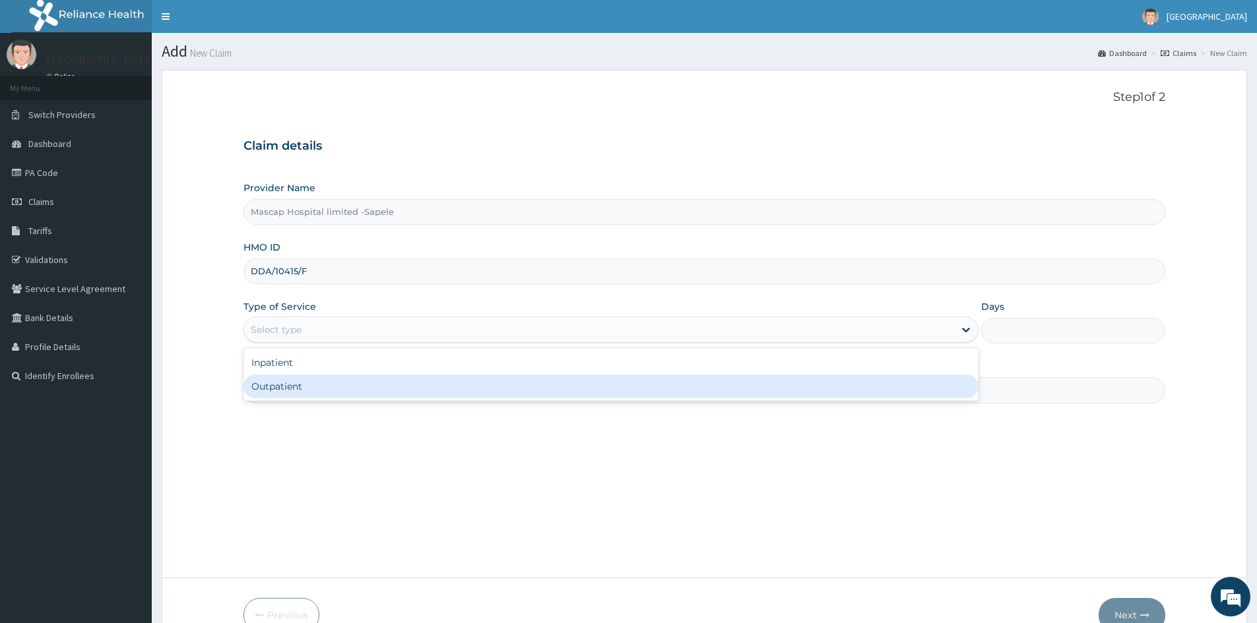
click at [321, 384] on div "Outpatient" at bounding box center [610, 387] width 735 height 24
type input "1"
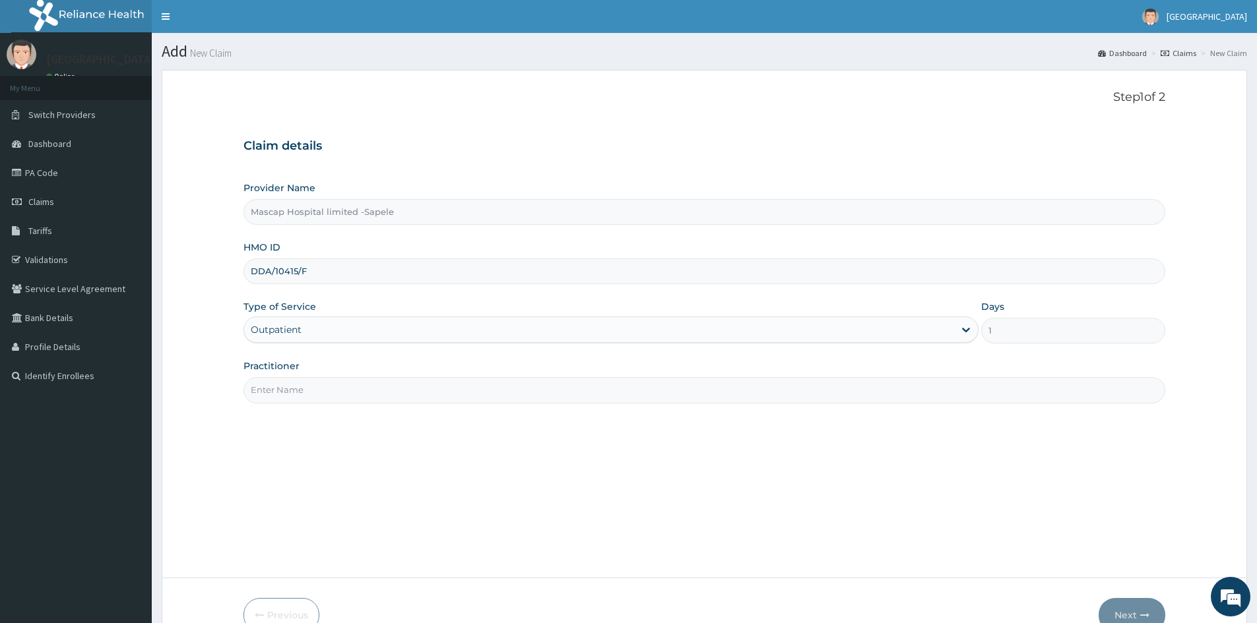
click at [321, 393] on input "Practitioner" at bounding box center [704, 390] width 922 height 26
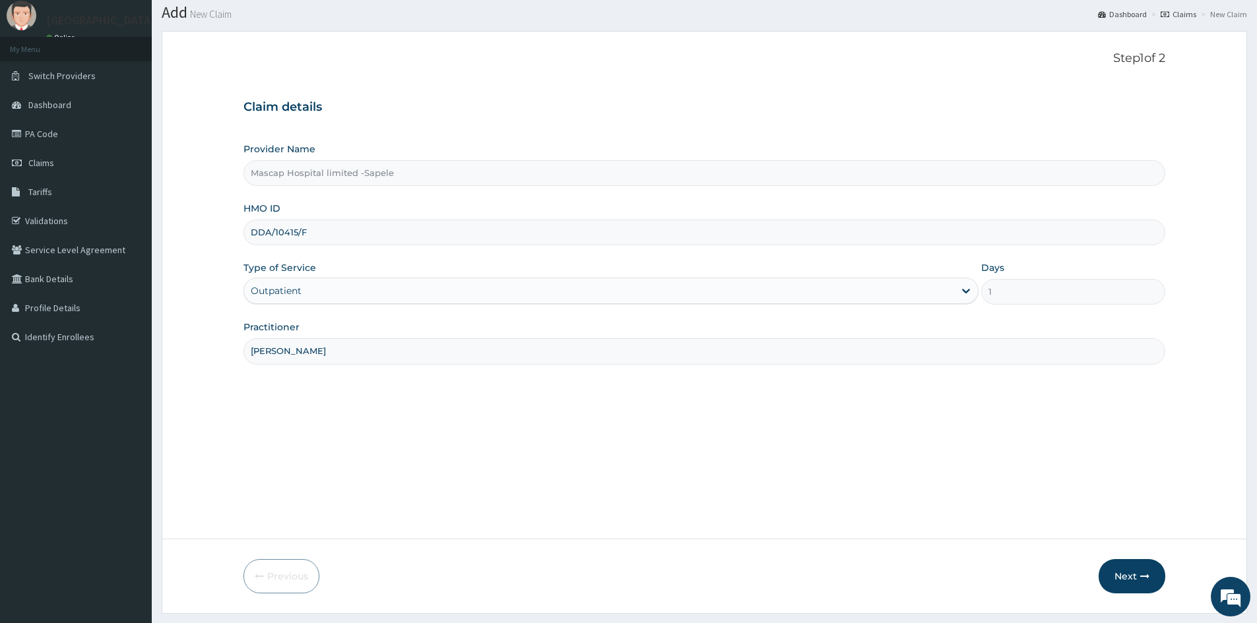
scroll to position [73, 0]
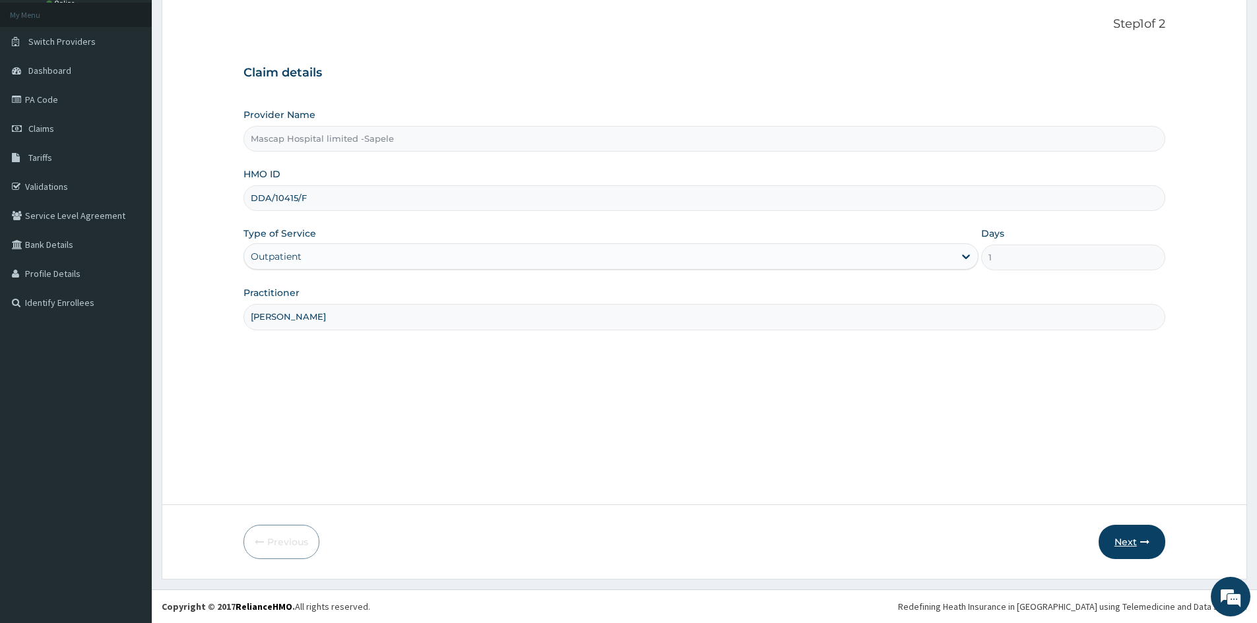
type input "[PERSON_NAME]"
click at [1109, 539] on button "Next" at bounding box center [1131, 542] width 67 height 34
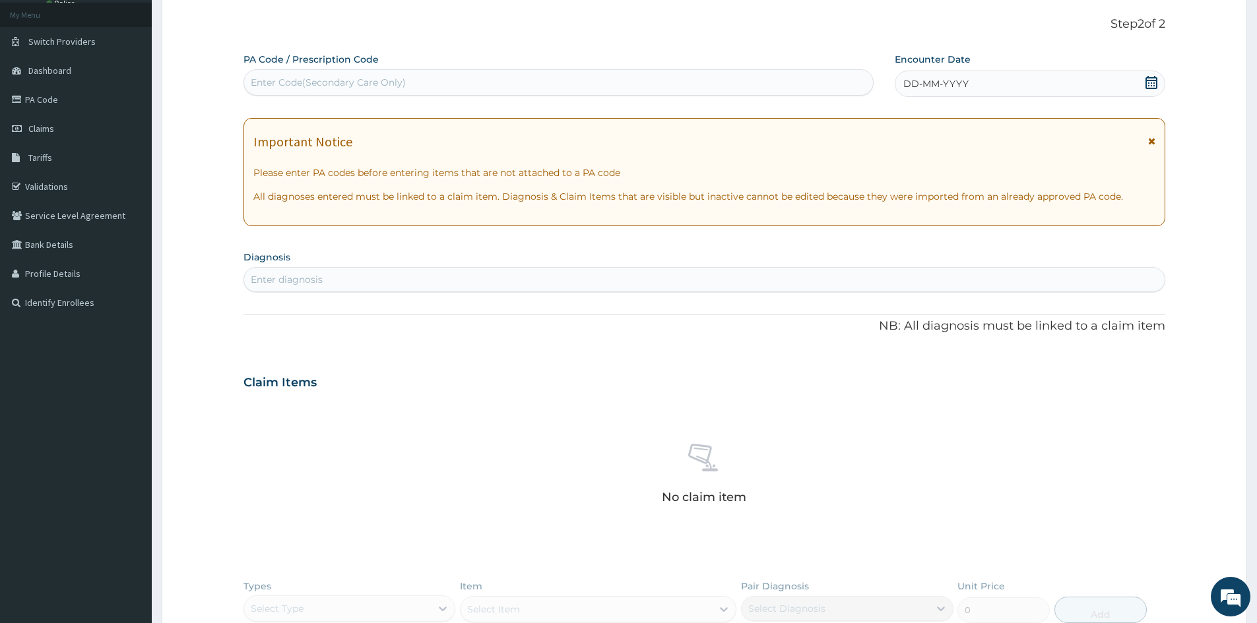
click at [1148, 82] on icon at bounding box center [1151, 82] width 12 height 13
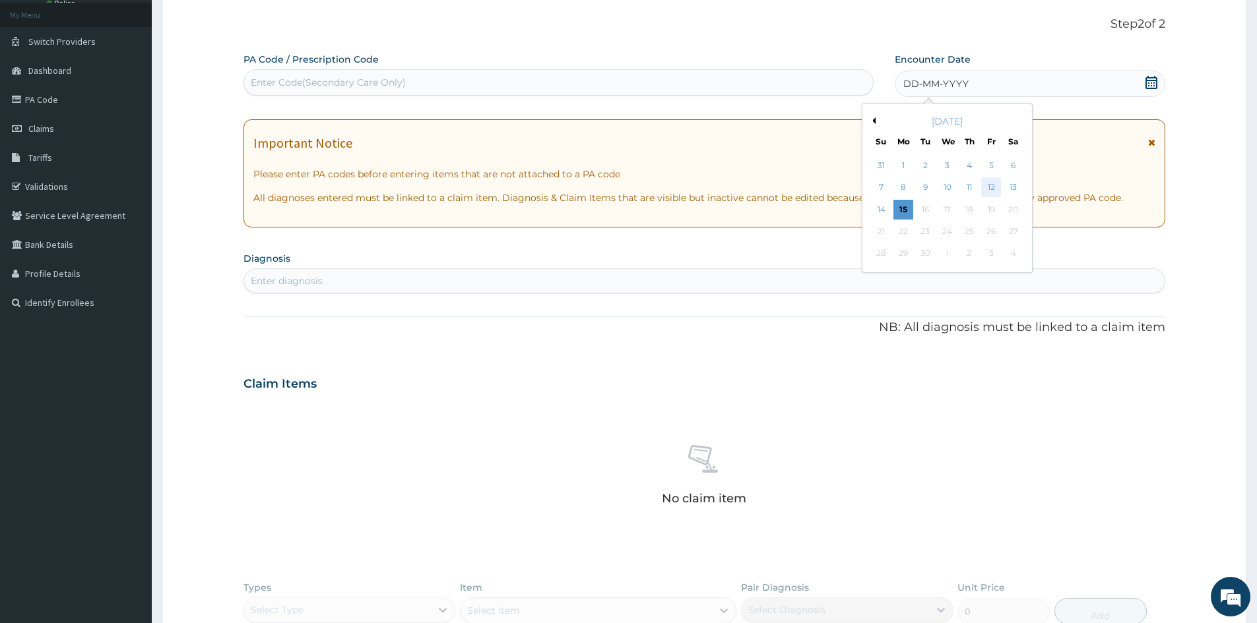
click at [988, 188] on div "12" at bounding box center [992, 188] width 20 height 20
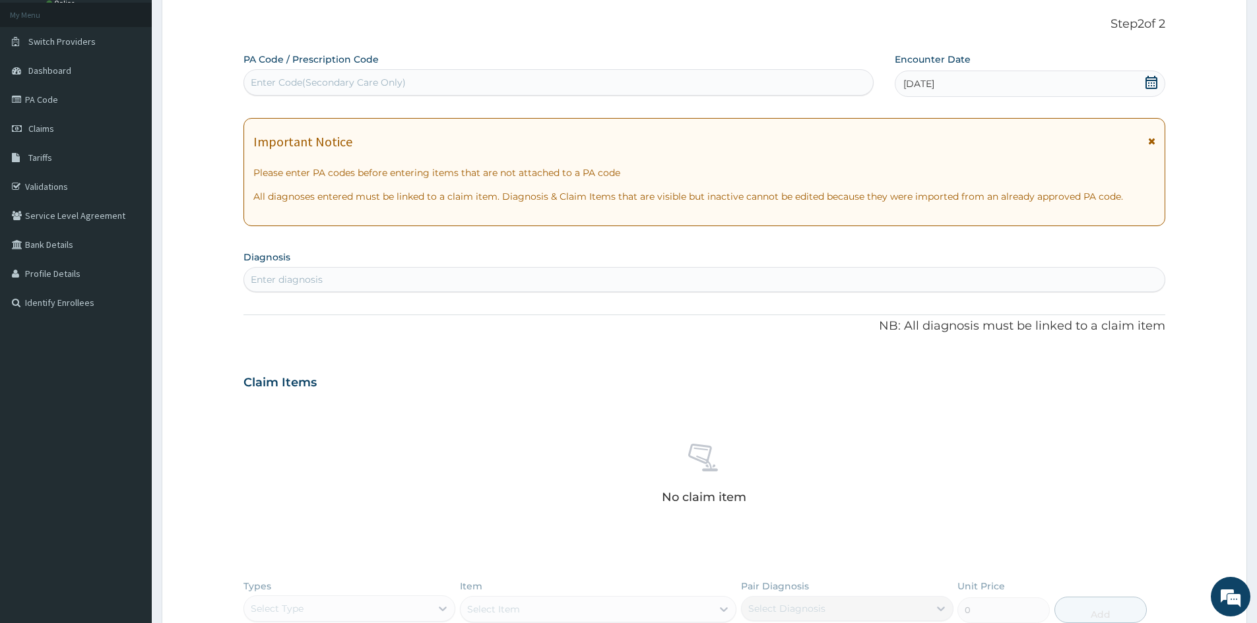
click at [604, 282] on div "Enter diagnosis" at bounding box center [704, 279] width 920 height 21
type input "[MEDICAL_DATA]"
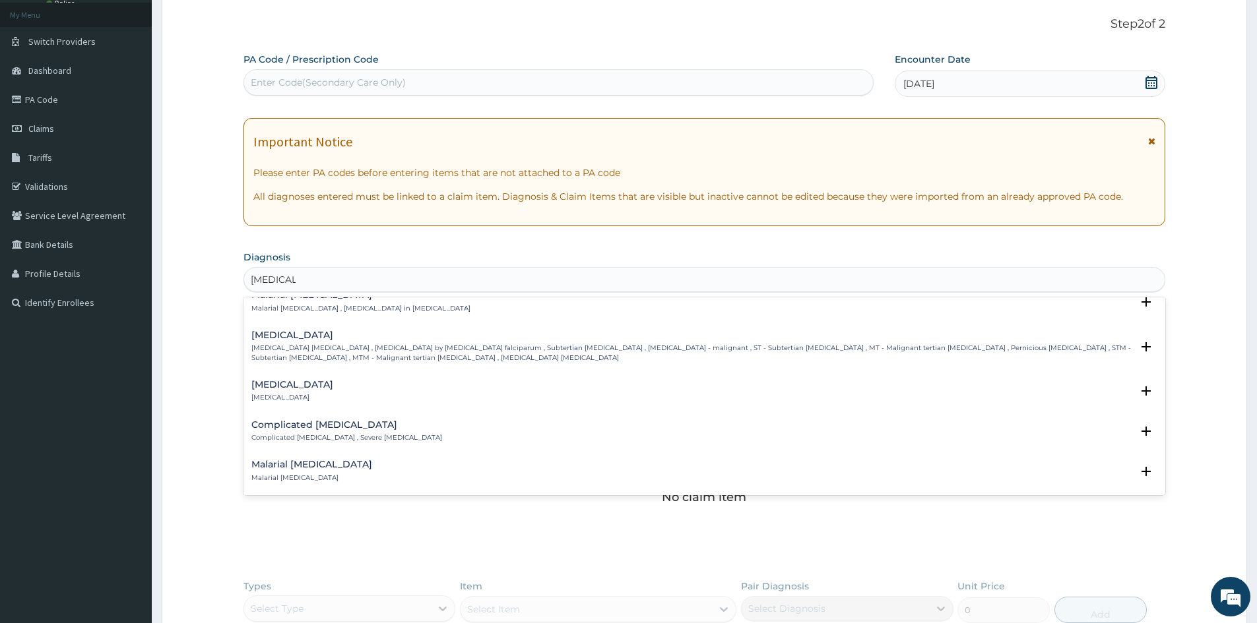
scroll to position [528, 0]
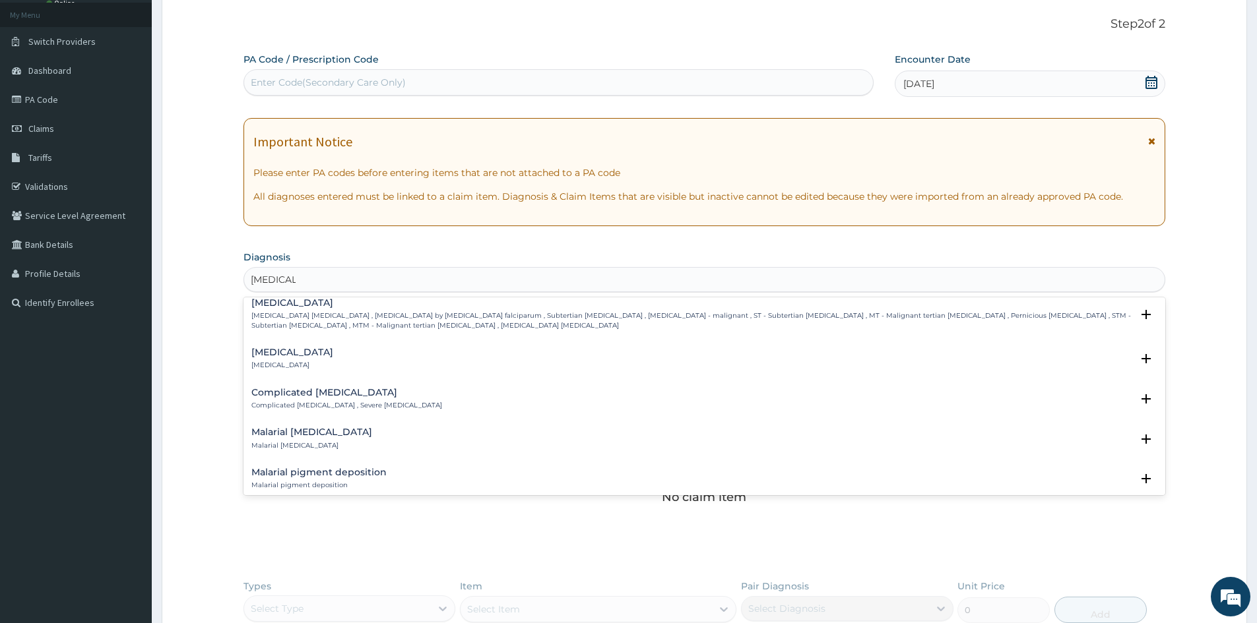
click at [325, 398] on div "Complicated [MEDICAL_DATA] Complicated [MEDICAL_DATA] , Severe [MEDICAL_DATA]" at bounding box center [346, 399] width 191 height 23
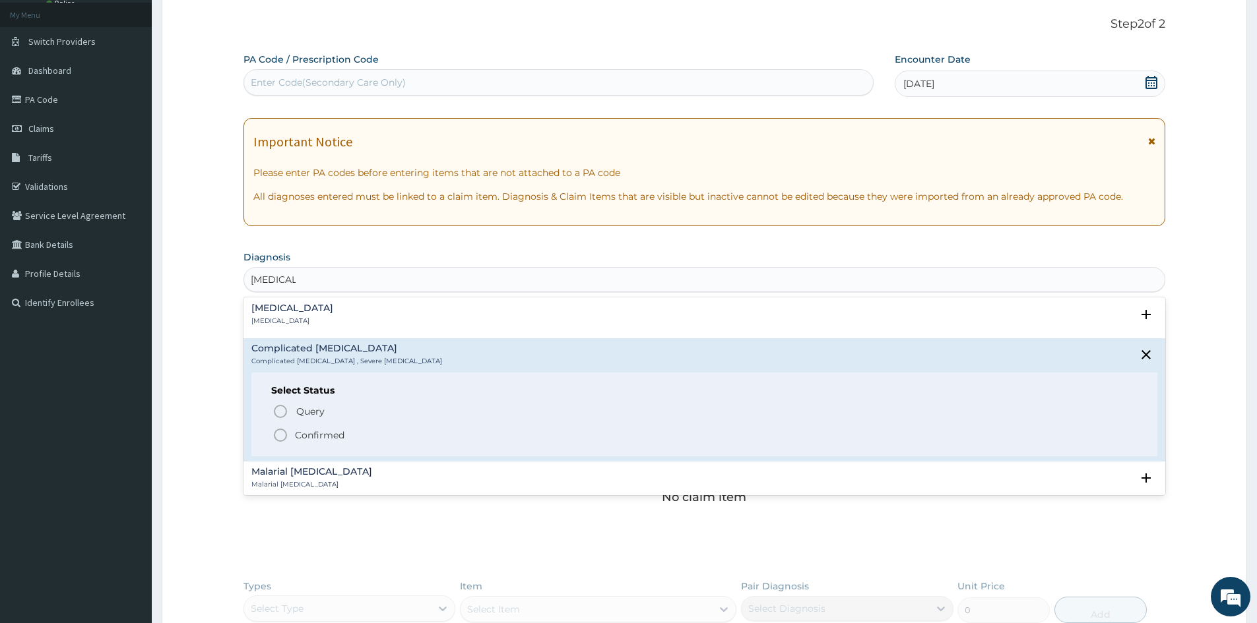
scroll to position [594, 0]
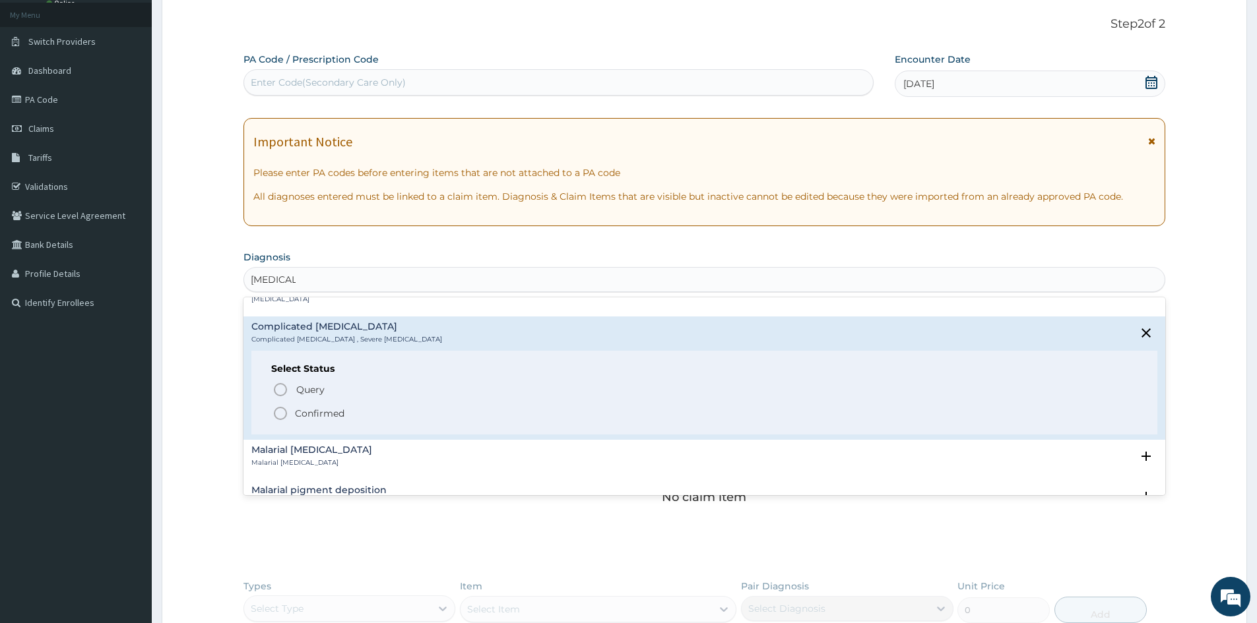
click at [314, 412] on p "Confirmed" at bounding box center [319, 413] width 49 height 13
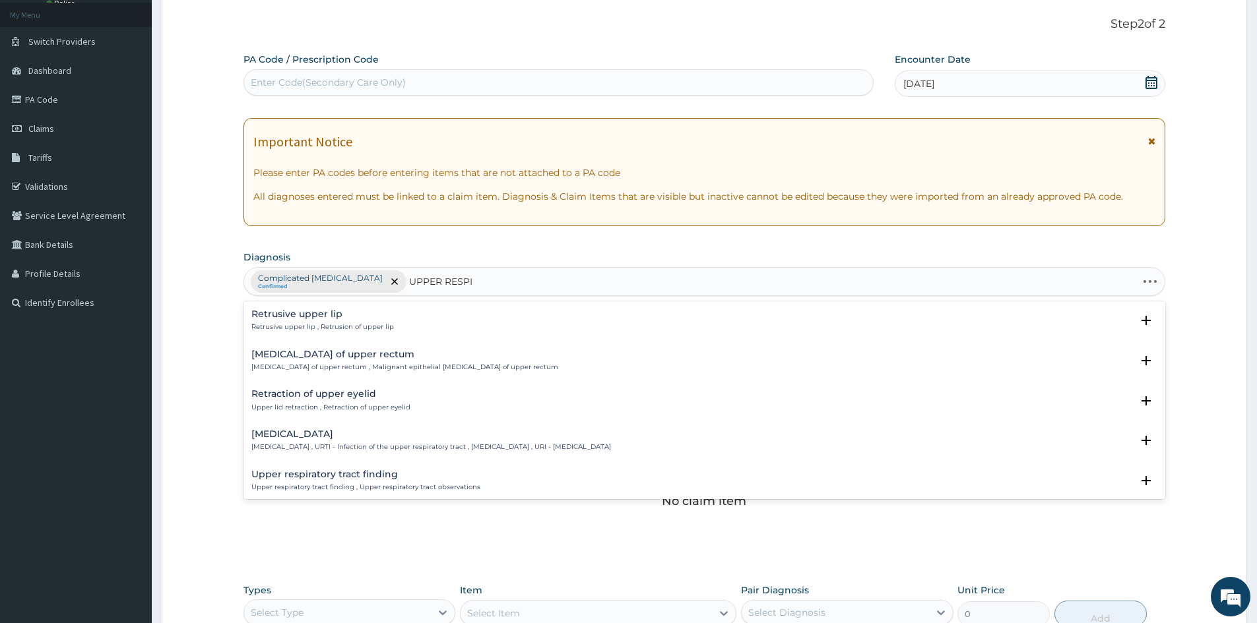
type input "UPPER RESPIR"
click at [390, 325] on p "[MEDICAL_DATA] , URTI - Infection of the upper respiratory tract , [MEDICAL_DAT…" at bounding box center [431, 327] width 360 height 9
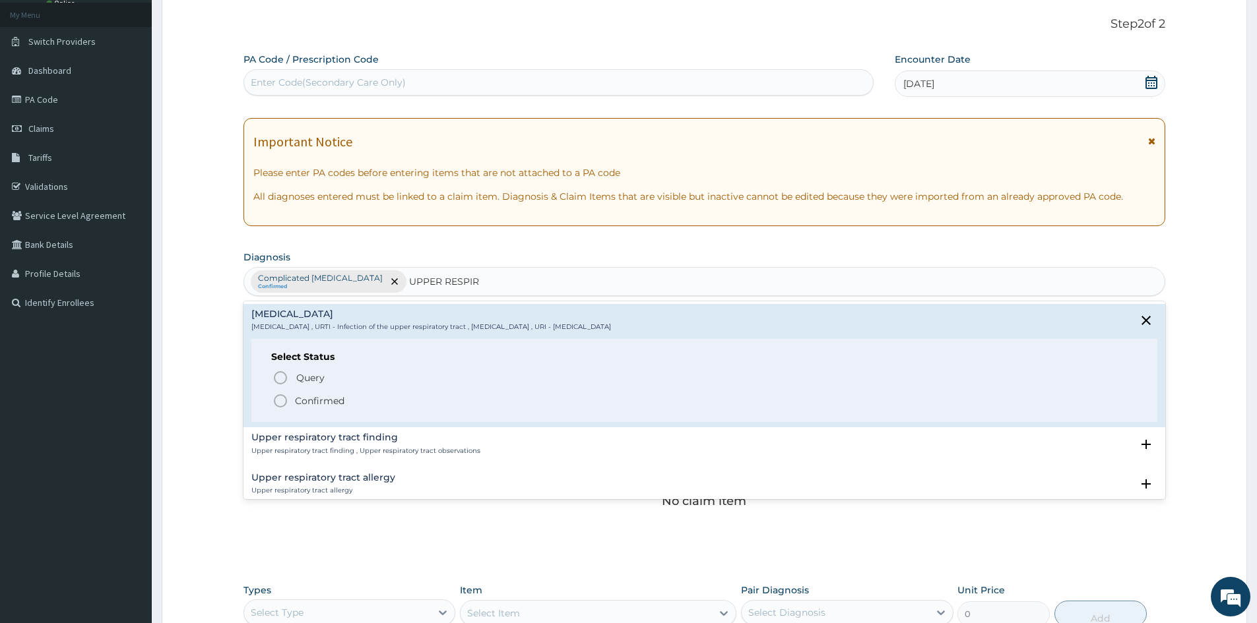
click at [327, 398] on p "Confirmed" at bounding box center [319, 400] width 49 height 13
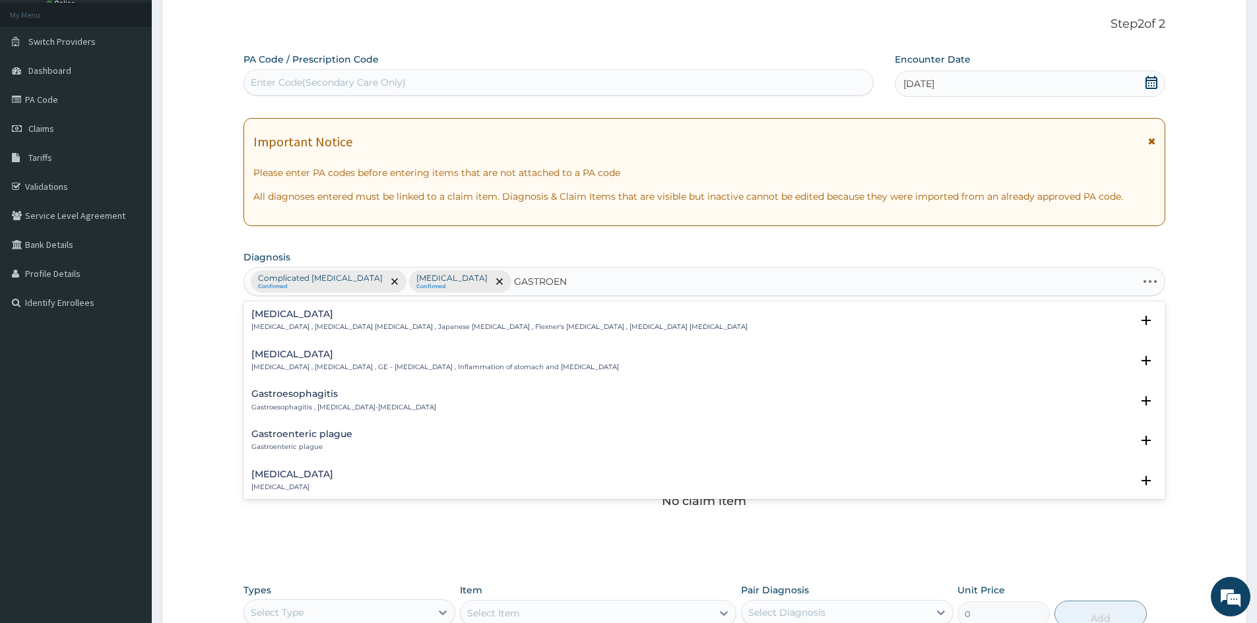
type input "GASTROENT"
click at [331, 363] on p "[MEDICAL_DATA] , [MEDICAL_DATA] , GE - [MEDICAL_DATA] , Inflammation of stomach…" at bounding box center [434, 367] width 367 height 9
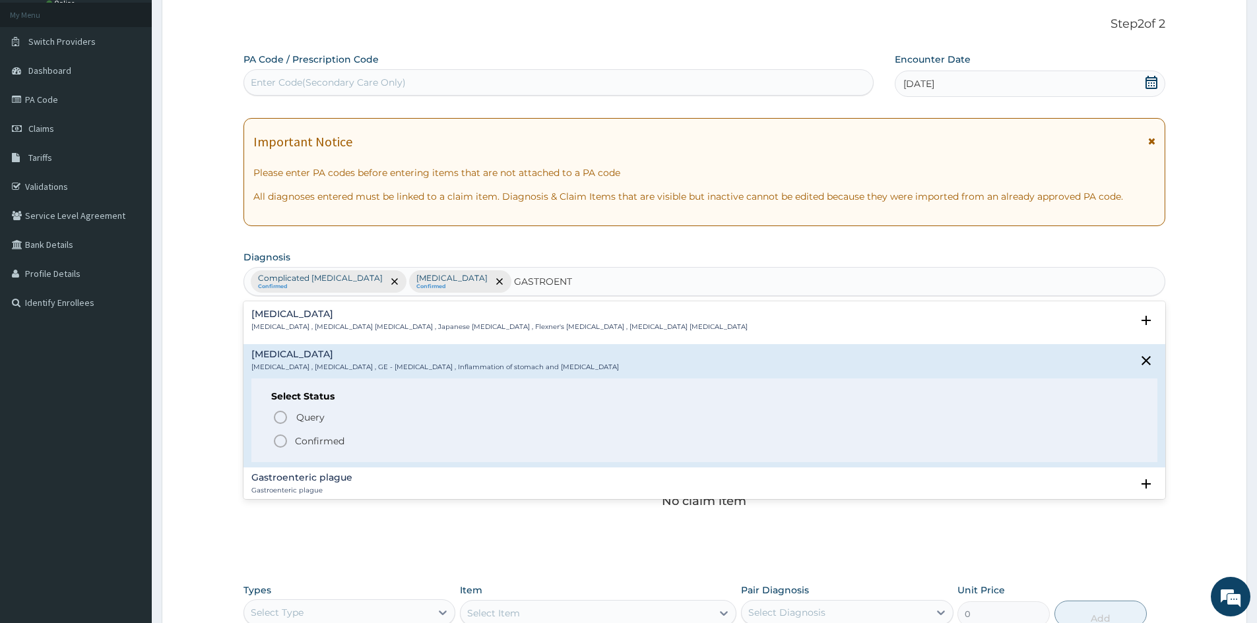
click at [323, 443] on p "Confirmed" at bounding box center [319, 441] width 49 height 13
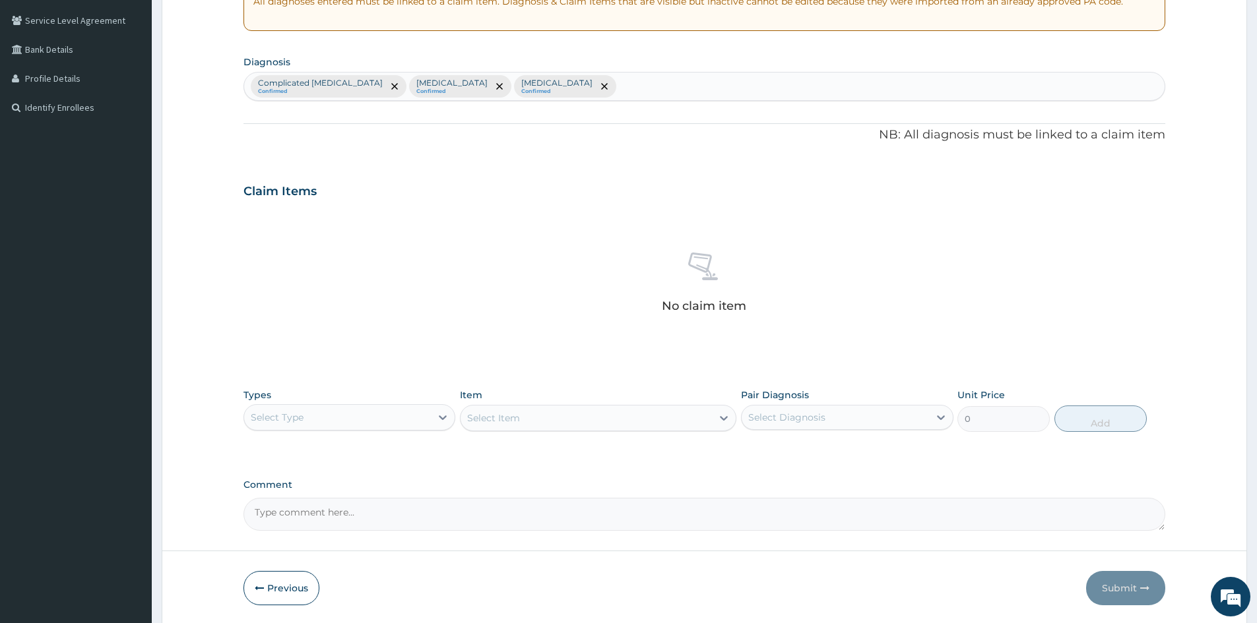
scroll to position [315, 0]
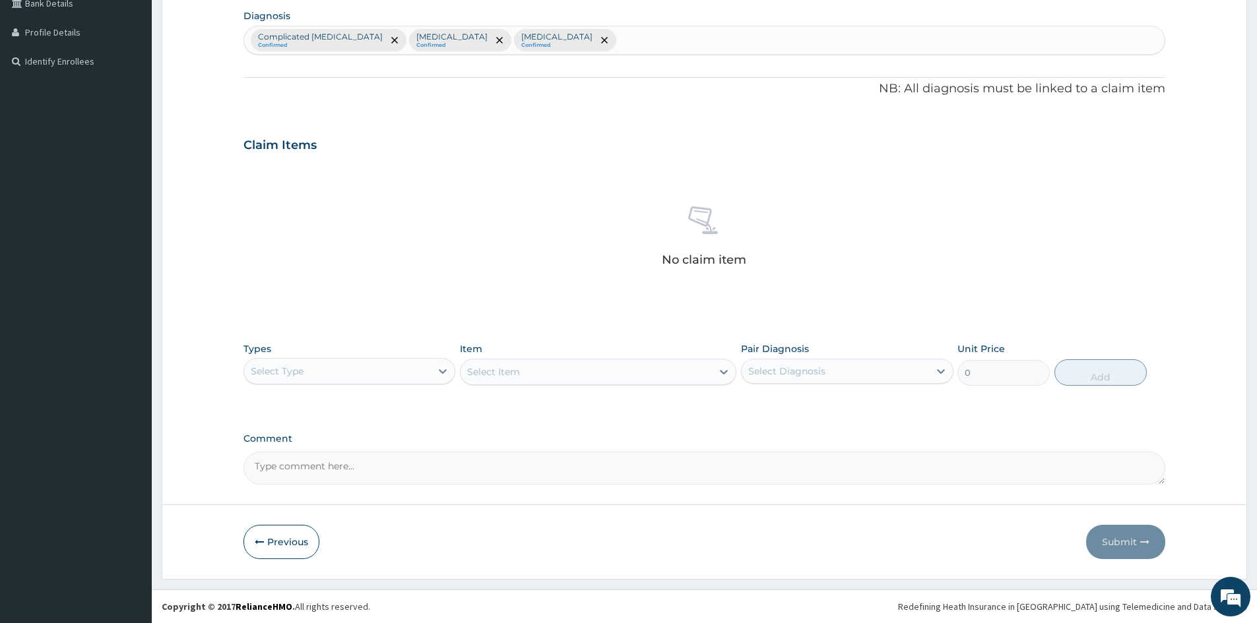
click at [387, 373] on div "Select Type" at bounding box center [337, 371] width 187 height 21
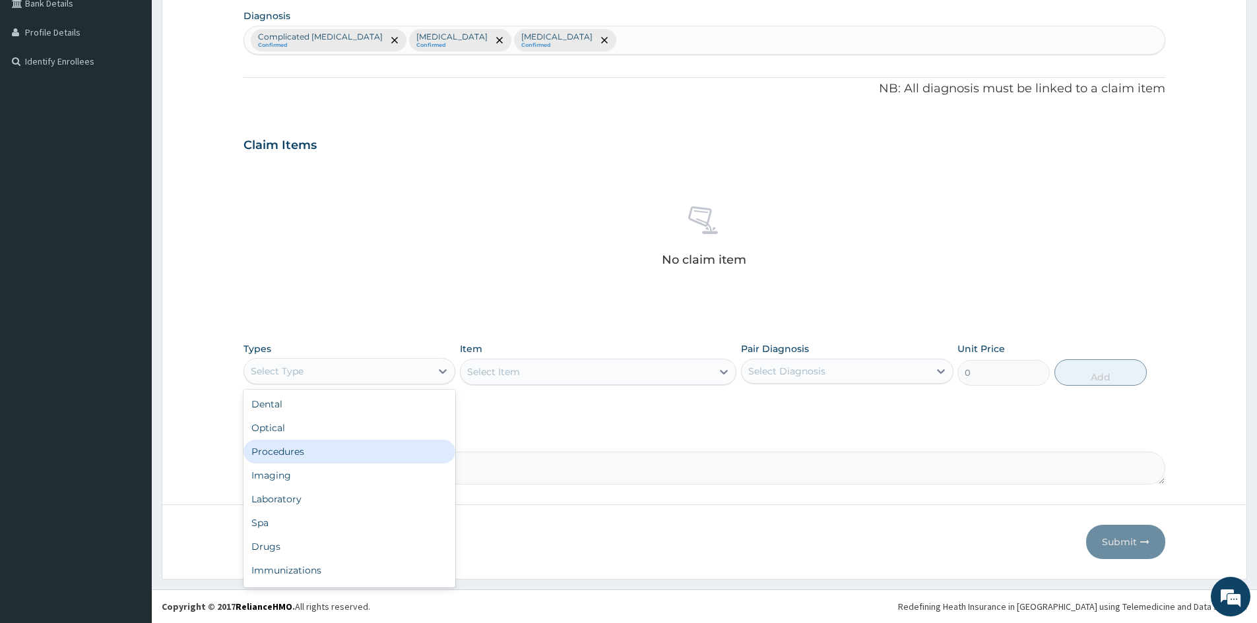
click at [355, 448] on div "Procedures" at bounding box center [349, 452] width 212 height 24
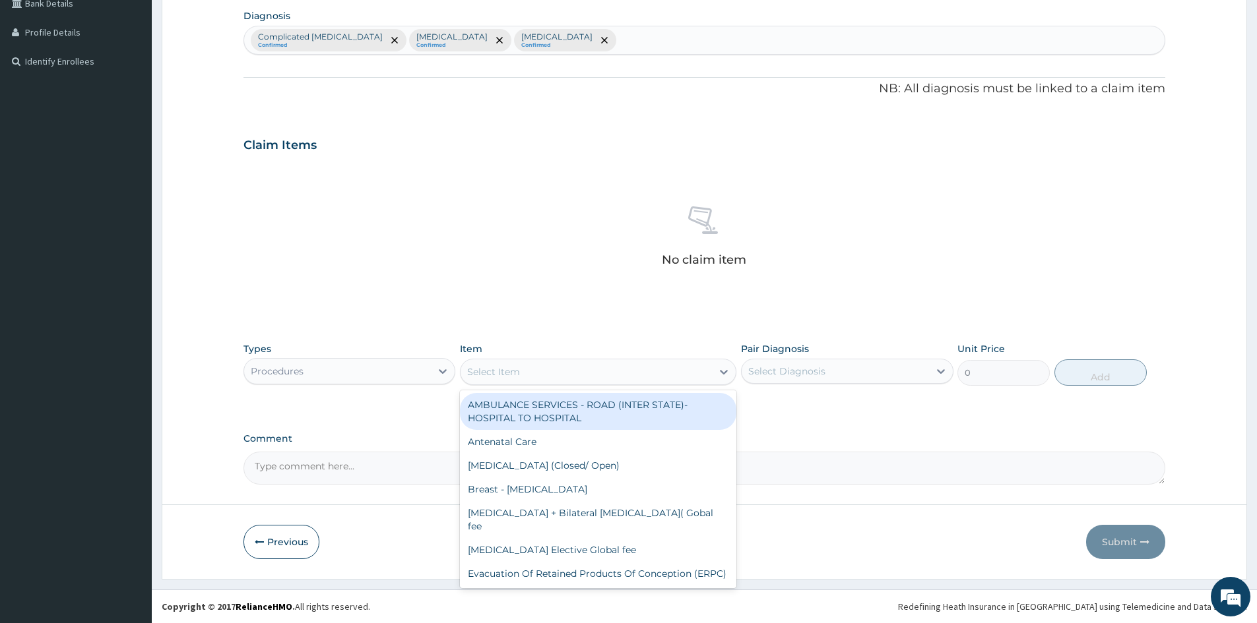
click at [509, 373] on div "Select Item" at bounding box center [493, 371] width 53 height 13
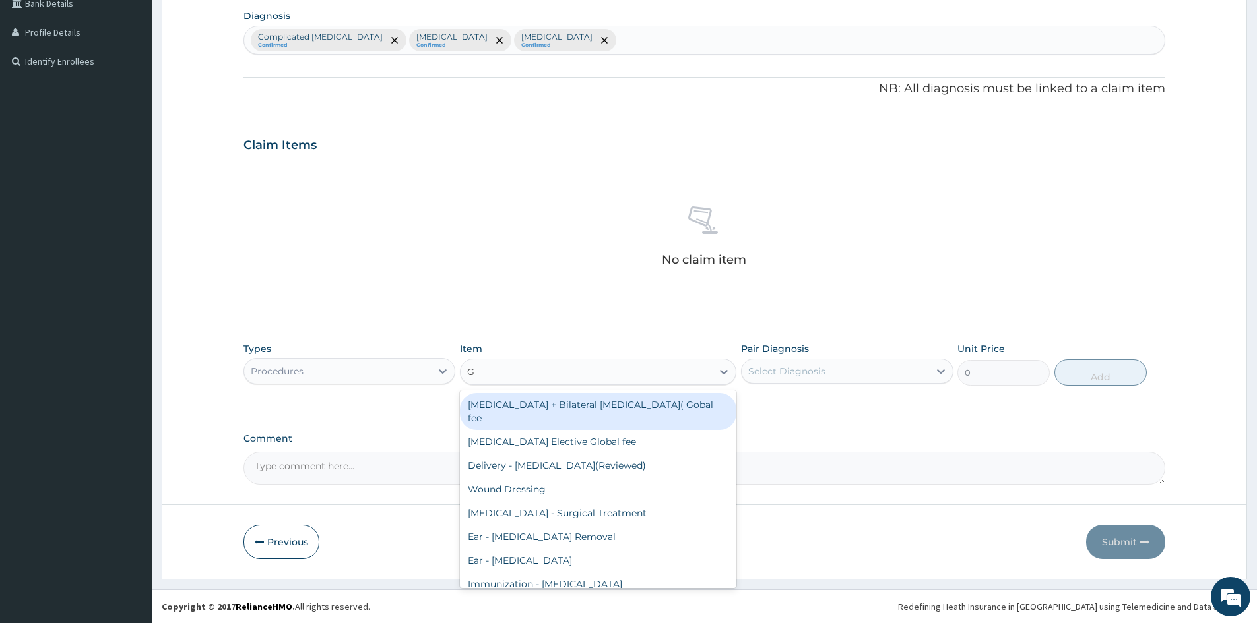
type input "GP"
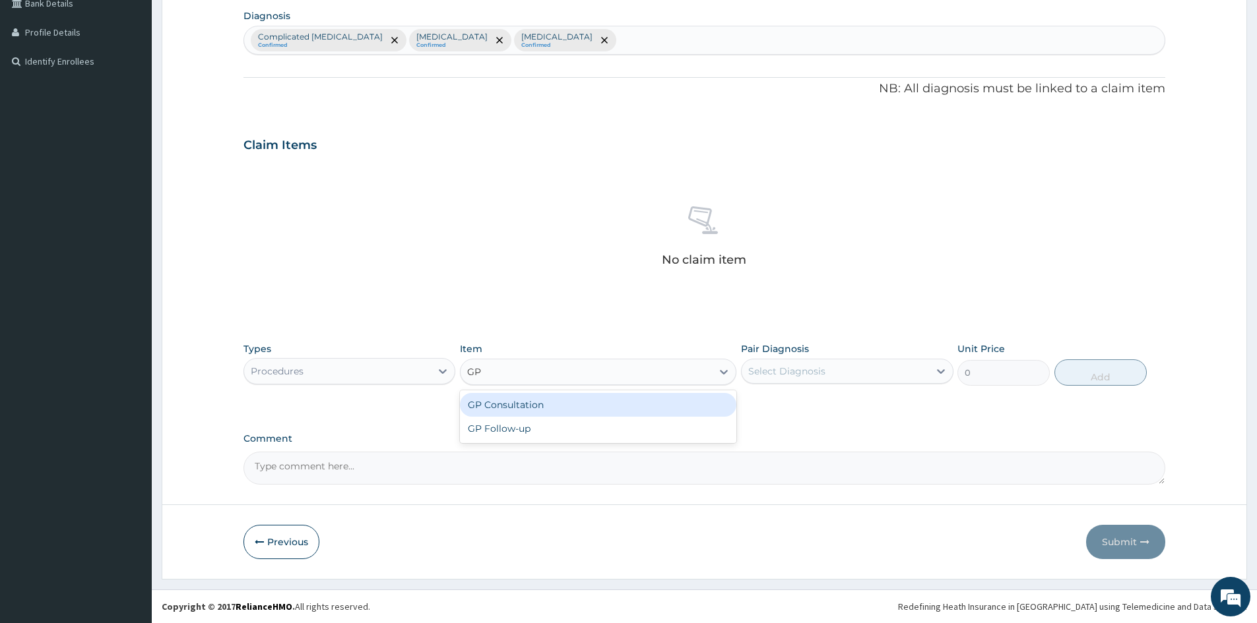
click at [505, 408] on div "GP Consultation" at bounding box center [598, 405] width 276 height 24
type input "1500"
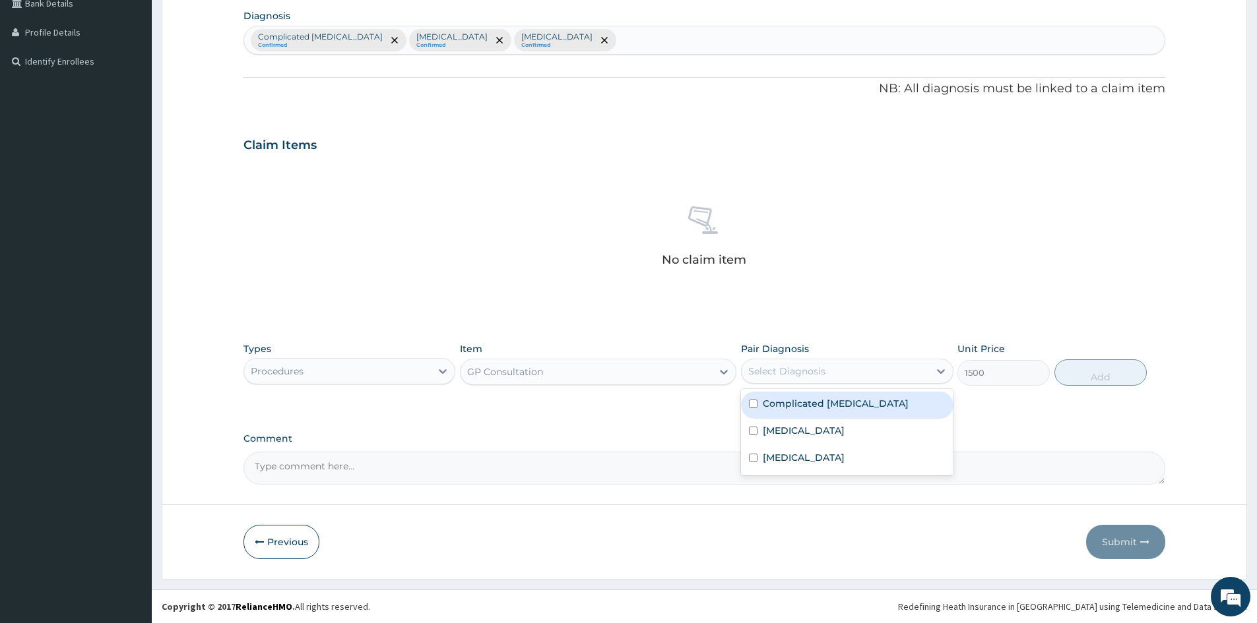
click at [782, 375] on div "Select Diagnosis" at bounding box center [786, 371] width 77 height 13
click at [785, 409] on label "Complicated malaria" at bounding box center [836, 403] width 146 height 13
checkbox input "true"
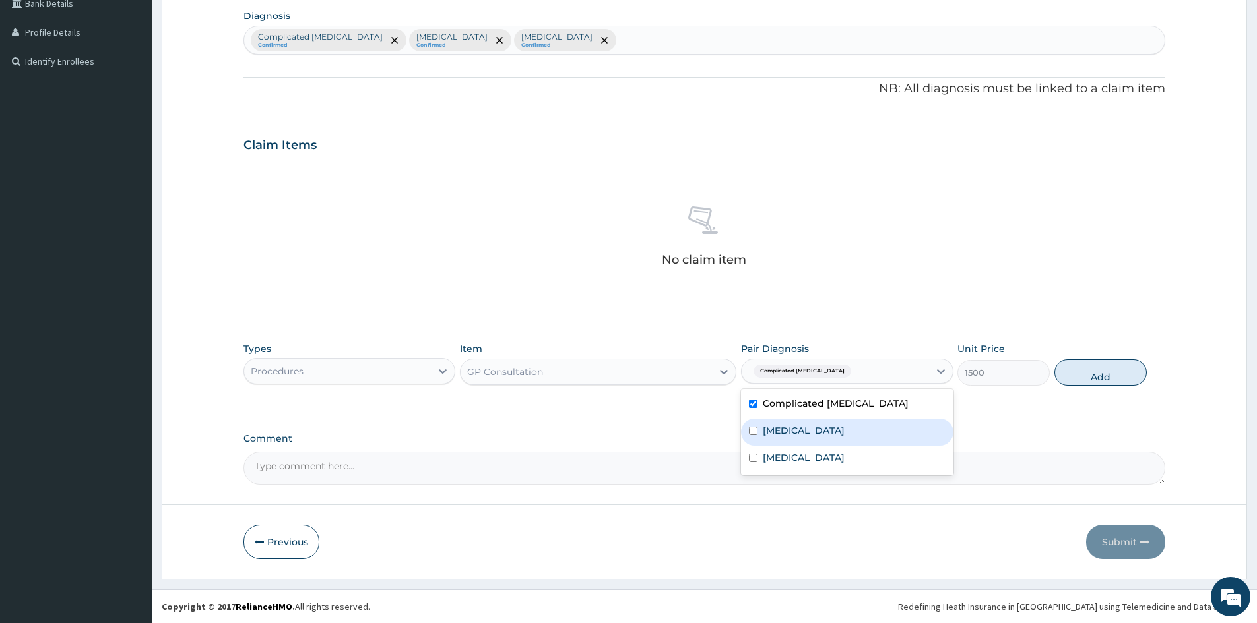
click at [785, 429] on label "Upper respiratory infection" at bounding box center [804, 430] width 82 height 13
checkbox input "true"
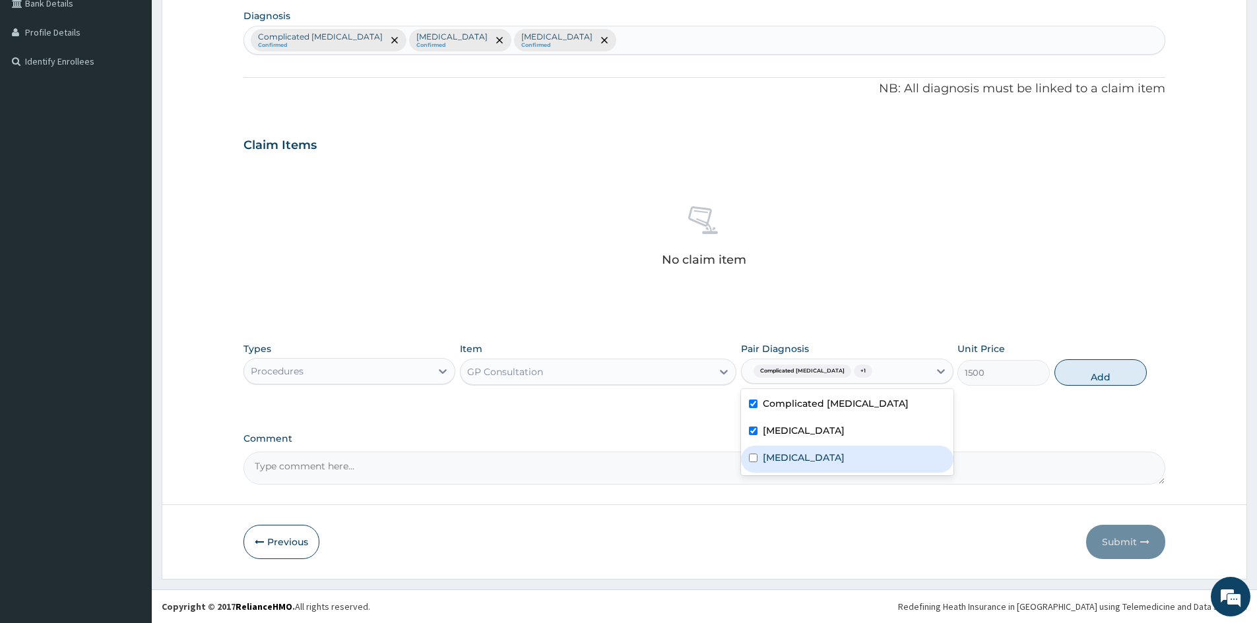
click at [782, 458] on label "Gastroenteritis" at bounding box center [804, 457] width 82 height 13
checkbox input "true"
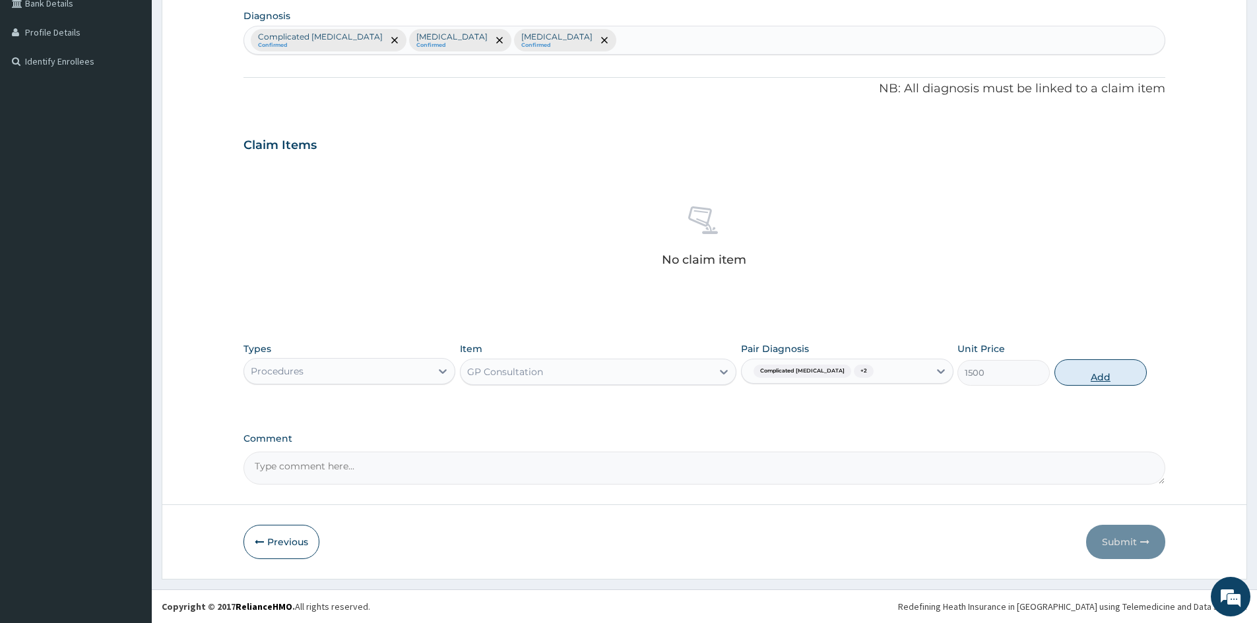
click at [1101, 372] on button "Add" at bounding box center [1100, 373] width 92 height 26
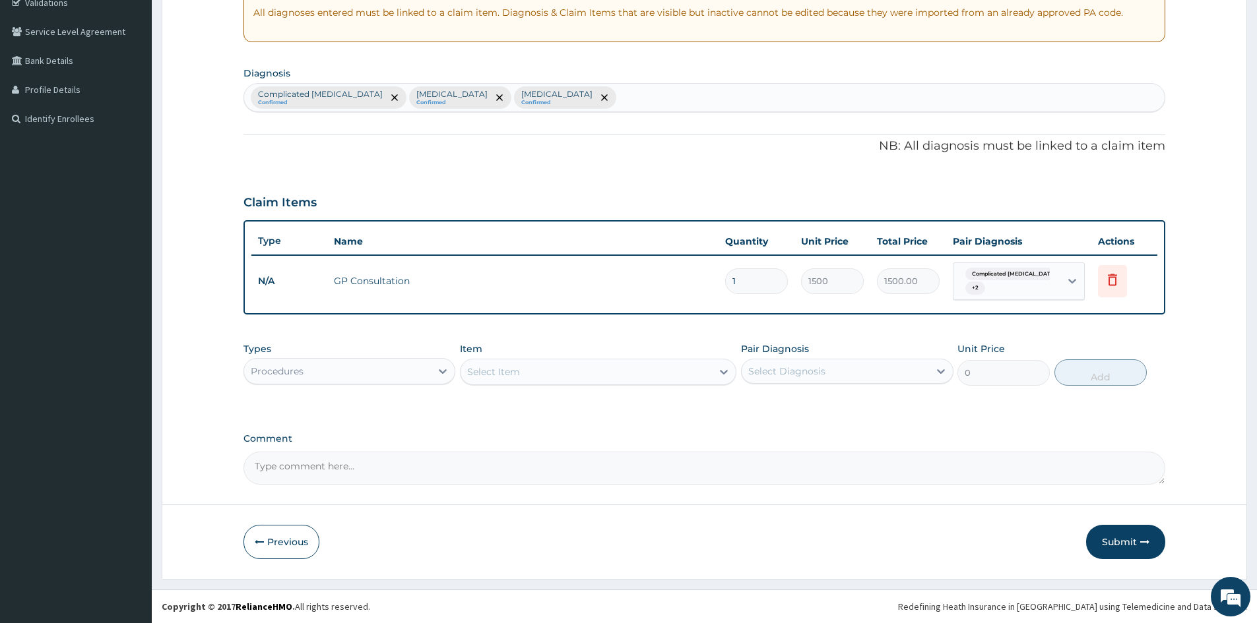
scroll to position [257, 0]
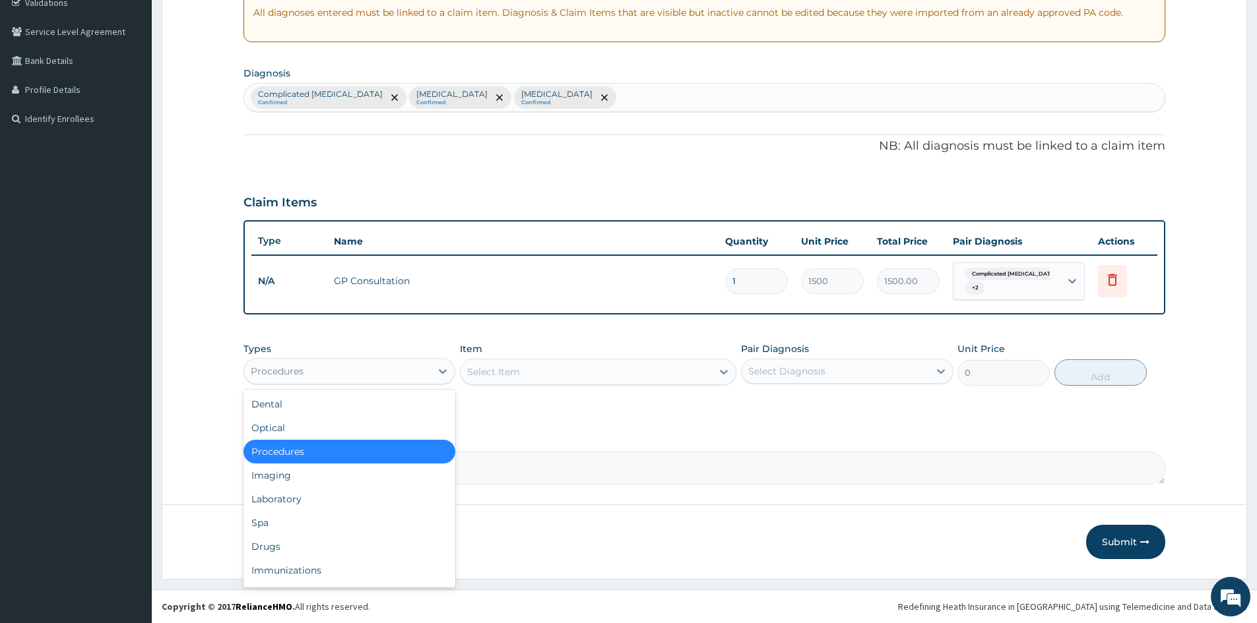
click at [347, 381] on div "Procedures" at bounding box center [337, 371] width 187 height 21
click at [348, 491] on div "Laboratory" at bounding box center [349, 499] width 212 height 24
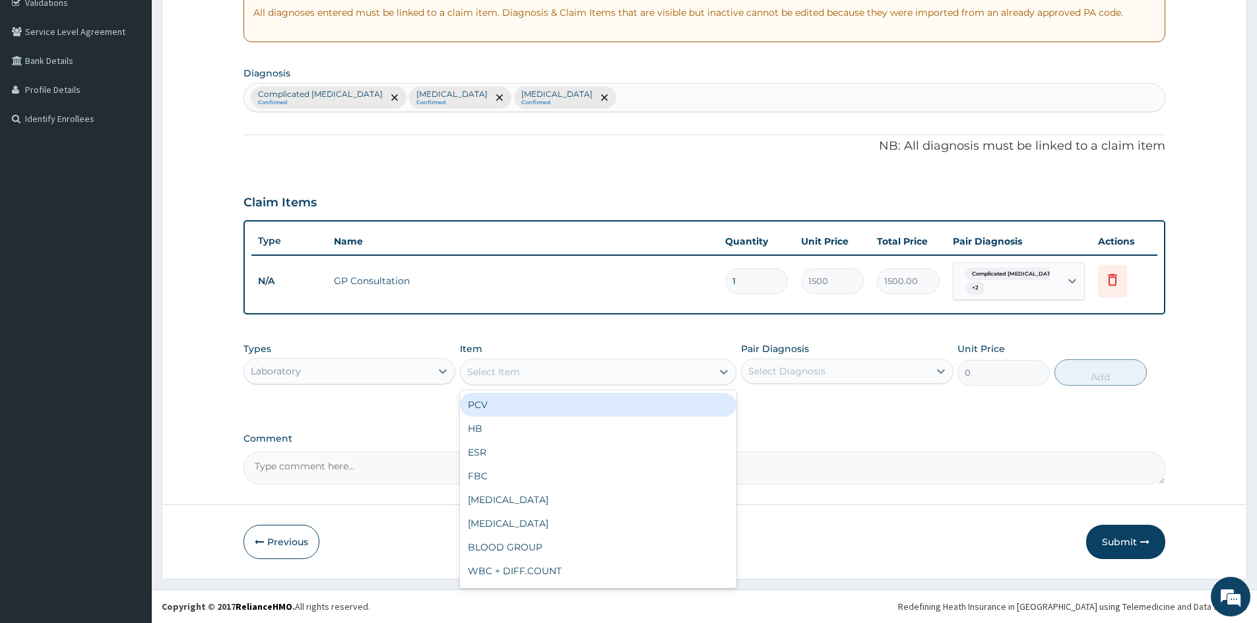
click at [596, 368] on div "Select Item" at bounding box center [585, 371] width 251 height 21
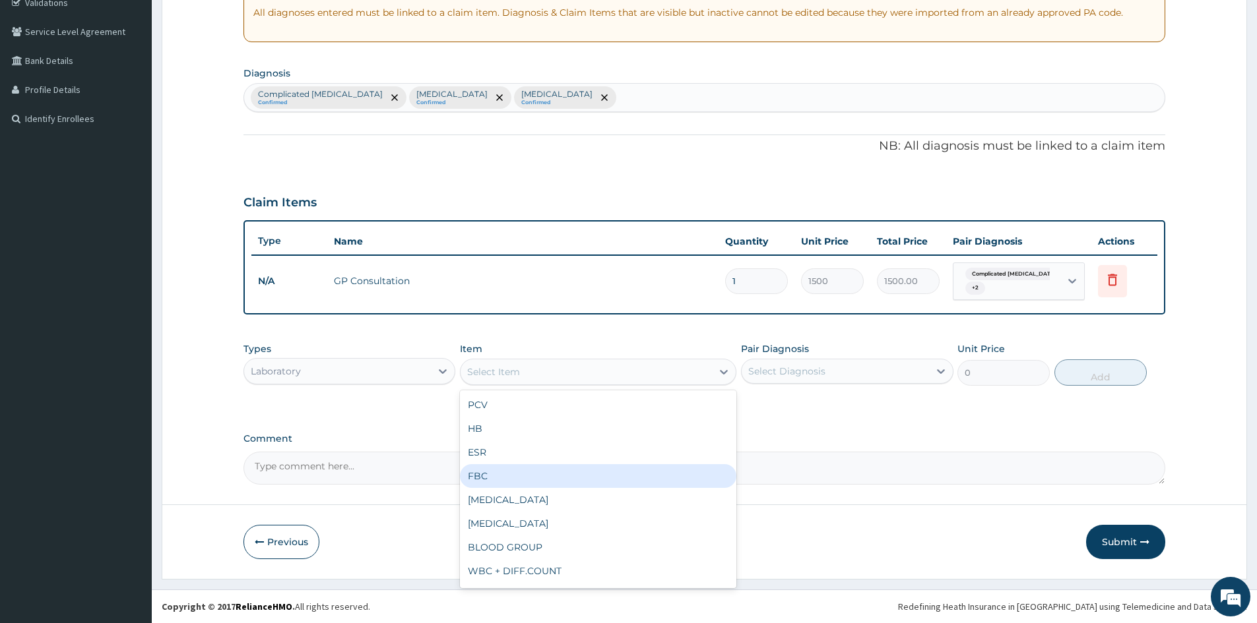
click at [540, 468] on div "FBC" at bounding box center [598, 476] width 276 height 24
type input "2000"
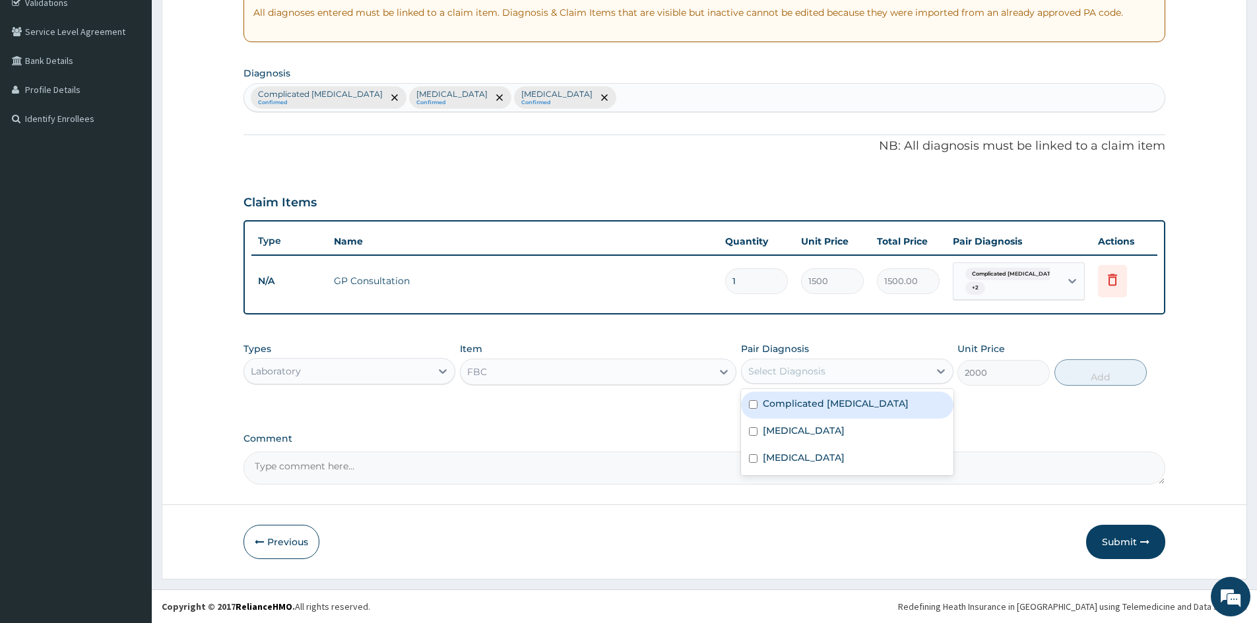
click at [895, 379] on div "Select Diagnosis" at bounding box center [834, 371] width 187 height 21
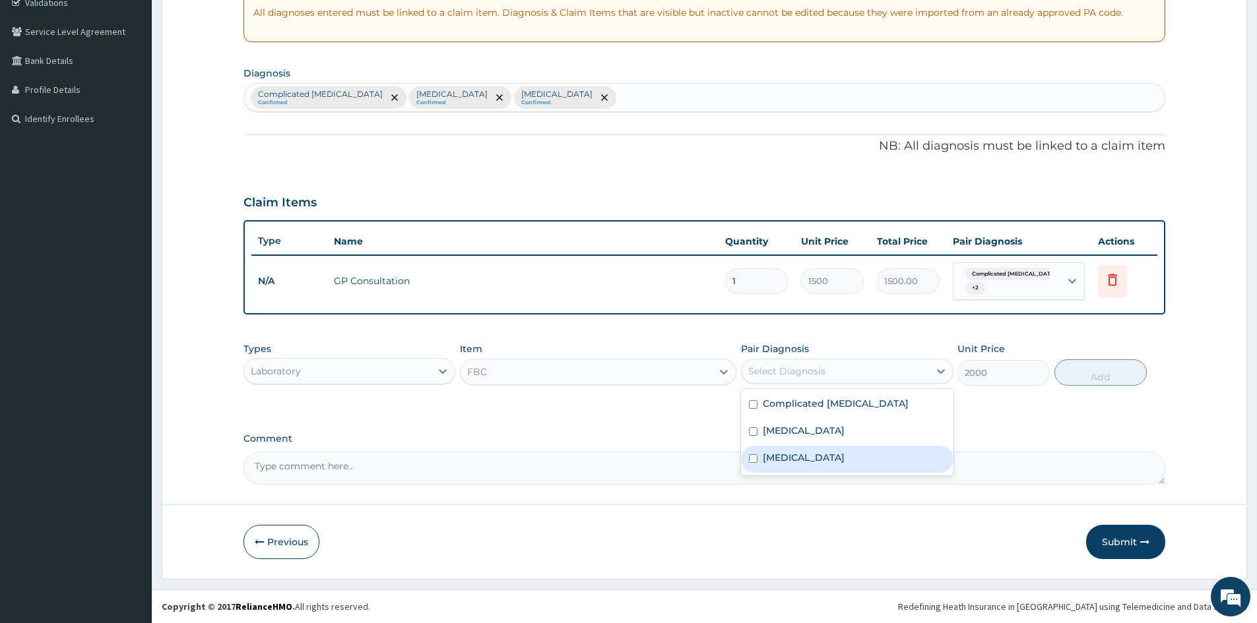
click at [831, 456] on label "Gastroenteritis" at bounding box center [804, 457] width 82 height 13
checkbox input "true"
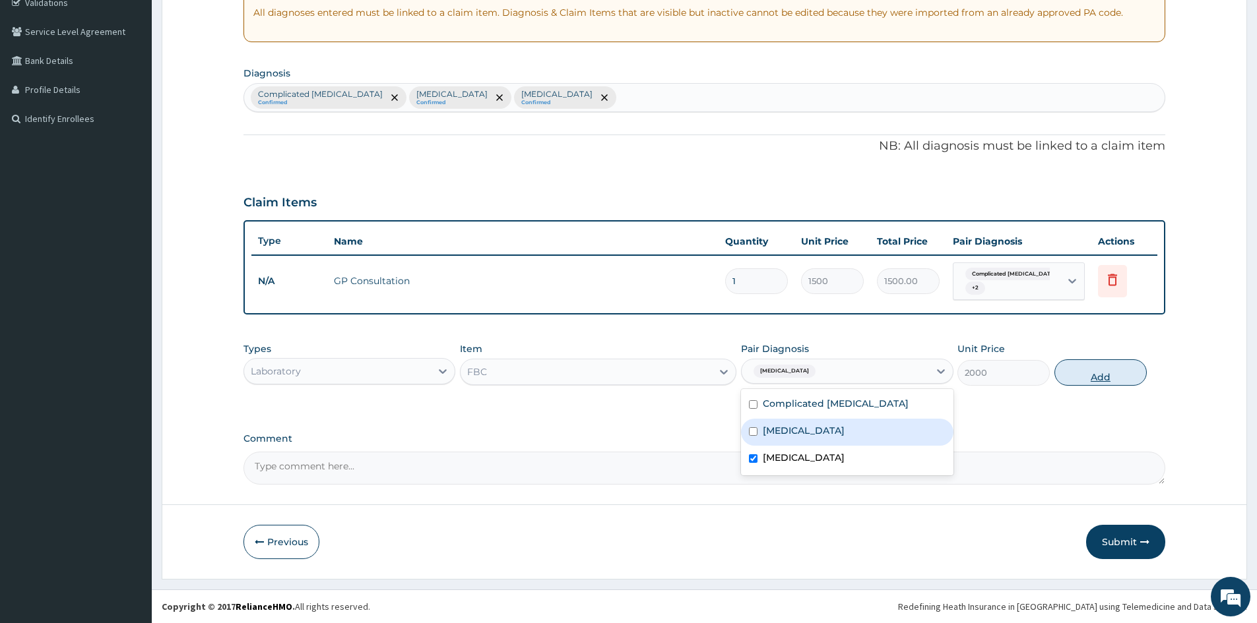
click at [1095, 381] on button "Add" at bounding box center [1100, 373] width 92 height 26
type input "0"
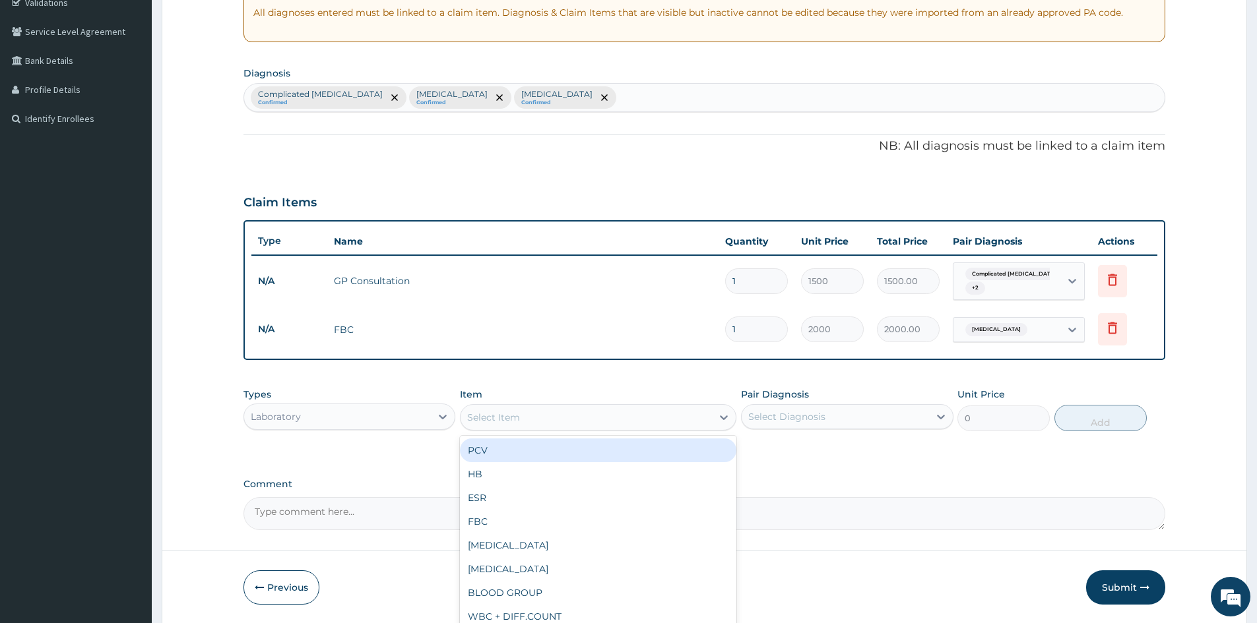
click at [633, 415] on div "Select Item" at bounding box center [585, 417] width 251 height 21
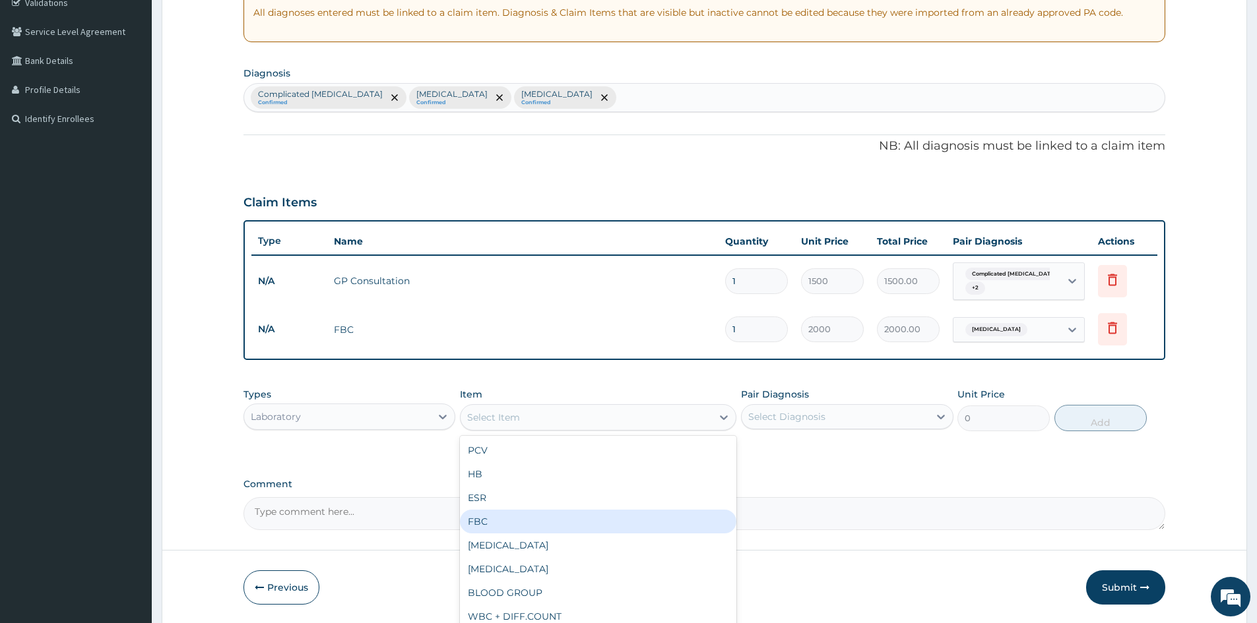
click at [562, 517] on div "FBC" at bounding box center [598, 522] width 276 height 24
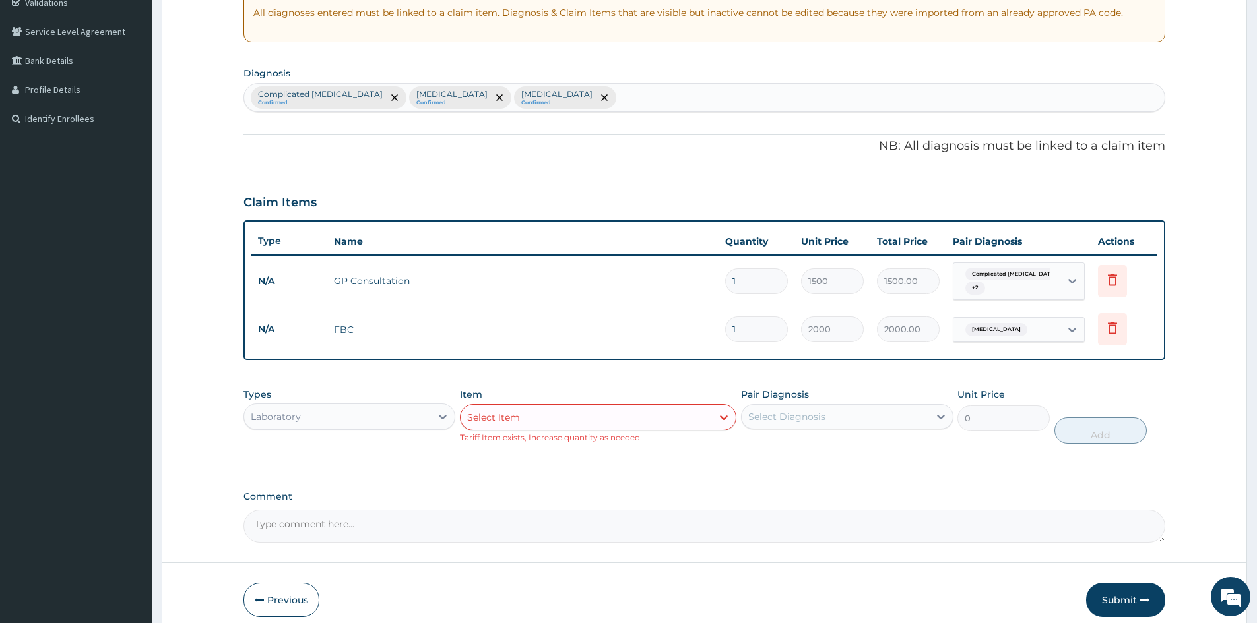
click at [590, 425] on div "Select Item" at bounding box center [585, 417] width 251 height 21
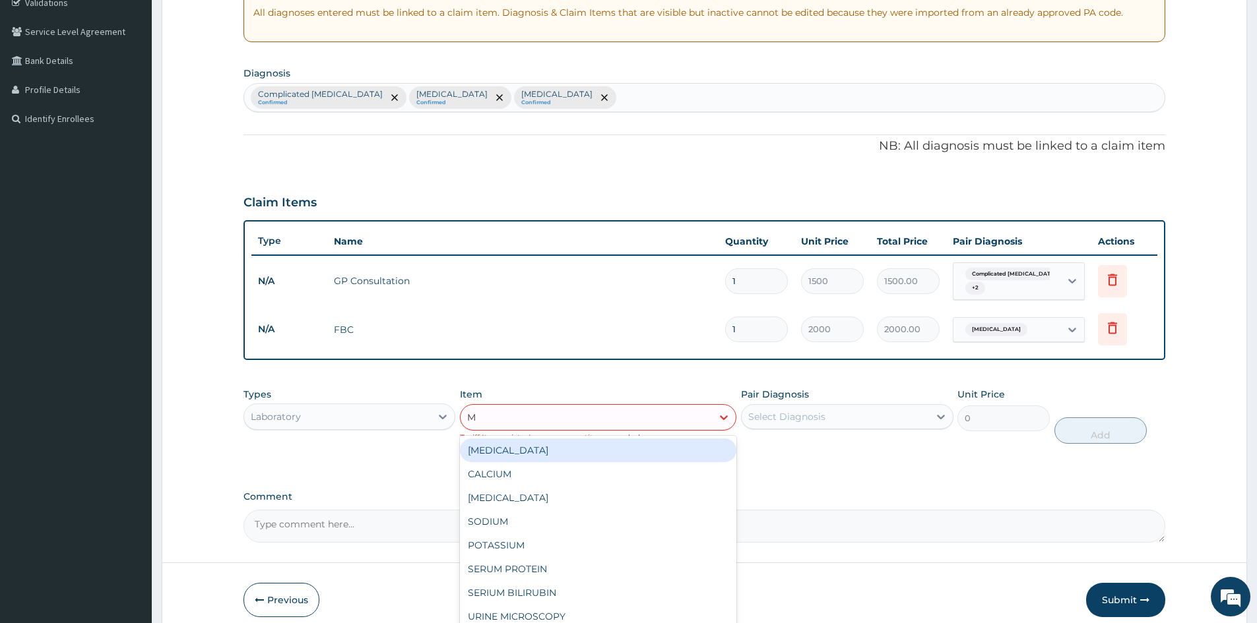
type input "MP"
click at [604, 451] on div "MALARIA PARASITE (MP)" at bounding box center [598, 451] width 276 height 24
type input "800"
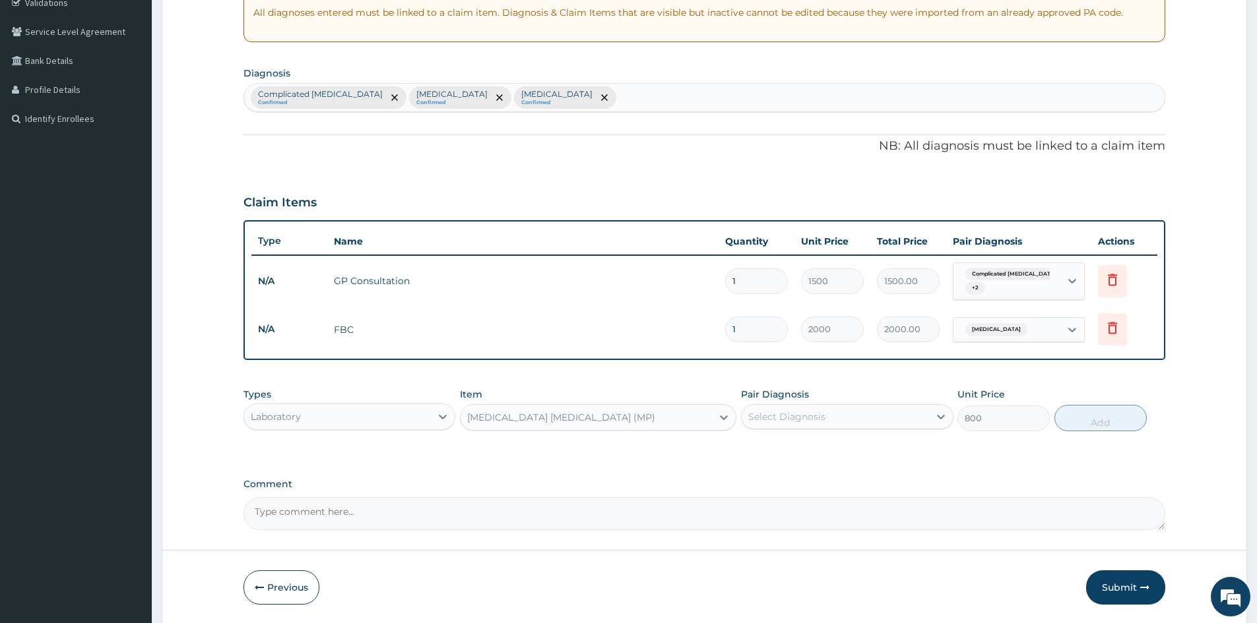
click at [907, 412] on div "Select Diagnosis" at bounding box center [834, 416] width 187 height 21
click at [829, 453] on label "Complicated malaria" at bounding box center [836, 449] width 146 height 13
checkbox input "true"
click at [1099, 414] on button "Add" at bounding box center [1100, 418] width 92 height 26
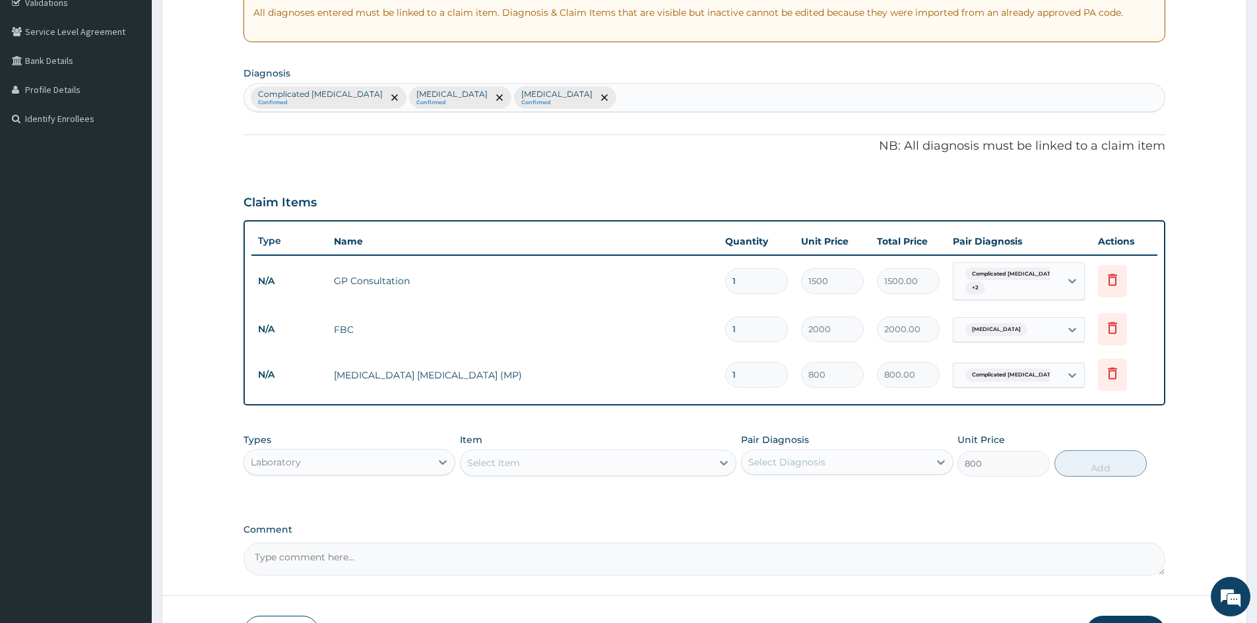
type input "0"
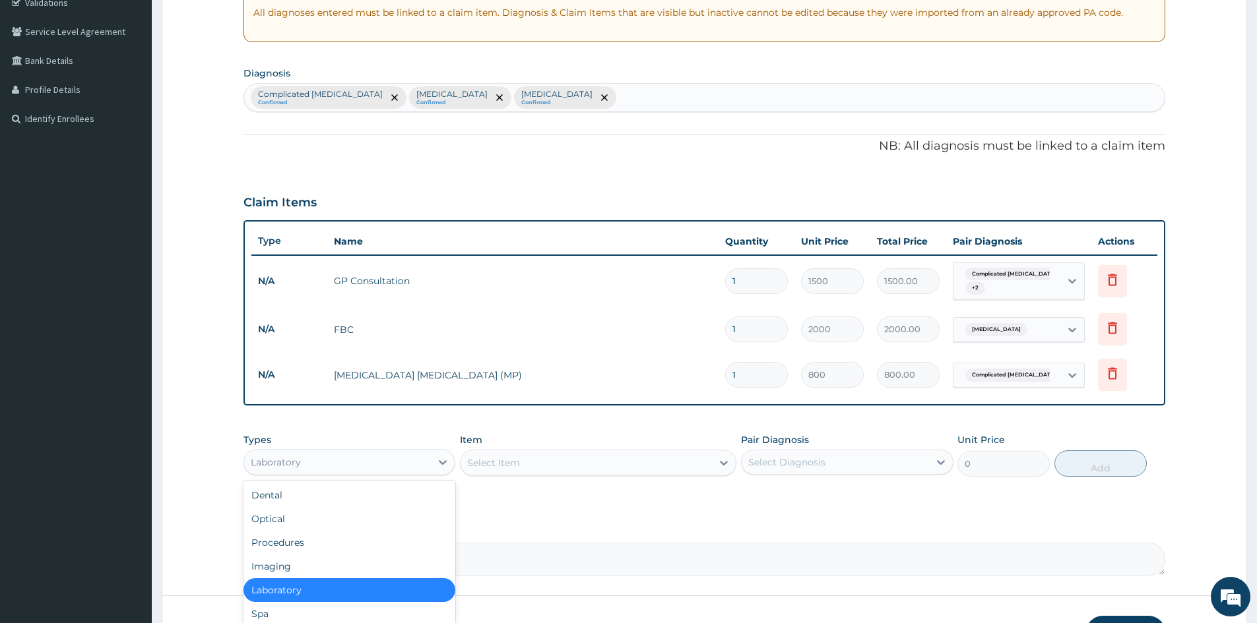
click at [404, 460] on div "Laboratory" at bounding box center [337, 462] width 187 height 21
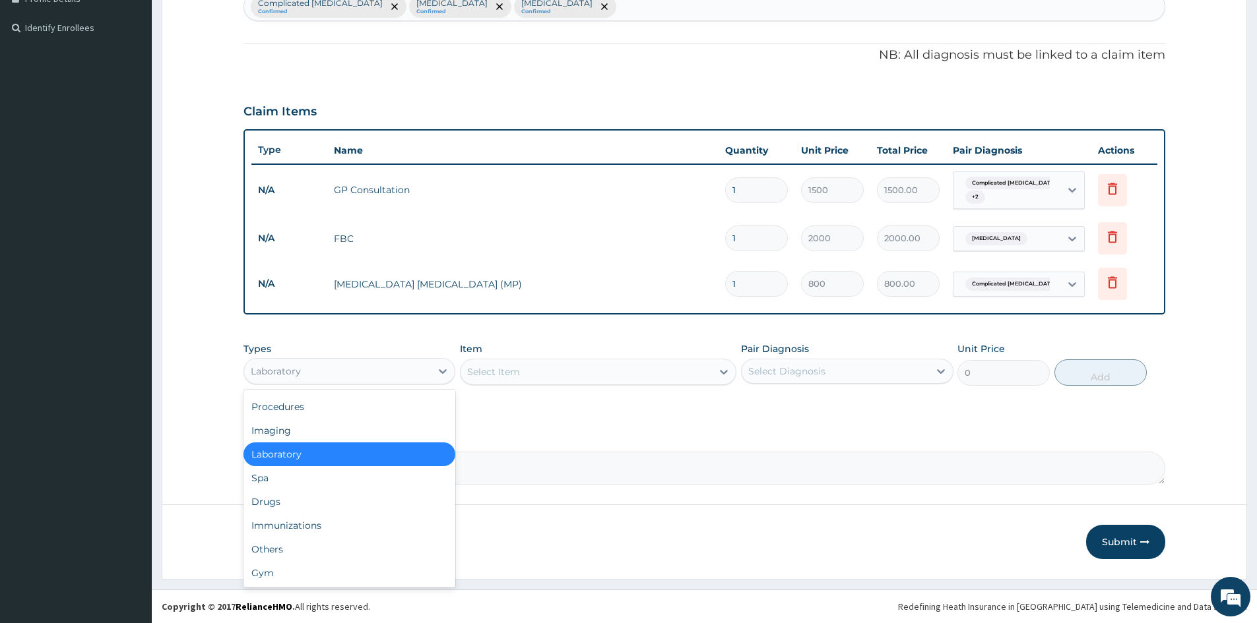
scroll to position [0, 0]
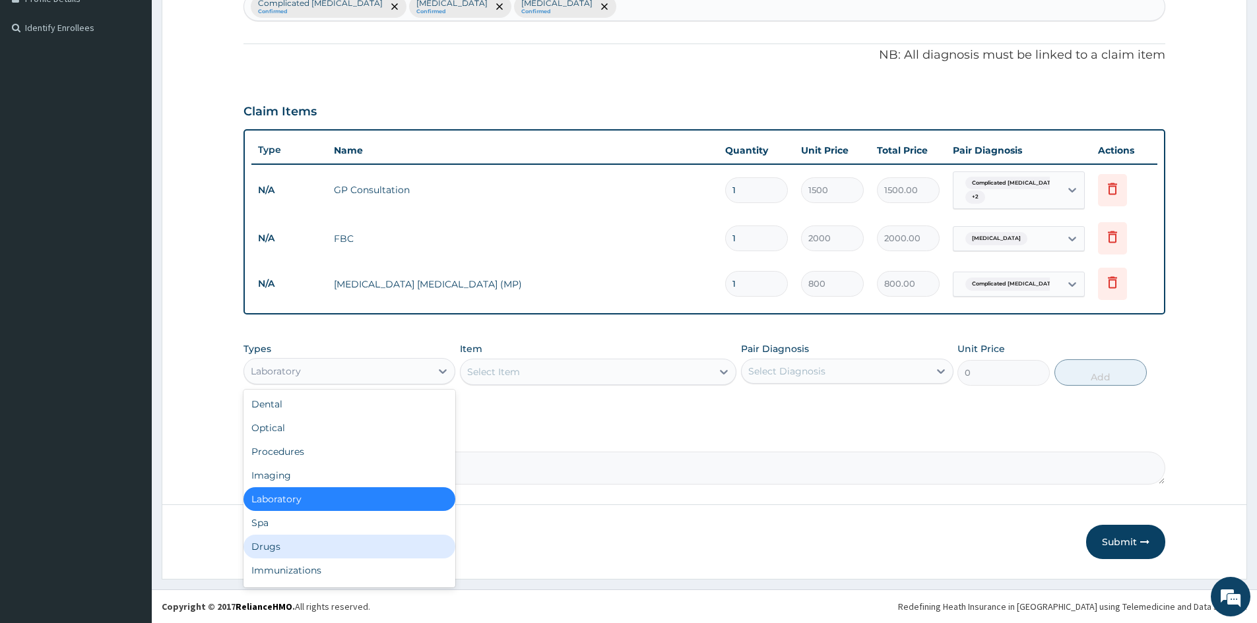
click at [321, 552] on div "Drugs" at bounding box center [349, 547] width 212 height 24
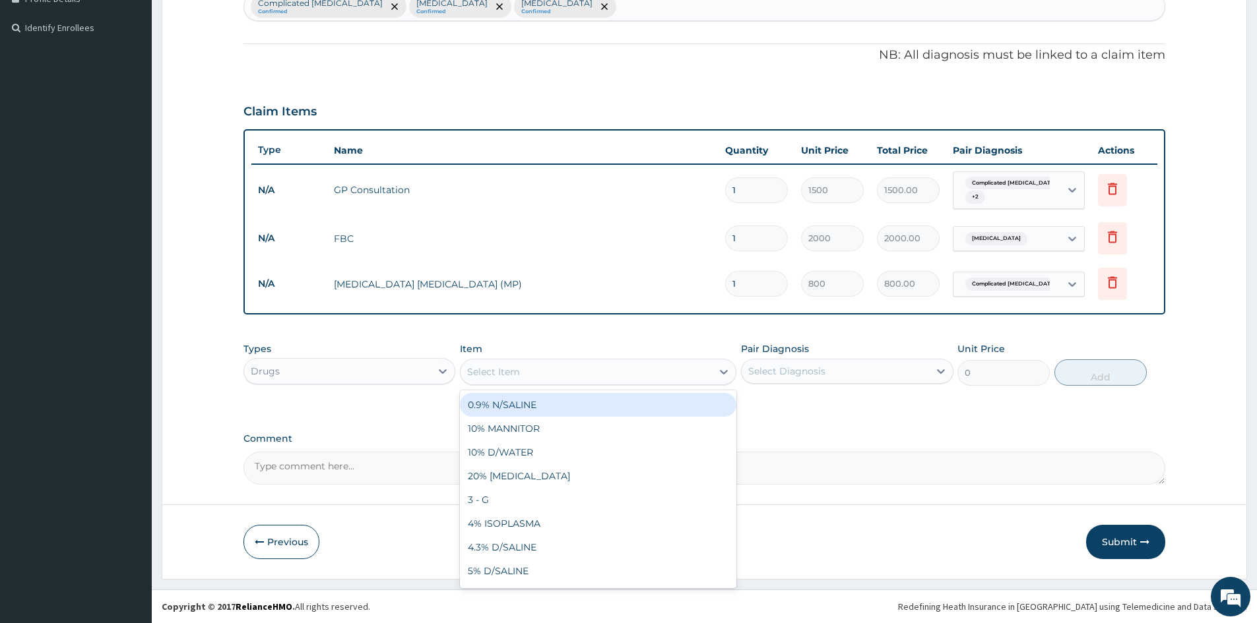
click at [693, 366] on div "Select Item" at bounding box center [585, 371] width 251 height 21
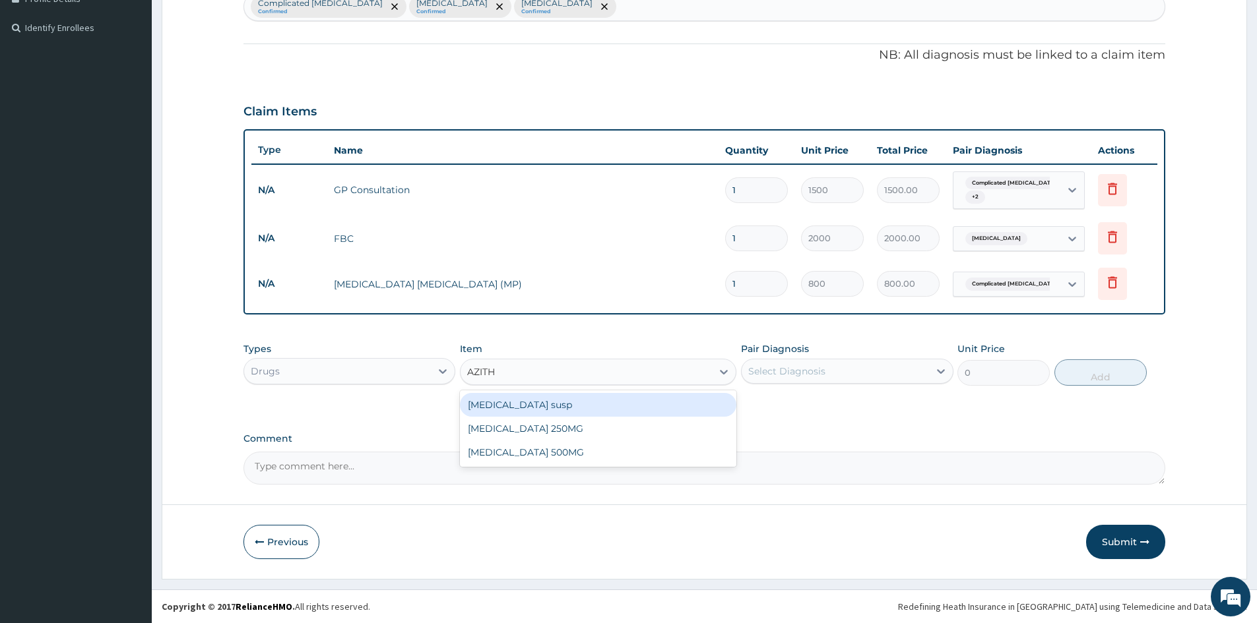
type input "AZITHR"
click at [655, 402] on div "AZITHROMYCIN susp" at bounding box center [598, 405] width 276 height 24
type input "900"
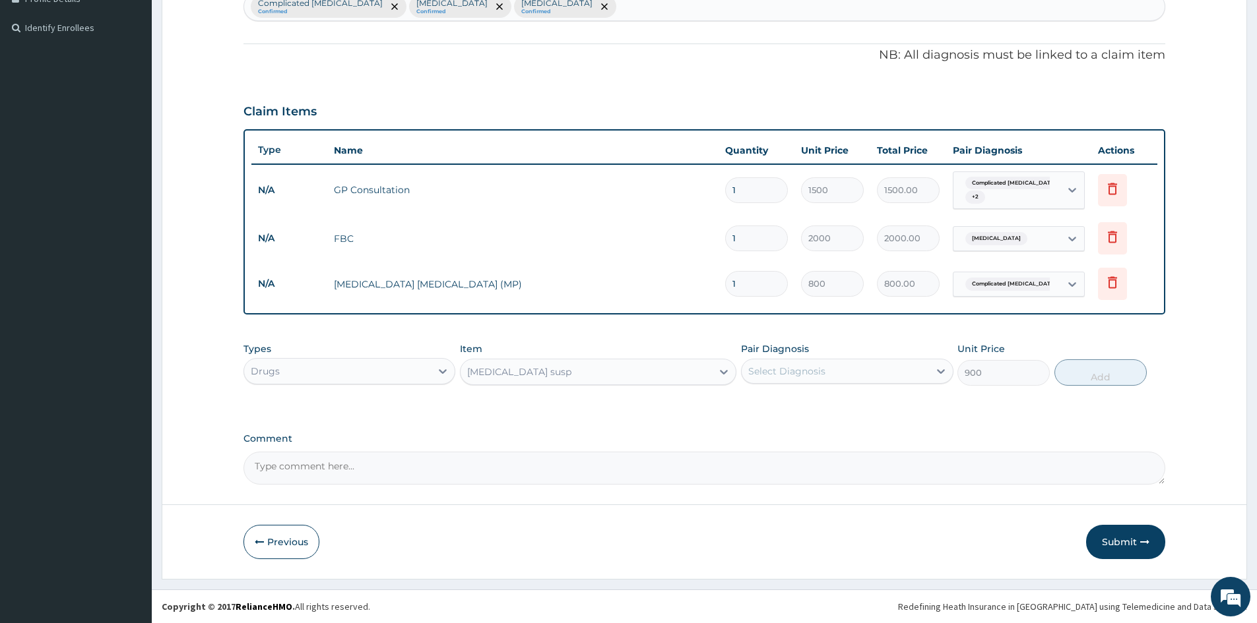
click at [769, 373] on div "Select Diagnosis" at bounding box center [786, 371] width 77 height 13
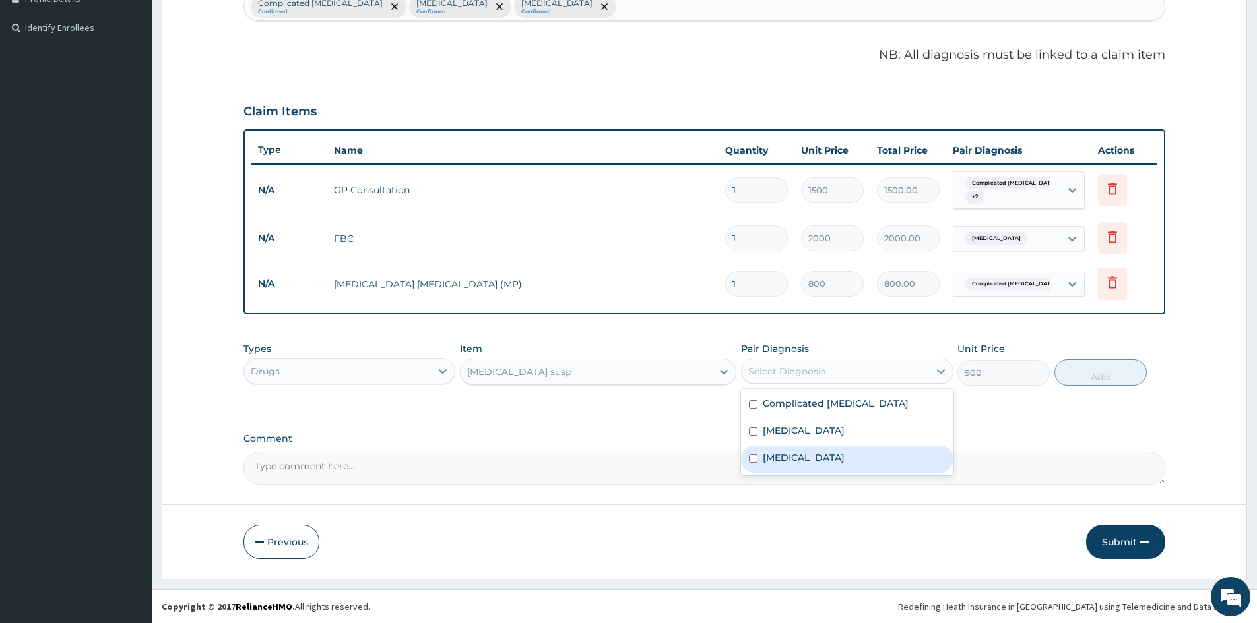
click at [786, 458] on label "Gastroenteritis" at bounding box center [804, 457] width 82 height 13
checkbox input "true"
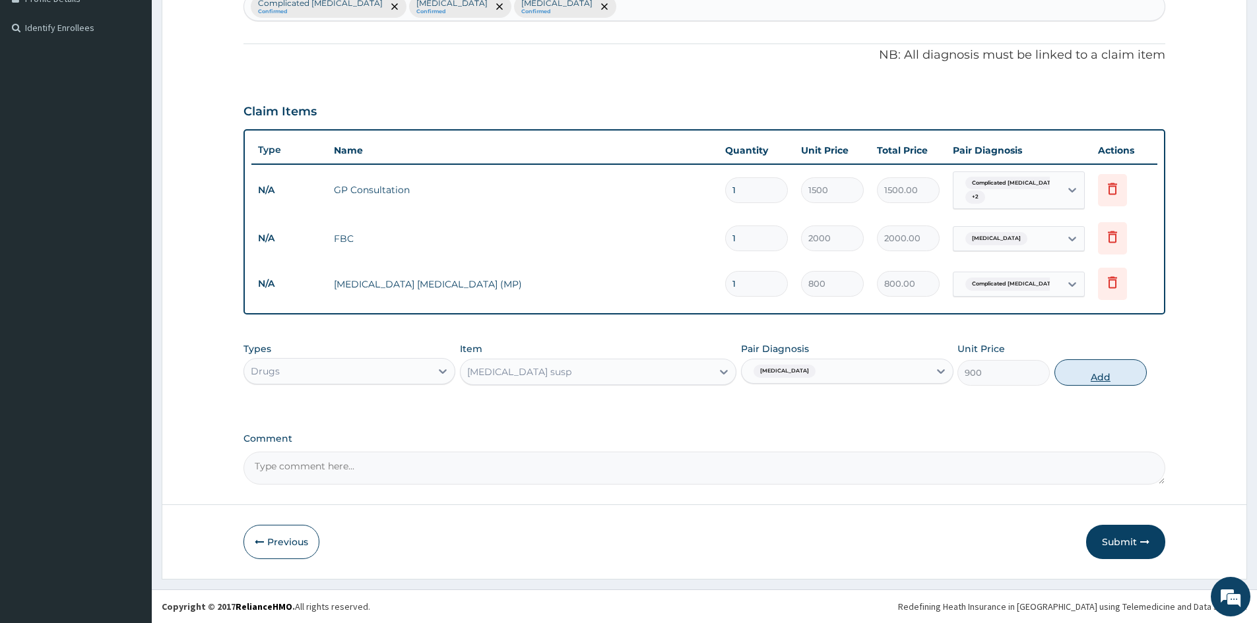
click at [1089, 375] on button "Add" at bounding box center [1100, 373] width 92 height 26
type input "0"
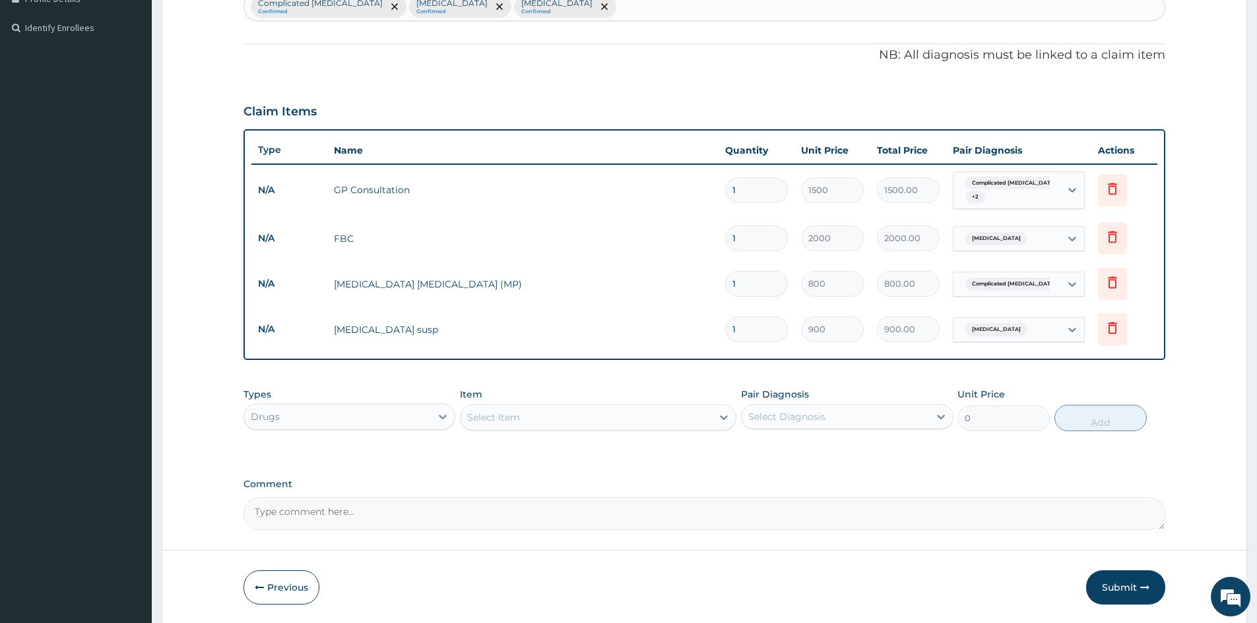
click at [528, 418] on div "Select Item" at bounding box center [585, 417] width 251 height 21
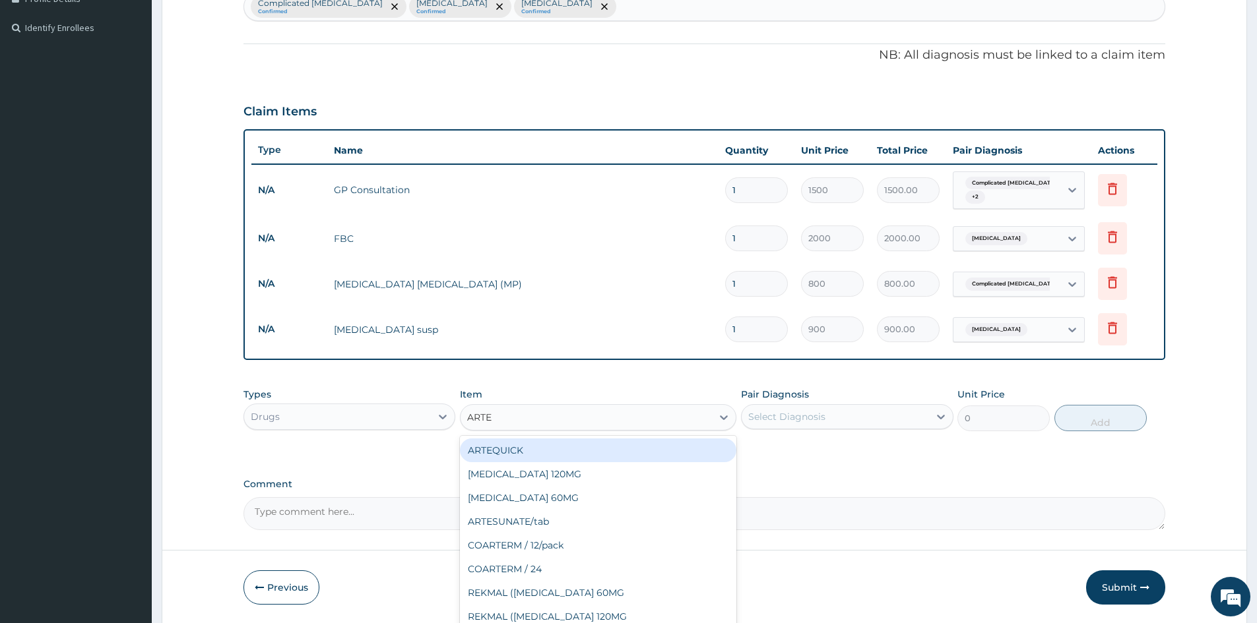
type input "ARTES"
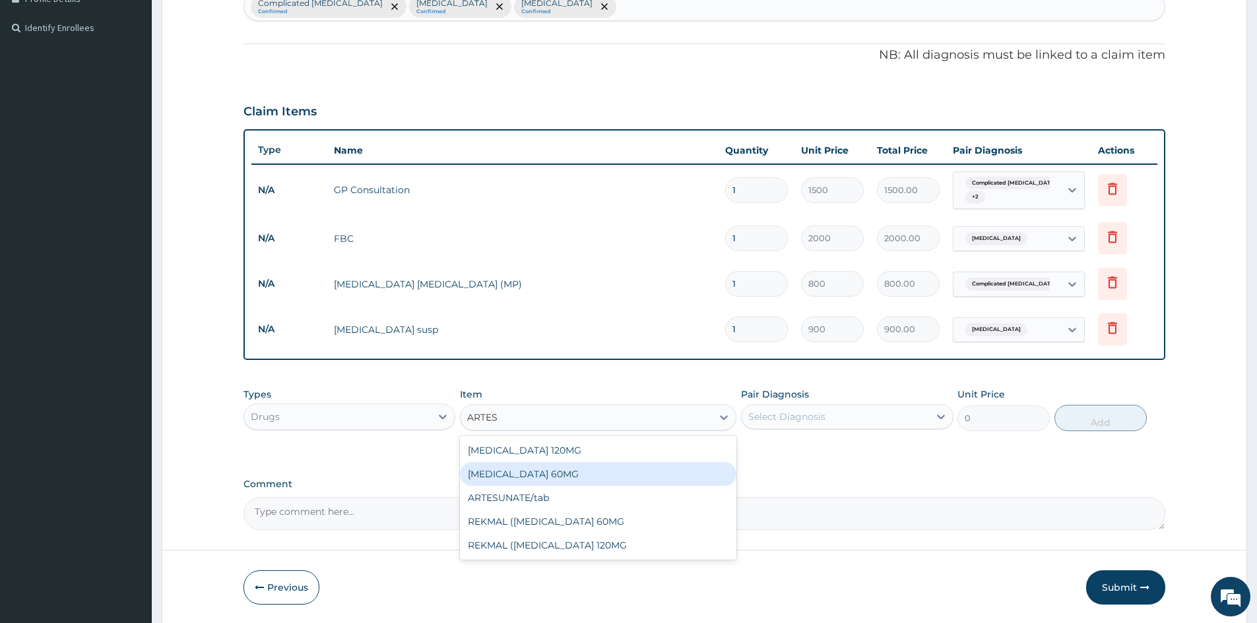
click at [648, 475] on div "ARTESUNATE 60MG" at bounding box center [598, 474] width 276 height 24
type input "1200"
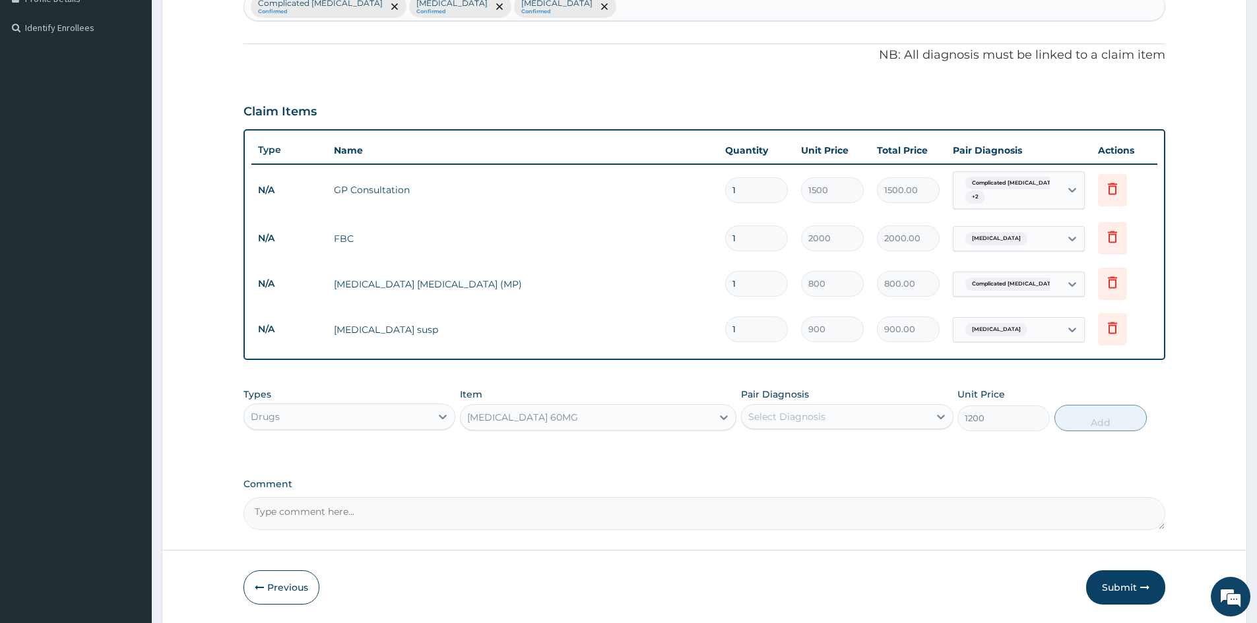
click at [825, 414] on div "Select Diagnosis" at bounding box center [834, 416] width 187 height 21
click at [821, 456] on label "Complicated malaria" at bounding box center [836, 449] width 146 height 13
checkbox input "true"
click at [1096, 420] on button "Add" at bounding box center [1100, 418] width 92 height 26
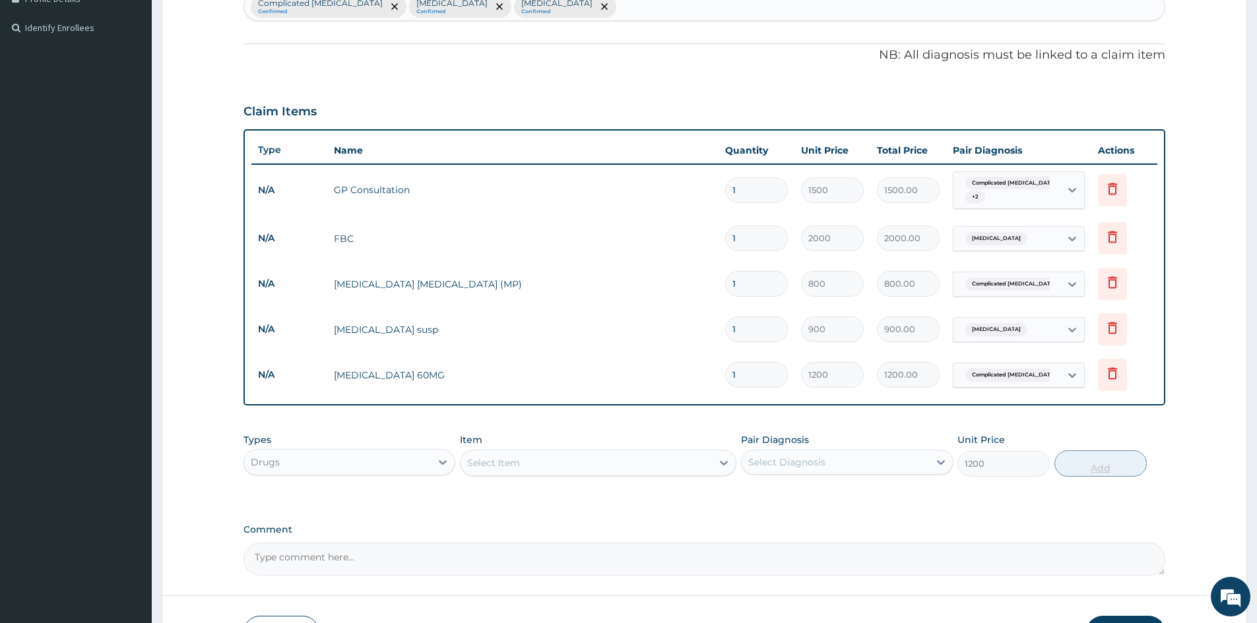
type input "0"
type input "0.00"
type input "3"
type input "3600.00"
type input "3"
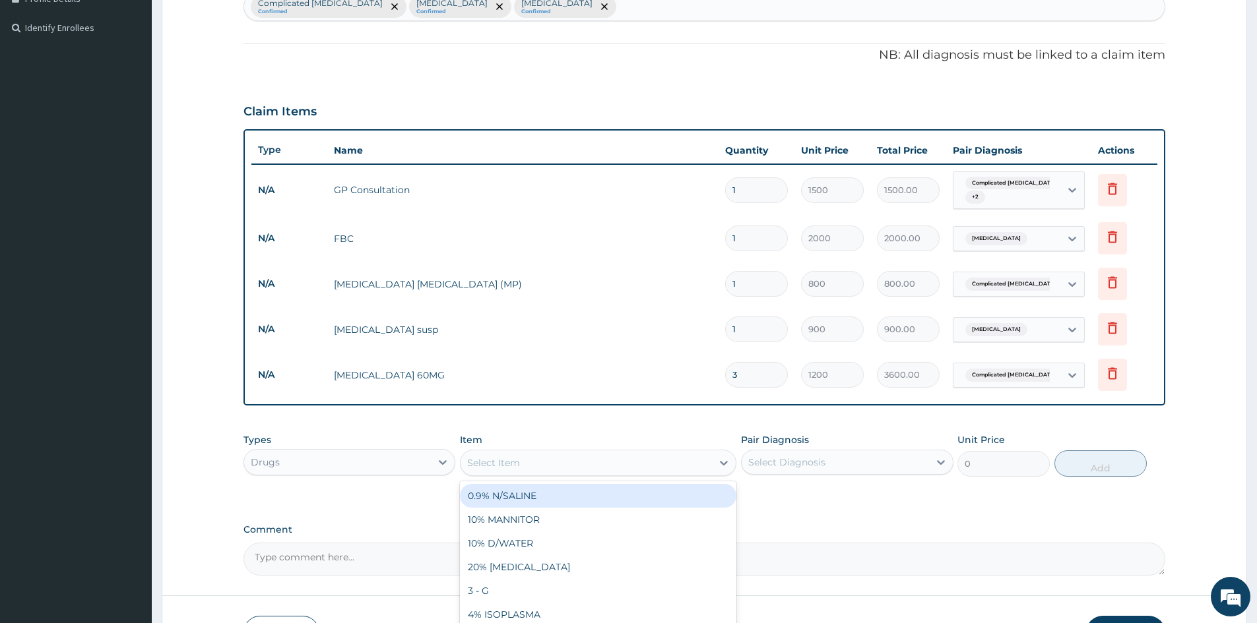
click at [663, 460] on div "Select Item" at bounding box center [585, 463] width 251 height 21
type input "IBUPRO"
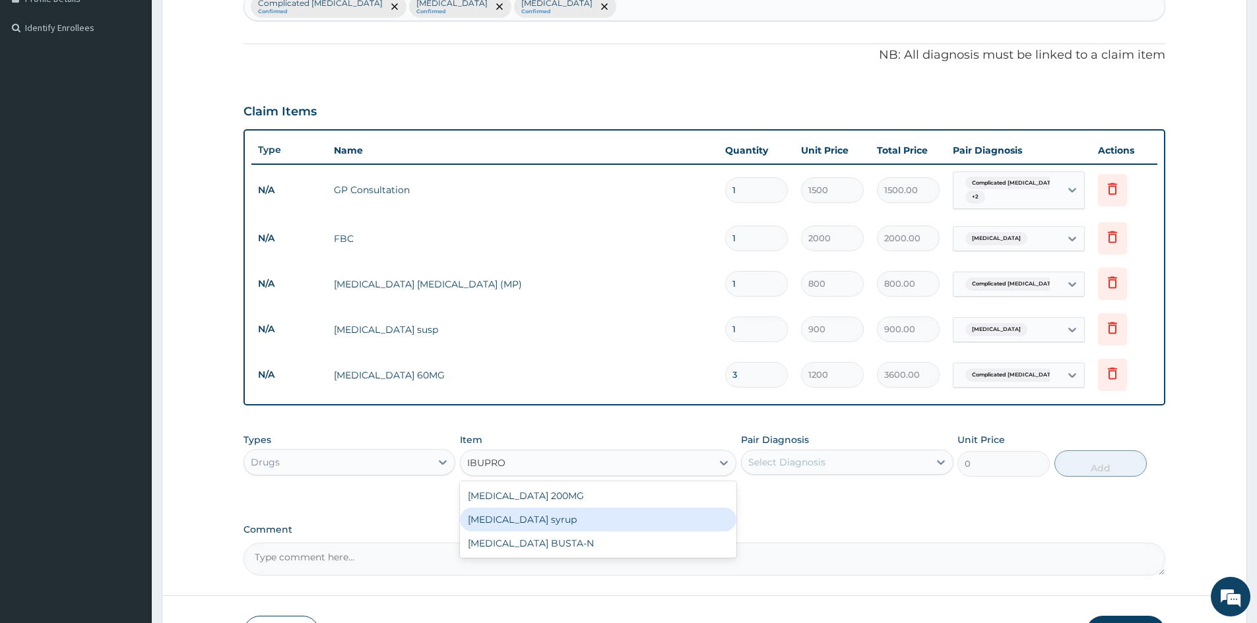
click at [645, 512] on div "IBUPROFEN syrup" at bounding box center [598, 520] width 276 height 24
type input "500"
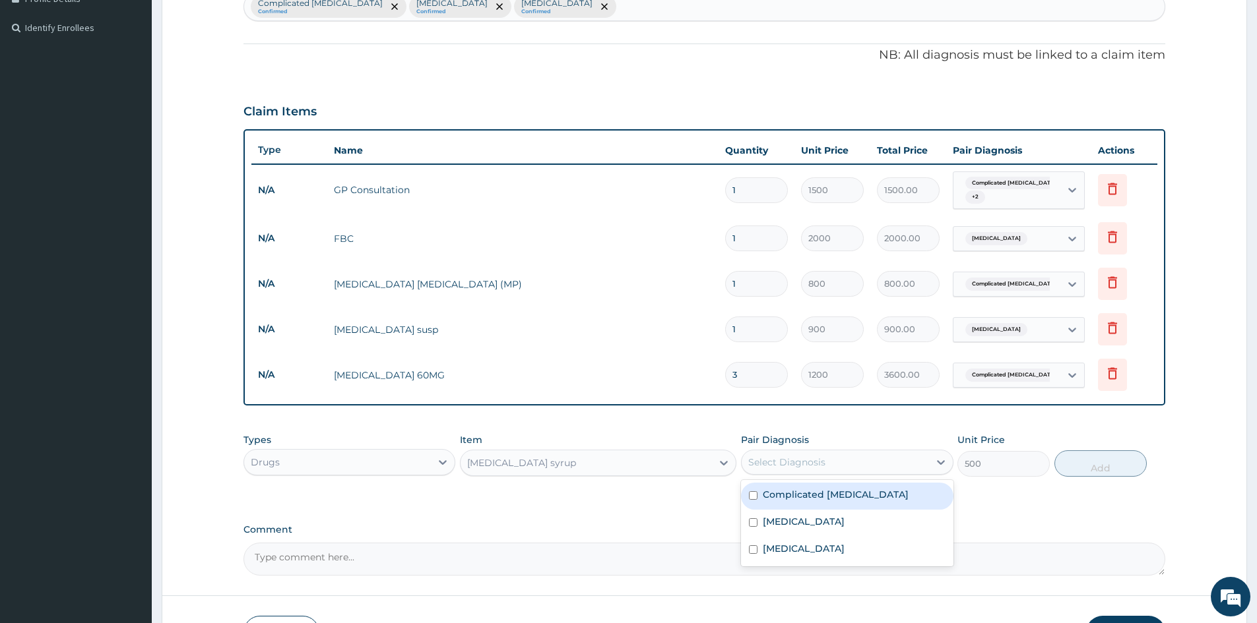
click at [832, 458] on div "Select Diagnosis" at bounding box center [834, 462] width 187 height 21
click at [817, 492] on label "Complicated malaria" at bounding box center [836, 494] width 146 height 13
checkbox input "true"
click at [1103, 460] on button "Add" at bounding box center [1100, 464] width 92 height 26
type input "0"
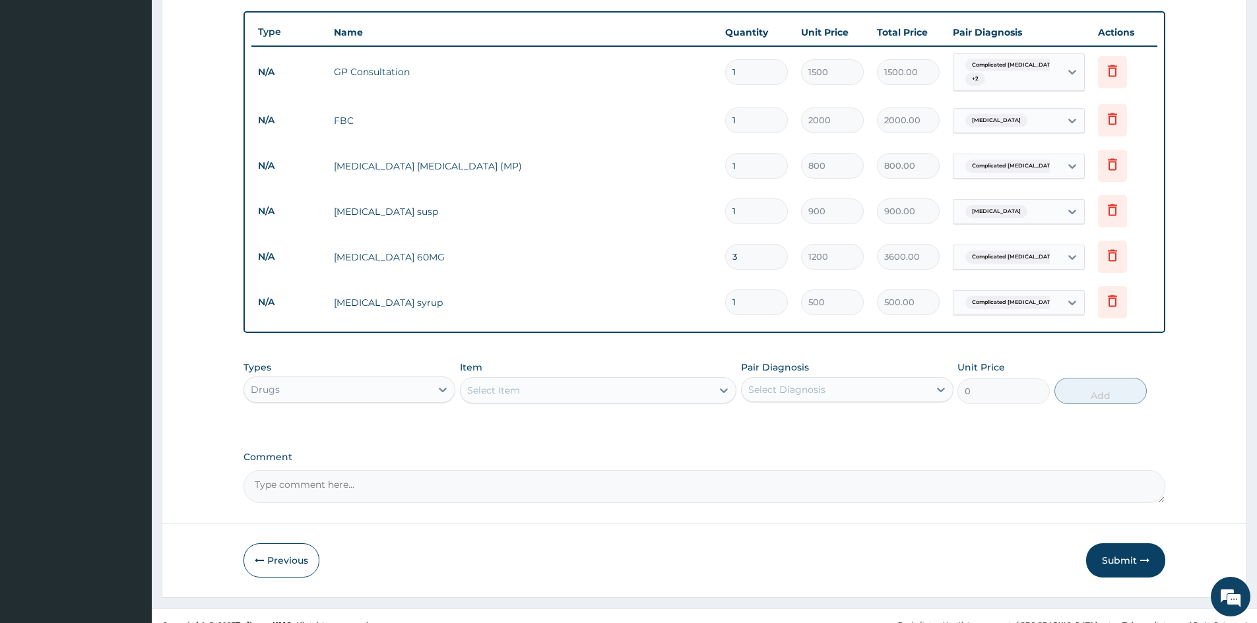
scroll to position [485, 0]
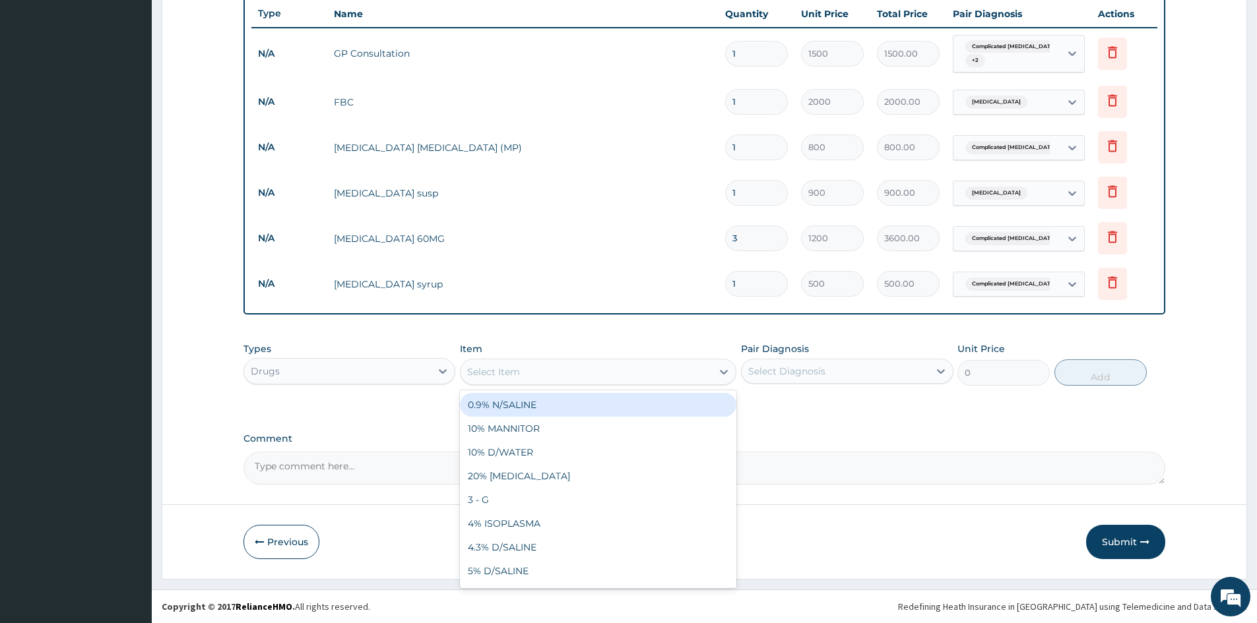
click at [559, 367] on div "Select Item" at bounding box center [585, 371] width 251 height 21
type input "DICLO"
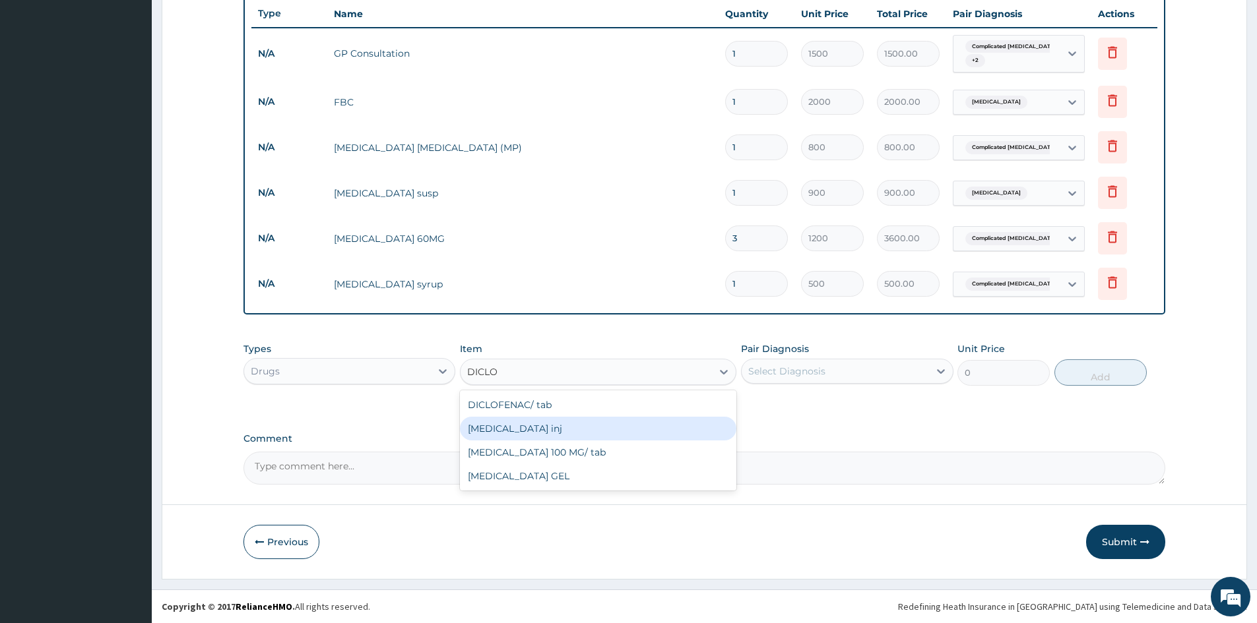
click at [584, 422] on div "DICLOFENAC inj" at bounding box center [598, 429] width 276 height 24
type input "300"
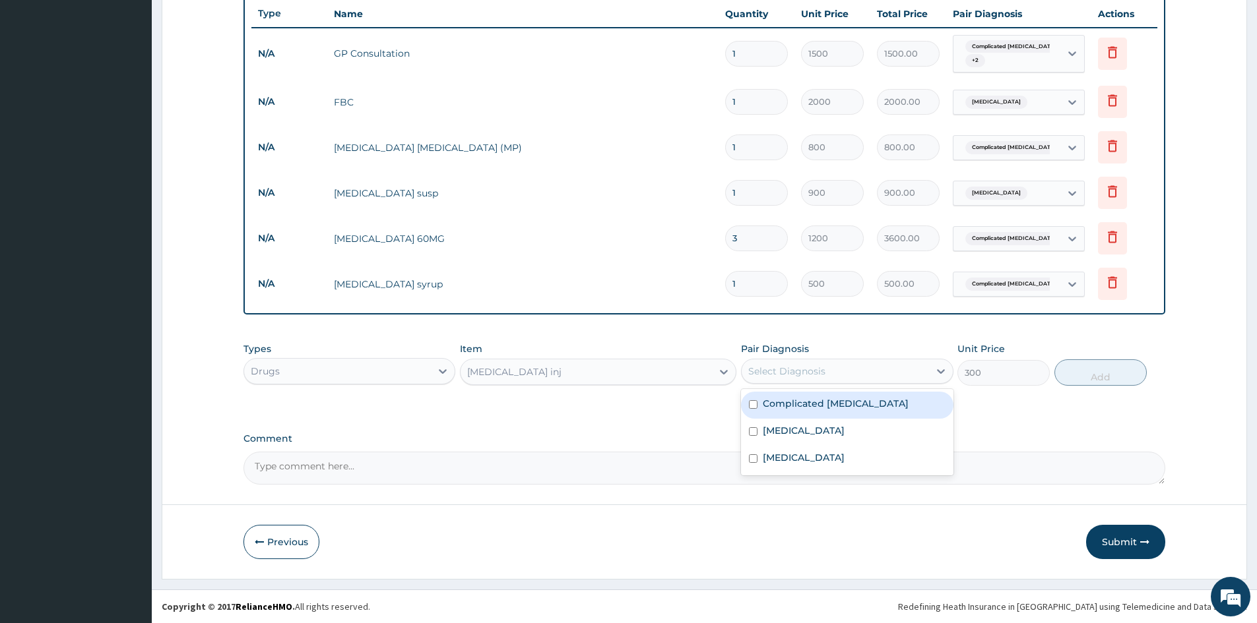
click at [838, 375] on div "Select Diagnosis" at bounding box center [834, 371] width 187 height 21
click at [830, 410] on label "Complicated malaria" at bounding box center [836, 403] width 146 height 13
checkbox input "true"
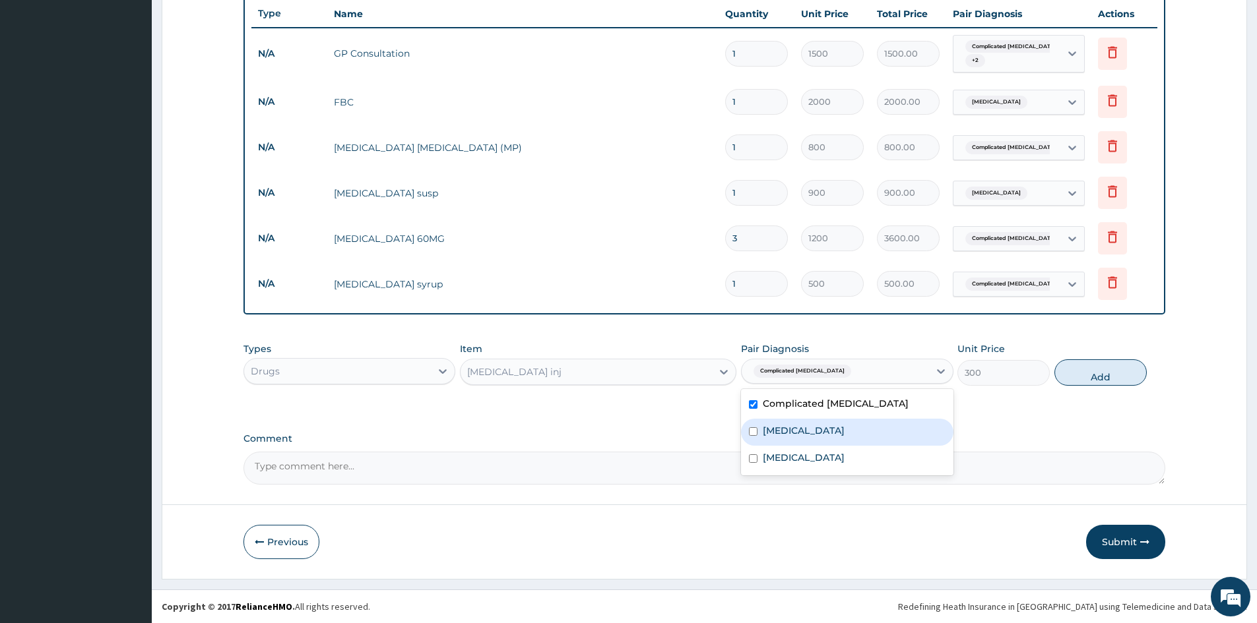
drag, startPoint x: 890, startPoint y: 440, endPoint x: 929, endPoint y: 437, distance: 39.7
click at [894, 440] on div "Upper respiratory infection" at bounding box center [847, 432] width 212 height 27
checkbox input "true"
click at [1074, 373] on button "Add" at bounding box center [1100, 373] width 92 height 26
type input "0"
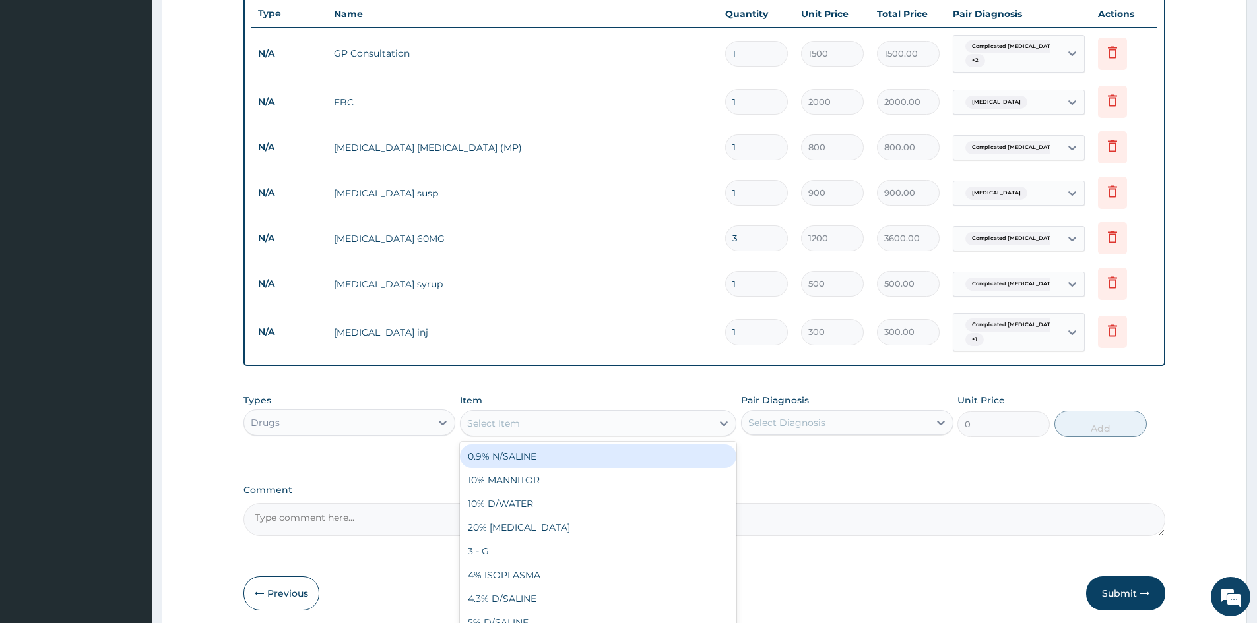
click at [673, 410] on div "Select Item" at bounding box center [598, 423] width 276 height 26
type input "LORAT"
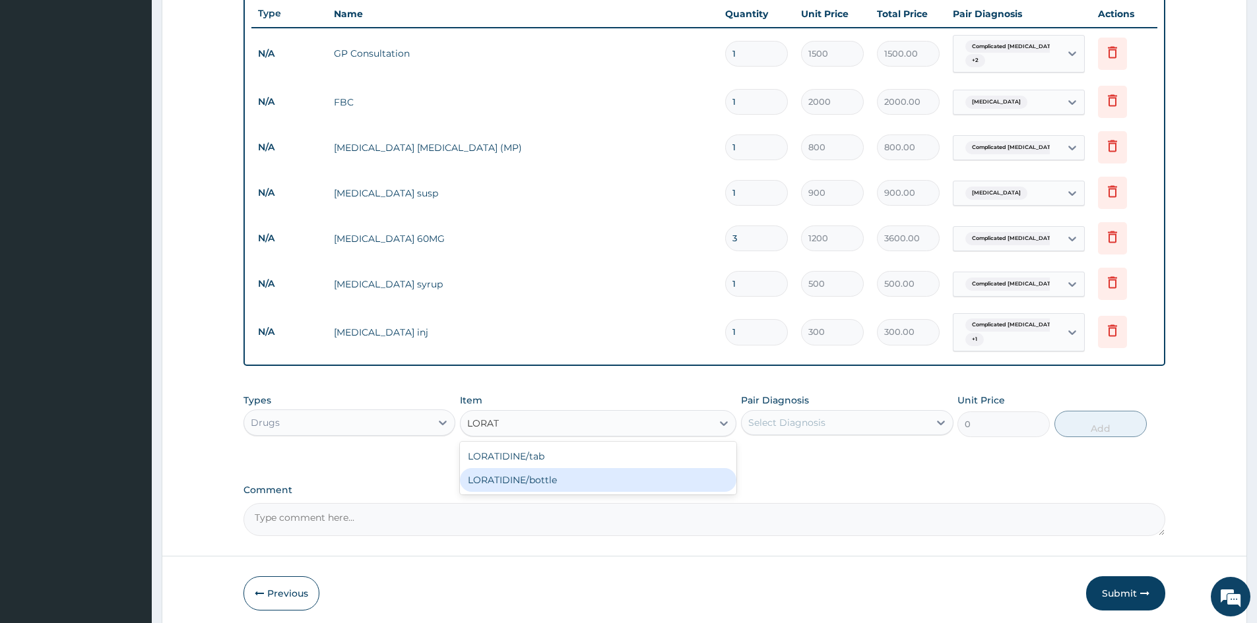
click at [592, 476] on div "LORATIDINE/bottle" at bounding box center [598, 480] width 276 height 24
type input "1000"
click at [896, 426] on div "Select Diagnosis" at bounding box center [834, 422] width 187 height 21
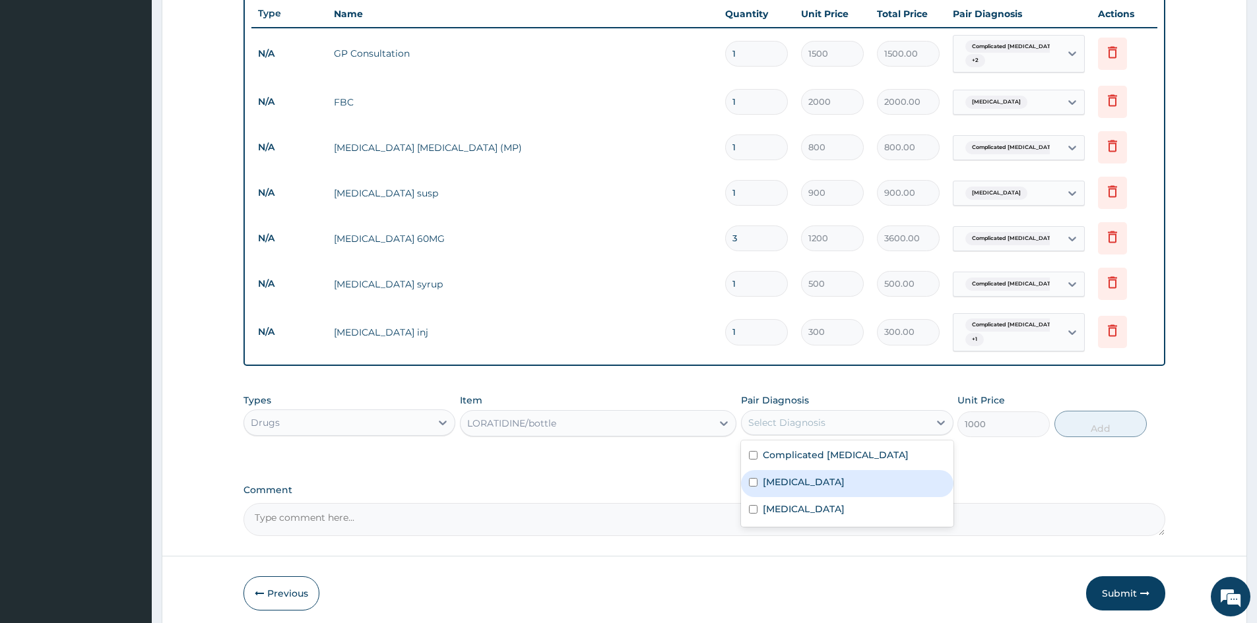
click at [844, 482] on label "Upper respiratory infection" at bounding box center [804, 482] width 82 height 13
checkbox input "true"
click at [1075, 427] on button "Add" at bounding box center [1100, 424] width 92 height 26
type input "0"
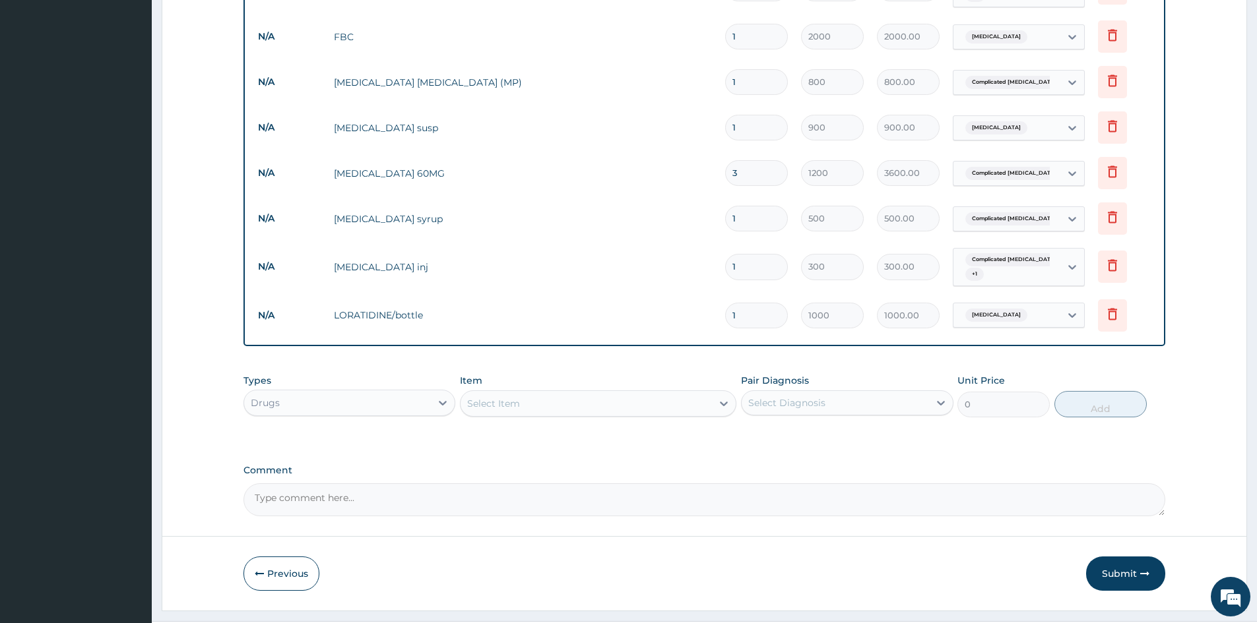
scroll to position [551, 0]
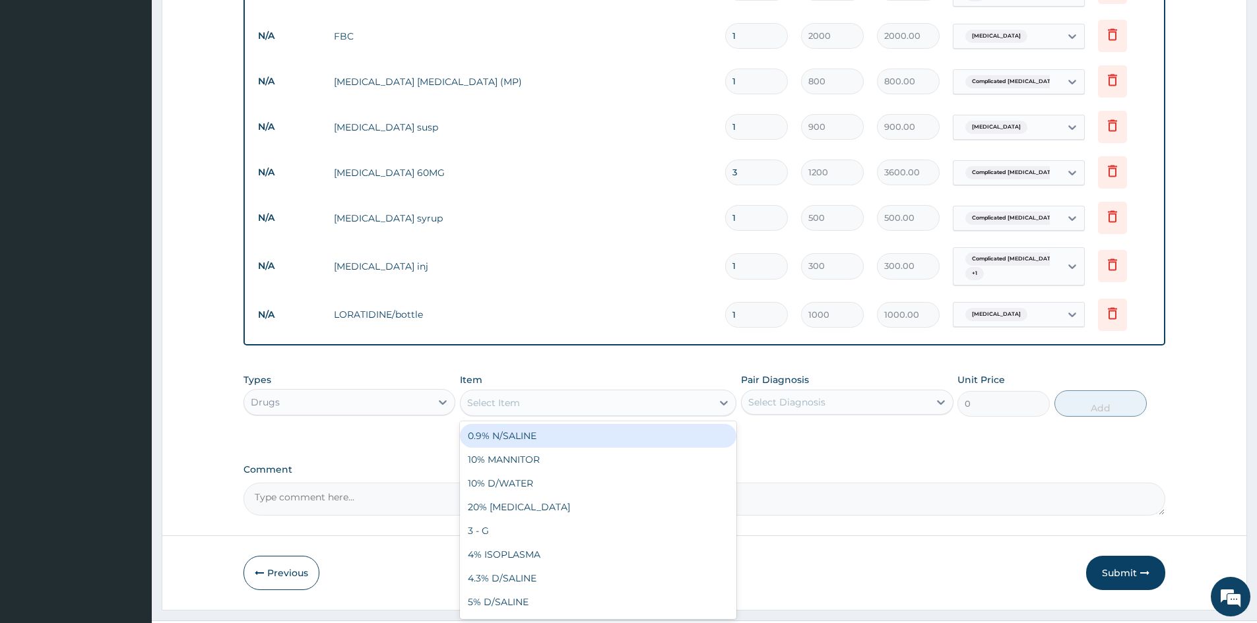
click at [539, 408] on div "Select Item" at bounding box center [585, 402] width 251 height 21
type input "BENY"
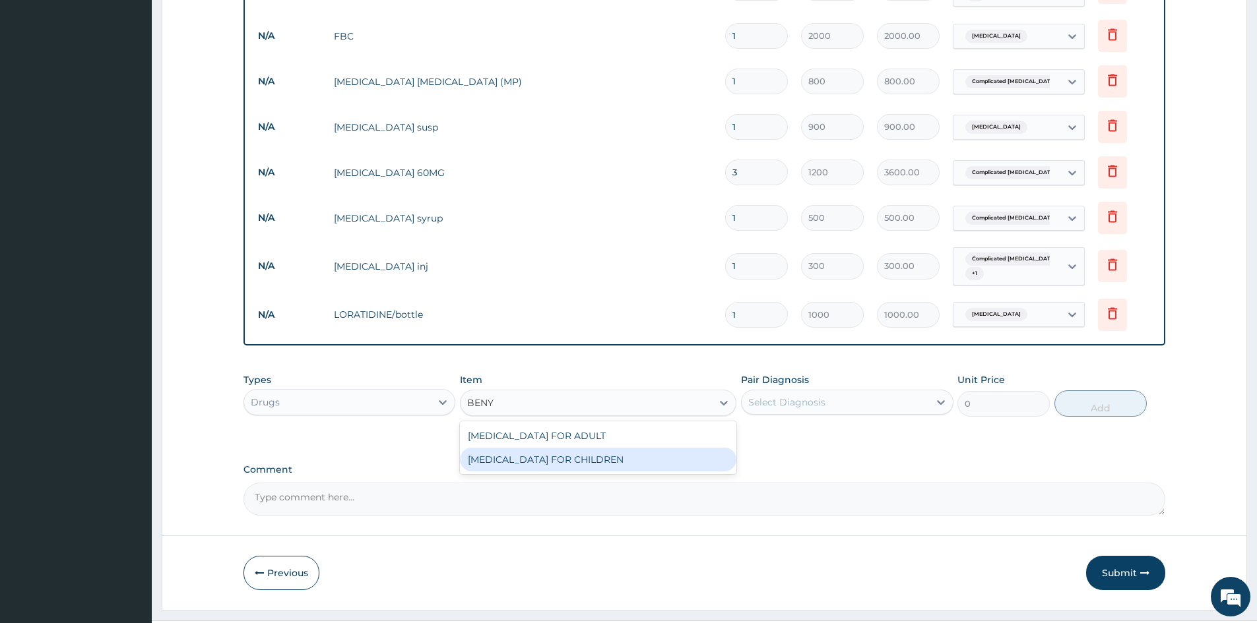
click at [586, 456] on div "BENYLIN FOR CHILDREN" at bounding box center [598, 460] width 276 height 24
type input "700"
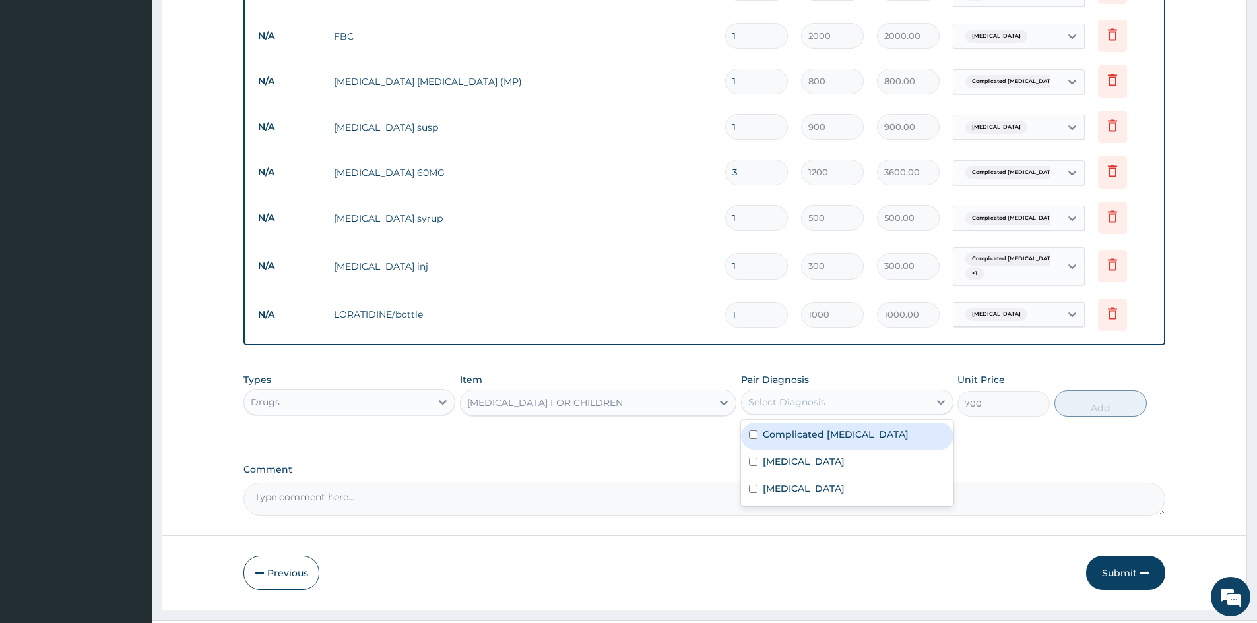
click at [840, 398] on div "Select Diagnosis" at bounding box center [834, 402] width 187 height 21
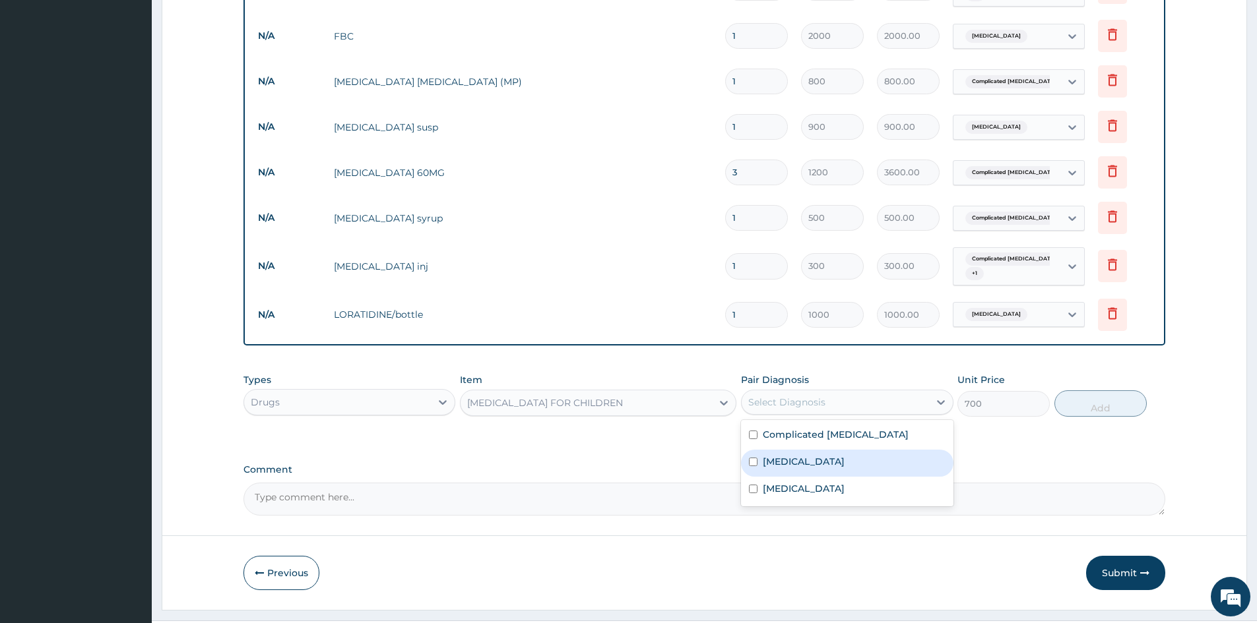
click at [844, 455] on label "Upper respiratory infection" at bounding box center [804, 461] width 82 height 13
checkbox input "true"
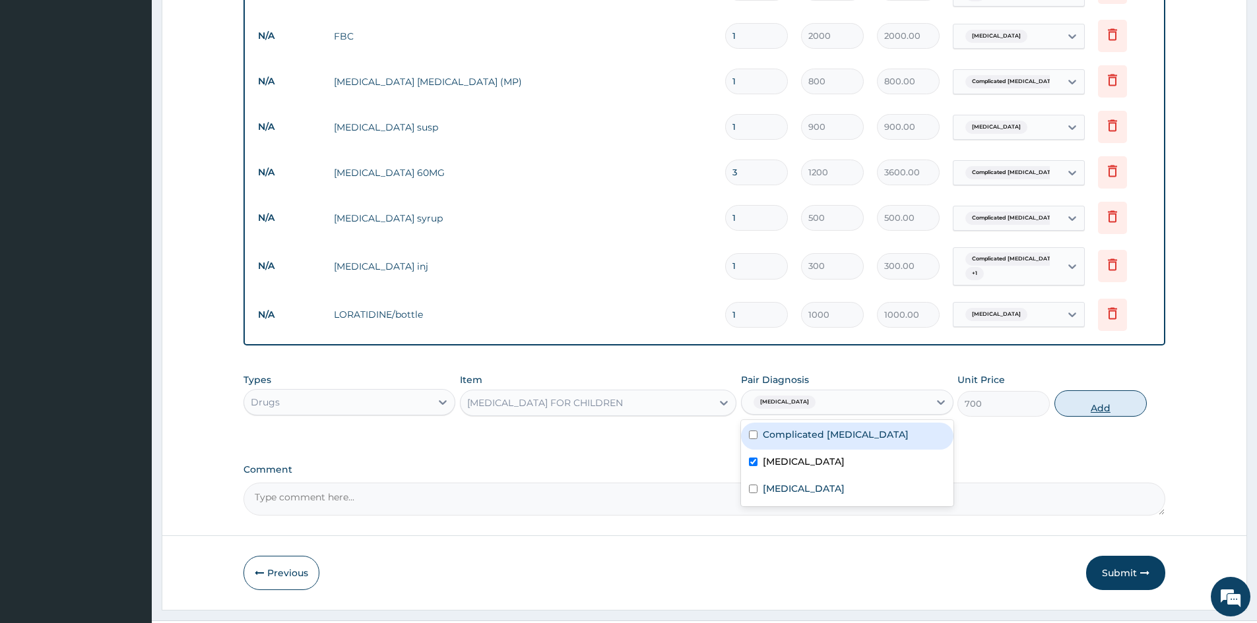
click at [1117, 406] on button "Add" at bounding box center [1100, 404] width 92 height 26
type input "0"
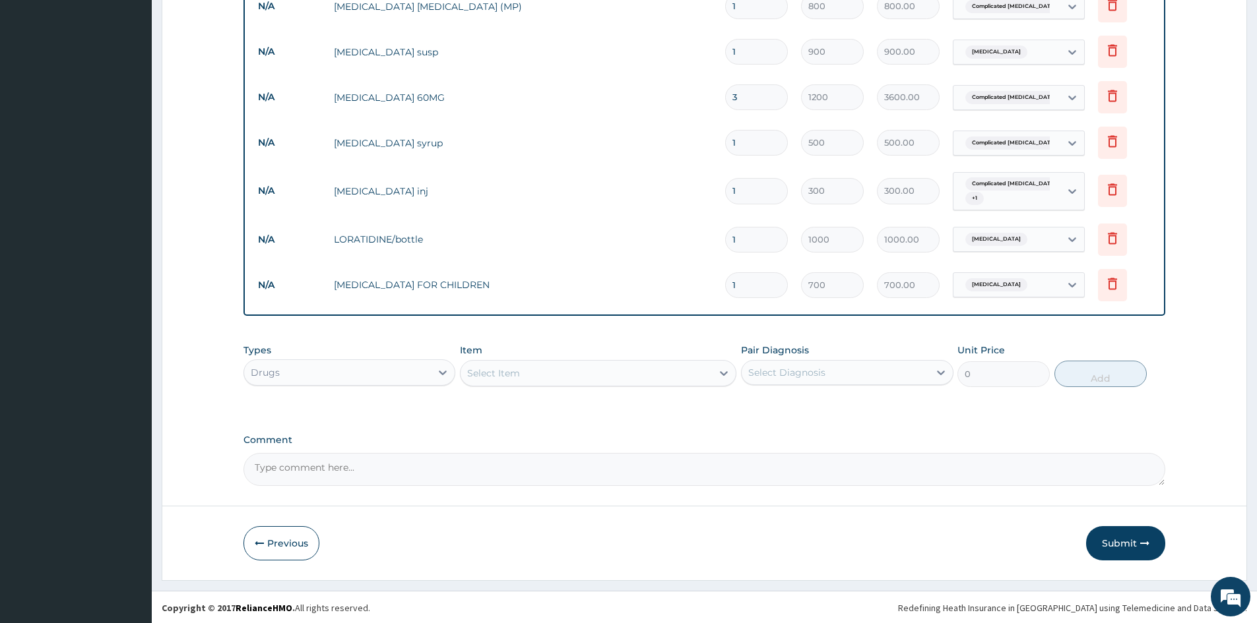
scroll to position [627, 0]
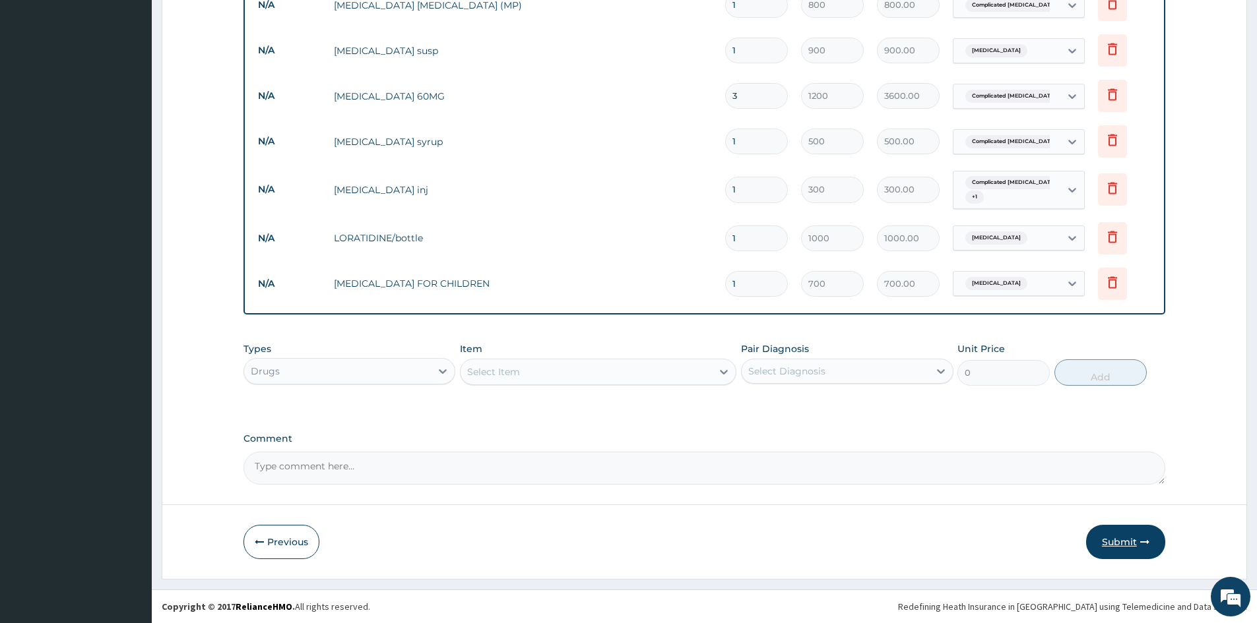
click at [1114, 540] on button "Submit" at bounding box center [1125, 542] width 79 height 34
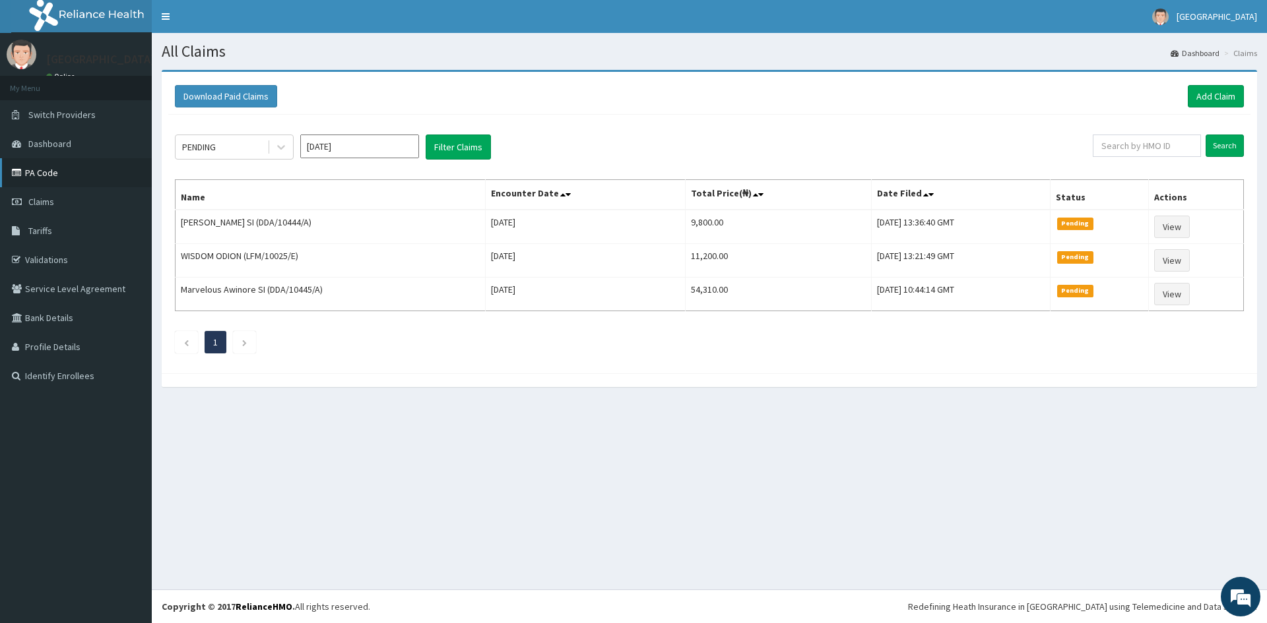
click at [87, 167] on link "PA Code" at bounding box center [76, 172] width 152 height 29
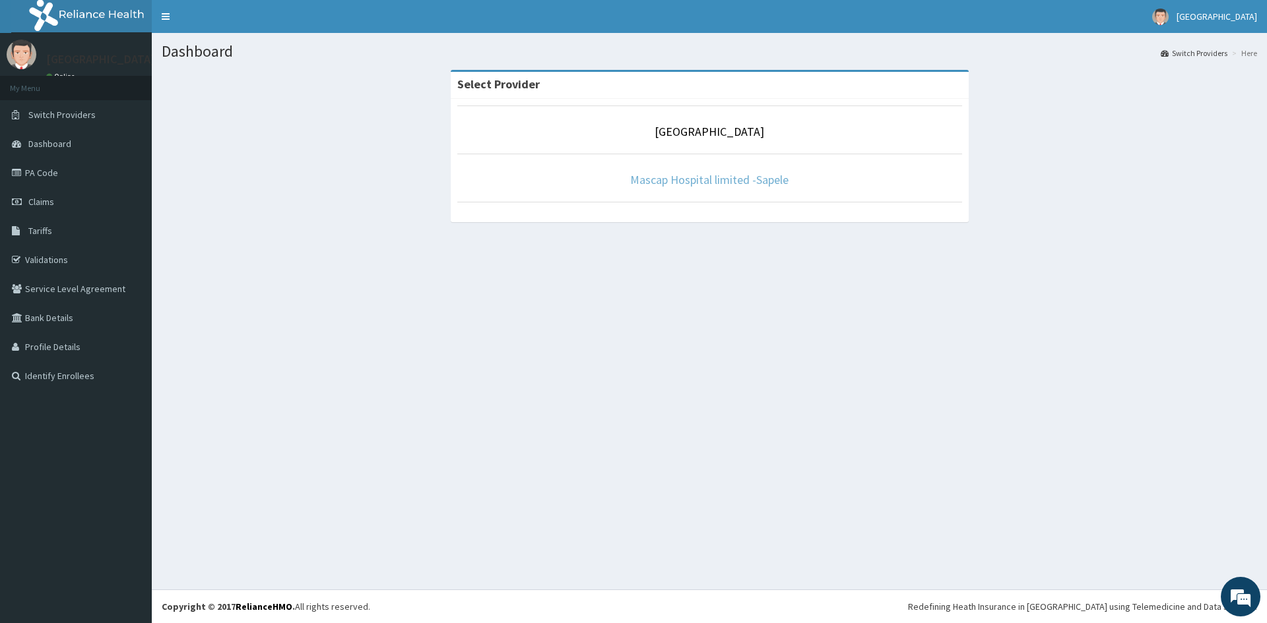
click at [746, 177] on link "Mascap Hospital limited -Sapele" at bounding box center [709, 179] width 158 height 15
click at [730, 178] on link "Mascap Hospital limited -Sapele" at bounding box center [709, 179] width 158 height 15
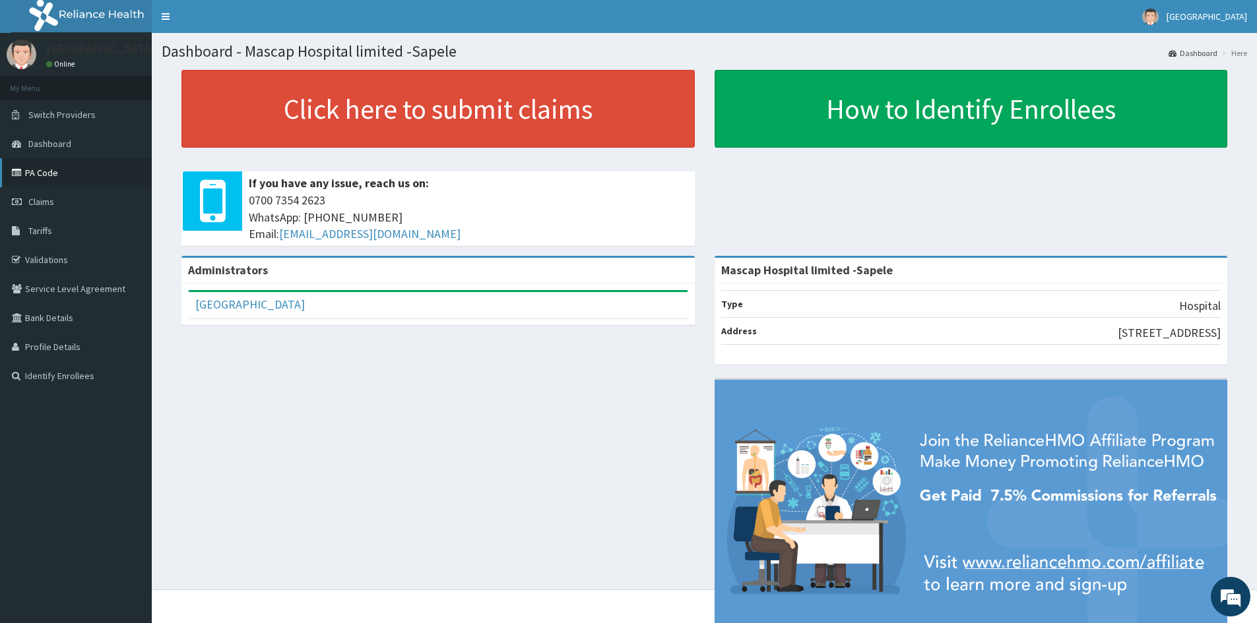
click at [40, 179] on link "PA Code" at bounding box center [76, 172] width 152 height 29
click at [40, 178] on link "PA Code" at bounding box center [76, 172] width 152 height 29
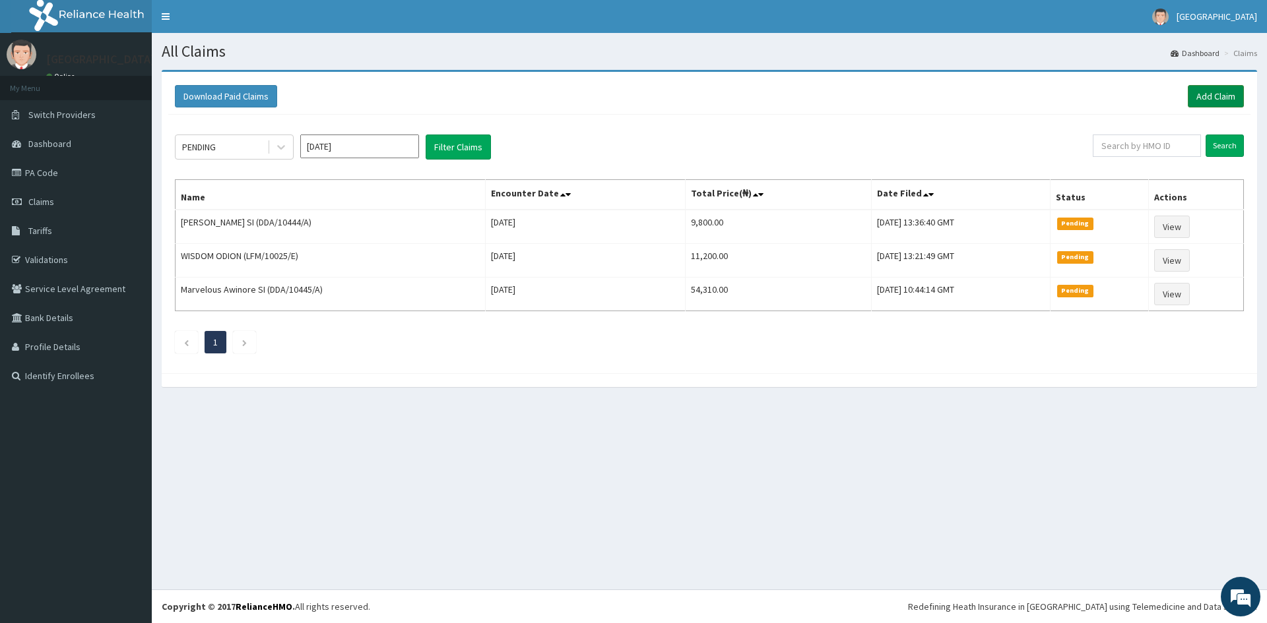
click at [1212, 92] on link "Add Claim" at bounding box center [1215, 96] width 56 height 22
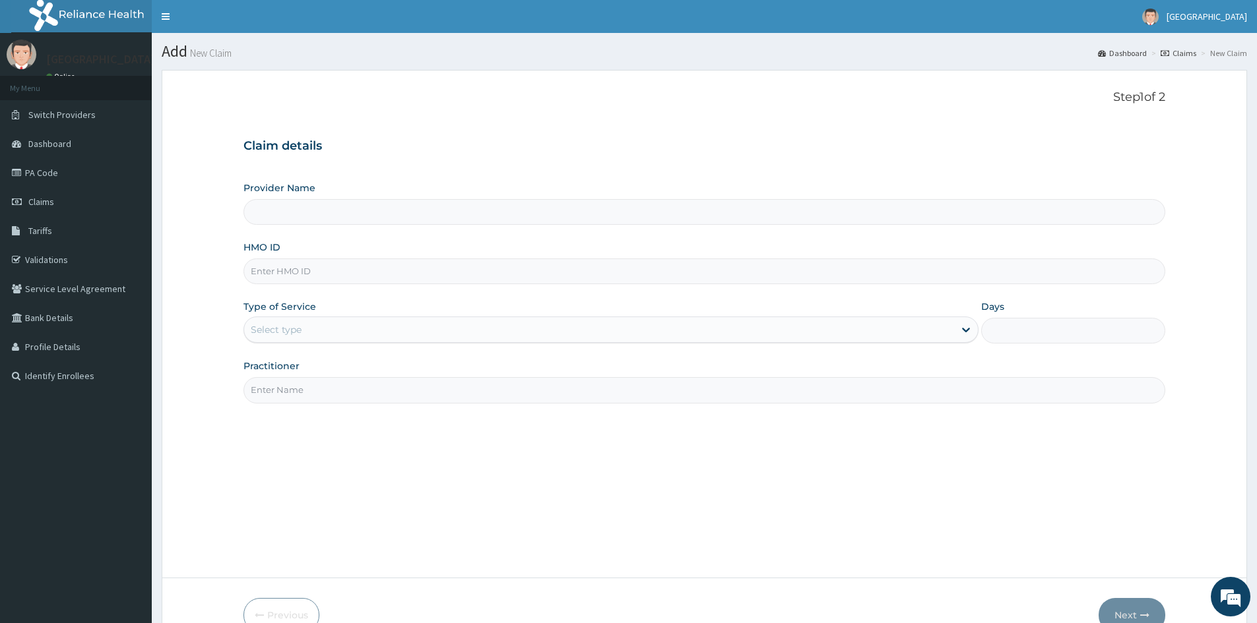
type input "Mascap Hospital limited -Sapele"
click at [363, 278] on input "HMO ID" at bounding box center [704, 272] width 922 height 26
type input "LFM/10140/E"
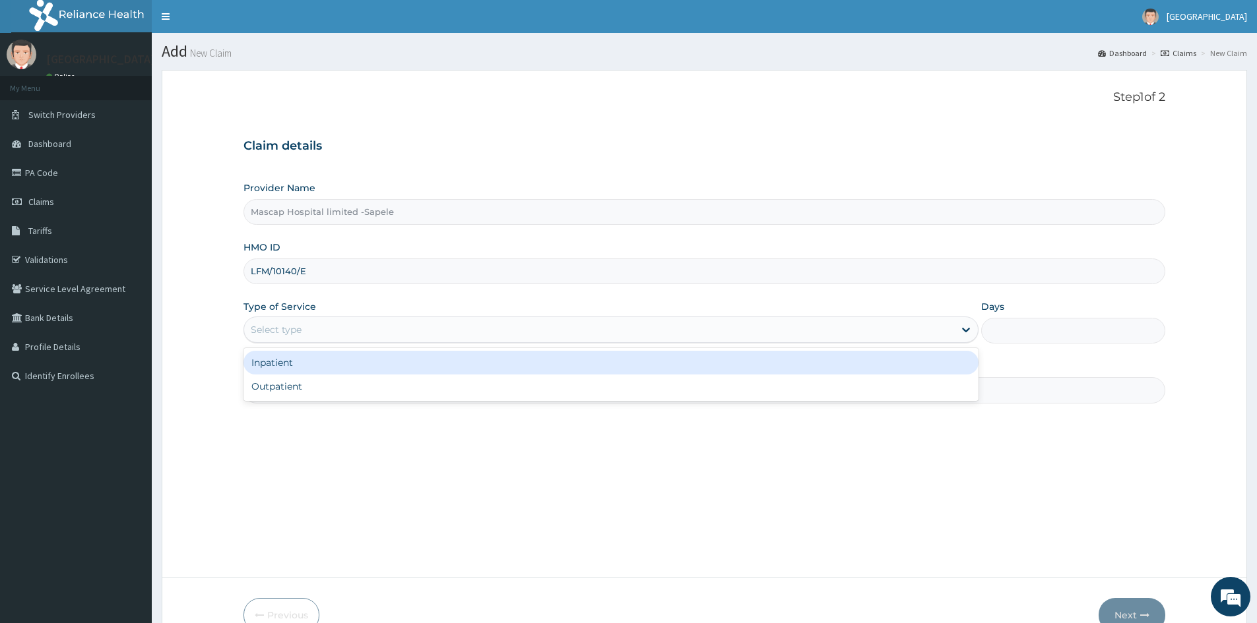
click at [303, 329] on div "Select type" at bounding box center [599, 329] width 710 height 21
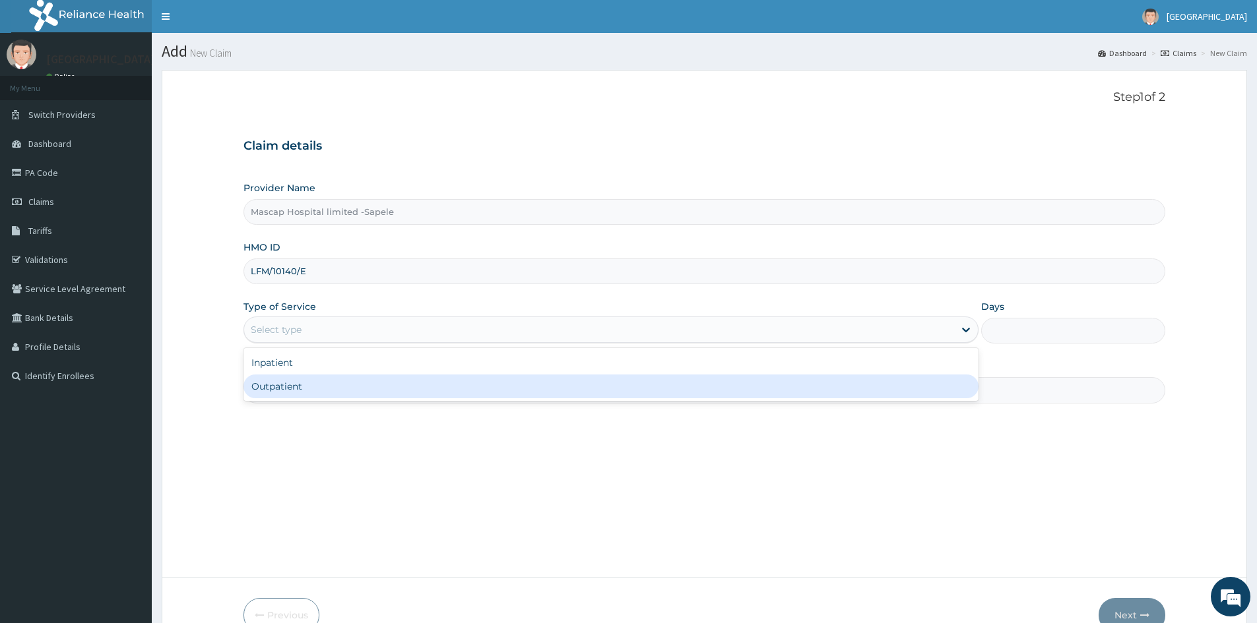
click at [309, 384] on div "Outpatient" at bounding box center [610, 387] width 735 height 24
type input "1"
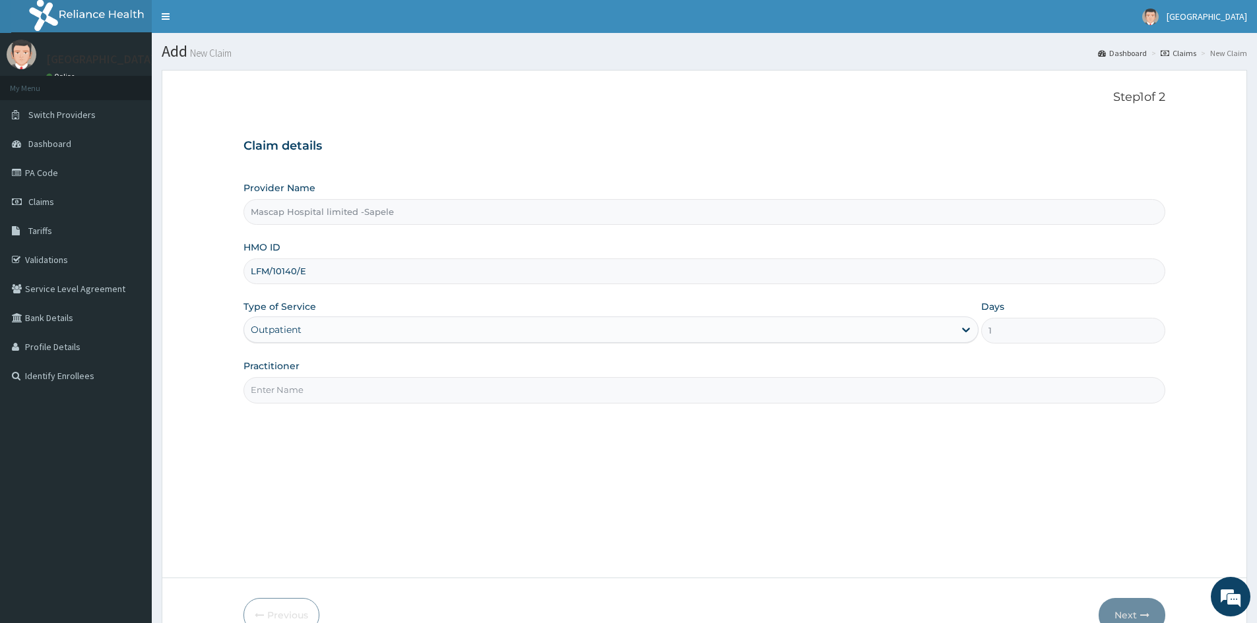
click at [306, 384] on input "Practitioner" at bounding box center [704, 390] width 922 height 26
type input "[PERSON_NAME]"
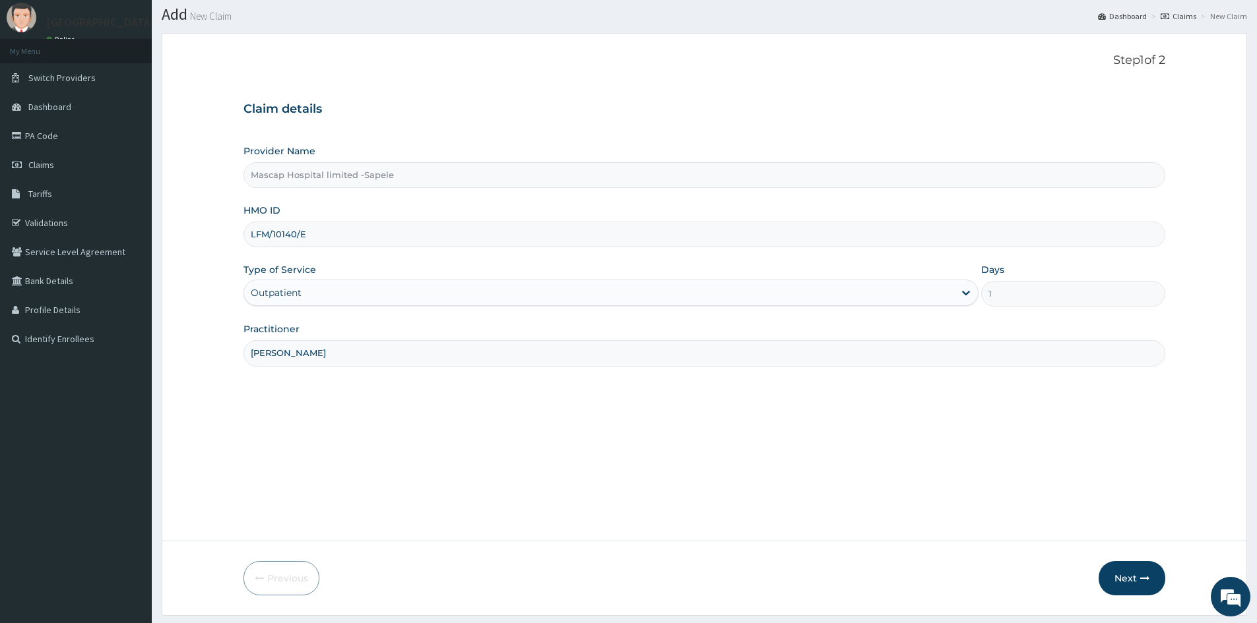
scroll to position [73, 0]
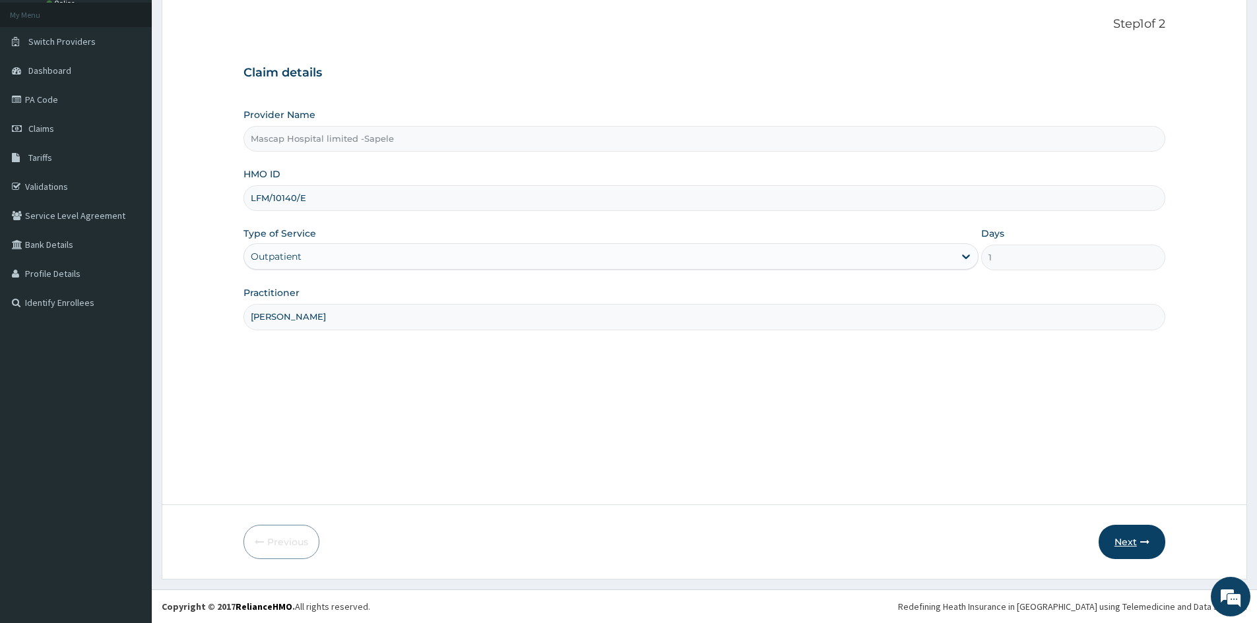
click at [1125, 538] on button "Next" at bounding box center [1131, 542] width 67 height 34
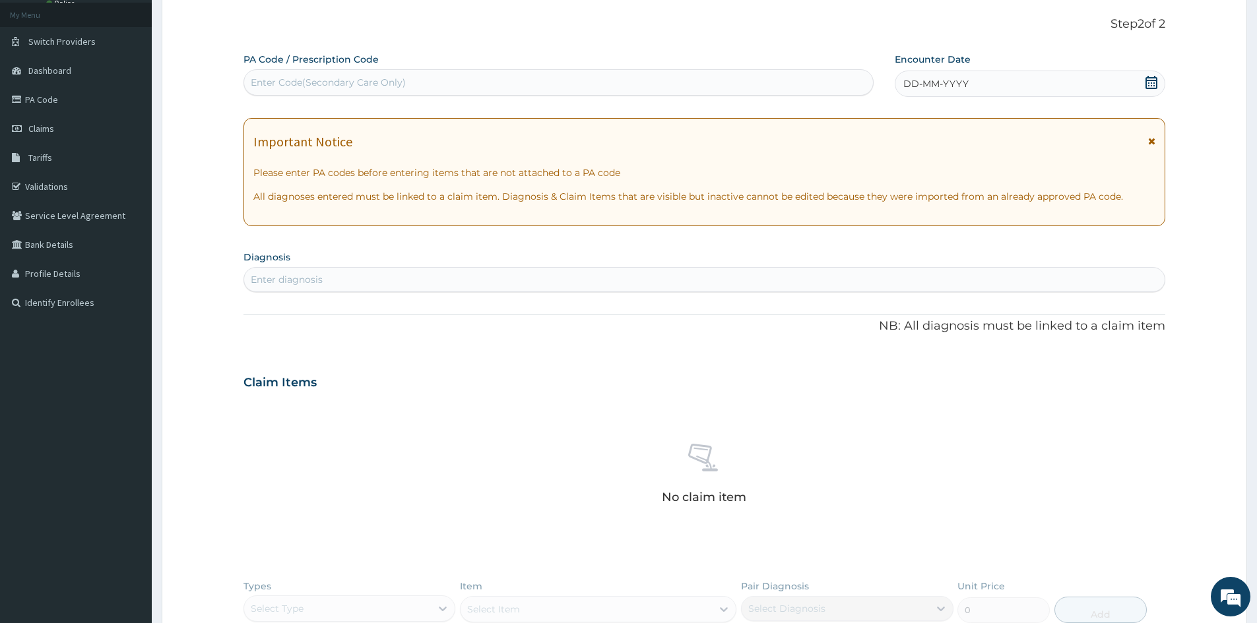
click at [1149, 84] on icon at bounding box center [1150, 82] width 13 height 13
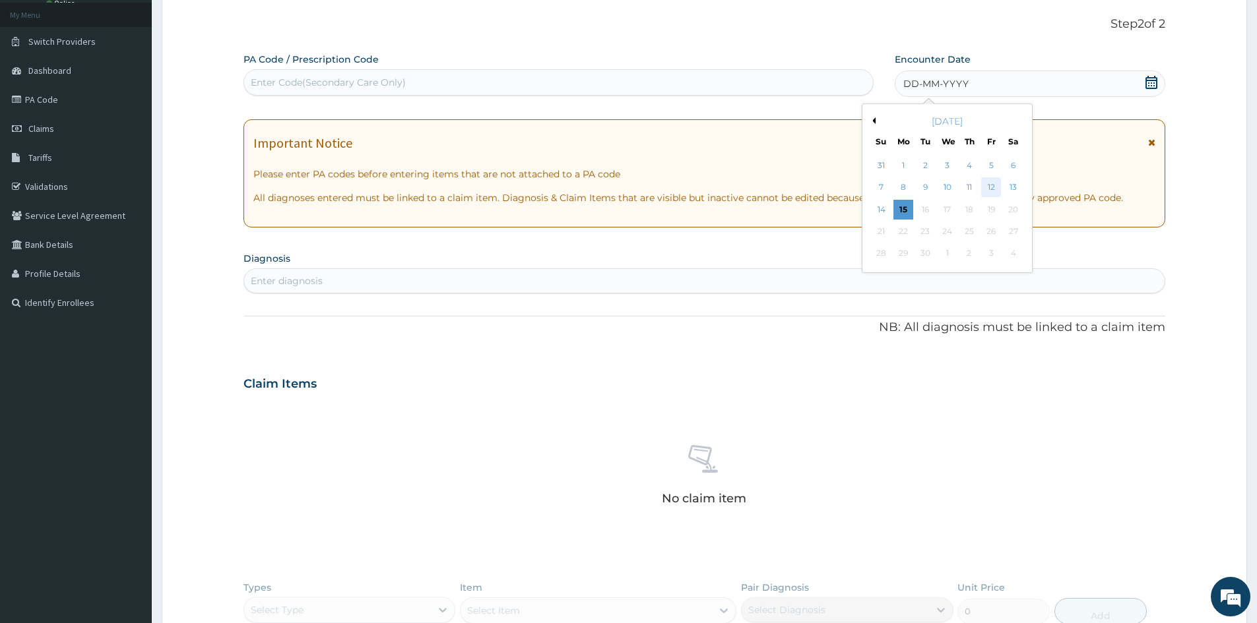
click at [990, 190] on div "12" at bounding box center [992, 188] width 20 height 20
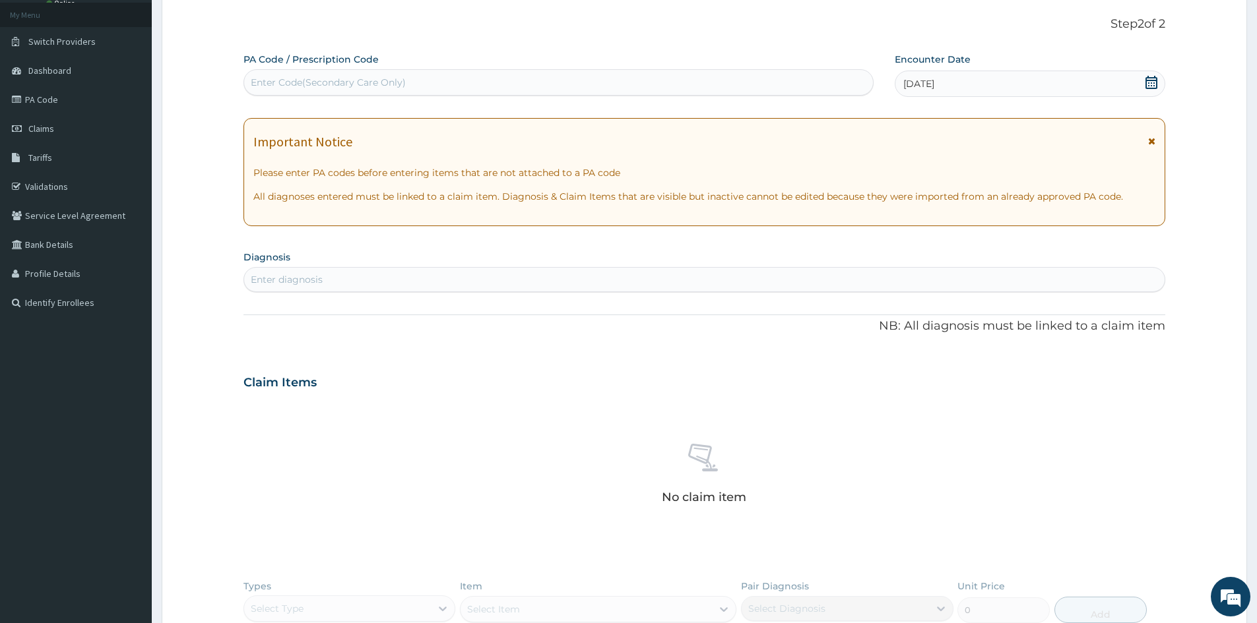
click at [583, 272] on div "Enter diagnosis" at bounding box center [704, 279] width 920 height 21
type input "[MEDICAL_DATA]"
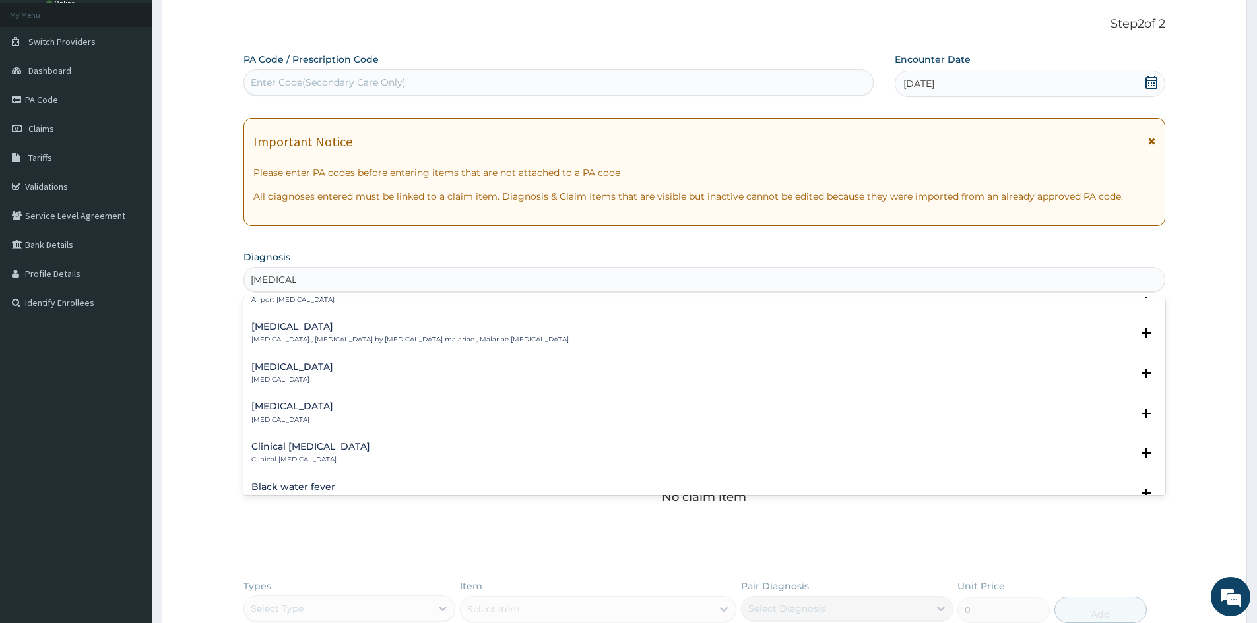
scroll to position [396, 0]
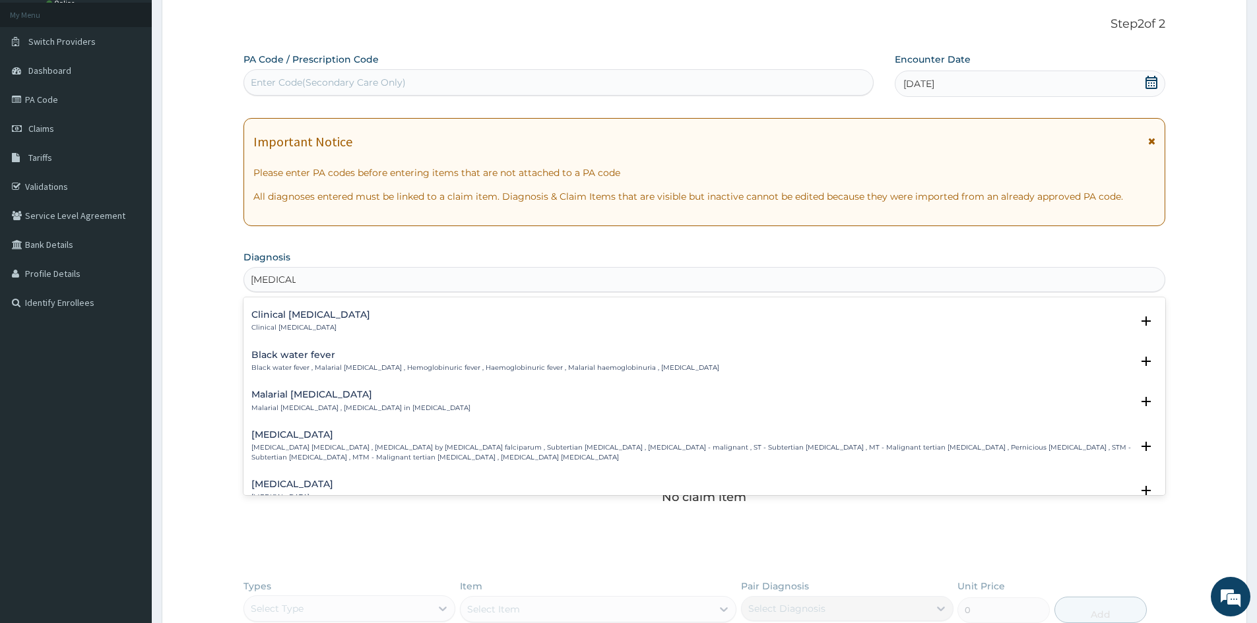
click at [311, 440] on h4 "[MEDICAL_DATA]" at bounding box center [691, 435] width 880 height 10
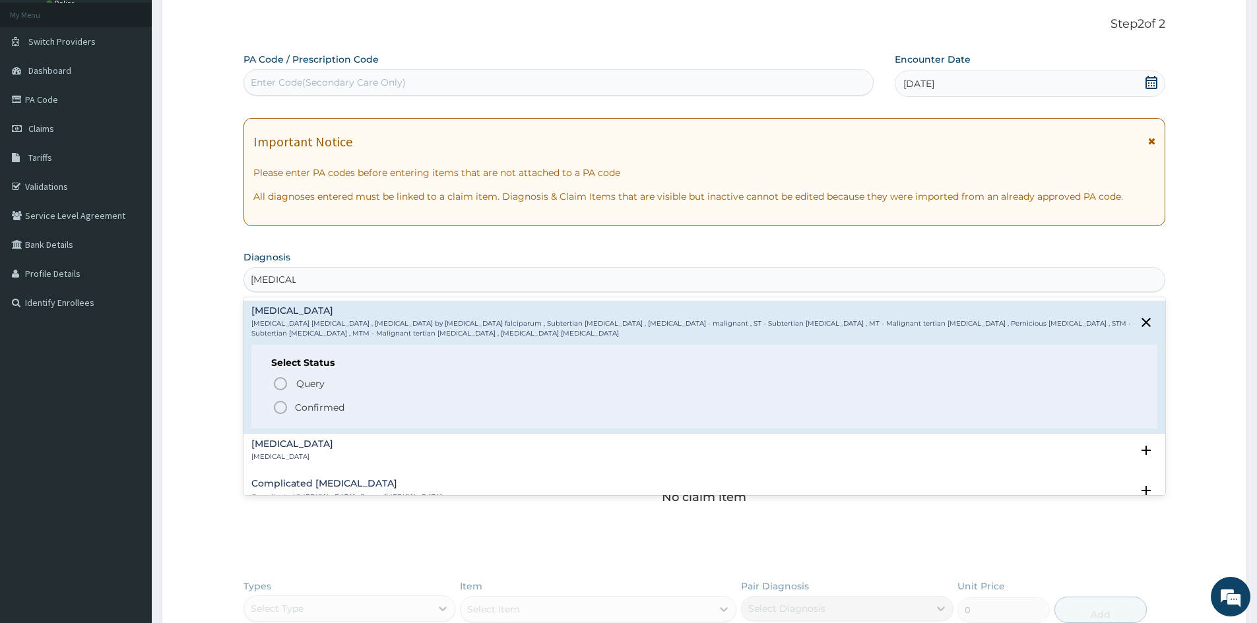
scroll to position [528, 0]
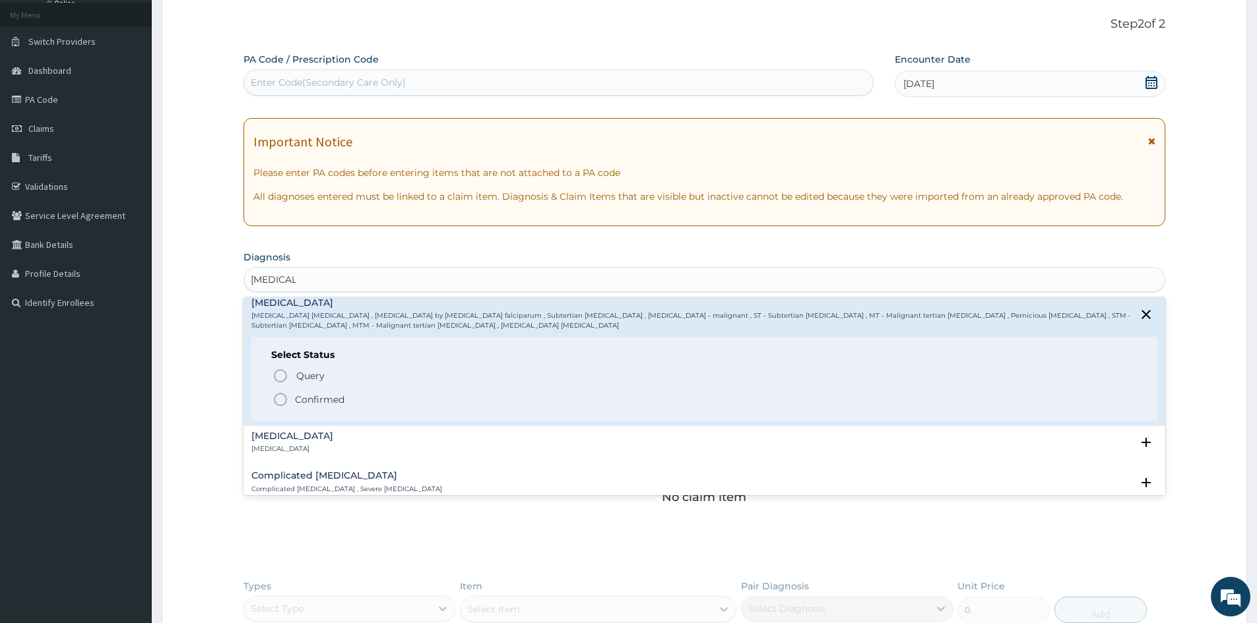
click at [318, 398] on p "Confirmed" at bounding box center [319, 399] width 49 height 13
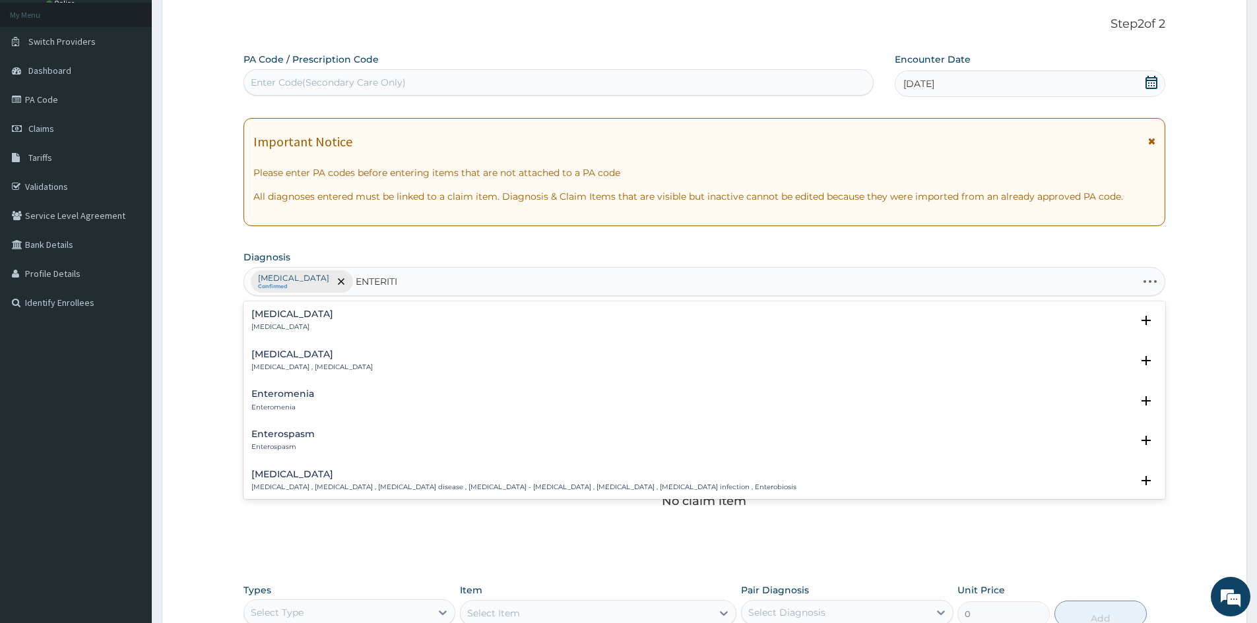
type input "[MEDICAL_DATA]"
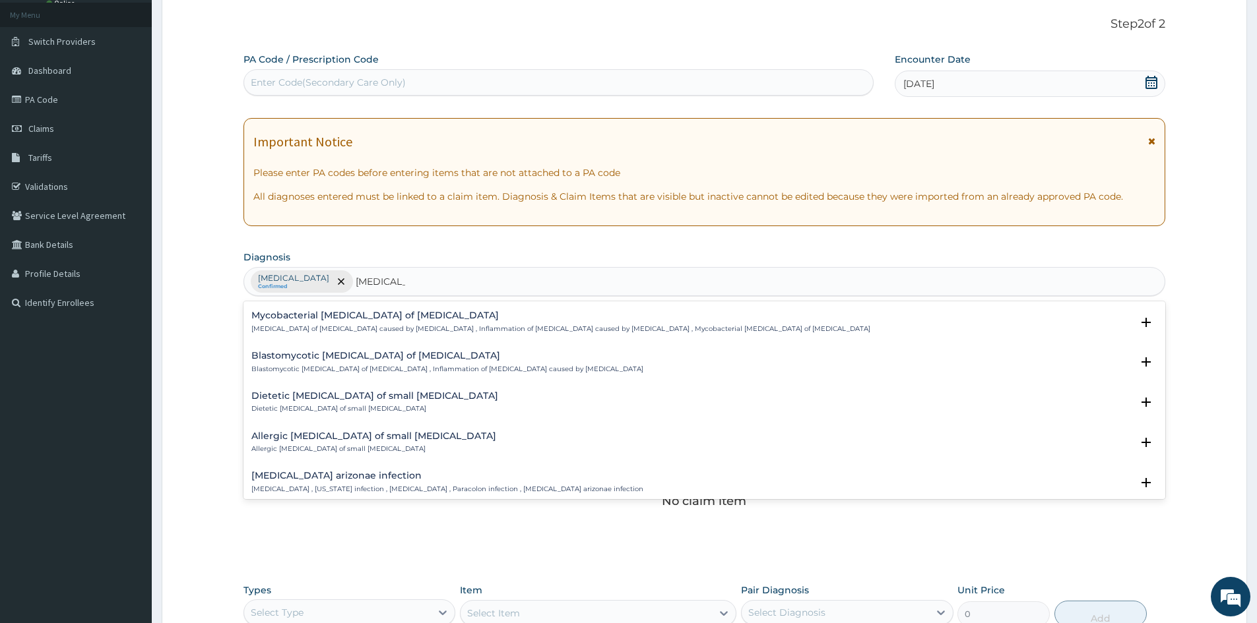
scroll to position [1818, 0]
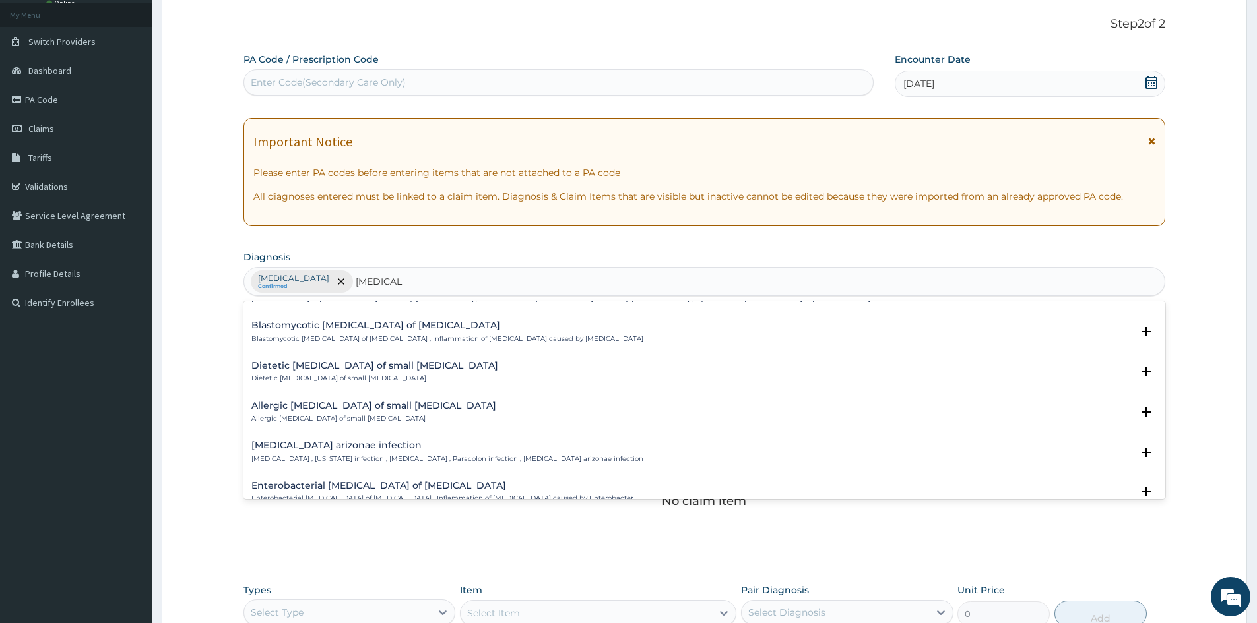
click at [530, 441] on h4 "[MEDICAL_DATA] arizonae infection" at bounding box center [447, 446] width 392 height 10
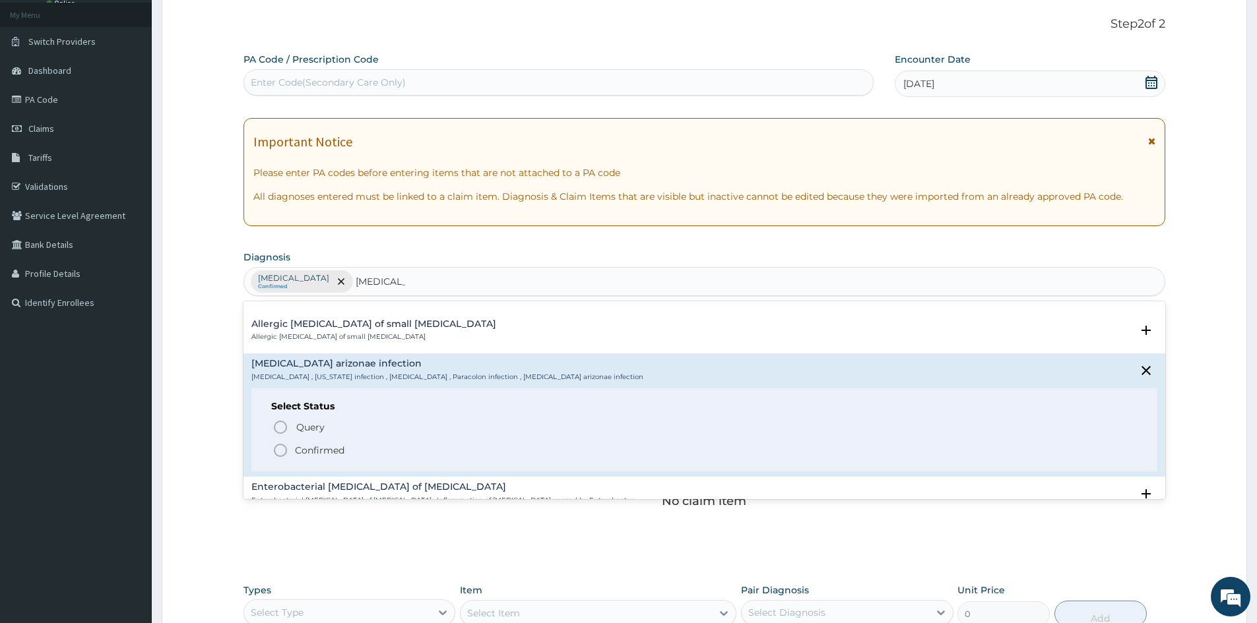
scroll to position [1901, 0]
click at [328, 443] on p "Confirmed" at bounding box center [319, 449] width 49 height 13
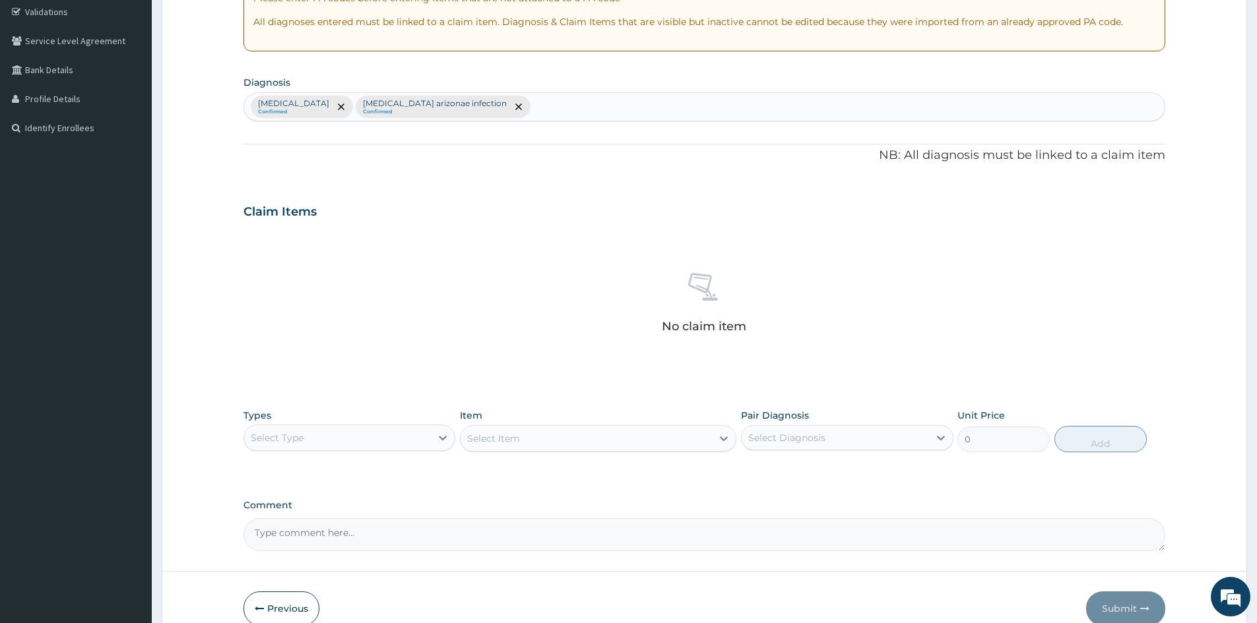
scroll to position [271, 0]
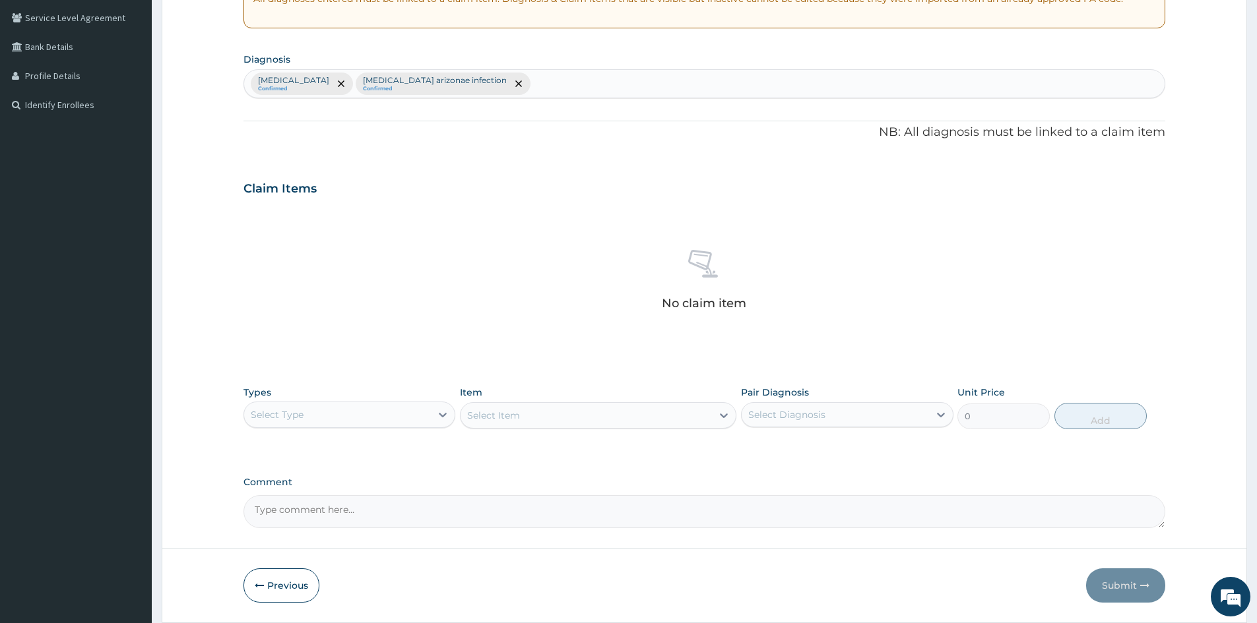
click at [392, 414] on div "Select Type" at bounding box center [337, 414] width 187 height 21
click at [390, 499] on div "Procedures" at bounding box center [349, 496] width 212 height 24
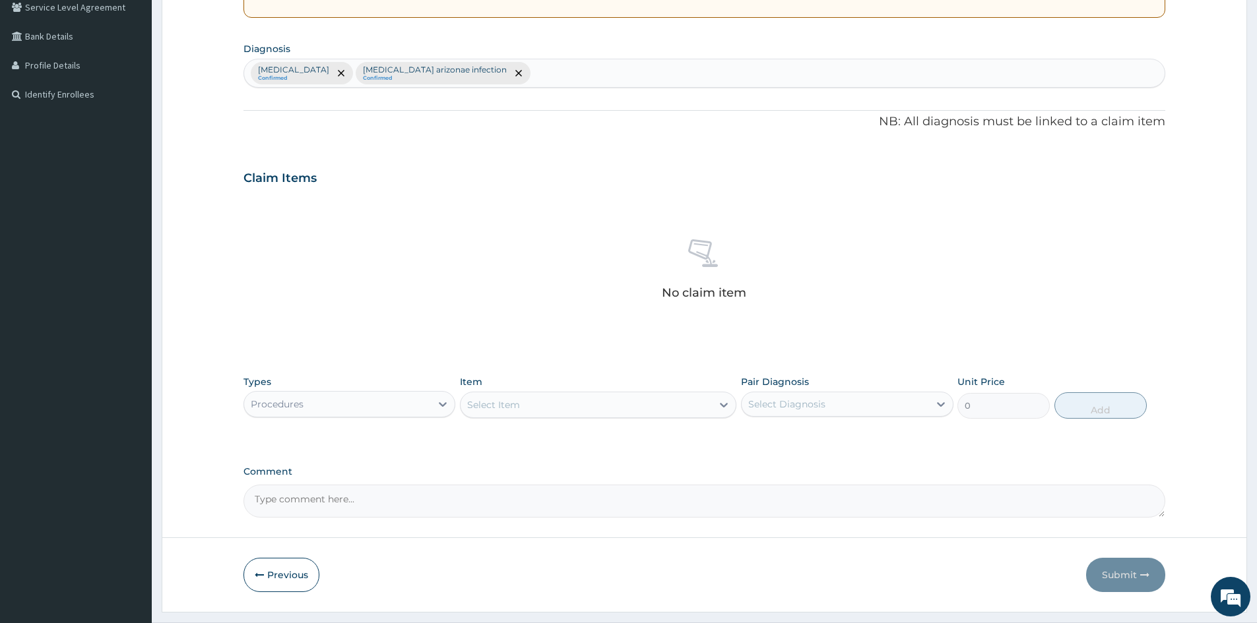
scroll to position [315, 0]
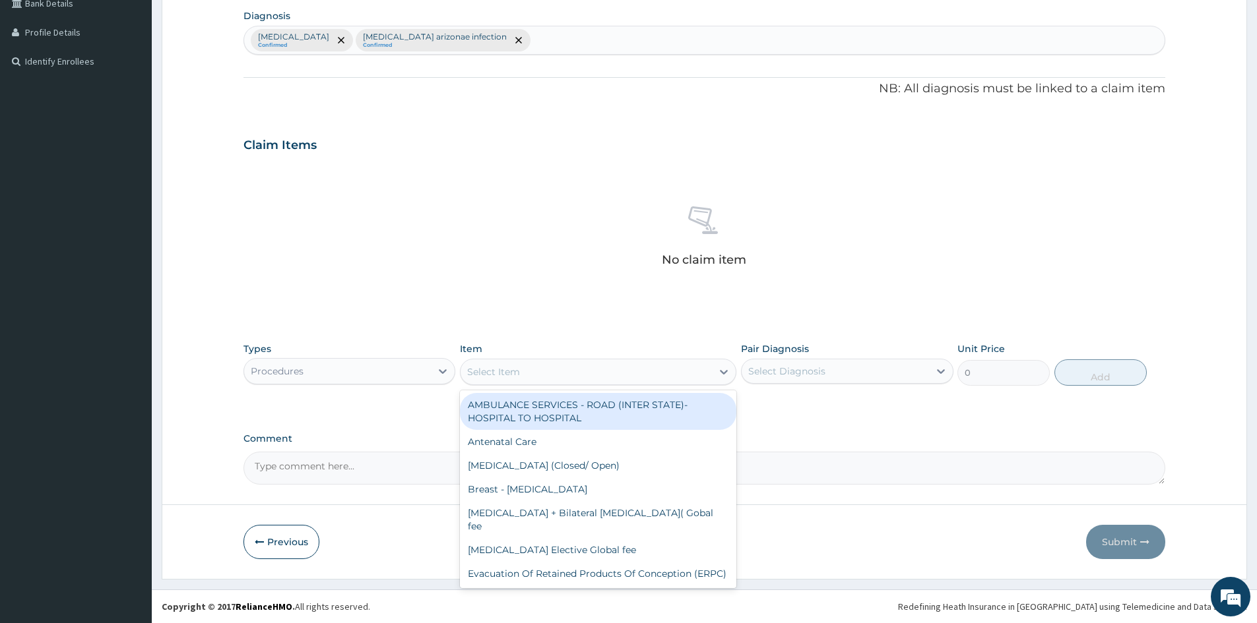
click at [567, 377] on div "Select Item" at bounding box center [585, 371] width 251 height 21
type input "GP"
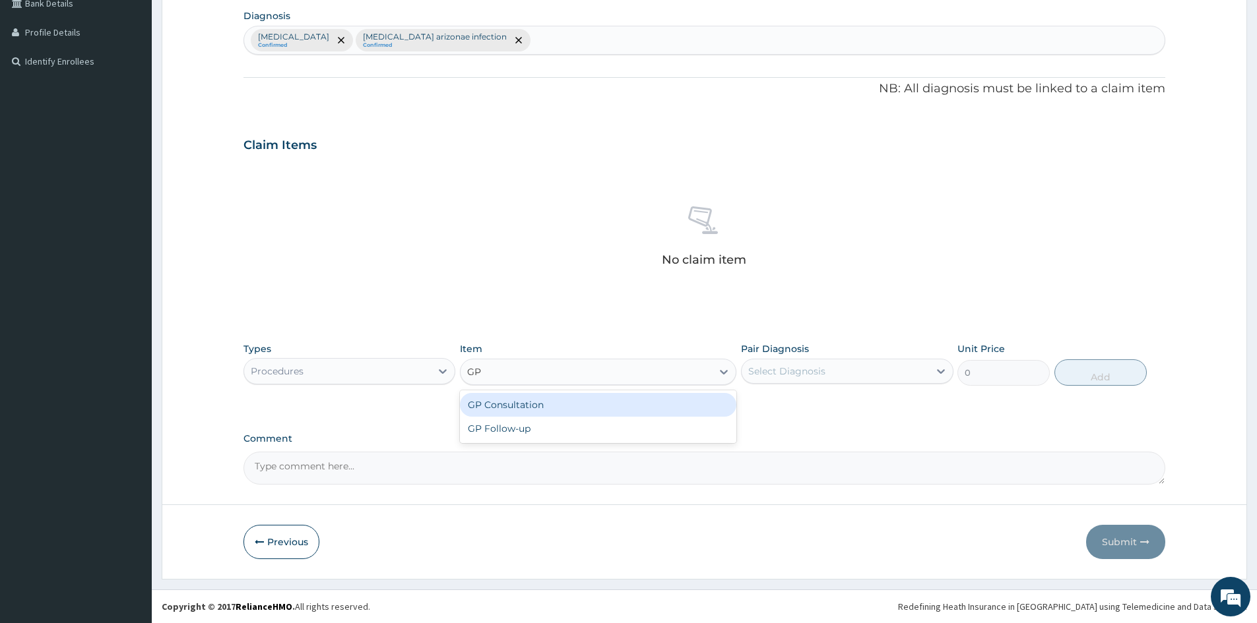
click at [517, 410] on div "GP Consultation" at bounding box center [598, 405] width 276 height 24
type input "1500"
drag, startPoint x: 826, startPoint y: 364, endPoint x: 821, endPoint y: 384, distance: 20.3
click at [826, 366] on div "Select Diagnosis" at bounding box center [834, 371] width 187 height 21
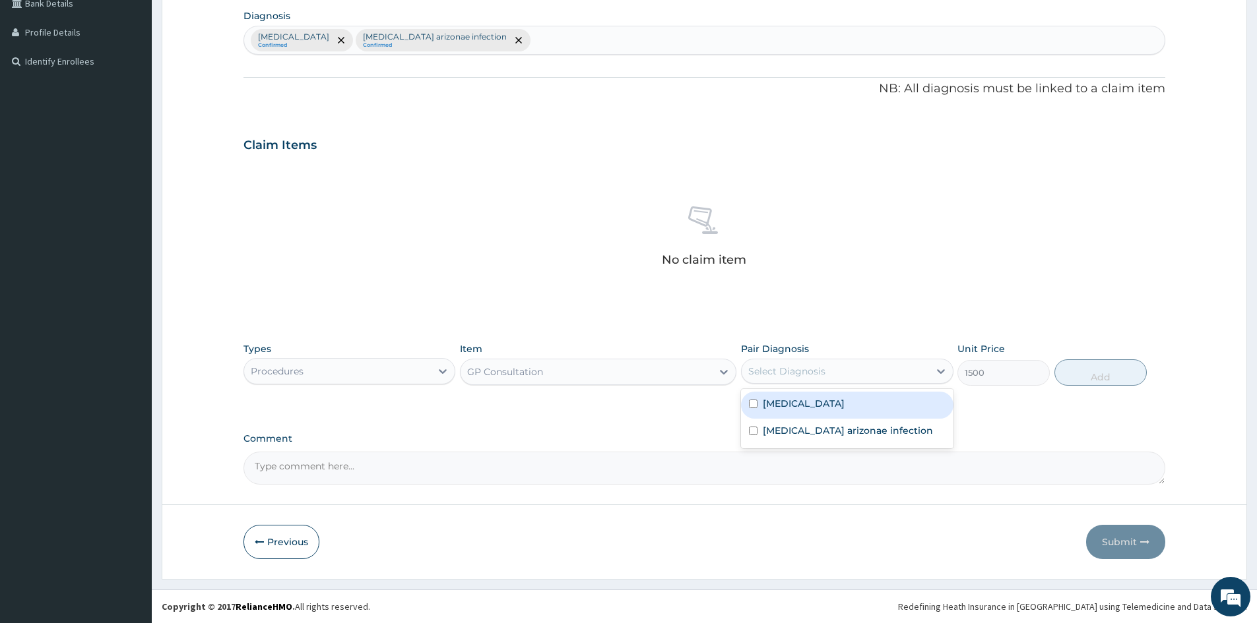
click at [815, 404] on label "[MEDICAL_DATA]" at bounding box center [804, 403] width 82 height 13
checkbox input "true"
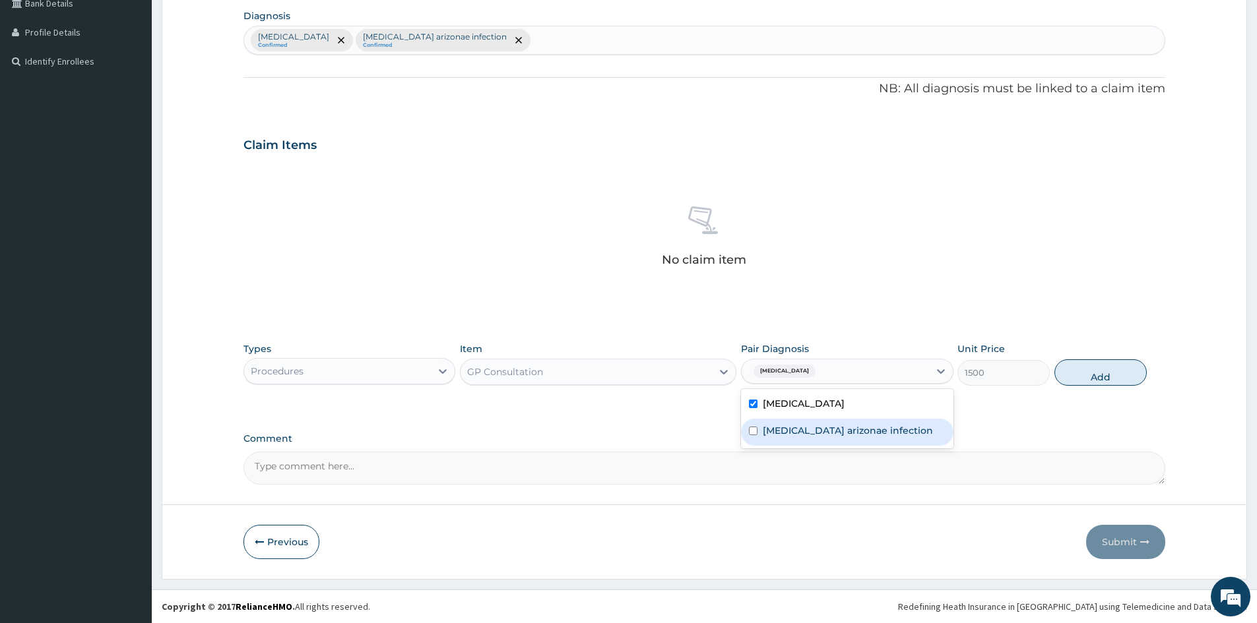
click at [812, 430] on label "[MEDICAL_DATA] arizonae infection" at bounding box center [848, 430] width 170 height 13
checkbox input "true"
click at [1077, 370] on button "Add" at bounding box center [1100, 373] width 92 height 26
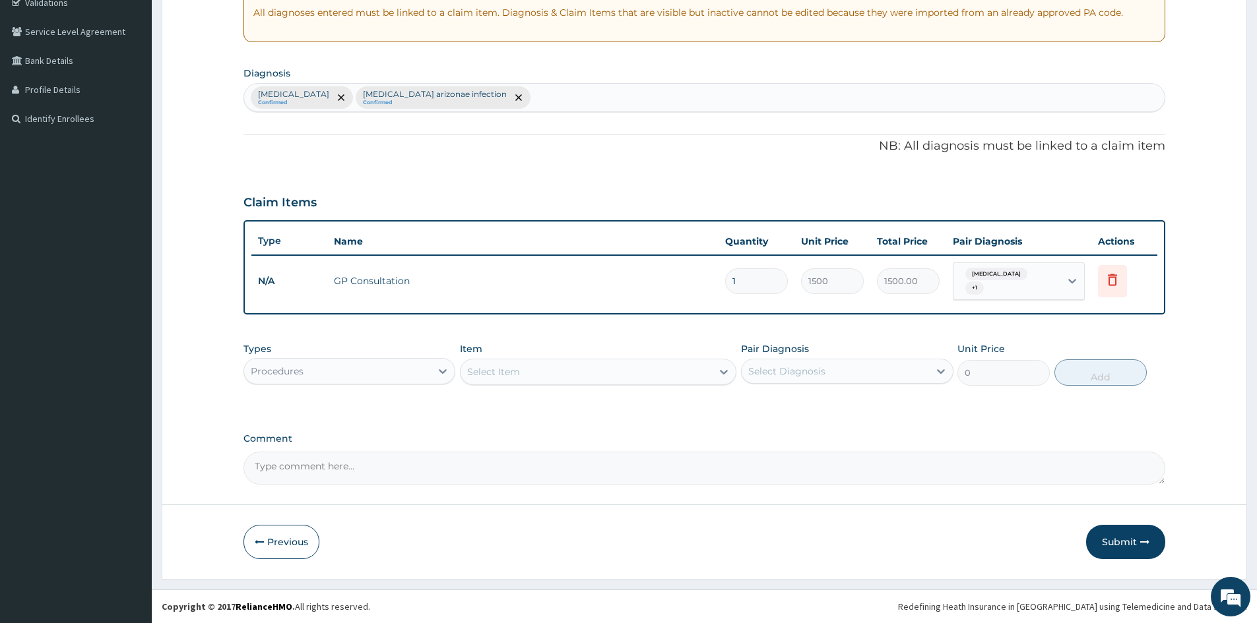
scroll to position [257, 0]
click at [342, 378] on div "Procedures" at bounding box center [337, 371] width 187 height 21
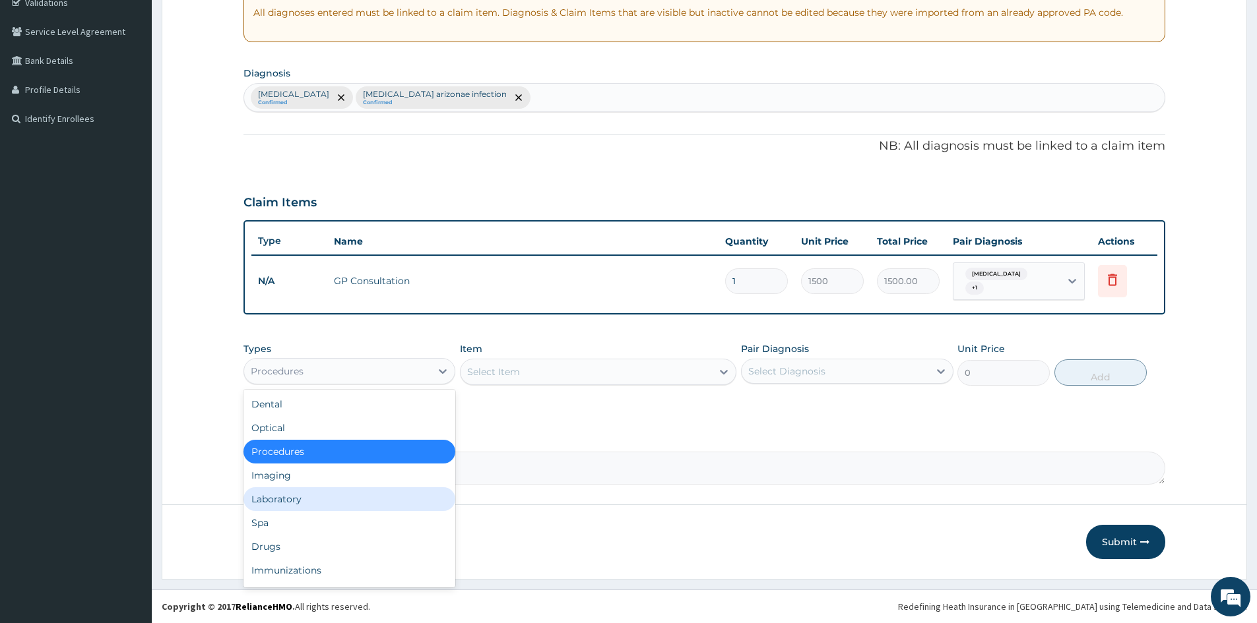
click at [315, 499] on div "Laboratory" at bounding box center [349, 499] width 212 height 24
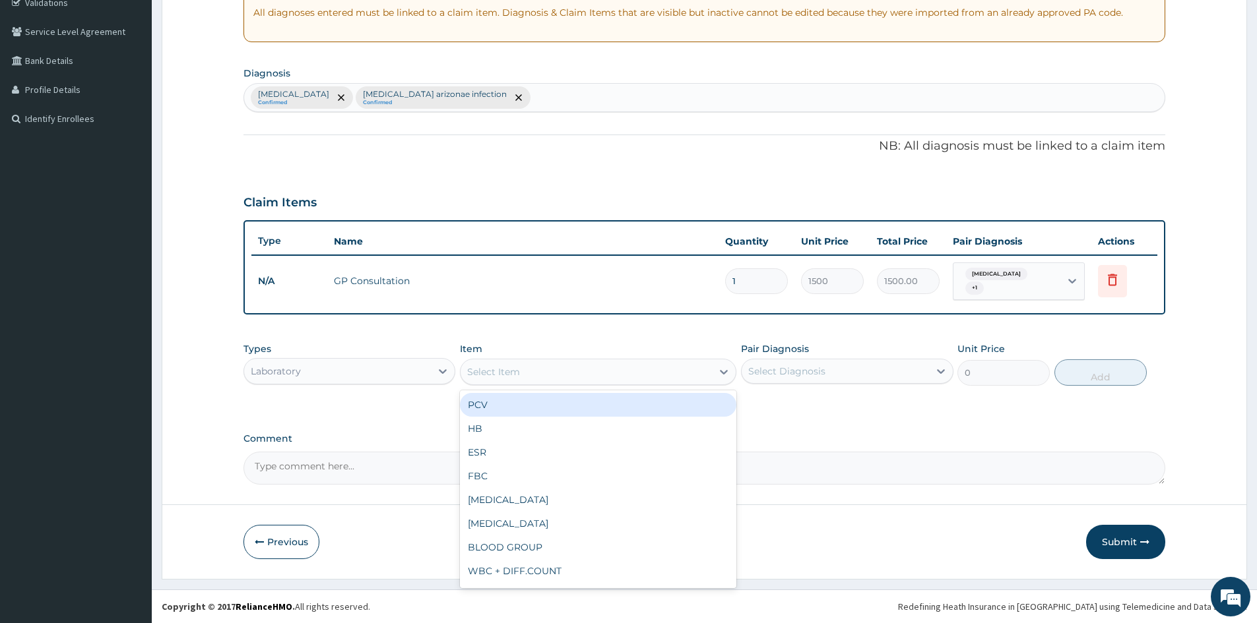
click at [576, 370] on div "Select Item" at bounding box center [585, 371] width 251 height 21
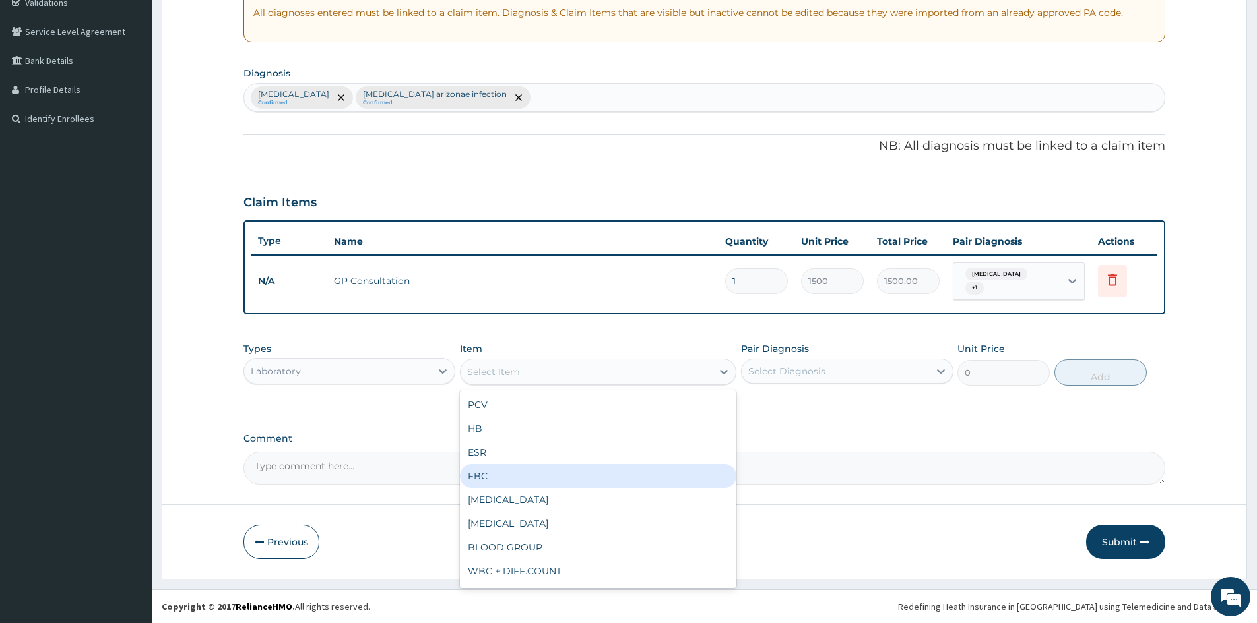
click at [584, 464] on div "FBC" at bounding box center [598, 476] width 276 height 24
type input "2000"
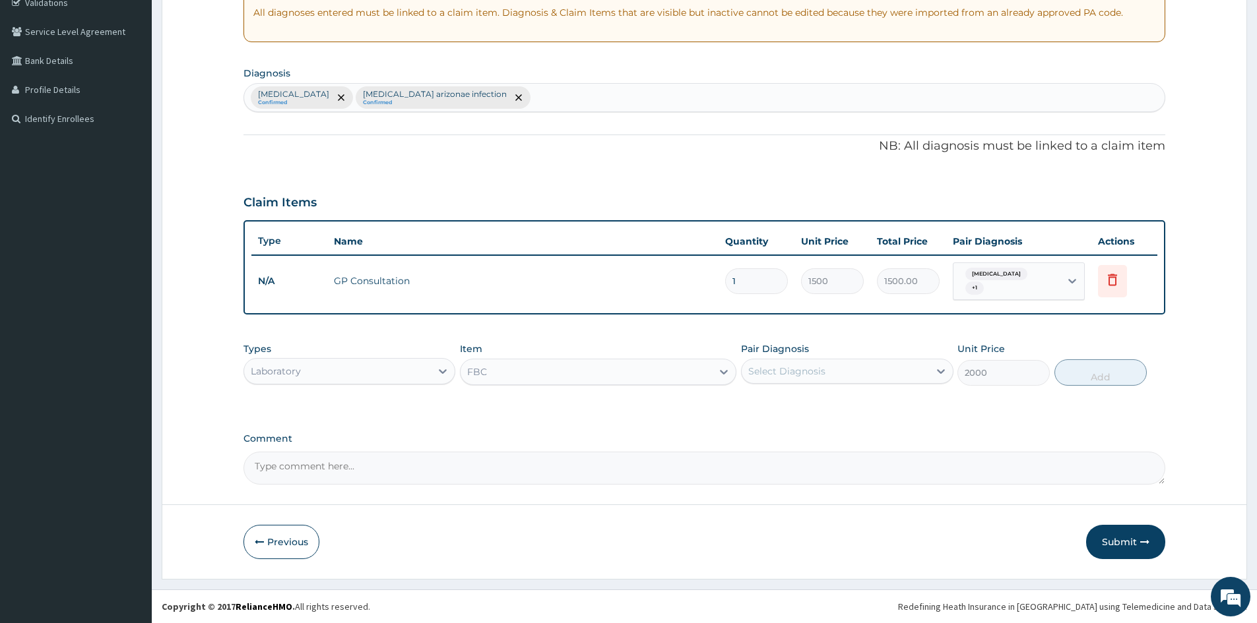
click at [788, 375] on div "Select Diagnosis" at bounding box center [786, 371] width 77 height 13
click at [799, 431] on label "[MEDICAL_DATA] arizonae infection" at bounding box center [848, 430] width 170 height 13
checkbox input "true"
click at [1110, 374] on button "Add" at bounding box center [1100, 373] width 92 height 26
type input "0"
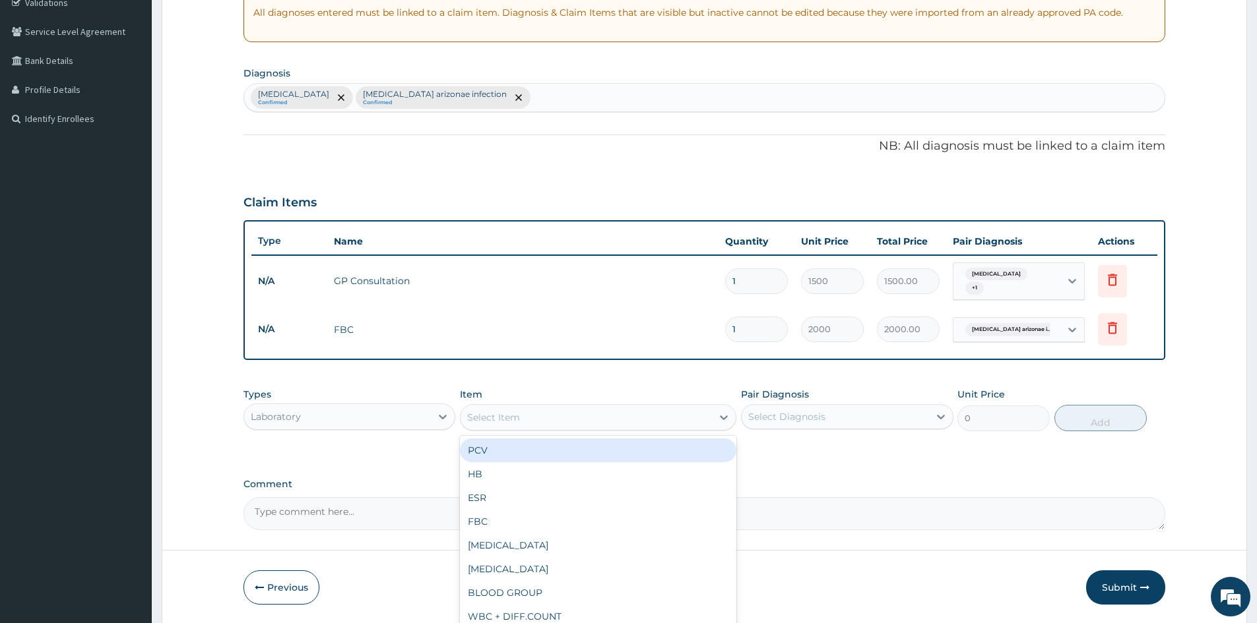
click at [571, 418] on div "Select Item" at bounding box center [585, 417] width 251 height 21
type input "MP"
click at [579, 444] on div "[MEDICAL_DATA] [MEDICAL_DATA] (MP)" at bounding box center [598, 451] width 276 height 24
type input "800"
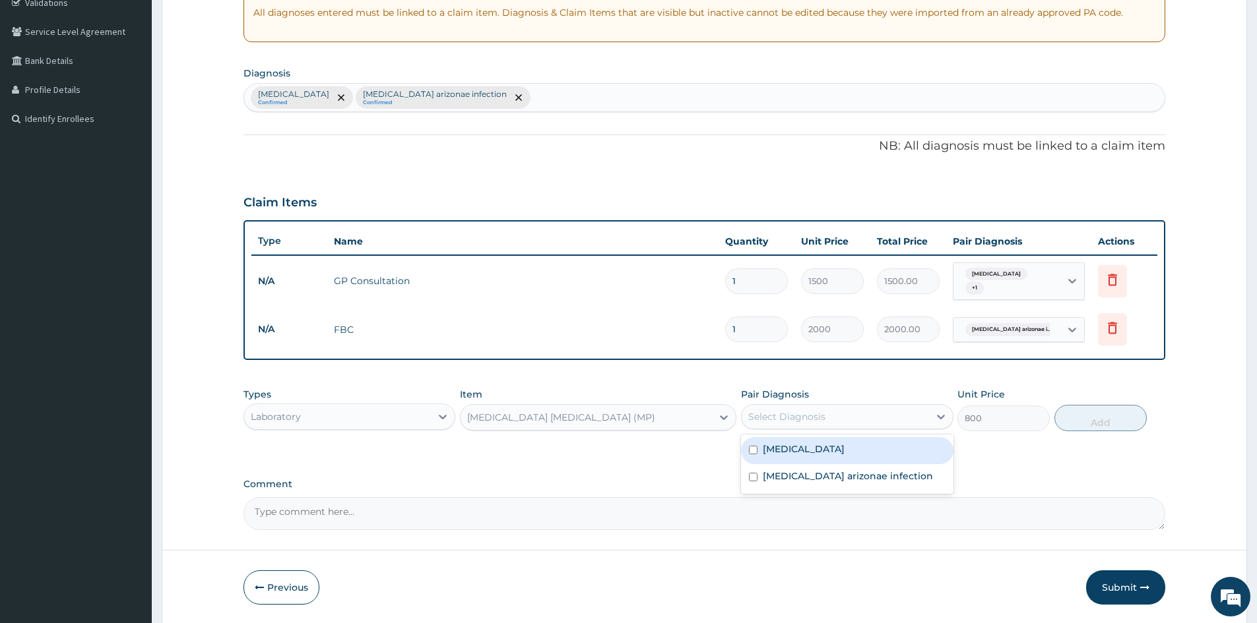
click at [859, 424] on div "Select Diagnosis" at bounding box center [834, 416] width 187 height 21
click at [834, 454] on label "[MEDICAL_DATA]" at bounding box center [804, 449] width 82 height 13
checkbox input "true"
click at [1090, 426] on button "Add" at bounding box center [1100, 418] width 92 height 26
type input "0"
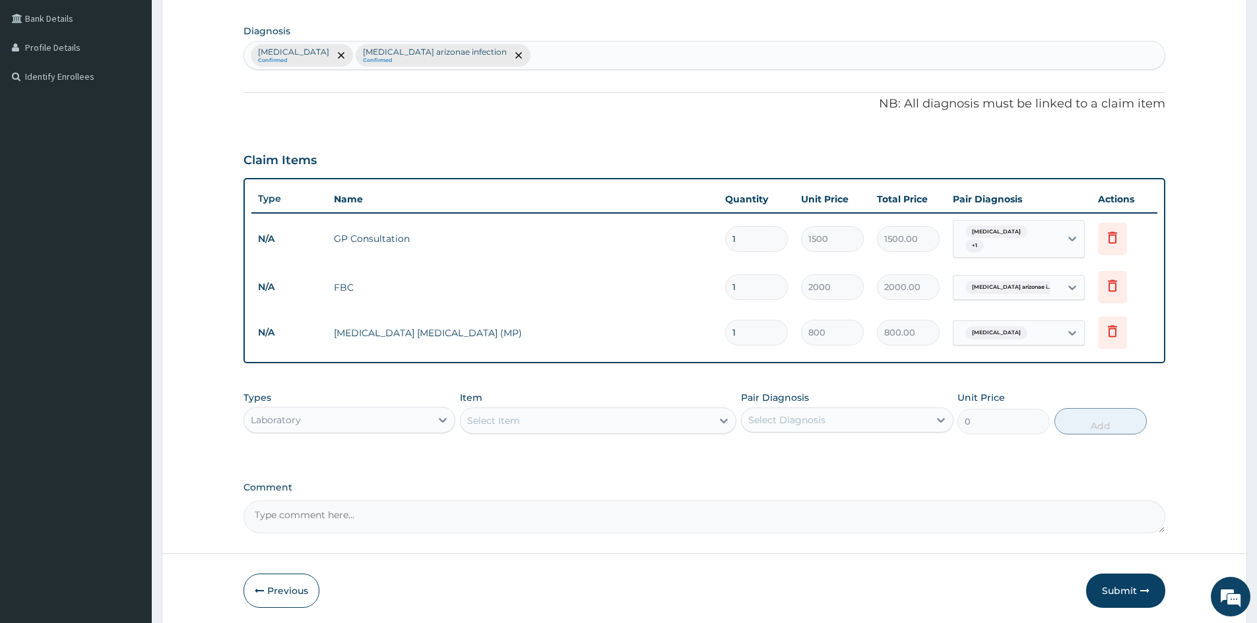
scroll to position [348, 0]
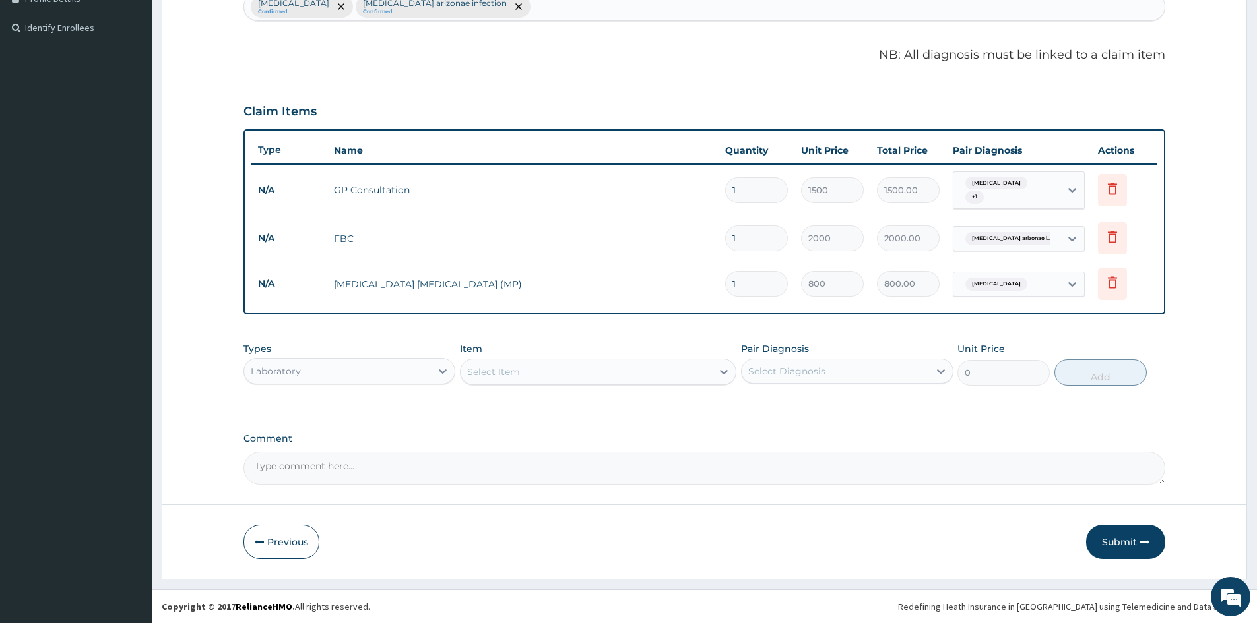
click at [354, 365] on div "Laboratory" at bounding box center [337, 371] width 187 height 21
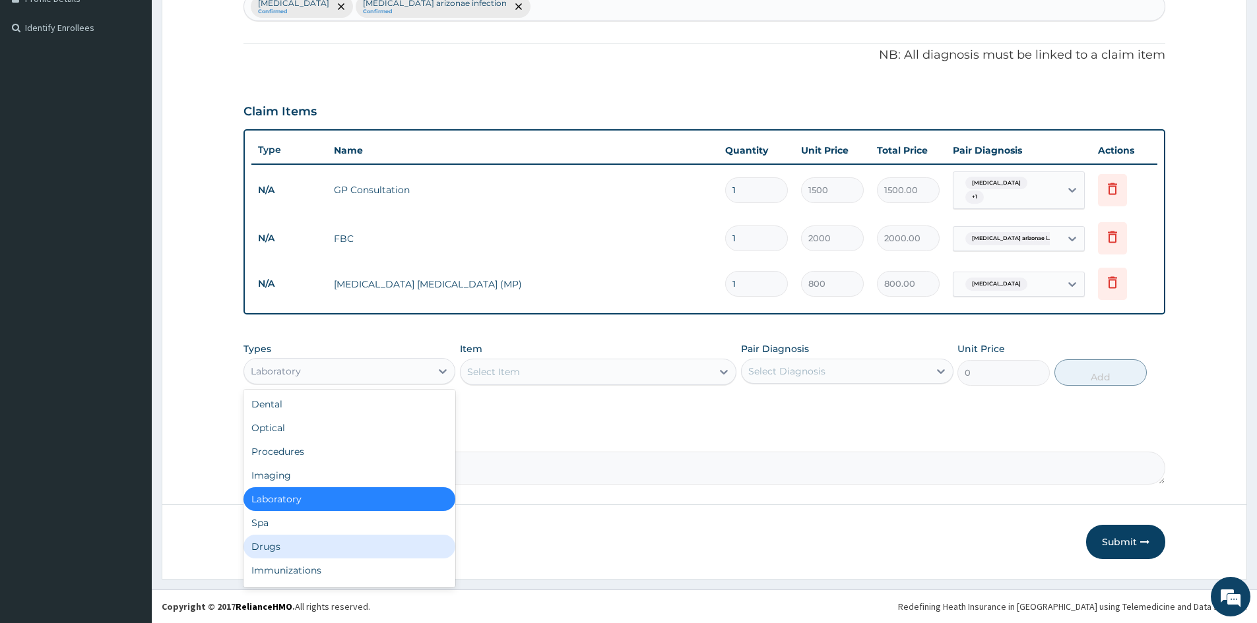
click at [321, 545] on div "Drugs" at bounding box center [349, 547] width 212 height 24
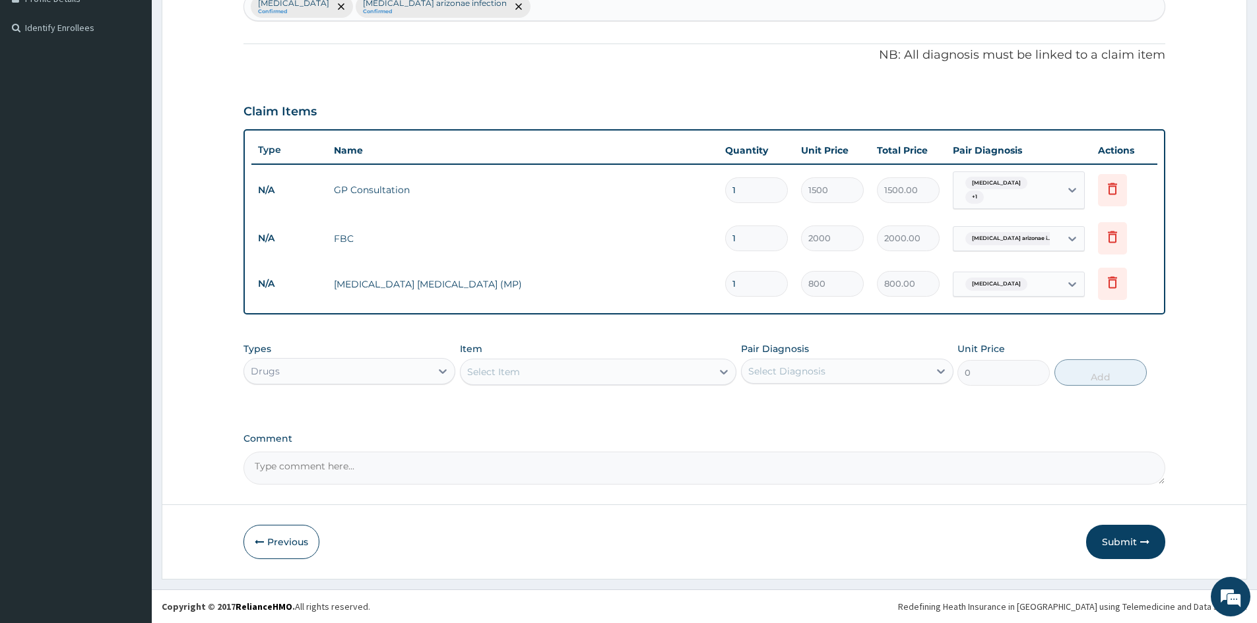
click at [650, 372] on div "Select Item" at bounding box center [585, 371] width 251 height 21
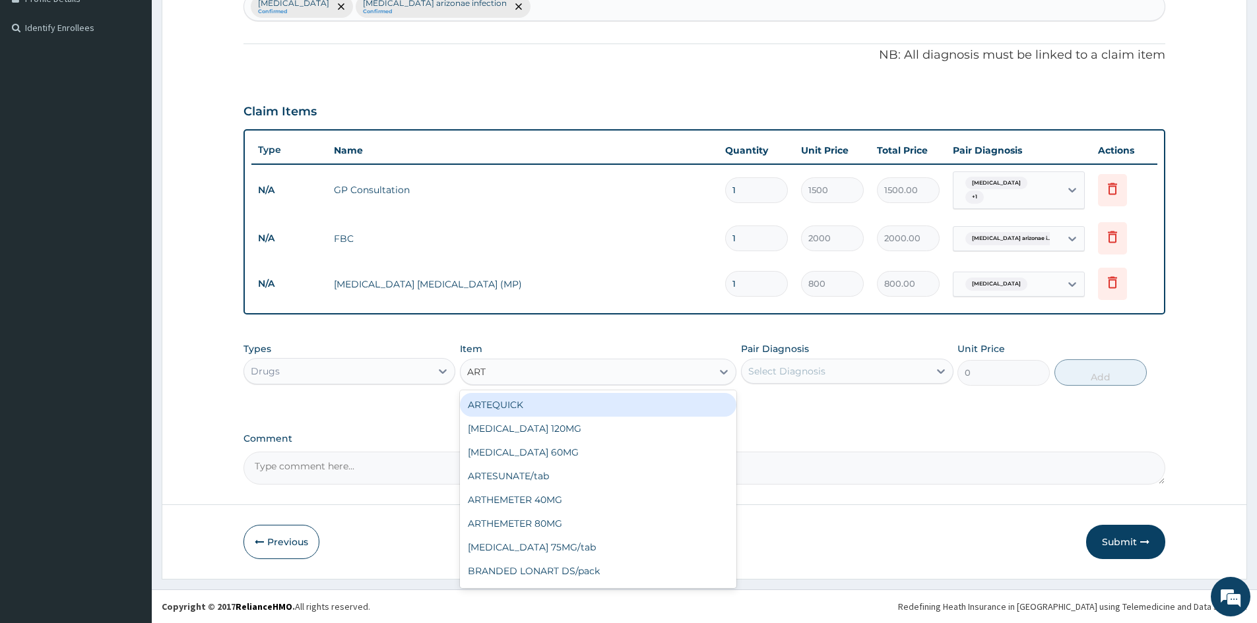
type input "ARTH"
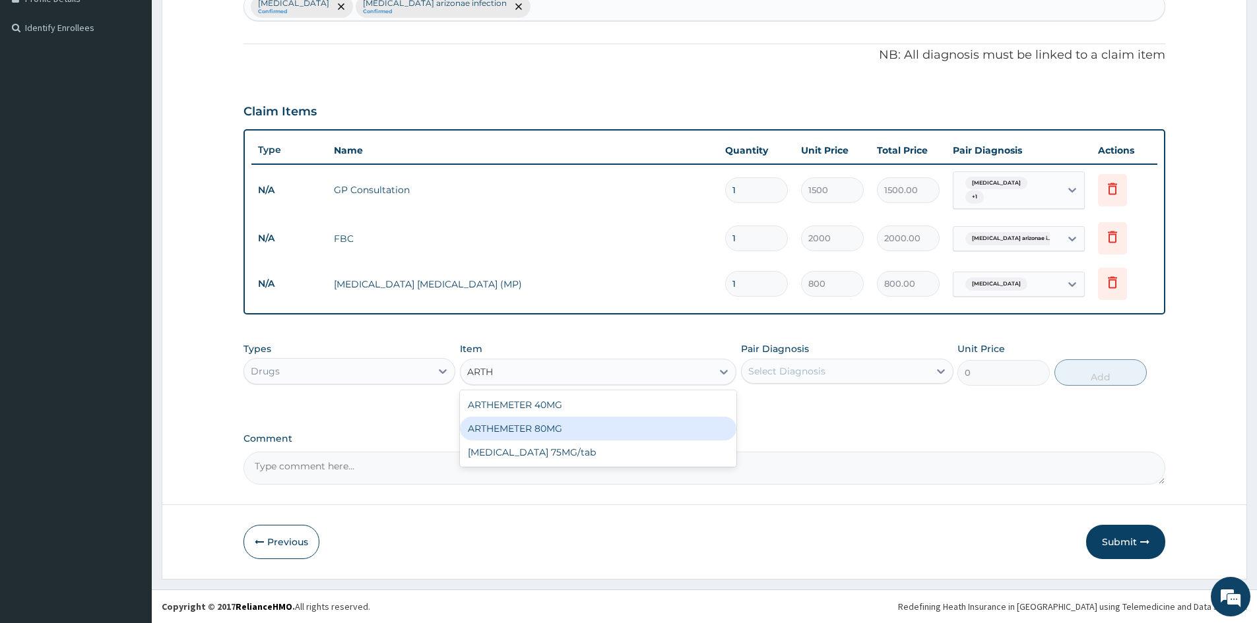
click at [619, 425] on div "ARTHEMETER 80MG" at bounding box center [598, 429] width 276 height 24
type input "500"
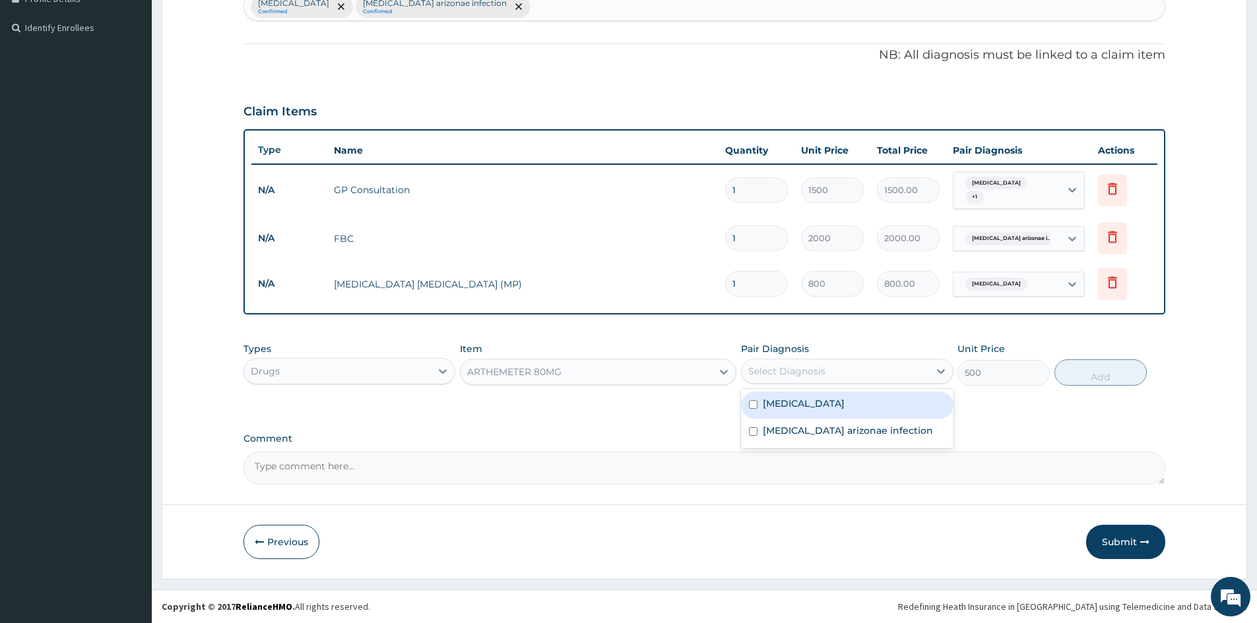
click at [798, 369] on div "Select Diagnosis" at bounding box center [786, 371] width 77 height 13
click at [790, 400] on label "[MEDICAL_DATA]" at bounding box center [804, 403] width 82 height 13
checkbox input "true"
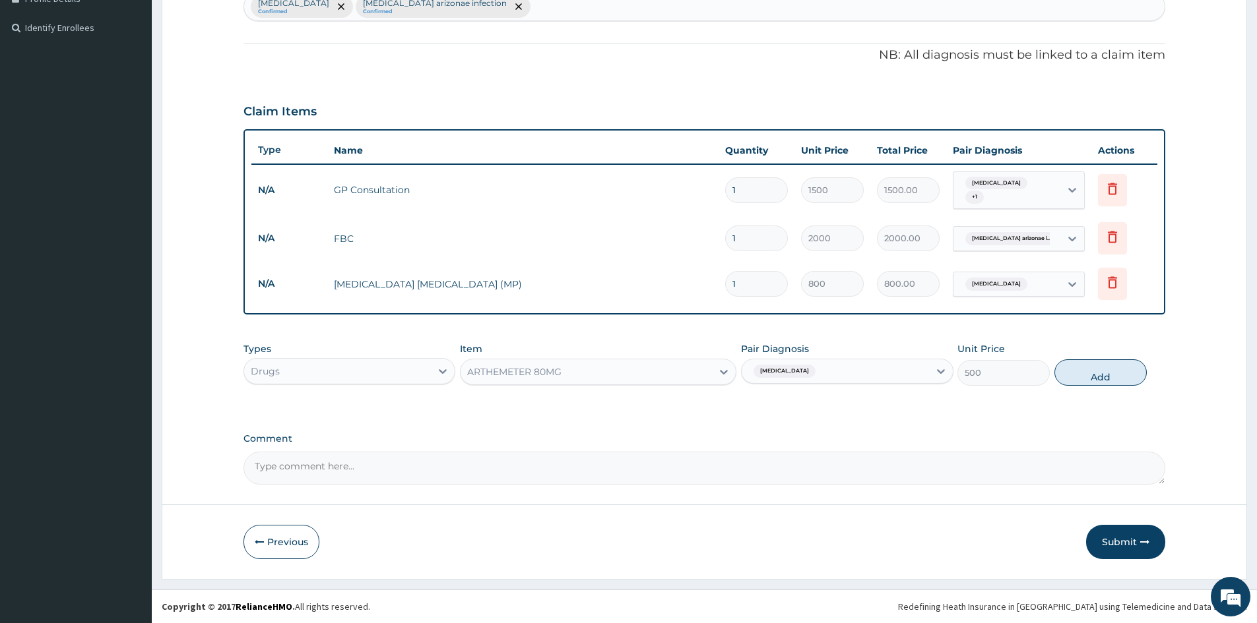
click at [1094, 368] on button "Add" at bounding box center [1100, 373] width 92 height 26
type input "0"
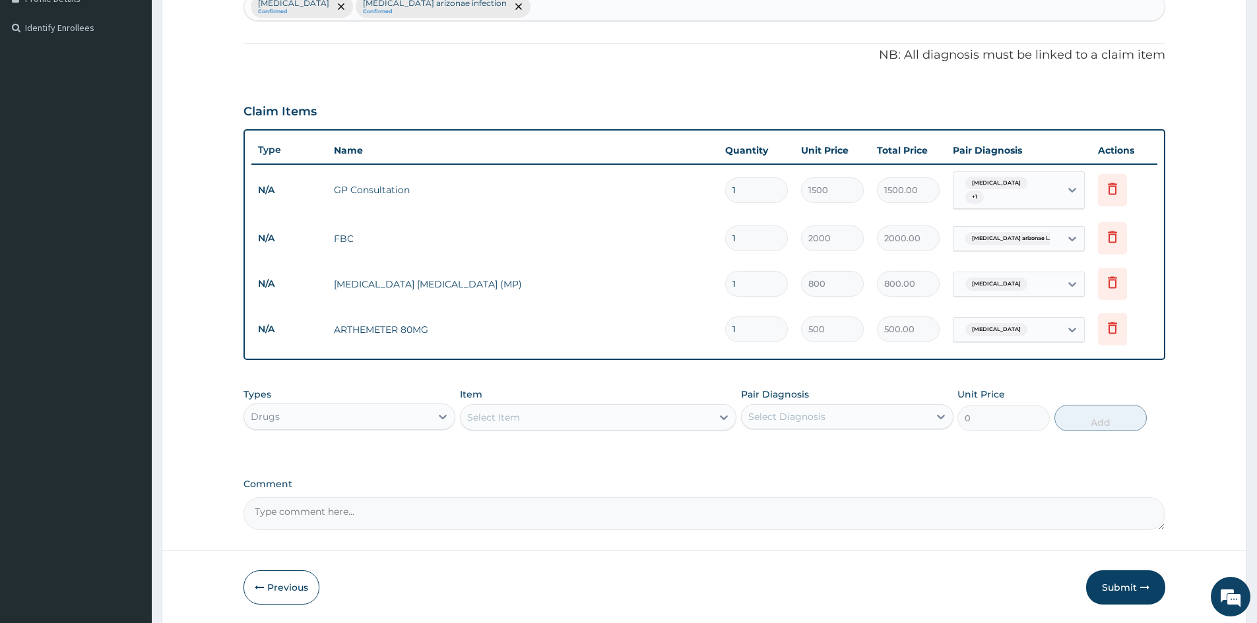
type input "0.00"
type input "6"
type input "3000.00"
type input "6"
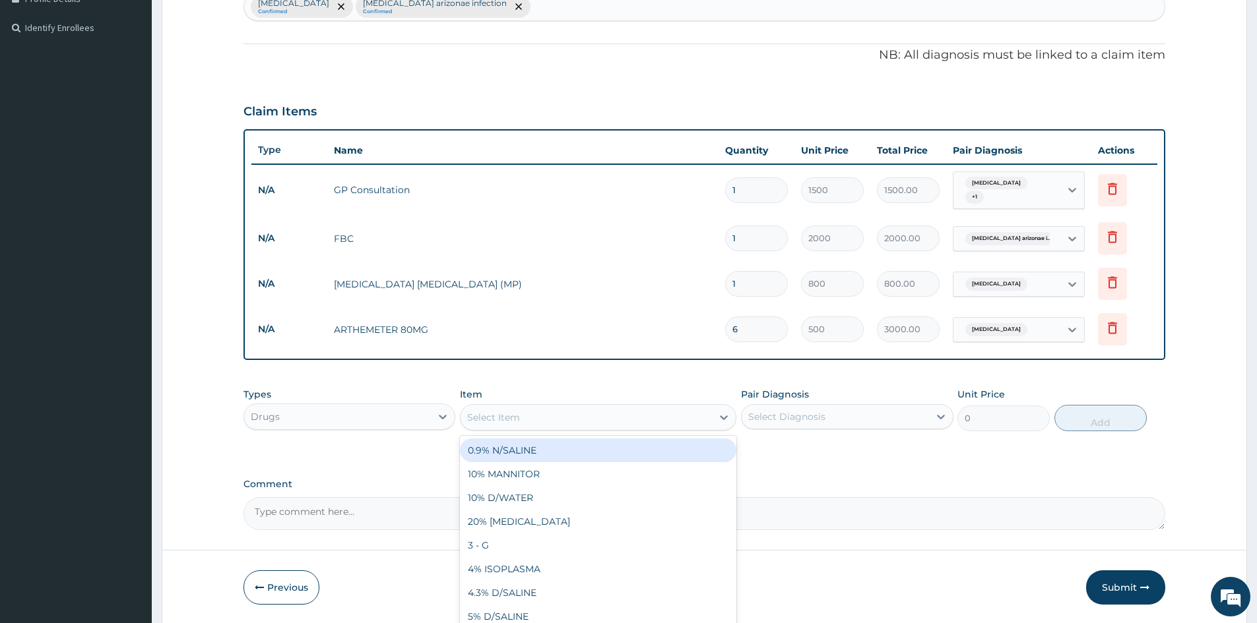
click at [627, 422] on div "Select Item" at bounding box center [585, 417] width 251 height 21
type input "DICLO"
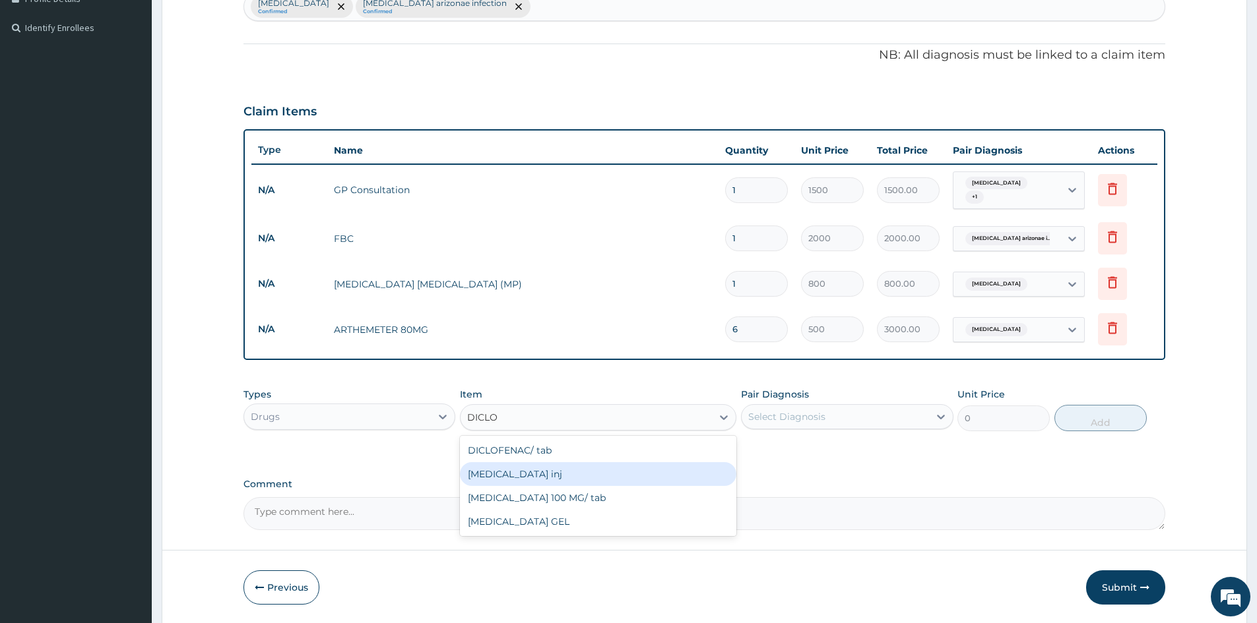
click at [615, 472] on div "DICLOFENAC inj" at bounding box center [598, 474] width 276 height 24
type input "300"
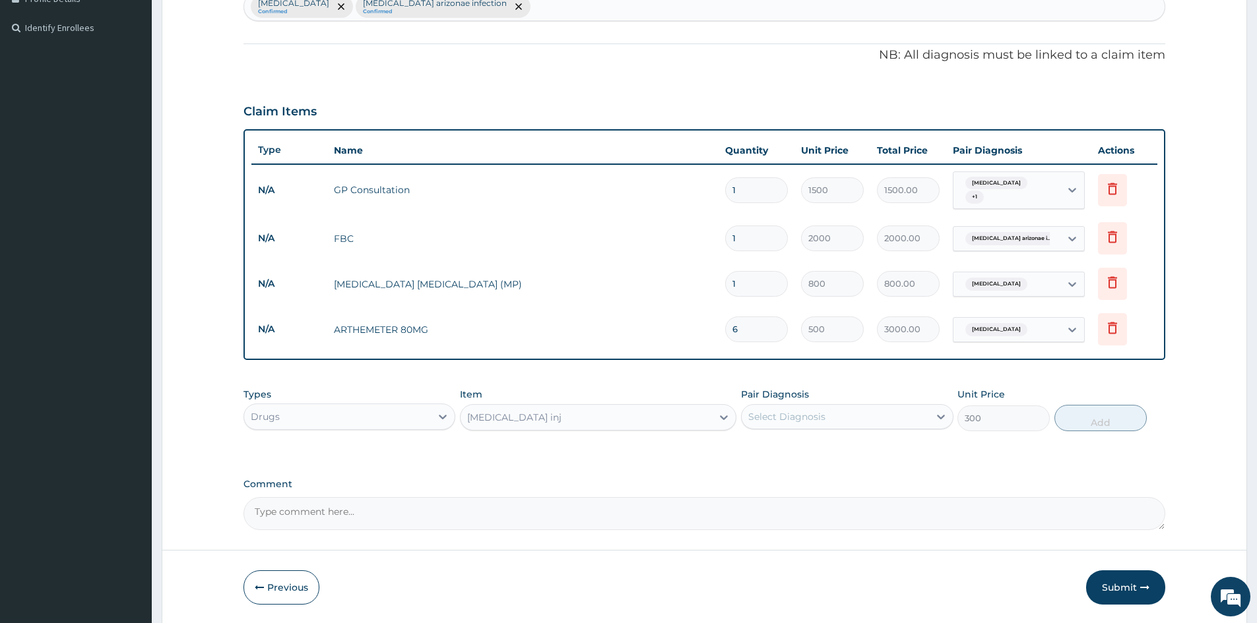
click at [785, 419] on div "Select Diagnosis" at bounding box center [786, 416] width 77 height 13
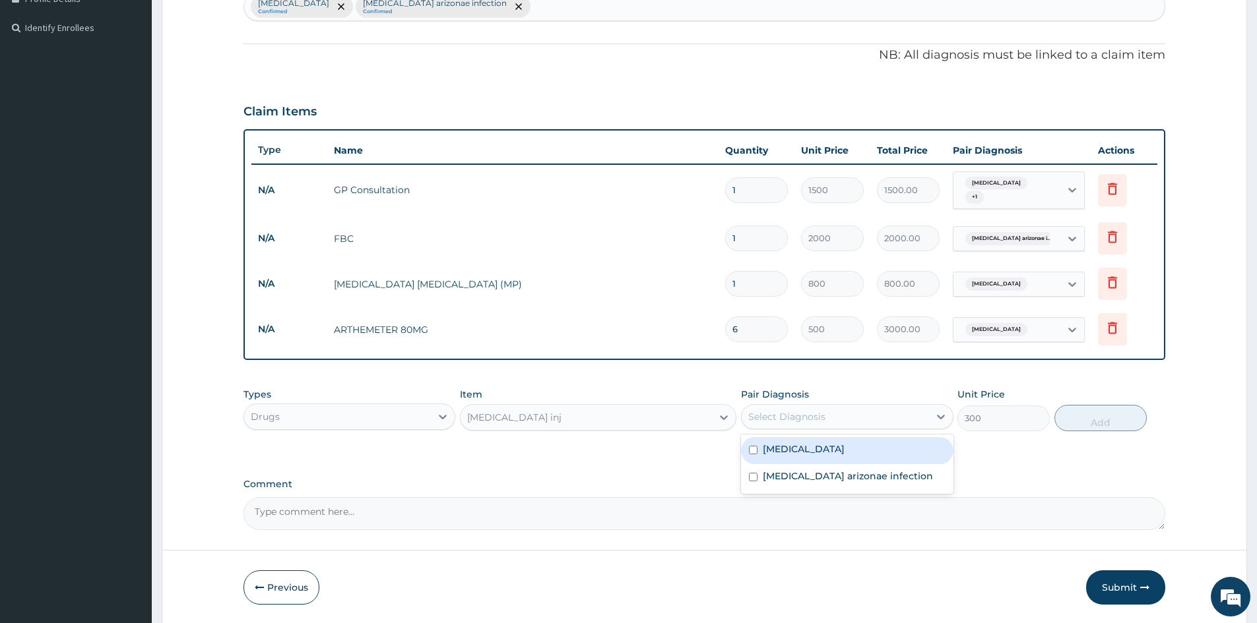
drag, startPoint x: 794, startPoint y: 452, endPoint x: 811, endPoint y: 454, distance: 17.9
click at [799, 453] on label "Falciparum malaria" at bounding box center [804, 449] width 82 height 13
checkbox input "true"
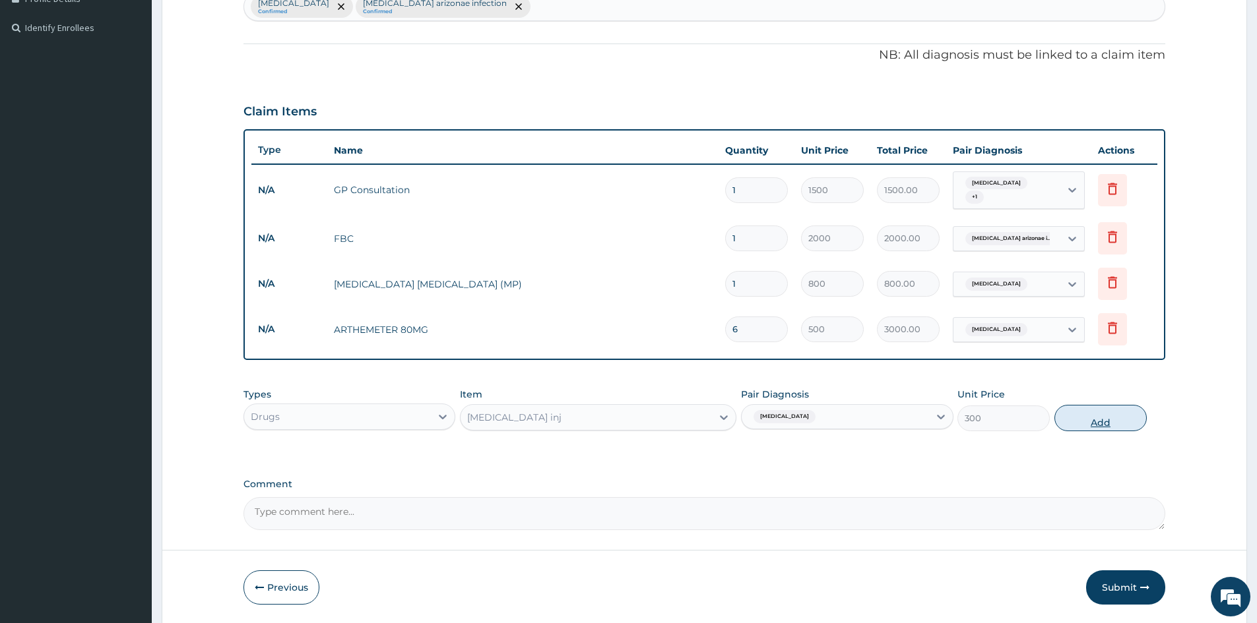
click at [1085, 412] on button "Add" at bounding box center [1100, 418] width 92 height 26
type input "0"
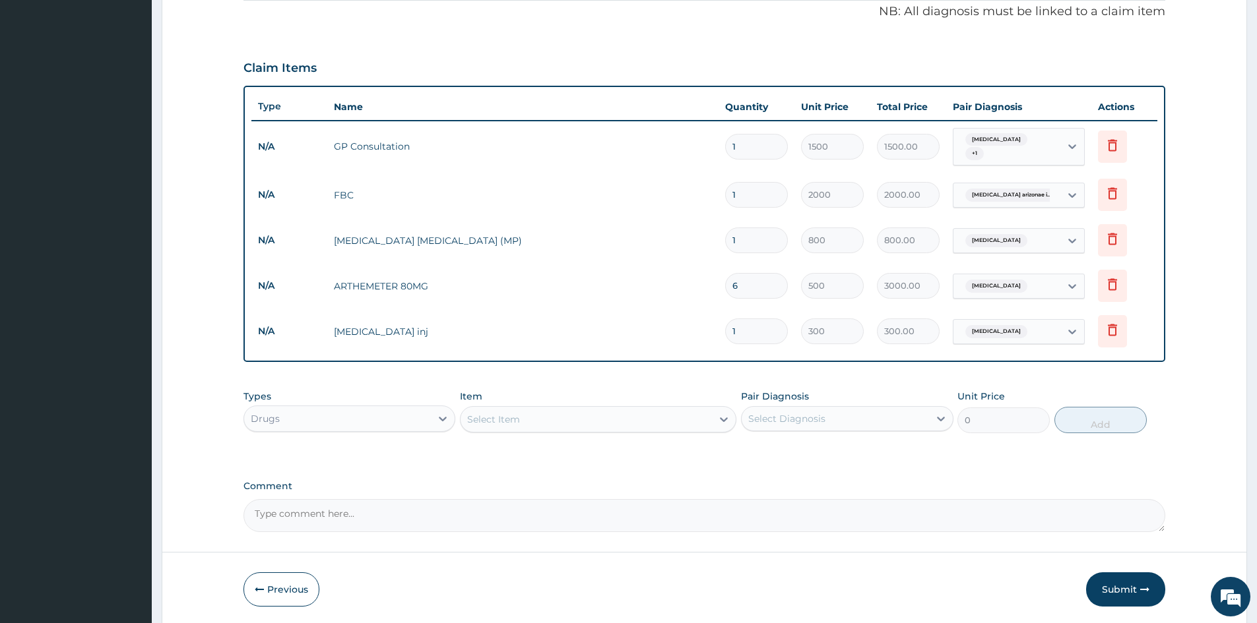
scroll to position [439, 0]
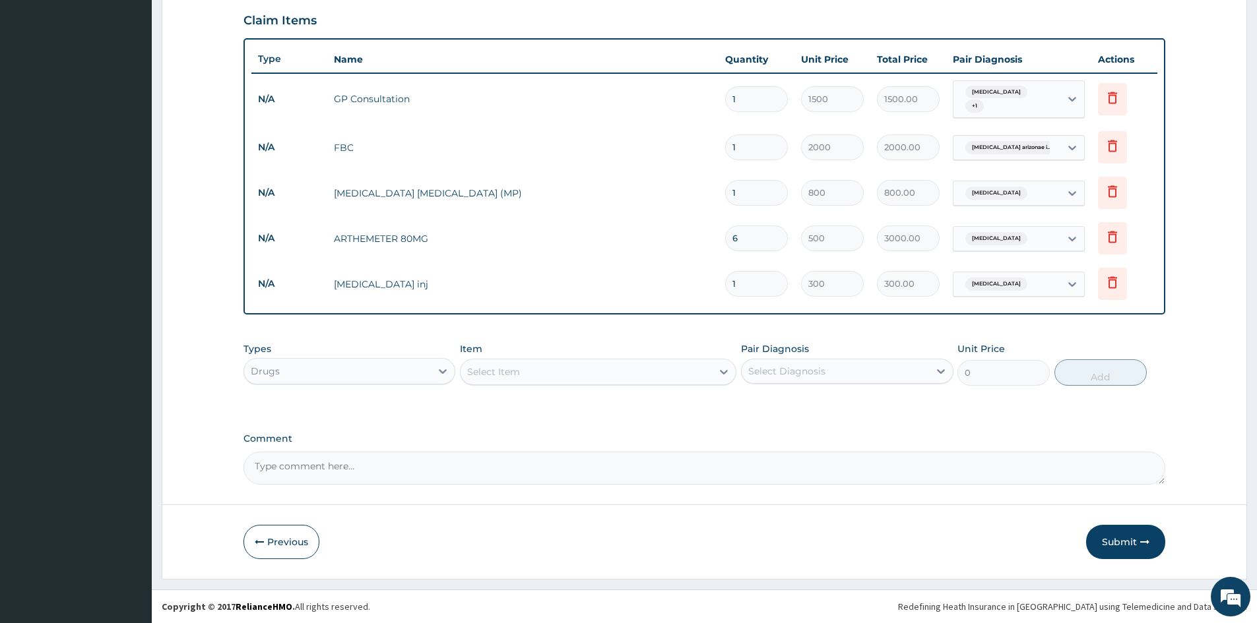
click at [519, 369] on div "Select Item" at bounding box center [493, 371] width 53 height 13
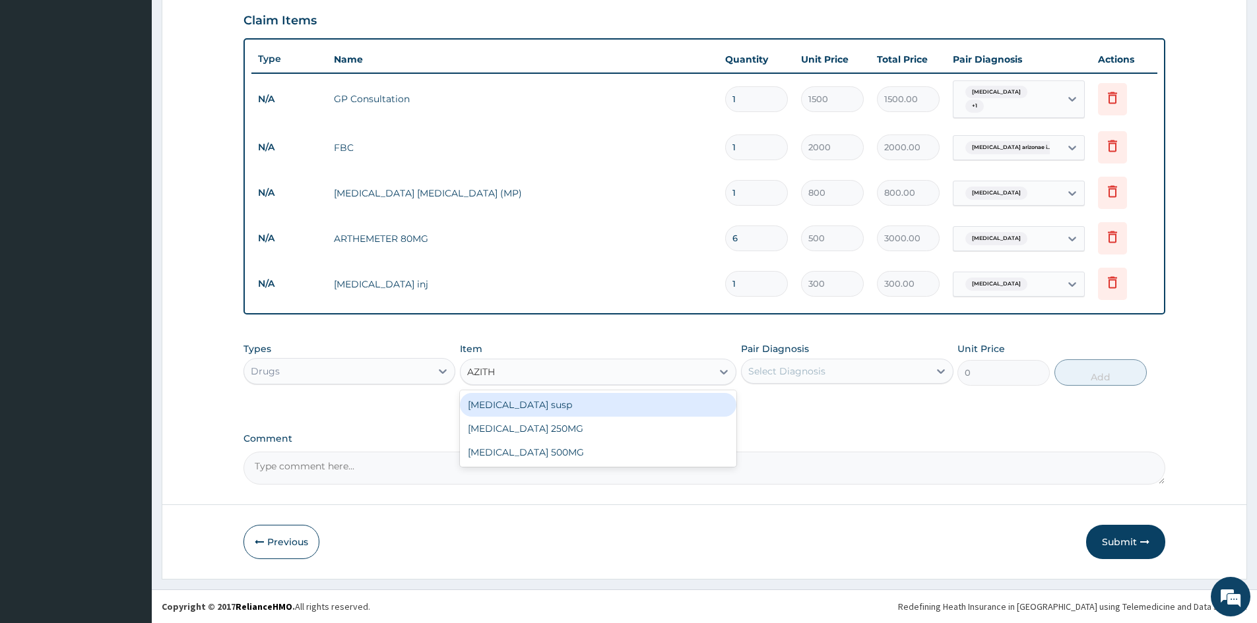
type input "AZITHR"
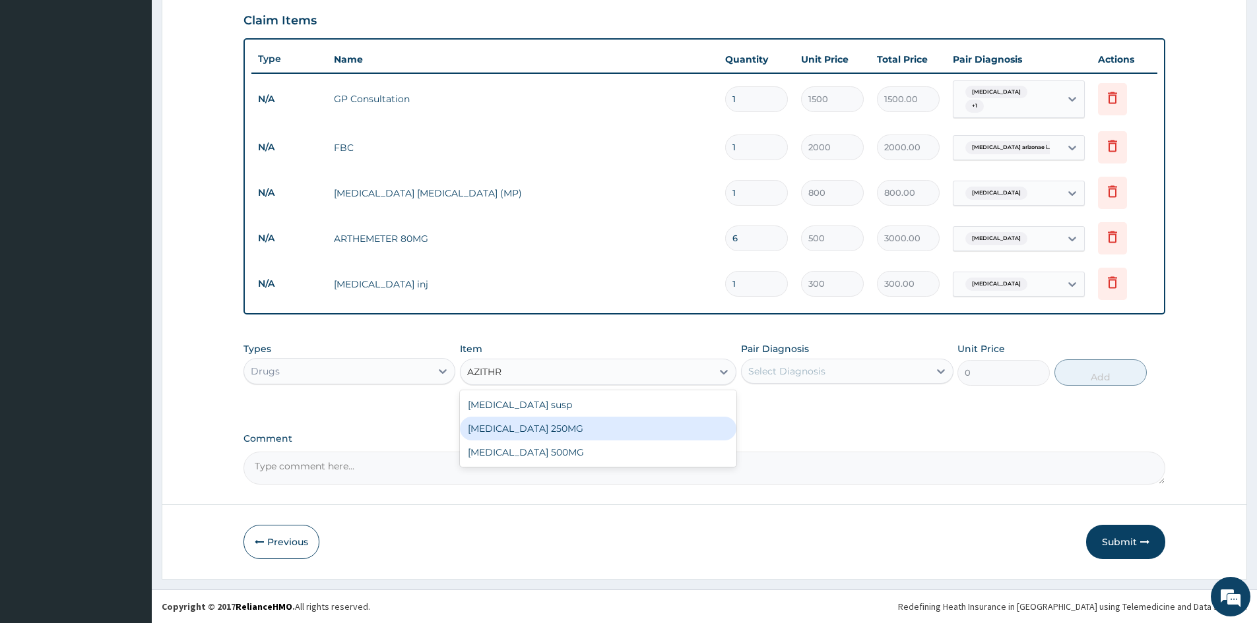
click at [551, 433] on div "AZITHROMYCIN 250MG" at bounding box center [598, 429] width 276 height 24
type input "100"
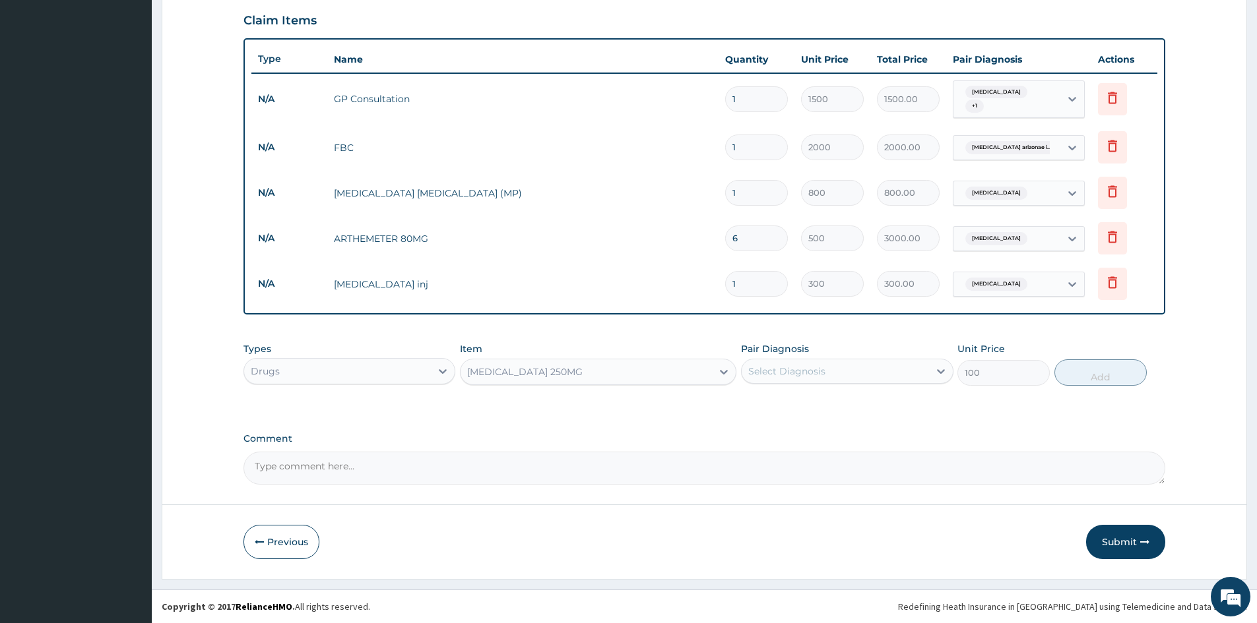
click at [784, 369] on div "Select Diagnosis" at bounding box center [786, 371] width 77 height 13
drag, startPoint x: 802, startPoint y: 433, endPoint x: 930, endPoint y: 445, distance: 128.5
click at [802, 434] on label "Salmonella enterica arizonae infection" at bounding box center [848, 430] width 170 height 13
checkbox input "true"
click at [1105, 380] on button "Add" at bounding box center [1100, 373] width 92 height 26
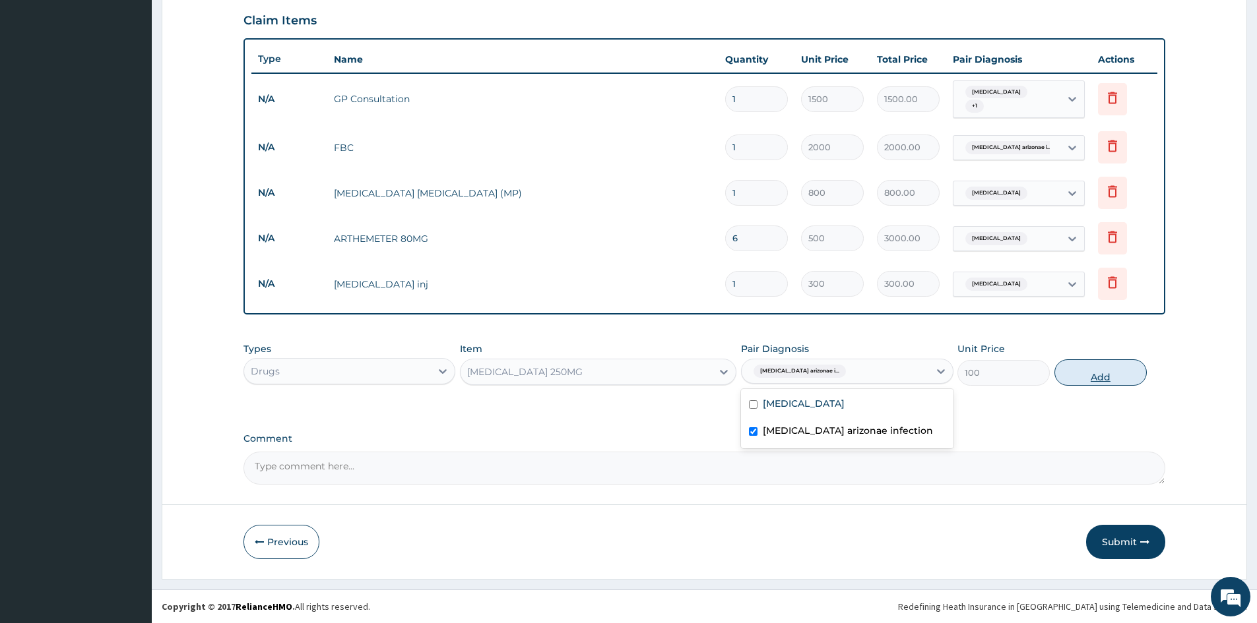
type input "0"
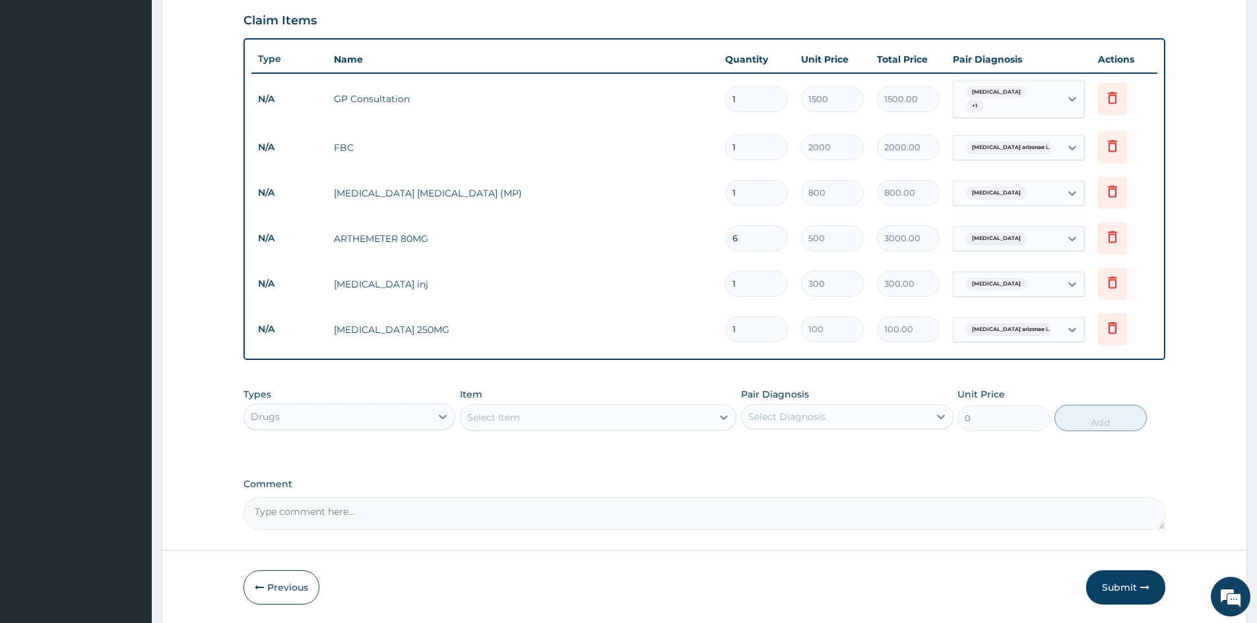
type input "10"
type input "1000.00"
type input "10"
click at [526, 411] on div "Select Item" at bounding box center [585, 417] width 251 height 21
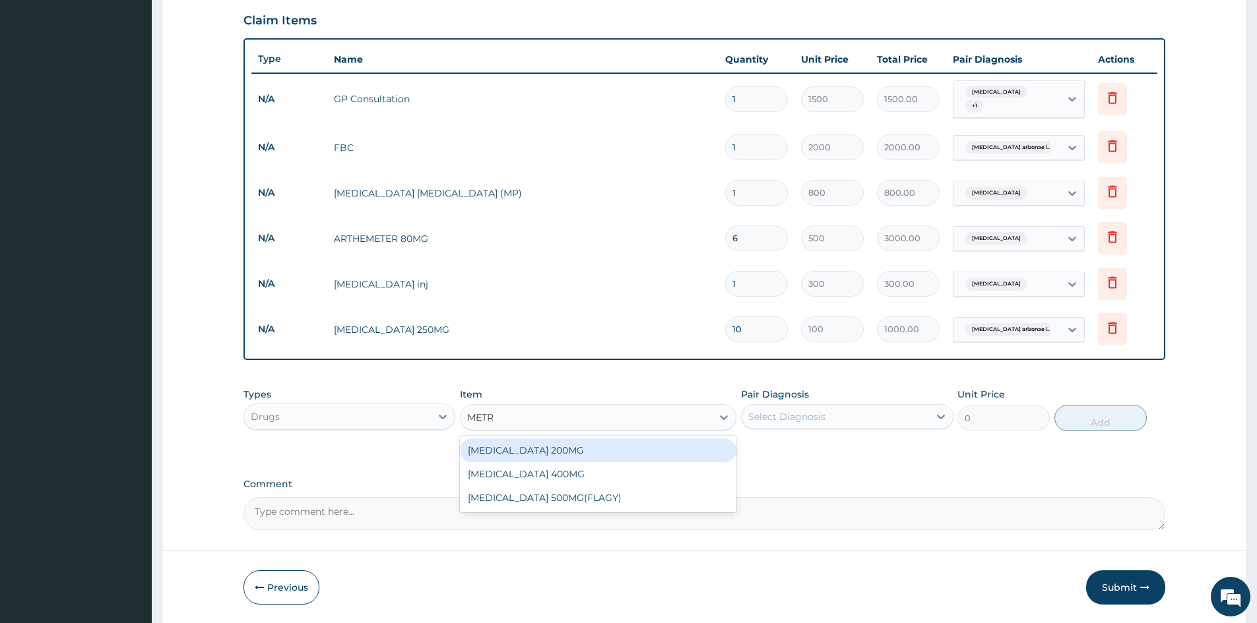
type input "METRO"
click at [560, 450] on div "[MEDICAL_DATA] 200MG" at bounding box center [598, 451] width 276 height 24
type input "30"
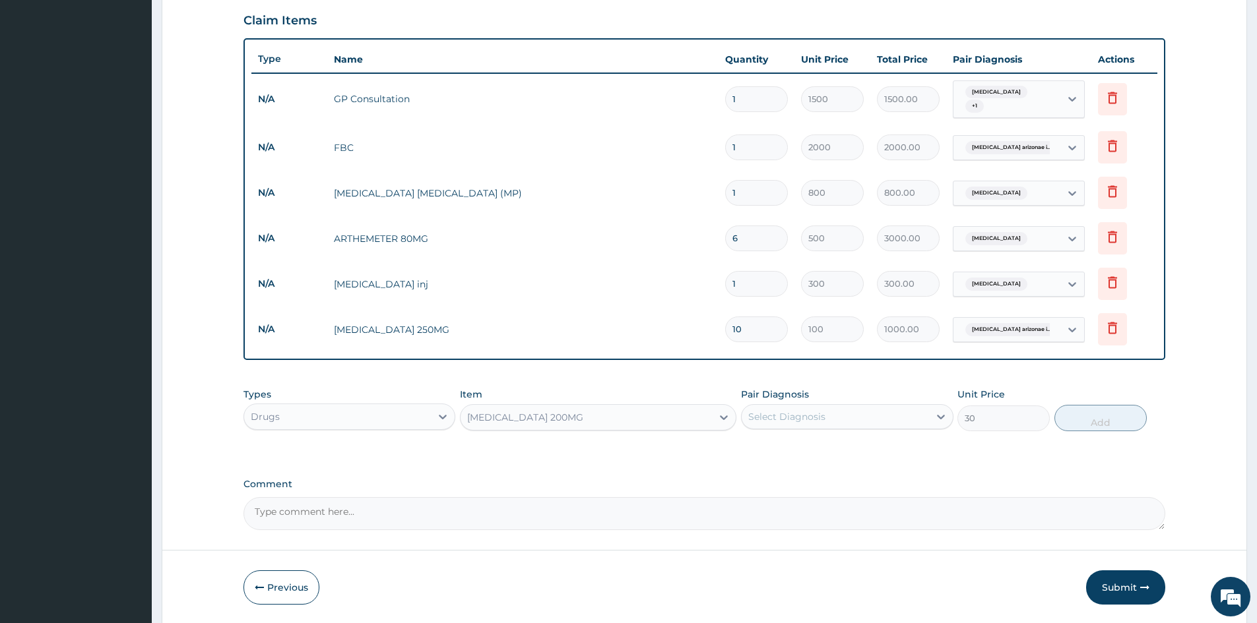
click at [867, 416] on div "Select Diagnosis" at bounding box center [834, 416] width 187 height 21
click at [850, 464] on div "Salmonella enterica arizonae infection" at bounding box center [847, 477] width 212 height 27
checkbox input "true"
click at [1075, 419] on button "Add" at bounding box center [1100, 418] width 92 height 26
type input "0"
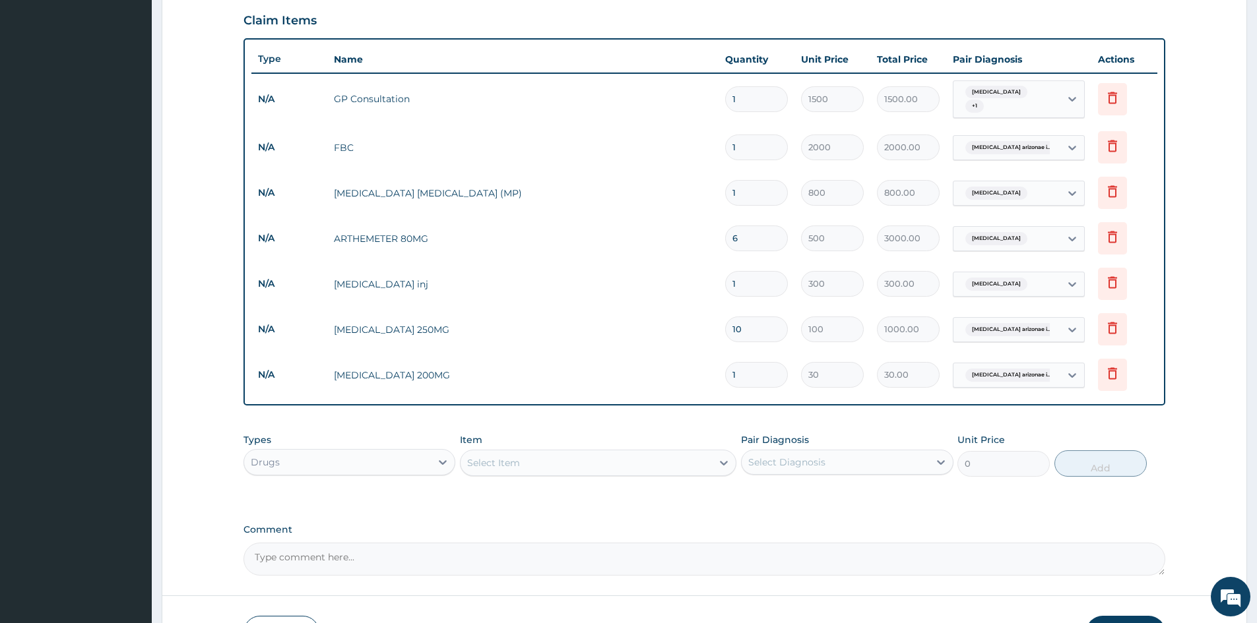
type input "10"
type input "300.00"
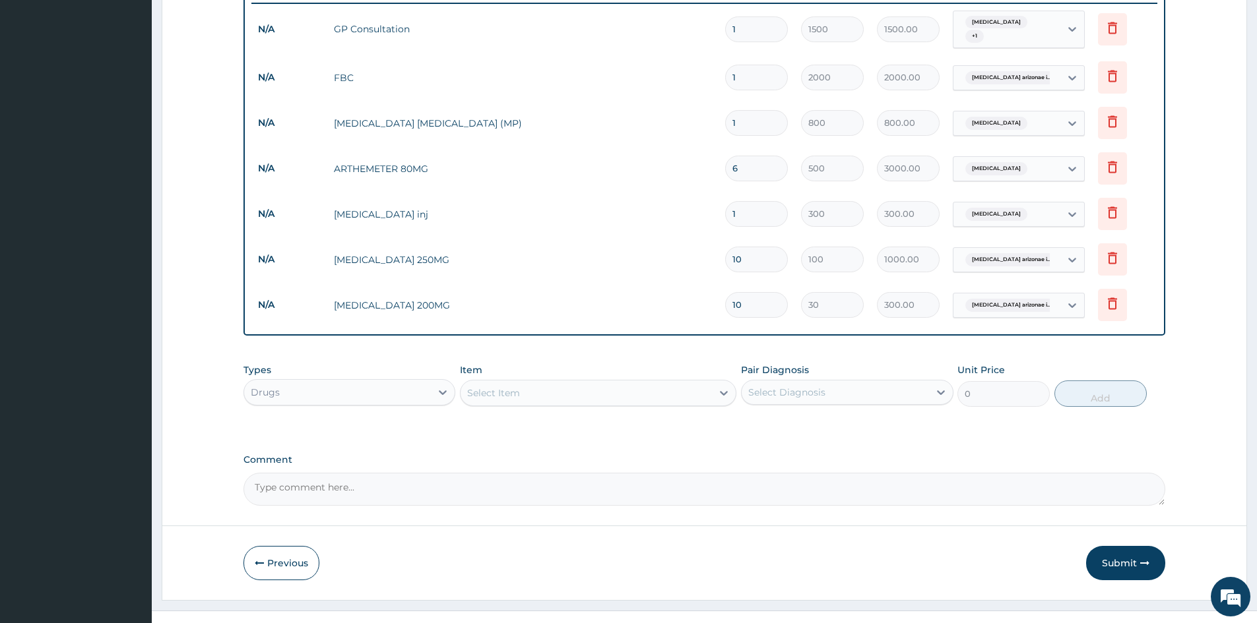
scroll to position [530, 0]
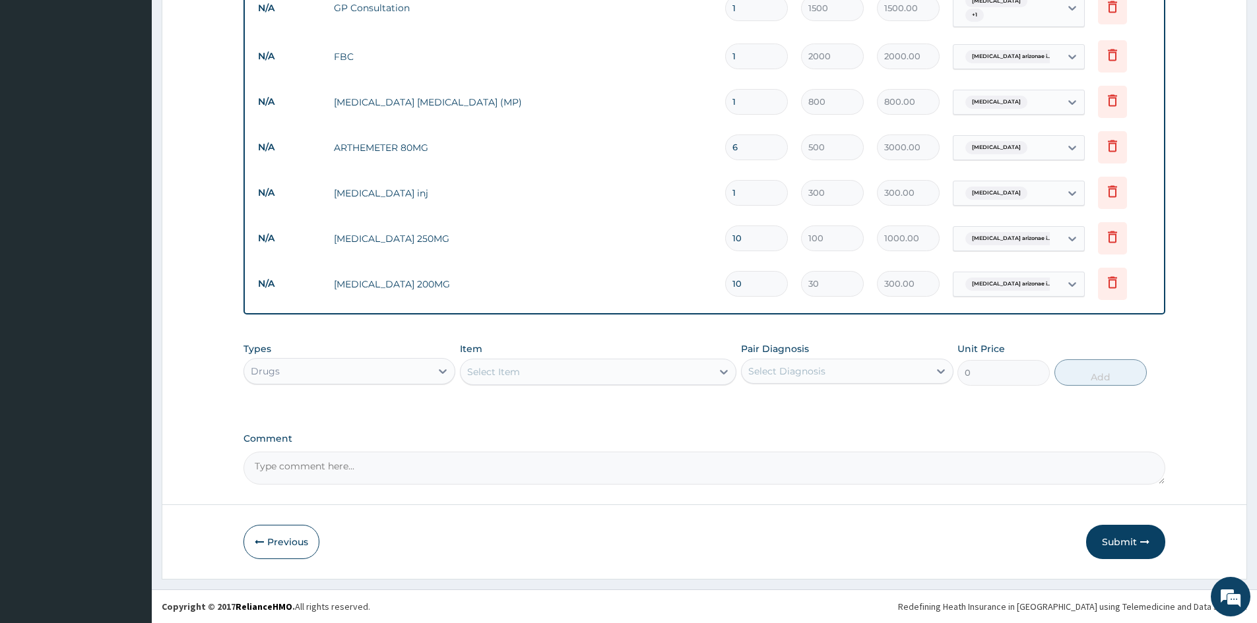
type input "10"
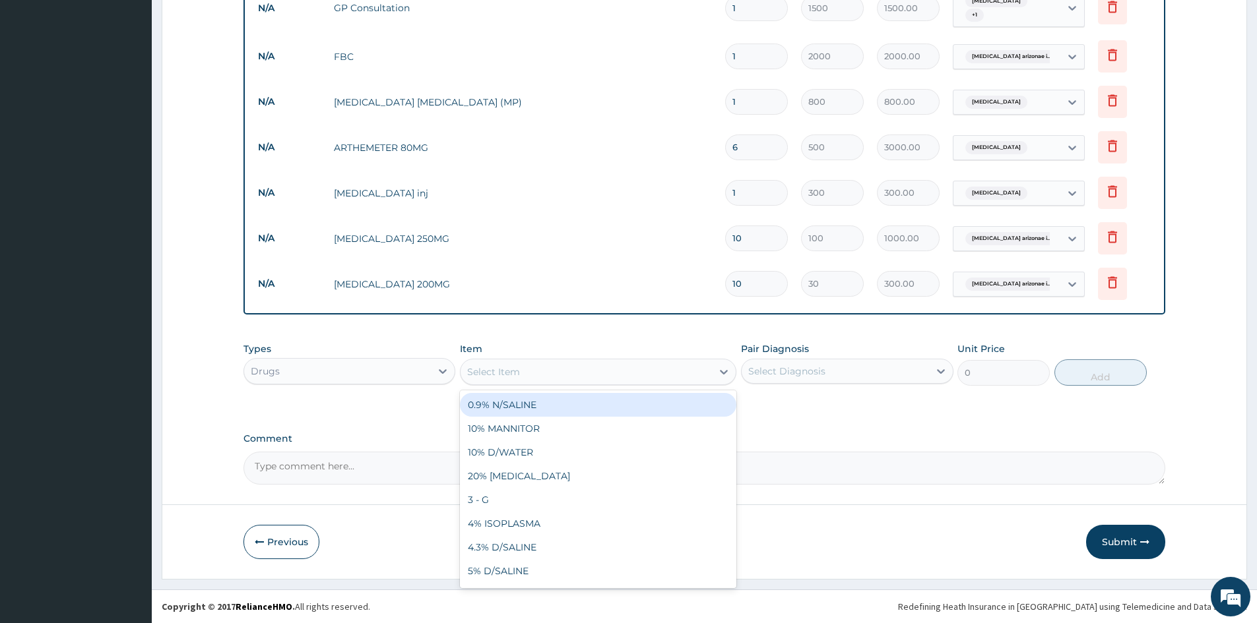
click at [499, 363] on div "Select Item" at bounding box center [585, 371] width 251 height 21
type input "PARACE"
click at [513, 400] on div "PARACETAMOL/tab" at bounding box center [598, 405] width 276 height 24
type input "20"
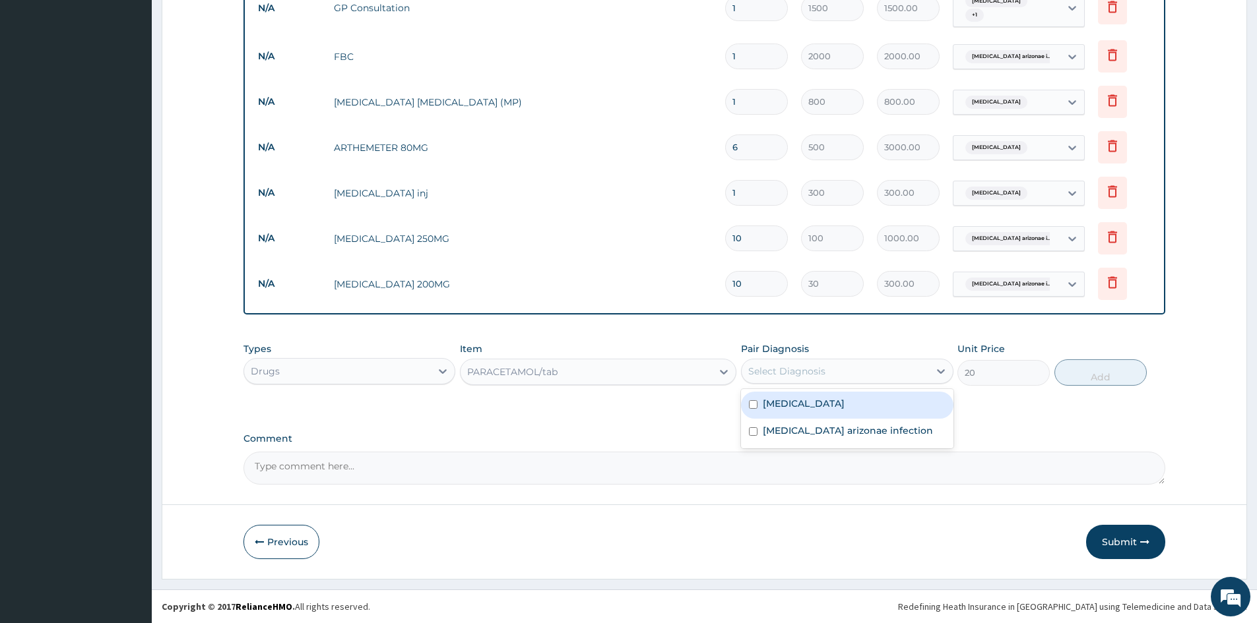
click at [793, 371] on div "Select Diagnosis" at bounding box center [786, 371] width 77 height 13
click at [794, 410] on label "[MEDICAL_DATA]" at bounding box center [804, 403] width 82 height 13
checkbox input "true"
drag, startPoint x: 1087, startPoint y: 377, endPoint x: 1069, endPoint y: 389, distance: 21.4
click at [1088, 381] on button "Add" at bounding box center [1100, 373] width 92 height 26
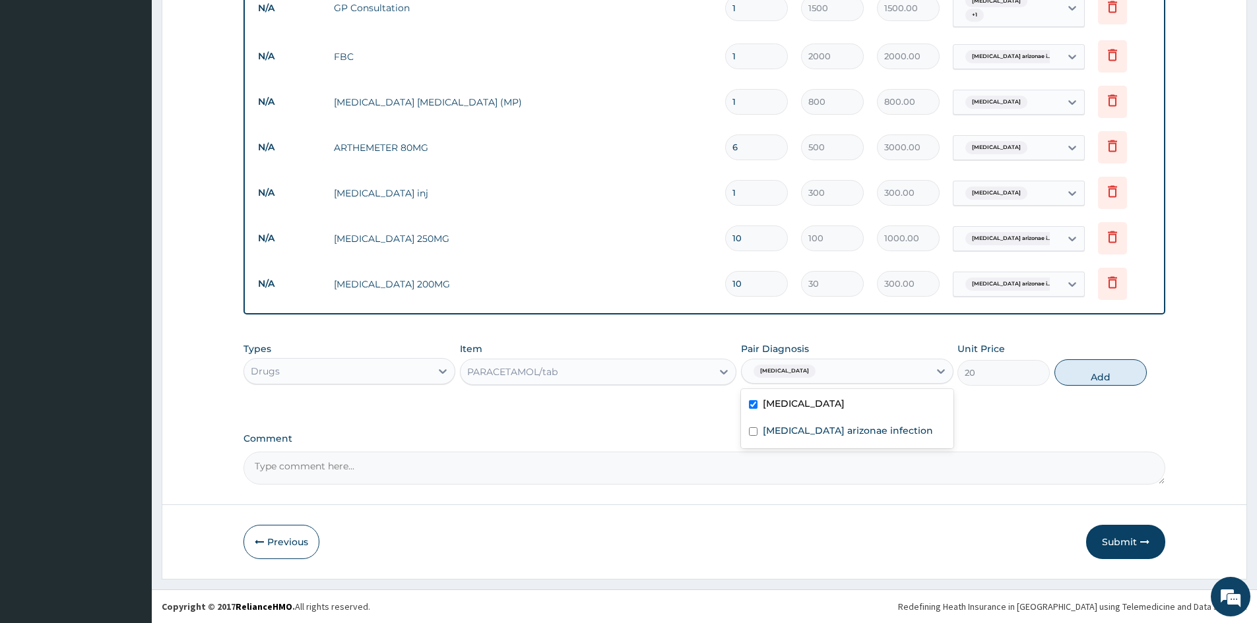
type input "0"
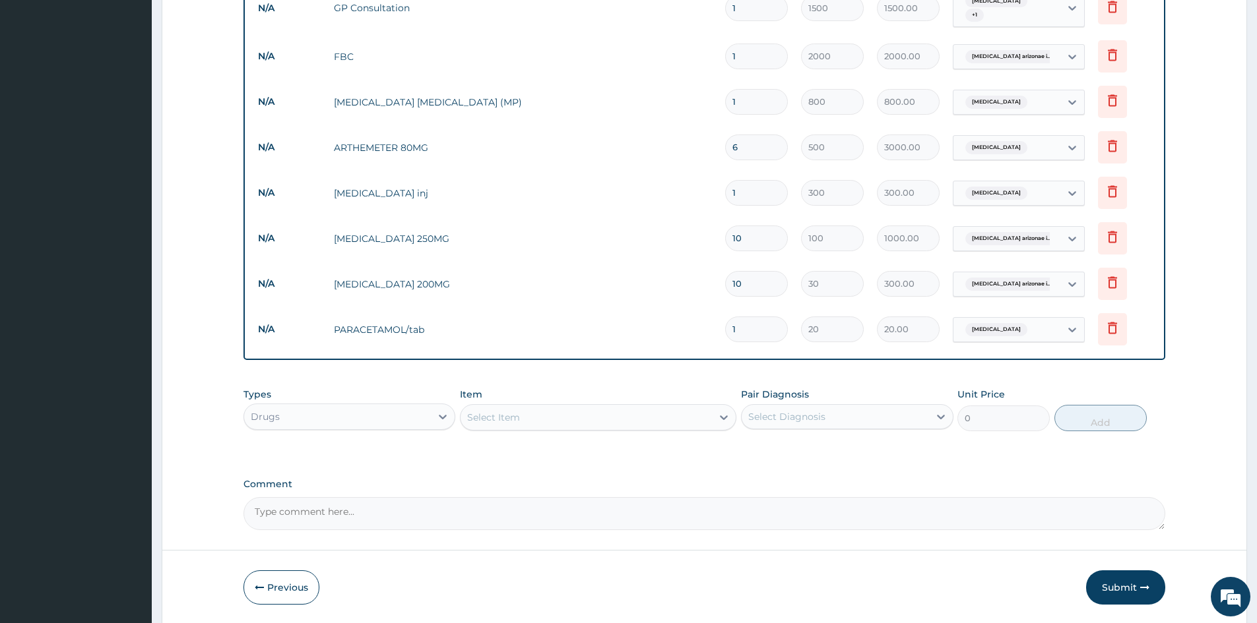
type input "0.00"
type input "9"
type input "180.00"
type input "9"
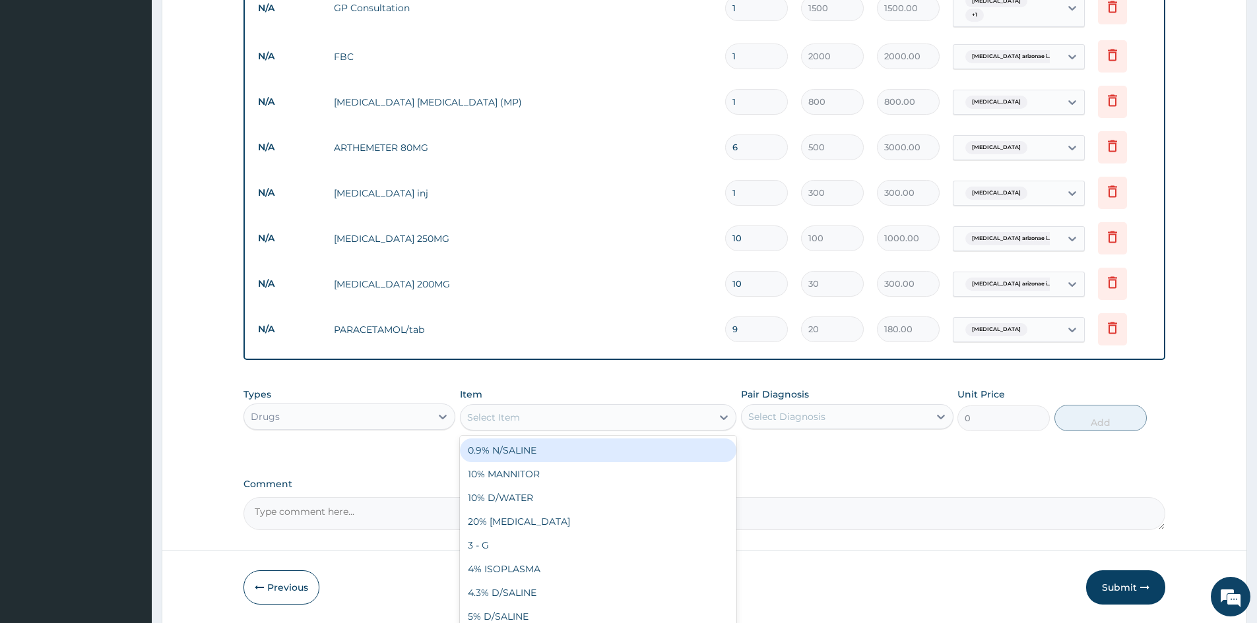
click at [579, 410] on div "Select Item" at bounding box center [585, 417] width 251 height 21
type input "ZINC"
click at [588, 453] on div "ZINC SULPHATE" at bounding box center [598, 451] width 276 height 24
type input "50"
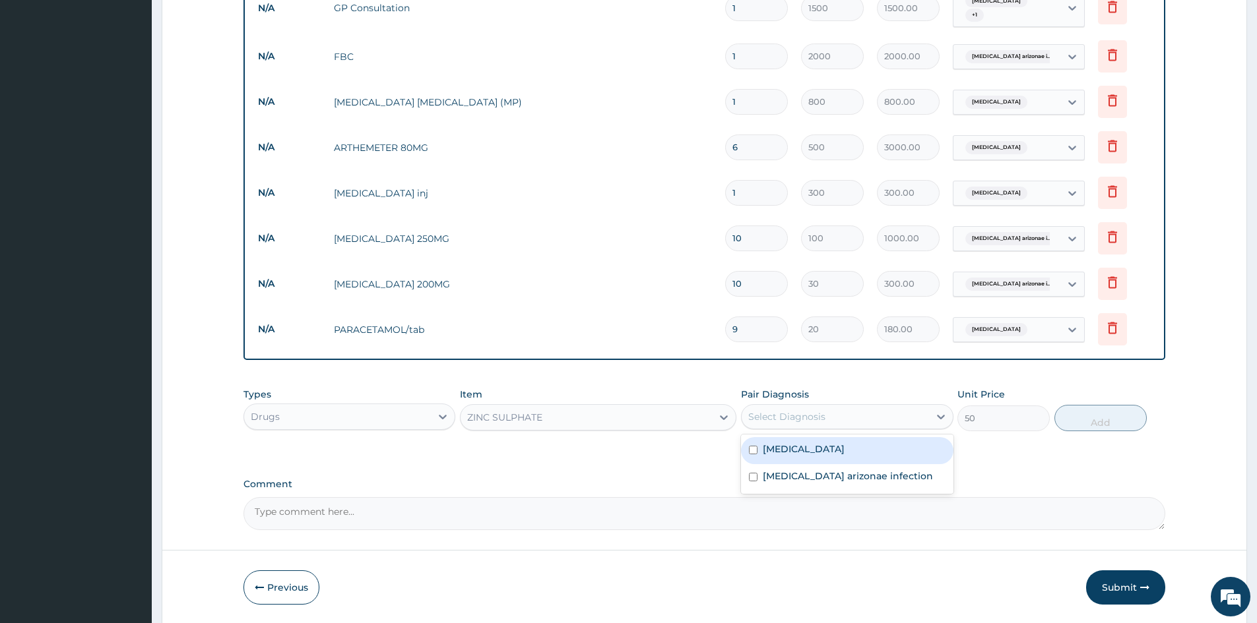
click at [813, 414] on div "Select Diagnosis" at bounding box center [786, 416] width 77 height 13
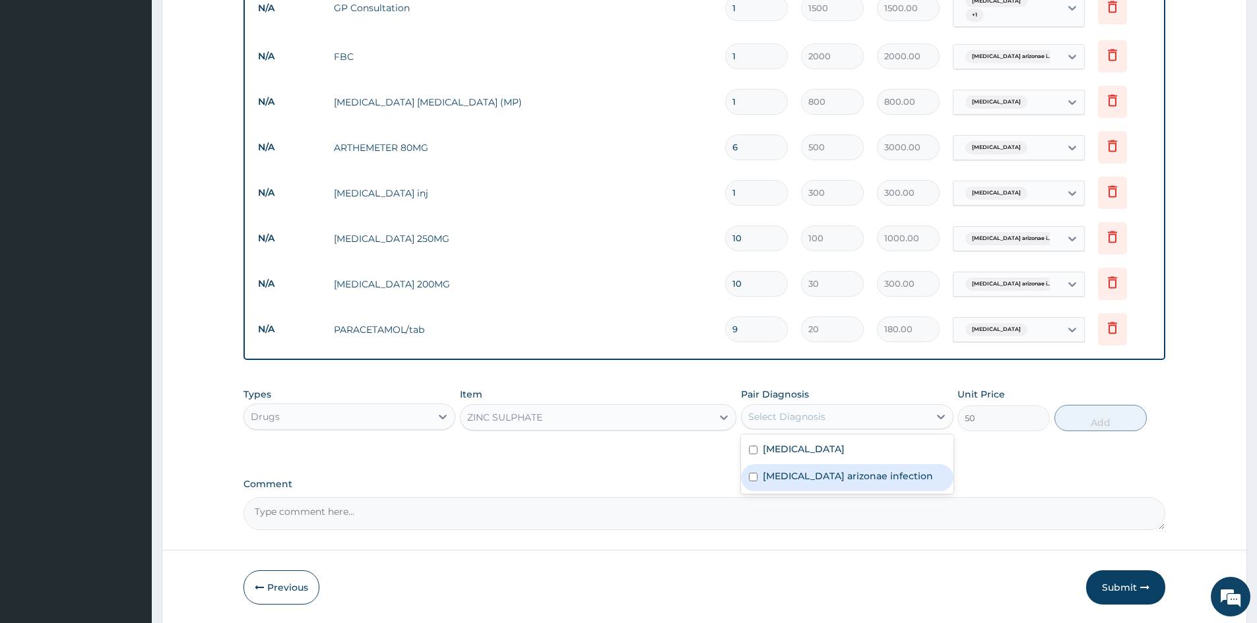
click at [813, 477] on label "Salmonella enterica arizonae infection" at bounding box center [848, 476] width 170 height 13
checkbox input "true"
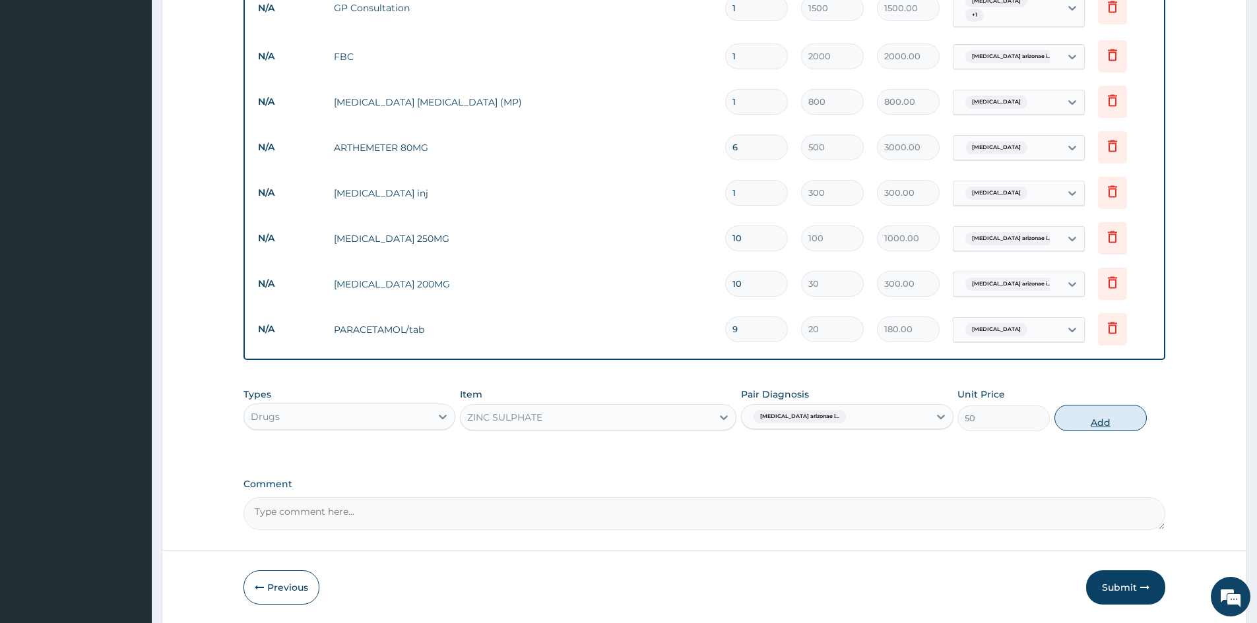
click at [1088, 412] on button "Add" at bounding box center [1100, 418] width 92 height 26
type input "0"
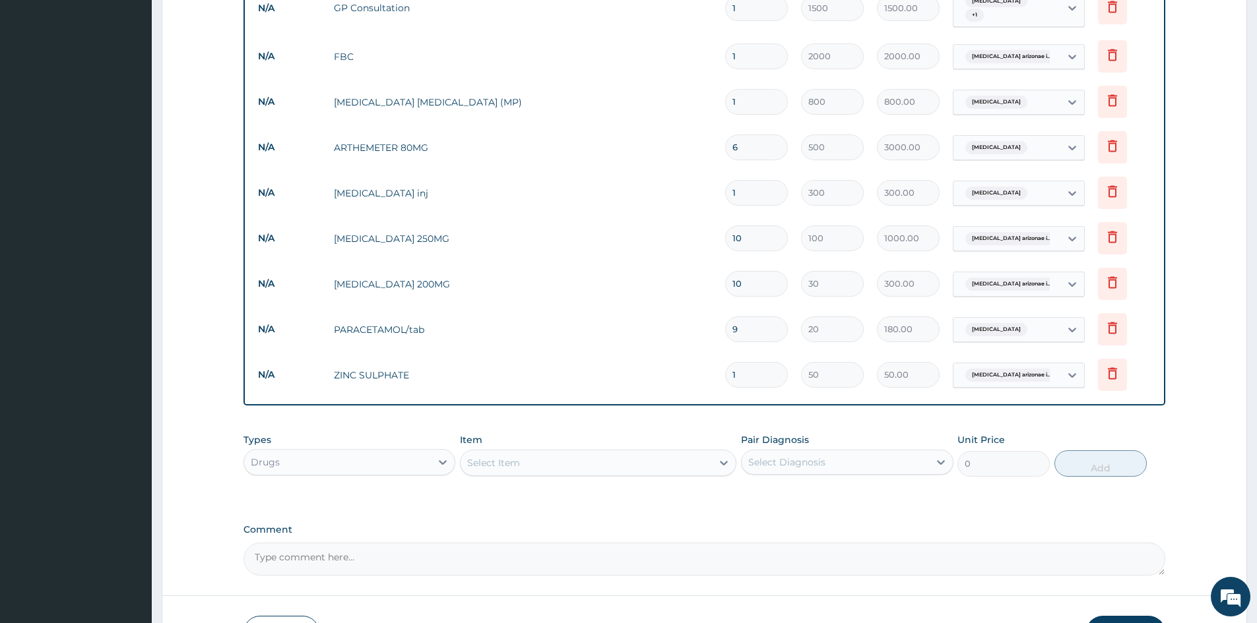
type input "0.00"
type input "5"
type input "250.00"
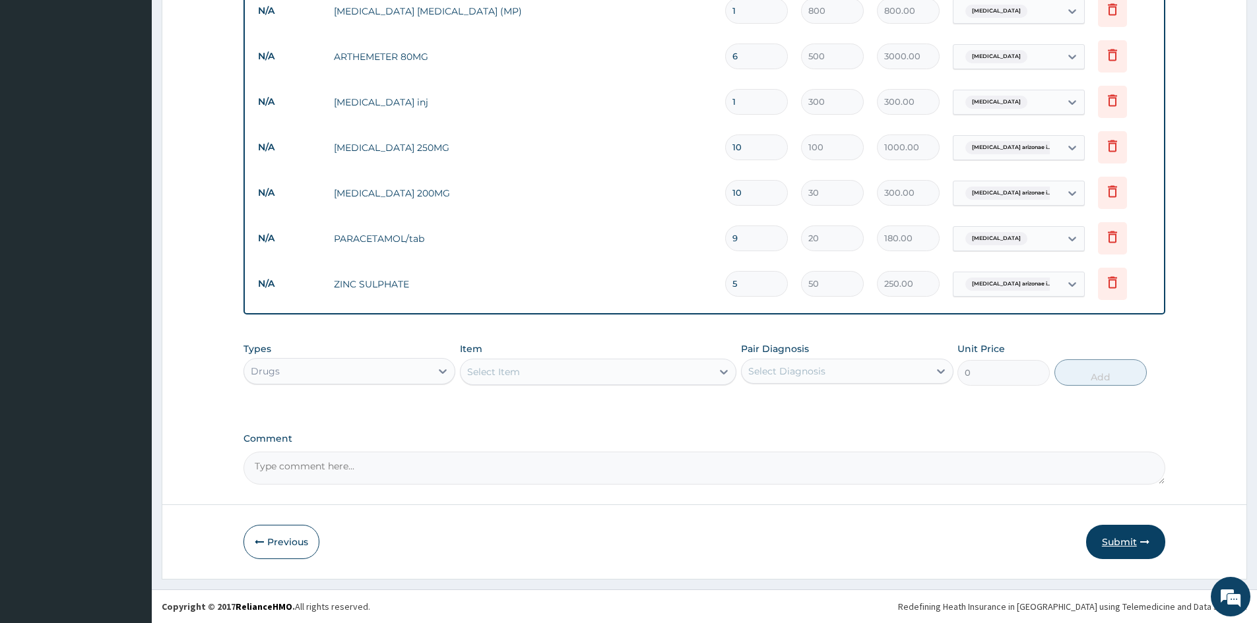
type input "5"
click at [1121, 534] on button "Submit" at bounding box center [1125, 542] width 79 height 34
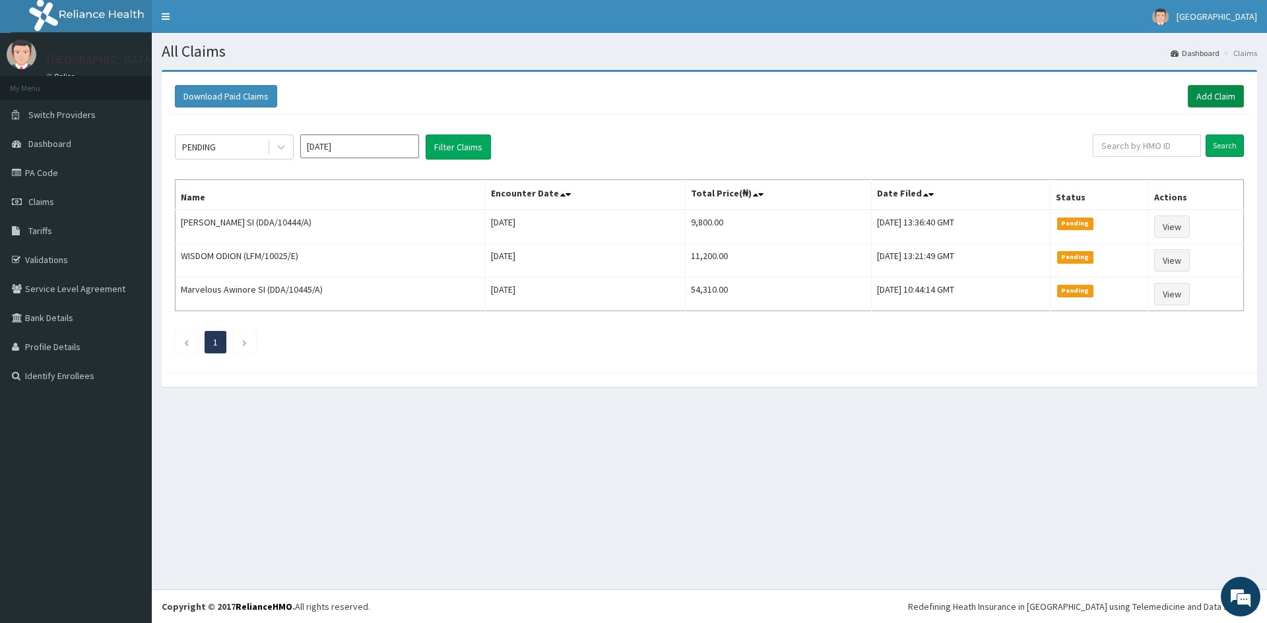
click at [1206, 95] on link "Add Claim" at bounding box center [1215, 96] width 56 height 22
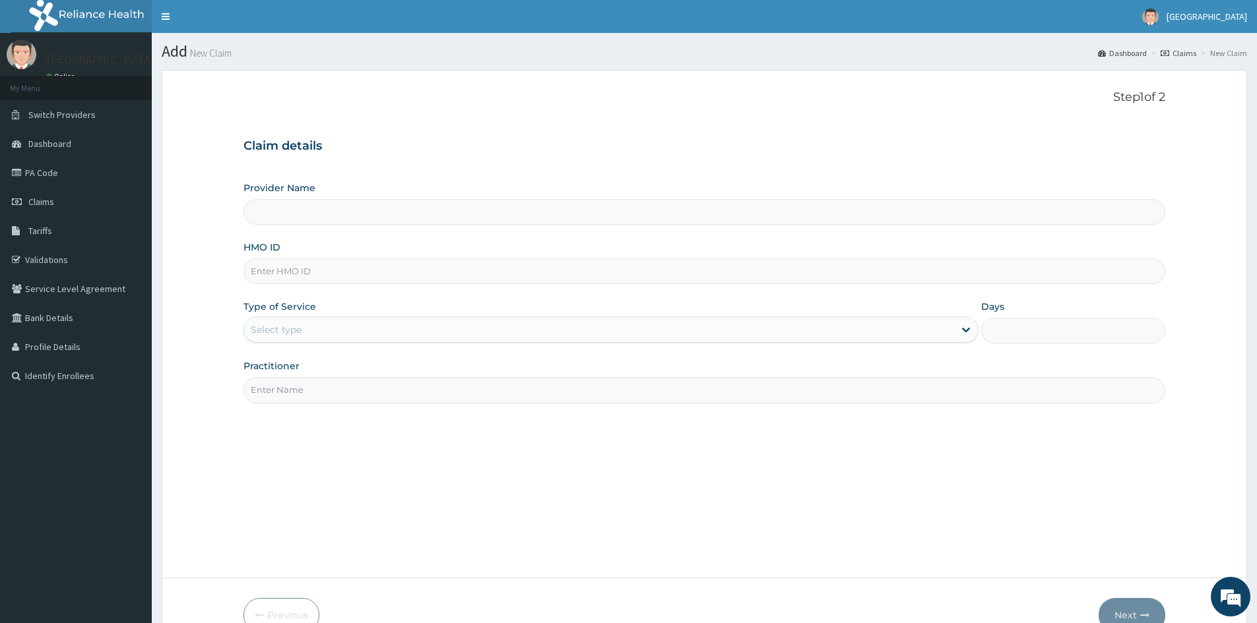
type input "Mascap Hospital limited -Sapele"
click at [299, 275] on input "HMO ID" at bounding box center [704, 272] width 922 height 26
type input "LFM/10151/E"
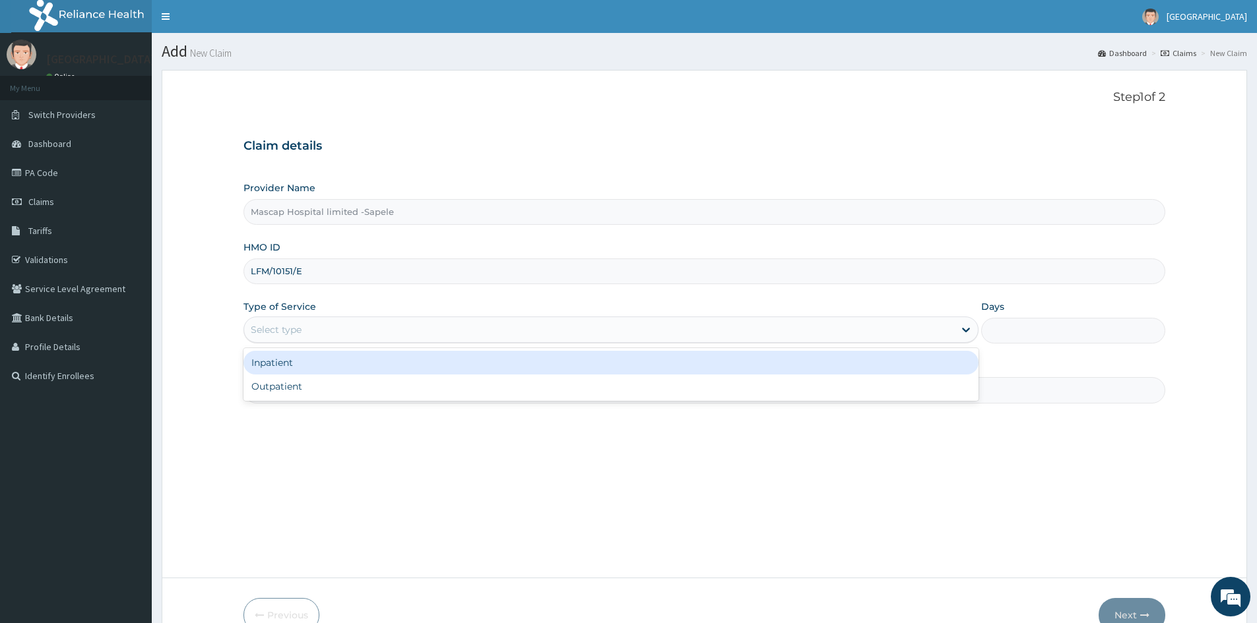
click at [376, 334] on div "Select type" at bounding box center [599, 329] width 710 height 21
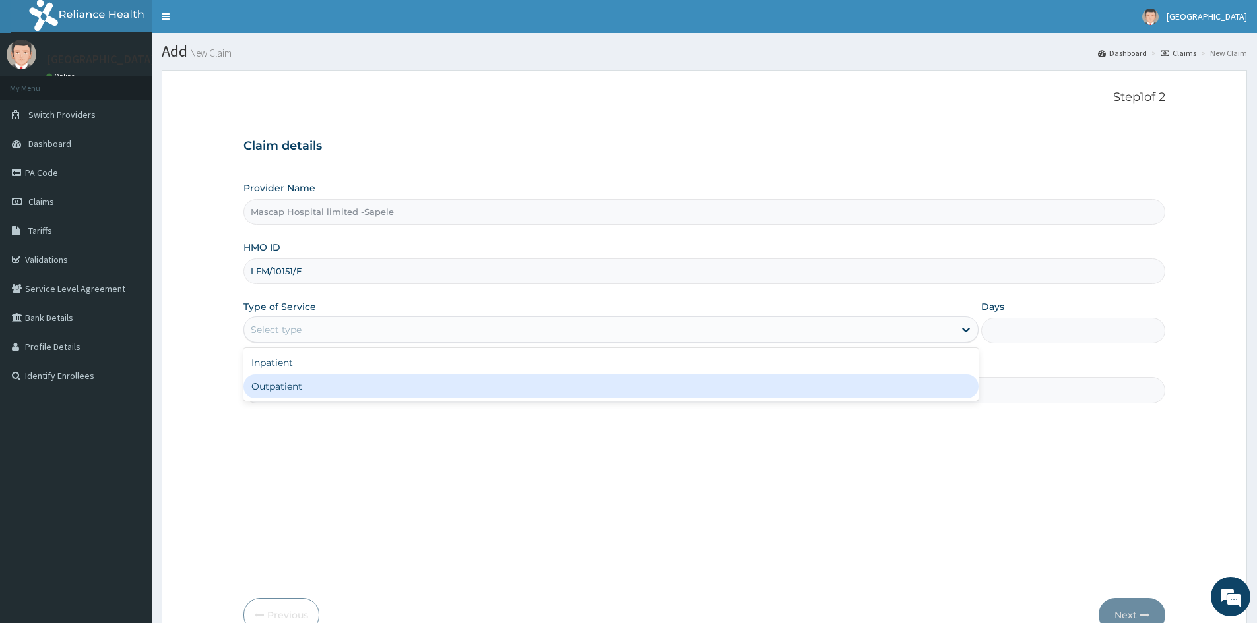
click at [319, 385] on div "Outpatient" at bounding box center [610, 387] width 735 height 24
type input "1"
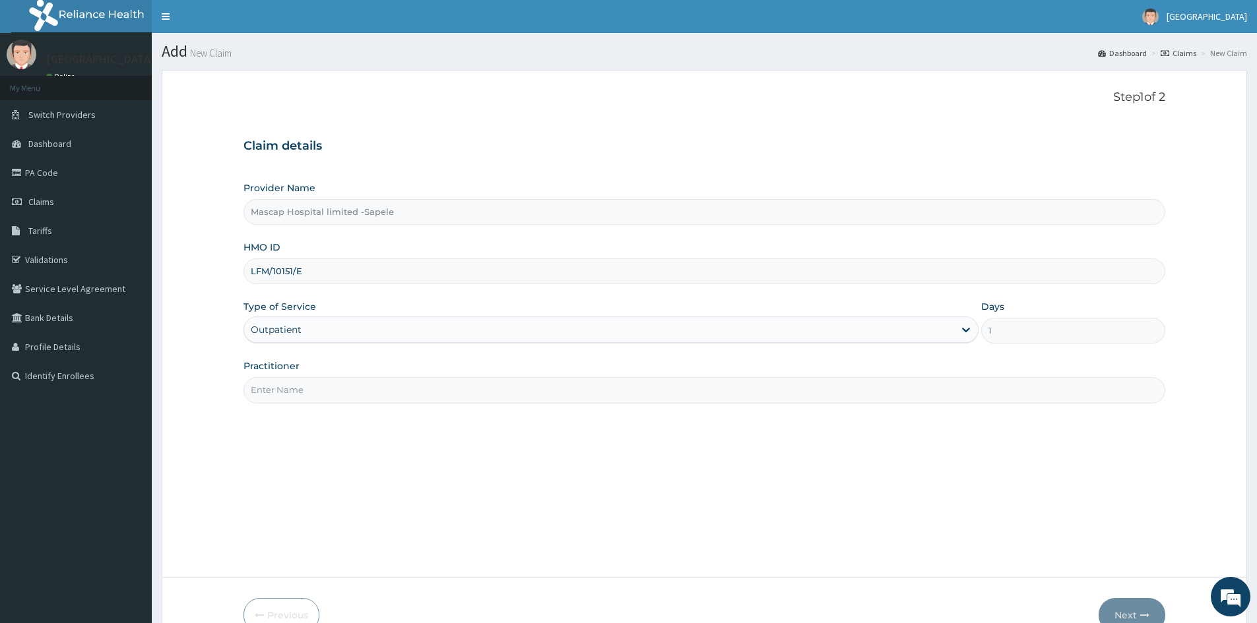
click at [322, 401] on input "Practitioner" at bounding box center [704, 390] width 922 height 26
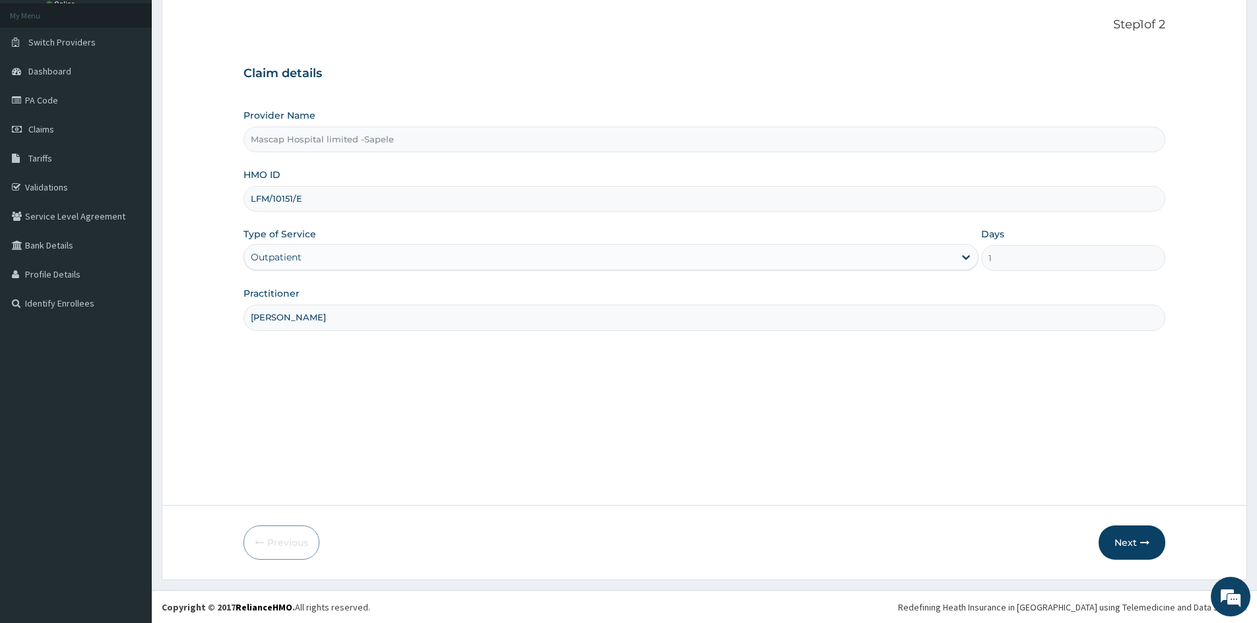
scroll to position [73, 0]
type input "DR ONYEKA"
click at [1124, 538] on button "Next" at bounding box center [1131, 542] width 67 height 34
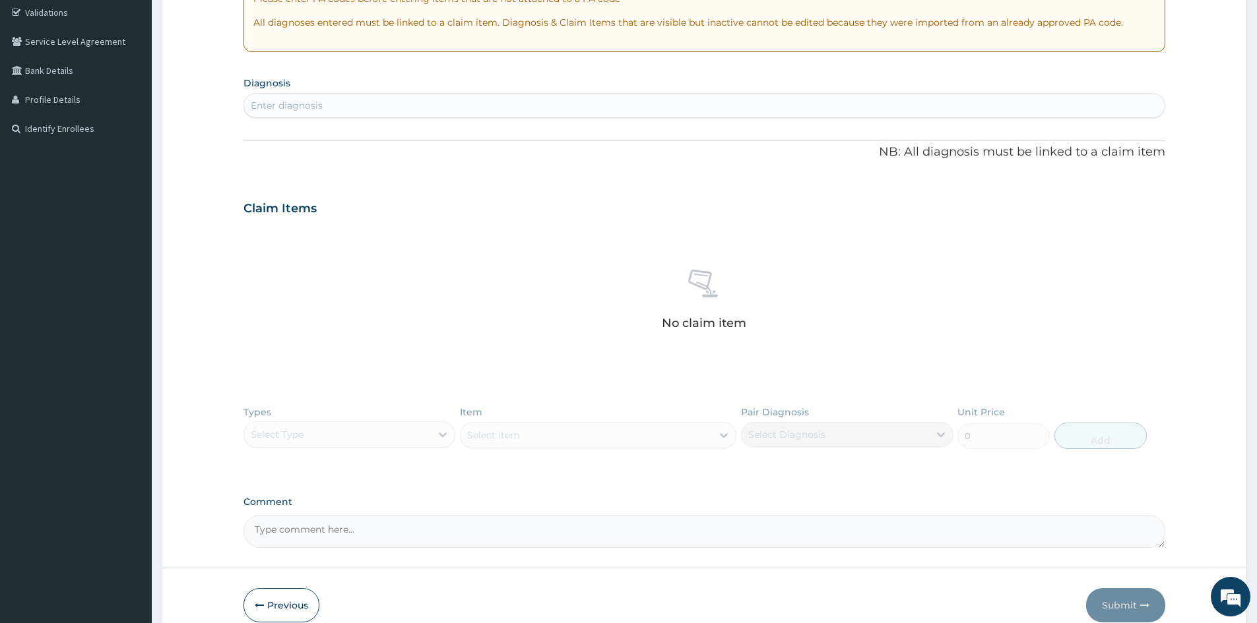
scroll to position [271, 0]
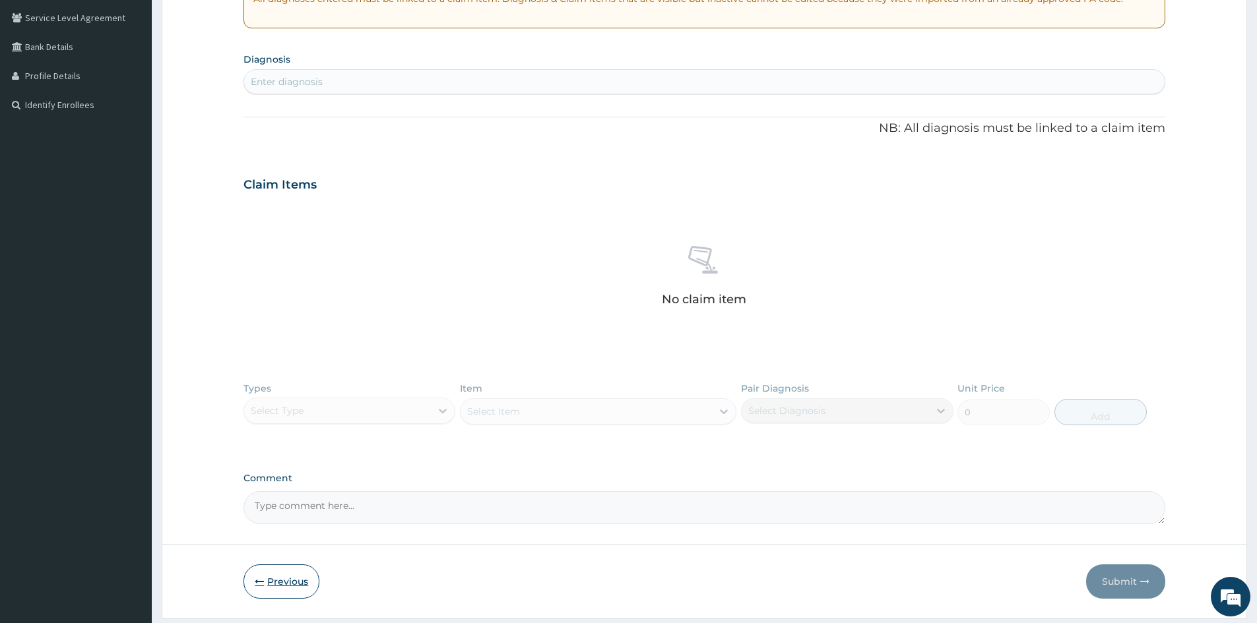
click at [294, 579] on button "Previous" at bounding box center [281, 582] width 76 height 34
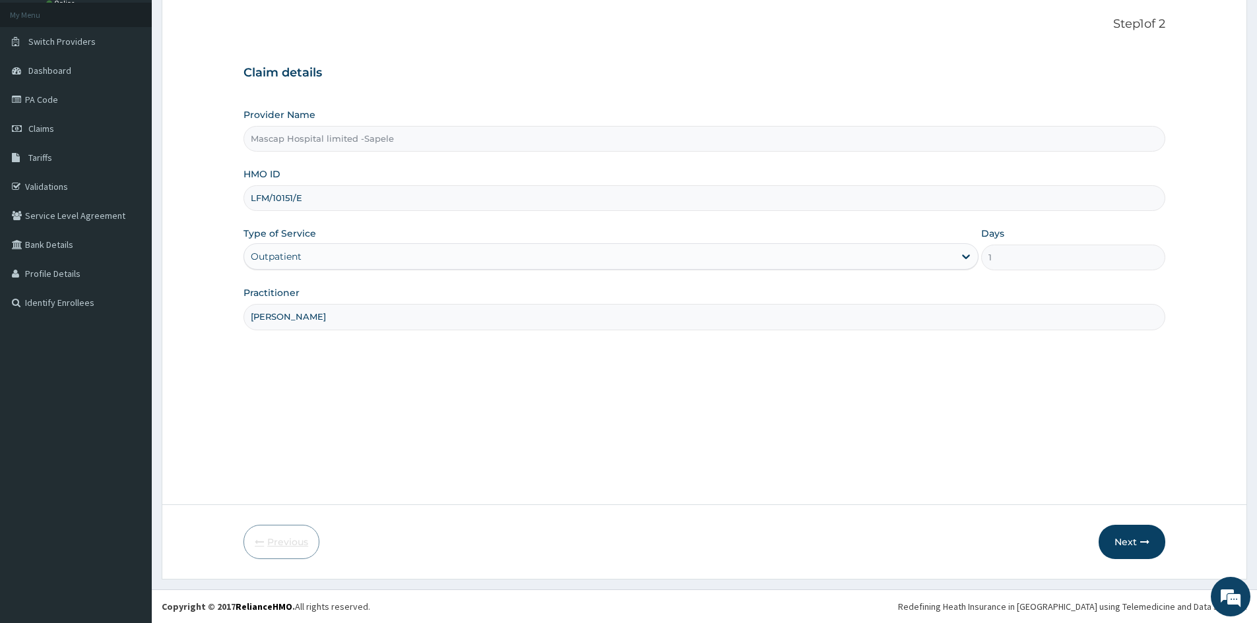
scroll to position [73, 0]
click at [1144, 544] on icon "button" at bounding box center [1144, 542] width 9 height 9
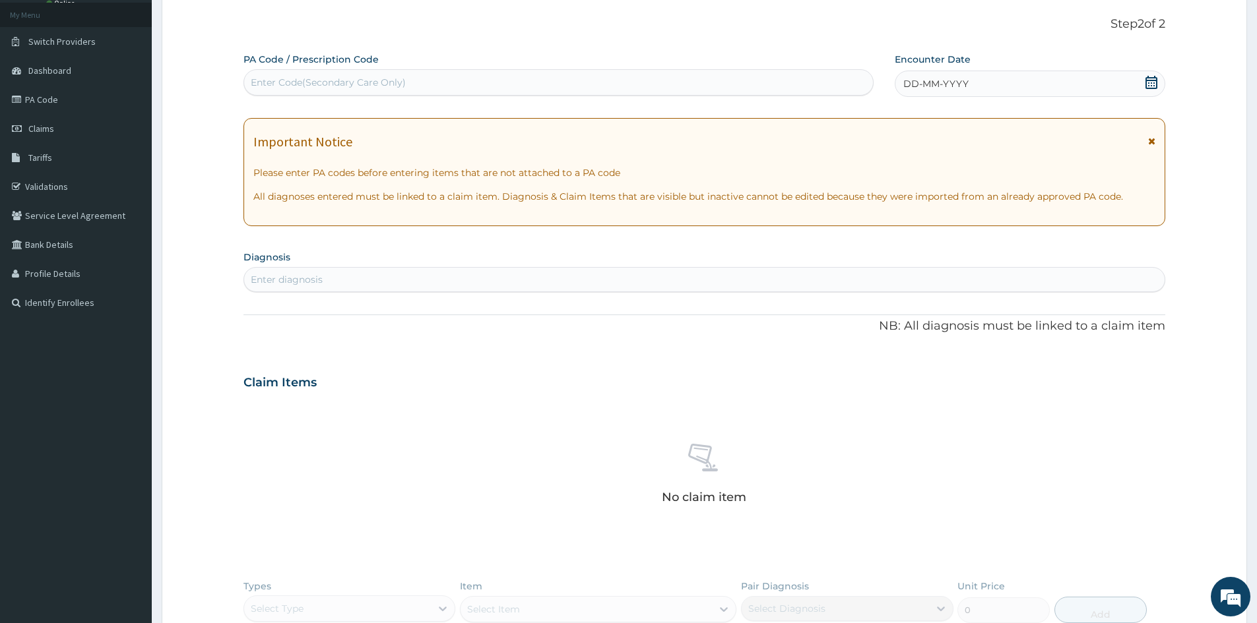
click at [1151, 79] on icon at bounding box center [1150, 82] width 13 height 13
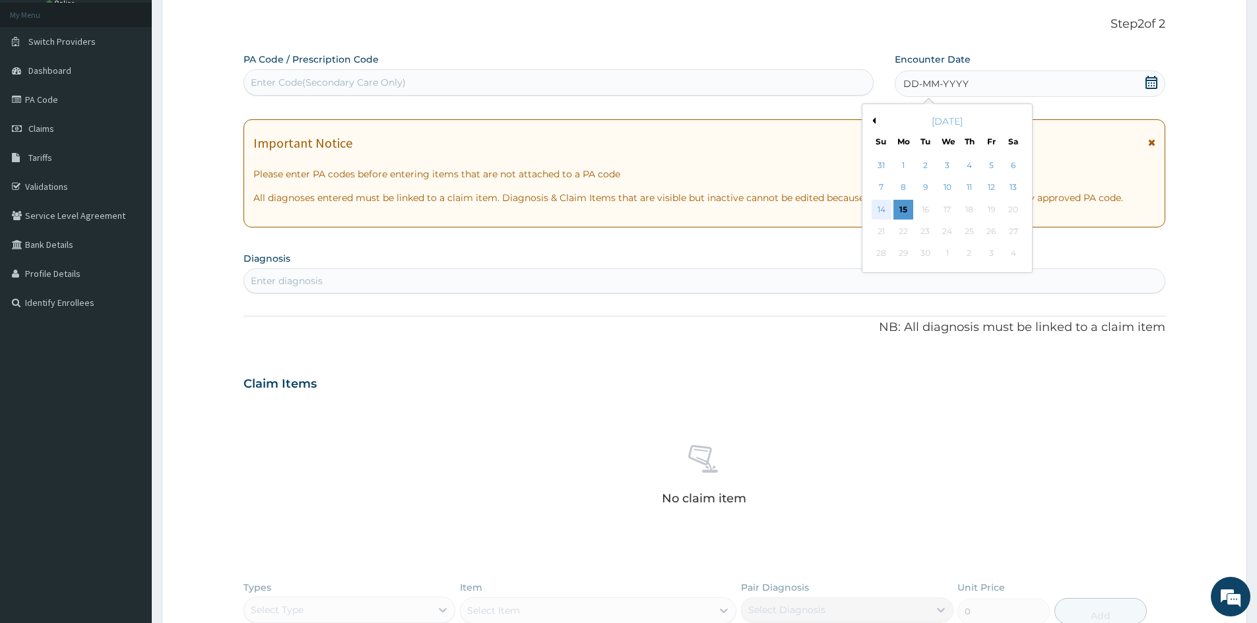
click at [874, 208] on div "14" at bounding box center [881, 210] width 20 height 20
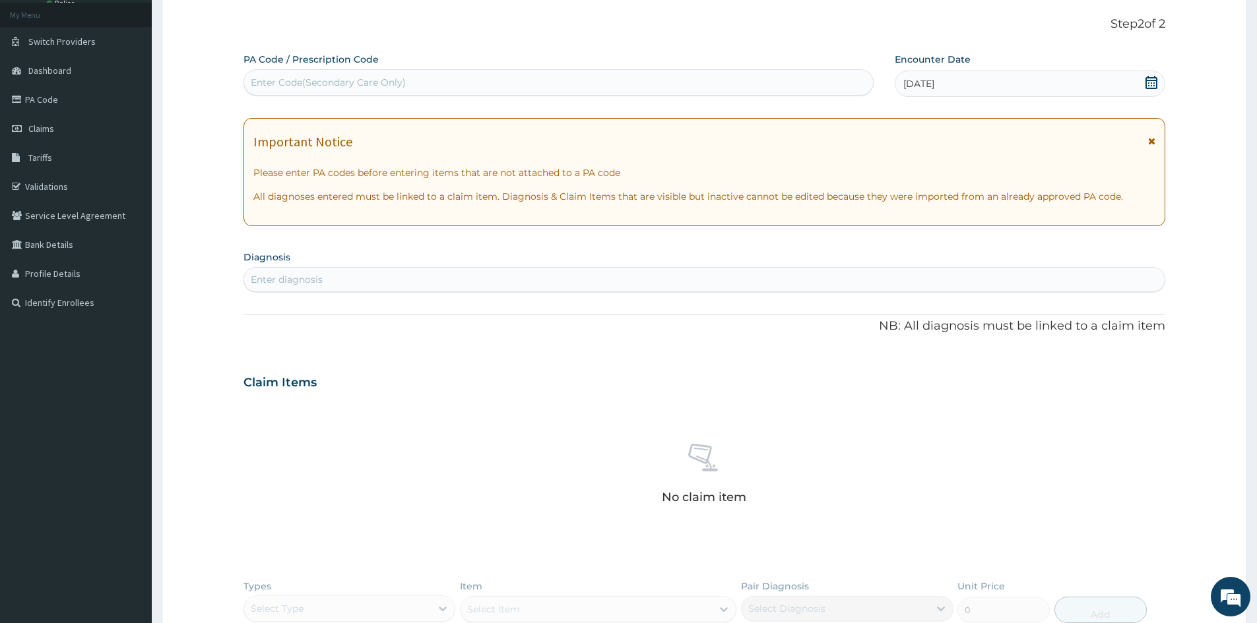
click at [808, 277] on div "Enter diagnosis" at bounding box center [704, 279] width 920 height 21
type input "[MEDICAL_DATA]"
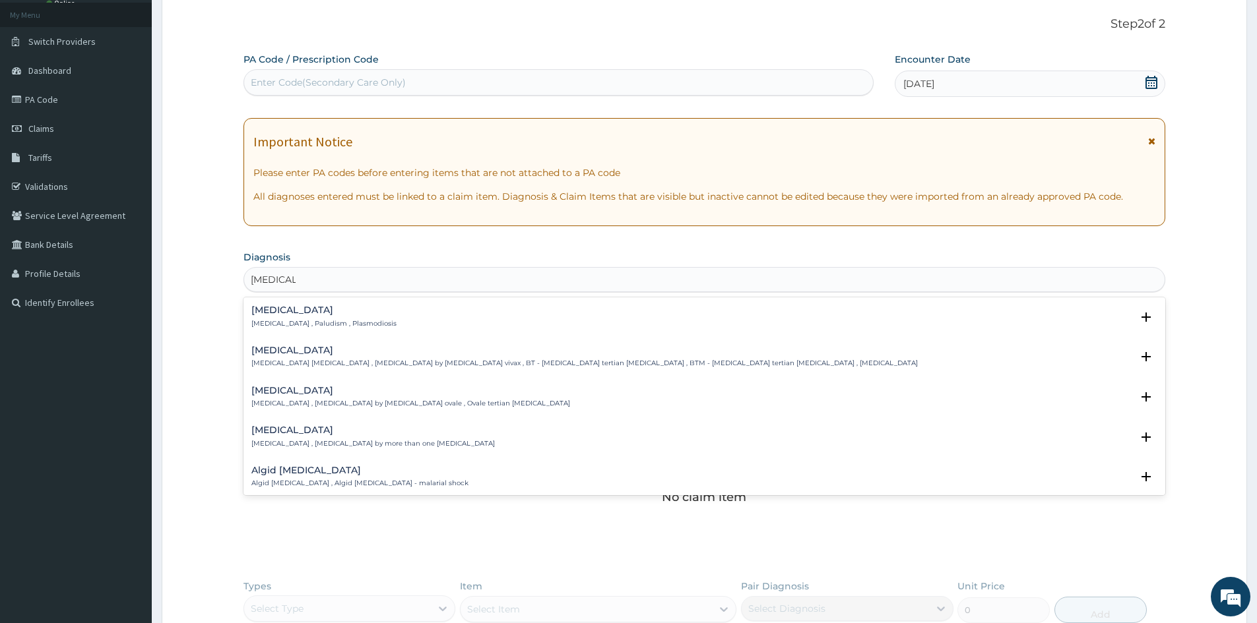
click at [268, 305] on h4 "[MEDICAL_DATA]" at bounding box center [323, 310] width 145 height 10
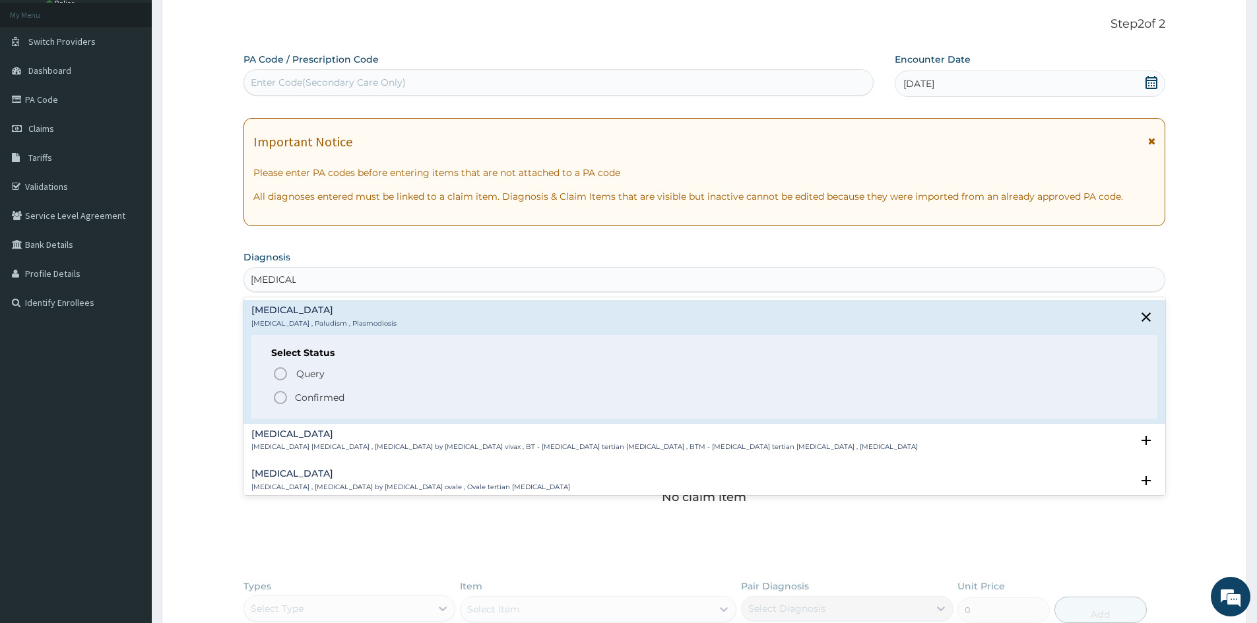
click at [285, 394] on circle "status option filled" at bounding box center [280, 398] width 12 height 12
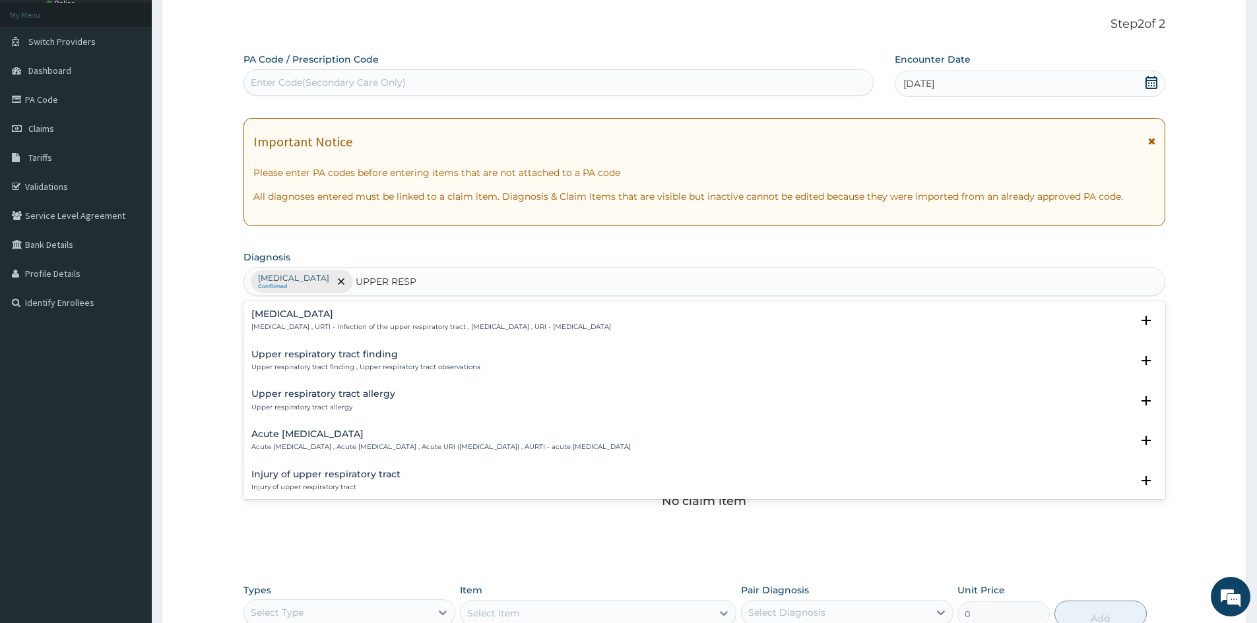
type input "UPPER RESPI"
click at [339, 319] on h4 "[MEDICAL_DATA]" at bounding box center [431, 314] width 360 height 10
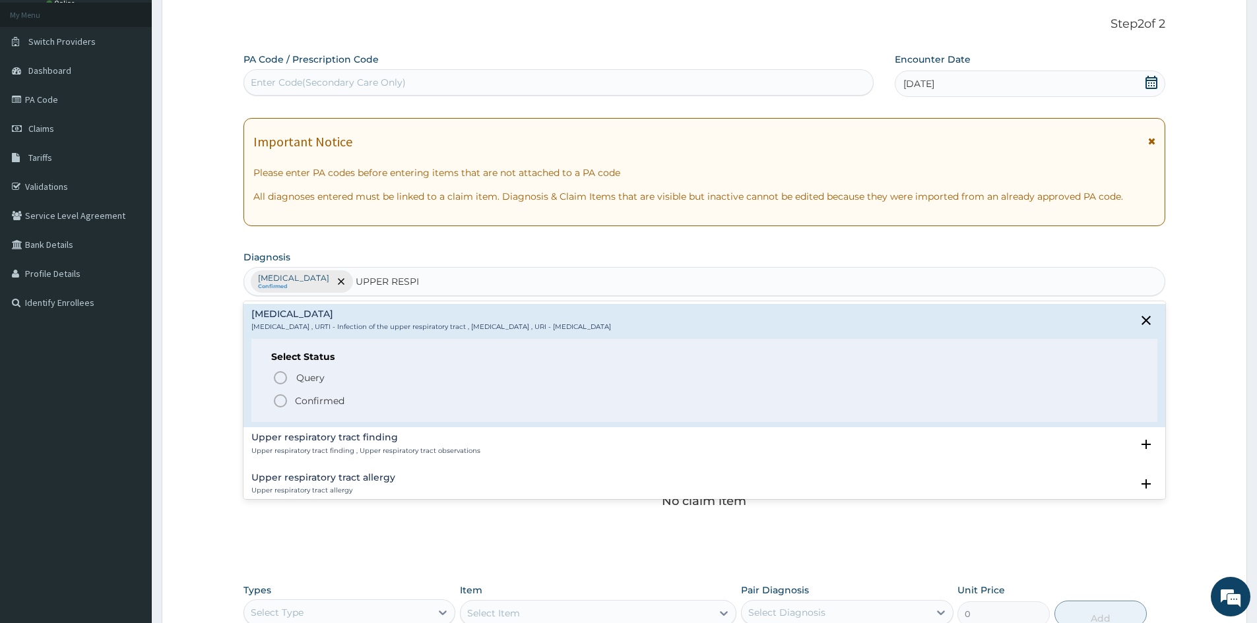
click at [338, 402] on p "Confirmed" at bounding box center [319, 400] width 49 height 13
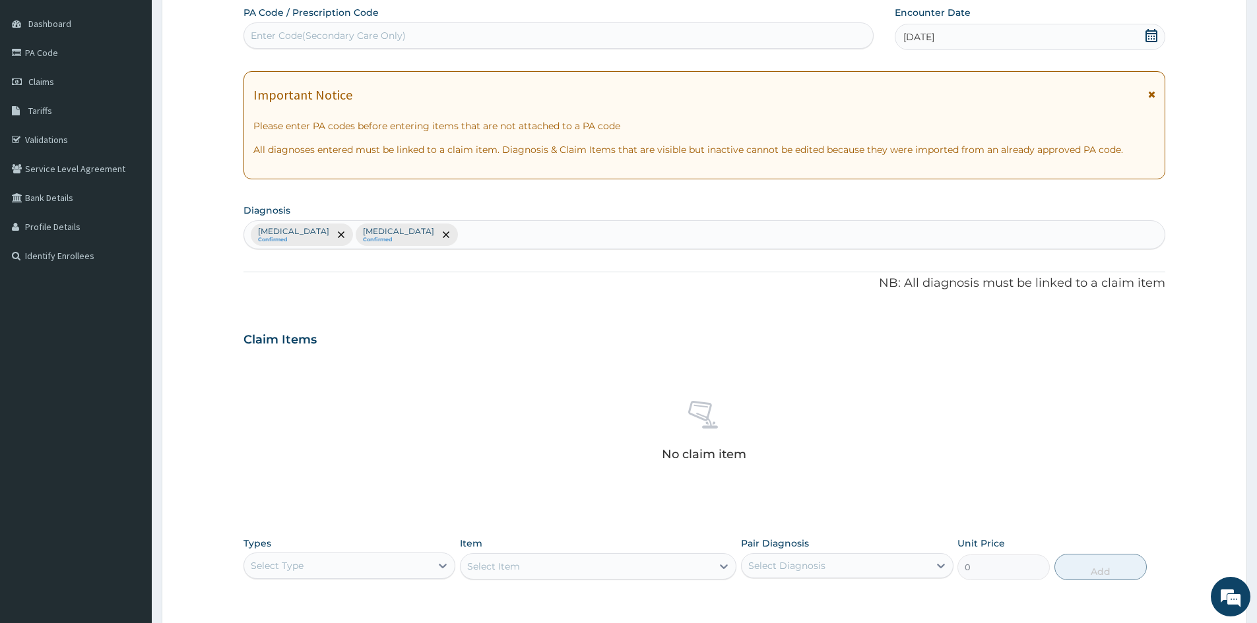
scroll to position [205, 0]
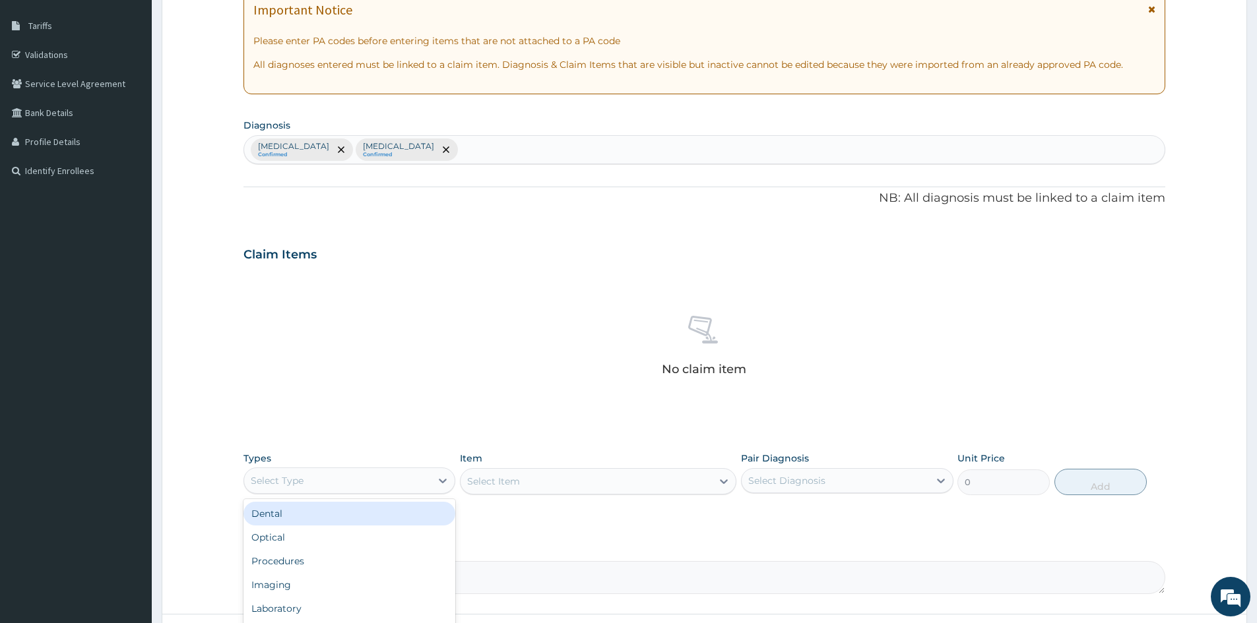
click at [332, 487] on div "Select Type" at bounding box center [337, 480] width 187 height 21
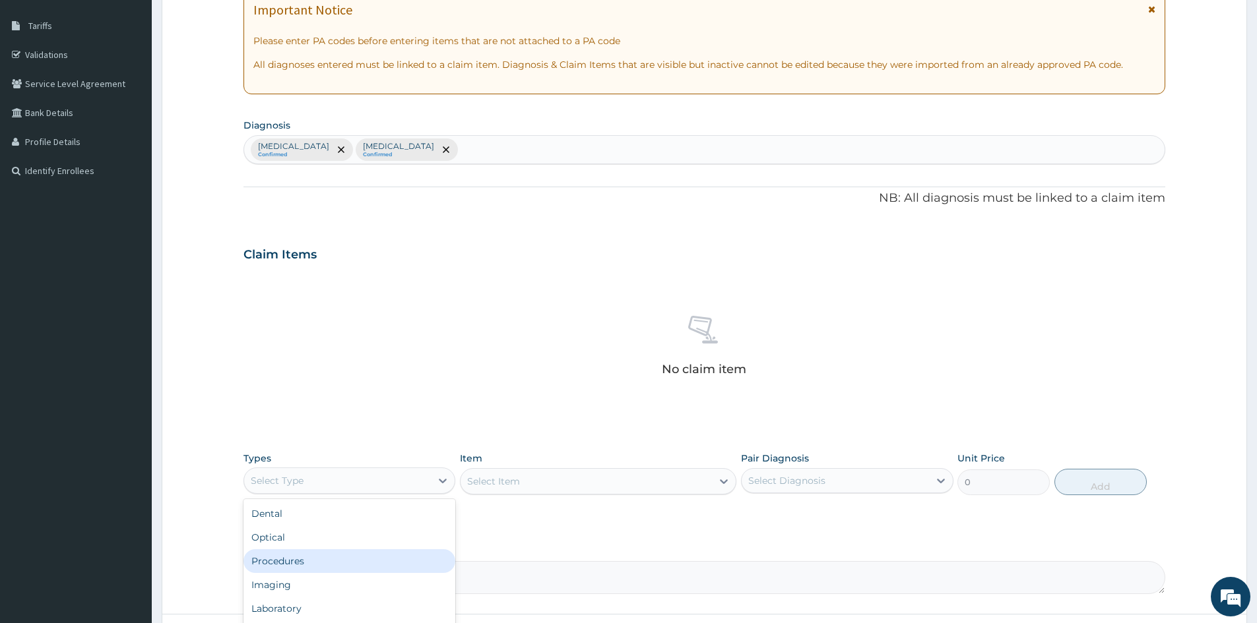
click at [317, 555] on div "Procedures" at bounding box center [349, 561] width 212 height 24
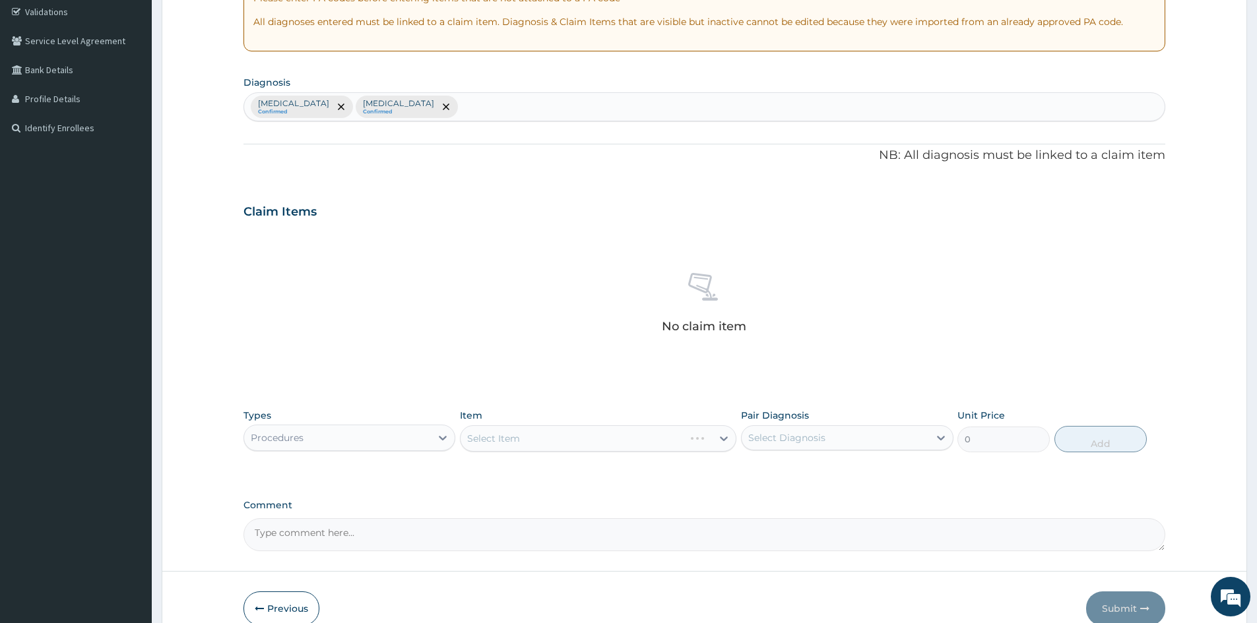
scroll to position [315, 0]
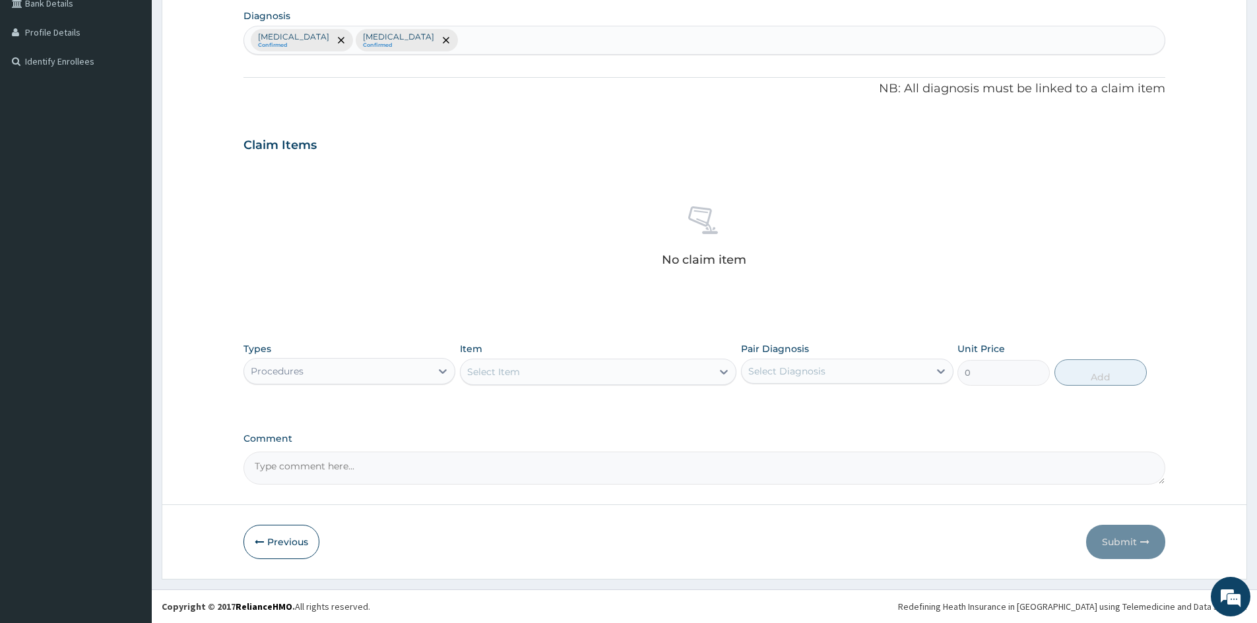
click at [575, 368] on div "Select Item" at bounding box center [585, 371] width 251 height 21
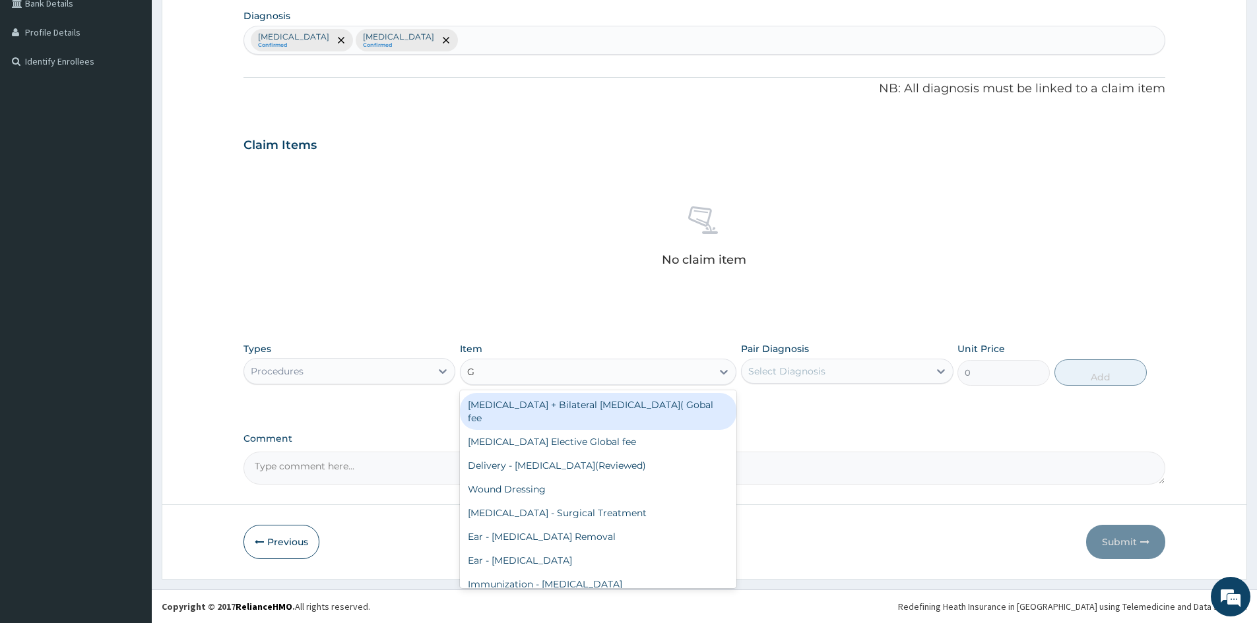
type input "GP"
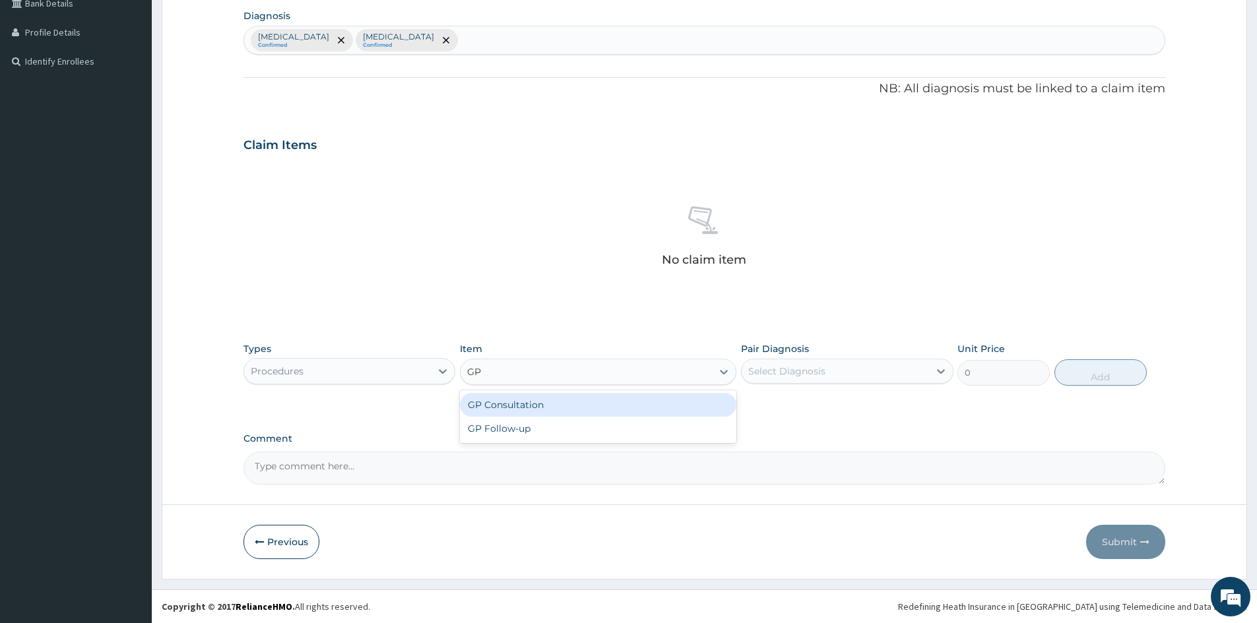
click at [571, 402] on div "GP Consultation" at bounding box center [598, 405] width 276 height 24
type input "1500"
click at [862, 365] on div "Select Diagnosis" at bounding box center [834, 371] width 187 height 21
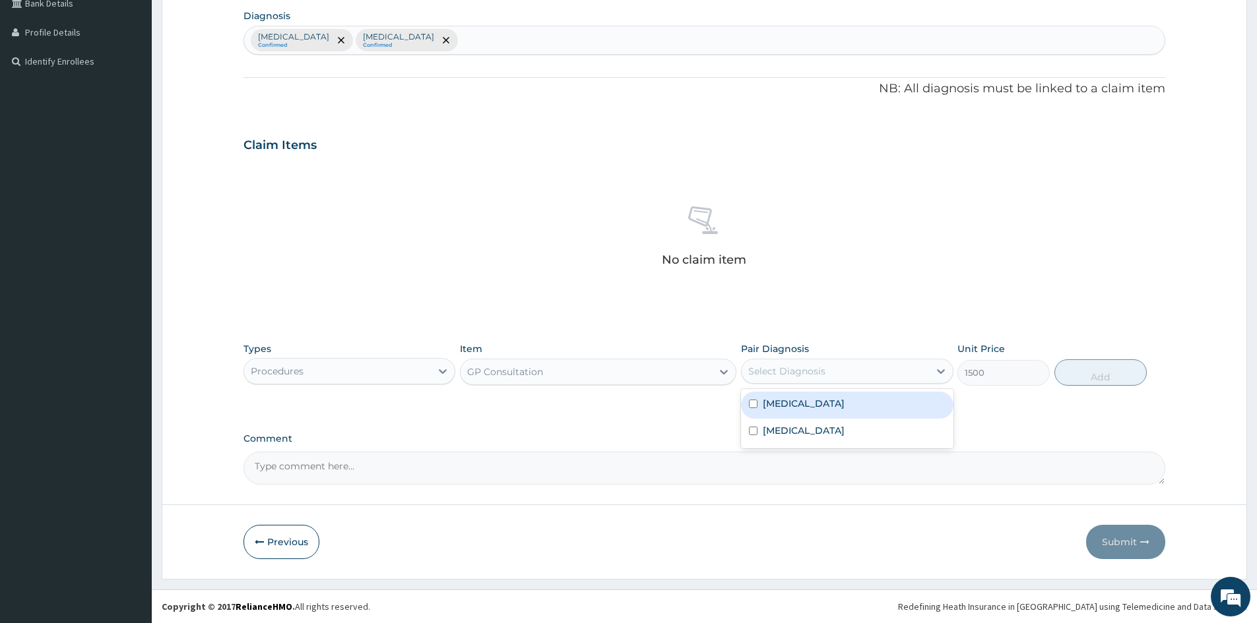
click at [817, 402] on div "Malaria" at bounding box center [847, 405] width 212 height 27
checkbox input "true"
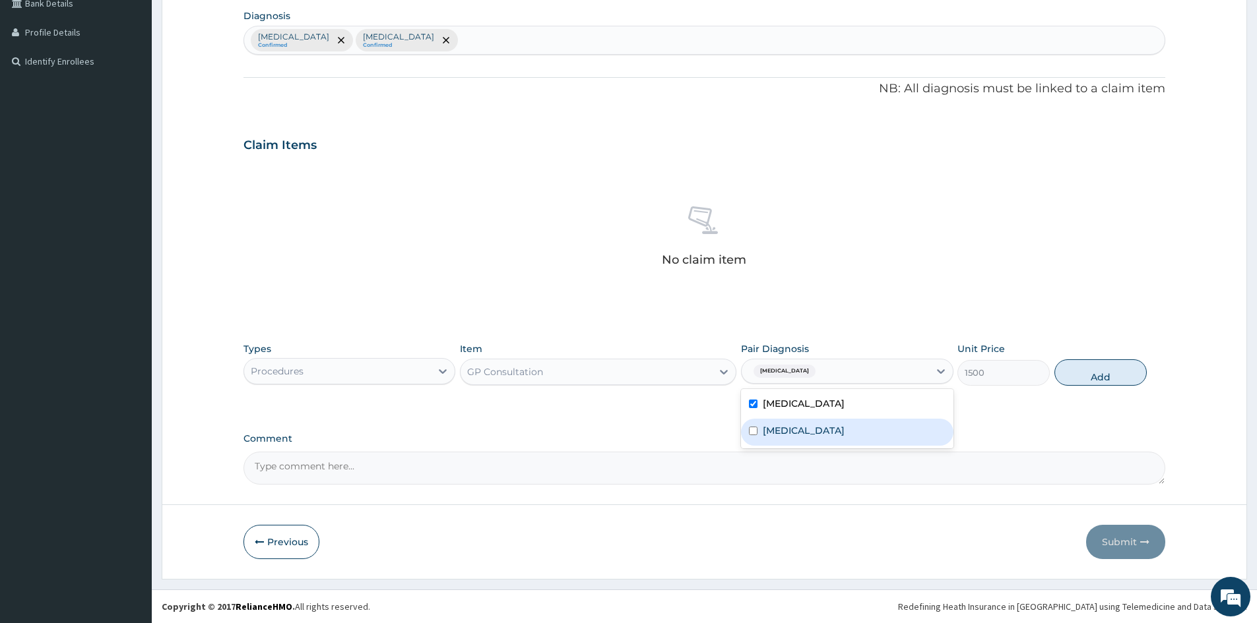
click at [815, 432] on label "Upper respiratory infection" at bounding box center [804, 430] width 82 height 13
checkbox input "true"
click at [1092, 379] on button "Add" at bounding box center [1100, 373] width 92 height 26
type input "0"
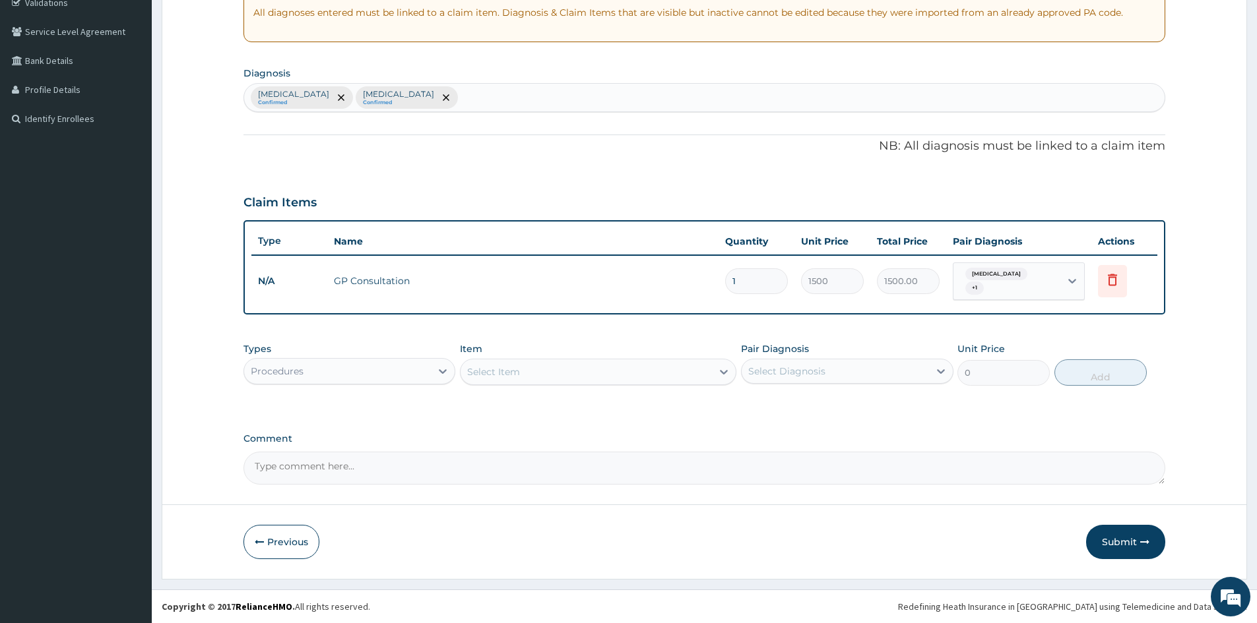
scroll to position [252, 0]
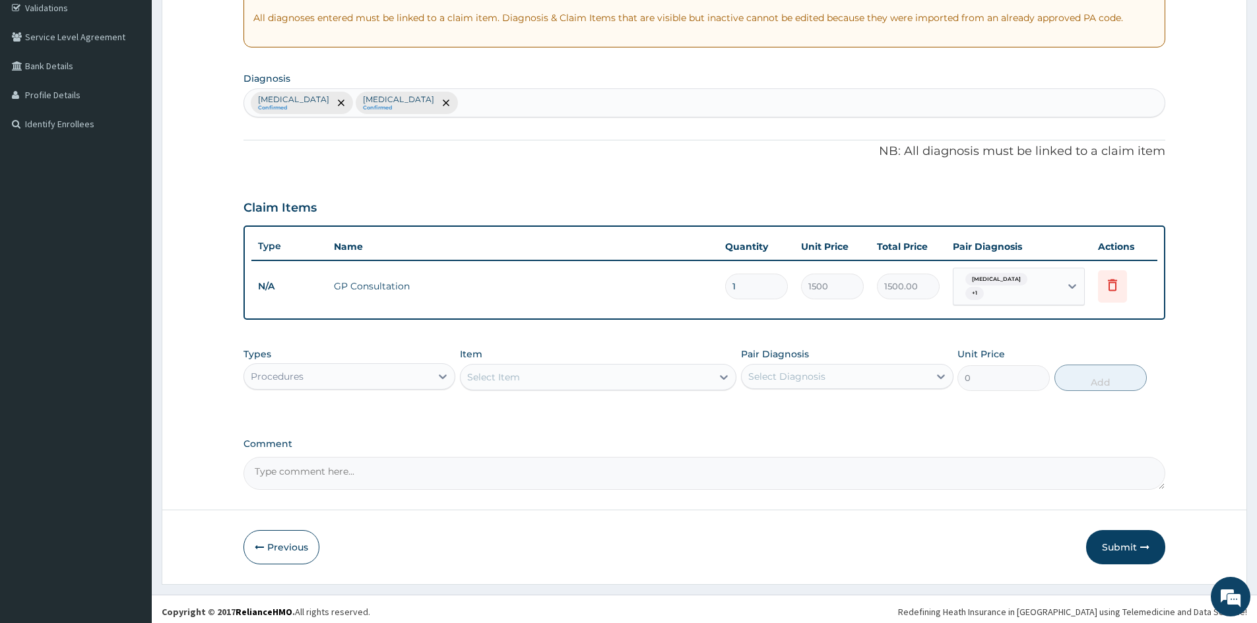
click at [354, 372] on div "Procedures" at bounding box center [337, 376] width 187 height 21
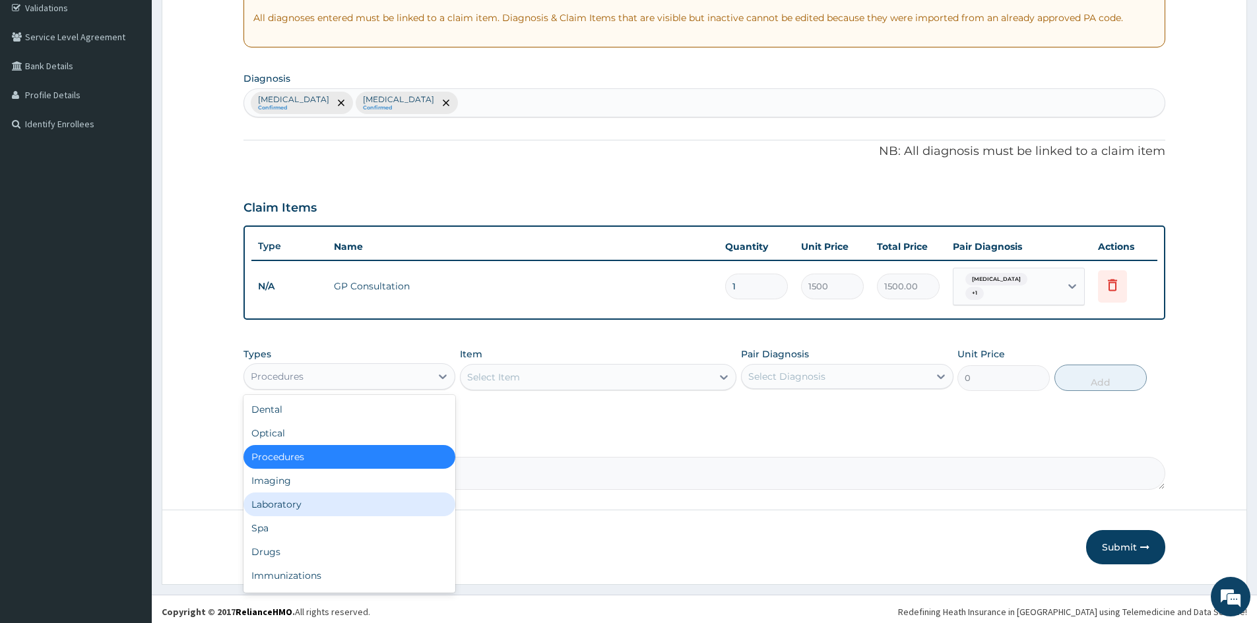
click at [328, 494] on div "Laboratory" at bounding box center [349, 505] width 212 height 24
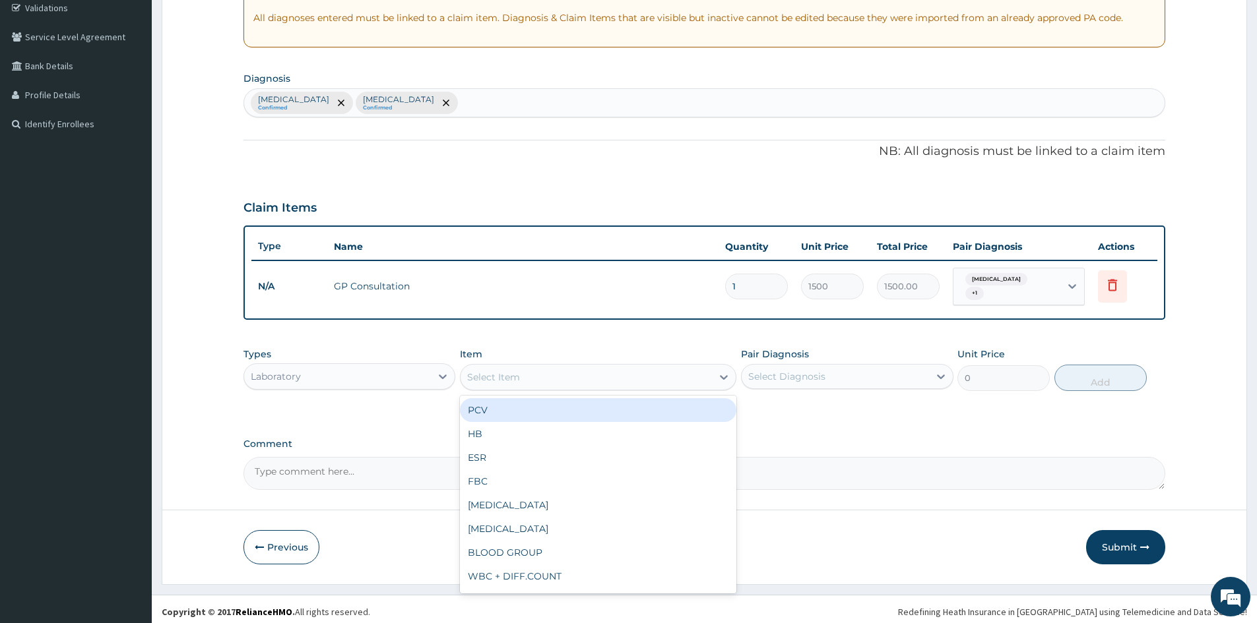
click at [557, 367] on div "Select Item" at bounding box center [585, 377] width 251 height 21
type input "MP"
click at [658, 398] on div "MALARIA PARASITE (MP)" at bounding box center [598, 410] width 276 height 24
type input "800"
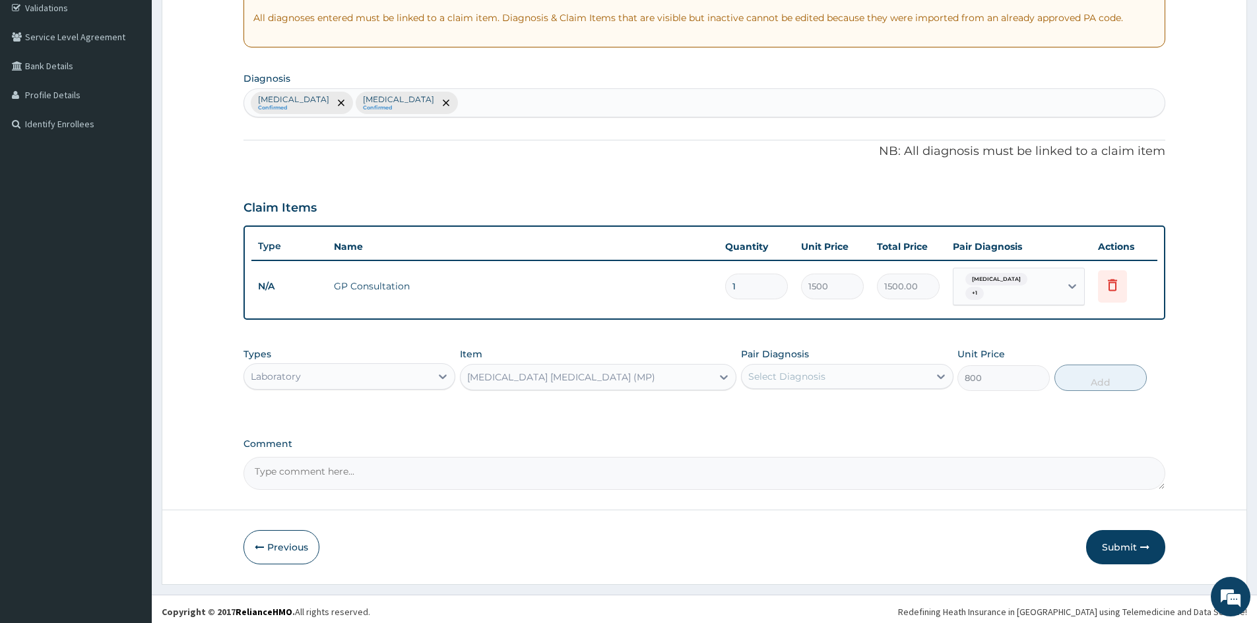
click at [808, 372] on div "Select Diagnosis" at bounding box center [786, 376] width 77 height 13
click at [802, 406] on div "Malaria" at bounding box center [847, 410] width 212 height 27
checkbox input "true"
click at [1084, 381] on button "Add" at bounding box center [1100, 378] width 92 height 26
type input "0"
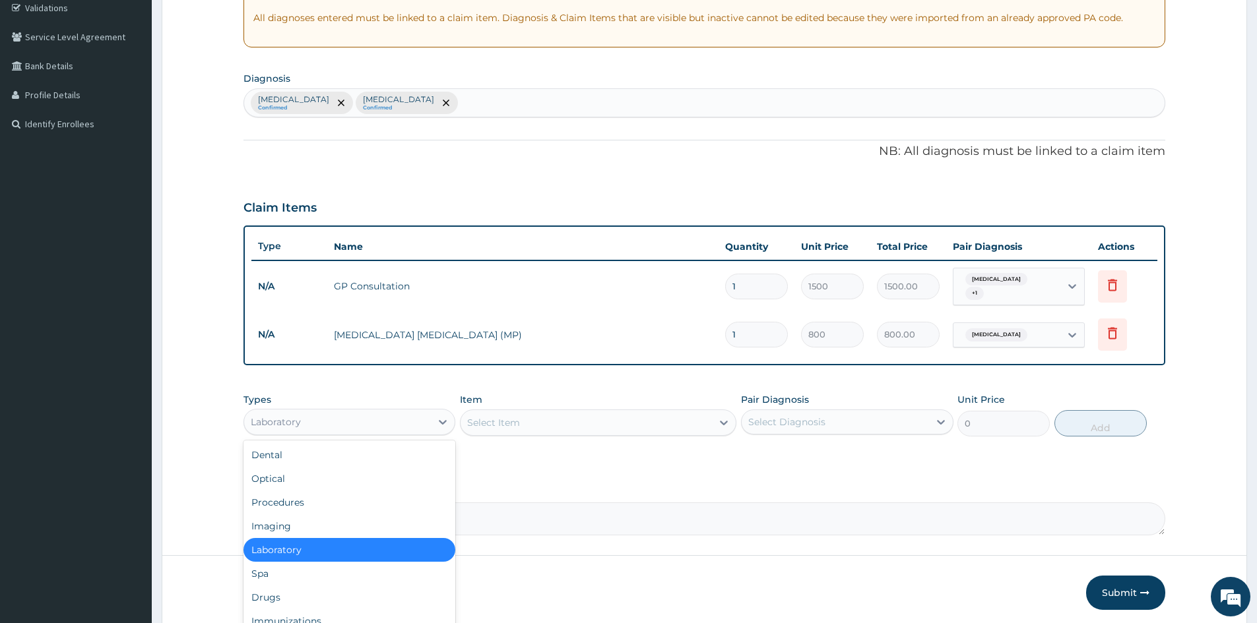
click at [320, 421] on div "Laboratory" at bounding box center [337, 422] width 187 height 21
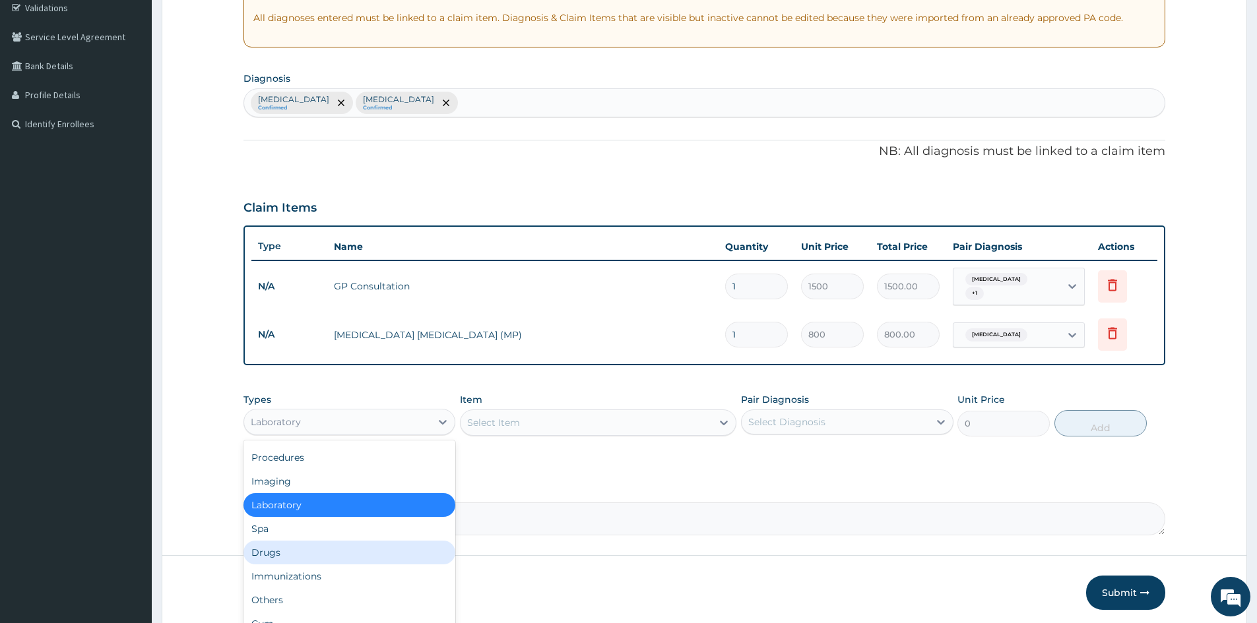
click at [295, 549] on div "Drugs" at bounding box center [349, 553] width 212 height 24
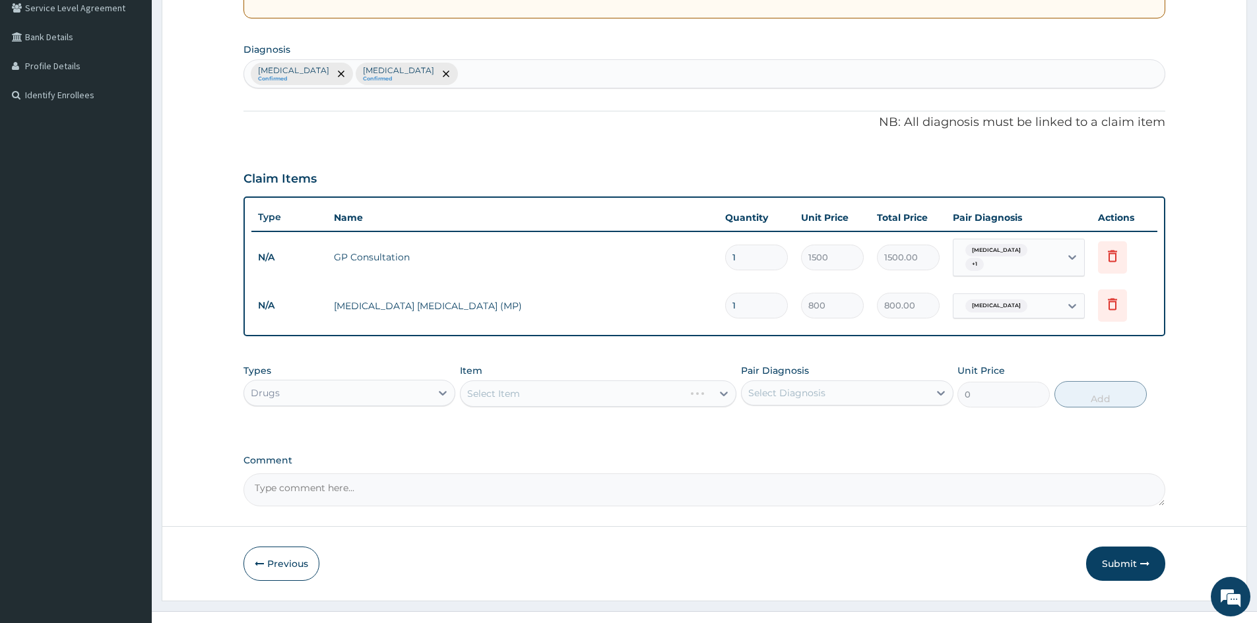
scroll to position [298, 0]
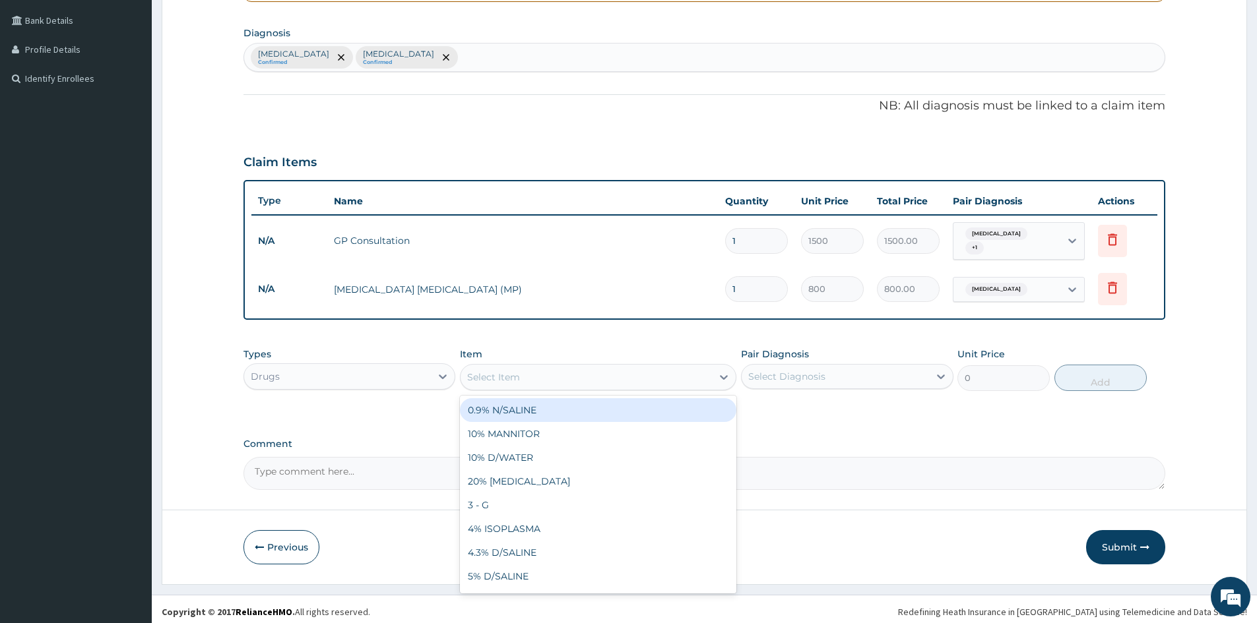
click at [542, 374] on div "Select Item" at bounding box center [585, 377] width 251 height 21
type input "PARACE"
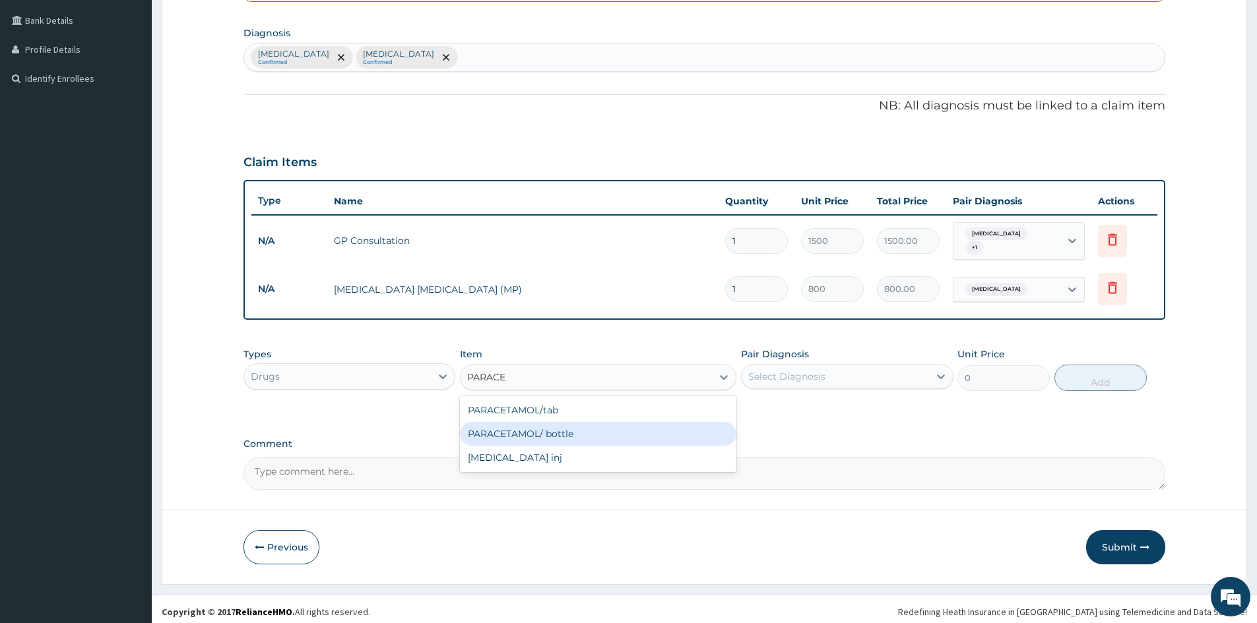
click at [541, 422] on div "PARACETAMOL/ bottle" at bounding box center [598, 434] width 276 height 24
type input "500"
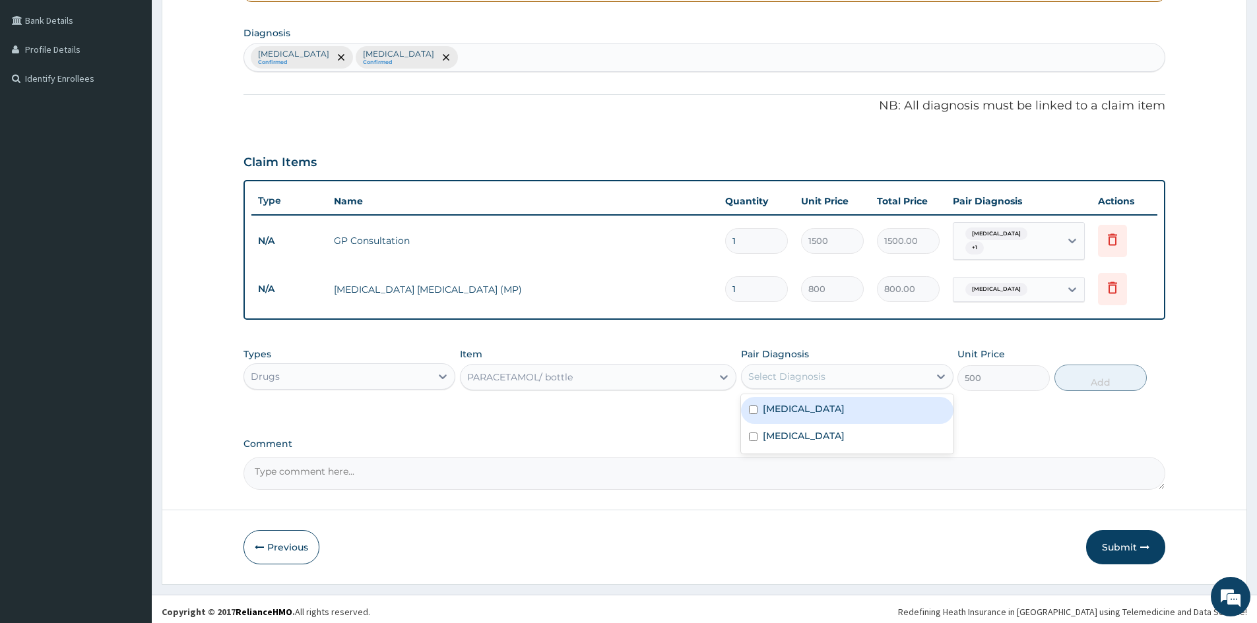
click at [778, 370] on div "Select Diagnosis" at bounding box center [786, 376] width 77 height 13
click at [784, 408] on label "Malaria" at bounding box center [804, 408] width 82 height 13
checkbox input "true"
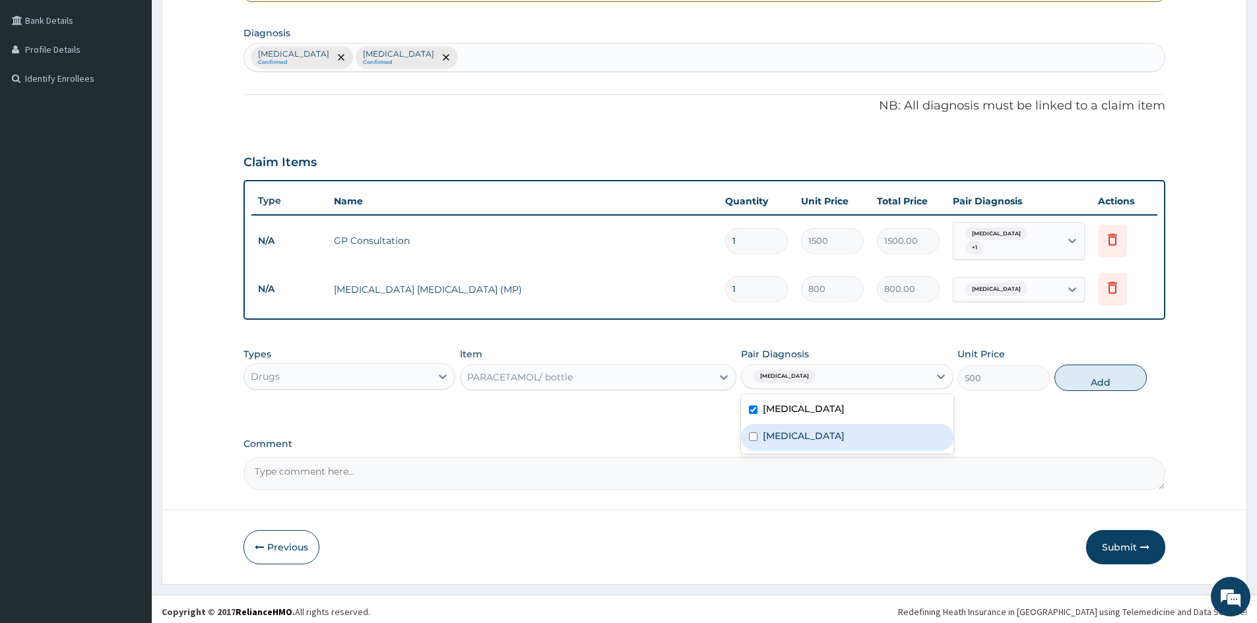
click at [851, 438] on div "Upper respiratory infection" at bounding box center [847, 437] width 212 height 27
checkbox input "true"
drag, startPoint x: 1082, startPoint y: 366, endPoint x: 1023, endPoint y: 384, distance: 62.0
click at [1082, 367] on button "Add" at bounding box center [1100, 378] width 92 height 26
type input "0"
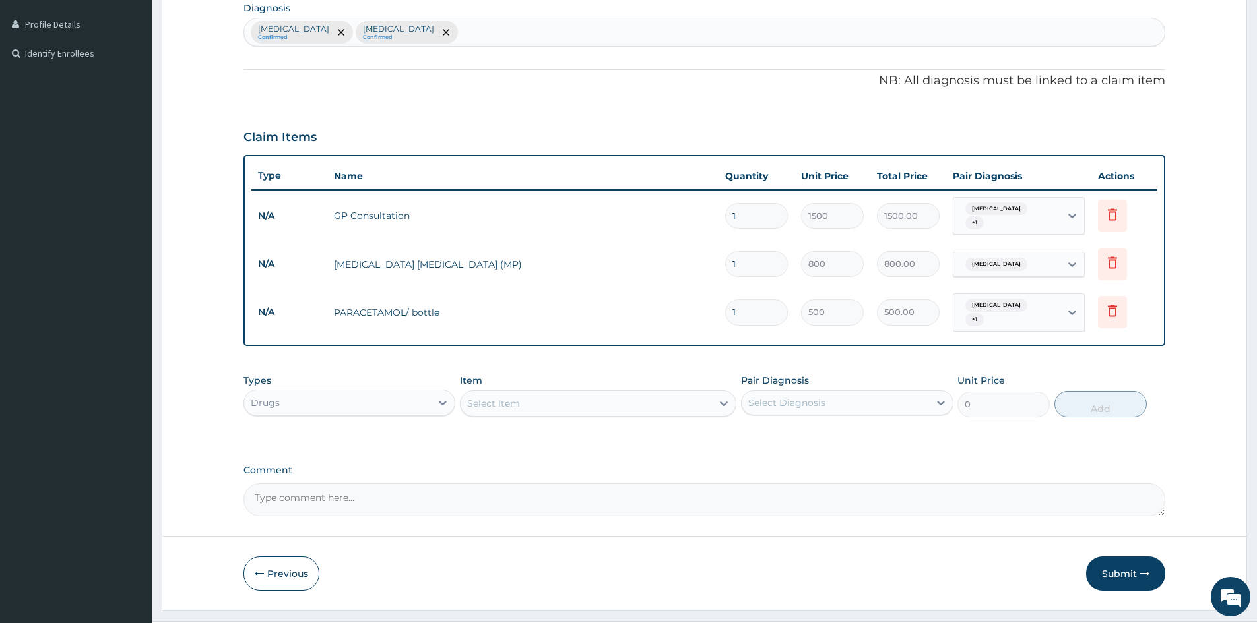
scroll to position [343, 0]
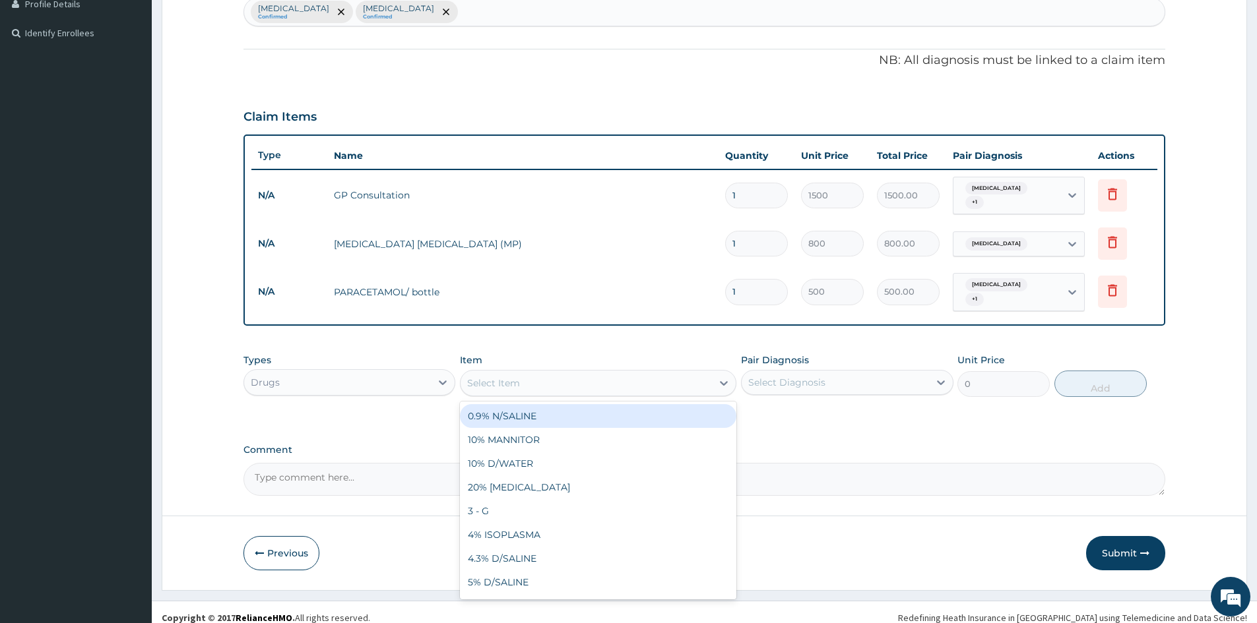
click at [513, 377] on div "Select Item" at bounding box center [493, 383] width 53 height 13
type input "LONART"
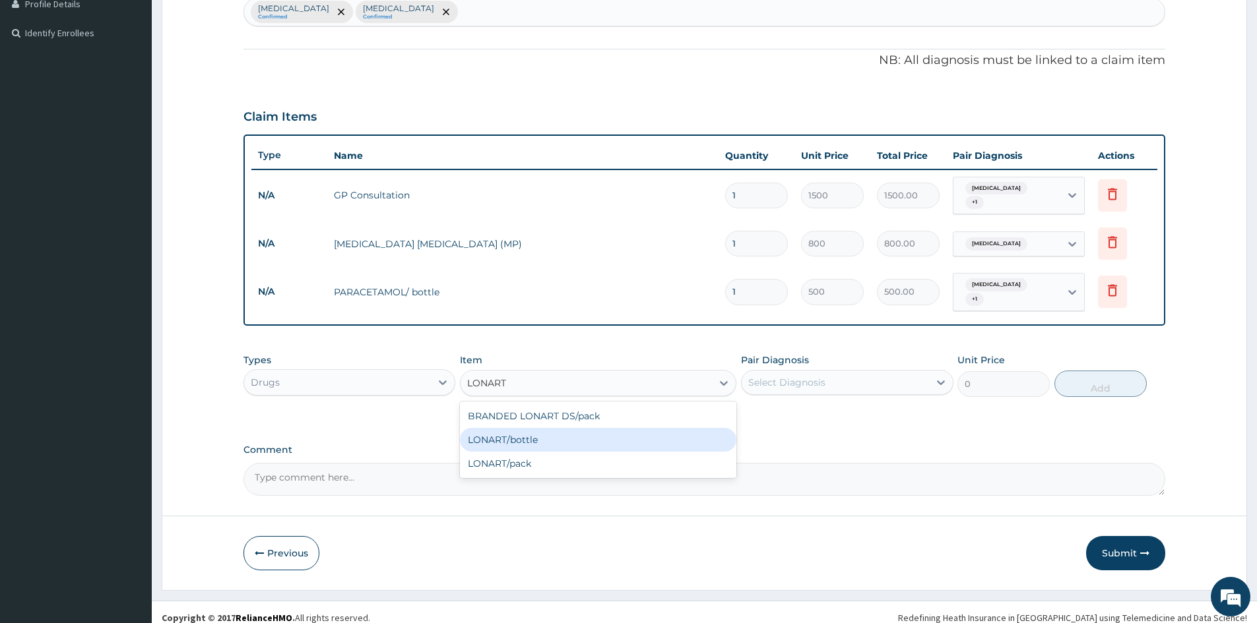
click at [538, 428] on div "LONART/bottle" at bounding box center [598, 440] width 276 height 24
type input "1500"
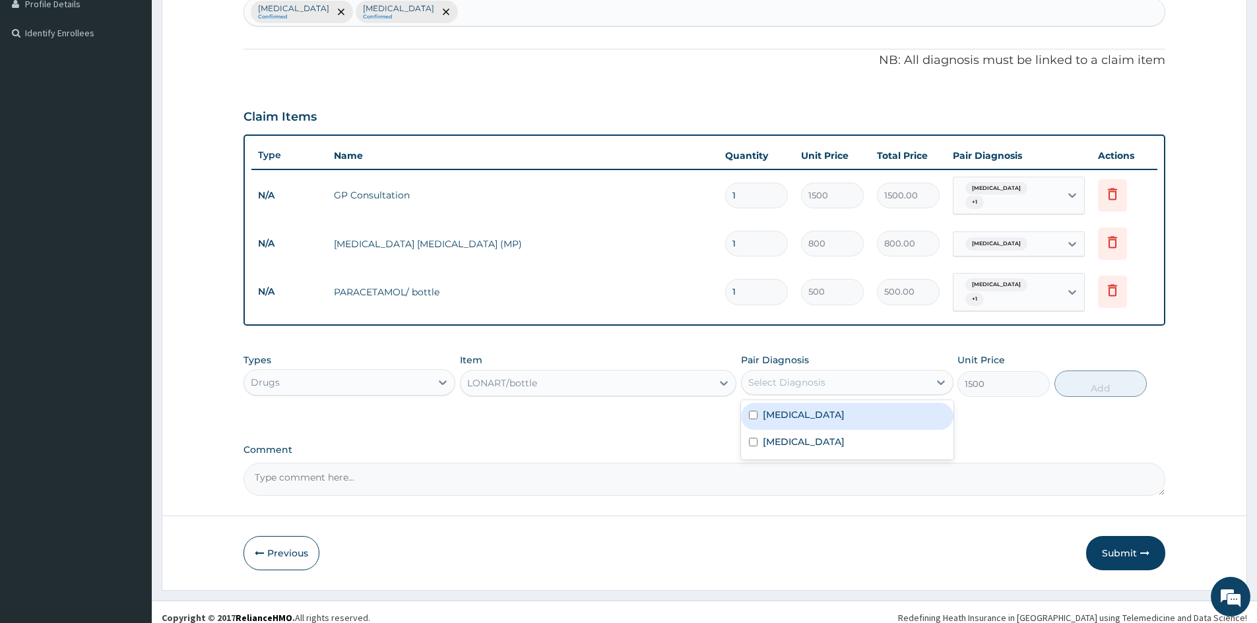
click at [805, 376] on div "Select Diagnosis" at bounding box center [786, 382] width 77 height 13
click at [816, 408] on div "Malaria" at bounding box center [847, 416] width 212 height 27
checkbox input "true"
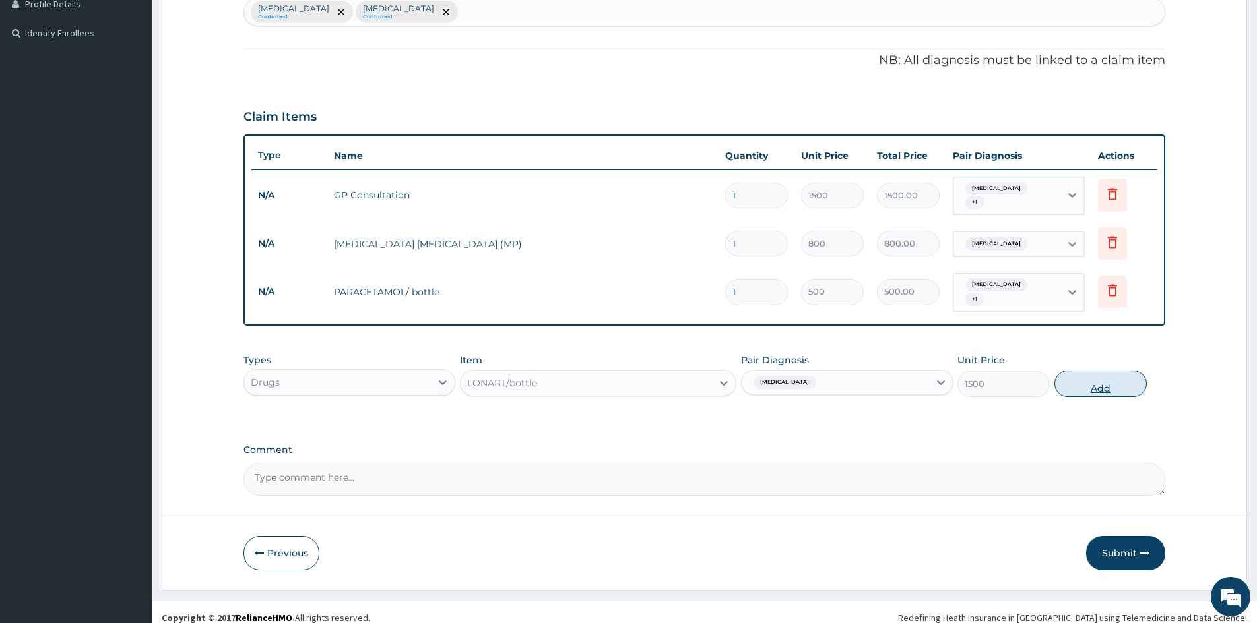
click at [1081, 371] on button "Add" at bounding box center [1100, 384] width 92 height 26
type input "0"
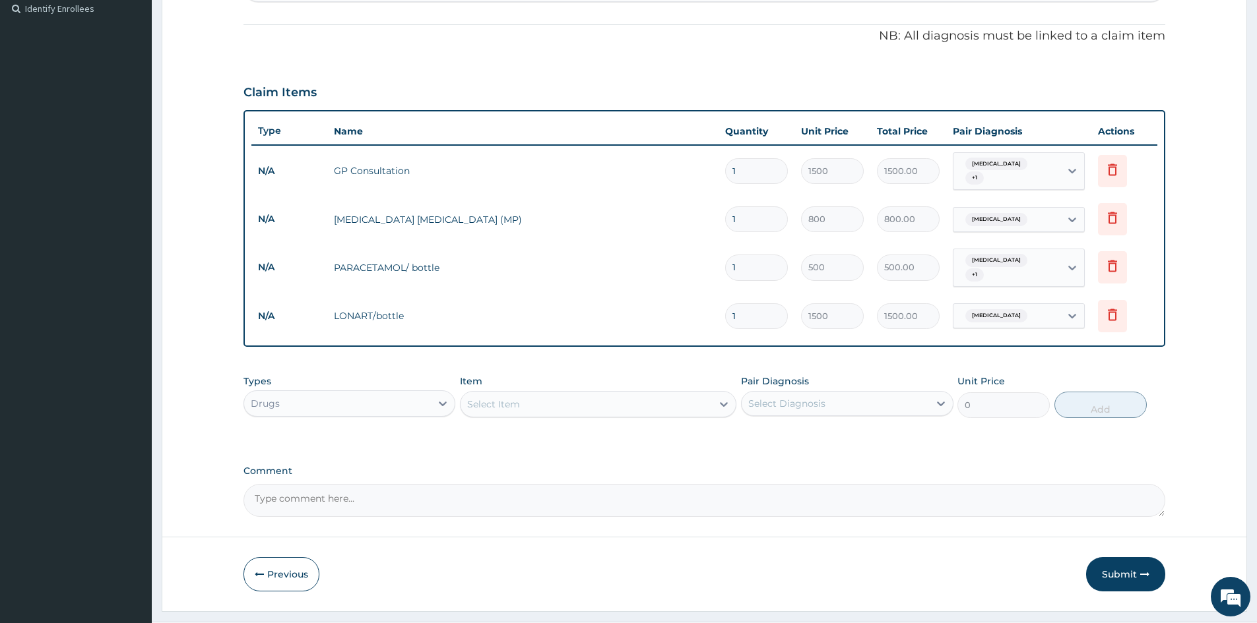
scroll to position [389, 0]
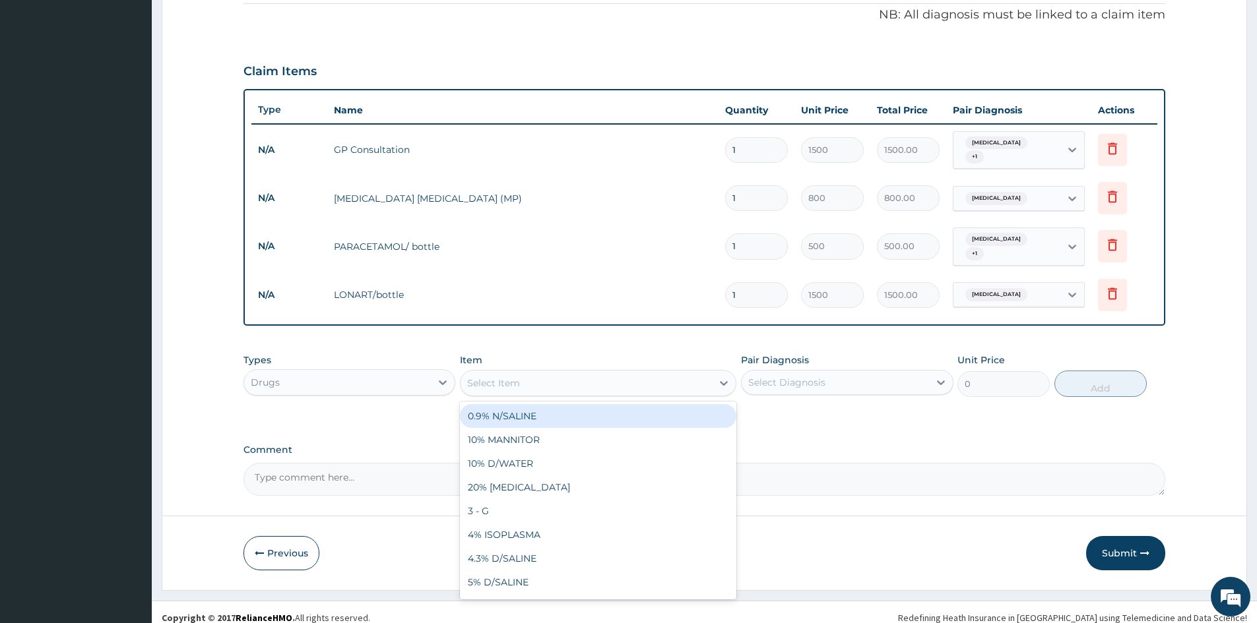
click at [540, 373] on div "Select Item" at bounding box center [585, 383] width 251 height 21
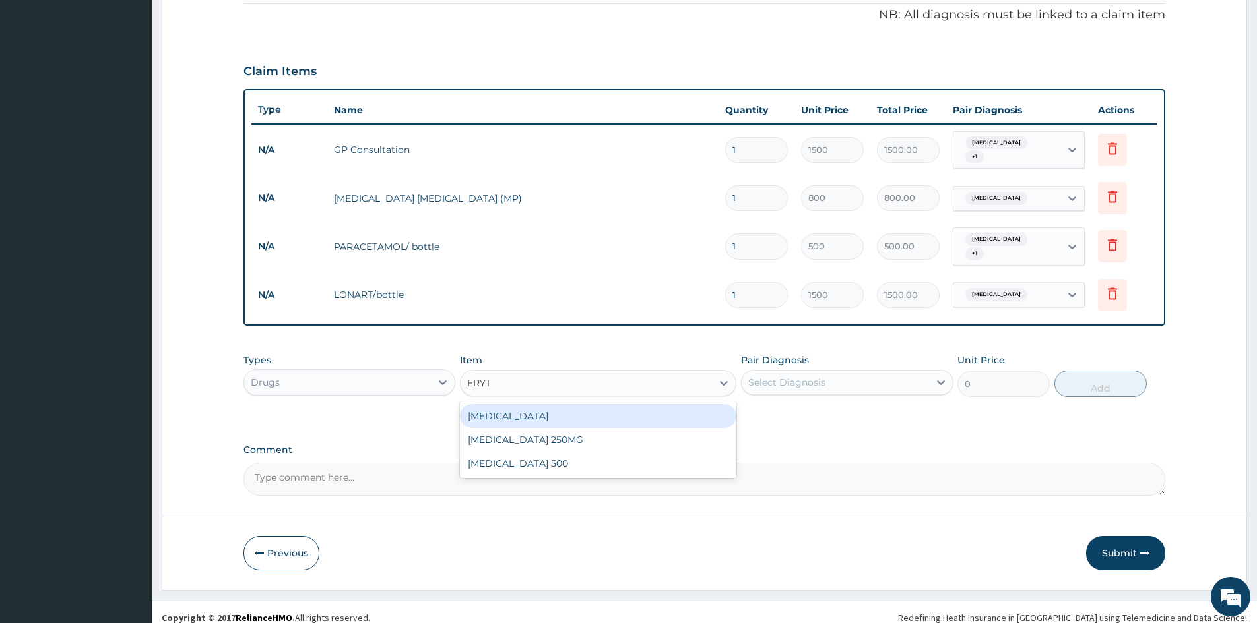
type input "ERYTH"
click at [533, 409] on div "ERYTHROMYCIN" at bounding box center [598, 416] width 276 height 24
type input "850"
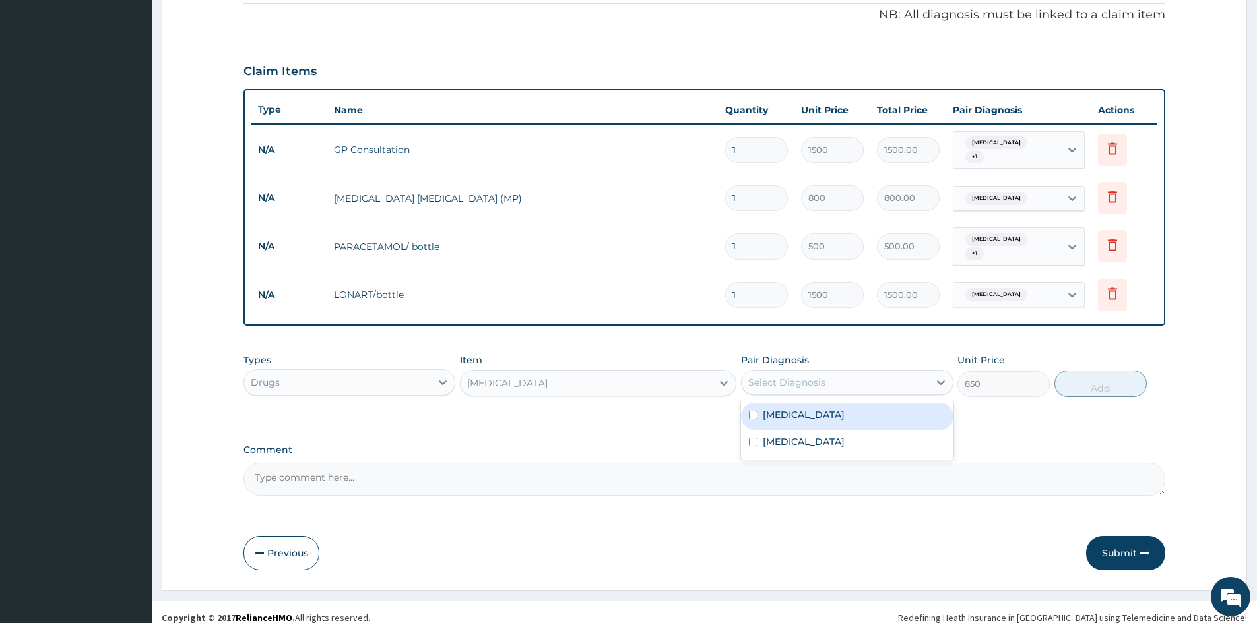
click at [770, 376] on div "Select Diagnosis" at bounding box center [786, 382] width 77 height 13
click at [788, 435] on label "Upper respiratory infection" at bounding box center [804, 441] width 82 height 13
checkbox input "true"
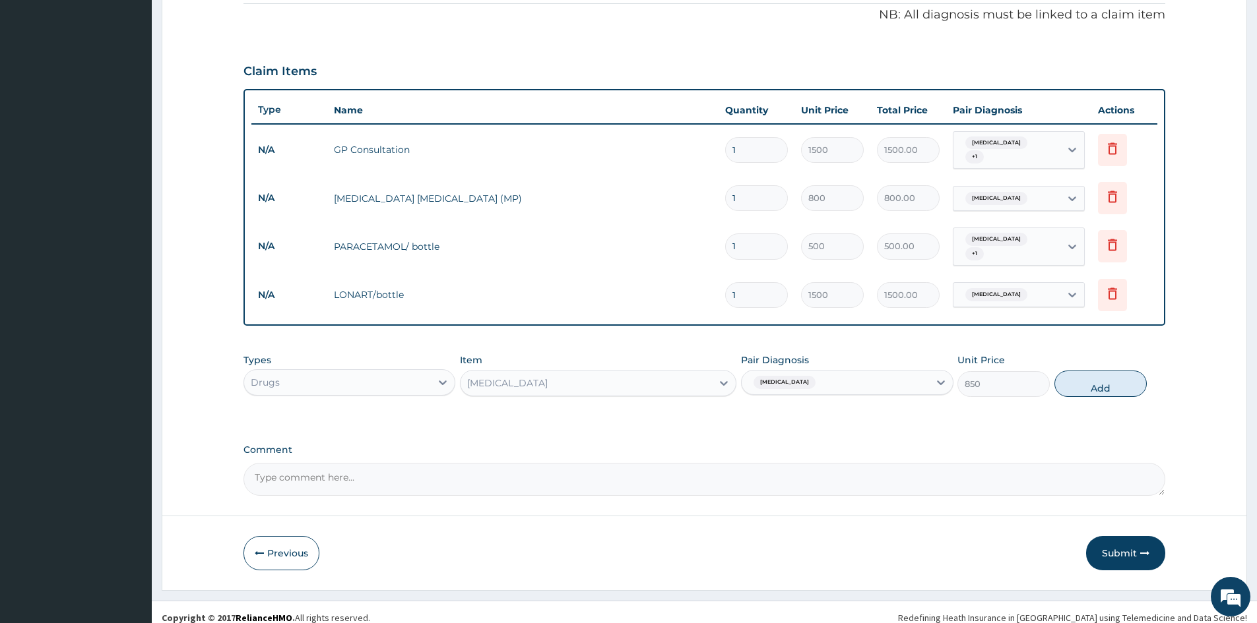
drag, startPoint x: 1083, startPoint y: 378, endPoint x: 995, endPoint y: 377, distance: 87.7
click at [1082, 377] on button "Add" at bounding box center [1100, 384] width 92 height 26
type input "0"
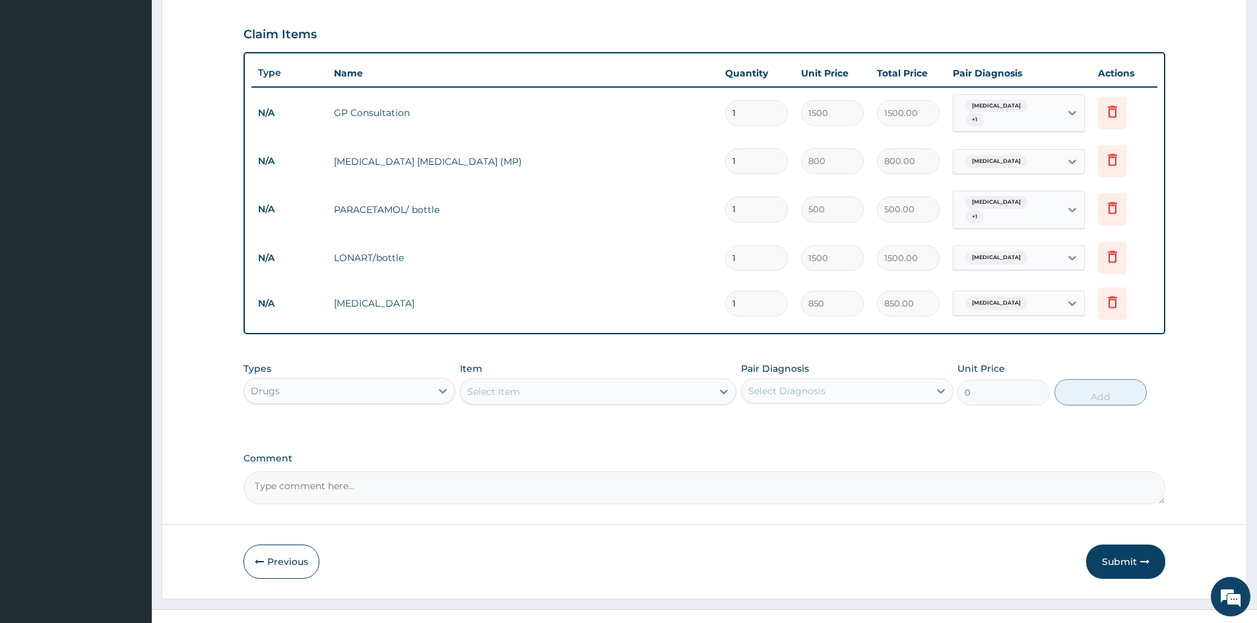
scroll to position [434, 0]
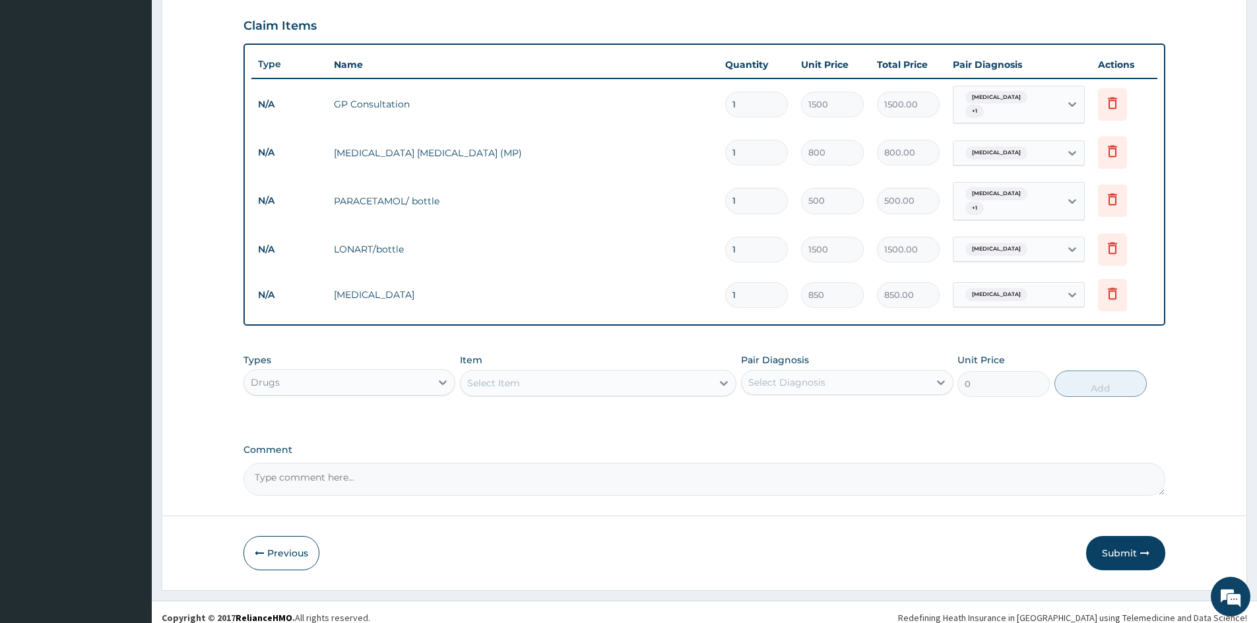
click at [565, 378] on div "Select Item" at bounding box center [585, 383] width 251 height 21
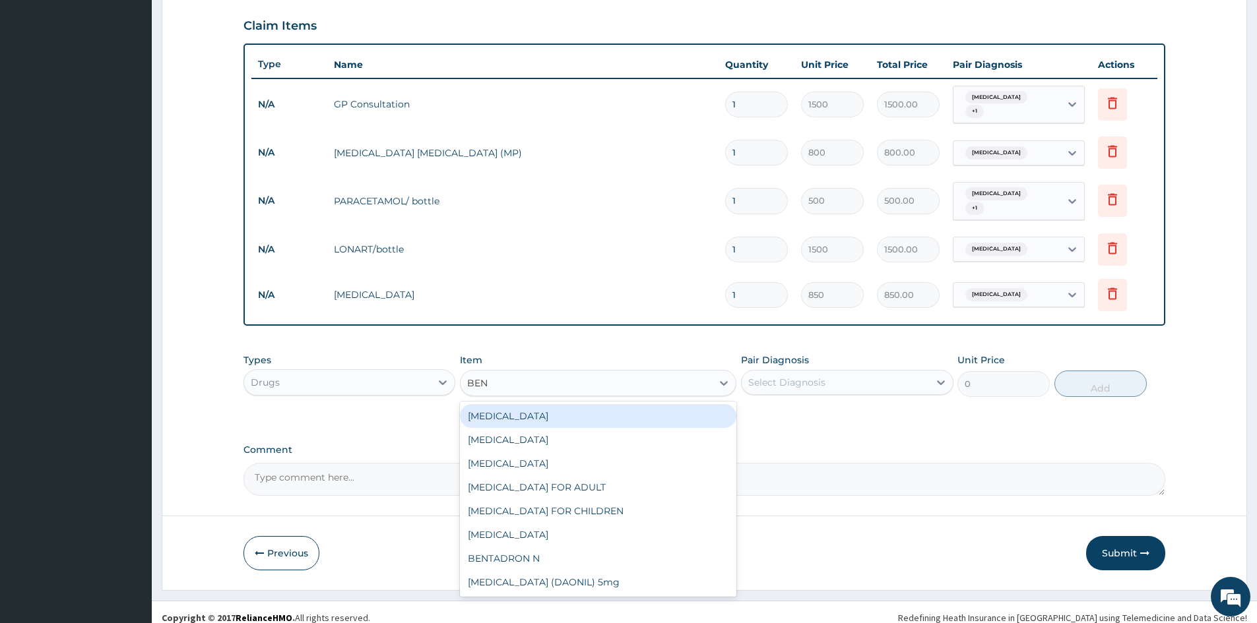
type input "BENY"
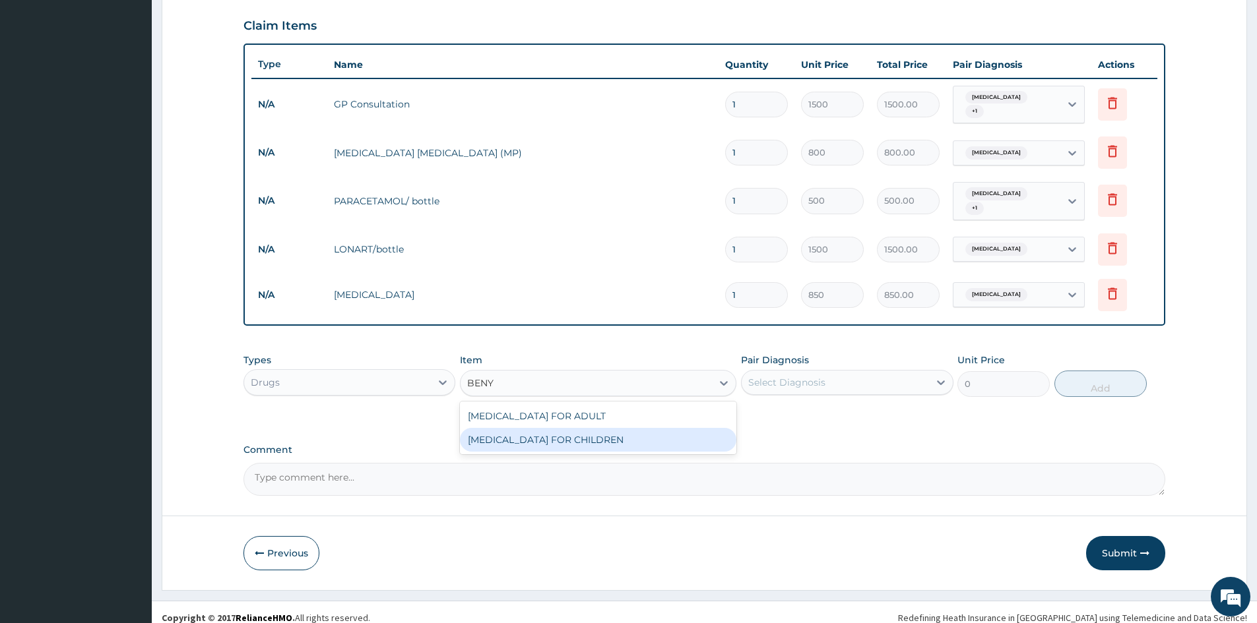
click at [567, 429] on div "BENYLIN FOR CHILDREN" at bounding box center [598, 440] width 276 height 24
type input "700"
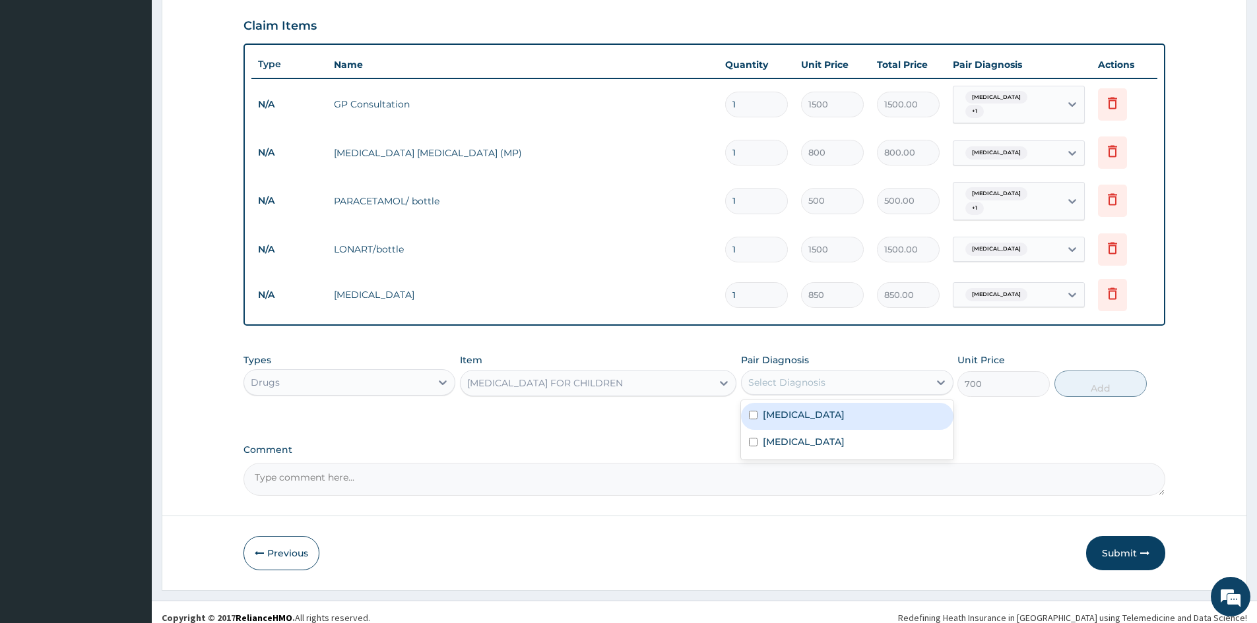
click at [778, 372] on div "Select Diagnosis" at bounding box center [834, 382] width 187 height 21
click at [796, 435] on label "Upper respiratory infection" at bounding box center [804, 441] width 82 height 13
checkbox input "true"
click at [1104, 379] on button "Add" at bounding box center [1100, 384] width 92 height 26
type input "0"
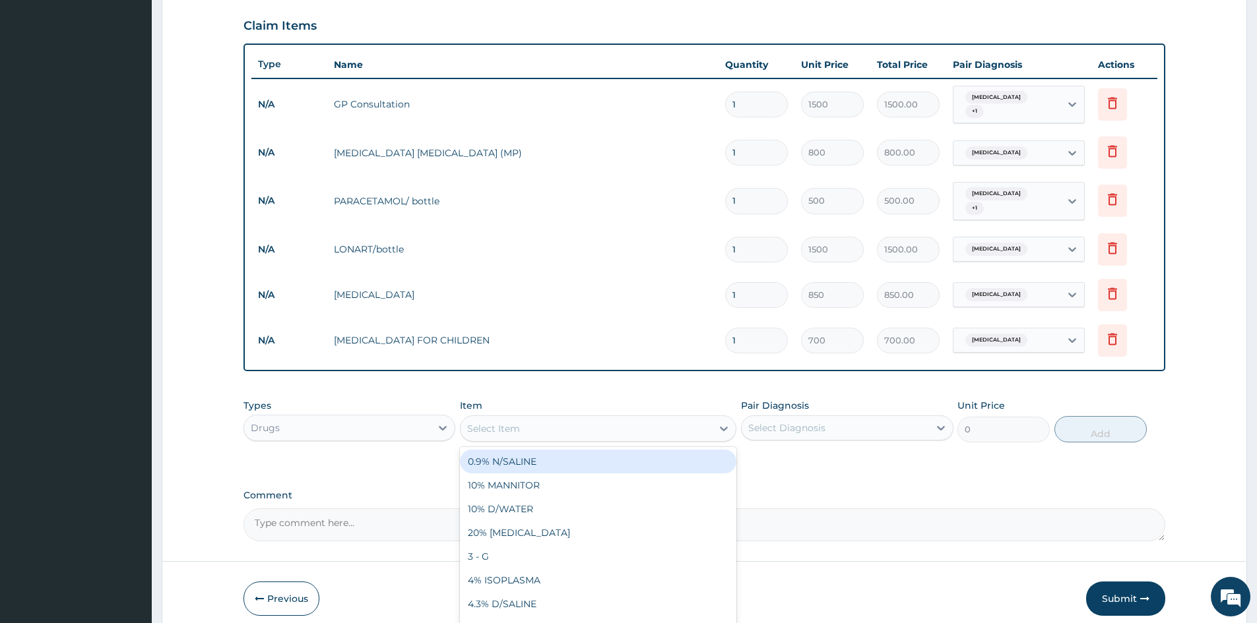
click at [617, 418] on div "Select Item" at bounding box center [585, 428] width 251 height 21
type input "PARA"
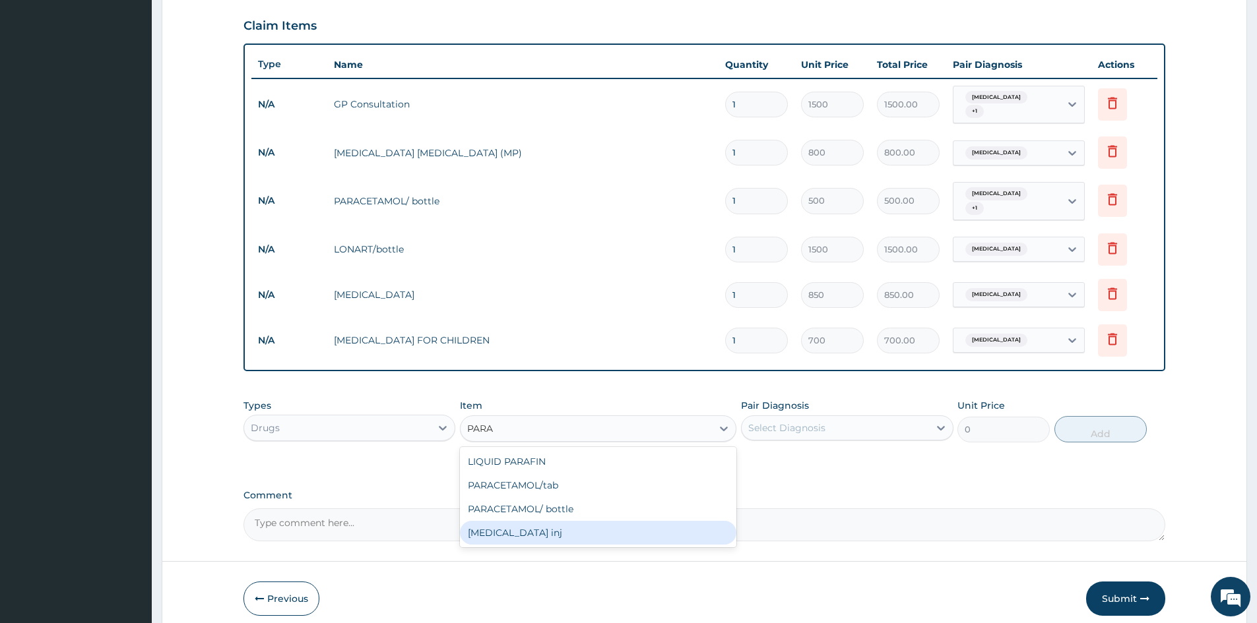
drag, startPoint x: 571, startPoint y: 515, endPoint x: 592, endPoint y: 489, distance: 34.2
click at [571, 521] on div "PARACETAMOL inj" at bounding box center [598, 533] width 276 height 24
type input "300"
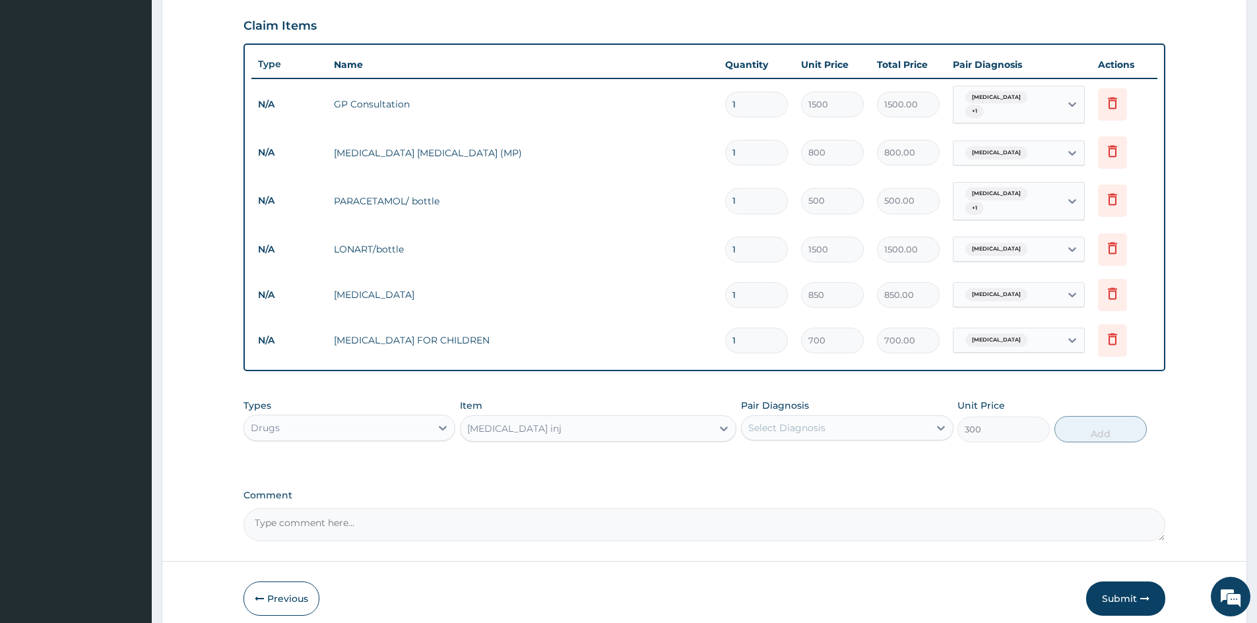
click at [783, 422] on div "Select Diagnosis" at bounding box center [786, 428] width 77 height 13
click at [788, 454] on label "Malaria" at bounding box center [804, 460] width 82 height 13
checkbox input "true"
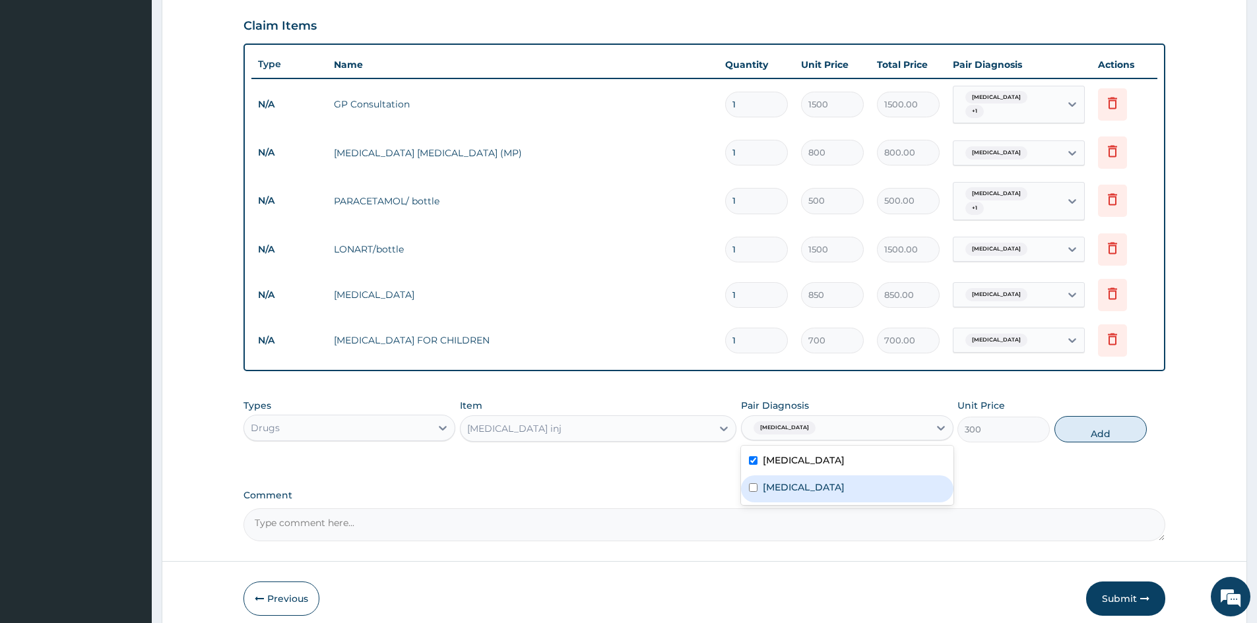
click at [788, 476] on div "Upper respiratory infection" at bounding box center [847, 489] width 212 height 27
checkbox input "true"
click at [1082, 422] on button "Add" at bounding box center [1100, 429] width 92 height 26
type input "0"
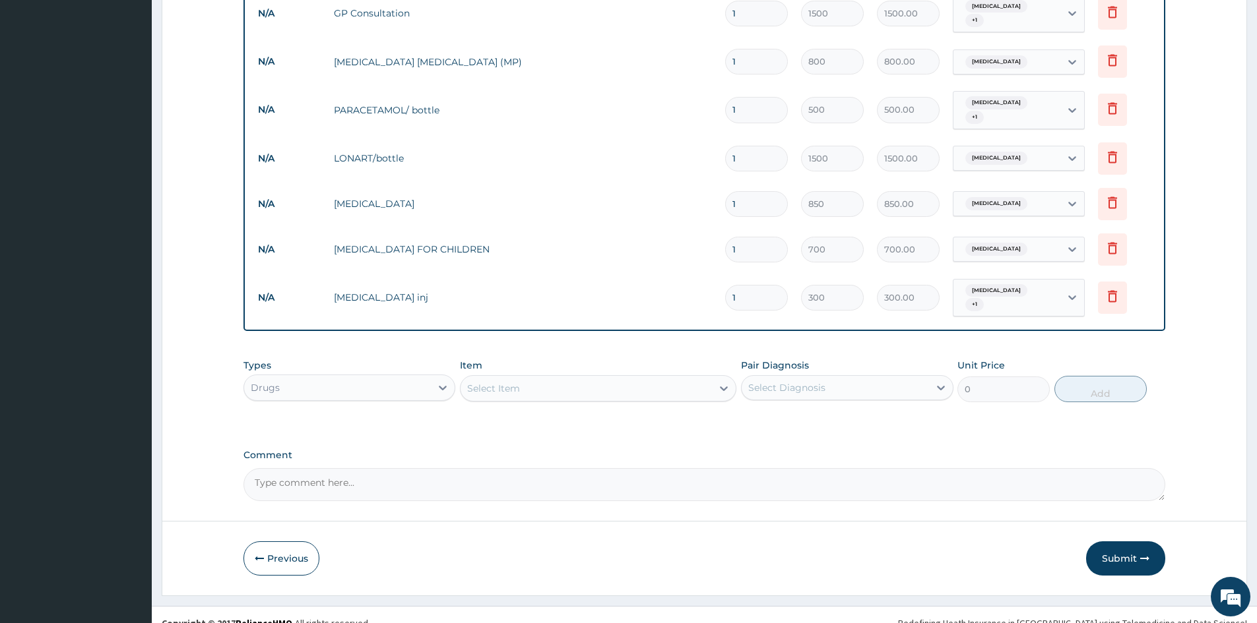
drag, startPoint x: 1119, startPoint y: 541, endPoint x: 1110, endPoint y: 518, distance: 25.1
click at [1121, 542] on button "Submit" at bounding box center [1125, 559] width 79 height 34
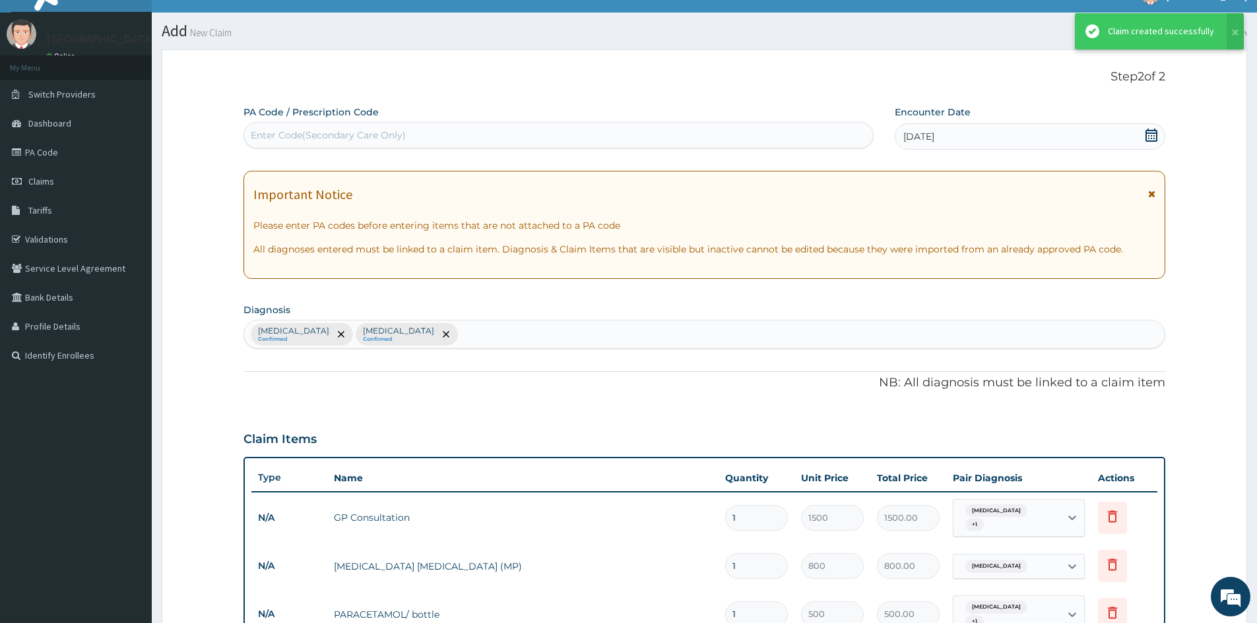
scroll to position [525, 0]
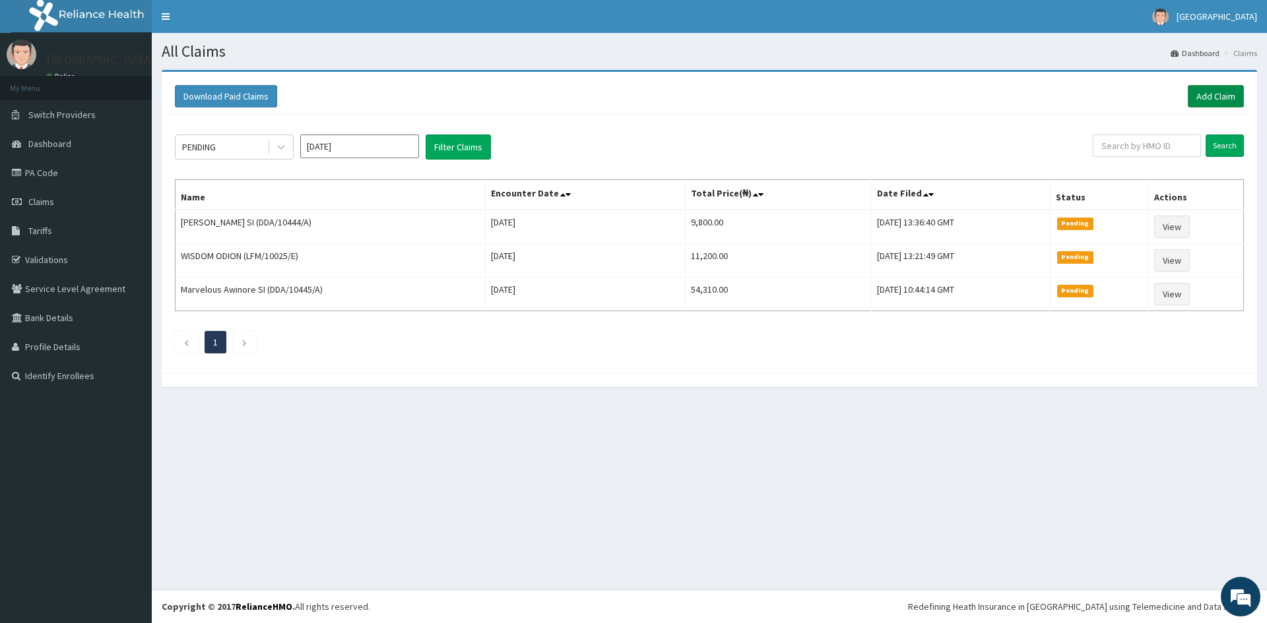
click at [1197, 104] on link "Add Claim" at bounding box center [1215, 96] width 56 height 22
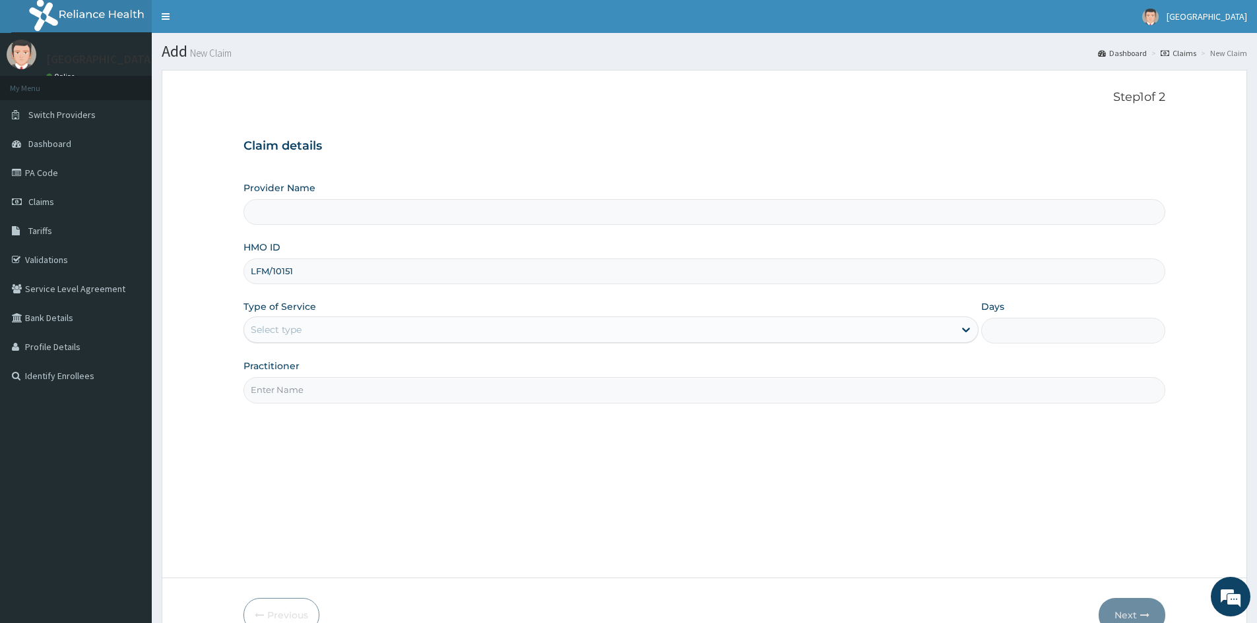
type input "LFM/10151/"
type input "Mascap Hospital limited -Sapele"
type input "LFM/10151/E"
click at [372, 338] on div "Select type" at bounding box center [599, 329] width 710 height 21
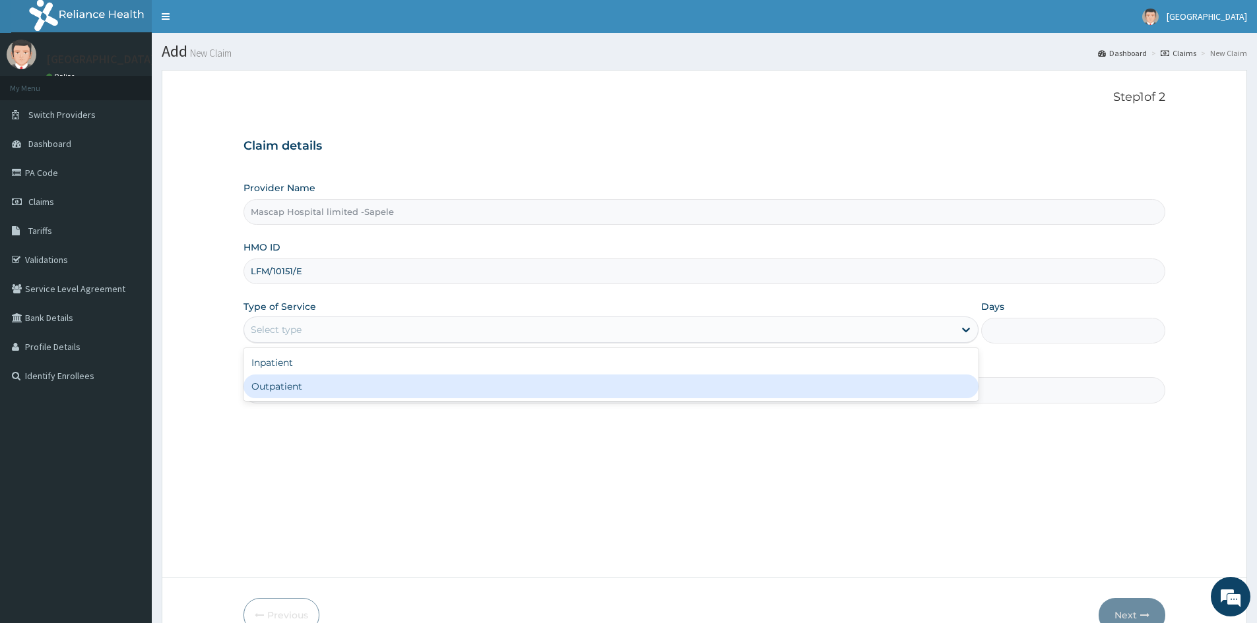
click at [344, 387] on div "Outpatient" at bounding box center [610, 387] width 735 height 24
type input "1"
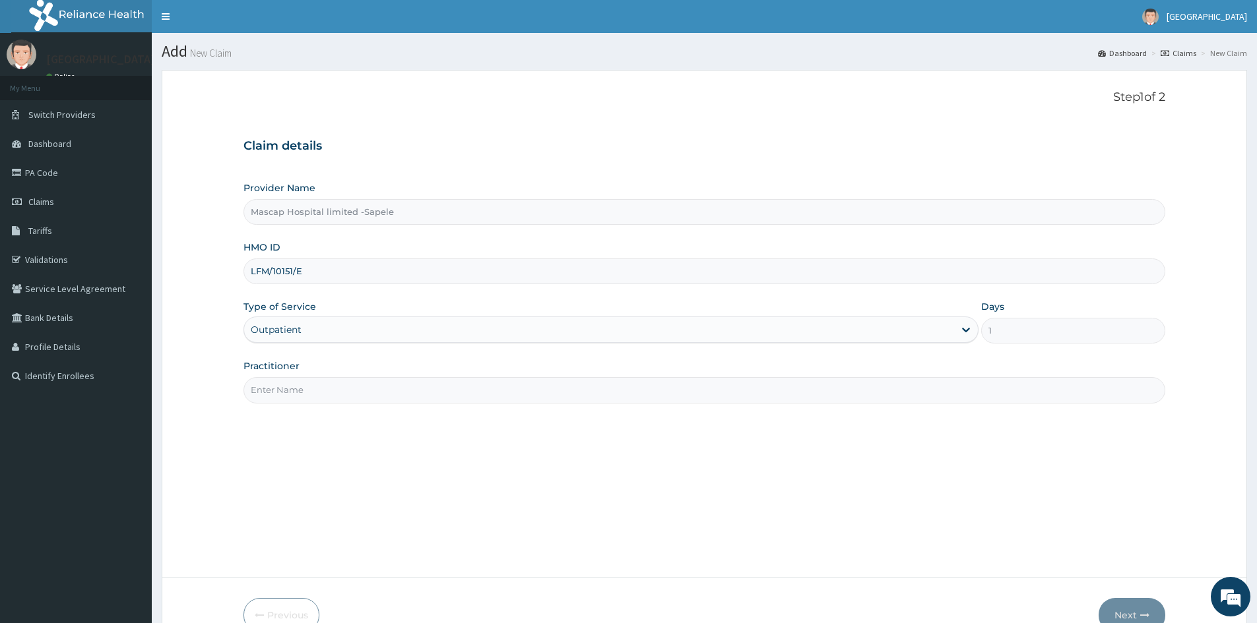
click at [348, 392] on input "Practitioner" at bounding box center [704, 390] width 922 height 26
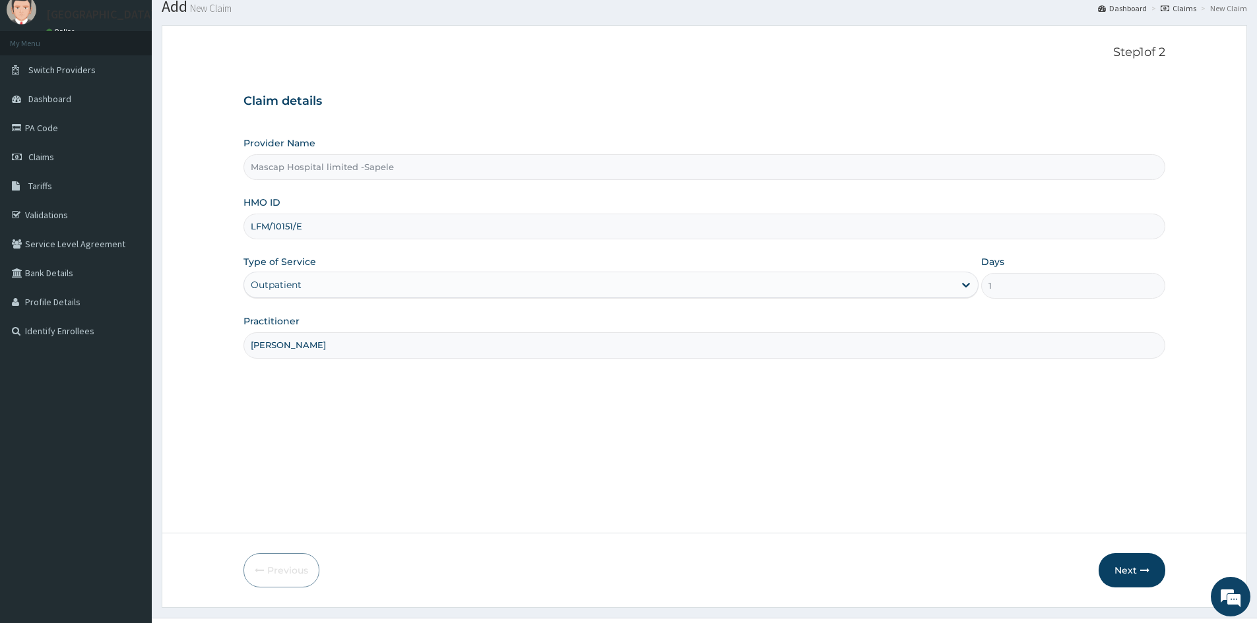
scroll to position [73, 0]
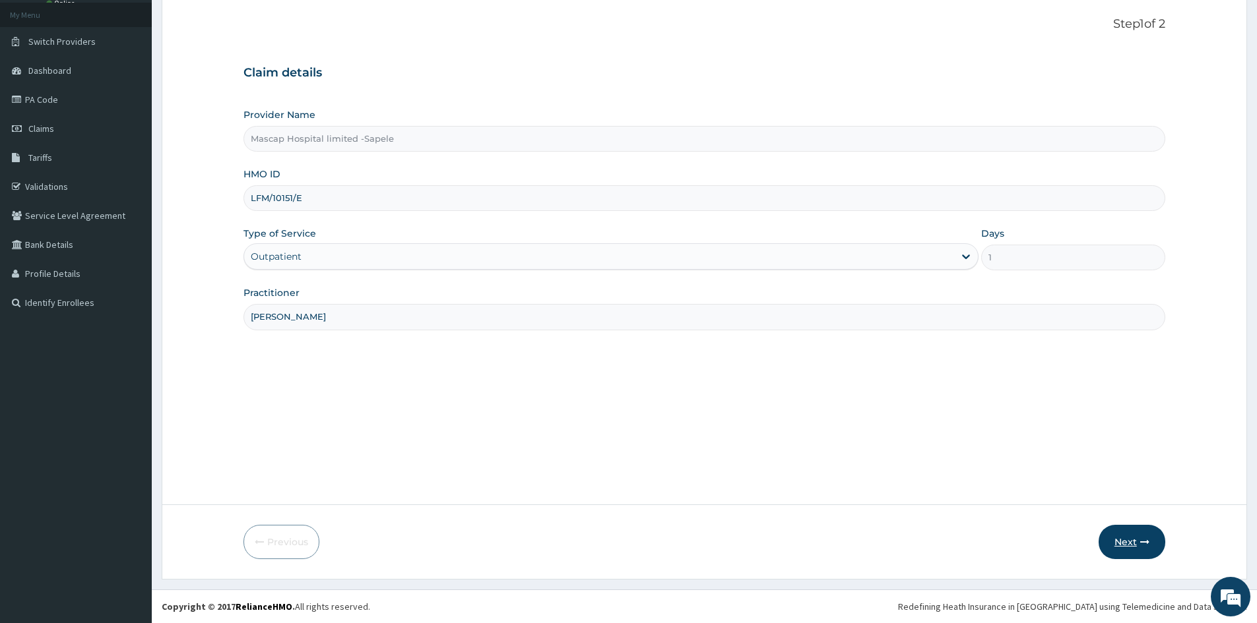
type input "[PERSON_NAME]"
click at [1126, 546] on button "Next" at bounding box center [1131, 542] width 67 height 34
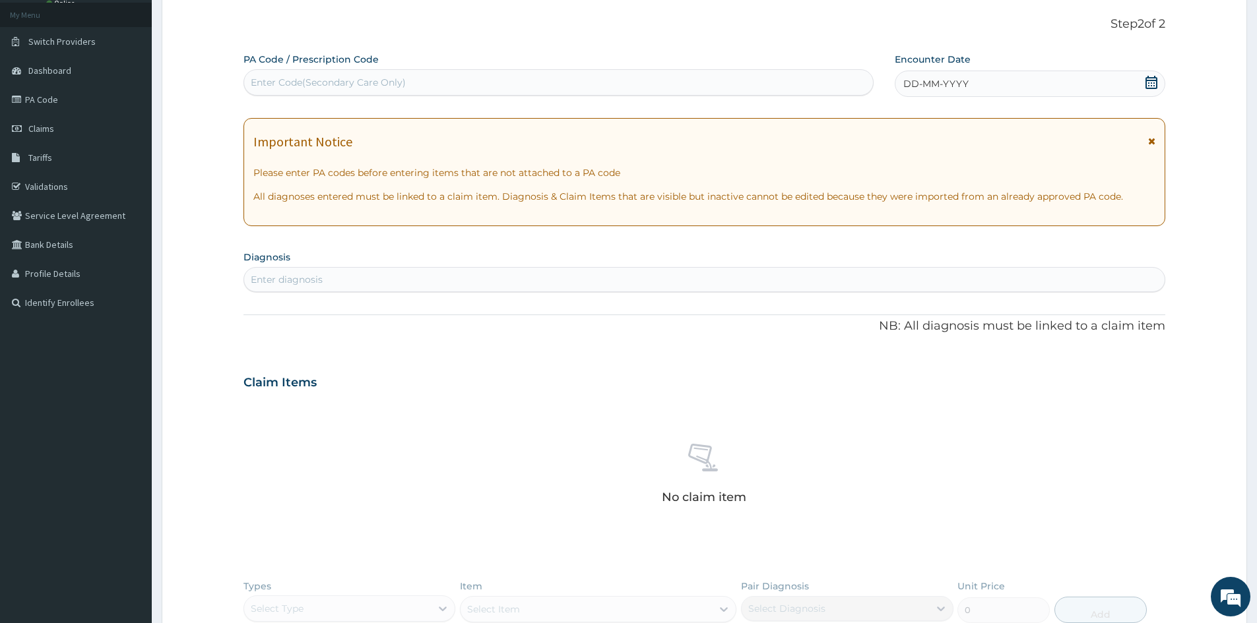
click at [1154, 84] on icon at bounding box center [1150, 82] width 13 height 13
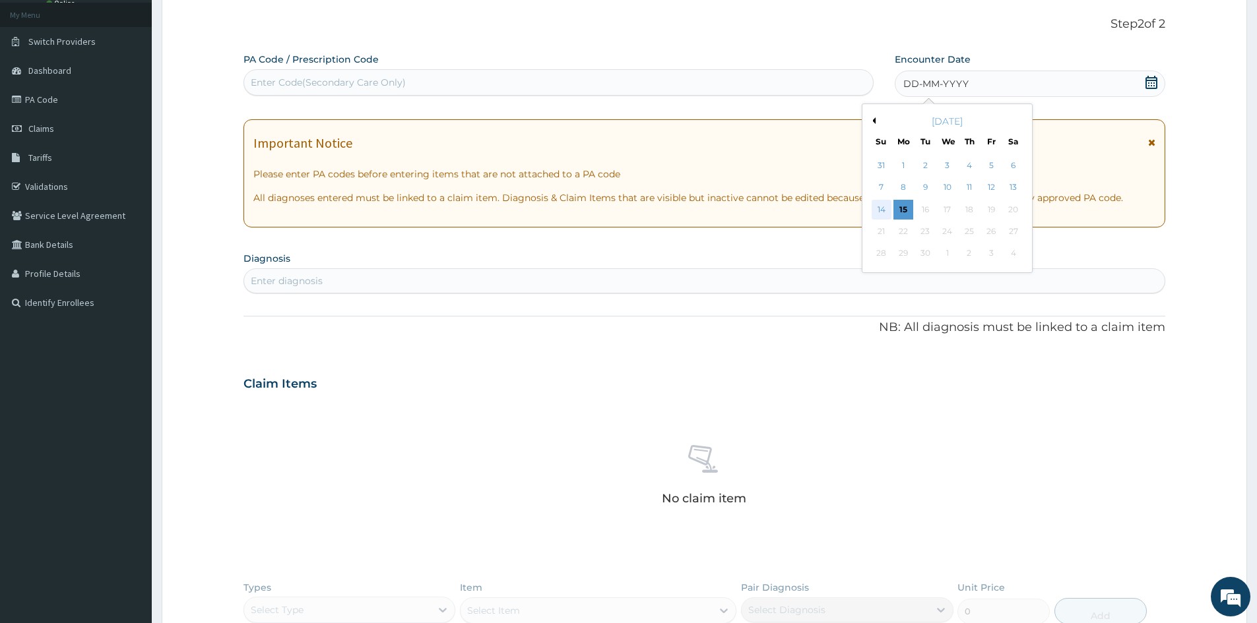
click at [881, 208] on div "14" at bounding box center [881, 210] width 20 height 20
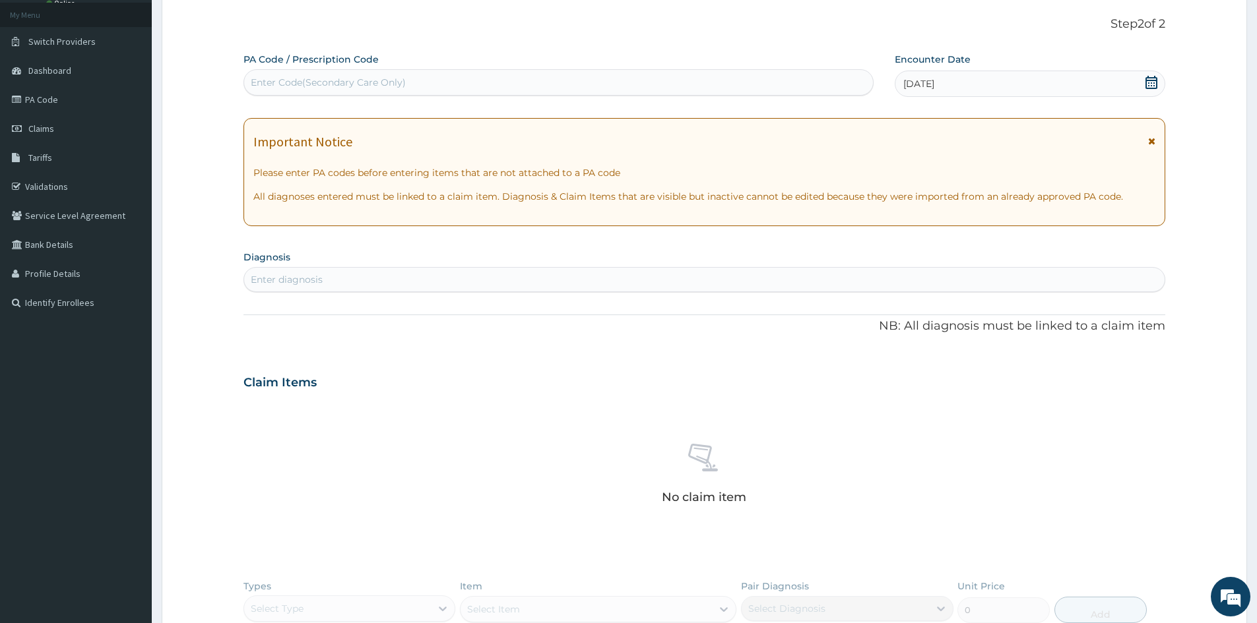
click at [784, 283] on div "Enter diagnosis" at bounding box center [704, 279] width 920 height 21
type input "[MEDICAL_DATA]"
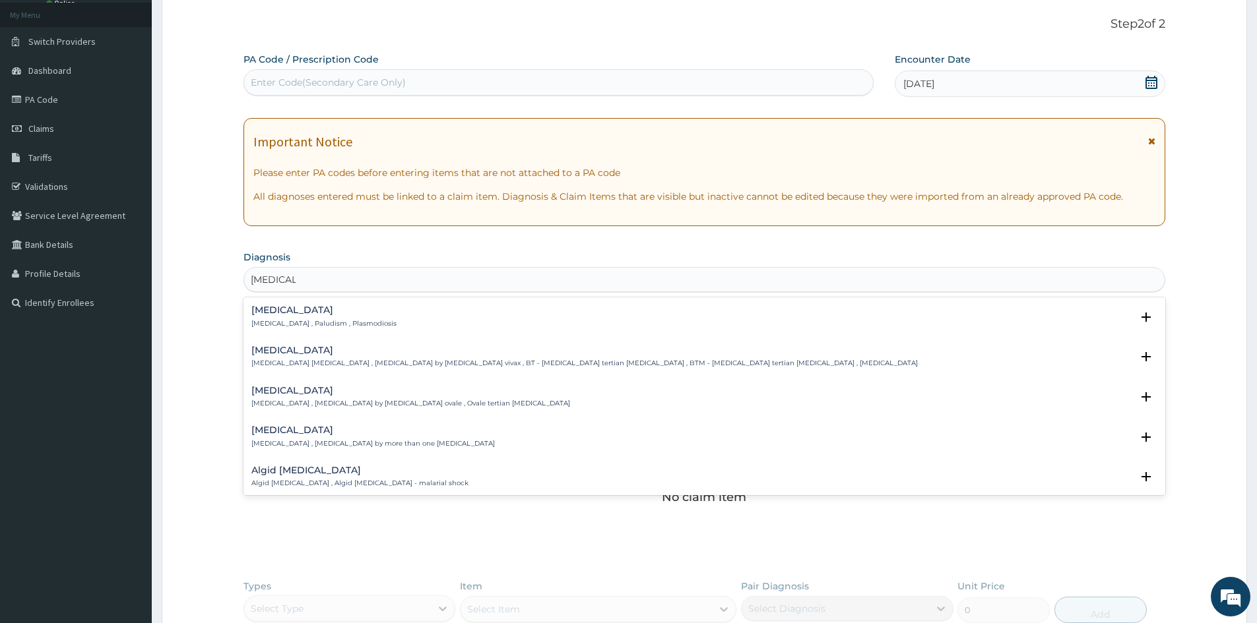
click at [357, 321] on p "[MEDICAL_DATA] , Paludism , Plasmodiosis" at bounding box center [323, 323] width 145 height 9
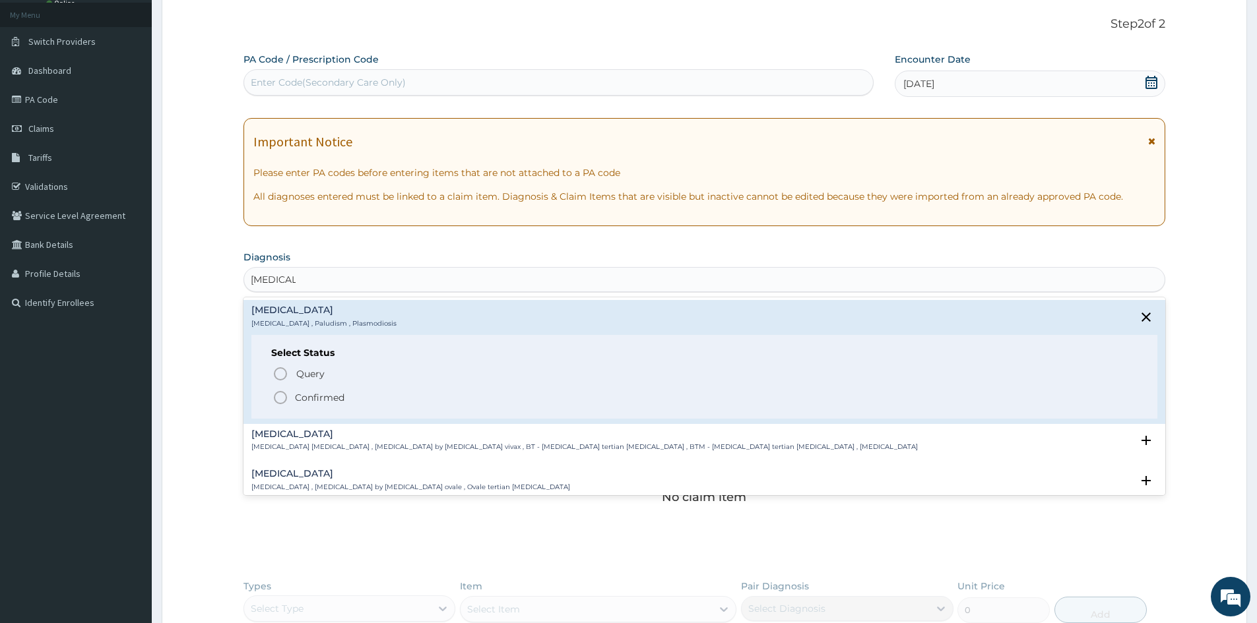
click at [330, 391] on p "Confirmed" at bounding box center [319, 397] width 49 height 13
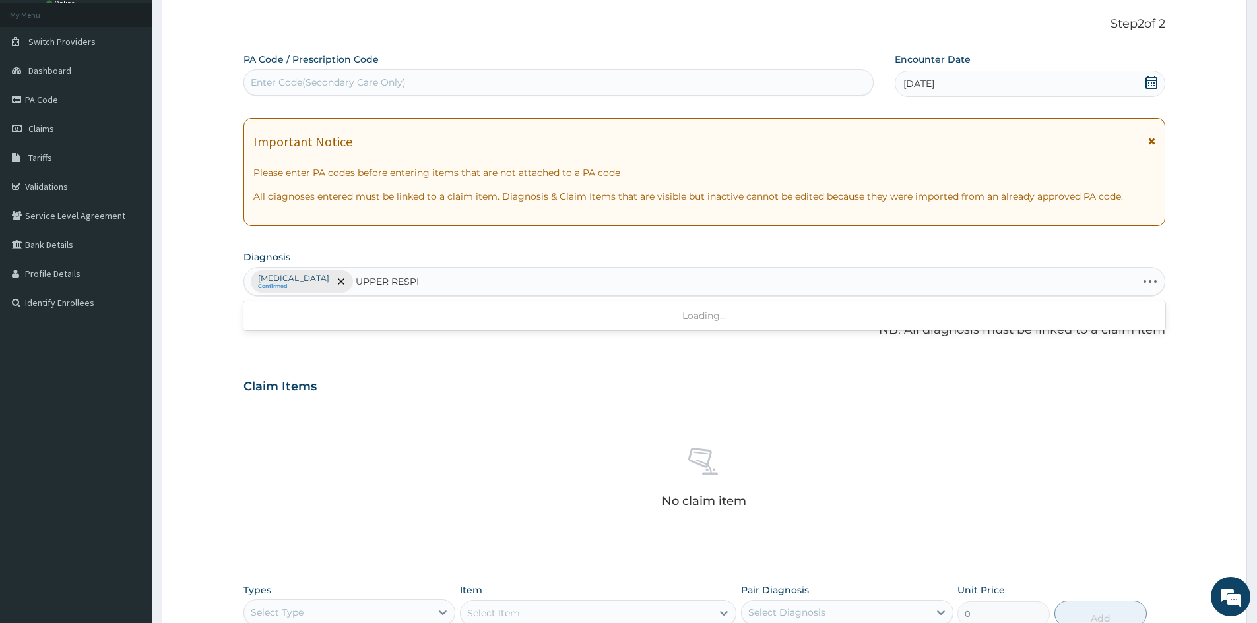
type input "UPPER RESPIR"
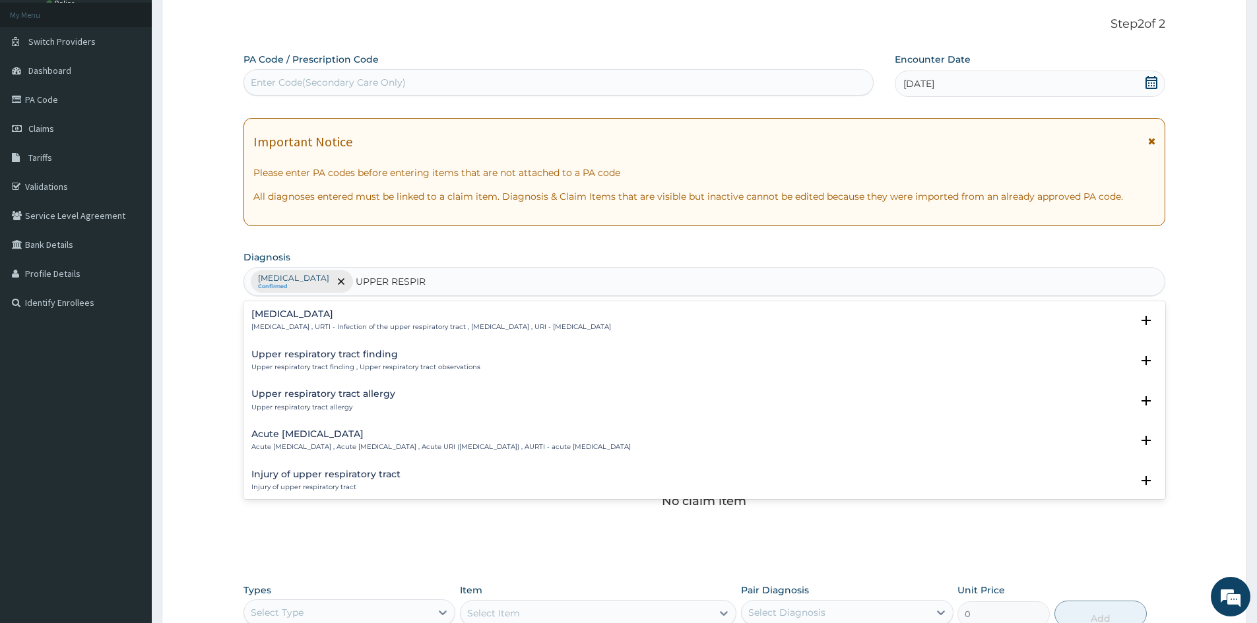
click at [346, 316] on h4 "[MEDICAL_DATA]" at bounding box center [431, 314] width 360 height 10
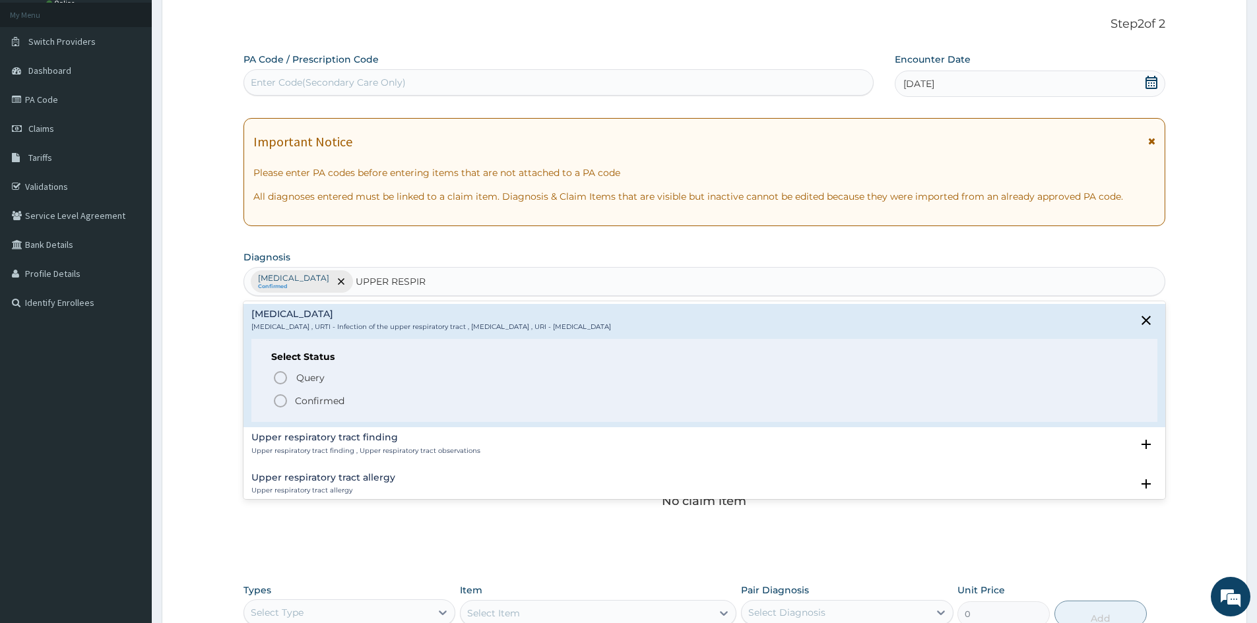
click at [317, 399] on p "Confirmed" at bounding box center [319, 400] width 49 height 13
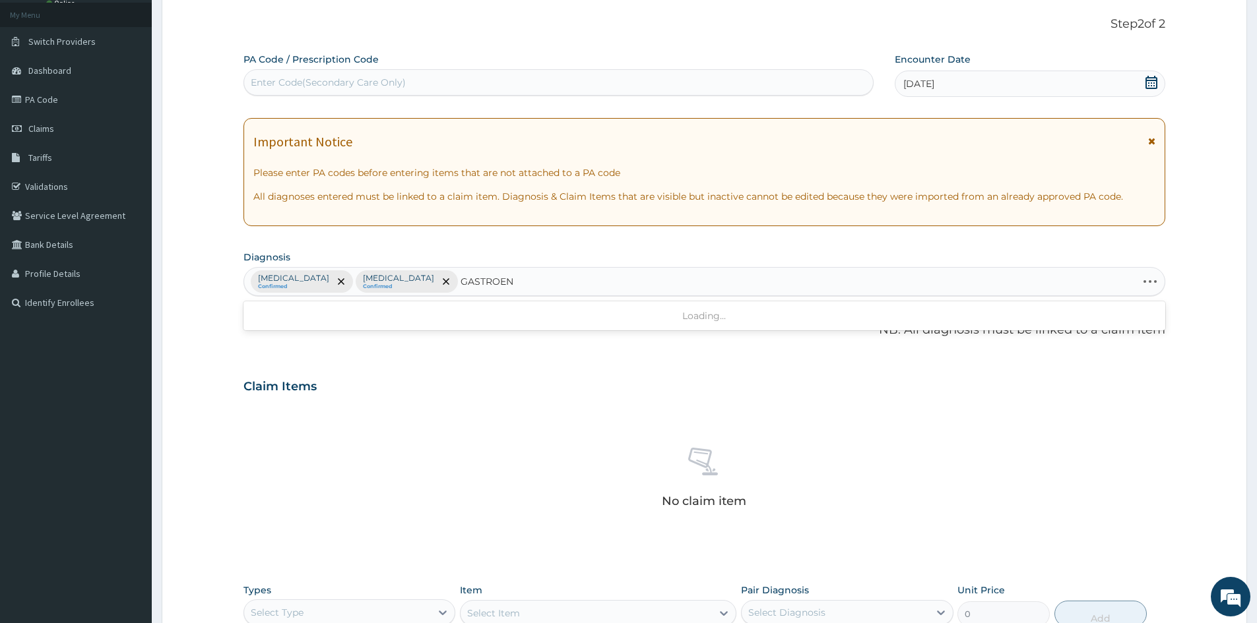
type input "GASTROENT"
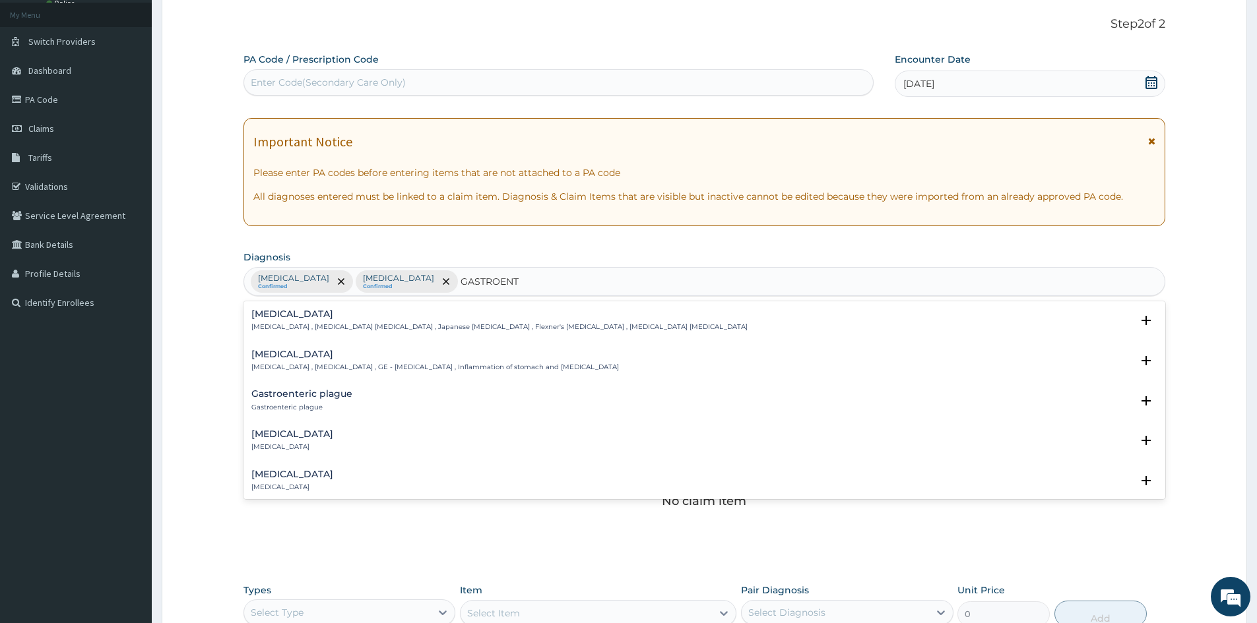
click at [359, 356] on h4 "[MEDICAL_DATA]" at bounding box center [434, 355] width 367 height 10
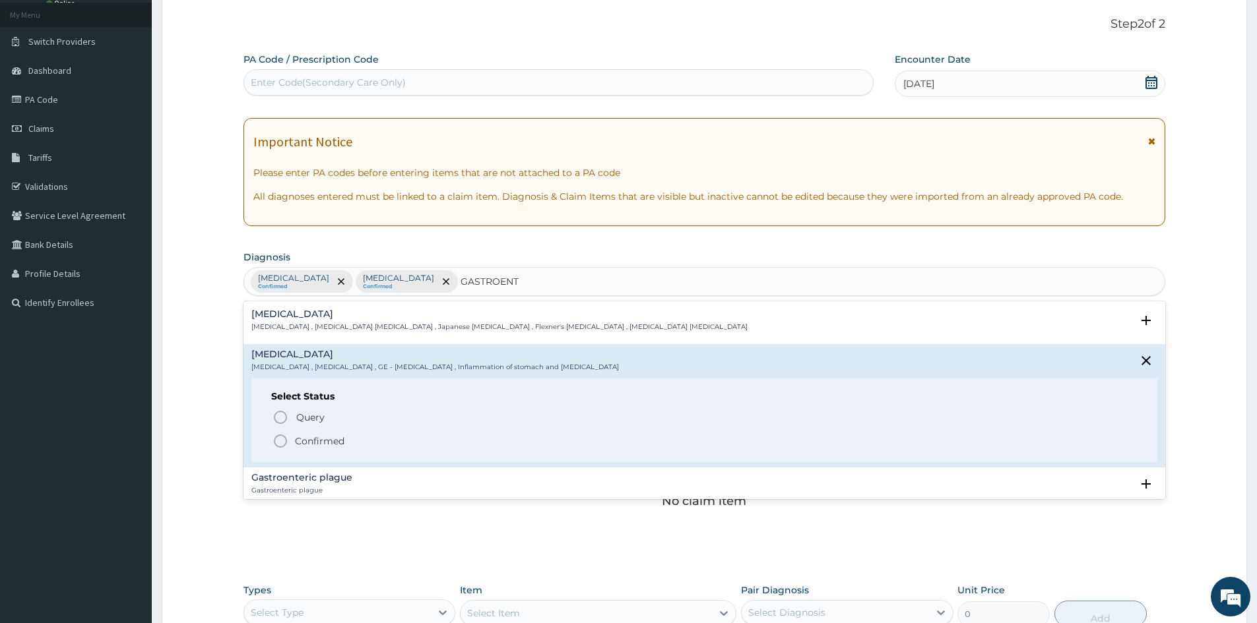
click at [319, 442] on p "Confirmed" at bounding box center [319, 441] width 49 height 13
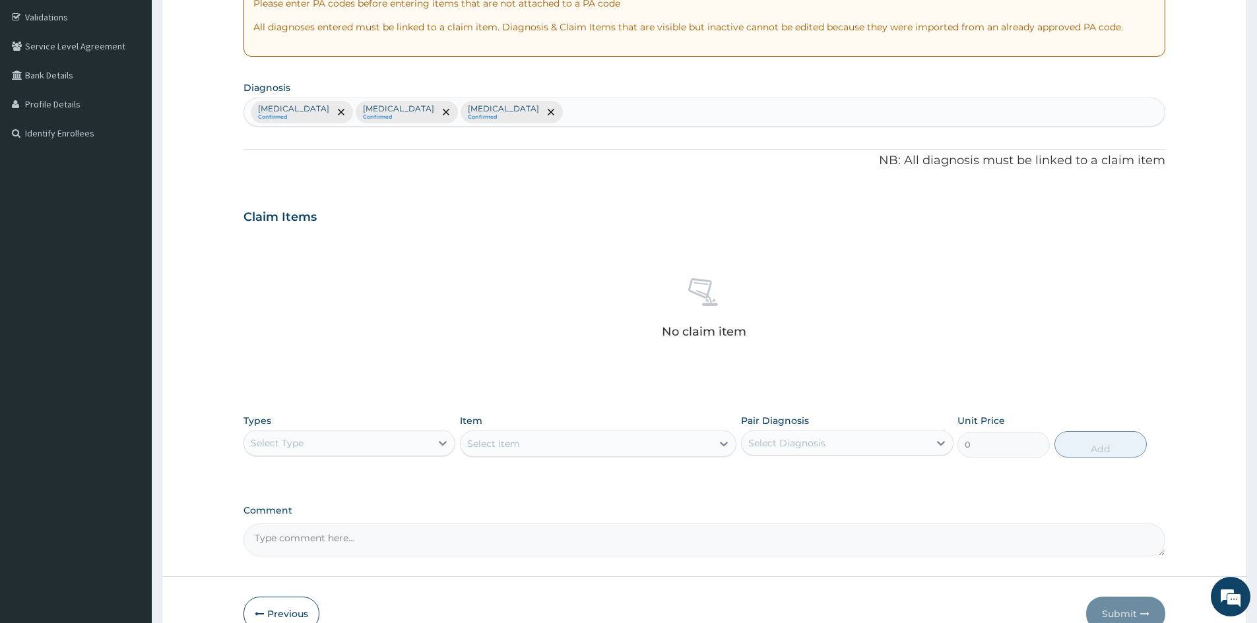
scroll to position [271, 0]
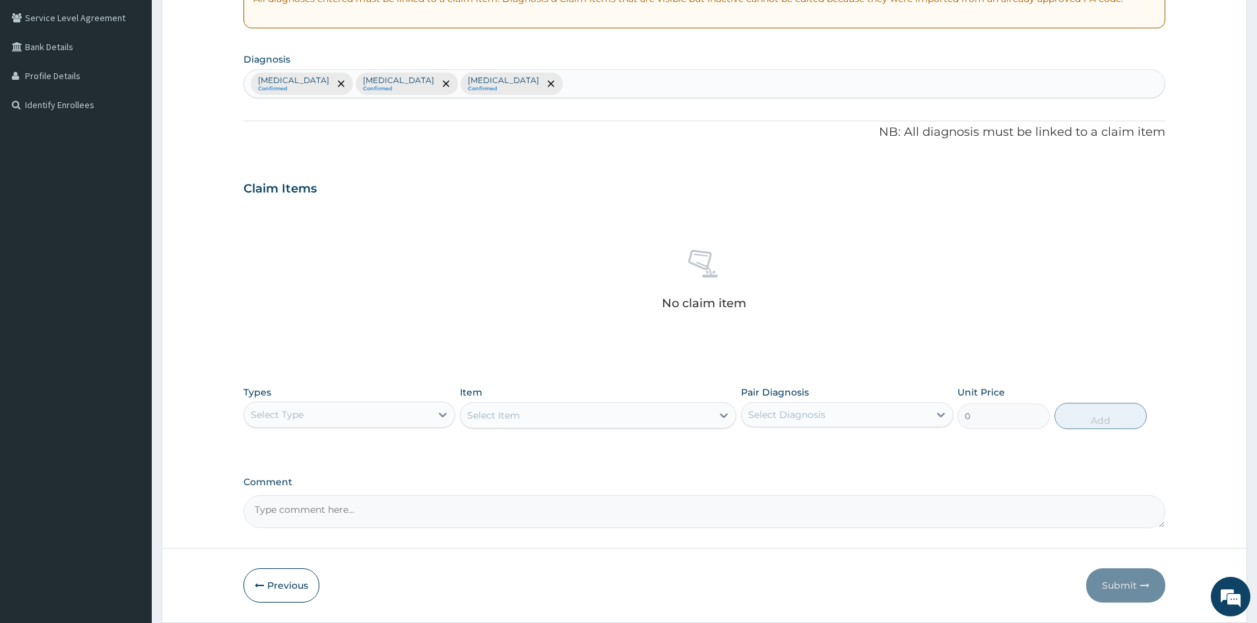
click at [358, 412] on div "Select Type" at bounding box center [337, 414] width 187 height 21
click at [329, 488] on div "Procedures" at bounding box center [349, 496] width 212 height 24
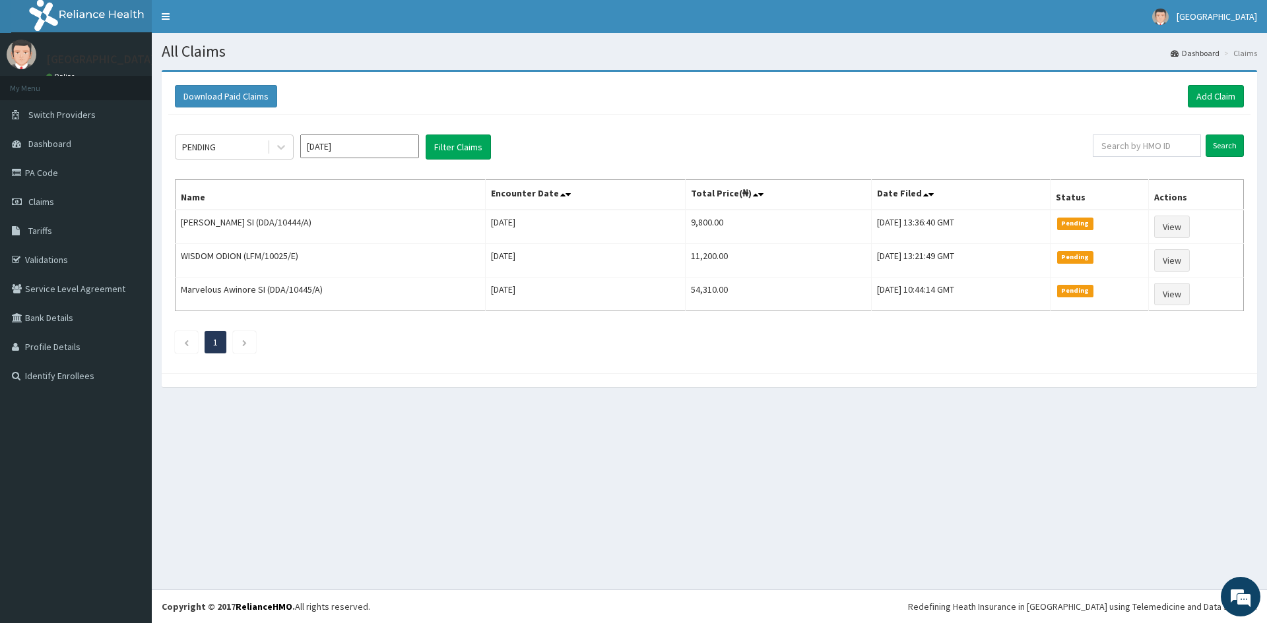
click at [1220, 108] on div "Download Paid Claims Add Claim" at bounding box center [709, 96] width 1082 height 36
click at [1218, 98] on link "Add Claim" at bounding box center [1215, 96] width 56 height 22
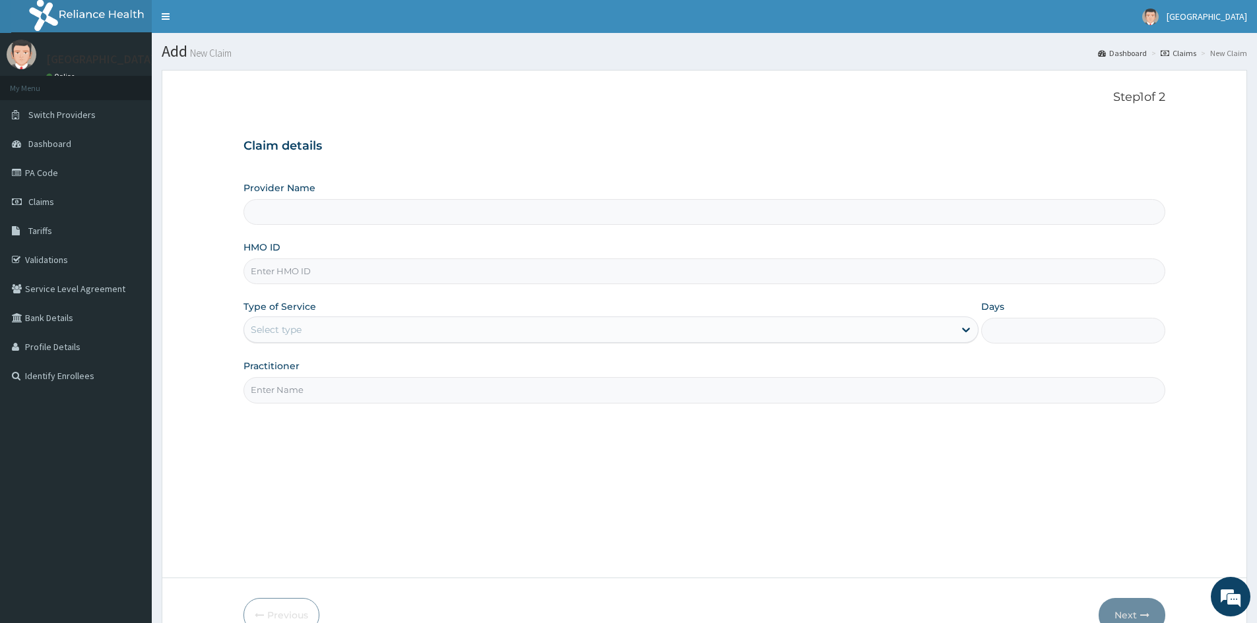
click at [344, 270] on input "HMO ID" at bounding box center [704, 272] width 922 height 26
type input "Mascap Hospital limited -Sapele"
type input "LFM/10151/E"
click at [482, 331] on div "Select type" at bounding box center [599, 329] width 710 height 21
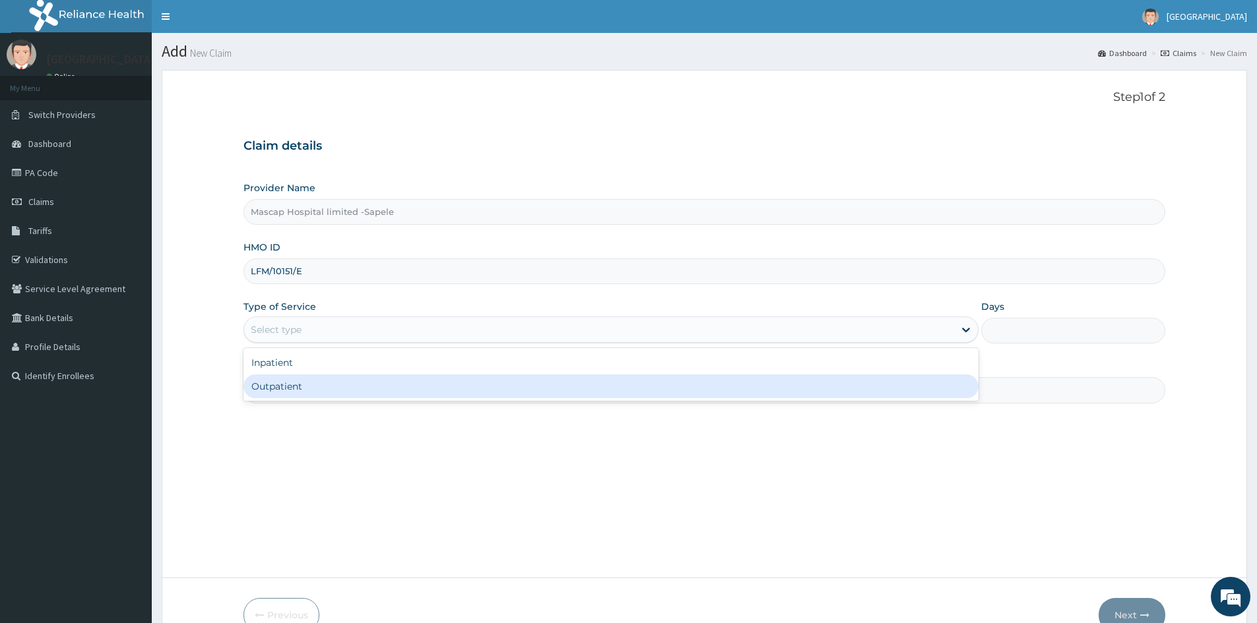
click at [402, 380] on div "Outpatient" at bounding box center [610, 387] width 735 height 24
type input "1"
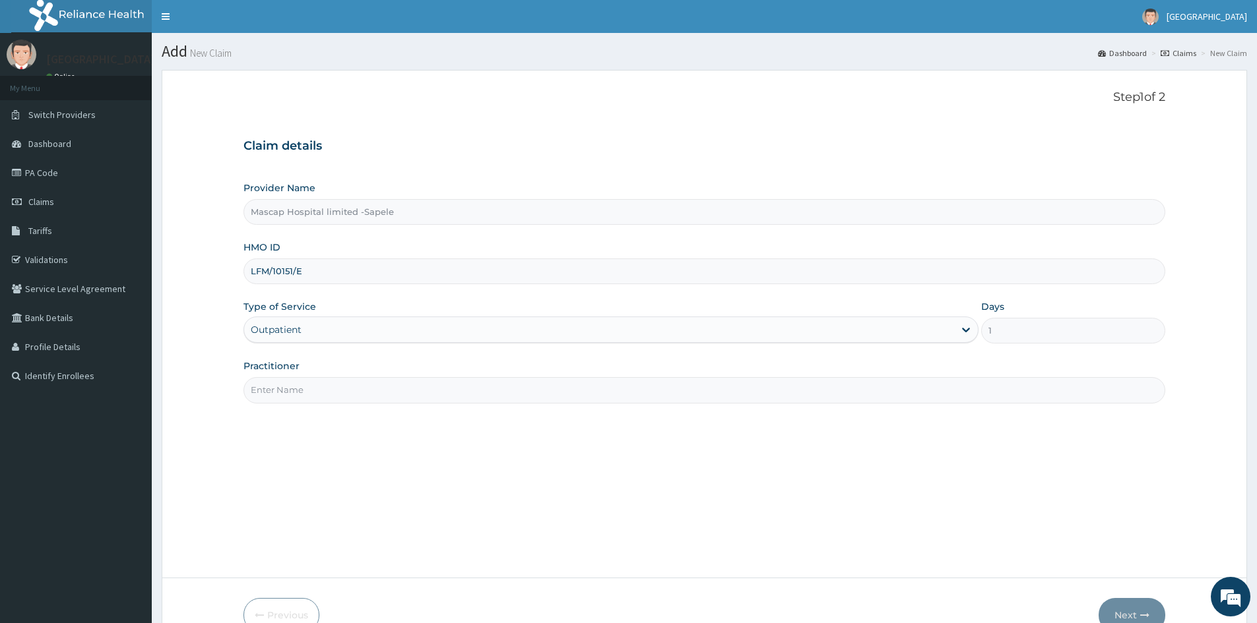
click at [401, 385] on input "Practitioner" at bounding box center [704, 390] width 922 height 26
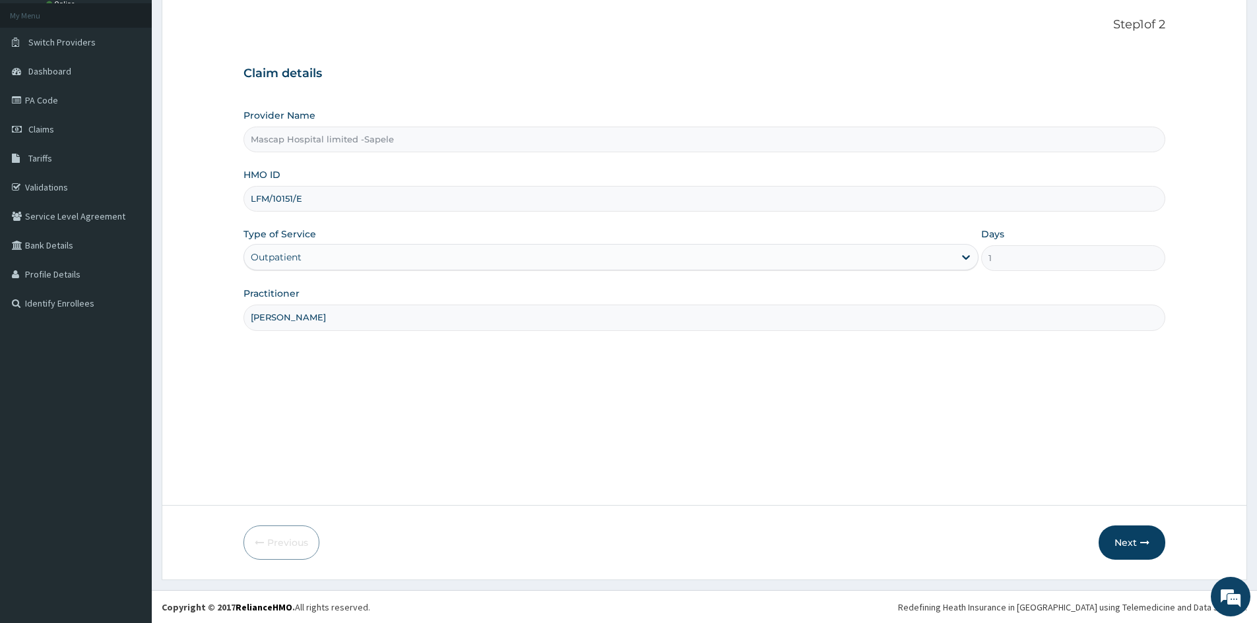
scroll to position [73, 0]
type input "[PERSON_NAME]"
click at [1115, 552] on button "Next" at bounding box center [1131, 542] width 67 height 34
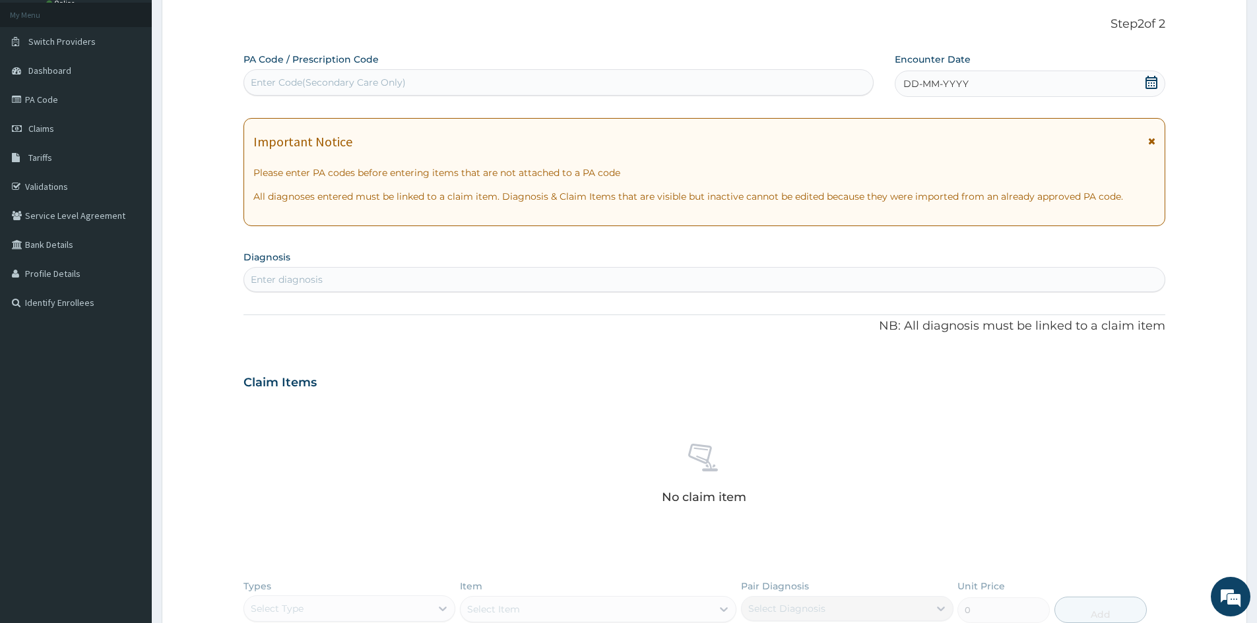
click at [1154, 84] on icon at bounding box center [1150, 82] width 13 height 13
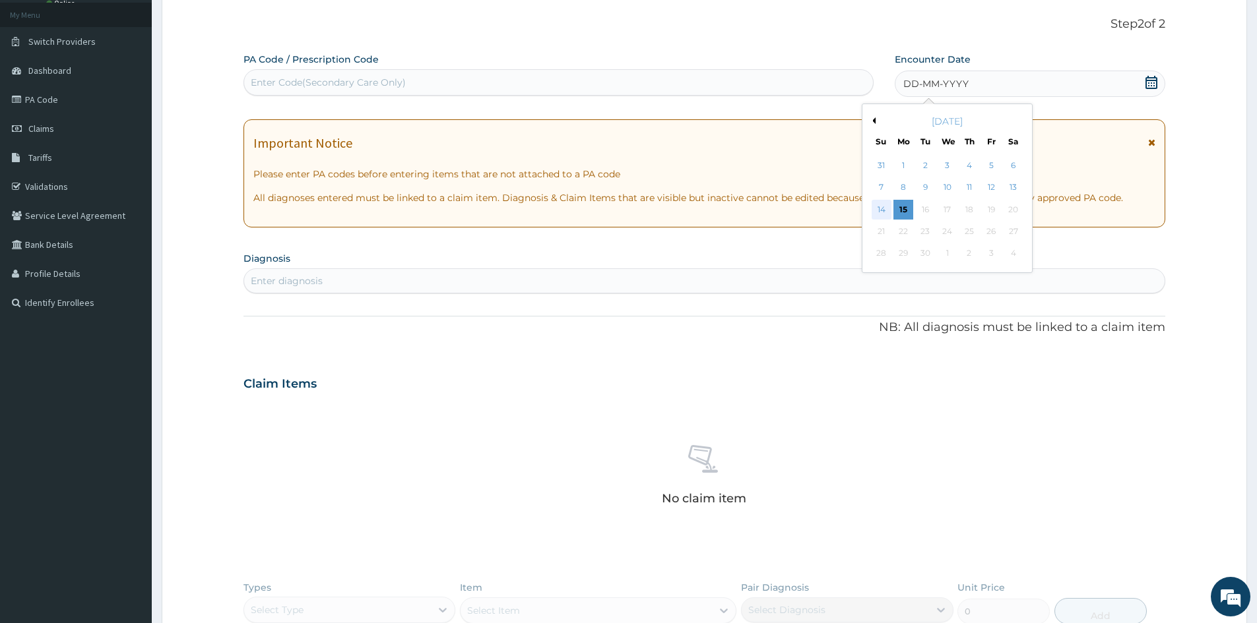
click at [887, 210] on div "14" at bounding box center [881, 210] width 20 height 20
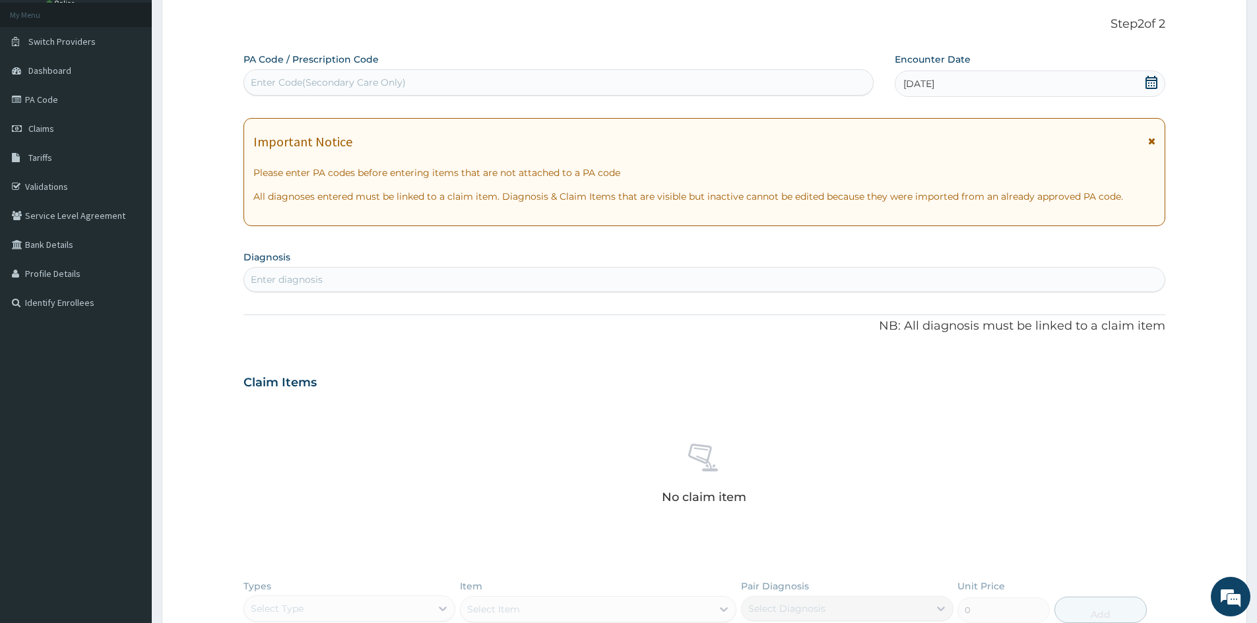
click at [744, 276] on div "Enter diagnosis" at bounding box center [704, 279] width 920 height 21
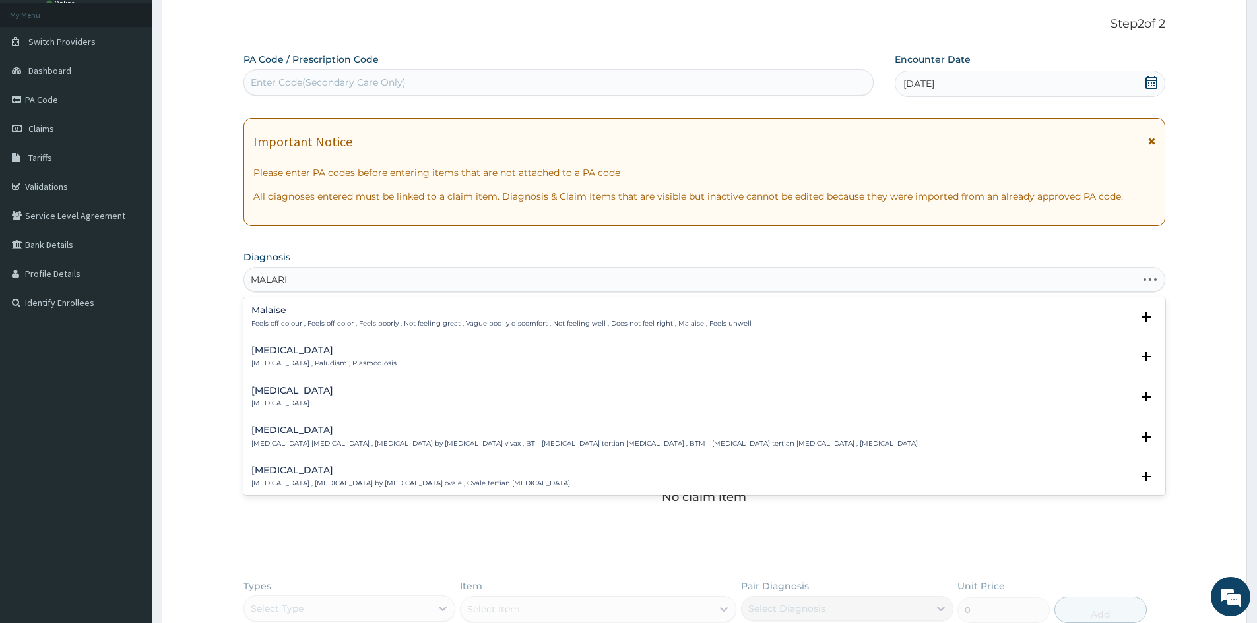
type input "[MEDICAL_DATA]"
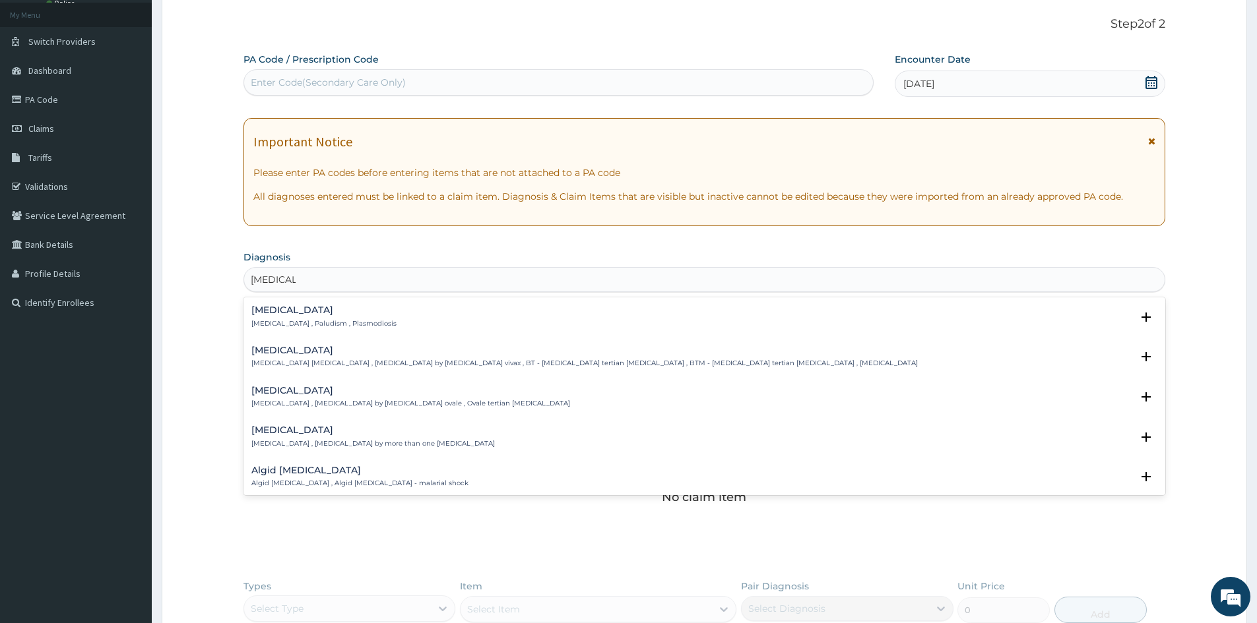
click at [341, 328] on p "[MEDICAL_DATA] , Paludism , Plasmodiosis" at bounding box center [323, 323] width 145 height 9
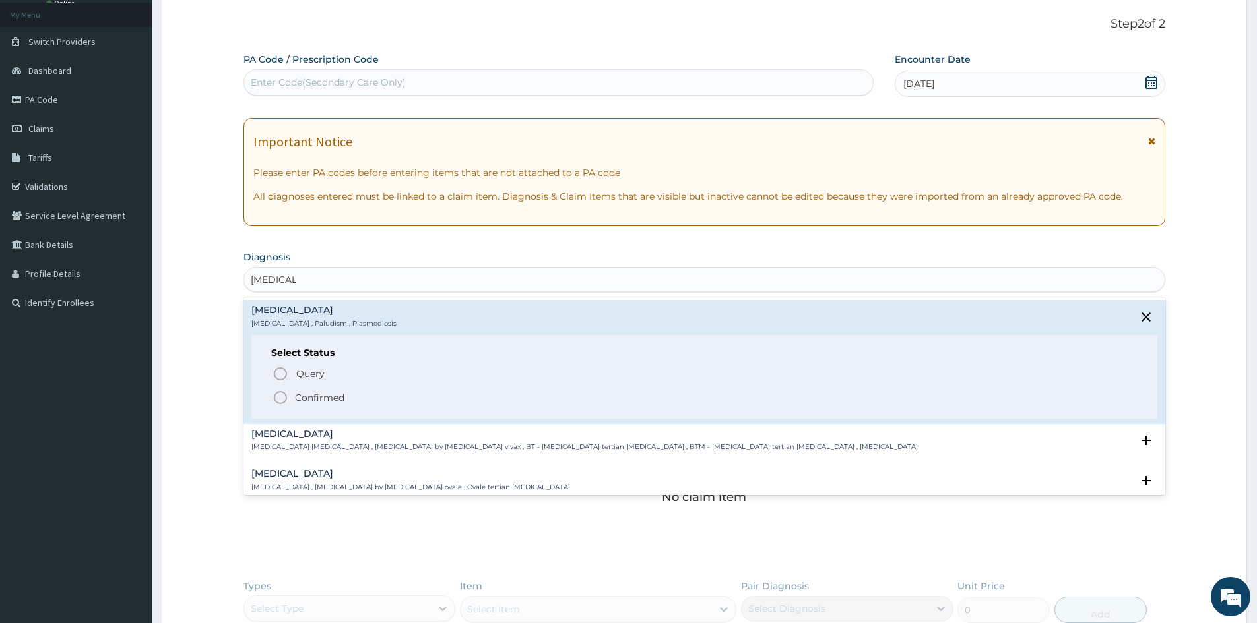
click at [317, 394] on p "Confirmed" at bounding box center [319, 397] width 49 height 13
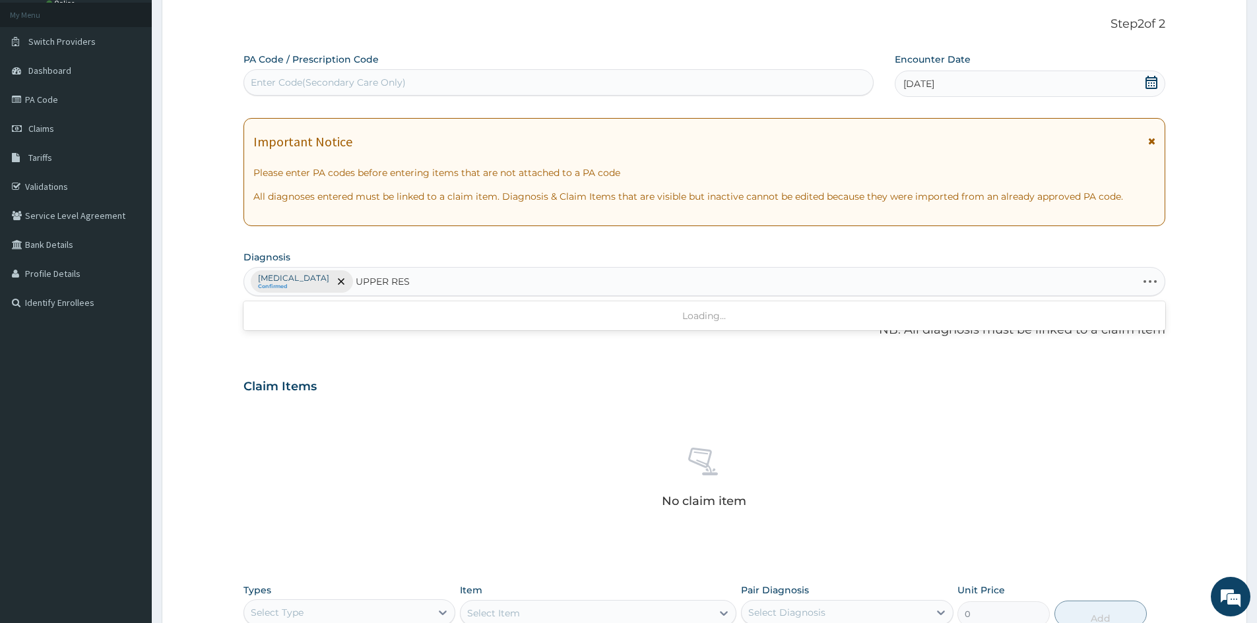
type input "UPPER RESP"
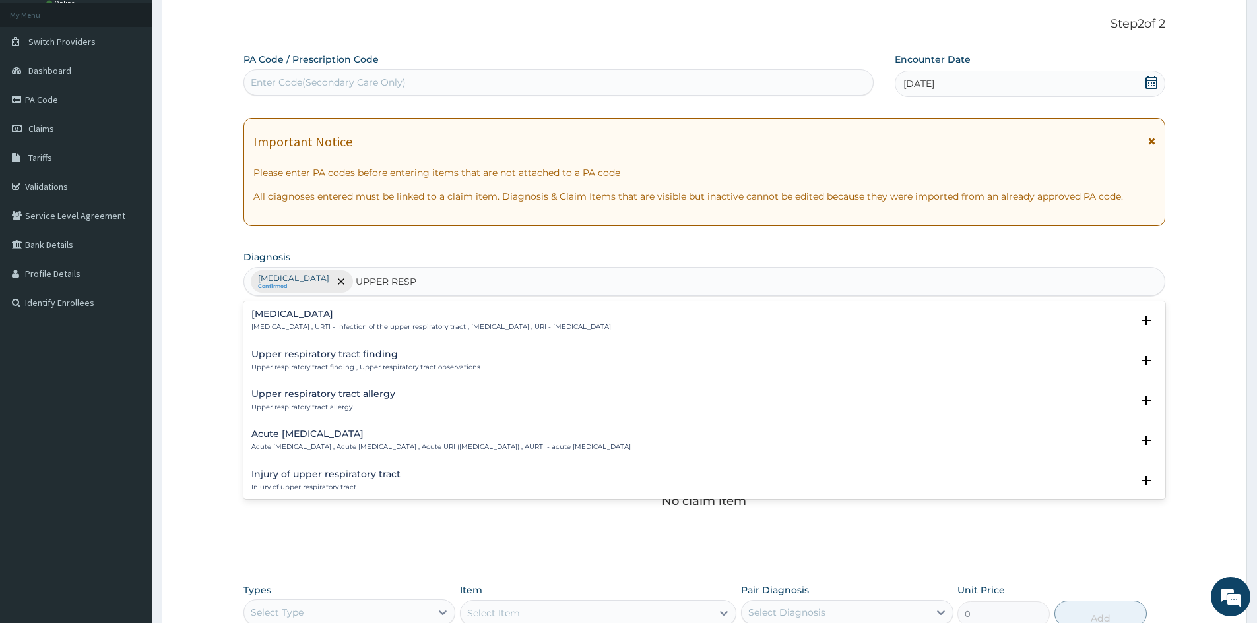
click at [327, 320] on div "[MEDICAL_DATA] [MEDICAL_DATA] , URTI - Infection of the upper respiratory tract…" at bounding box center [431, 320] width 360 height 23
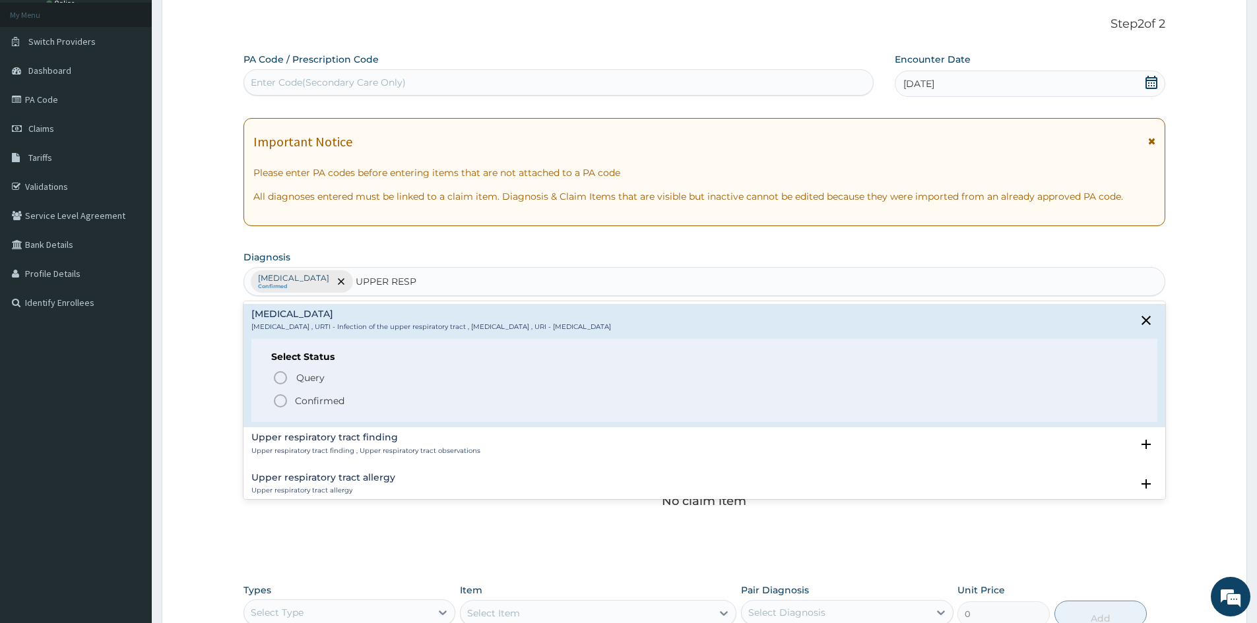
click at [325, 395] on p "Confirmed" at bounding box center [319, 400] width 49 height 13
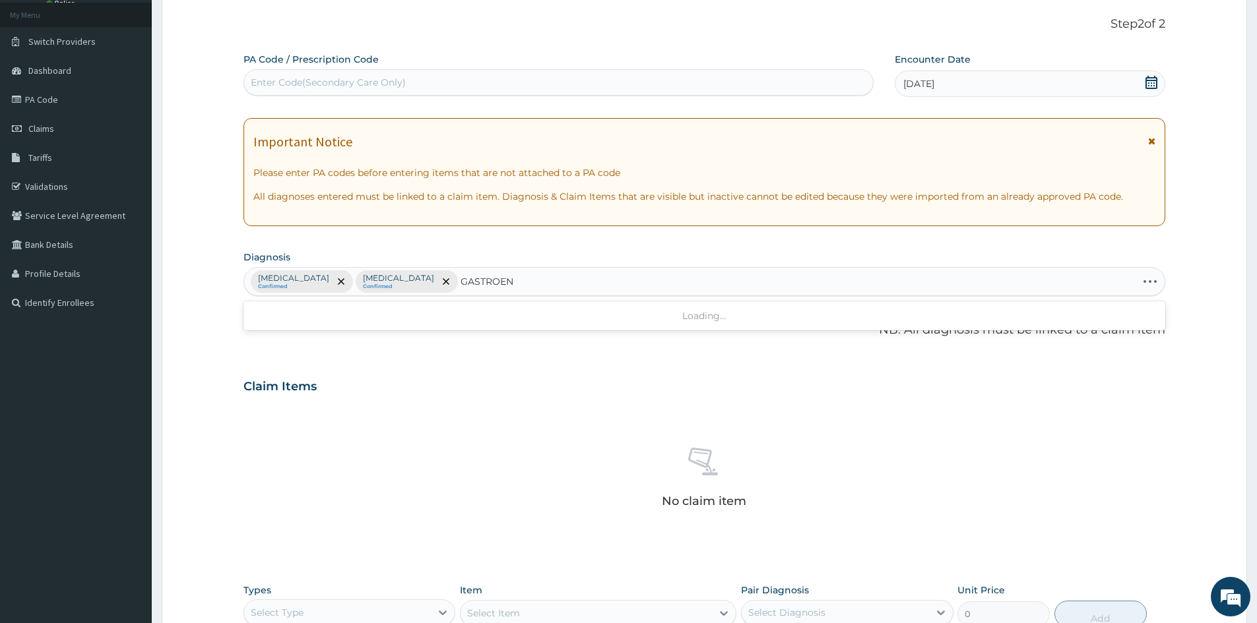
type input "GASTROENT"
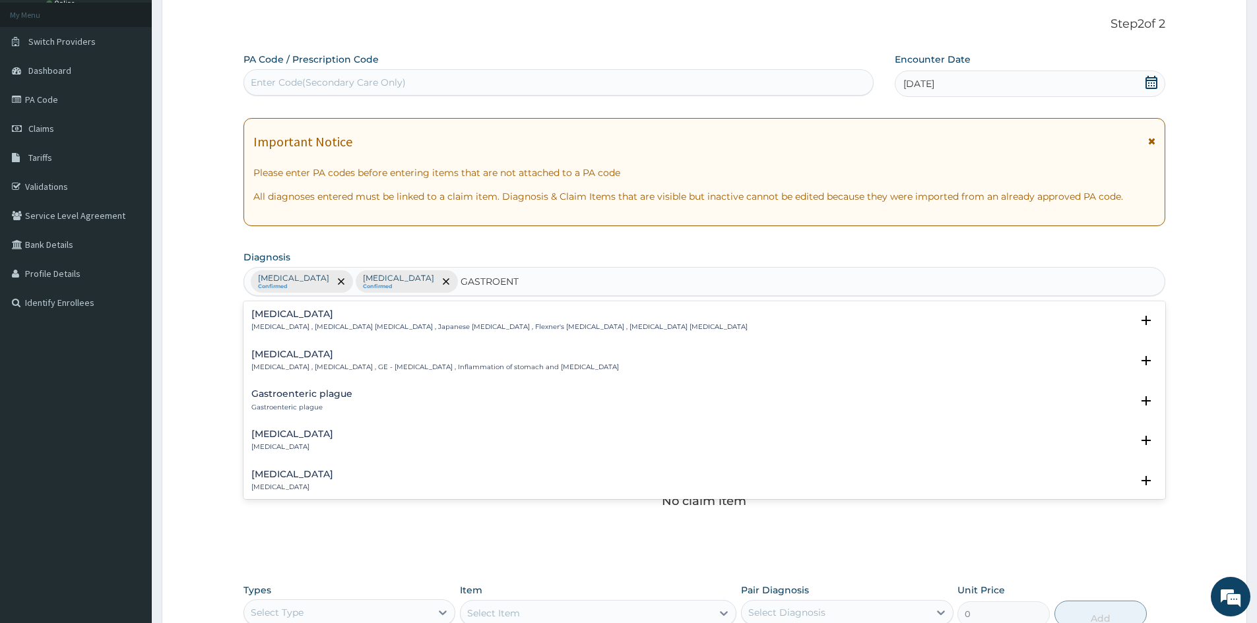
click at [333, 364] on p "[MEDICAL_DATA] , [MEDICAL_DATA] , GE - [MEDICAL_DATA] , Inflammation of stomach…" at bounding box center [434, 367] width 367 height 9
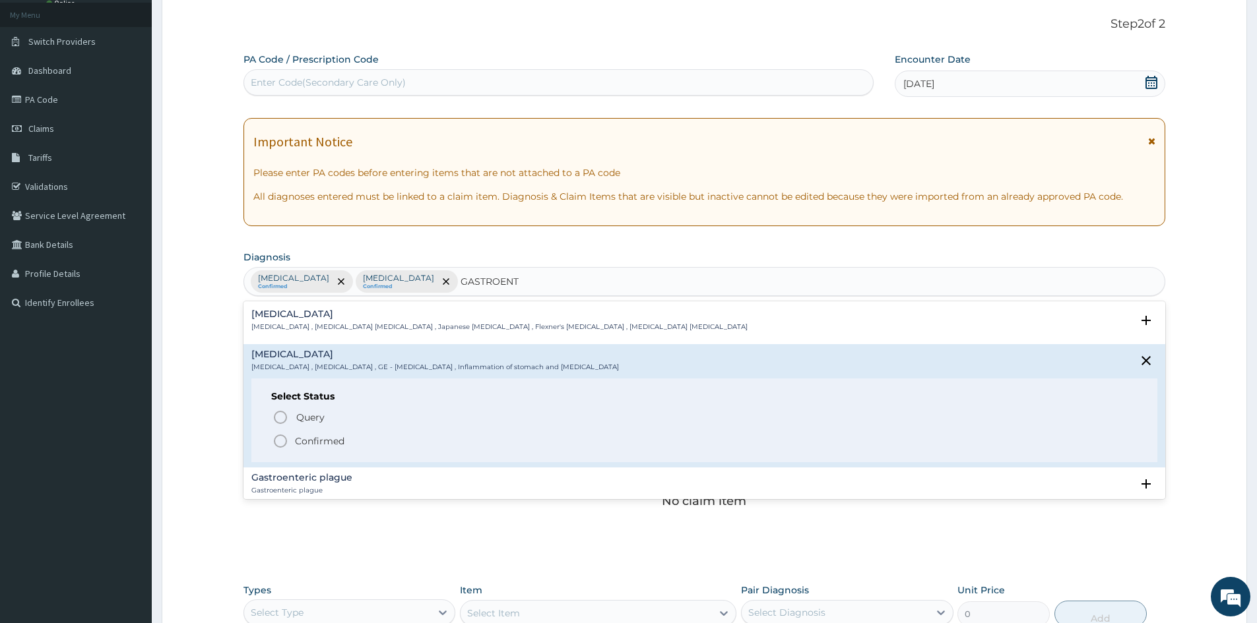
click at [292, 439] on span "Confirmed" at bounding box center [704, 441] width 865 height 16
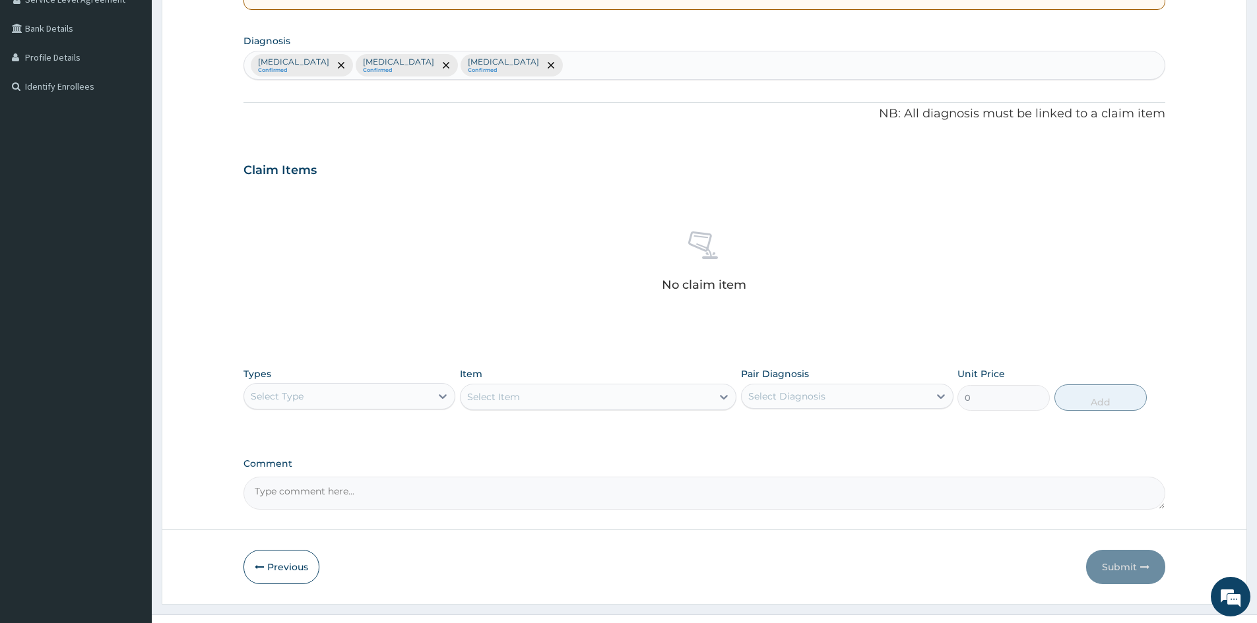
scroll to position [315, 0]
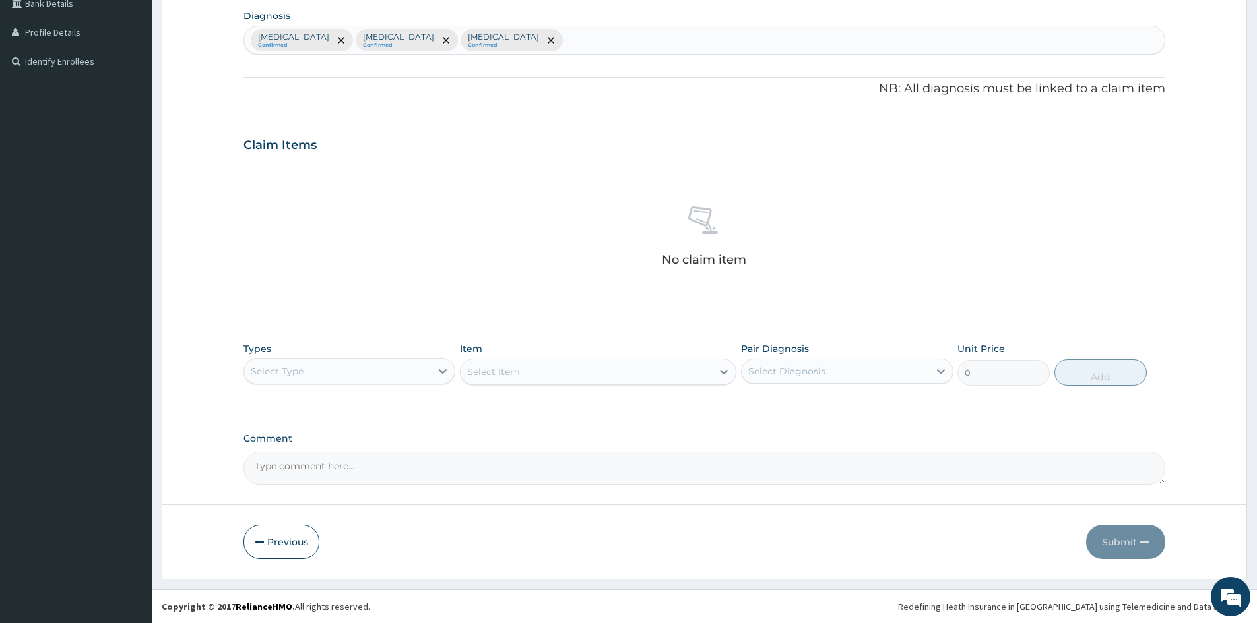
click at [338, 379] on div "Select Type" at bounding box center [337, 371] width 187 height 21
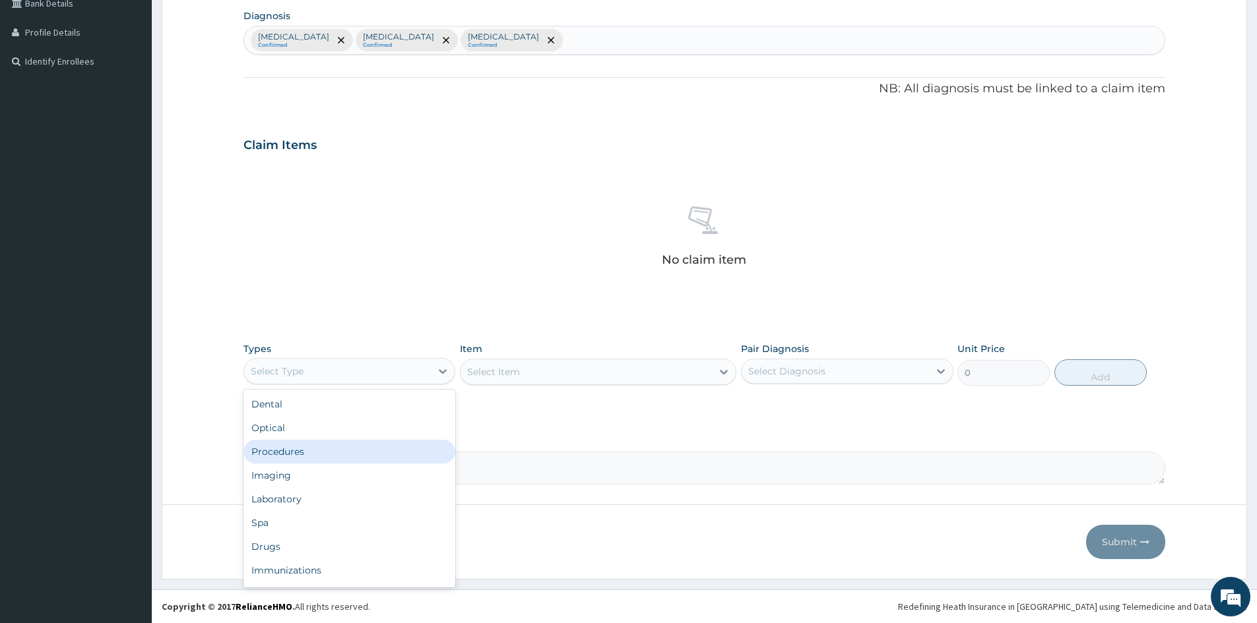
click at [330, 443] on div "Procedures" at bounding box center [349, 452] width 212 height 24
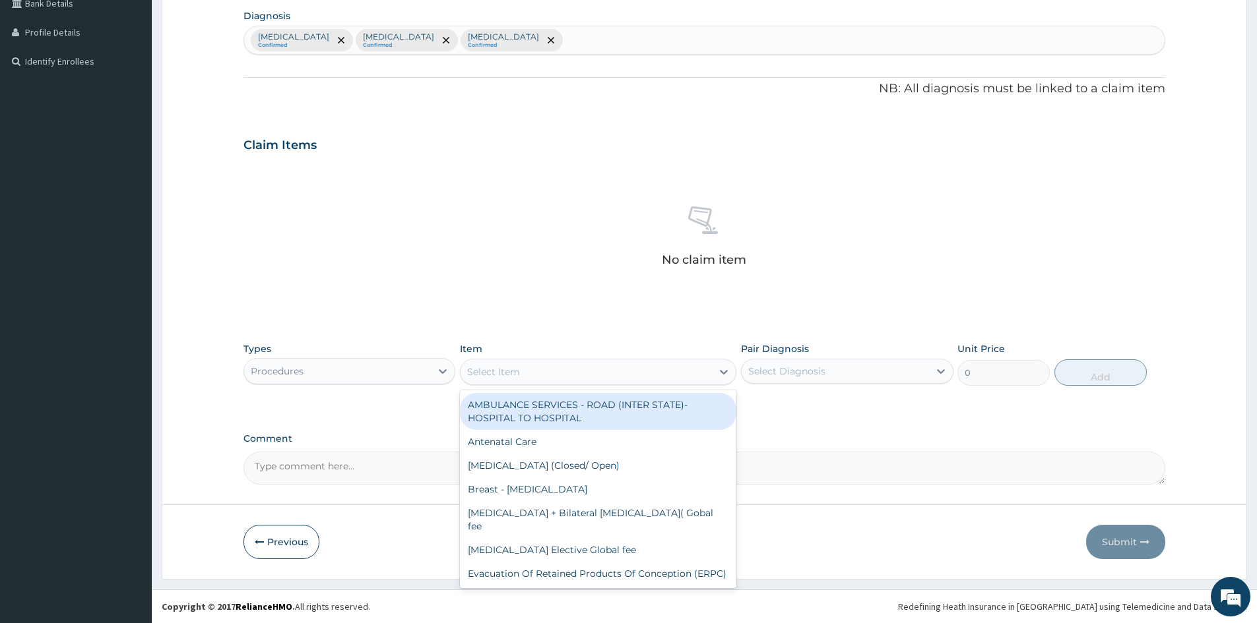
click at [551, 369] on div "Select Item" at bounding box center [585, 371] width 251 height 21
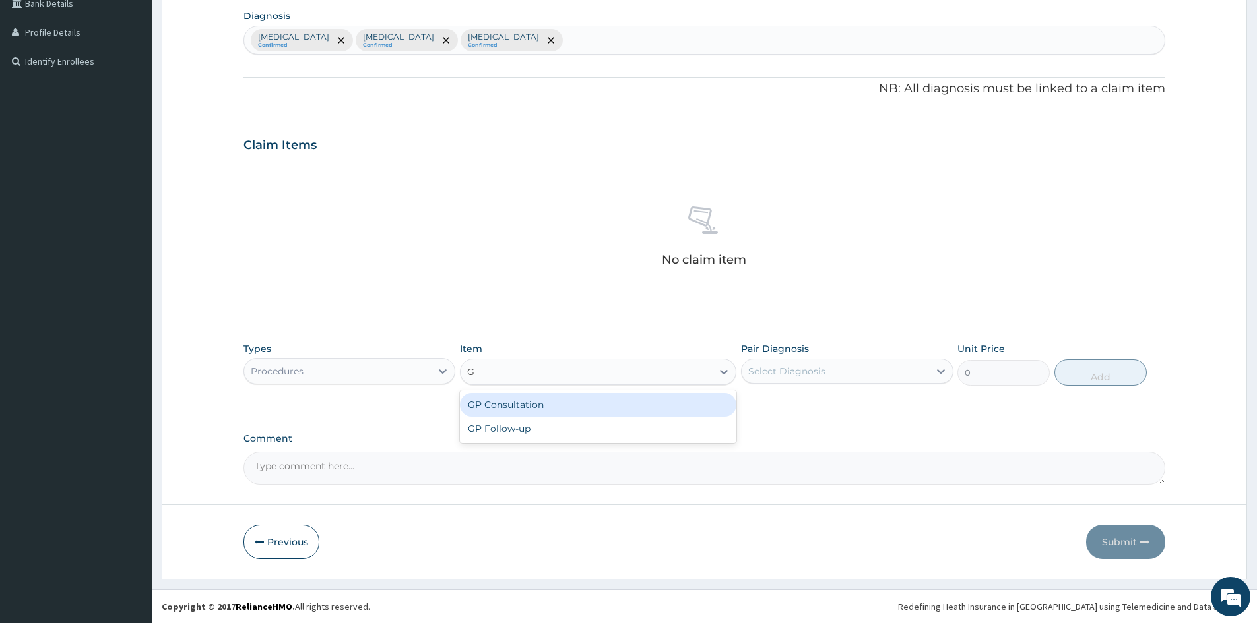
type input "GP"
click at [631, 409] on div "GP Consultation" at bounding box center [598, 405] width 276 height 24
type input "1500"
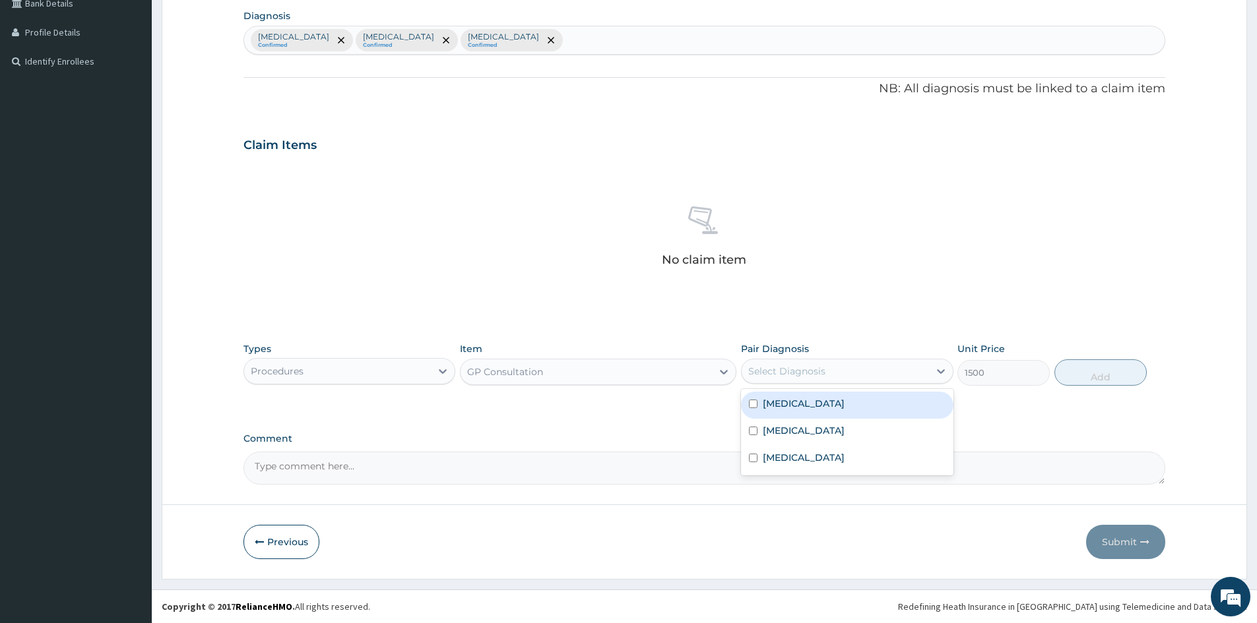
click at [806, 378] on div "Select Diagnosis" at bounding box center [834, 371] width 187 height 21
drag, startPoint x: 799, startPoint y: 399, endPoint x: 800, endPoint y: 419, distance: 19.8
click at [799, 400] on div "Malaria" at bounding box center [847, 405] width 212 height 27
checkbox input "true"
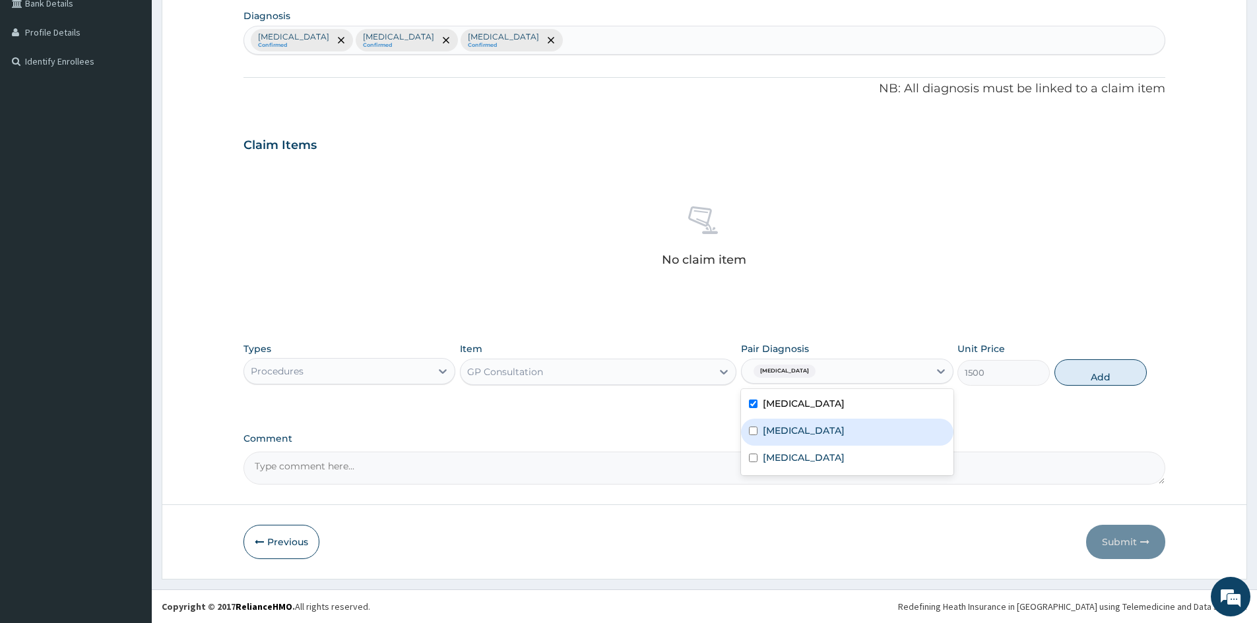
click at [800, 429] on label "Upper respiratory infection" at bounding box center [804, 430] width 82 height 13
checkbox input "true"
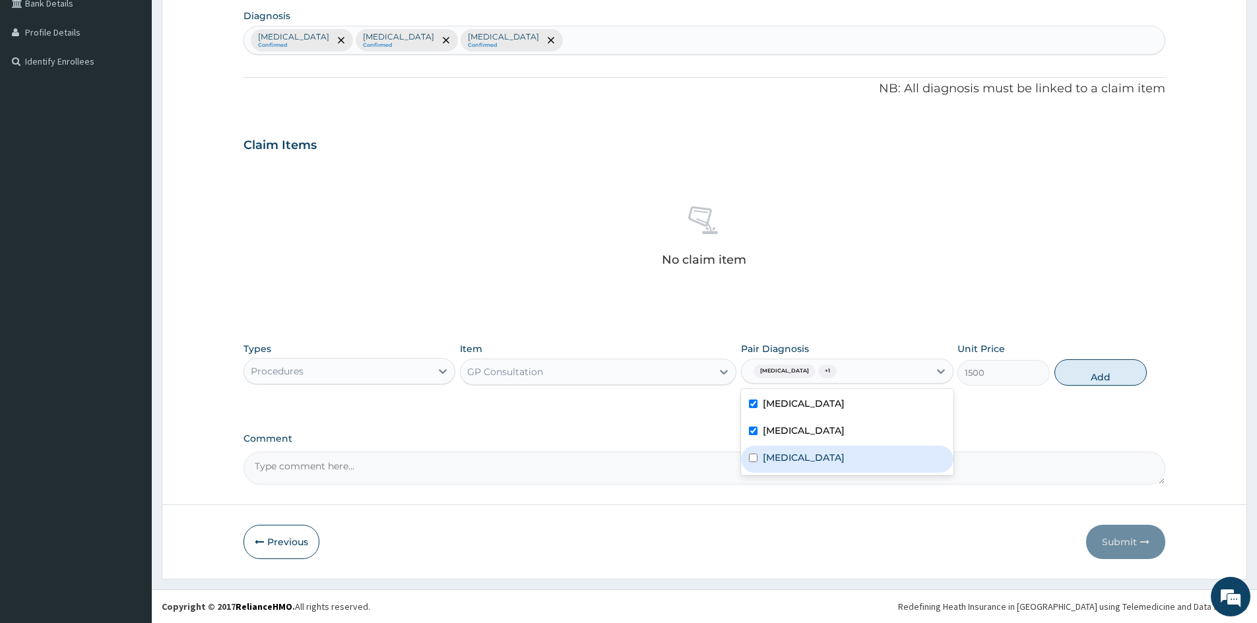
click at [795, 458] on label "Gastroenteritis" at bounding box center [804, 457] width 82 height 13
checkbox input "true"
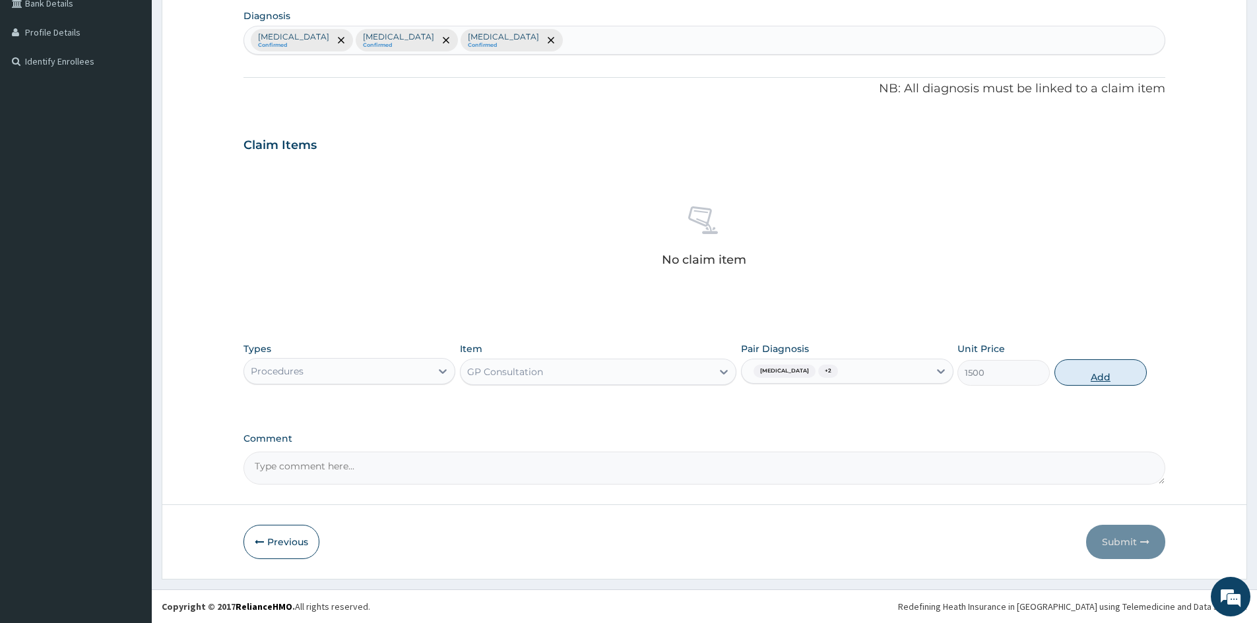
click at [1104, 381] on button "Add" at bounding box center [1100, 373] width 92 height 26
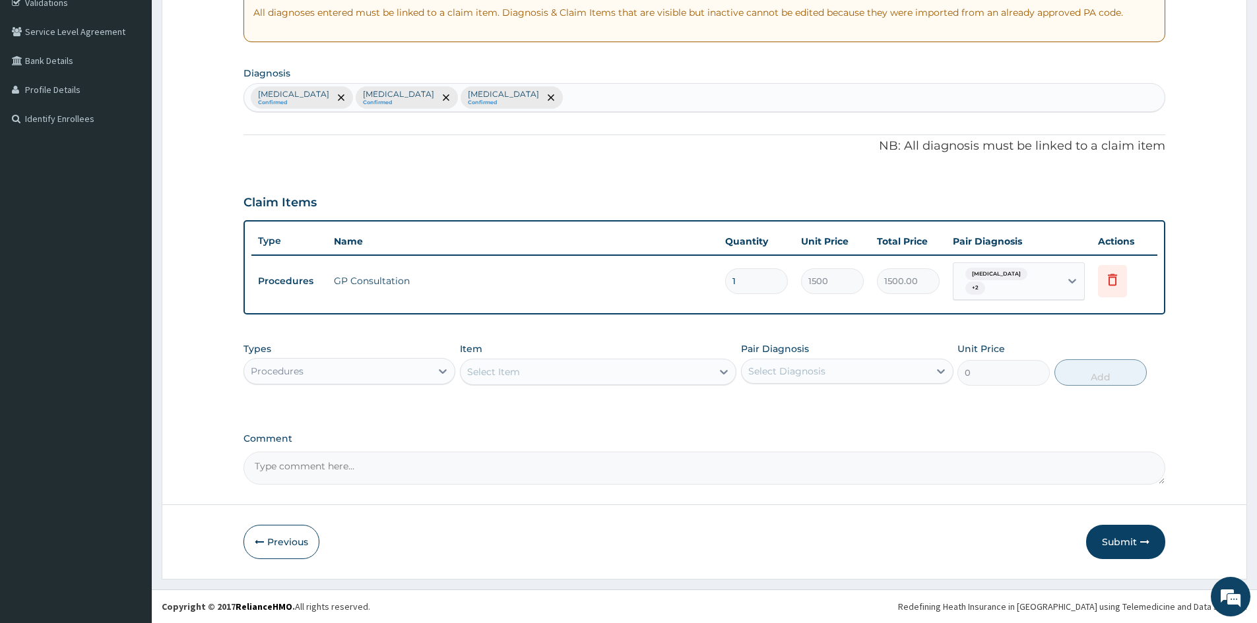
scroll to position [252, 0]
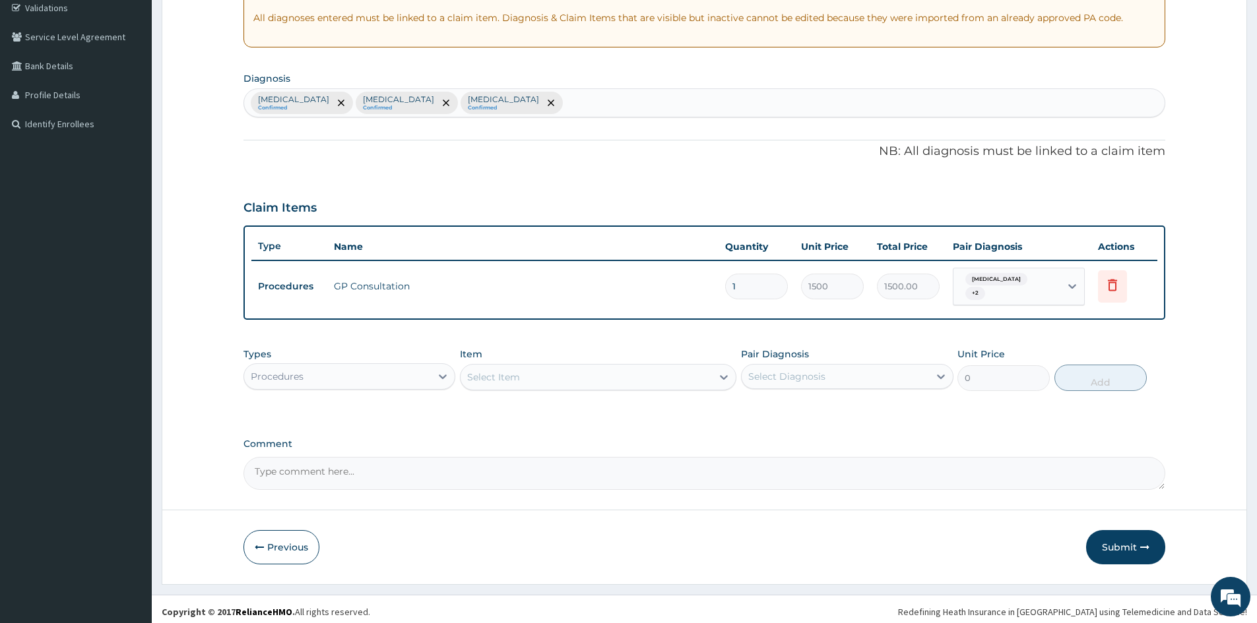
click at [372, 376] on div "Procedures" at bounding box center [337, 376] width 187 height 21
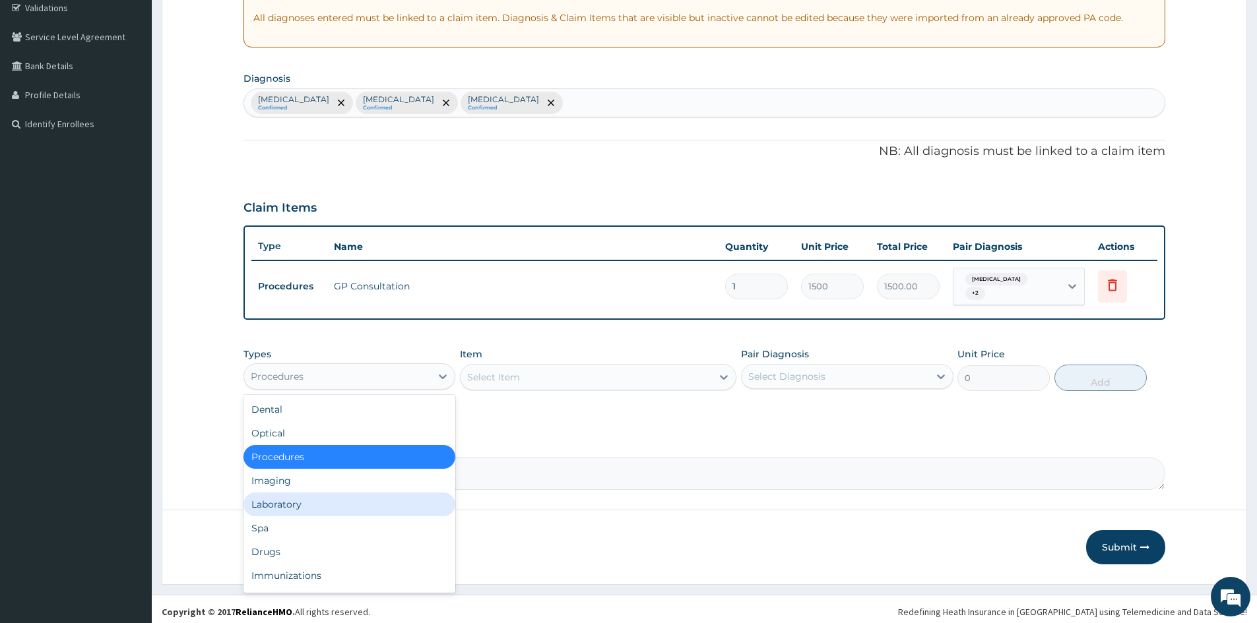
click at [363, 493] on div "Laboratory" at bounding box center [349, 505] width 212 height 24
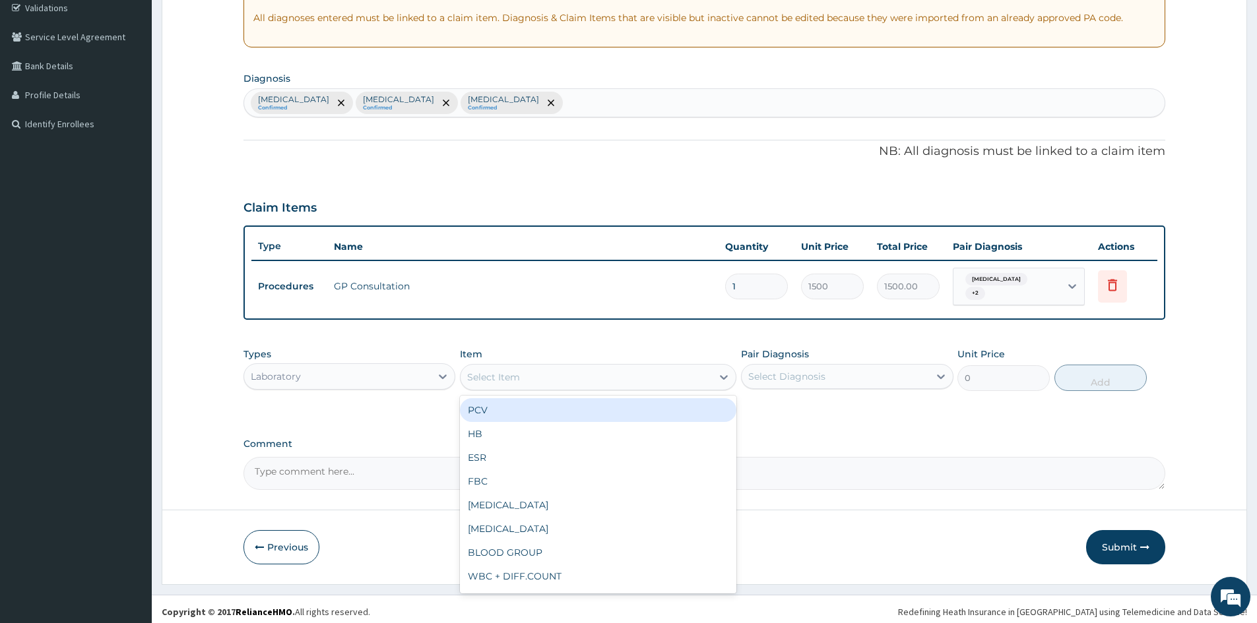
click at [575, 372] on div "Select Item" at bounding box center [585, 377] width 251 height 21
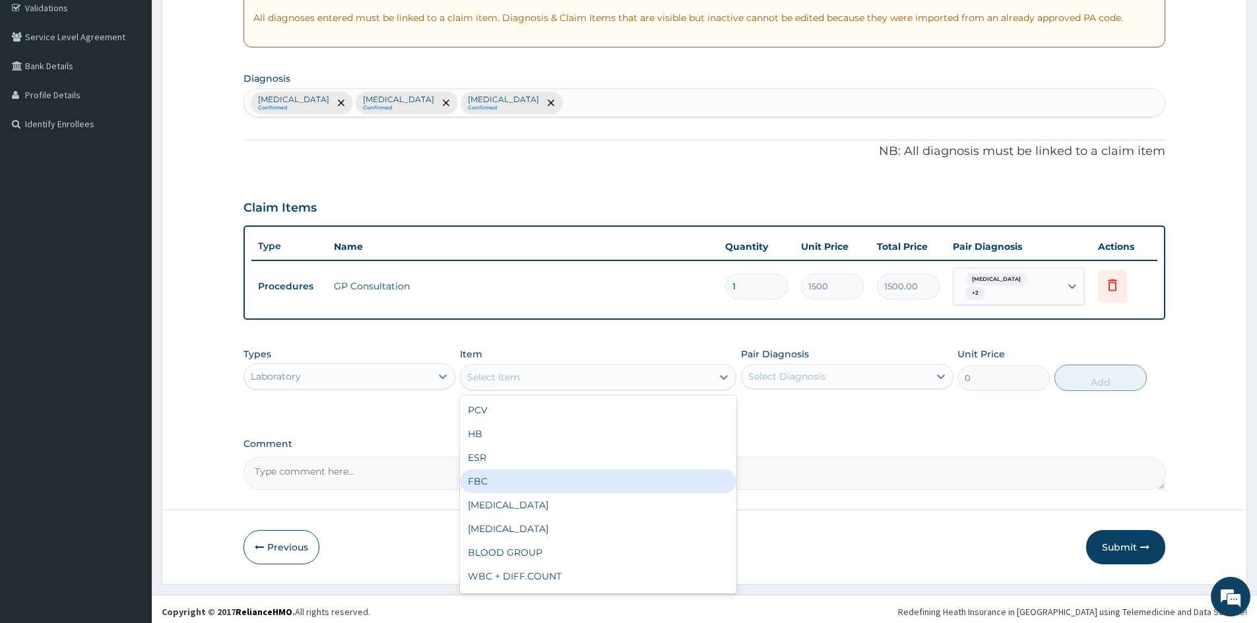
click at [531, 470] on div "FBC" at bounding box center [598, 482] width 276 height 24
type input "2000"
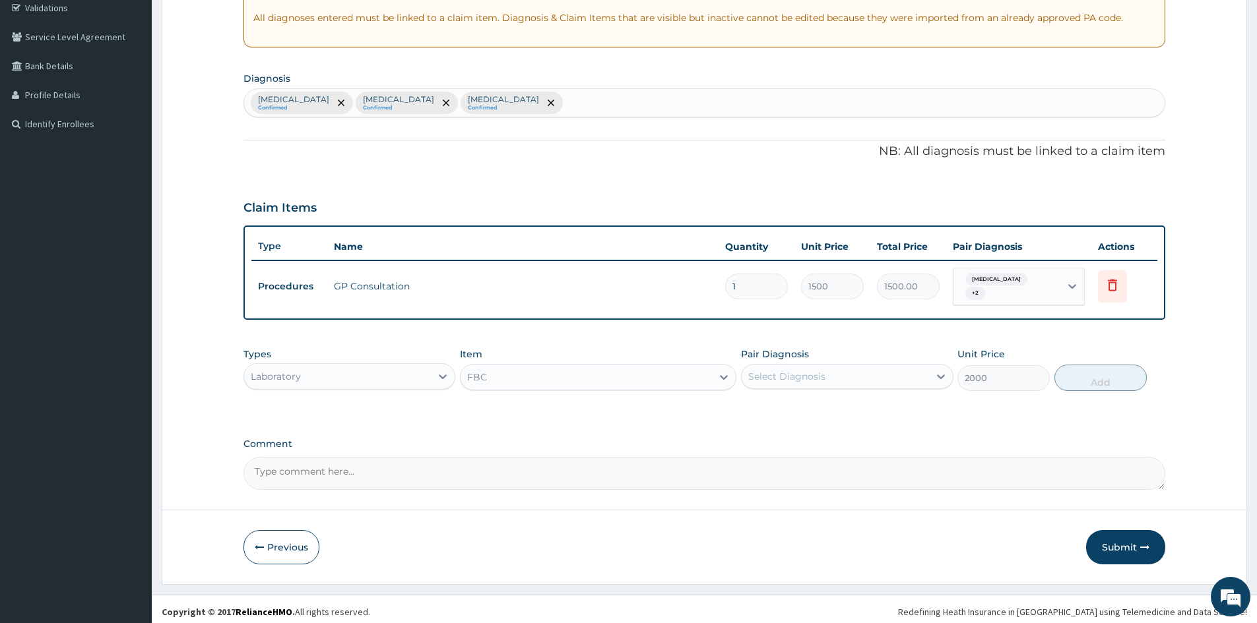
click at [772, 377] on div "Select Diagnosis" at bounding box center [786, 376] width 77 height 13
click at [782, 456] on label "Gastroenteritis" at bounding box center [804, 462] width 82 height 13
checkbox input "true"
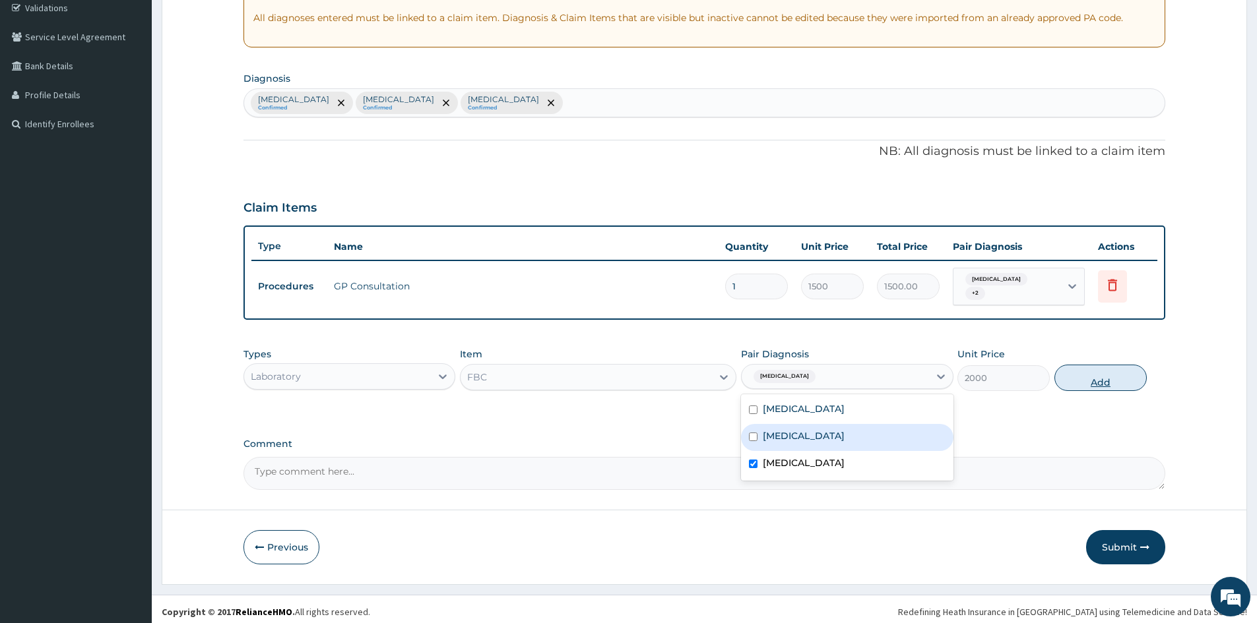
click at [1103, 374] on button "Add" at bounding box center [1100, 378] width 92 height 26
type input "0"
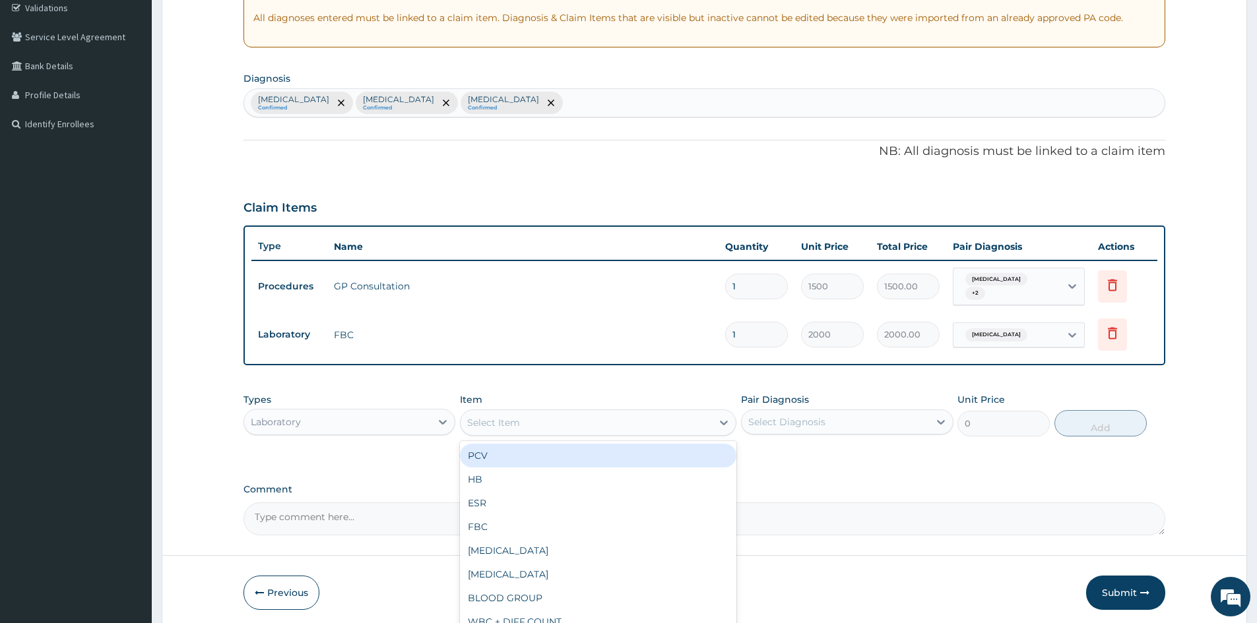
click at [556, 415] on div "Select Item" at bounding box center [585, 422] width 251 height 21
type input "MP"
click at [536, 448] on div "MALARIA PARASITE (MP)" at bounding box center [598, 456] width 276 height 24
type input "800"
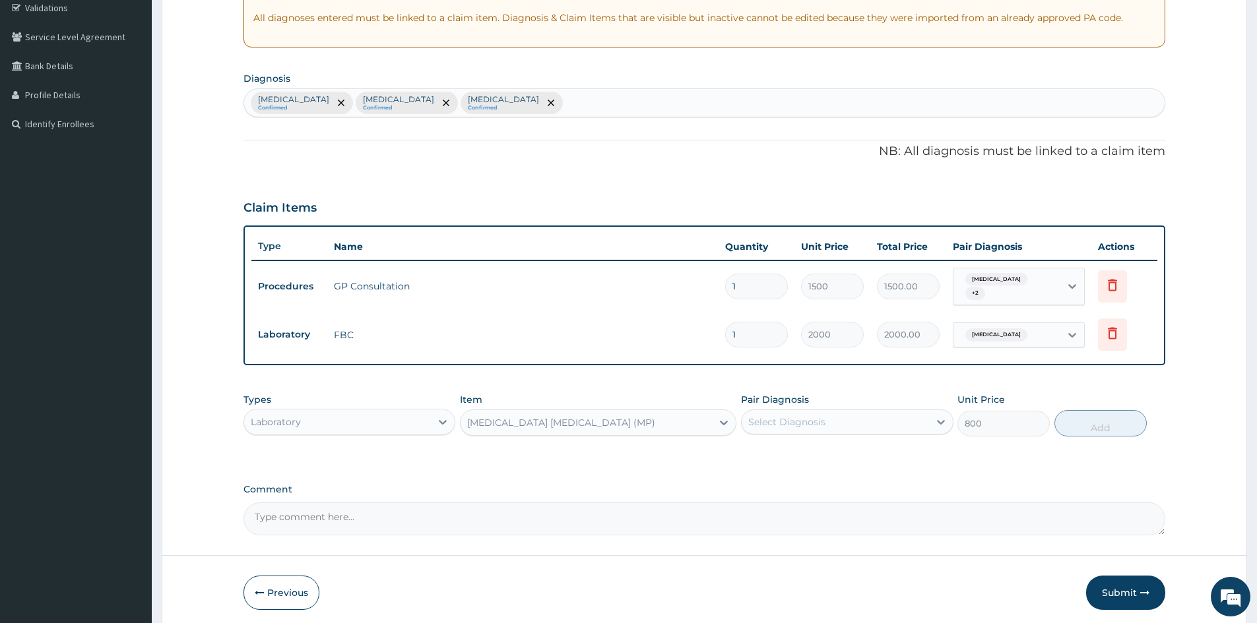
click at [897, 412] on div "Select Diagnosis" at bounding box center [834, 422] width 187 height 21
click at [831, 456] on div "Malaria" at bounding box center [847, 456] width 212 height 27
checkbox input "true"
click at [1081, 421] on button "Add" at bounding box center [1100, 423] width 92 height 26
type input "0"
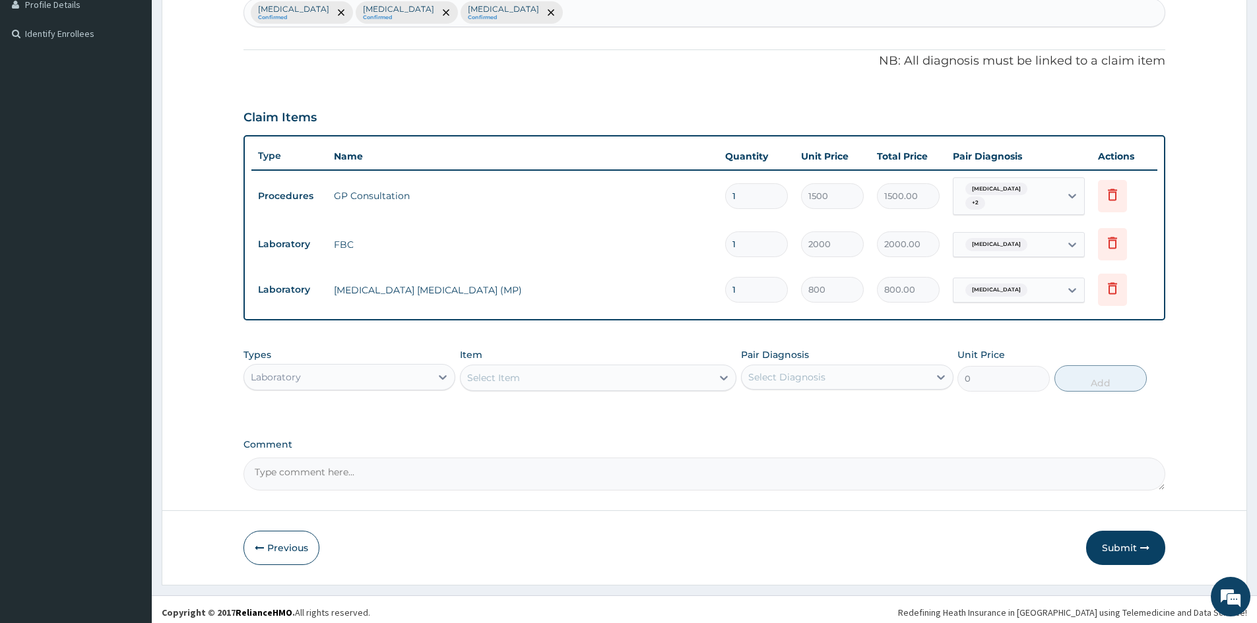
scroll to position [343, 0]
click at [288, 373] on div "Laboratory" at bounding box center [276, 376] width 50 height 13
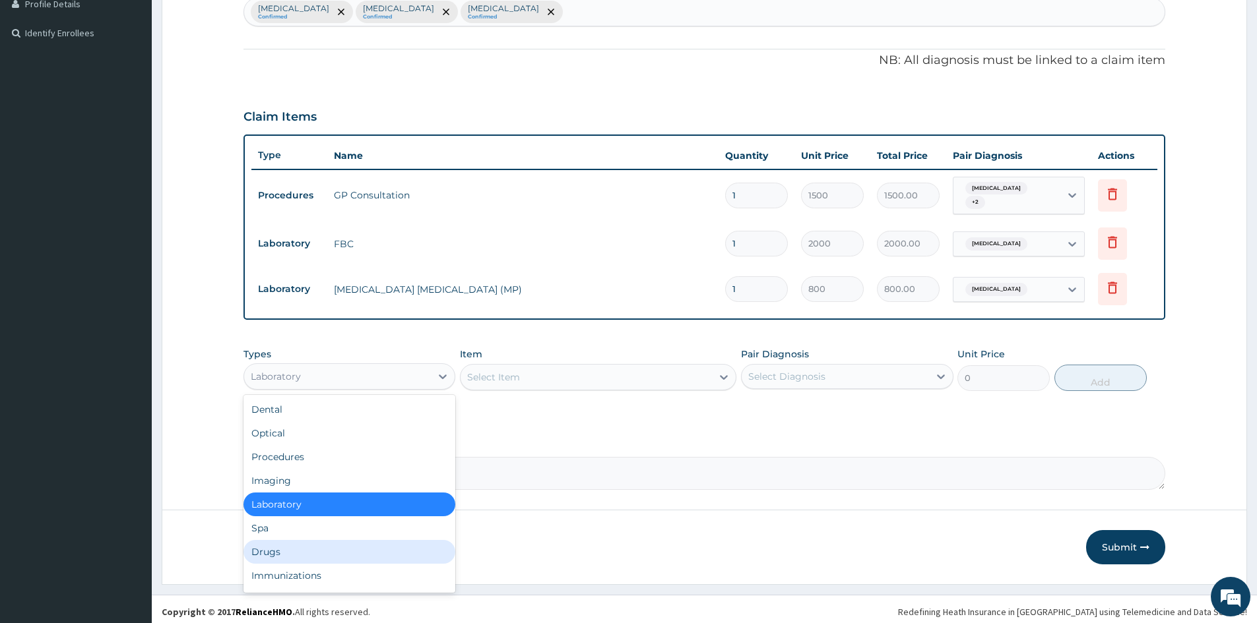
click at [308, 546] on div "Drugs" at bounding box center [349, 552] width 212 height 24
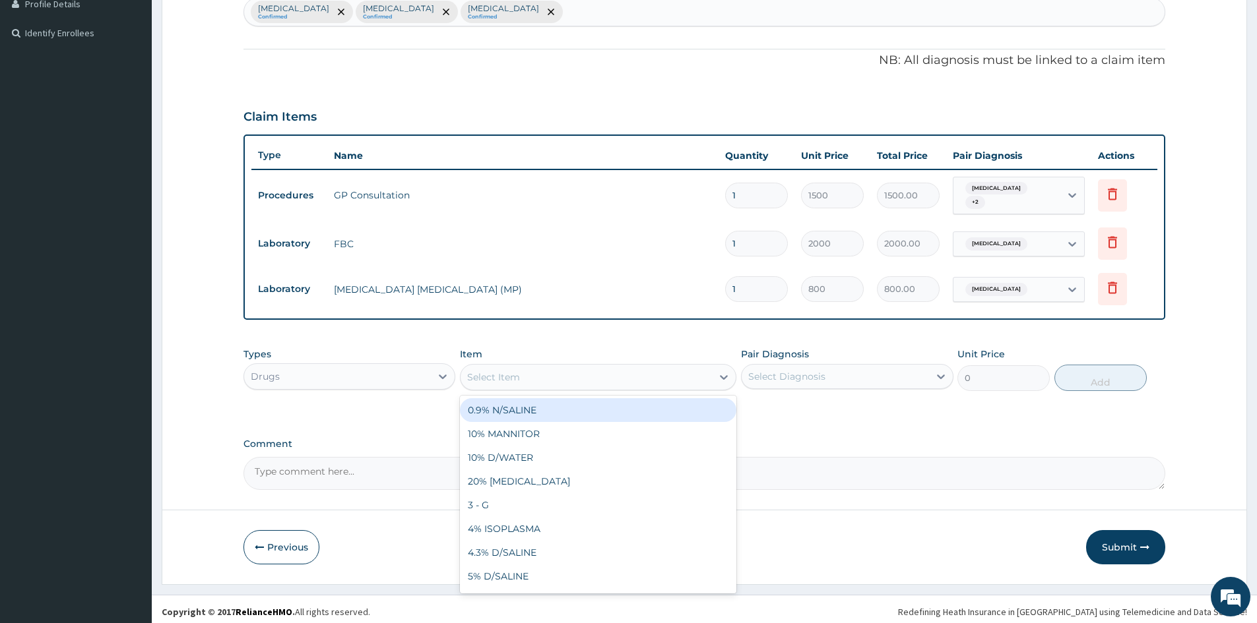
click at [533, 373] on div "Select Item" at bounding box center [585, 377] width 251 height 21
type input "COART"
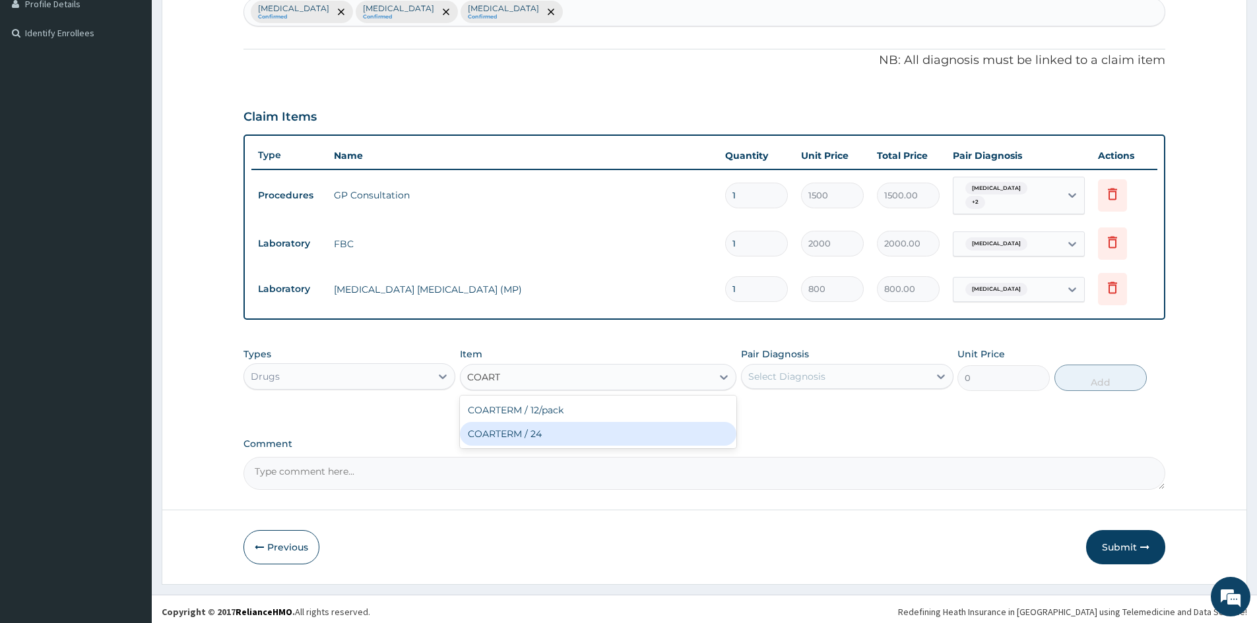
click at [634, 422] on div "COARTERM / 24" at bounding box center [598, 434] width 276 height 24
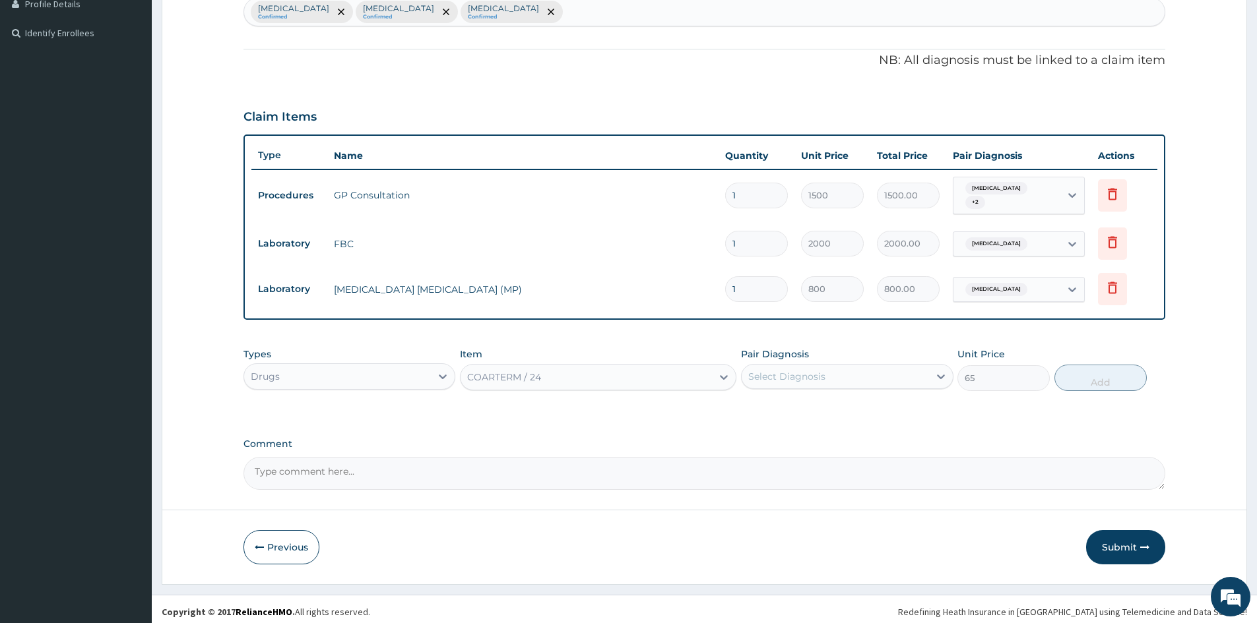
click at [637, 374] on div "COARTERM / 24" at bounding box center [585, 377] width 251 height 21
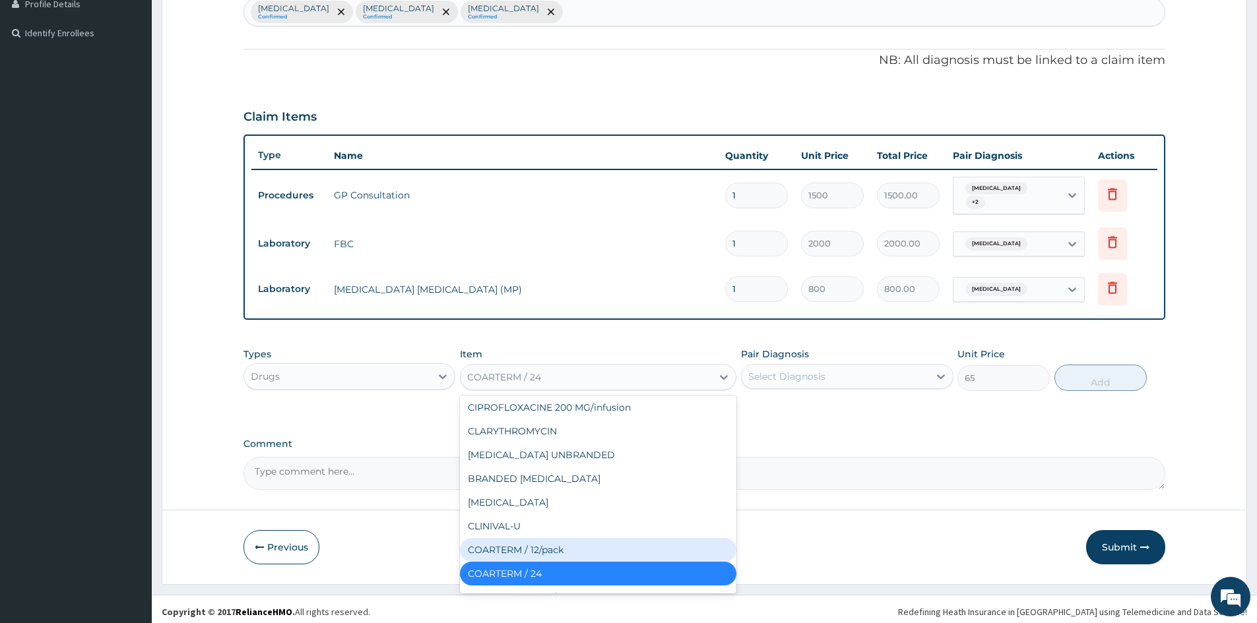
click at [567, 545] on div "COARTERM / 12/pack" at bounding box center [598, 550] width 276 height 24
type input "1800"
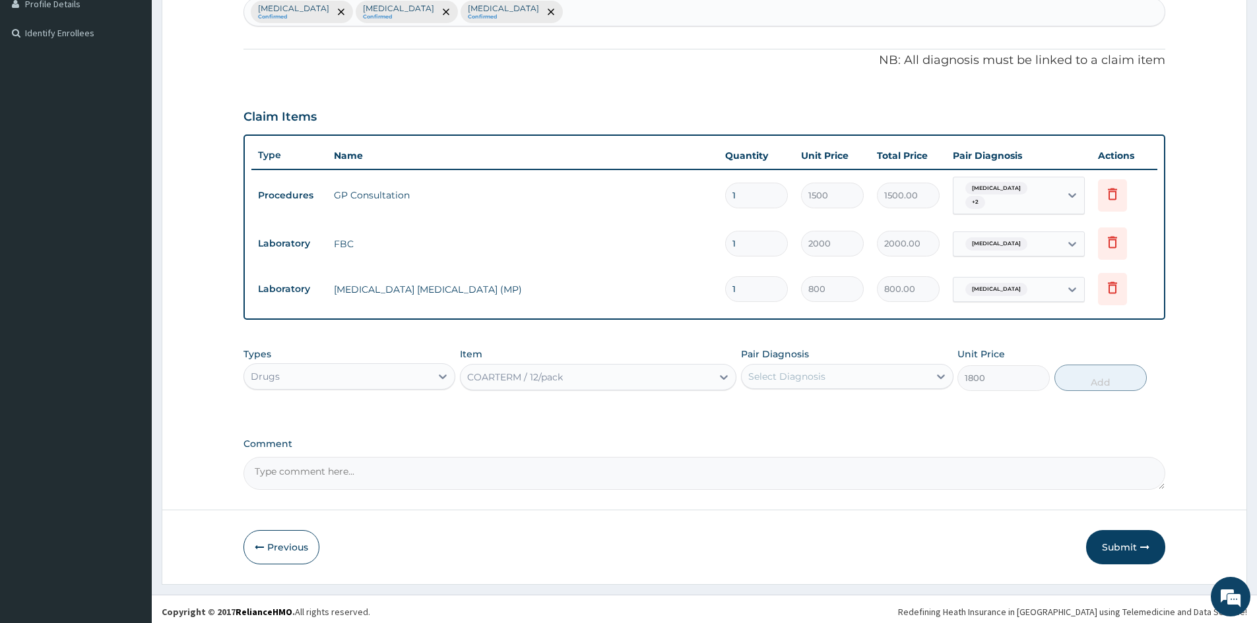
click at [907, 371] on div "Select Diagnosis" at bounding box center [834, 376] width 187 height 21
click at [815, 411] on div "Malaria" at bounding box center [847, 410] width 212 height 27
checkbox input "true"
click at [1075, 378] on button "Add" at bounding box center [1100, 378] width 92 height 26
type input "0"
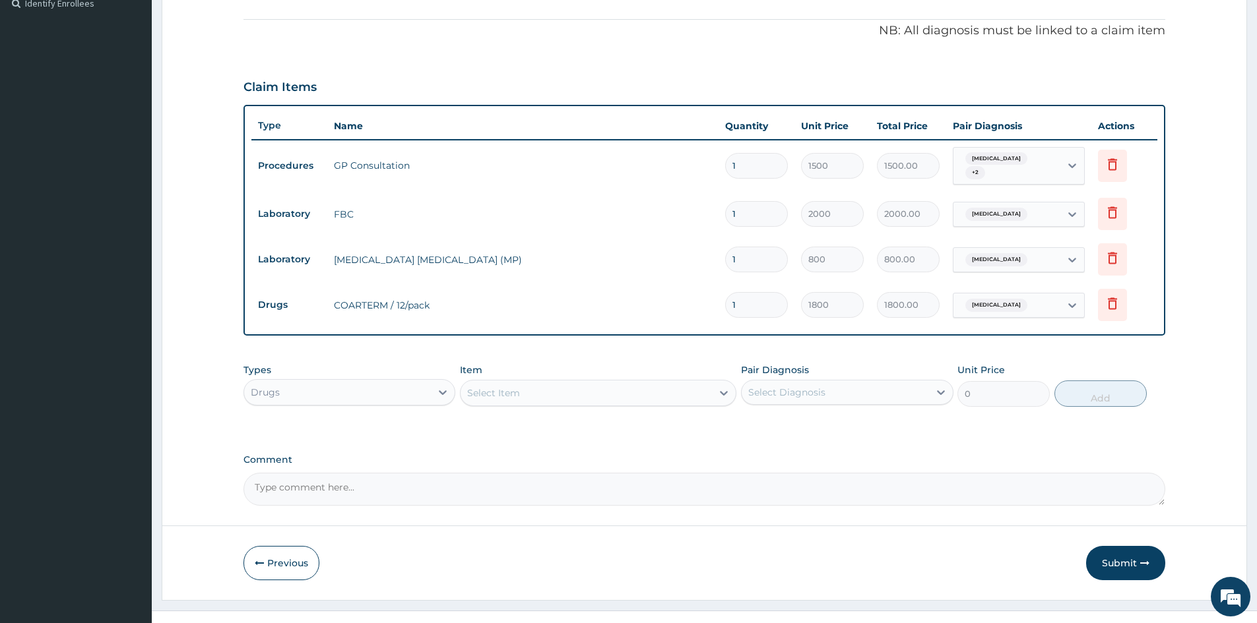
scroll to position [389, 0]
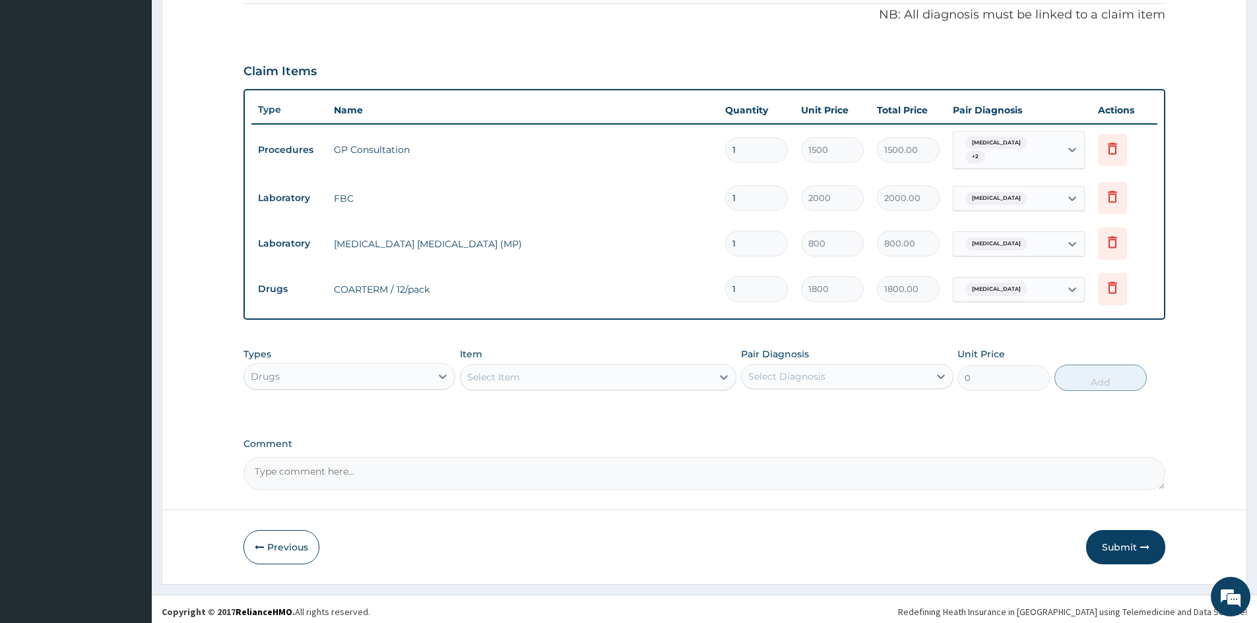
click at [528, 367] on div "Select Item" at bounding box center [585, 377] width 251 height 21
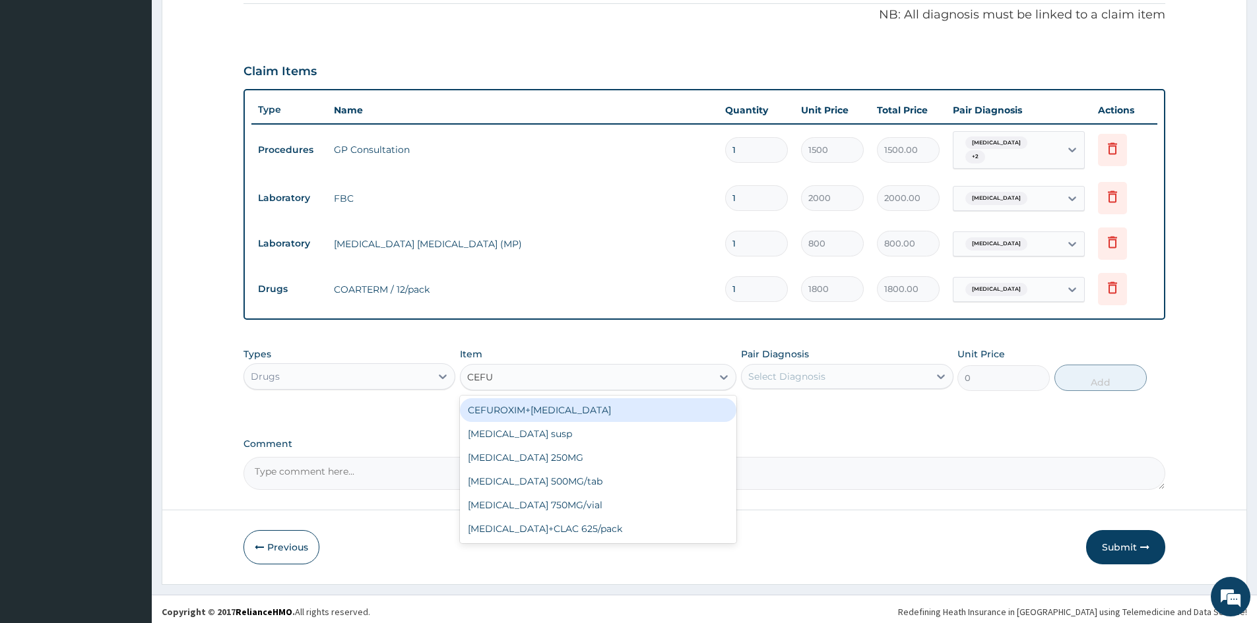
type input "CEFUR"
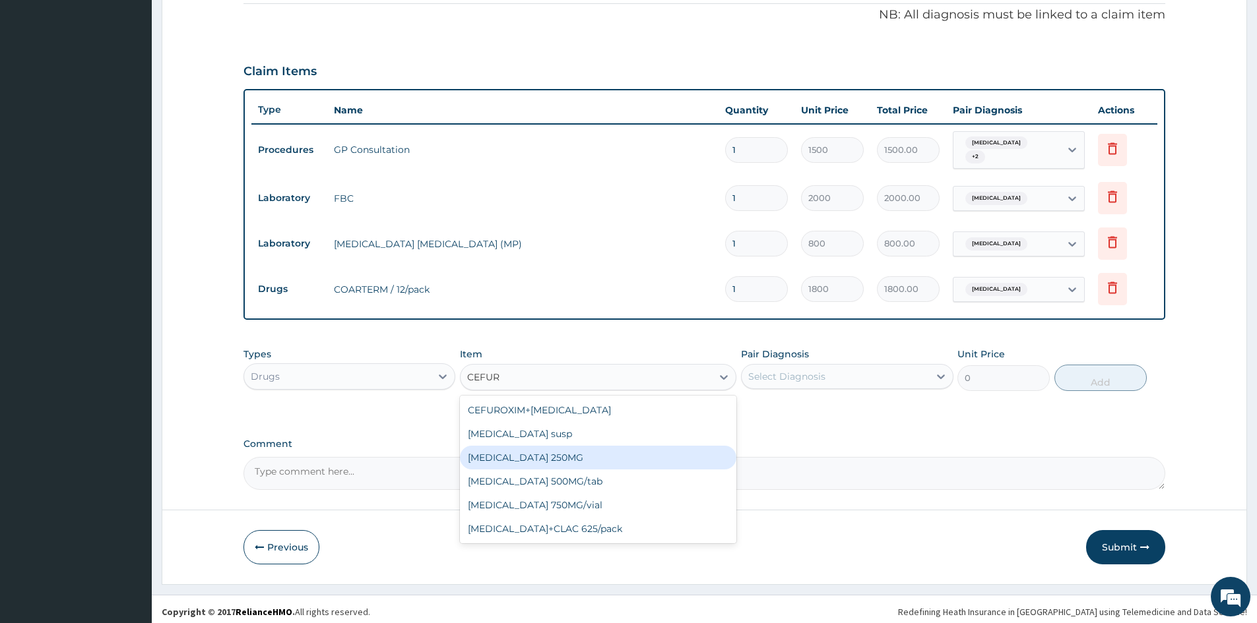
click at [613, 460] on div "CEFUROXIME 250MG" at bounding box center [598, 458] width 276 height 24
type input "150"
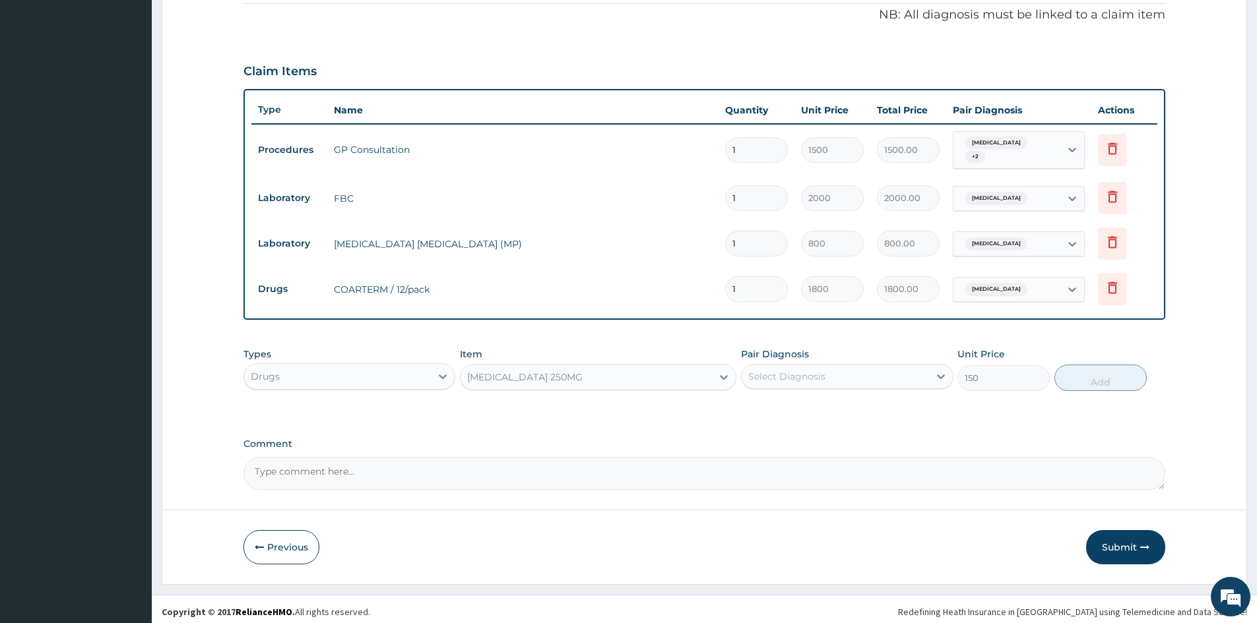
click at [772, 376] on div "Select Diagnosis" at bounding box center [786, 376] width 77 height 13
click at [791, 451] on div "Gastroenteritis" at bounding box center [847, 464] width 212 height 27
checkbox input "true"
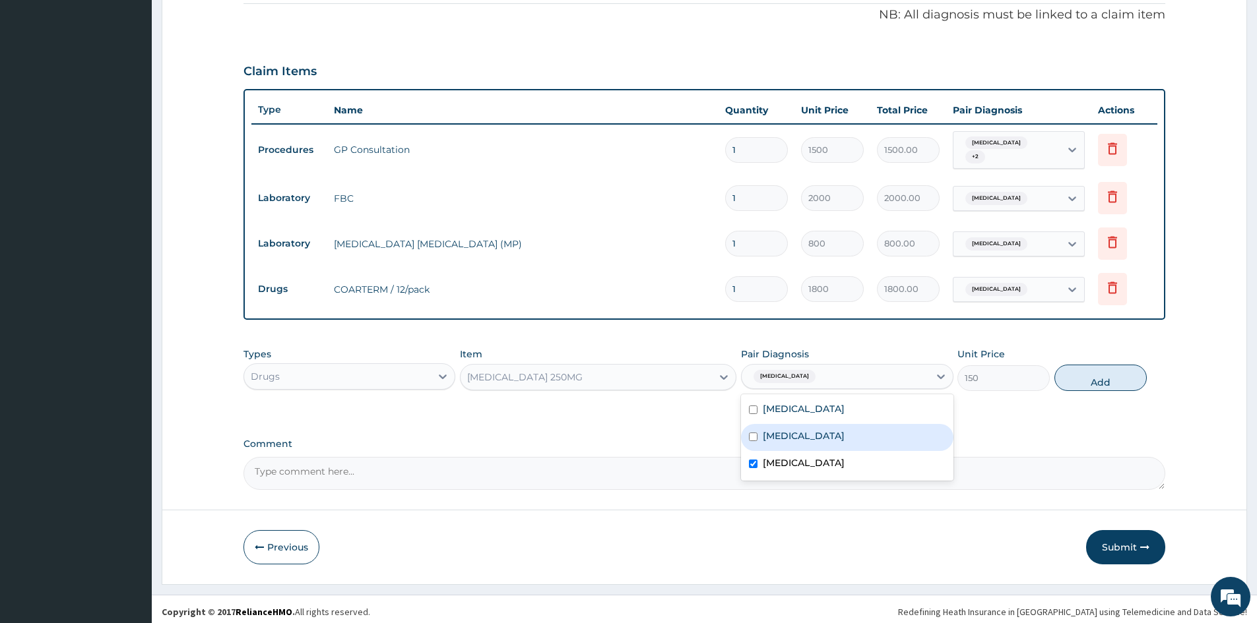
click at [844, 433] on label "Upper respiratory infection" at bounding box center [804, 435] width 82 height 13
checkbox input "false"
click at [1082, 371] on button "Add" at bounding box center [1100, 378] width 92 height 26
type input "0"
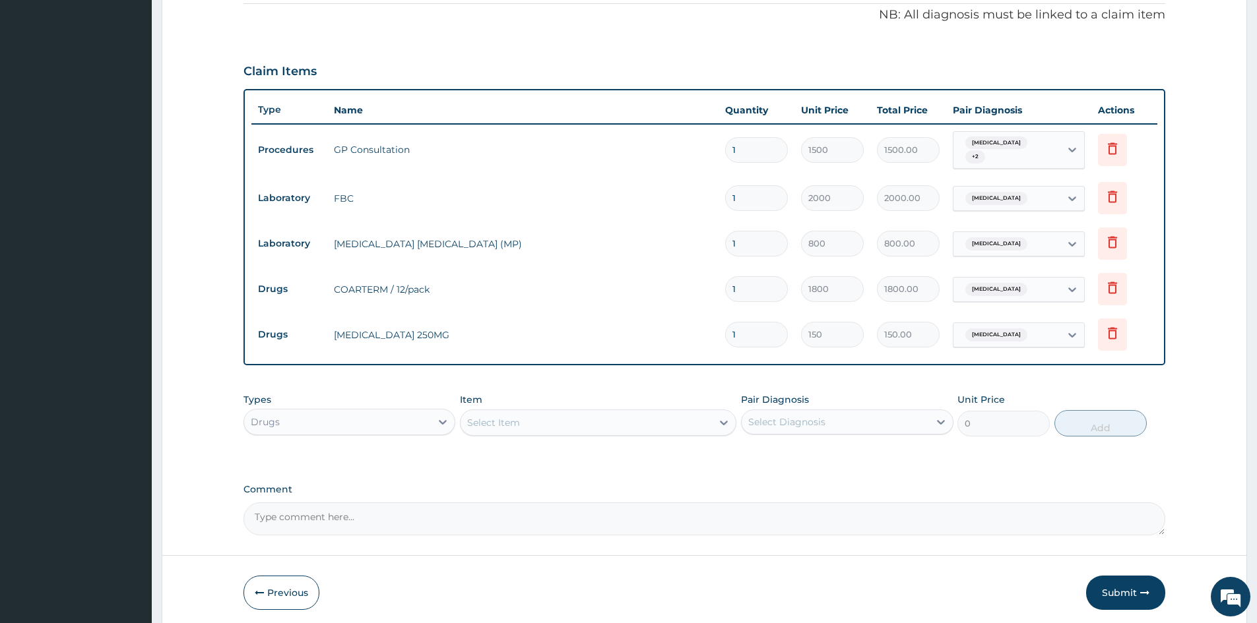
type input "10"
type input "1500.00"
type input "10"
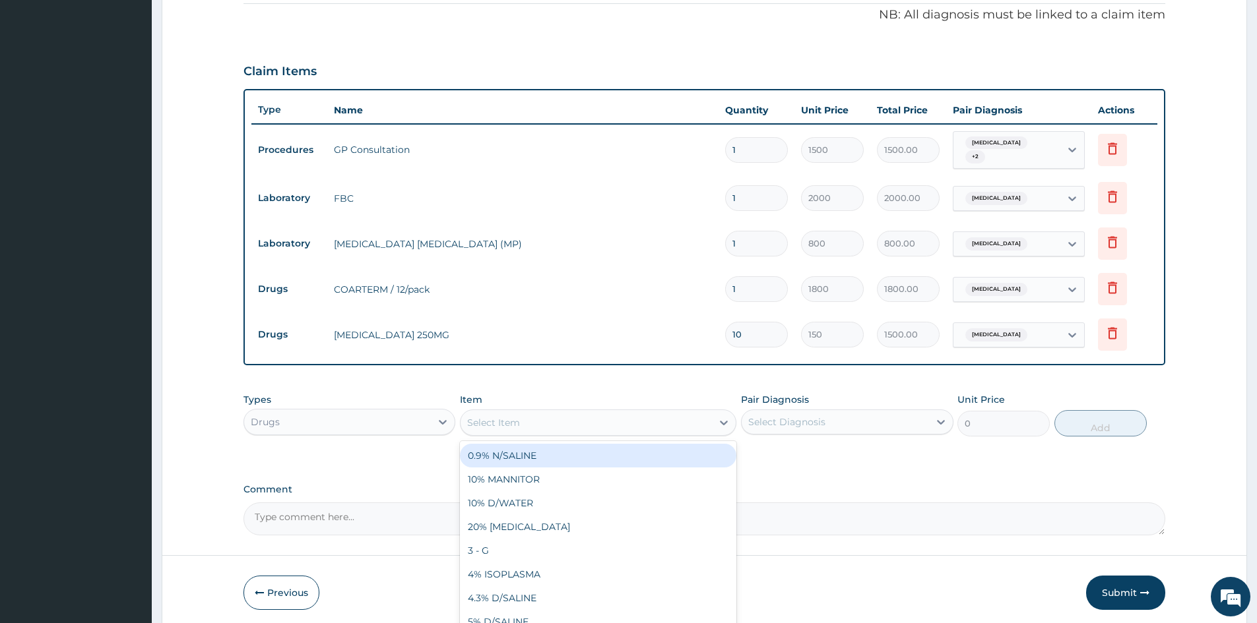
click at [569, 426] on div "Select Item" at bounding box center [585, 422] width 251 height 21
type input "BENY"
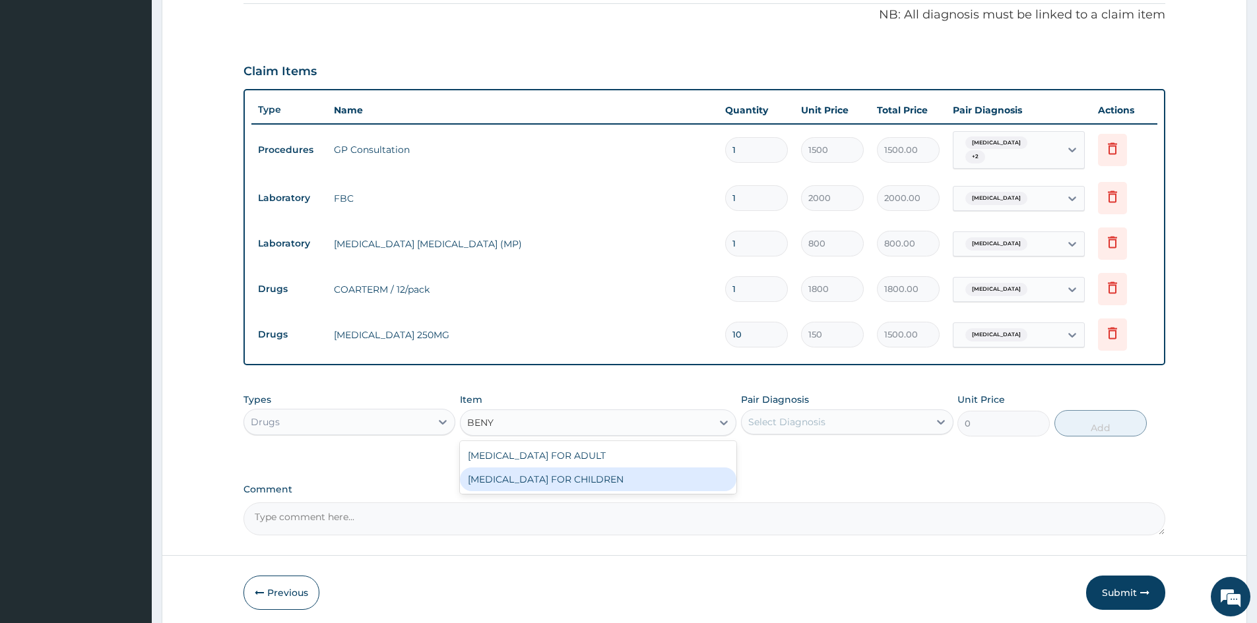
click at [572, 468] on div "BENYLIN FOR CHILDREN" at bounding box center [598, 480] width 276 height 24
type input "700"
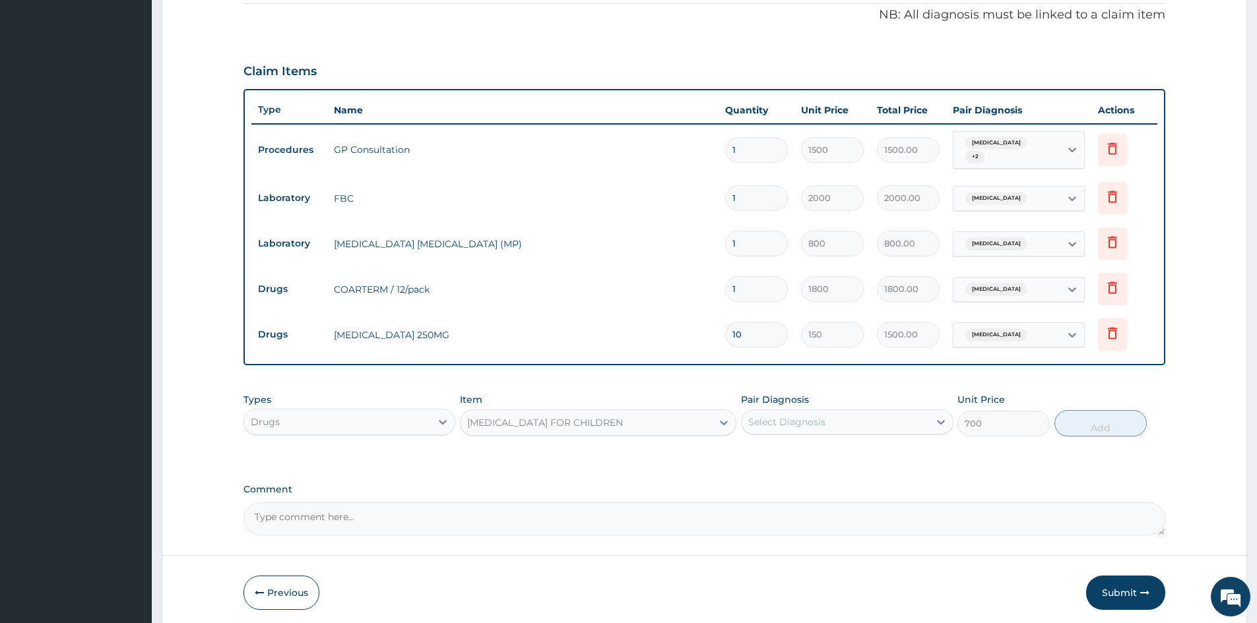
drag, startPoint x: 818, startPoint y: 401, endPoint x: 816, endPoint y: 417, distance: 16.0
click at [819, 401] on div "Pair Diagnosis Select Diagnosis" at bounding box center [847, 415] width 212 height 44
click at [818, 418] on div "Select Diagnosis" at bounding box center [786, 422] width 77 height 13
click at [811, 480] on label "Upper respiratory infection" at bounding box center [804, 481] width 82 height 13
checkbox input "true"
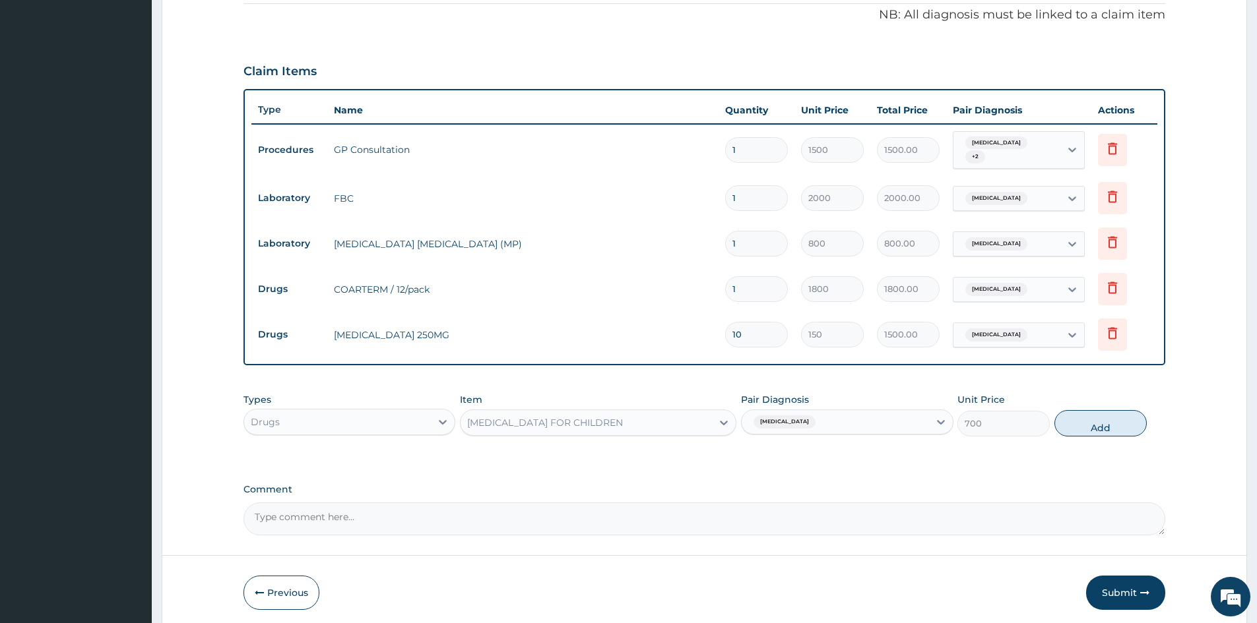
drag, startPoint x: 1092, startPoint y: 430, endPoint x: 1073, endPoint y: 423, distance: 20.5
click at [1092, 429] on button "Add" at bounding box center [1100, 423] width 92 height 26
type input "0"
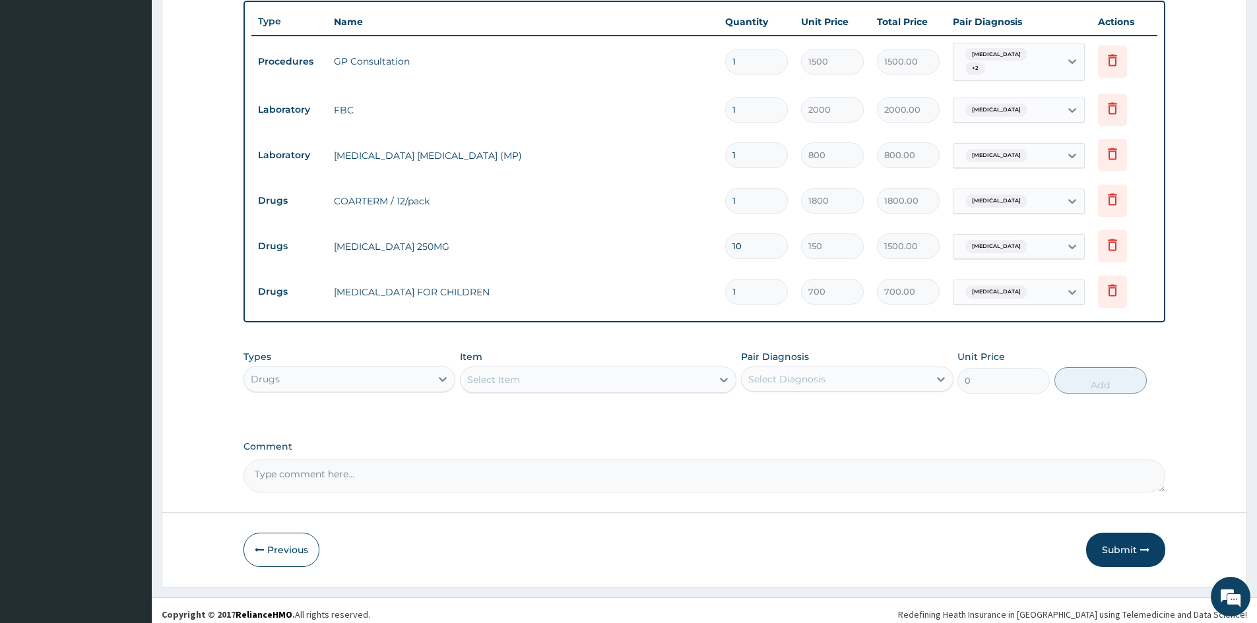
scroll to position [480, 0]
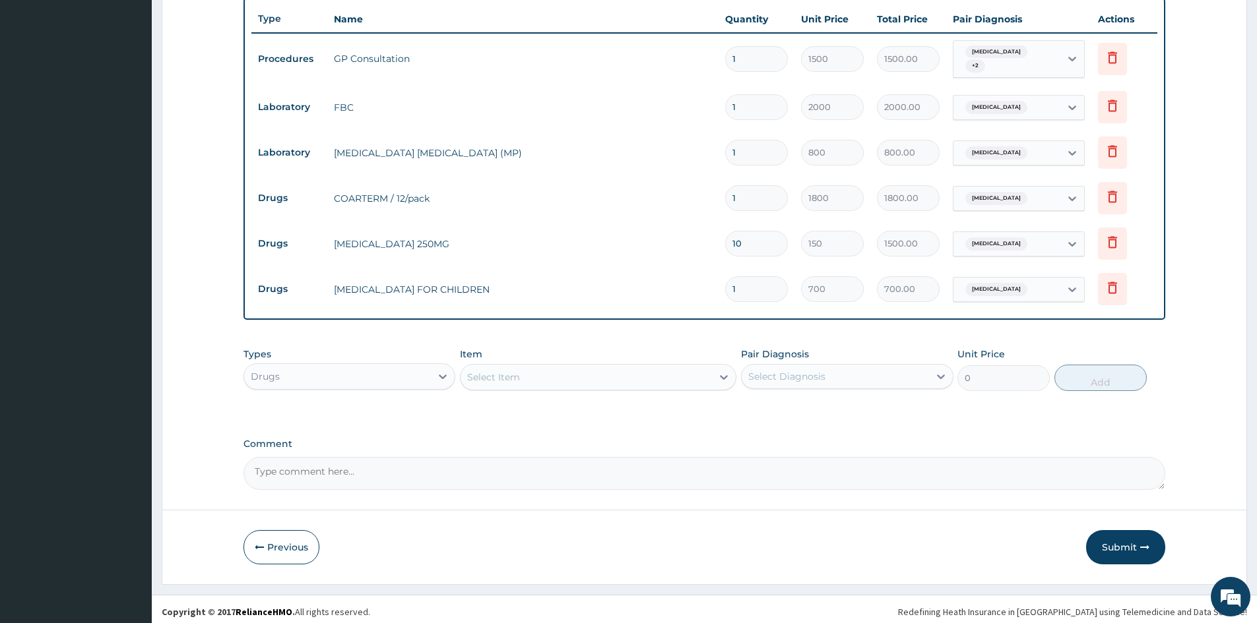
click at [503, 371] on div "Select Item" at bounding box center [493, 377] width 53 height 13
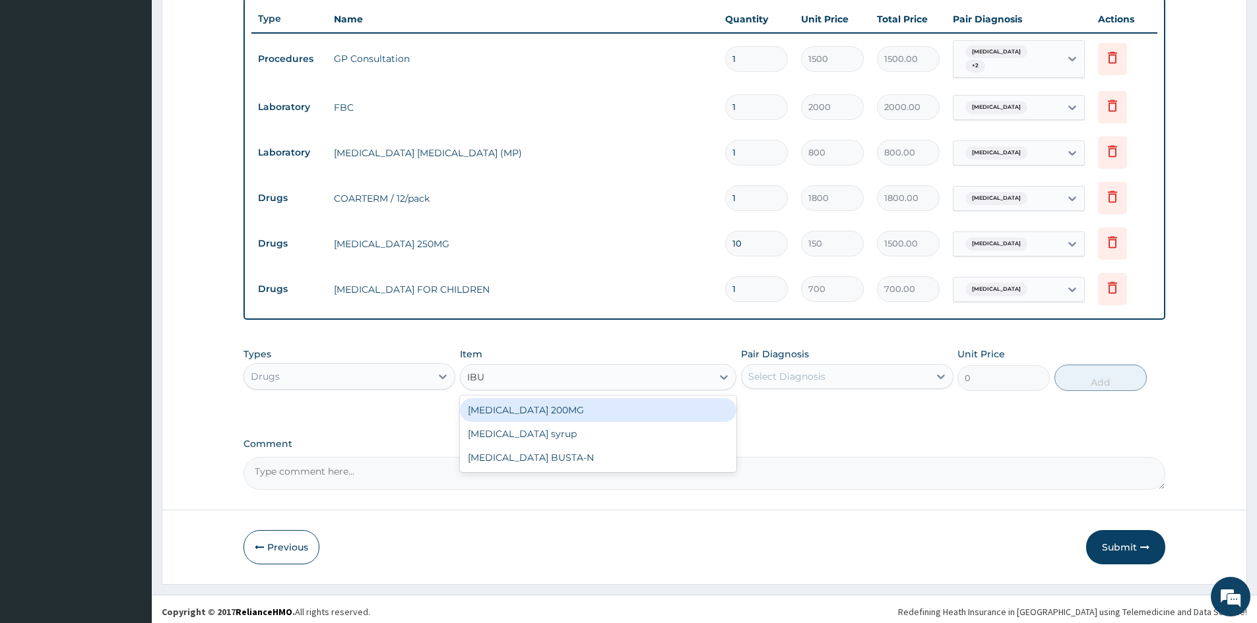
type input "IBUP"
click at [525, 408] on div "IBUPROFEN 200MG" at bounding box center [598, 410] width 276 height 24
type input "50"
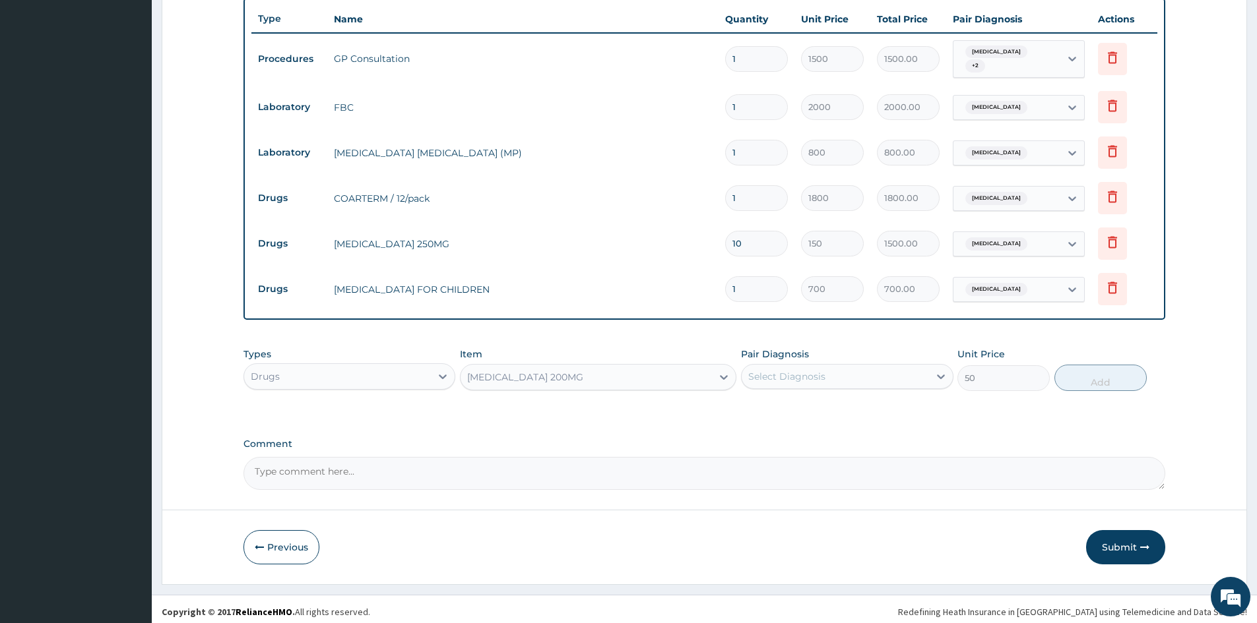
click at [825, 381] on div "Select Diagnosis" at bounding box center [834, 376] width 187 height 21
click at [811, 407] on div "Malaria" at bounding box center [847, 410] width 212 height 27
checkbox input "true"
click at [1084, 368] on button "Add" at bounding box center [1100, 378] width 92 height 26
type input "0"
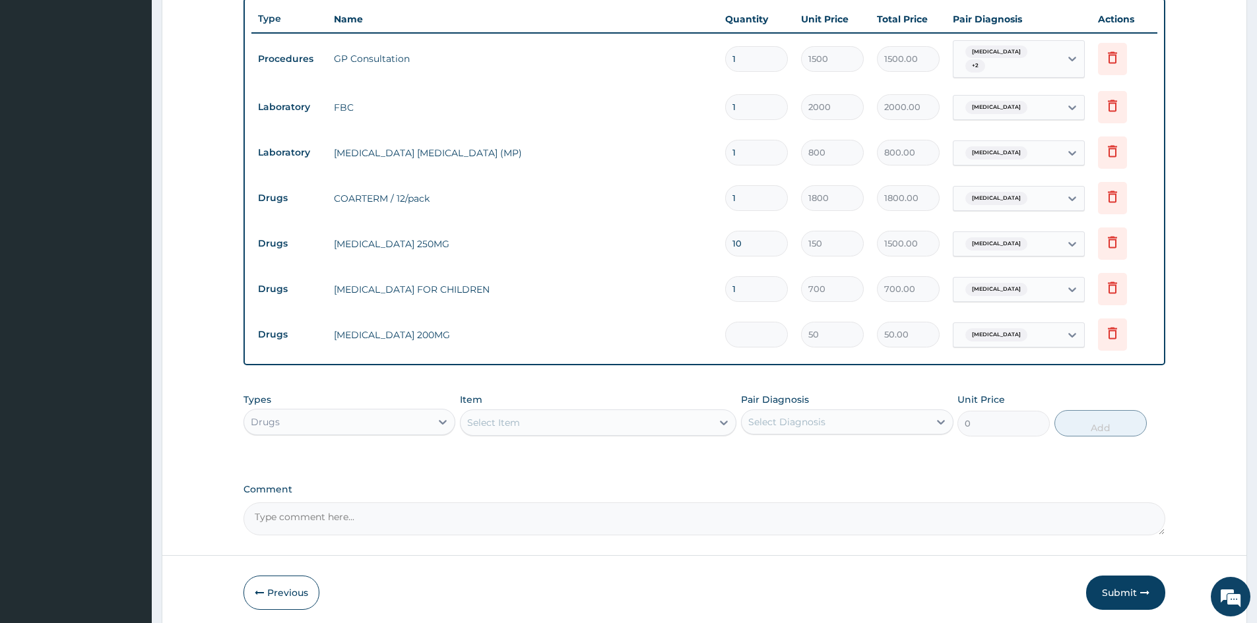
type input "0.00"
type input "9"
type input "450.00"
type input "9"
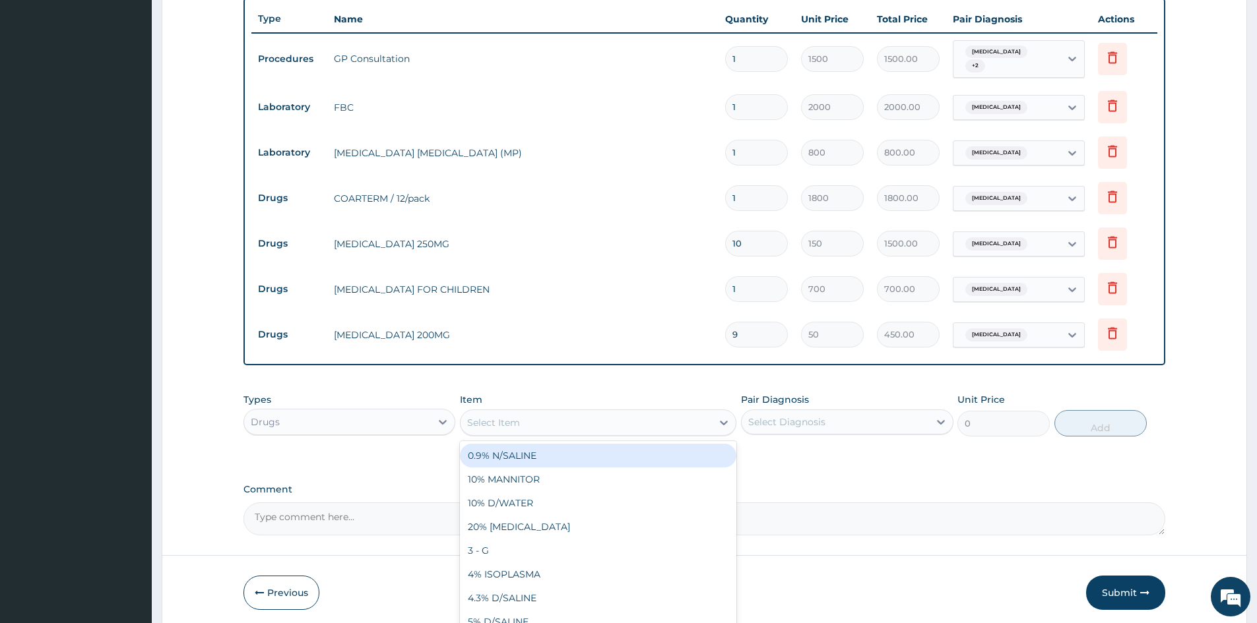
click at [594, 417] on div "Select Item" at bounding box center [585, 422] width 251 height 21
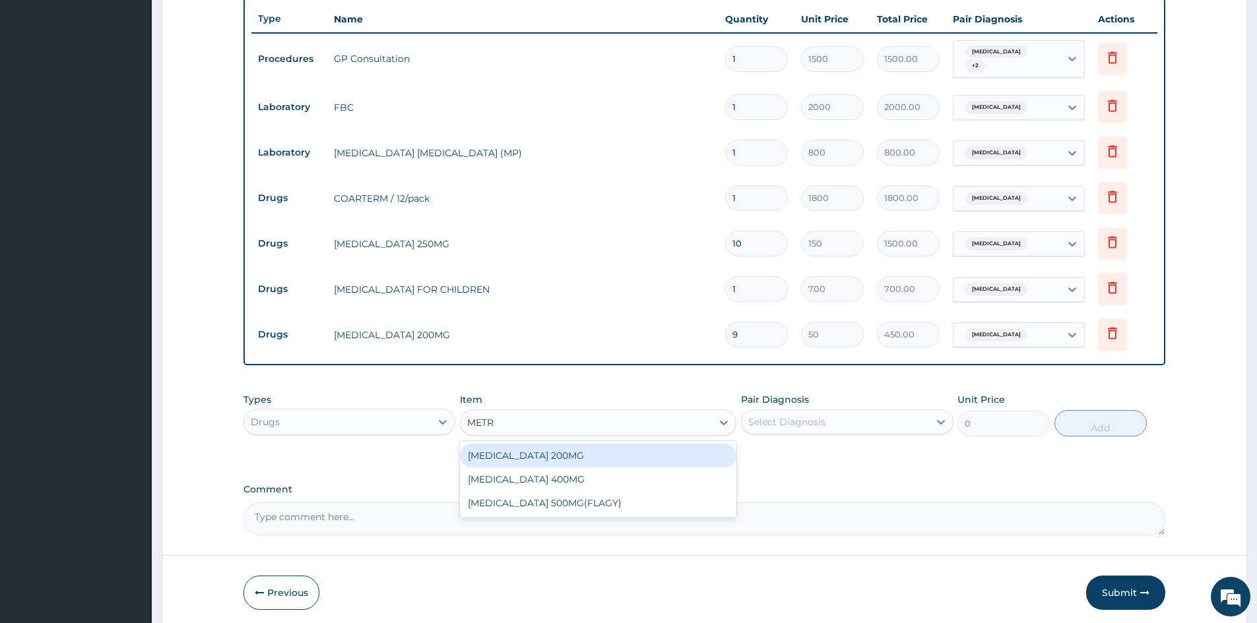
type input "METRO"
click at [604, 447] on div "METRONIDAZOLE 200MG" at bounding box center [598, 456] width 276 height 24
type input "30"
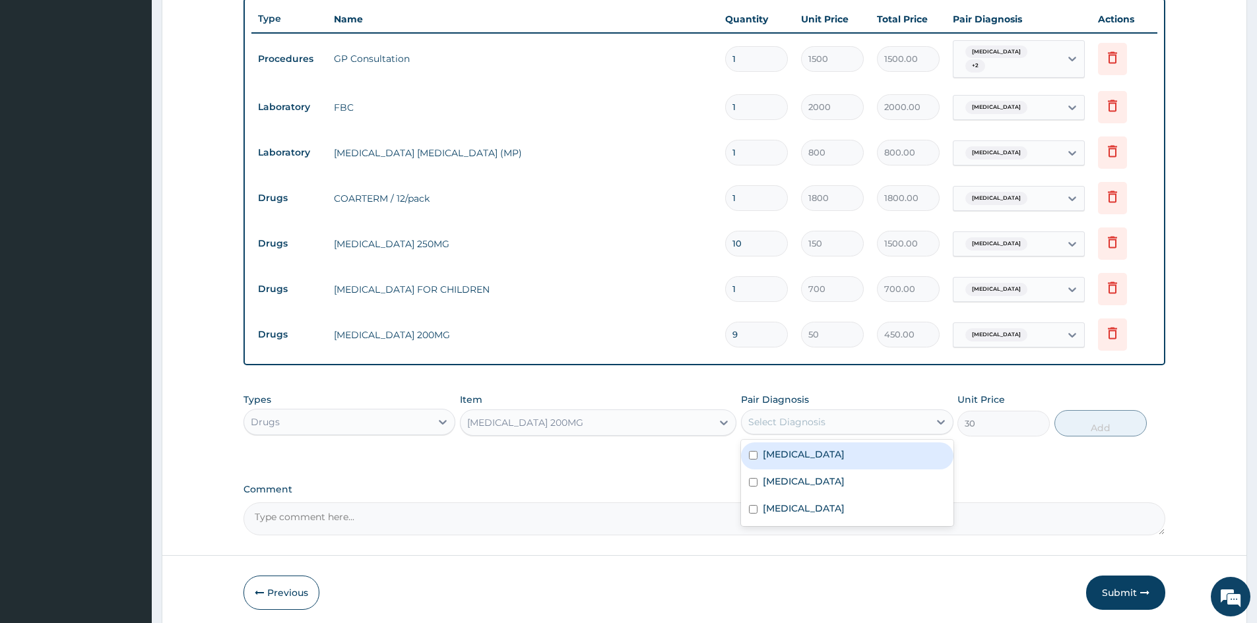
click at [832, 413] on div "Select Diagnosis" at bounding box center [834, 422] width 187 height 21
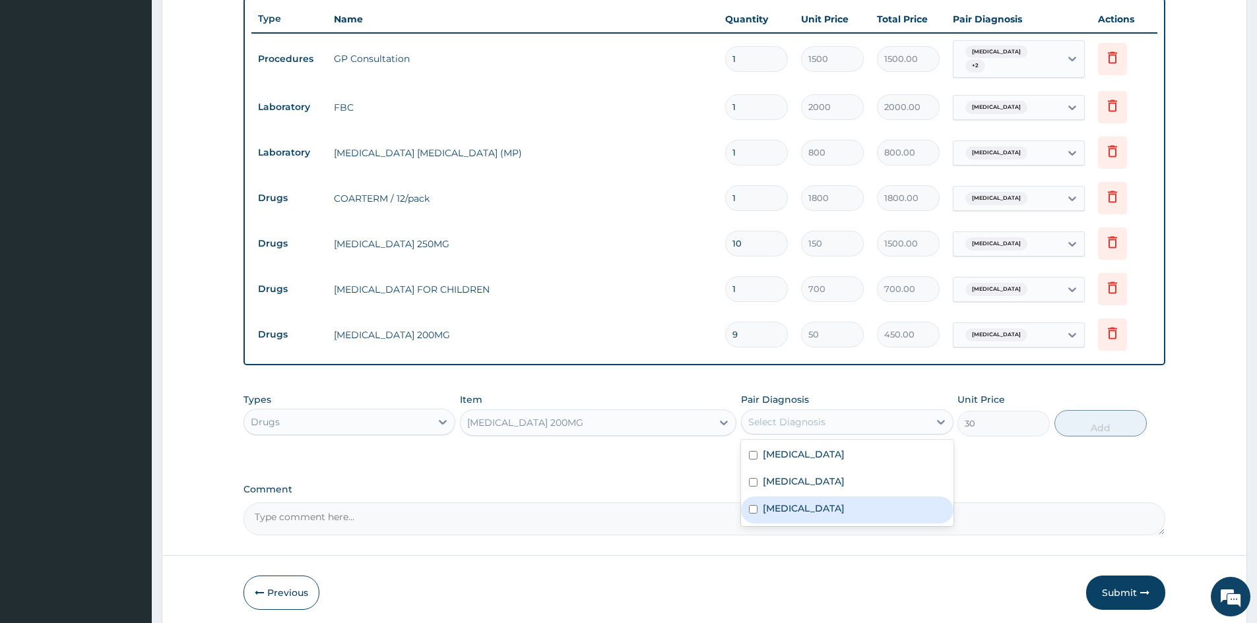
click at [809, 502] on label "Gastroenteritis" at bounding box center [804, 508] width 82 height 13
checkbox input "true"
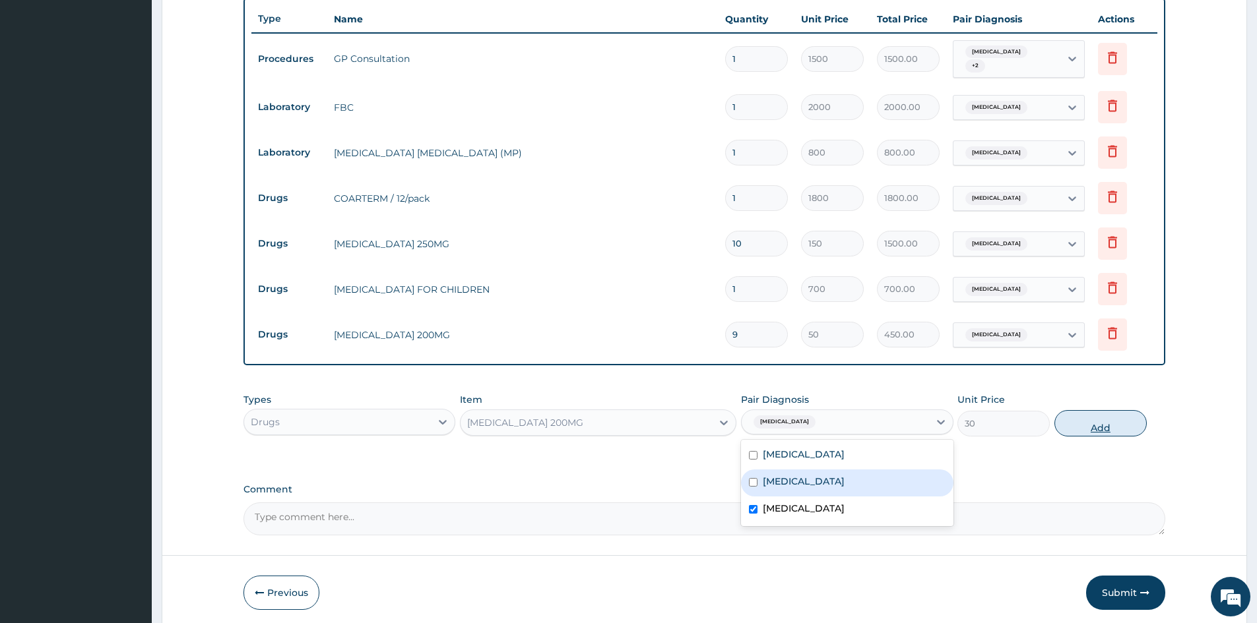
click at [1075, 416] on button "Add" at bounding box center [1100, 423] width 92 height 26
type input "0"
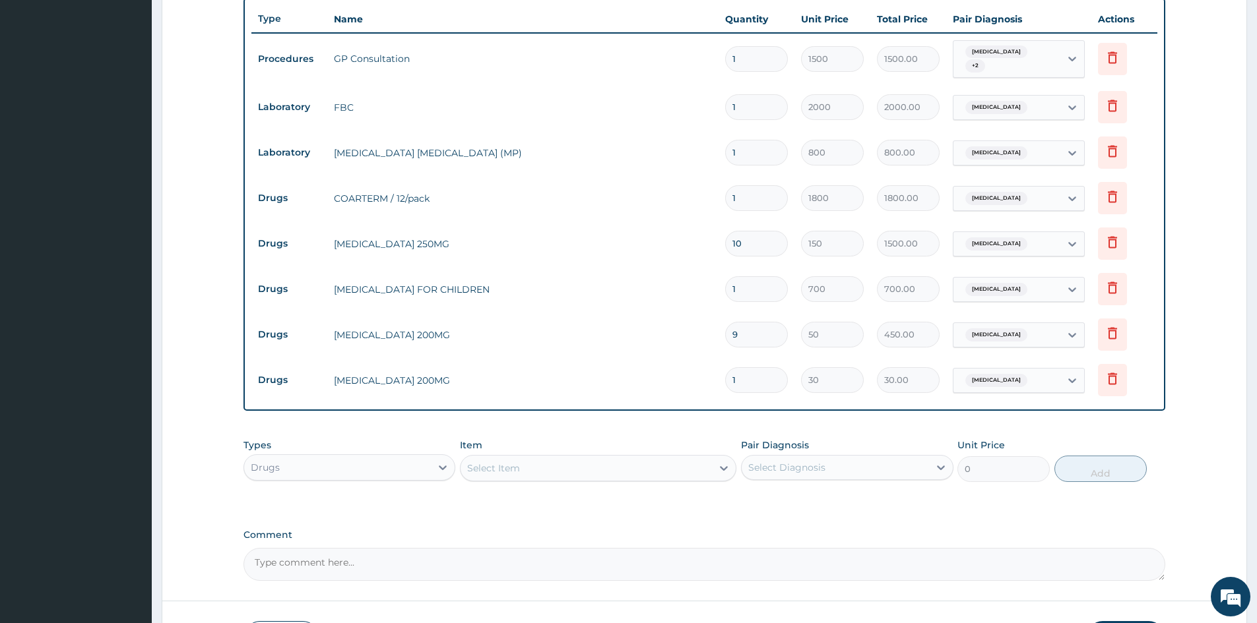
type input "15"
type input "450.00"
type input "15"
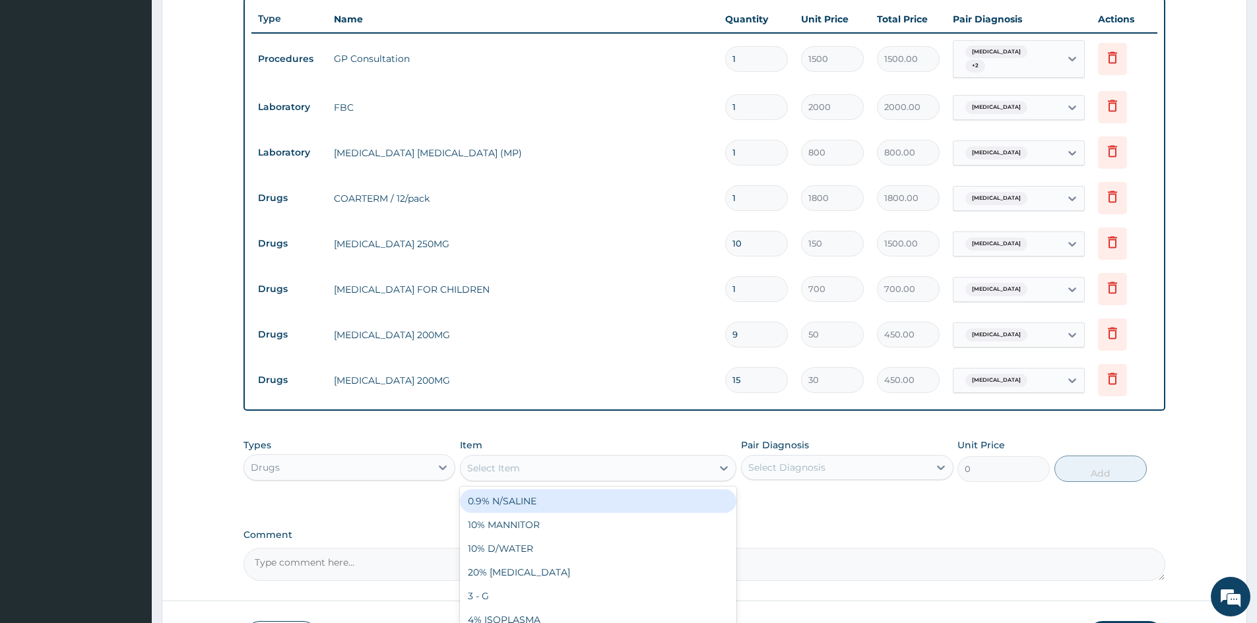
click at [507, 466] on div "Select Item" at bounding box center [493, 468] width 53 height 13
type input "ZINC"
drag, startPoint x: 551, startPoint y: 500, endPoint x: 651, endPoint y: 479, distance: 102.5
click at [551, 499] on div "ZINC SULPHATE" at bounding box center [598, 501] width 276 height 24
type input "50"
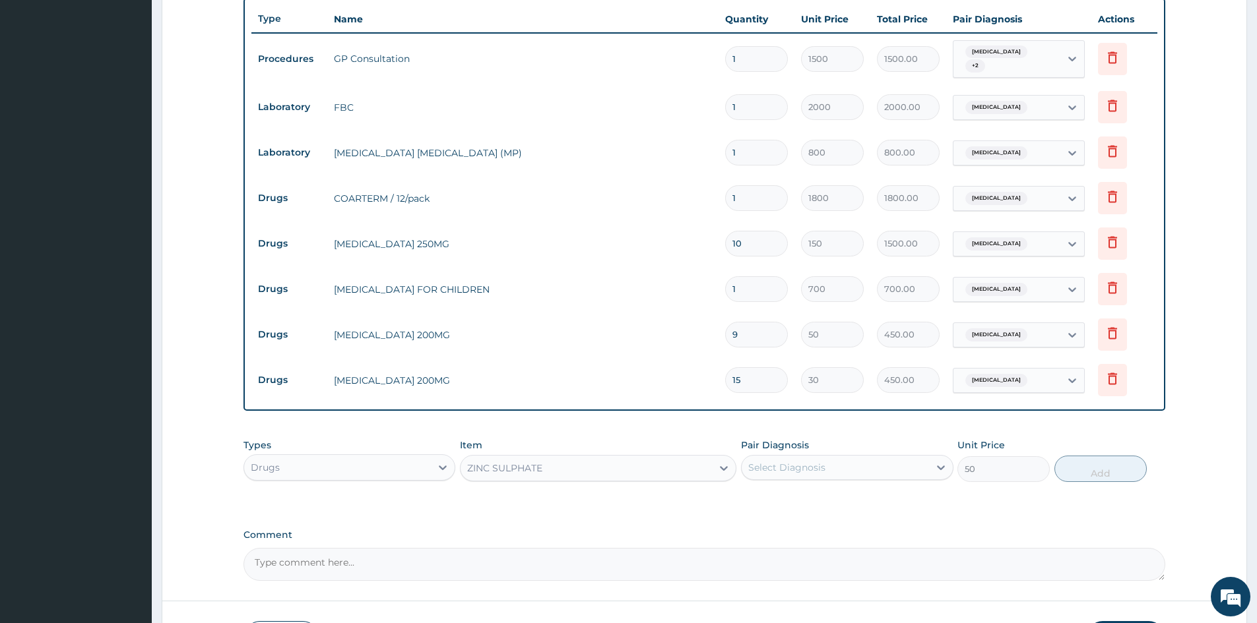
click at [805, 470] on div "Select Diagnosis" at bounding box center [834, 467] width 187 height 21
click at [797, 542] on div "Gastroenteritis" at bounding box center [847, 555] width 212 height 27
checkbox input "true"
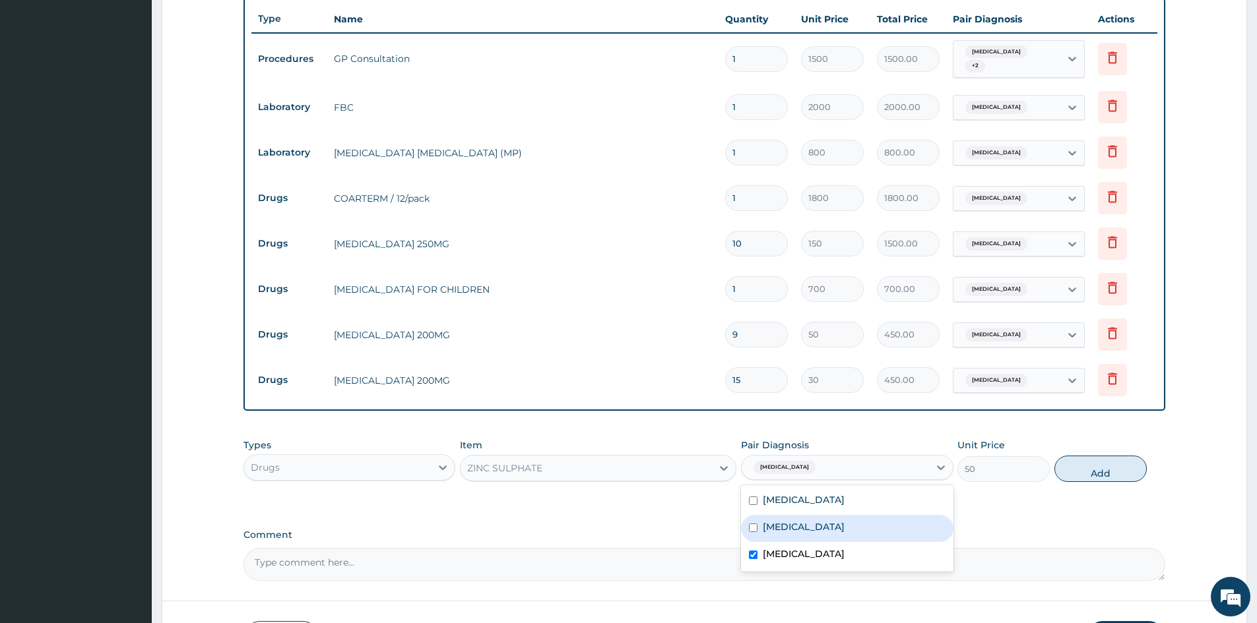
click at [913, 524] on div "Upper respiratory infection" at bounding box center [847, 528] width 212 height 27
checkbox input "true"
click at [1073, 470] on button "Add" at bounding box center [1100, 469] width 92 height 26
type input "0"
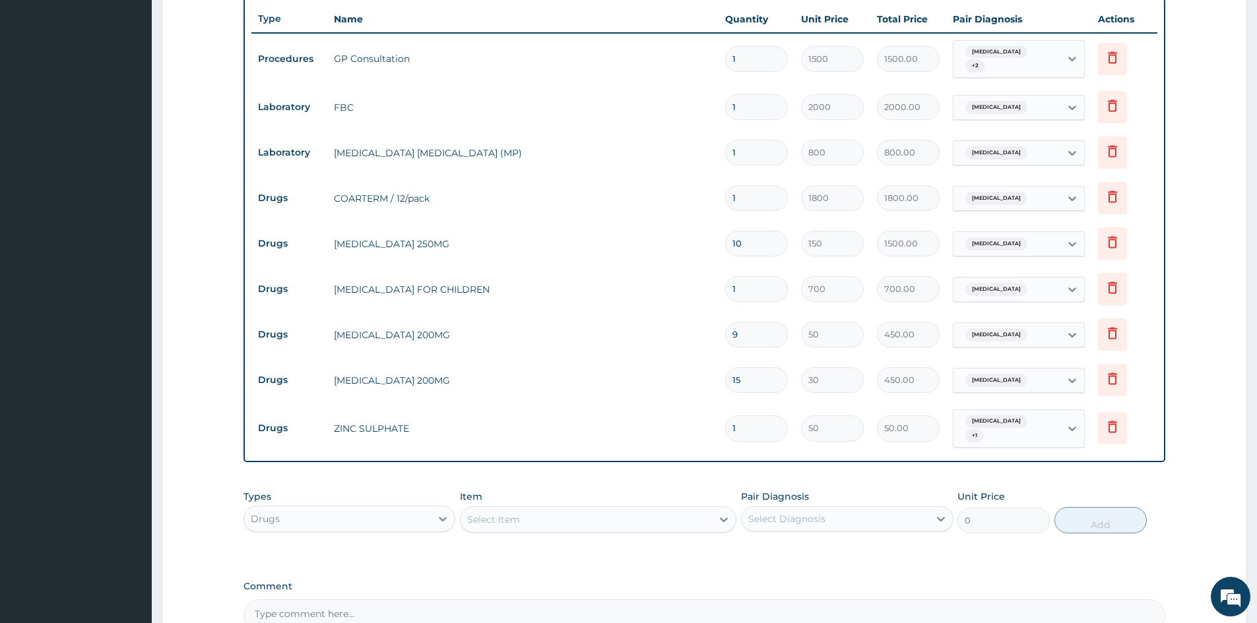
type input "0.00"
type input "5"
type input "250.00"
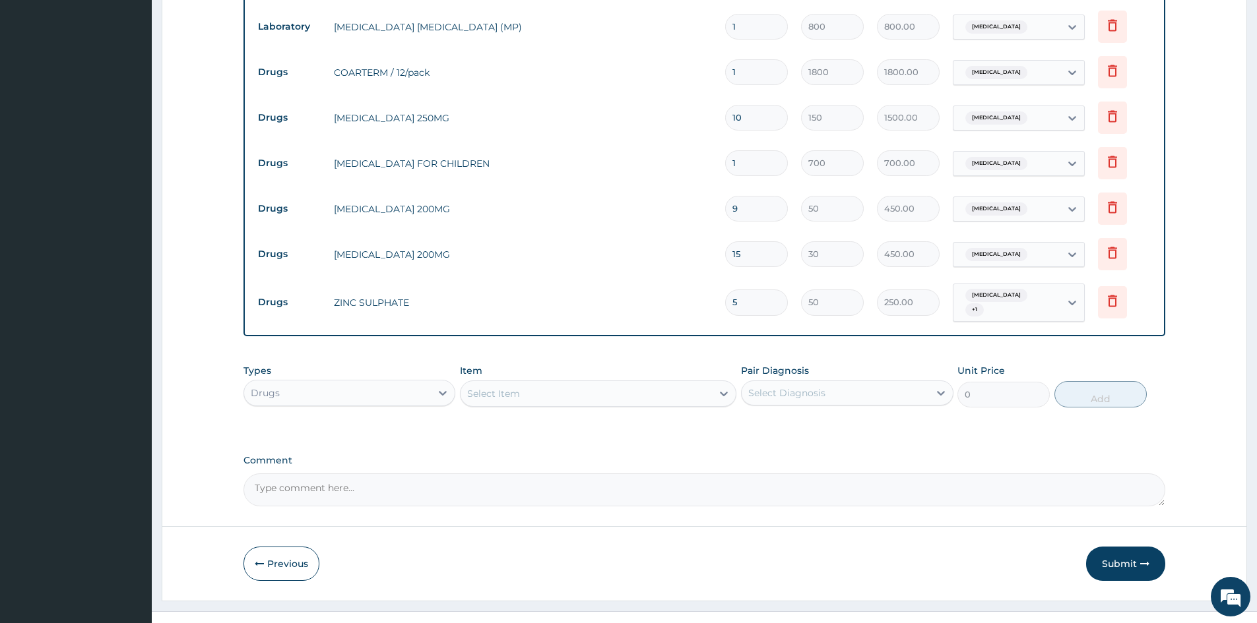
scroll to position [616, 0]
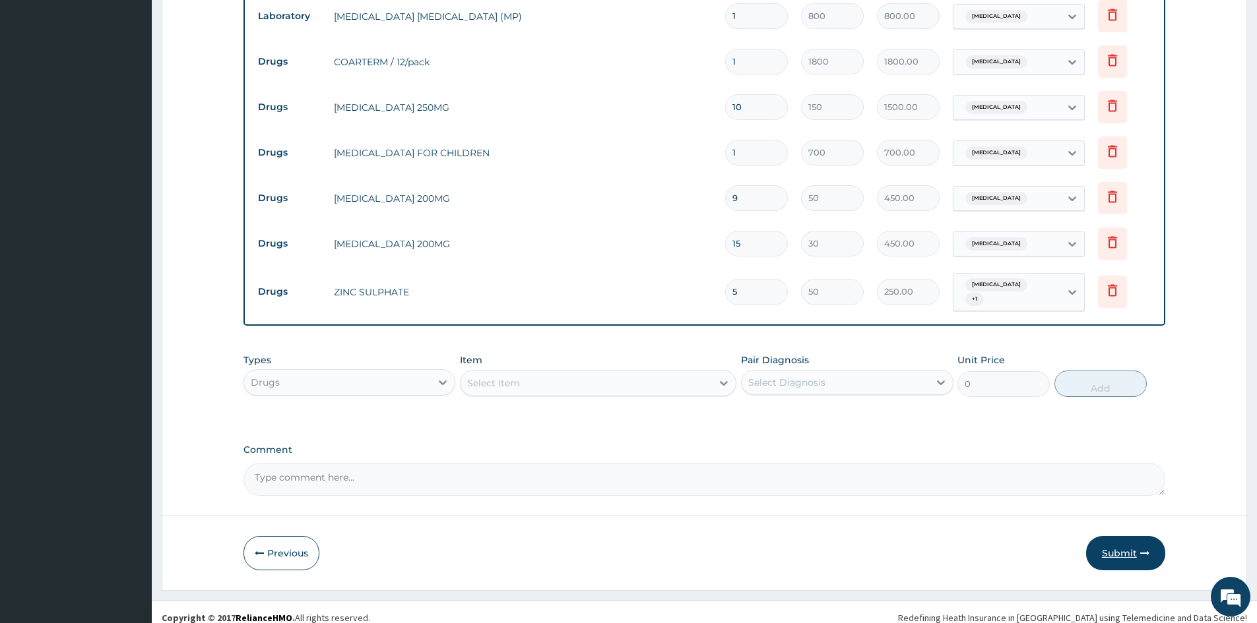
type input "5"
click at [1132, 537] on button "Submit" at bounding box center [1125, 553] width 79 height 34
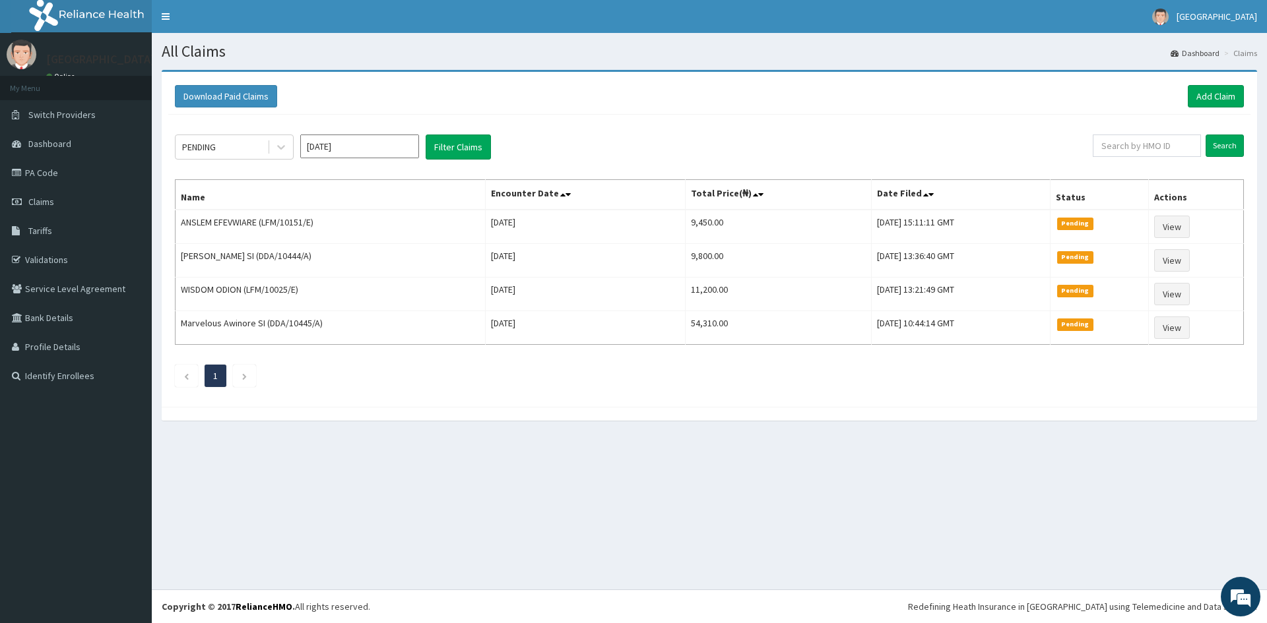
click at [904, 472] on div "All Claims Dashboard Claims Download Paid Claims Add Claim × Note you can only …" at bounding box center [709, 311] width 1115 height 557
click at [35, 177] on link "PA Code" at bounding box center [76, 172] width 152 height 29
